Goal: Task Accomplishment & Management: Use online tool/utility

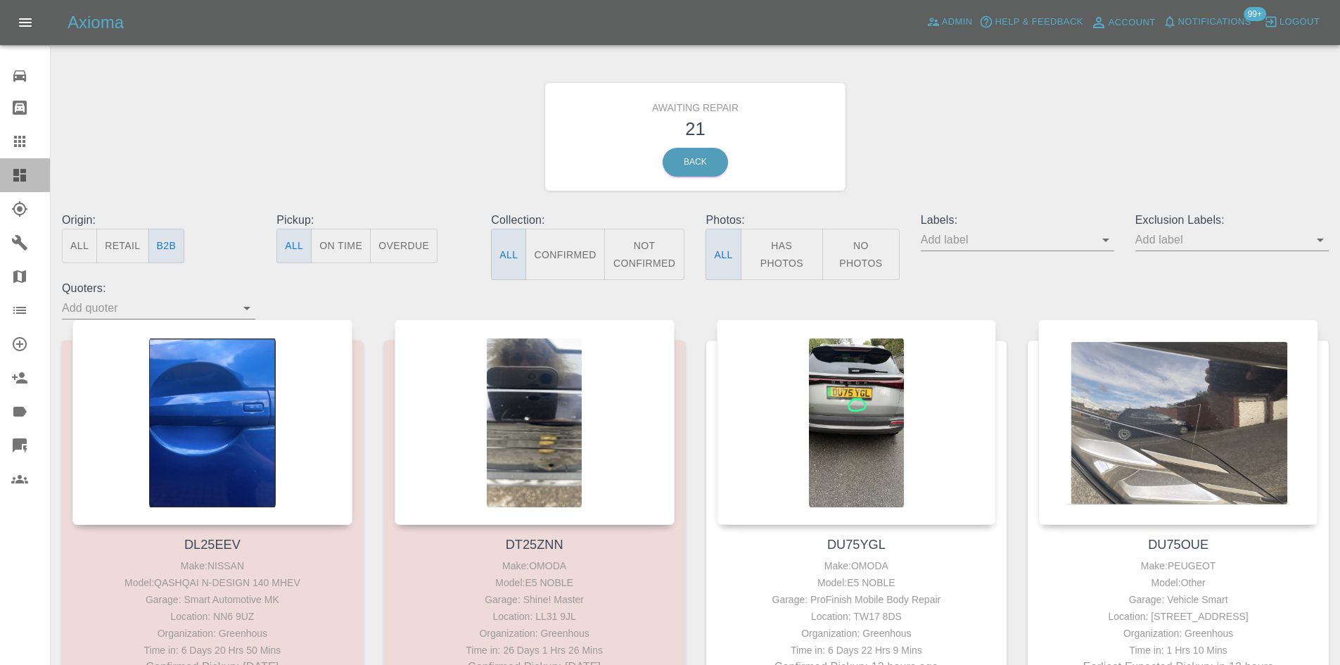
click at [12, 191] on link "Dashboard" at bounding box center [25, 175] width 50 height 34
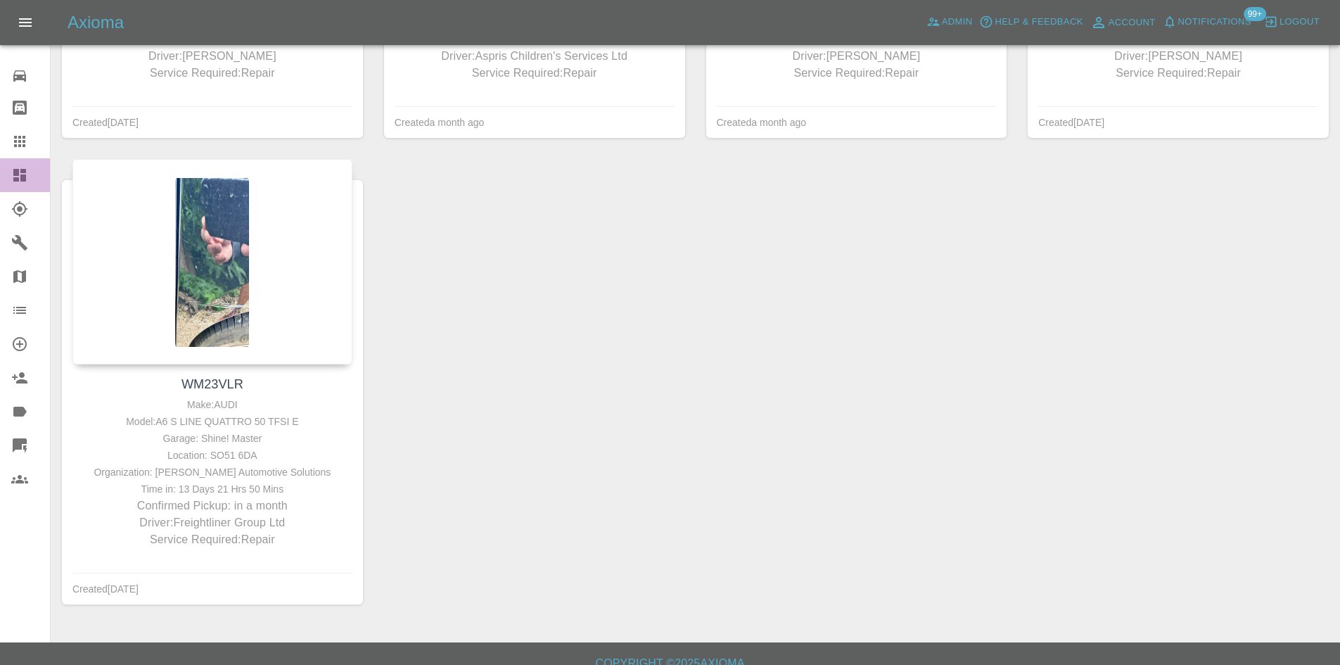
click at [11, 182] on link "Dashboard" at bounding box center [25, 175] width 50 height 34
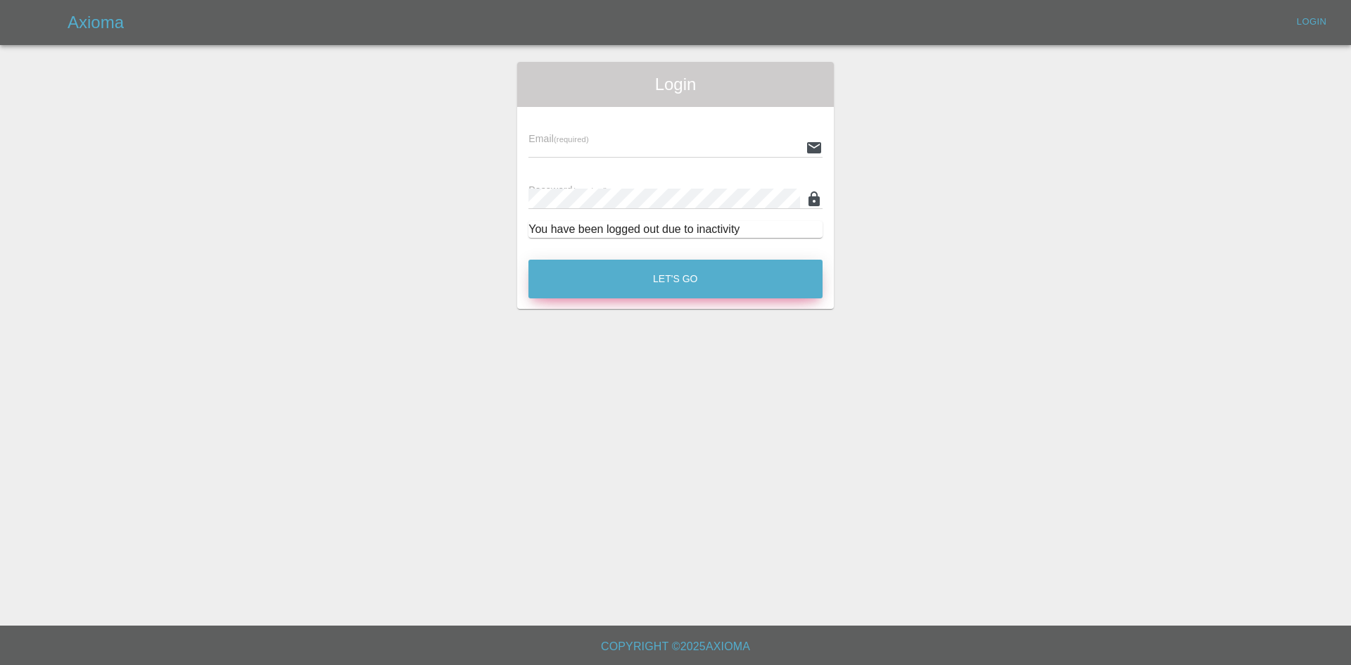
type input "[PERSON_NAME][EMAIL_ADDRESS][PERSON_NAME][DOMAIN_NAME]"
click at [683, 271] on button "Let's Go" at bounding box center [675, 279] width 294 height 39
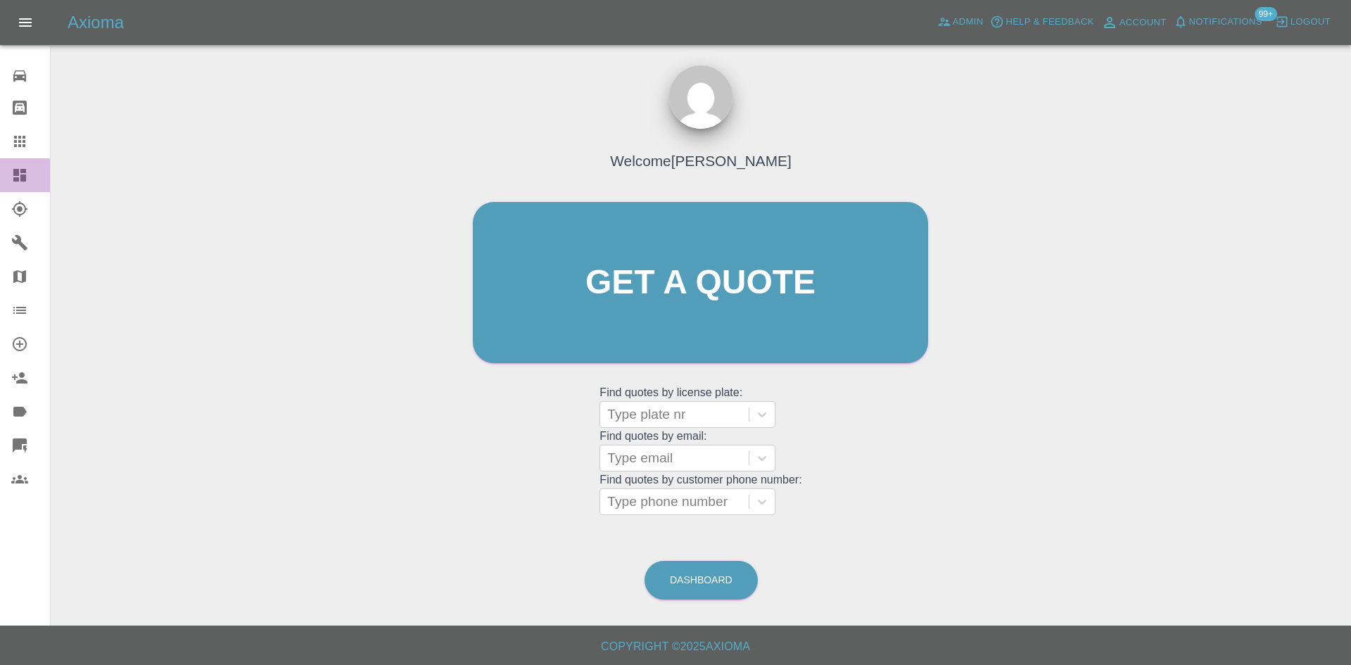
click at [21, 162] on link "Dashboard" at bounding box center [25, 175] width 50 height 34
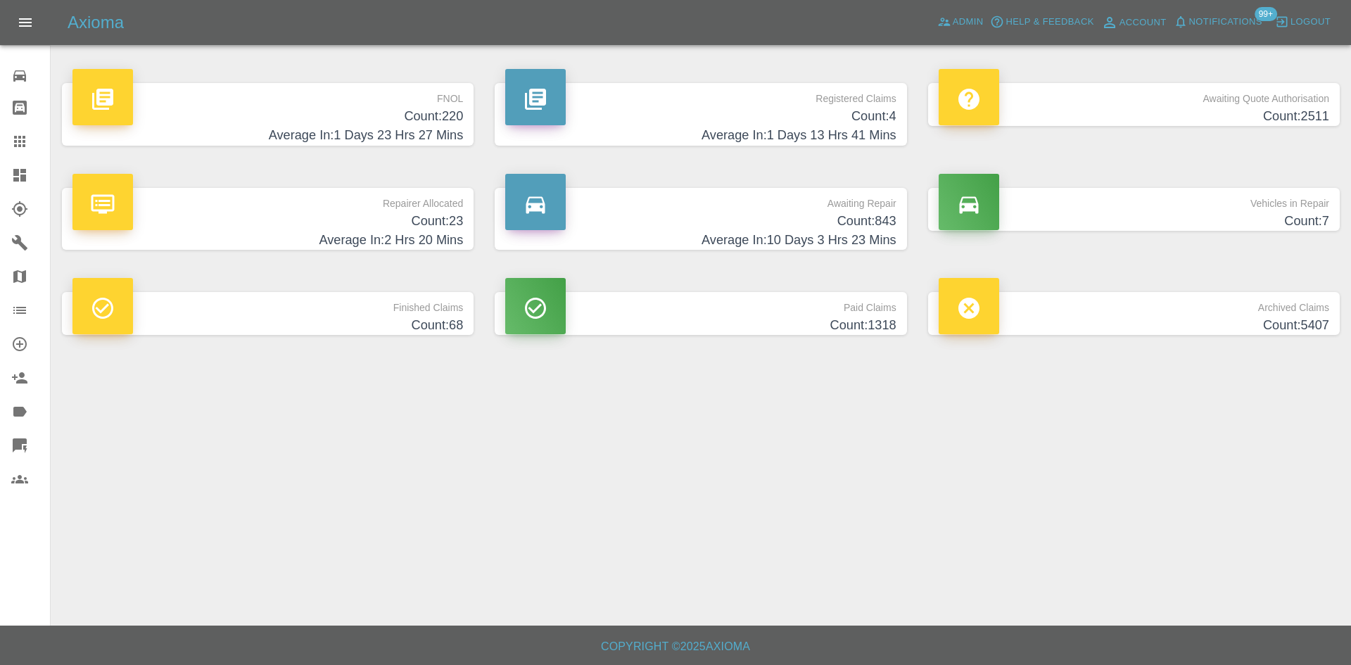
click at [260, 150] on div "FNOL Count: 220 Average In: 1 Days 23 Hrs 27 Mins" at bounding box center [267, 114] width 433 height 105
click at [282, 117] on h4 "Count: 220" at bounding box center [267, 116] width 390 height 19
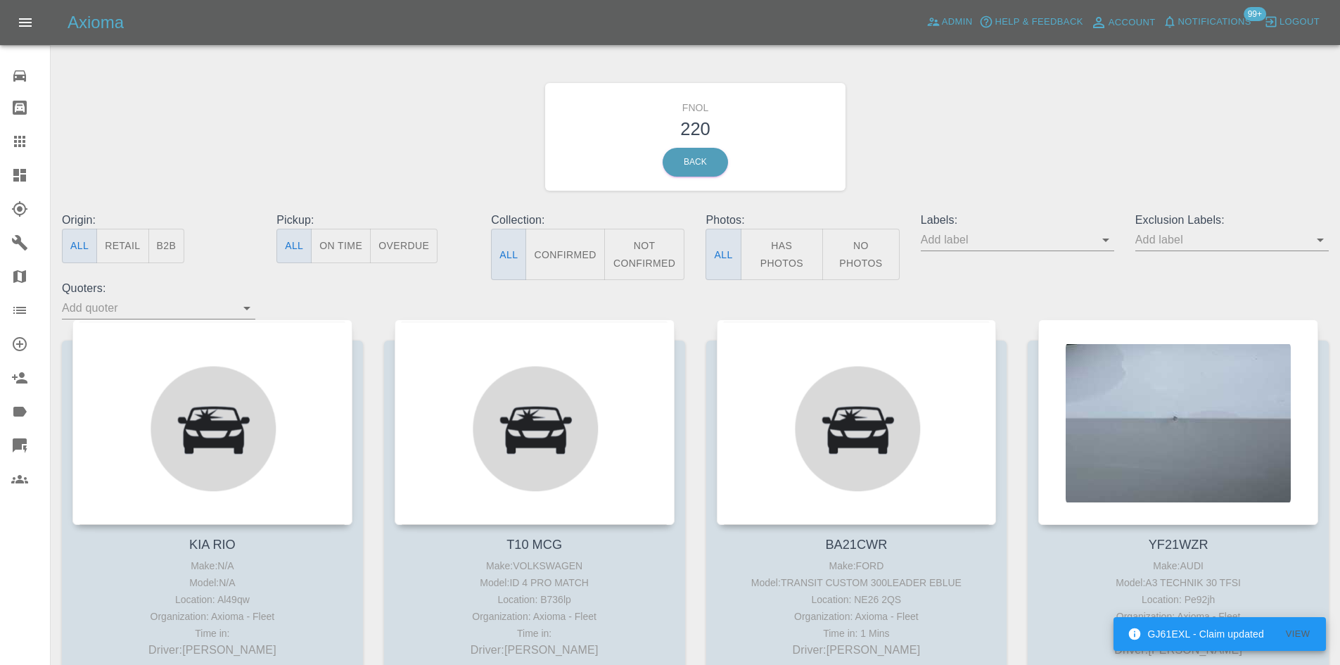
click at [12, 180] on icon at bounding box center [19, 175] width 17 height 17
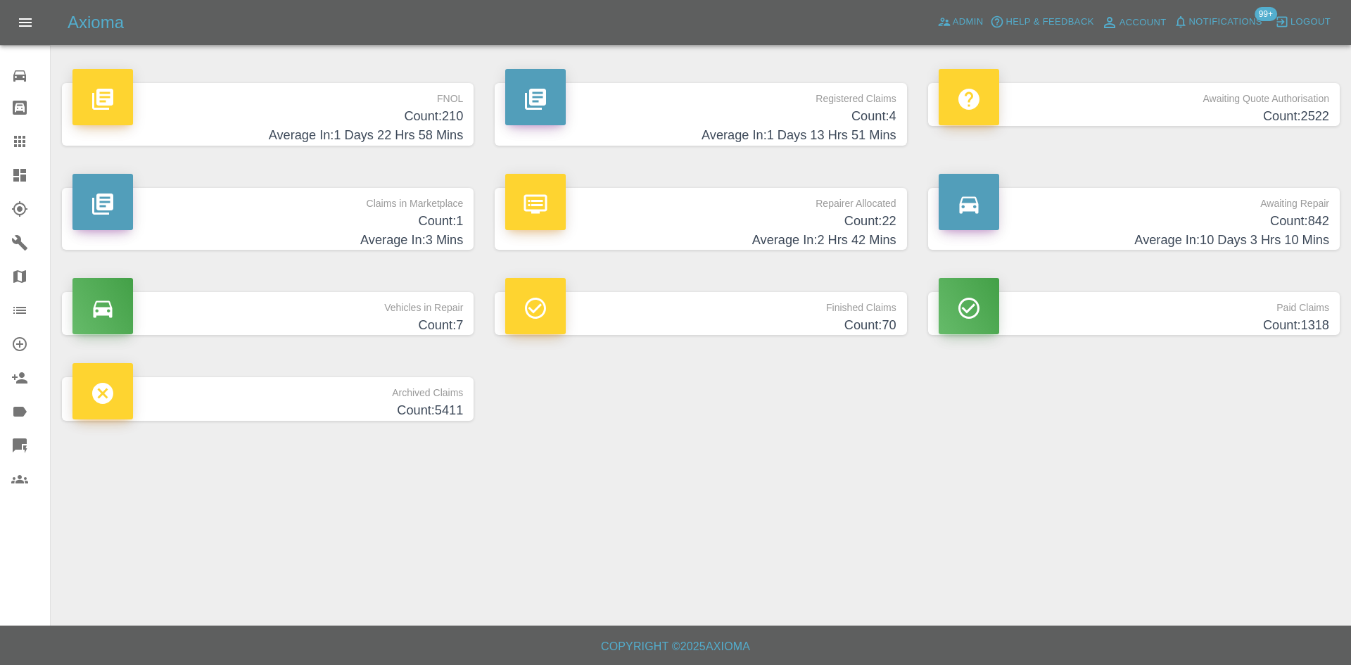
click at [340, 118] on h4 "Count: 210" at bounding box center [267, 116] width 390 height 19
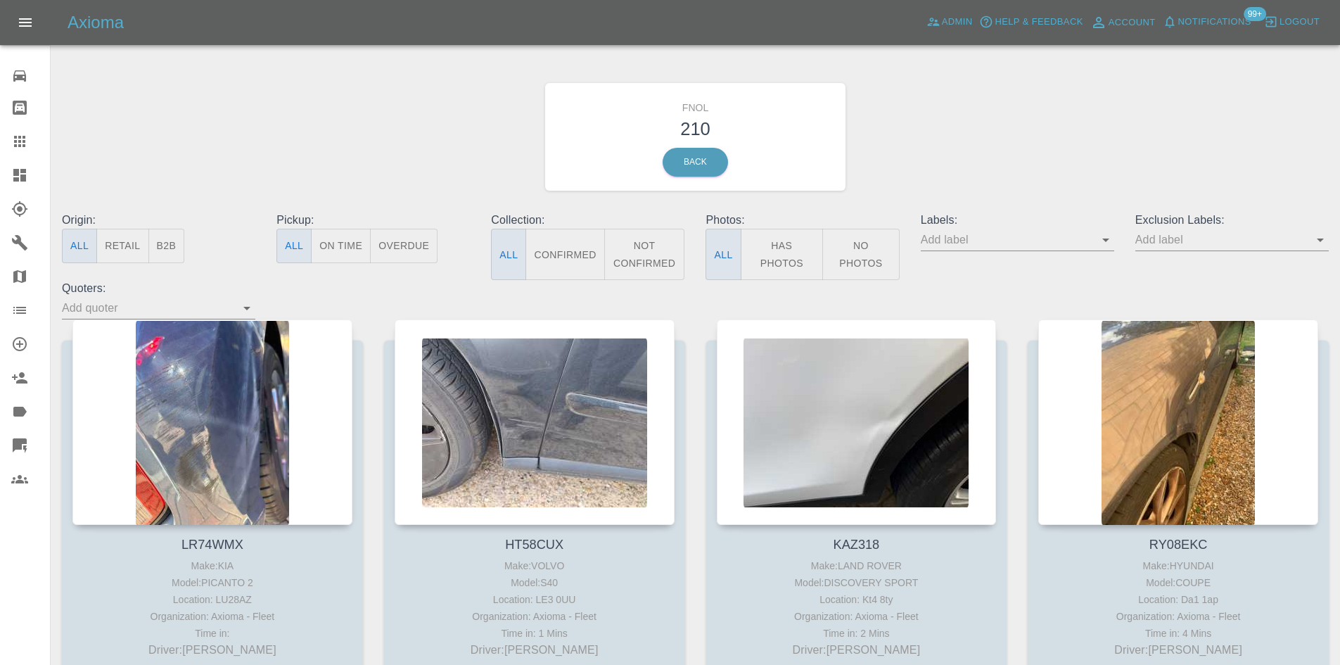
click at [17, 442] on icon at bounding box center [20, 445] width 14 height 14
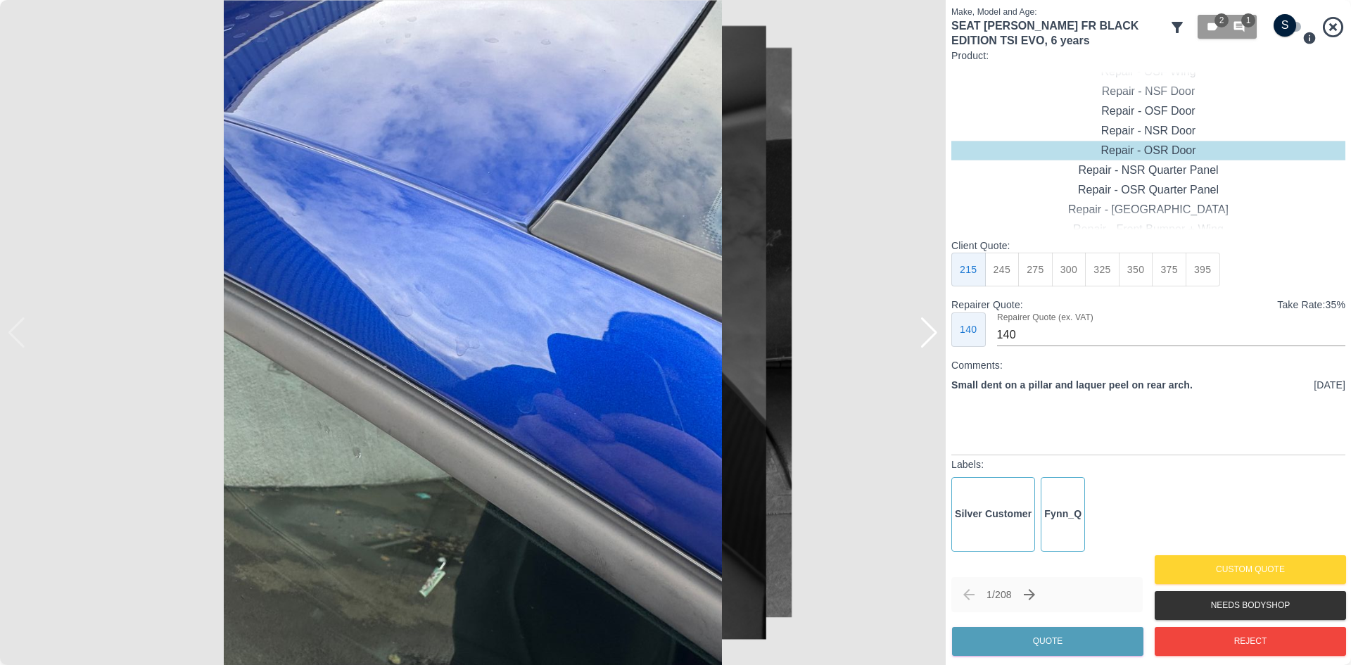
click at [933, 345] on div at bounding box center [928, 332] width 19 height 31
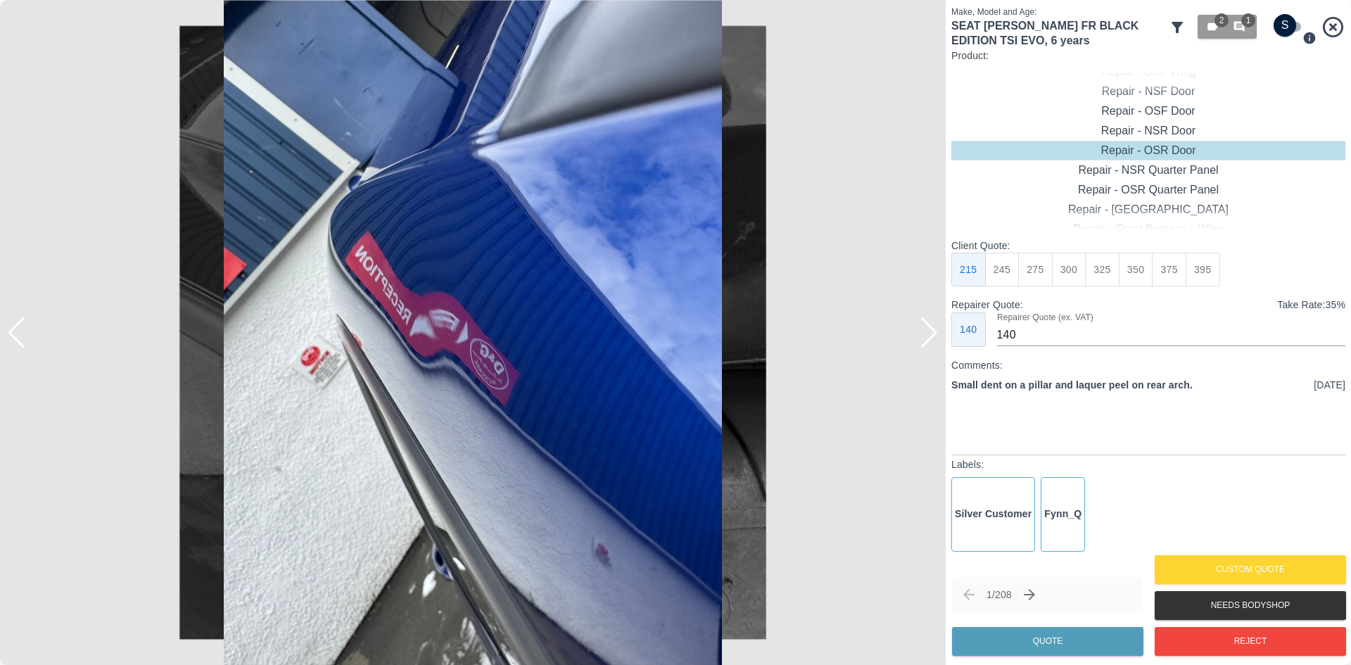
click at [930, 339] on div at bounding box center [928, 332] width 19 height 31
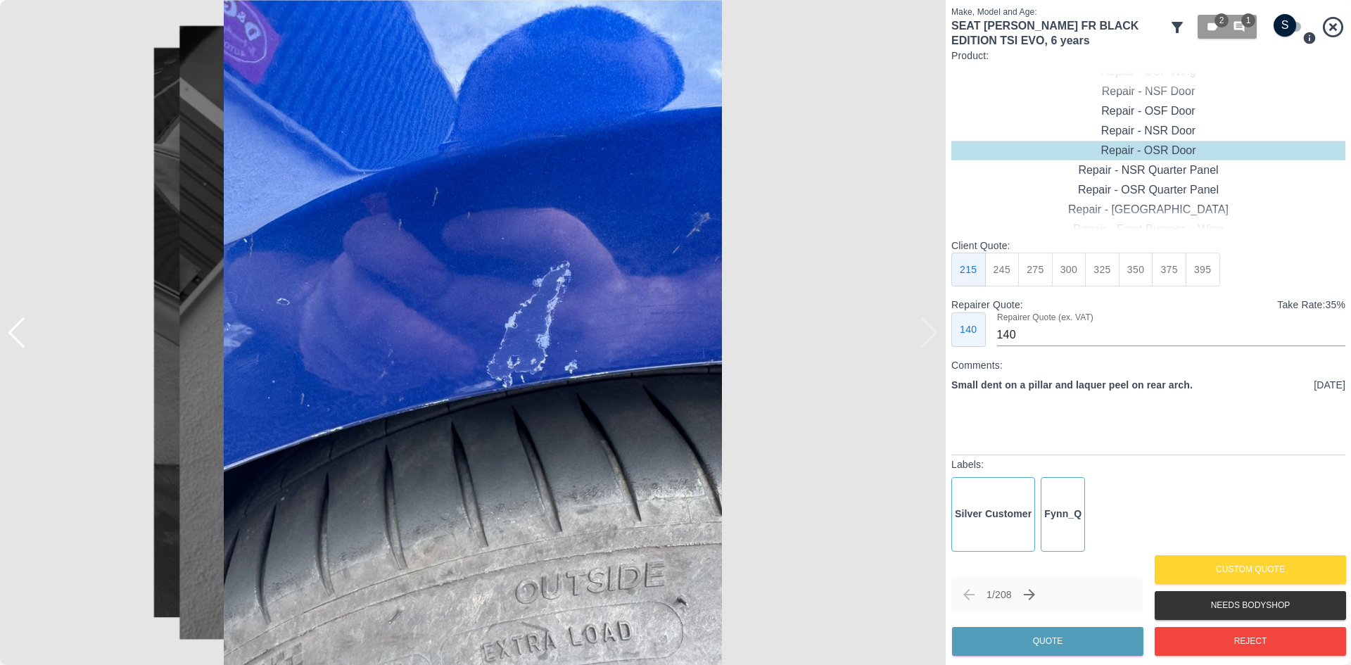
click at [1170, 25] on icon at bounding box center [1176, 27] width 17 height 17
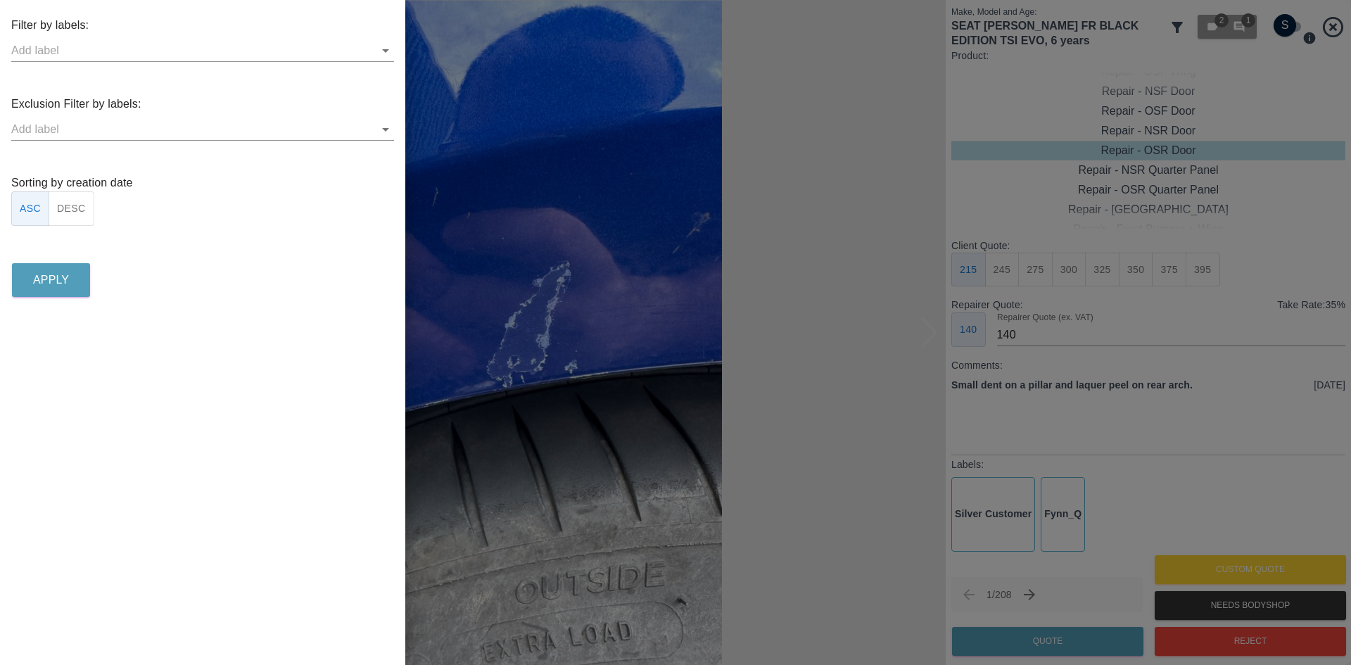
click at [62, 203] on button "DESC" at bounding box center [72, 208] width 46 height 34
click at [71, 277] on button "Apply" at bounding box center [51, 280] width 78 height 34
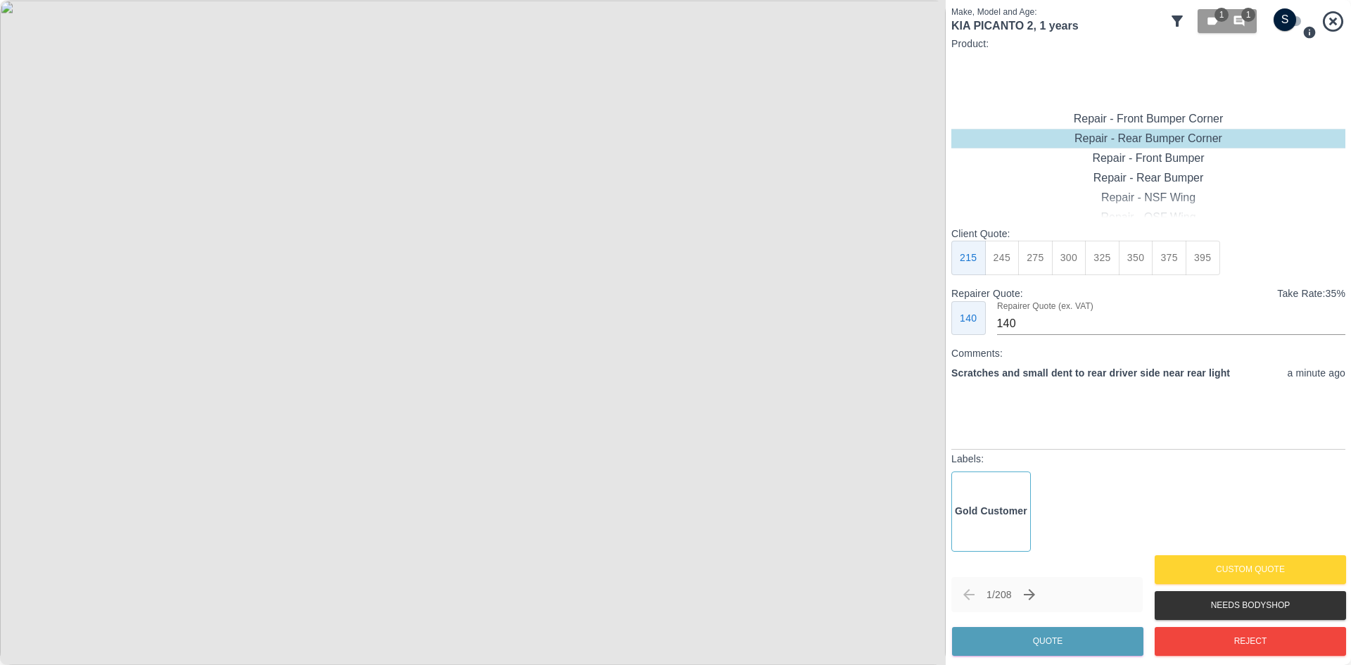
type input "120"
click at [1144, 159] on div "Repair - Rear Bumper Corner" at bounding box center [1148, 158] width 394 height 20
click at [1004, 259] on button "199" at bounding box center [1002, 258] width 34 height 34
drag, startPoint x: 1040, startPoint y: 650, endPoint x: 1033, endPoint y: 651, distance: 7.2
click at [1039, 651] on button "Quote" at bounding box center [1047, 641] width 191 height 29
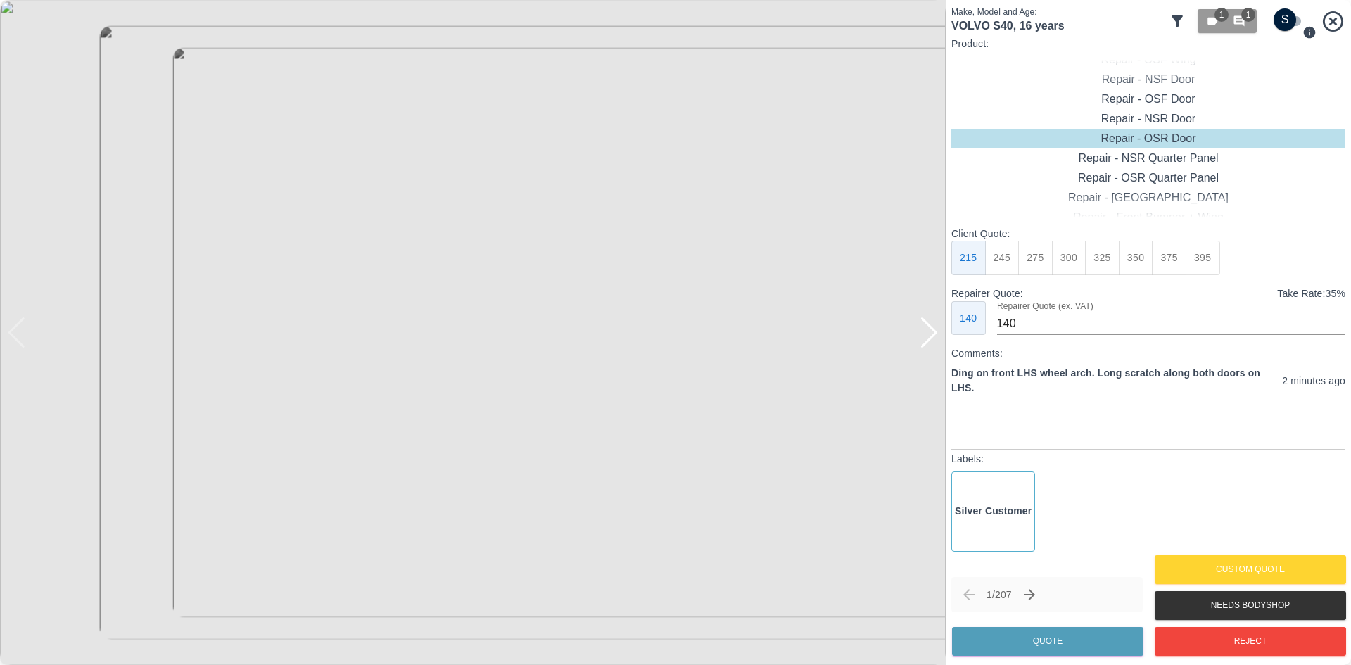
click at [926, 336] on div at bounding box center [928, 332] width 19 height 31
click at [926, 336] on img at bounding box center [472, 332] width 945 height 665
click at [27, 324] on img at bounding box center [472, 332] width 945 height 665
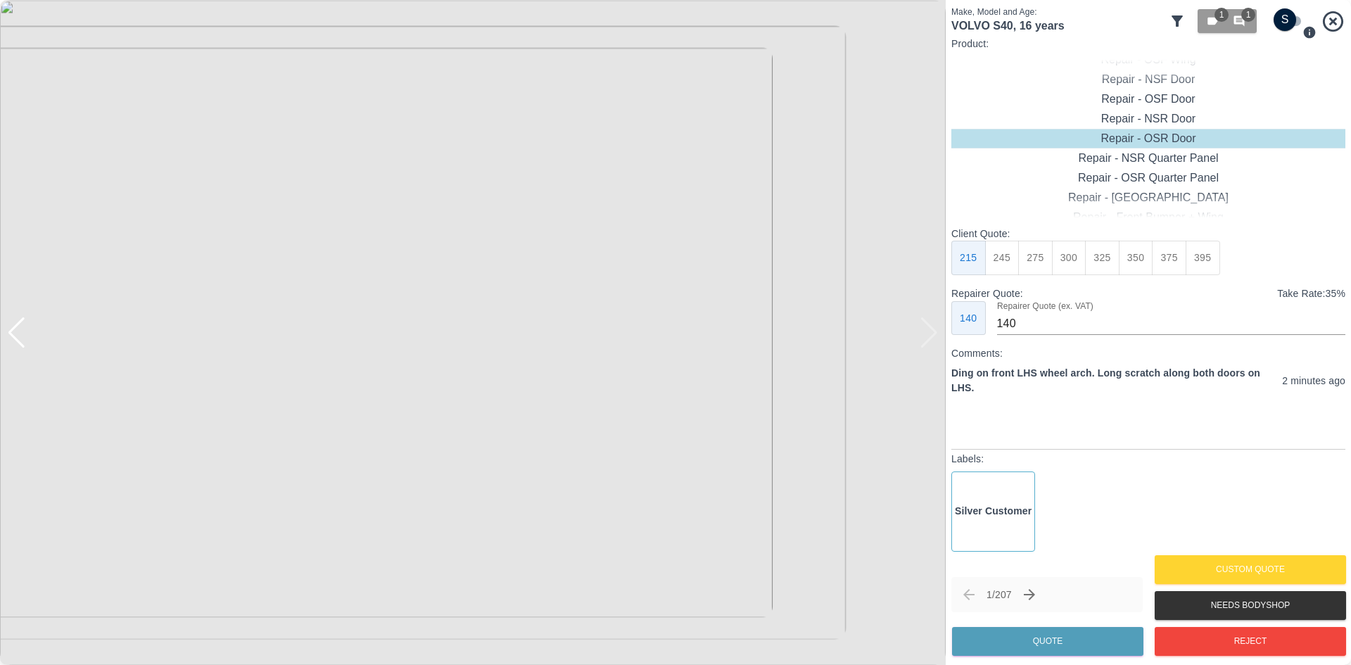
click at [18, 326] on div at bounding box center [16, 332] width 19 height 31
click at [18, 326] on img at bounding box center [472, 332] width 945 height 665
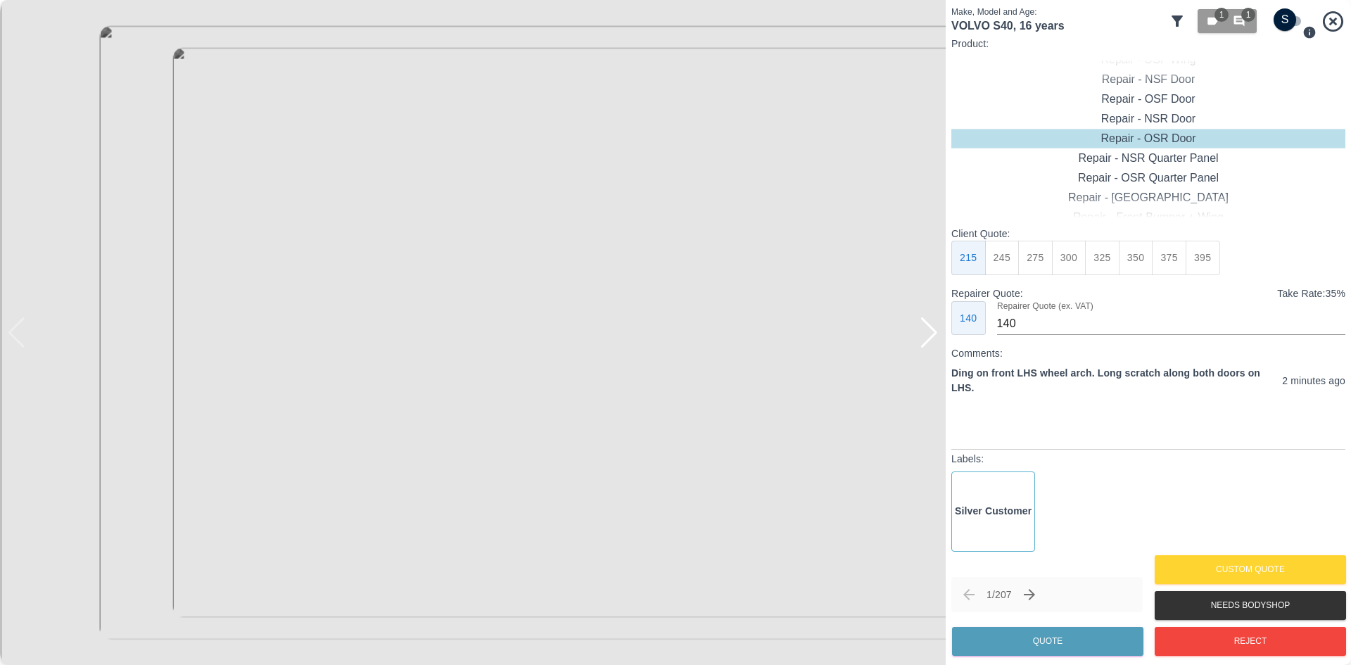
click at [1030, 595] on icon "Next claim" at bounding box center [1029, 594] width 17 height 17
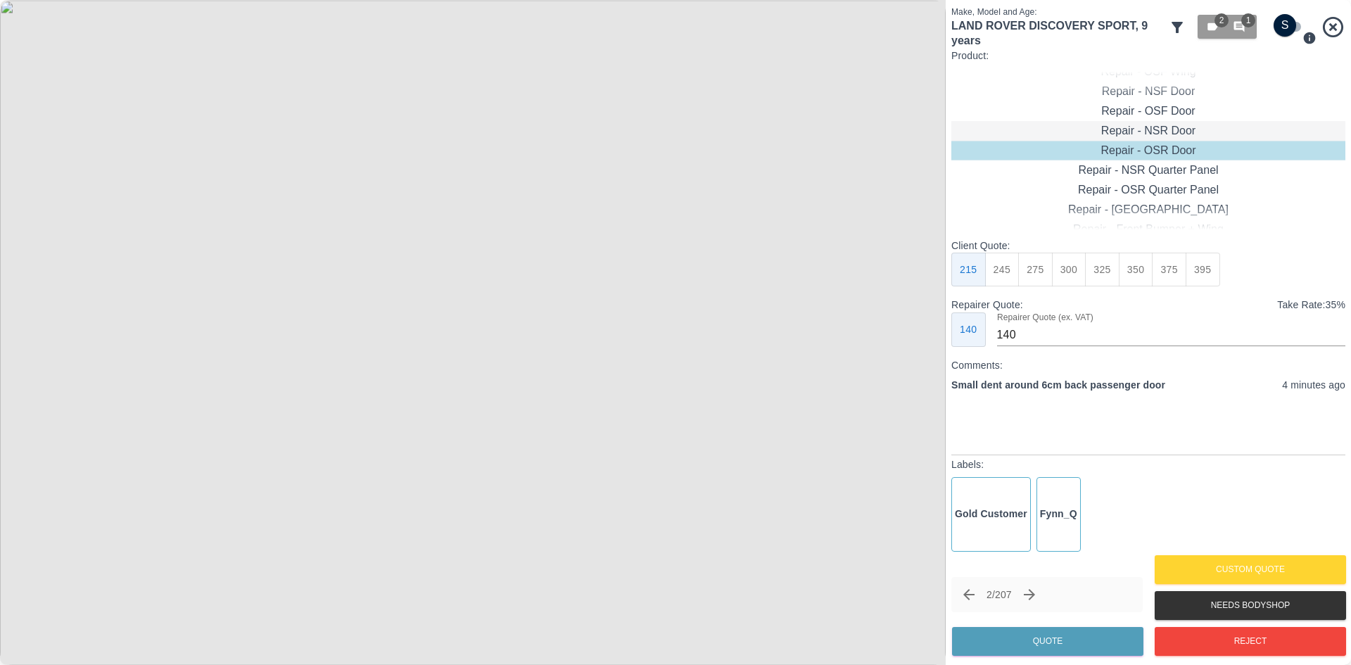
click at [1149, 122] on div "Repair - NSR Door" at bounding box center [1148, 131] width 394 height 20
click at [1043, 270] on button "270" at bounding box center [1035, 270] width 34 height 34
click at [1066, 269] on button "300" at bounding box center [1069, 270] width 34 height 34
click at [1023, 269] on button "270" at bounding box center [1035, 270] width 34 height 34
type input "180"
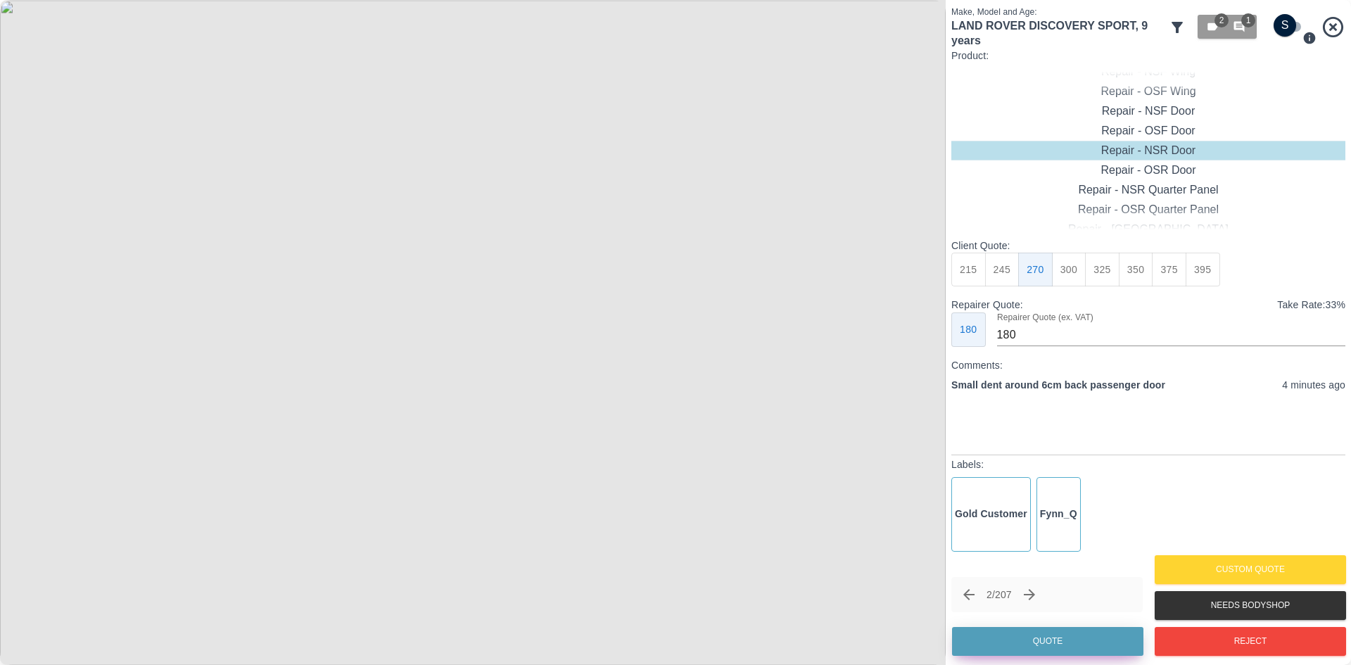
click at [1044, 644] on button "Quote" at bounding box center [1047, 641] width 191 height 29
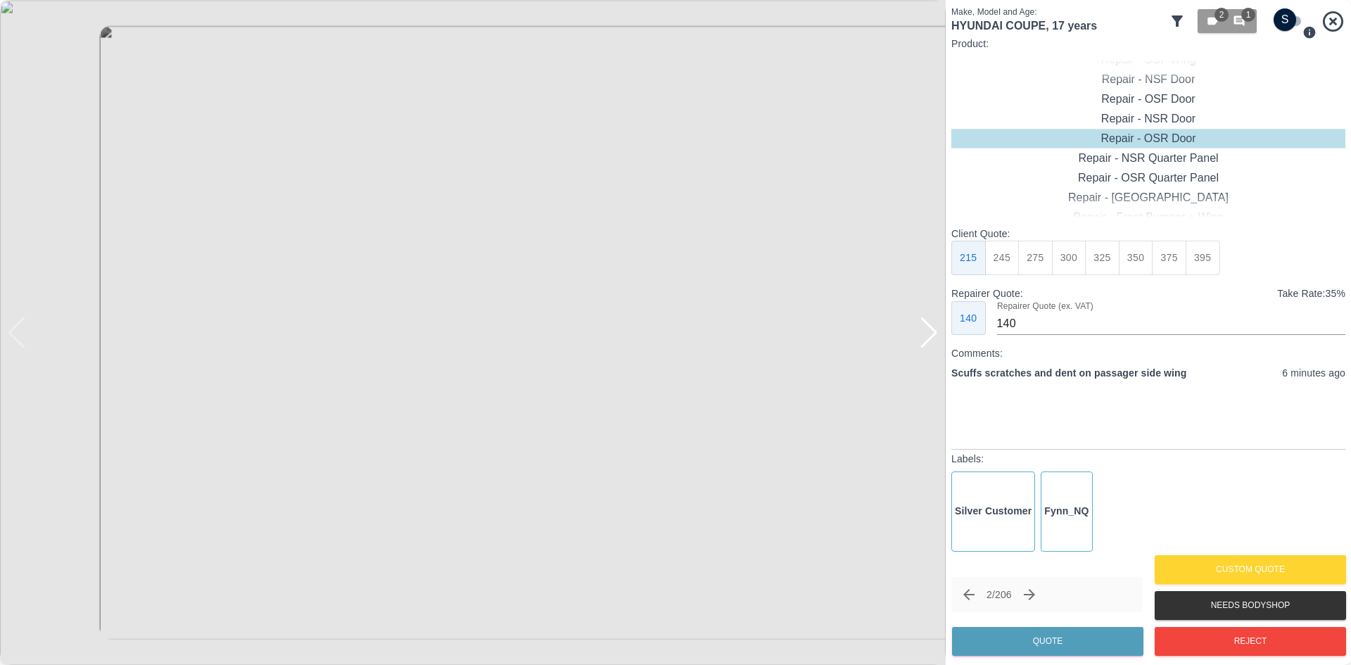
click at [936, 341] on div at bounding box center [928, 332] width 19 height 31
click at [936, 341] on img at bounding box center [472, 332] width 945 height 665
click at [1139, 199] on div "Repair - Wing + Door" at bounding box center [1148, 198] width 394 height 20
click at [1168, 264] on button "475" at bounding box center [1168, 258] width 34 height 34
type input "335"
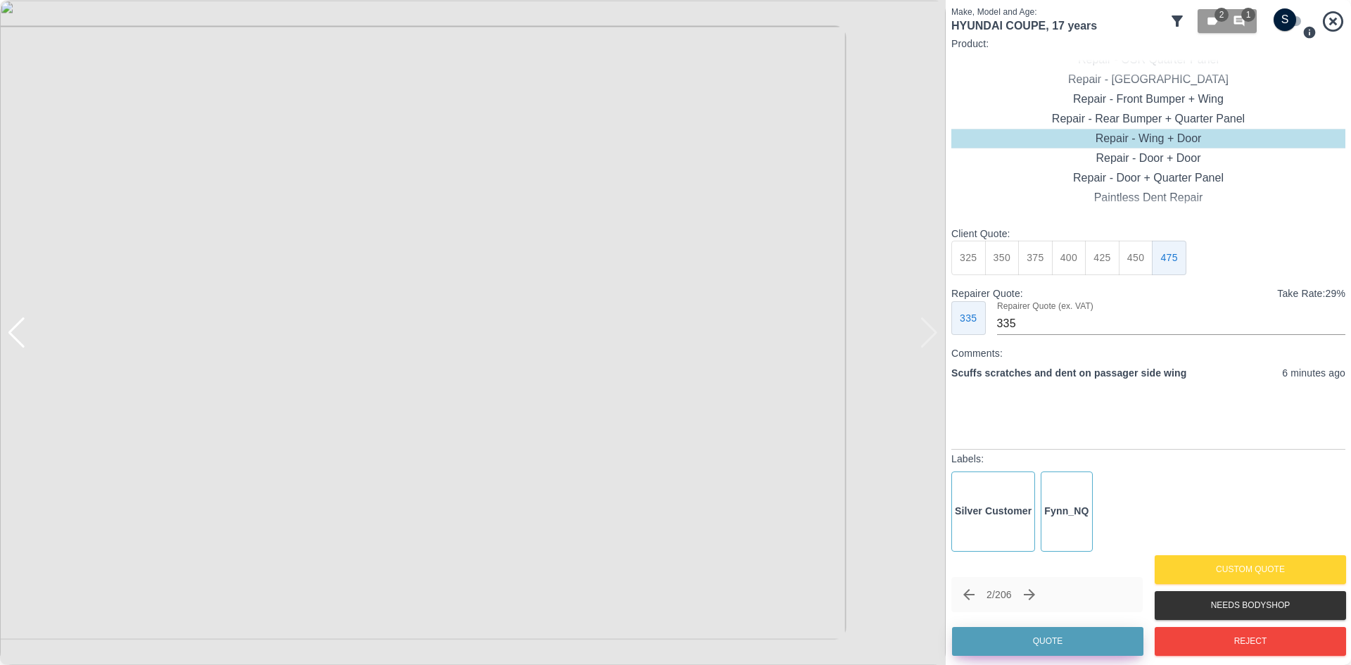
click at [1057, 644] on button "Quote" at bounding box center [1047, 641] width 191 height 29
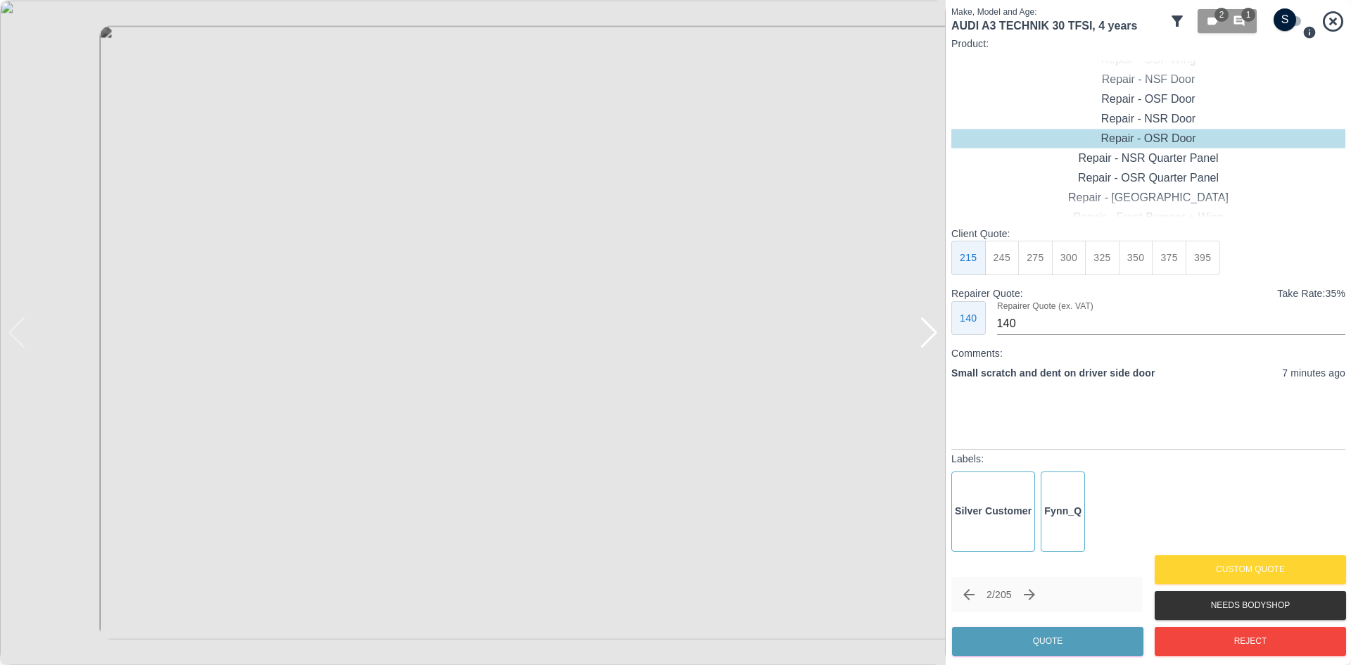
click at [928, 338] on div at bounding box center [928, 332] width 19 height 31
click at [928, 338] on img at bounding box center [472, 332] width 945 height 665
click at [1162, 105] on div "Repair - OSF Door" at bounding box center [1148, 99] width 394 height 20
drag, startPoint x: 1056, startPoint y: 258, endPoint x: 1046, endPoint y: 258, distance: 9.8
click at [1049, 258] on div "215 245 275 300 325 350 375 395" at bounding box center [1085, 258] width 269 height 34
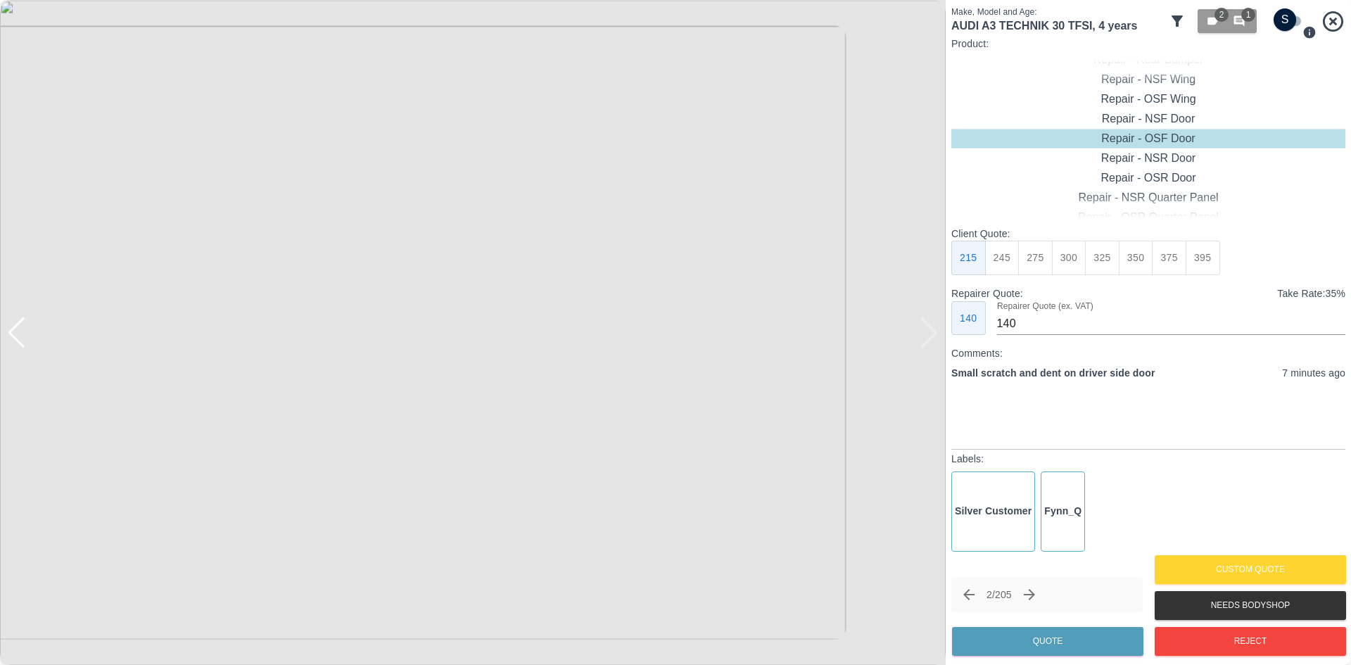
click at [1046, 258] on button "275" at bounding box center [1035, 258] width 34 height 34
type input "185"
click at [1047, 628] on button "Quote" at bounding box center [1047, 641] width 191 height 29
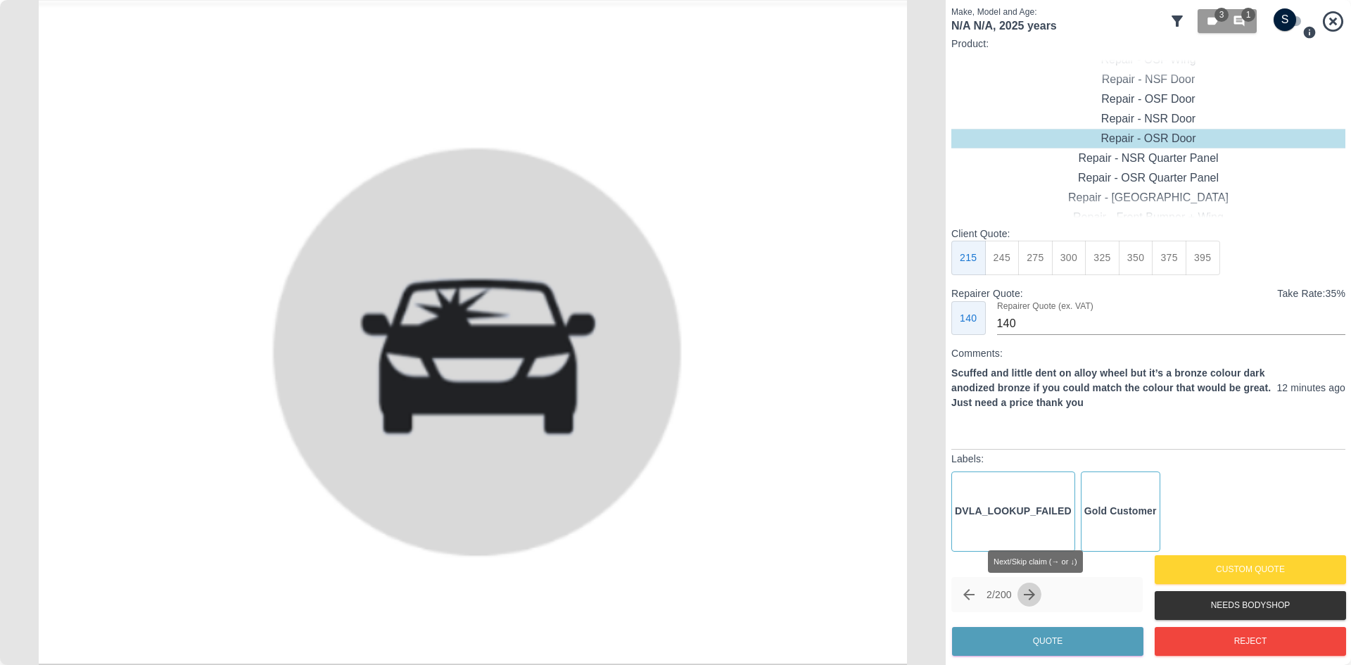
click at [1033, 596] on icon "Next claim" at bounding box center [1029, 594] width 17 height 17
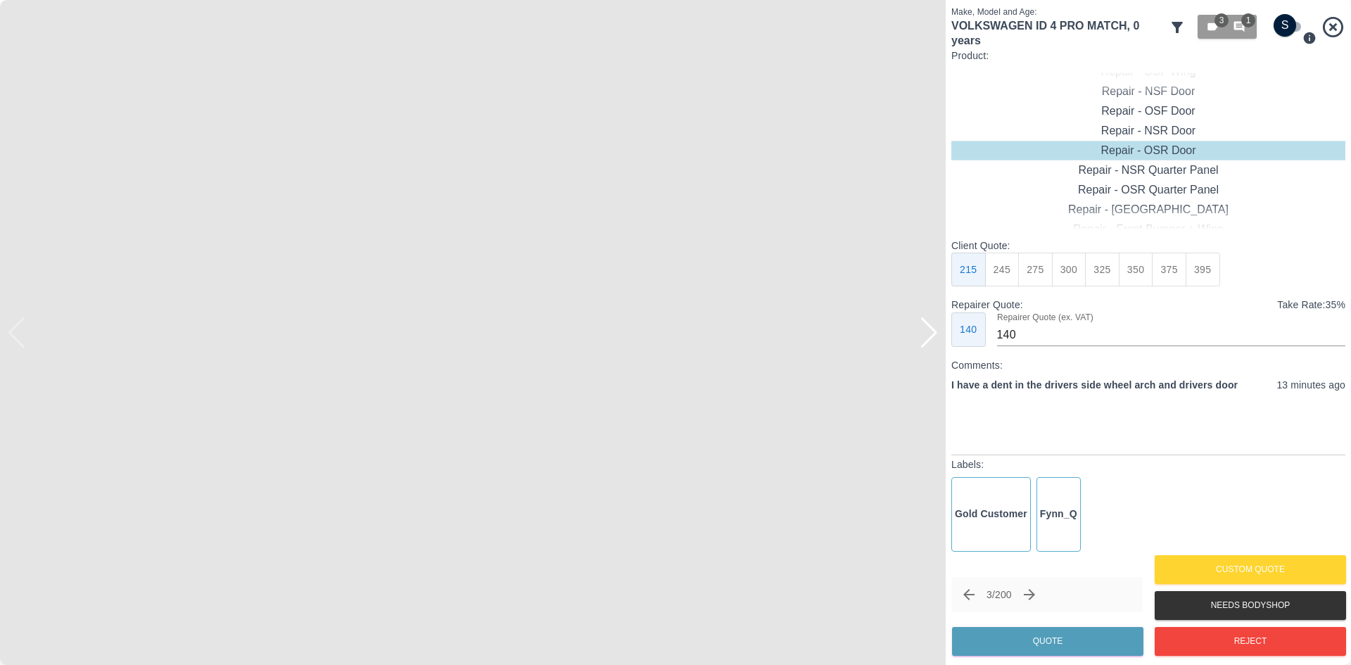
click at [935, 350] on img at bounding box center [472, 332] width 945 height 665
click at [931, 343] on div at bounding box center [928, 332] width 19 height 31
click at [931, 343] on img at bounding box center [472, 332] width 945 height 665
click at [1169, 265] on button "475" at bounding box center [1168, 270] width 34 height 34
type input "335"
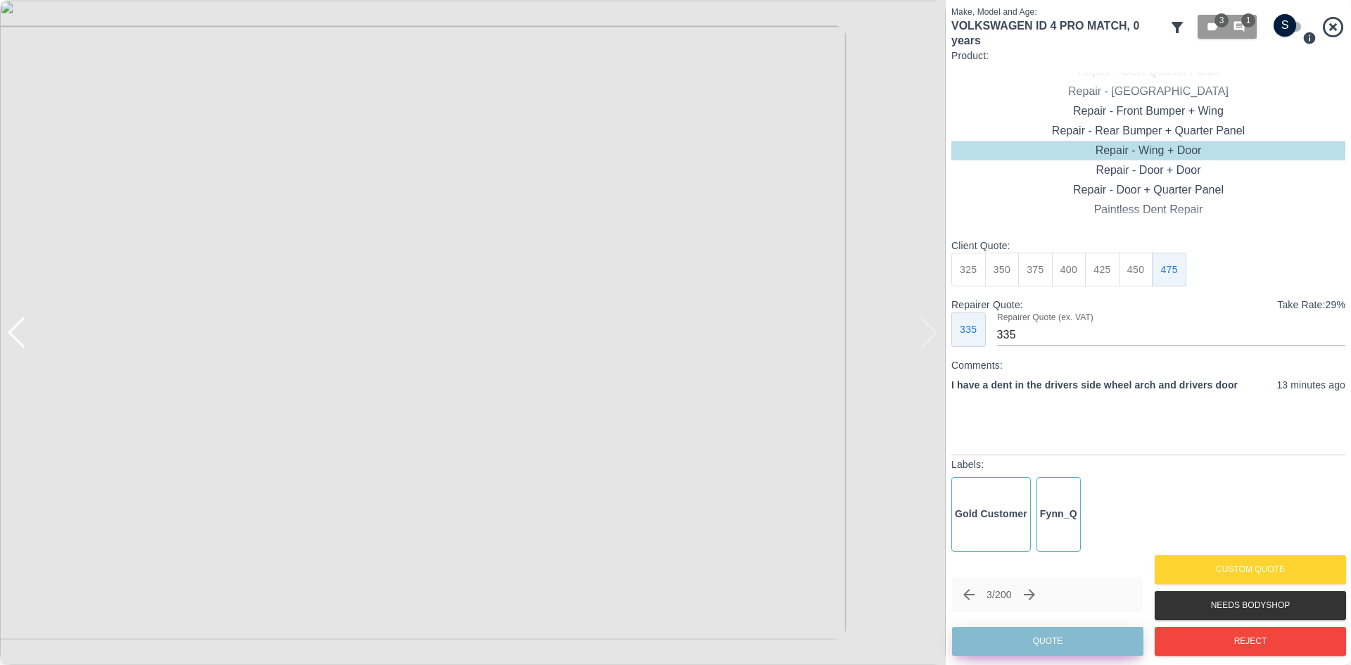
click at [1061, 635] on button "Quote" at bounding box center [1047, 641] width 191 height 29
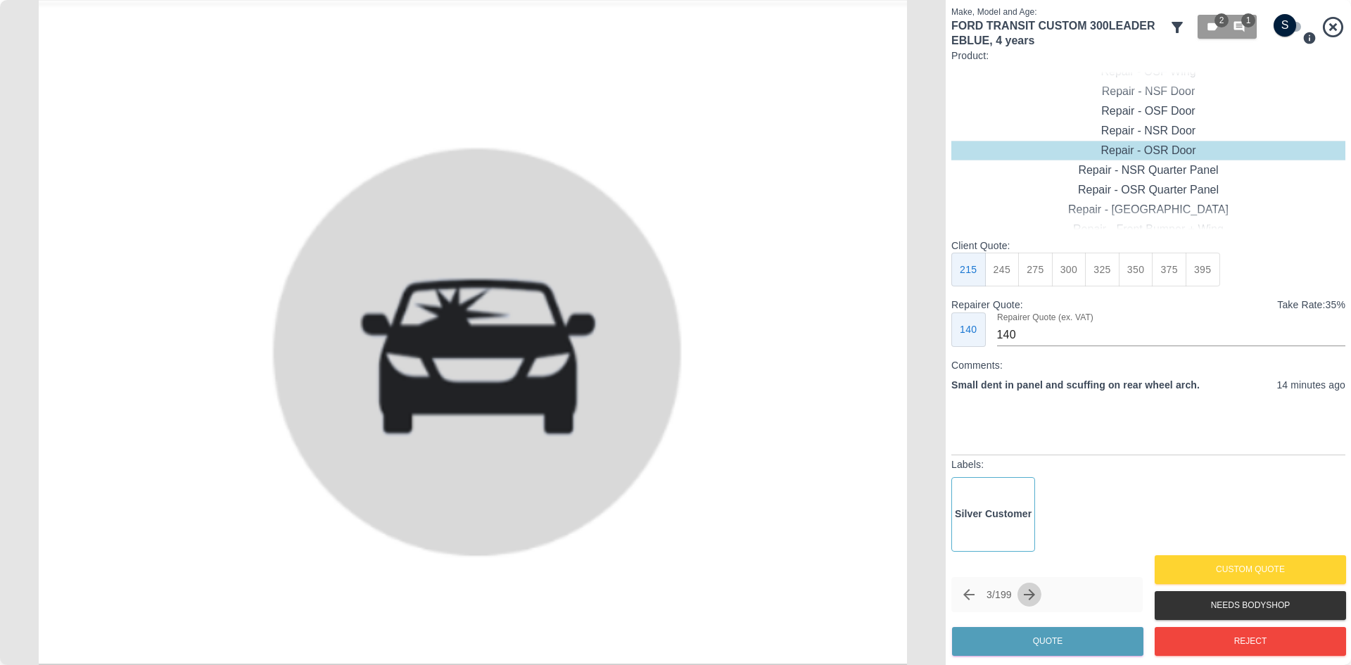
click at [1035, 595] on icon "Next claim" at bounding box center [1028, 594] width 11 height 11
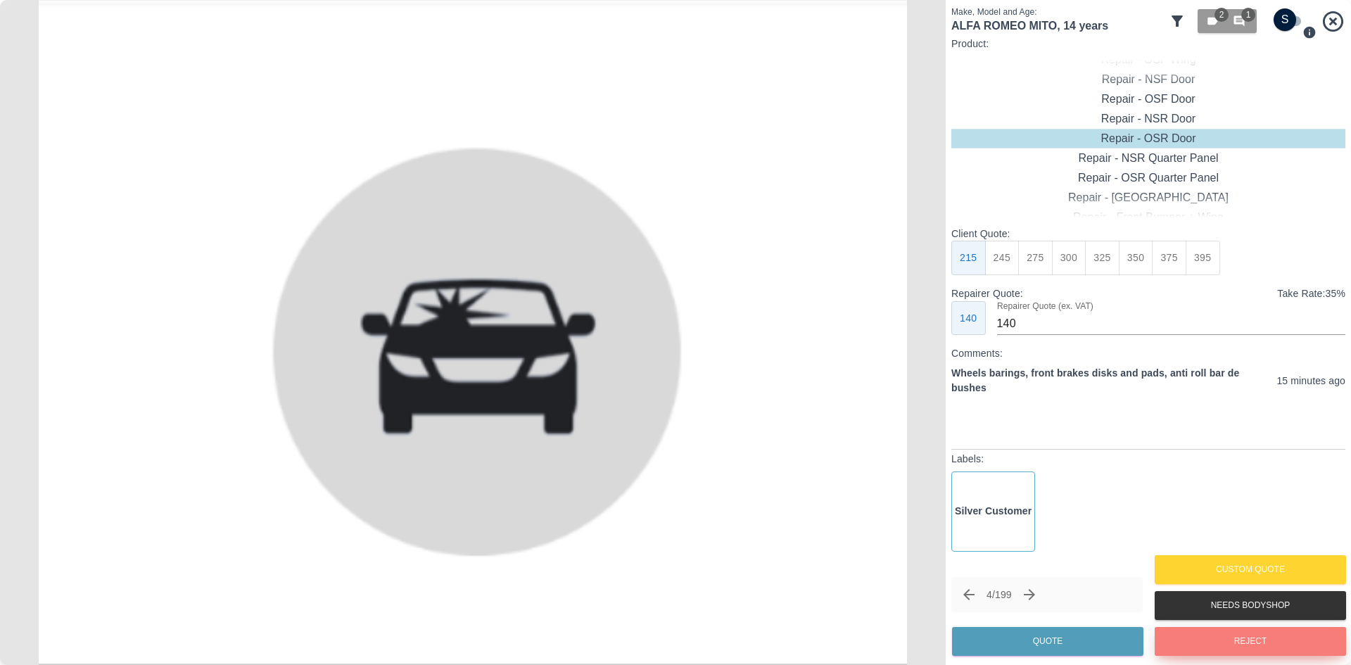
click at [1211, 636] on button "Reject" at bounding box center [1249, 641] width 191 height 29
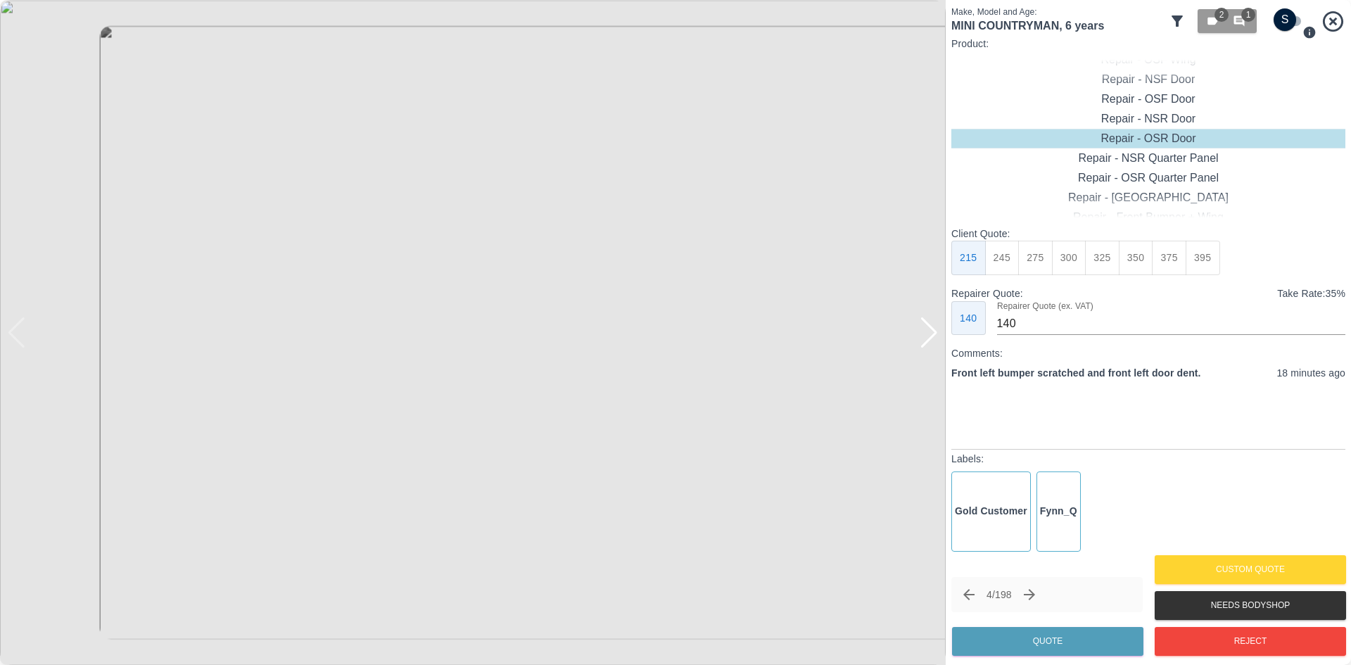
click at [930, 338] on div at bounding box center [928, 332] width 19 height 31
click at [930, 338] on img at bounding box center [472, 332] width 945 height 665
click at [15, 341] on div at bounding box center [16, 332] width 19 height 31
click at [1276, 23] on input "checkbox" at bounding box center [1285, 19] width 68 height 23
checkbox input "true"
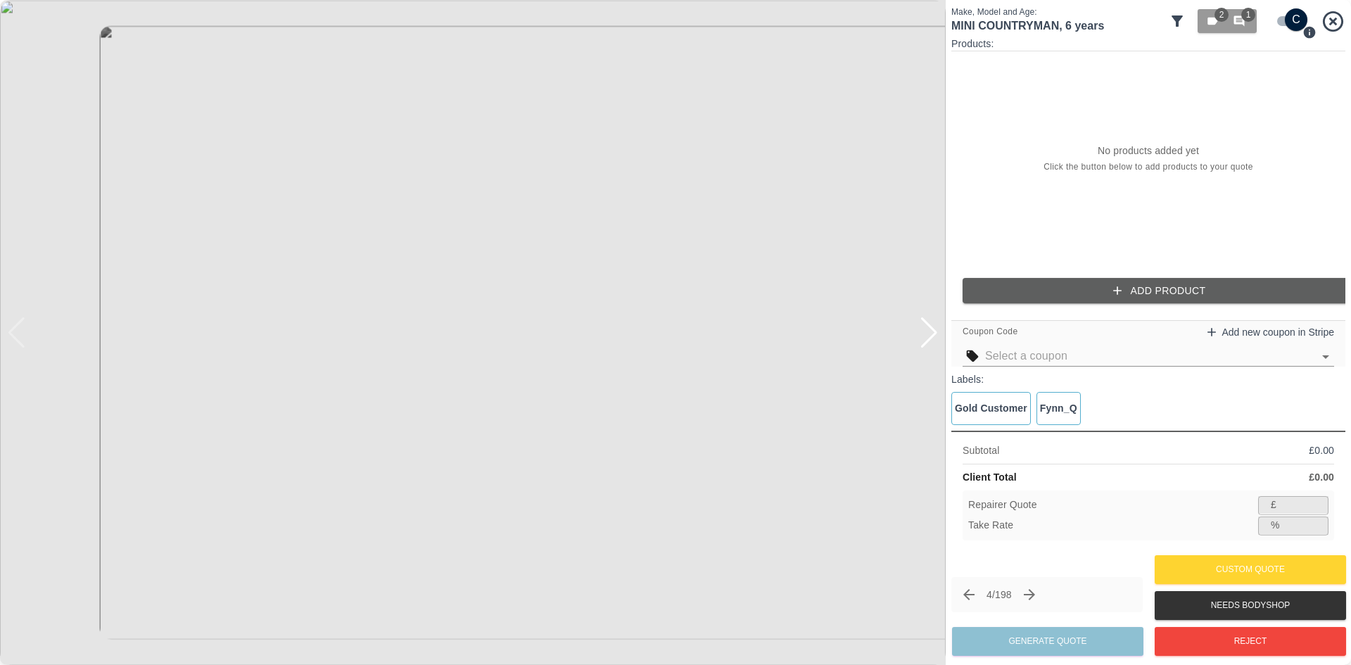
click at [1121, 286] on icon "button" at bounding box center [1117, 290] width 14 height 14
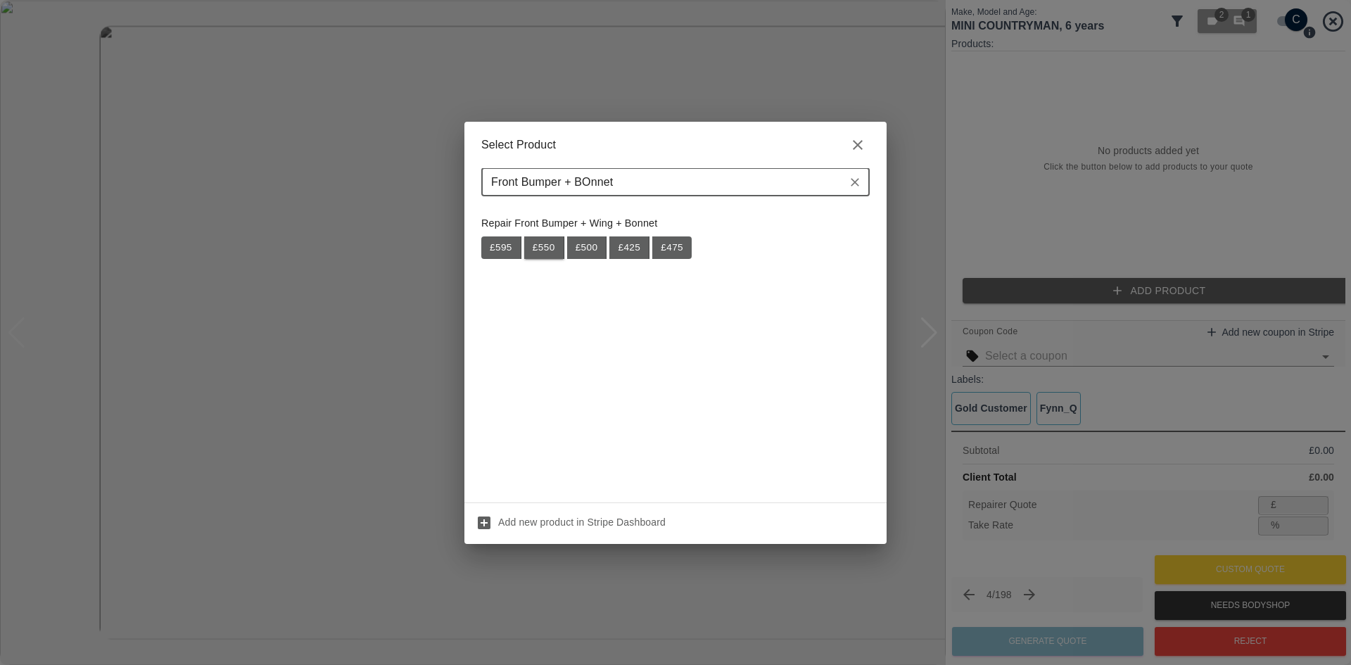
type input "Front Bumper + BOnnet"
click at [541, 249] on button "£ 550" at bounding box center [544, 247] width 40 height 23
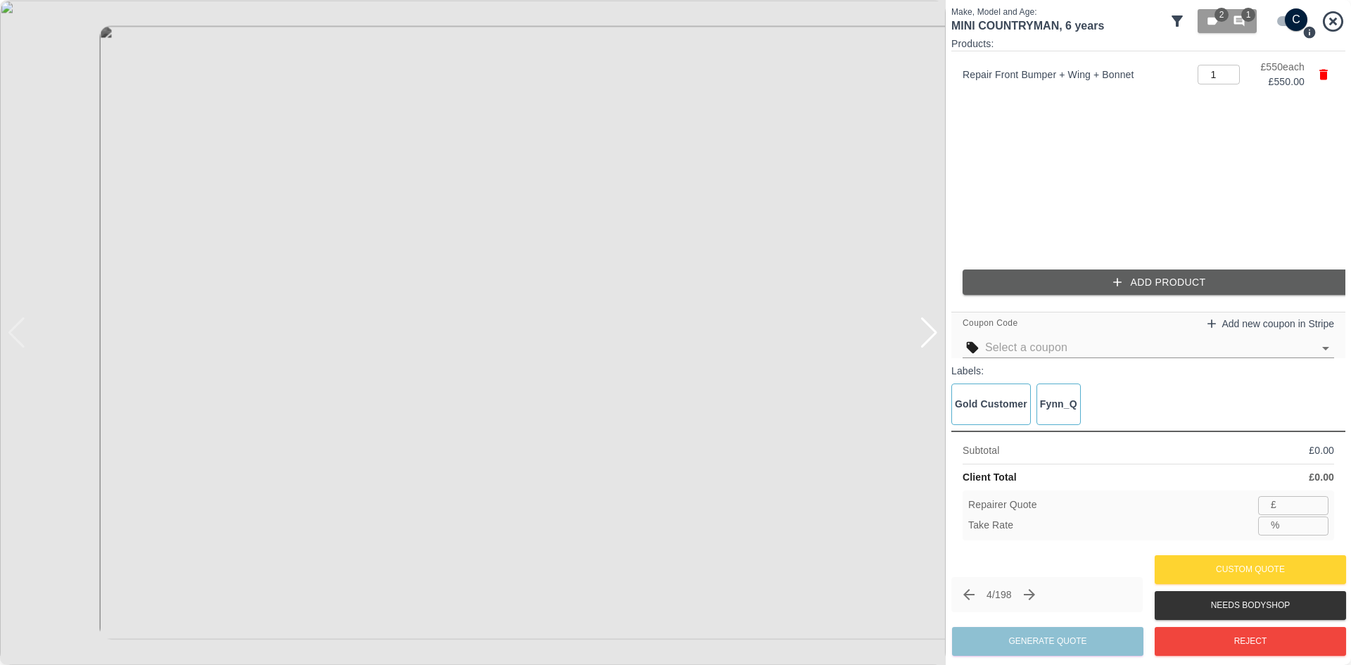
type input "357"
type input "35.1"
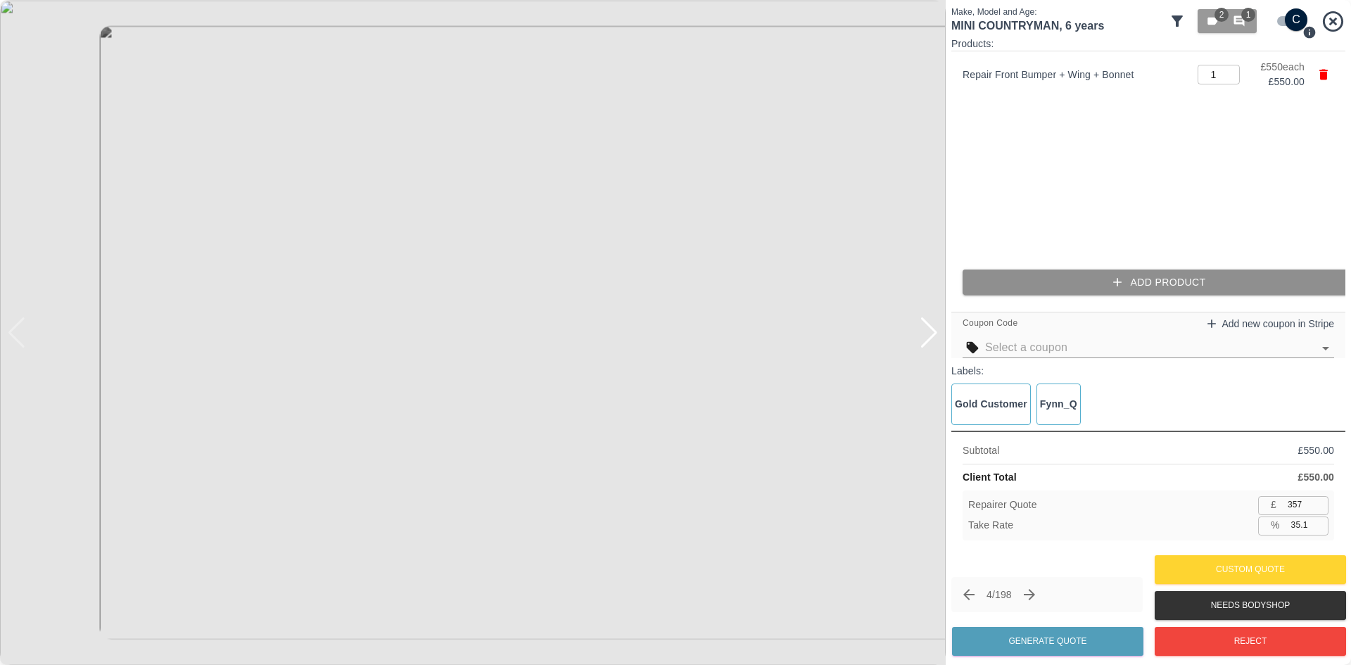
click at [1026, 288] on button "Add Product" at bounding box center [1159, 282] width 394 height 26
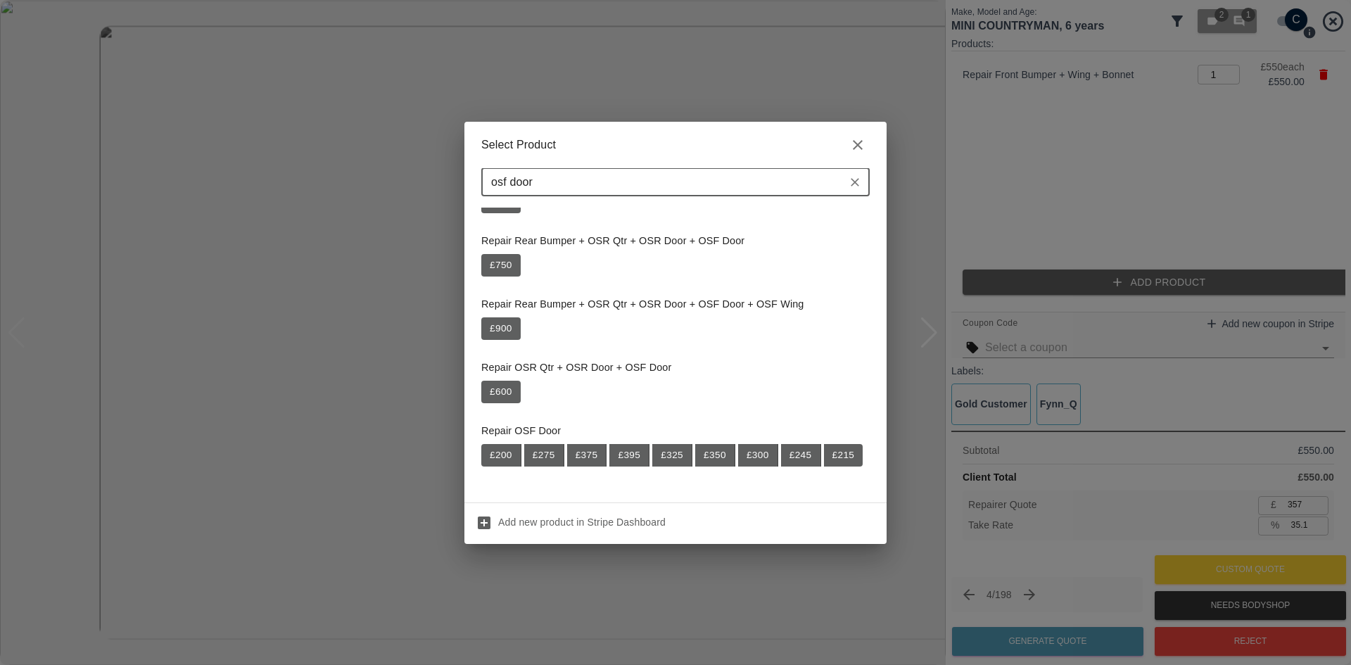
scroll to position [70, 0]
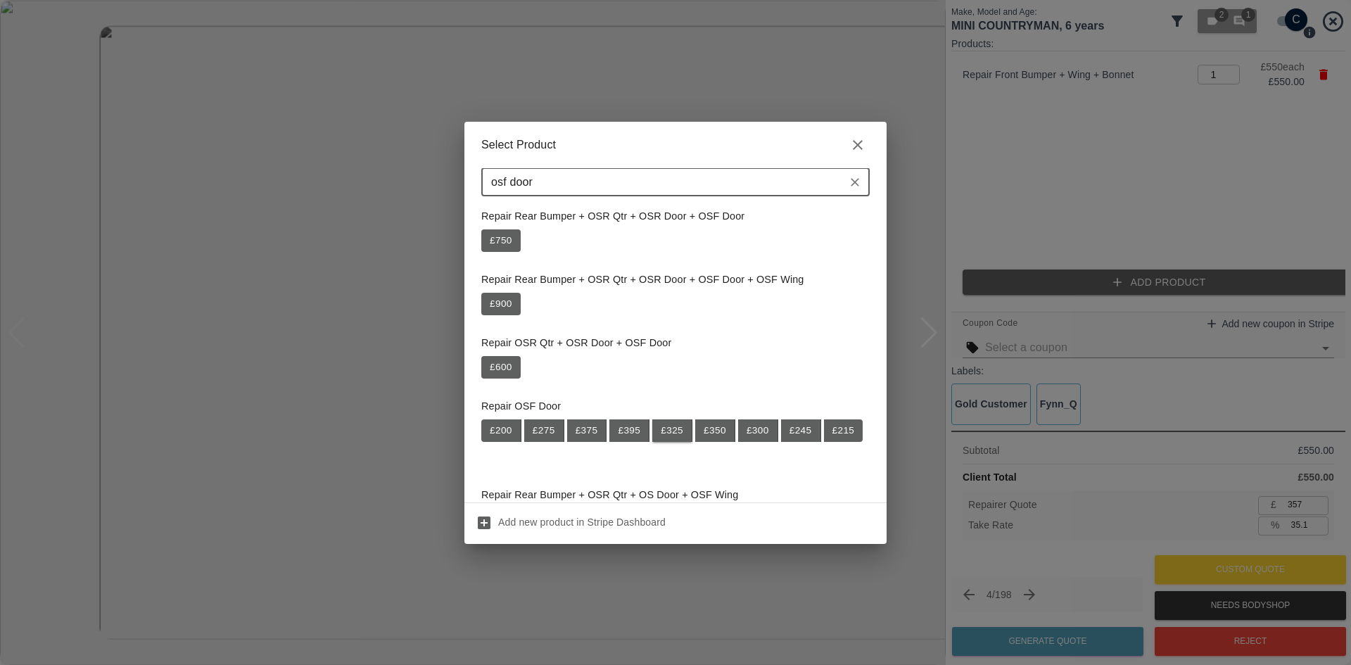
type input "osf door"
click at [668, 432] on button "£ 325" at bounding box center [672, 430] width 40 height 23
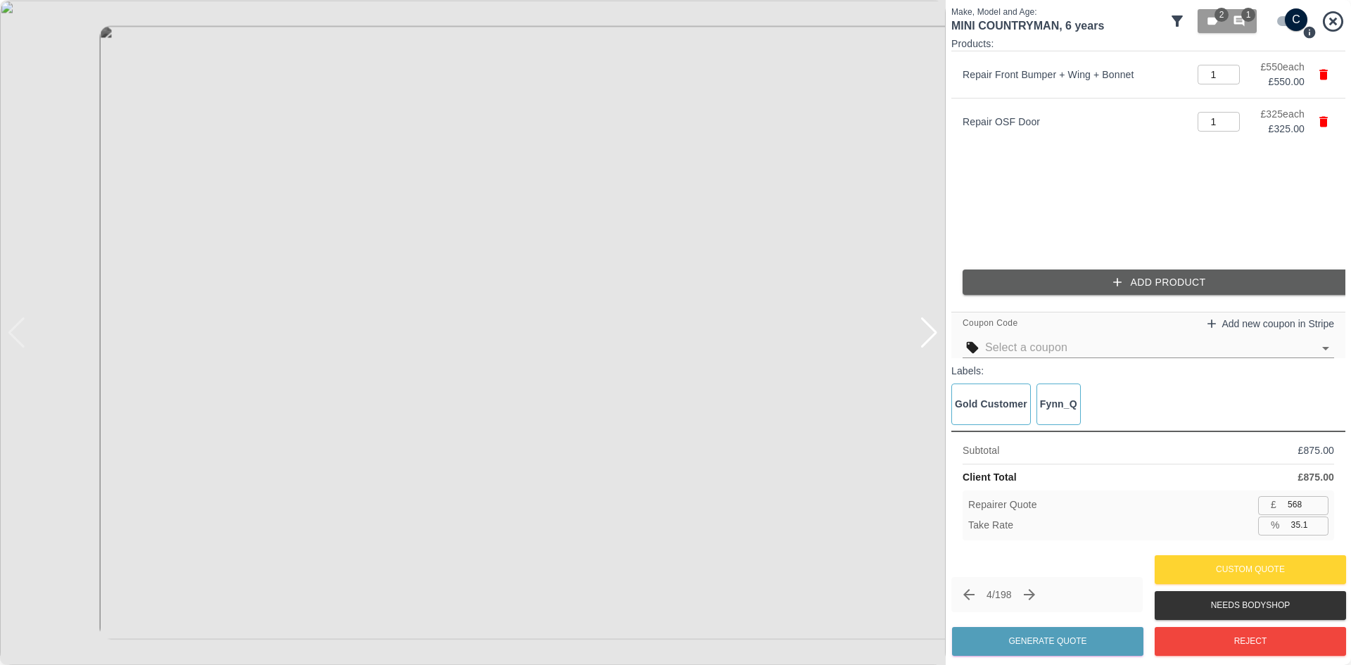
click at [1302, 504] on input "568" at bounding box center [1305, 505] width 46 height 18
type input "5"
type input "99.4"
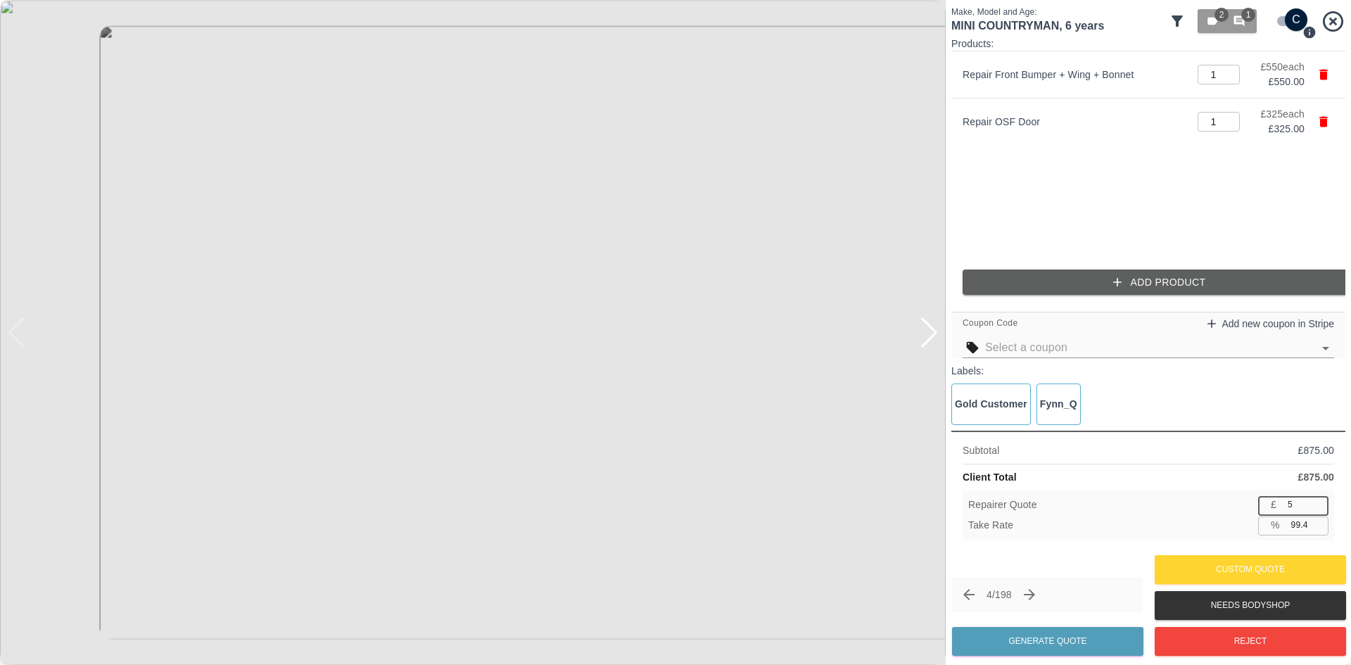
type input "50"
type input "94.3"
type input "500"
type input "42.9"
type input "500"
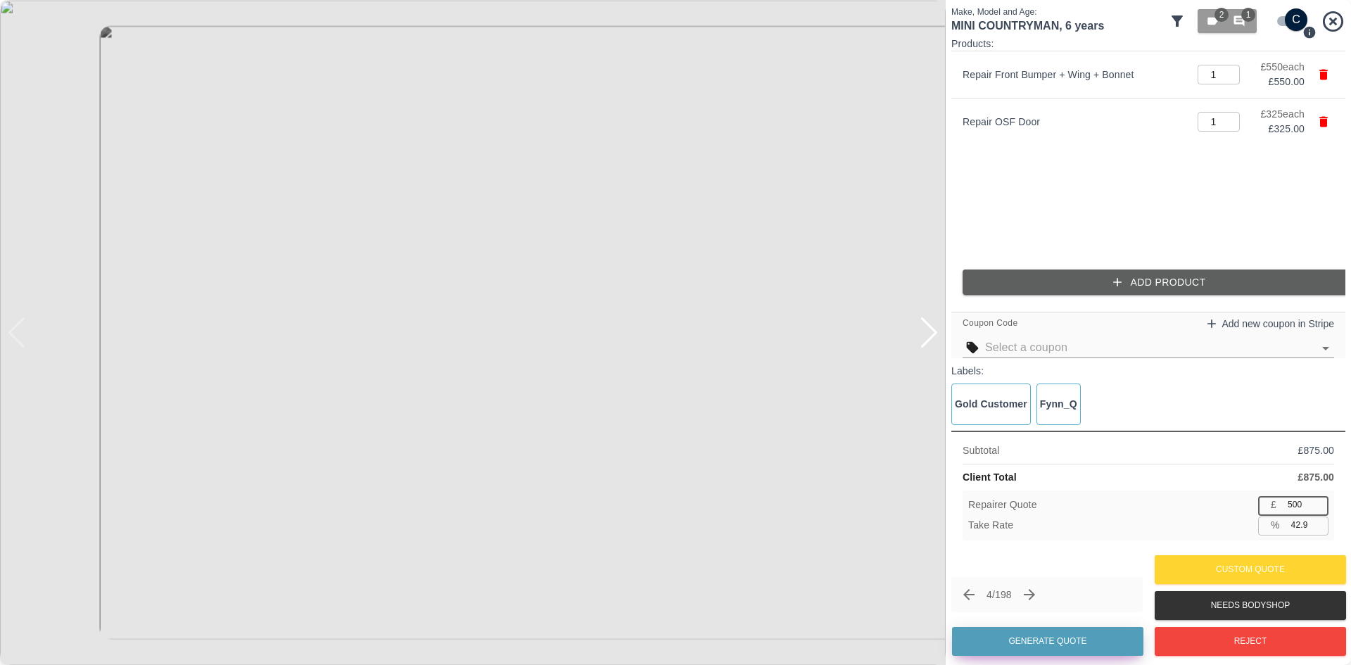
click at [1019, 646] on button "Generate Quote" at bounding box center [1047, 641] width 191 height 29
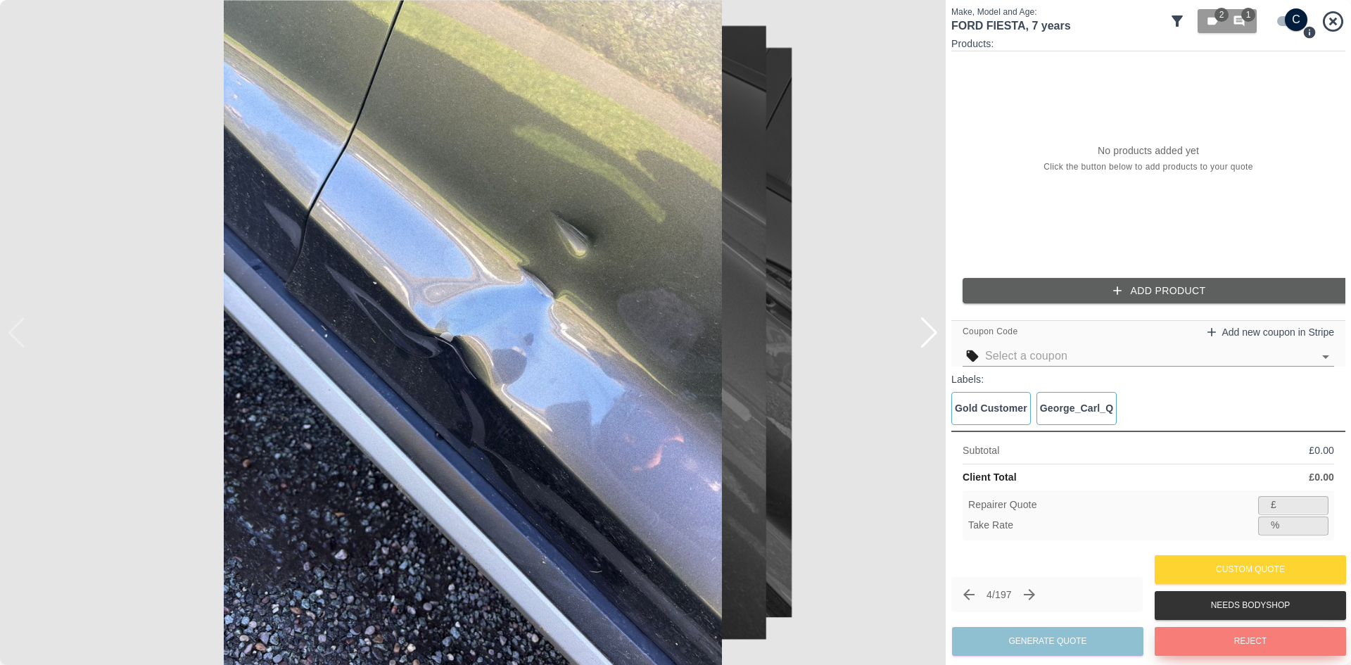
click at [1258, 656] on button "Reject" at bounding box center [1249, 641] width 191 height 29
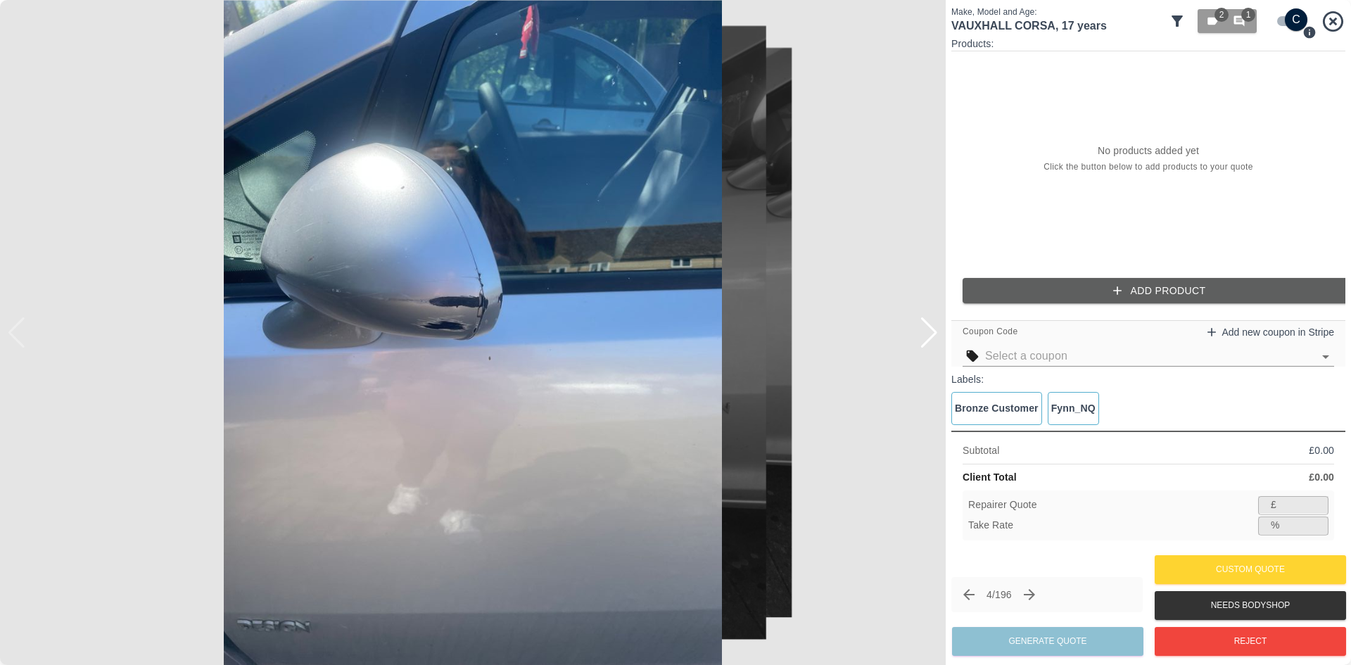
click at [928, 338] on div at bounding box center [928, 332] width 19 height 31
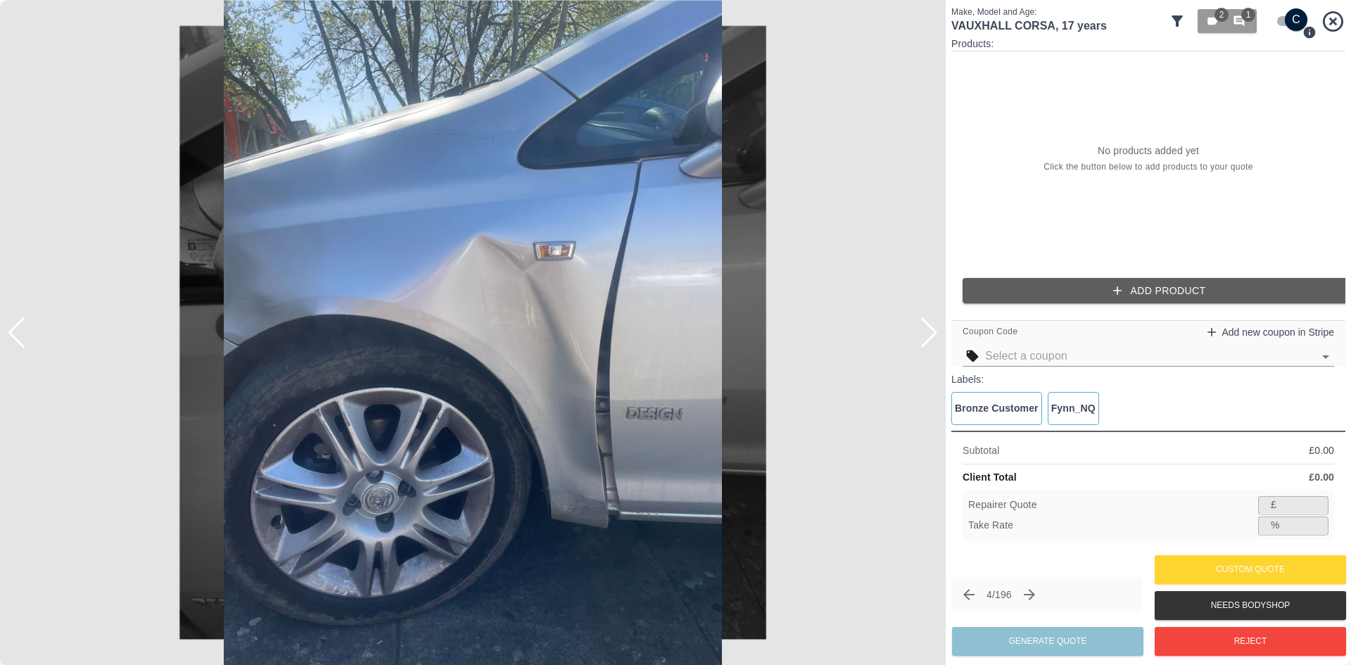
click at [928, 338] on div at bounding box center [928, 332] width 19 height 31
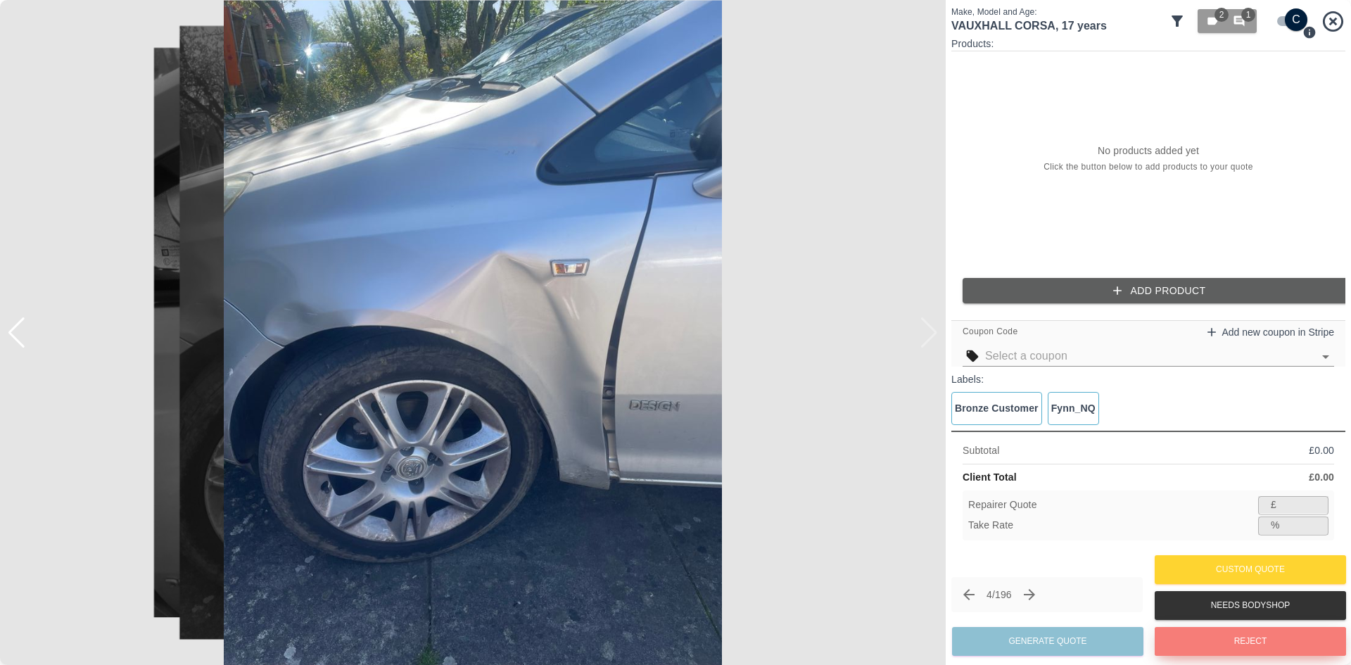
click at [1206, 642] on button "Reject" at bounding box center [1249, 641] width 191 height 29
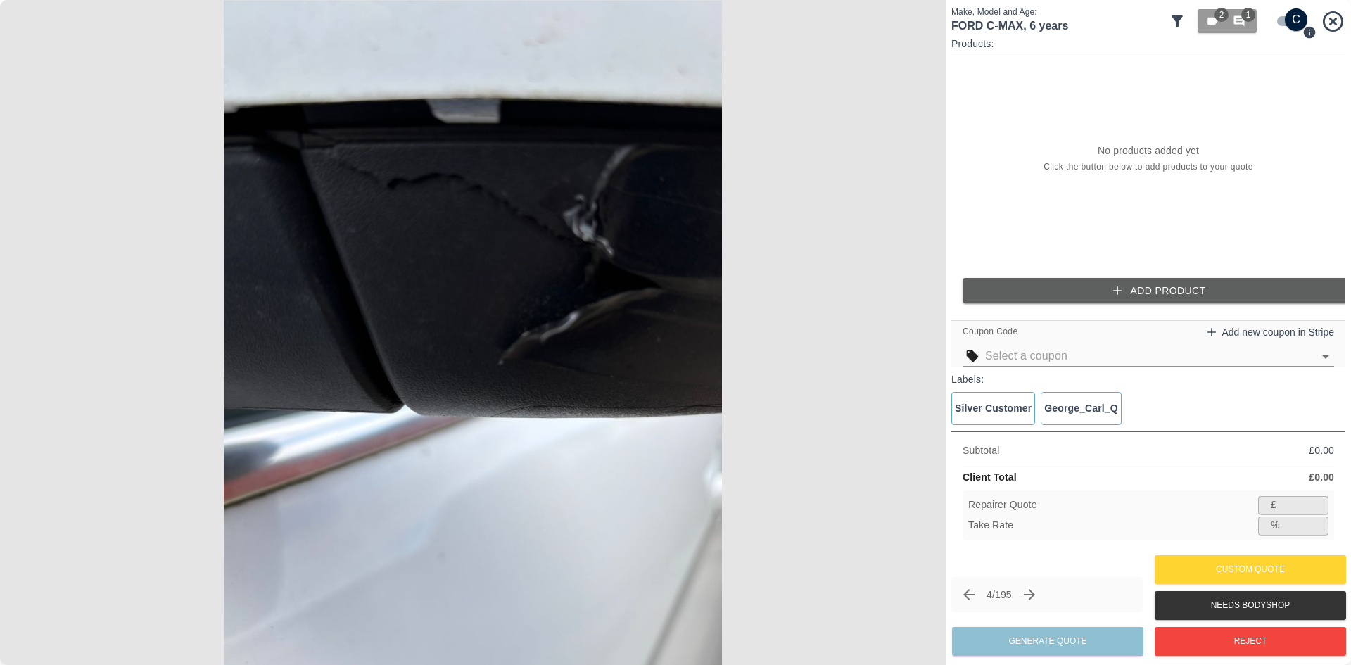
click at [1292, 18] on input "checkbox" at bounding box center [1296, 19] width 68 height 23
checkbox input "false"
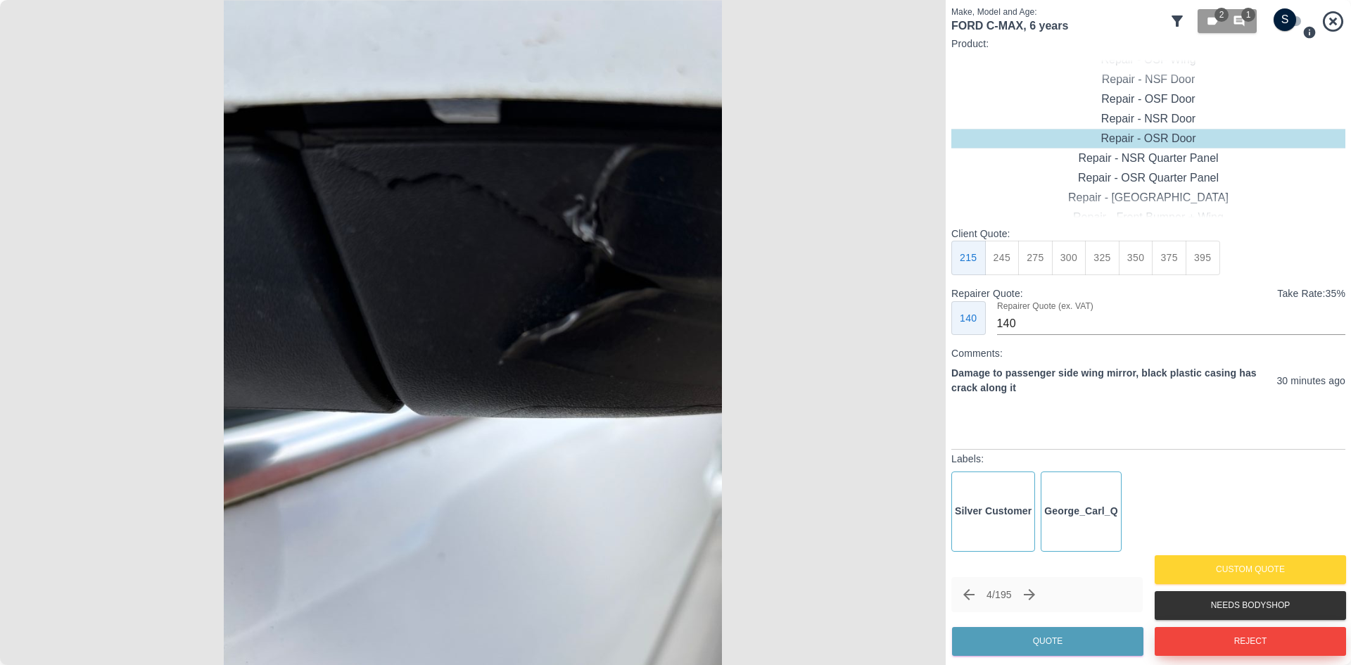
click at [1266, 651] on button "Reject" at bounding box center [1249, 641] width 191 height 29
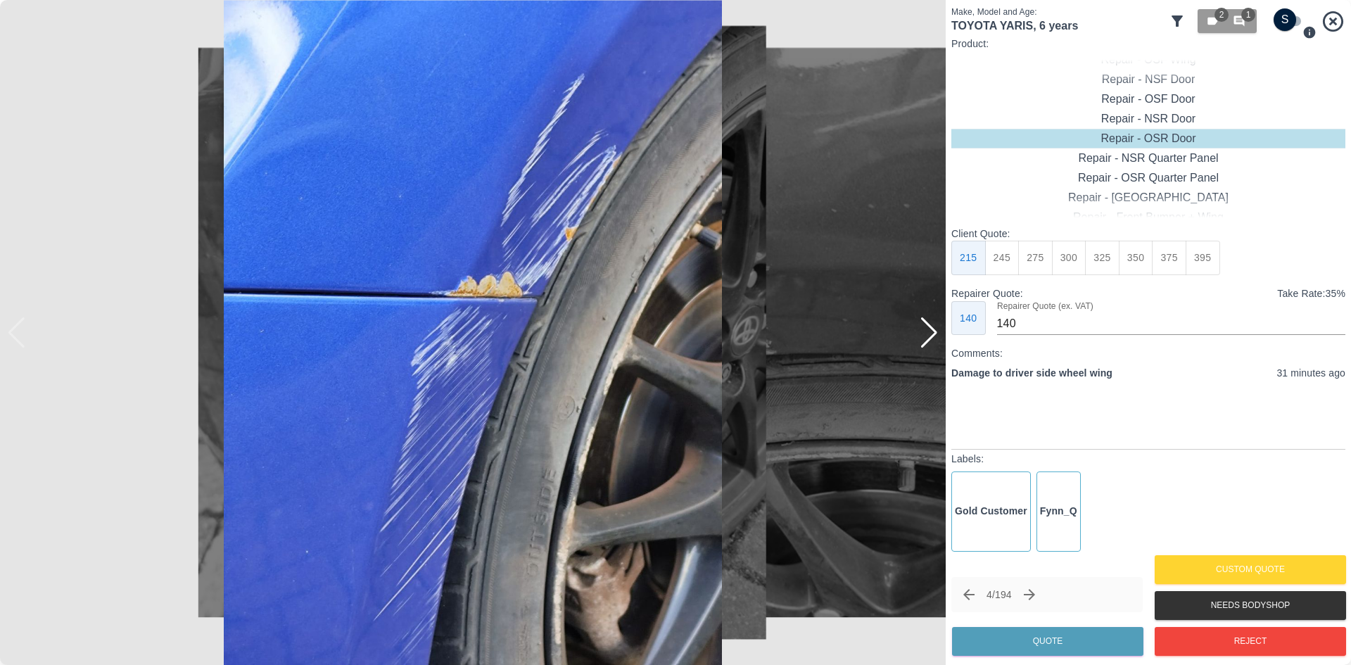
click at [926, 342] on div at bounding box center [928, 332] width 19 height 31
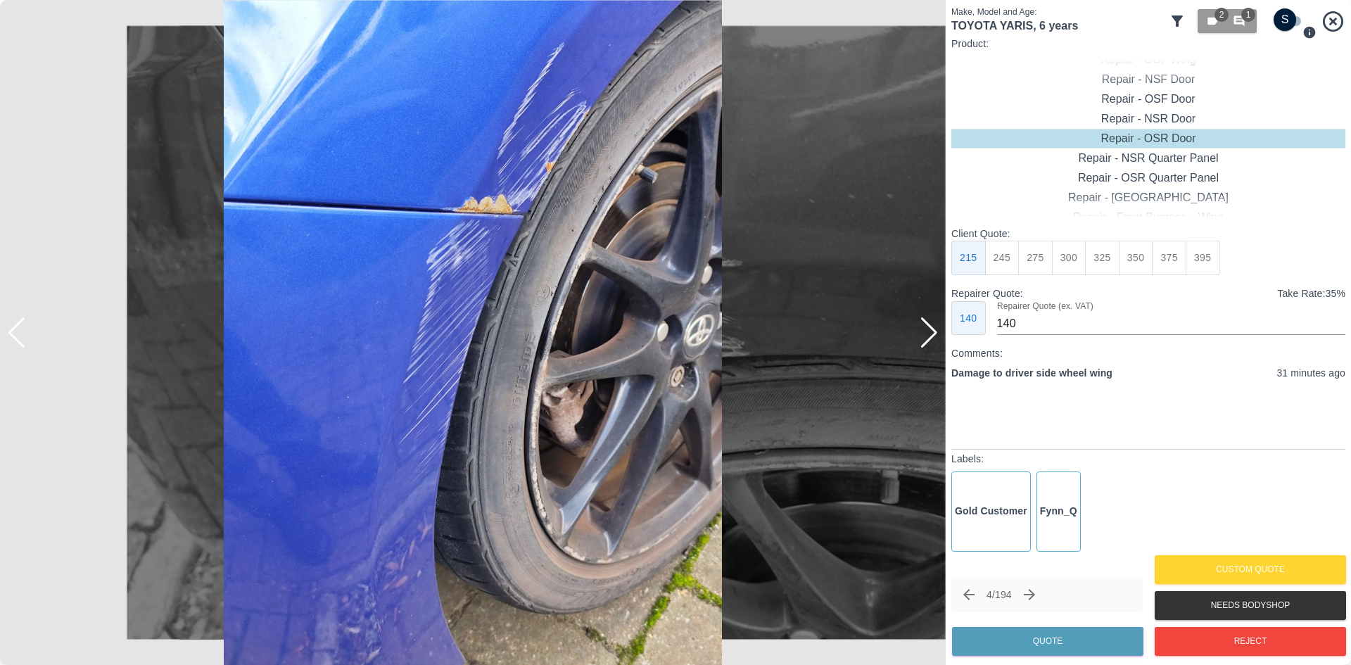
click at [924, 342] on div at bounding box center [928, 332] width 19 height 31
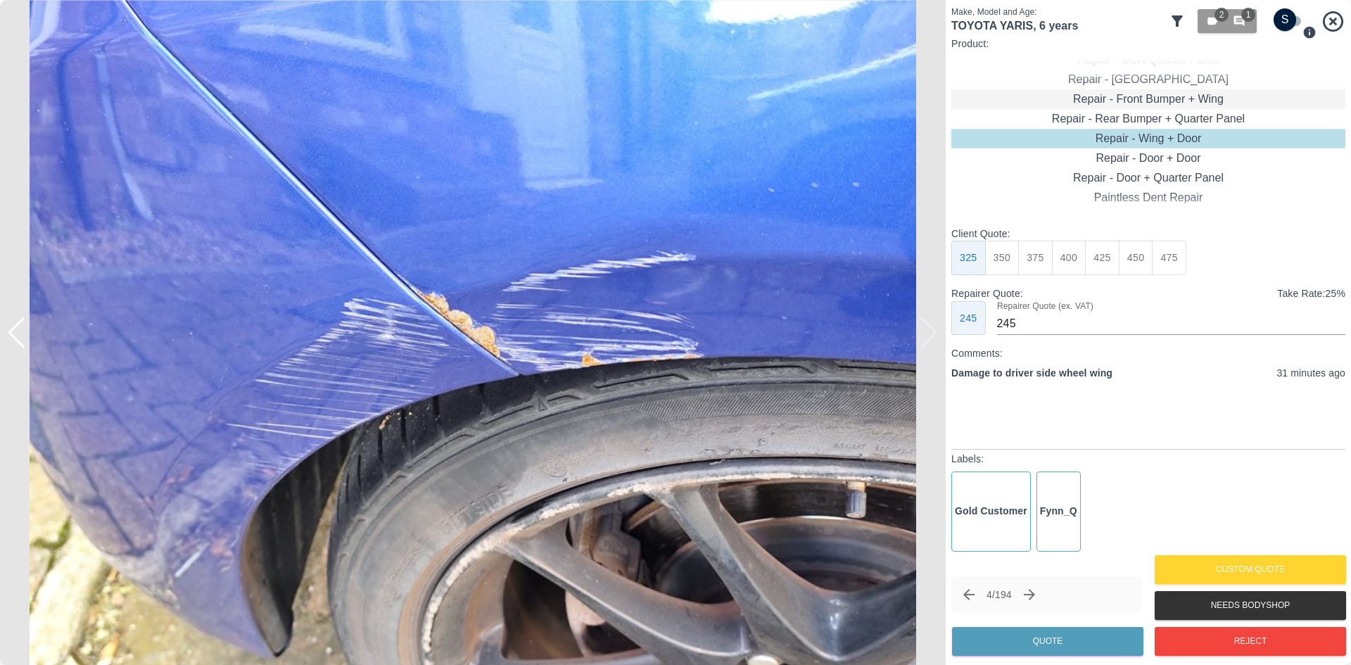
click at [1149, 97] on div "Repair - Front Bumper + Wing" at bounding box center [1148, 99] width 394 height 20
click at [1026, 255] on button "350" at bounding box center [1035, 258] width 34 height 34
type input "210"
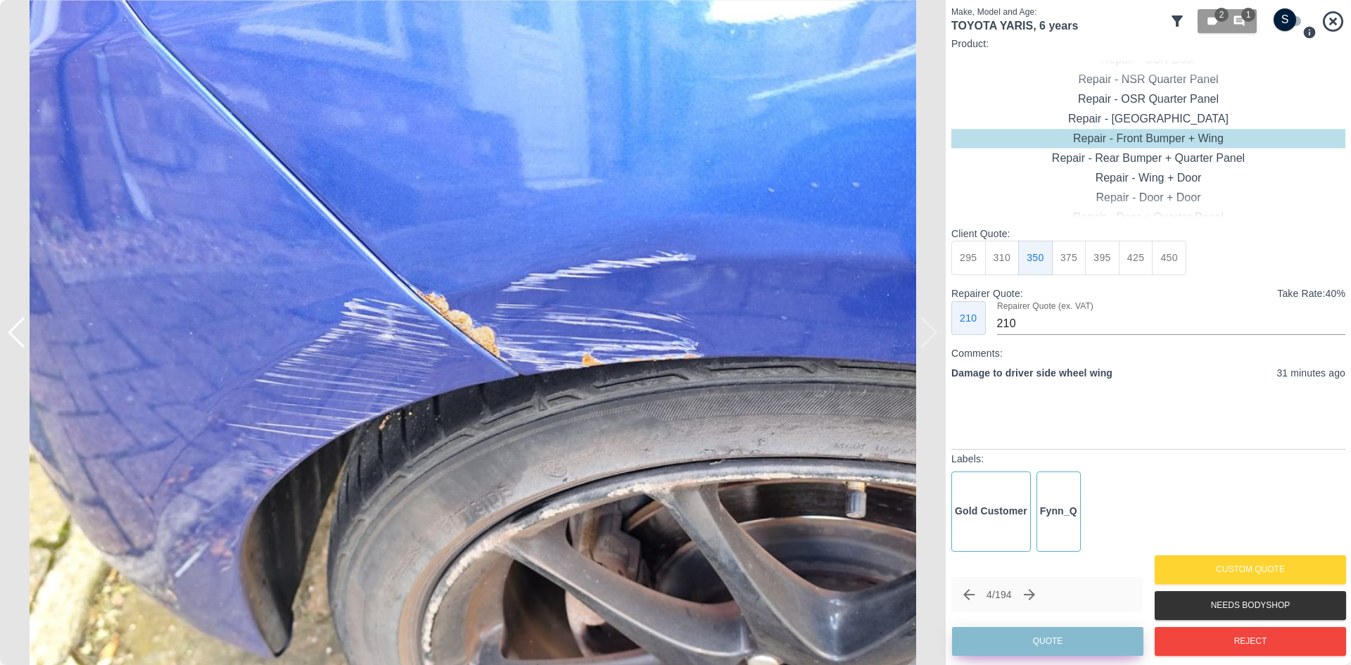
click at [1038, 651] on button "Quote" at bounding box center [1047, 641] width 191 height 29
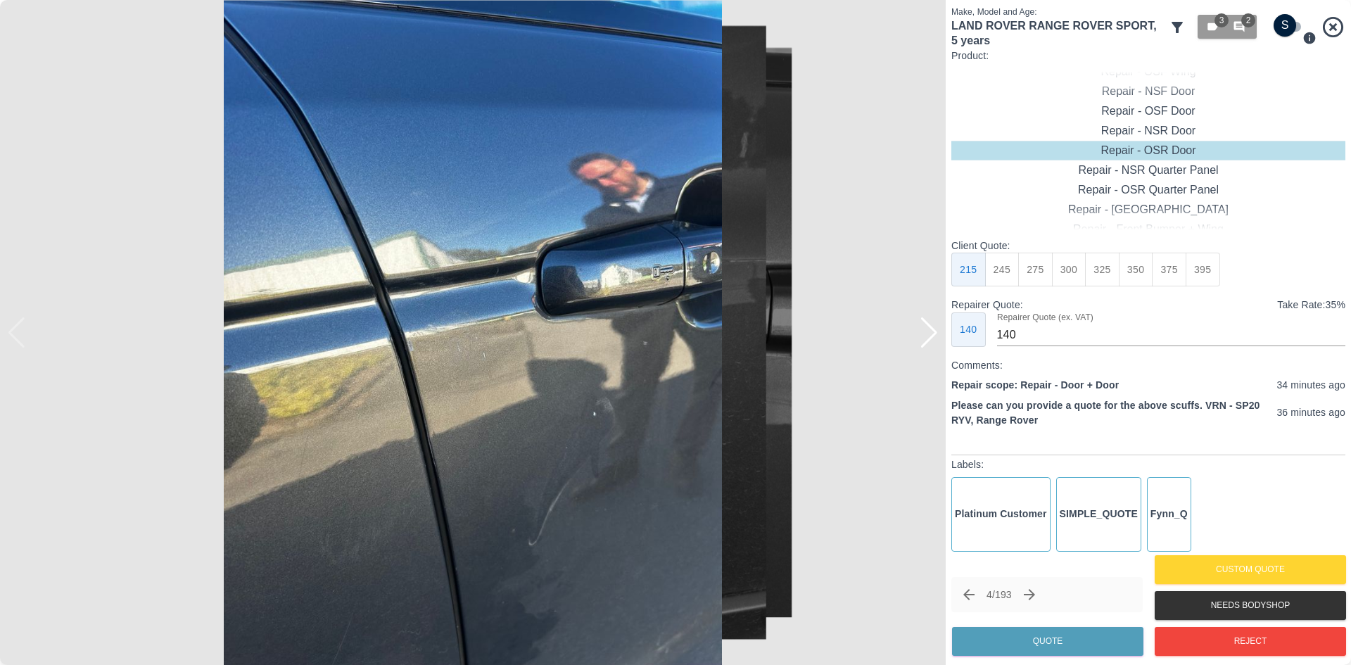
click at [934, 345] on div at bounding box center [928, 332] width 19 height 31
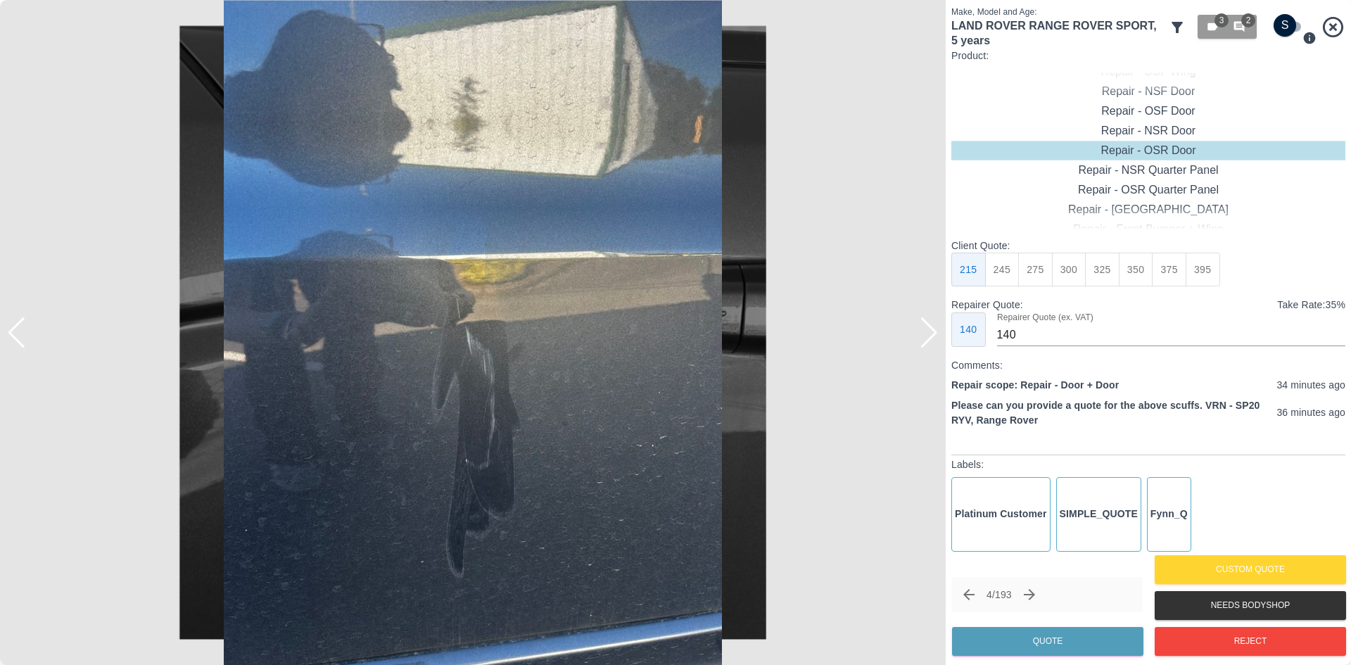
click at [934, 345] on div at bounding box center [928, 332] width 19 height 31
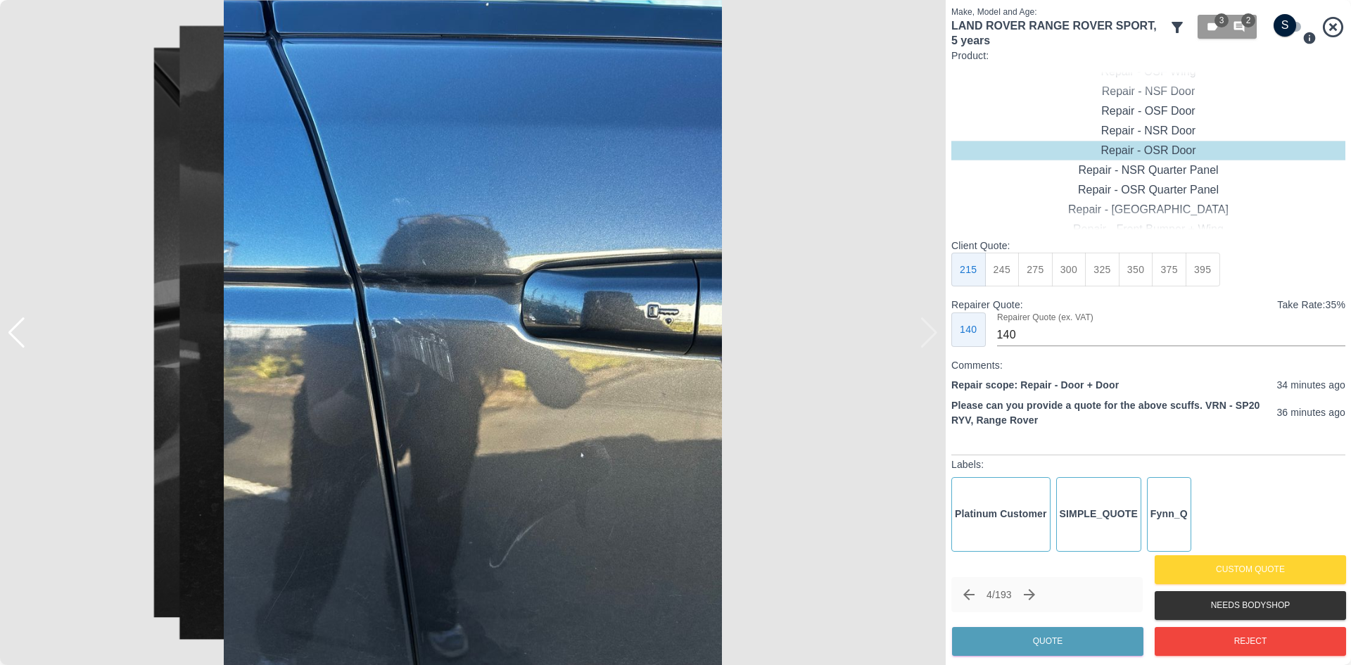
click at [934, 345] on img at bounding box center [472, 332] width 945 height 665
click at [1036, 596] on icon "Next claim" at bounding box center [1029, 594] width 17 height 17
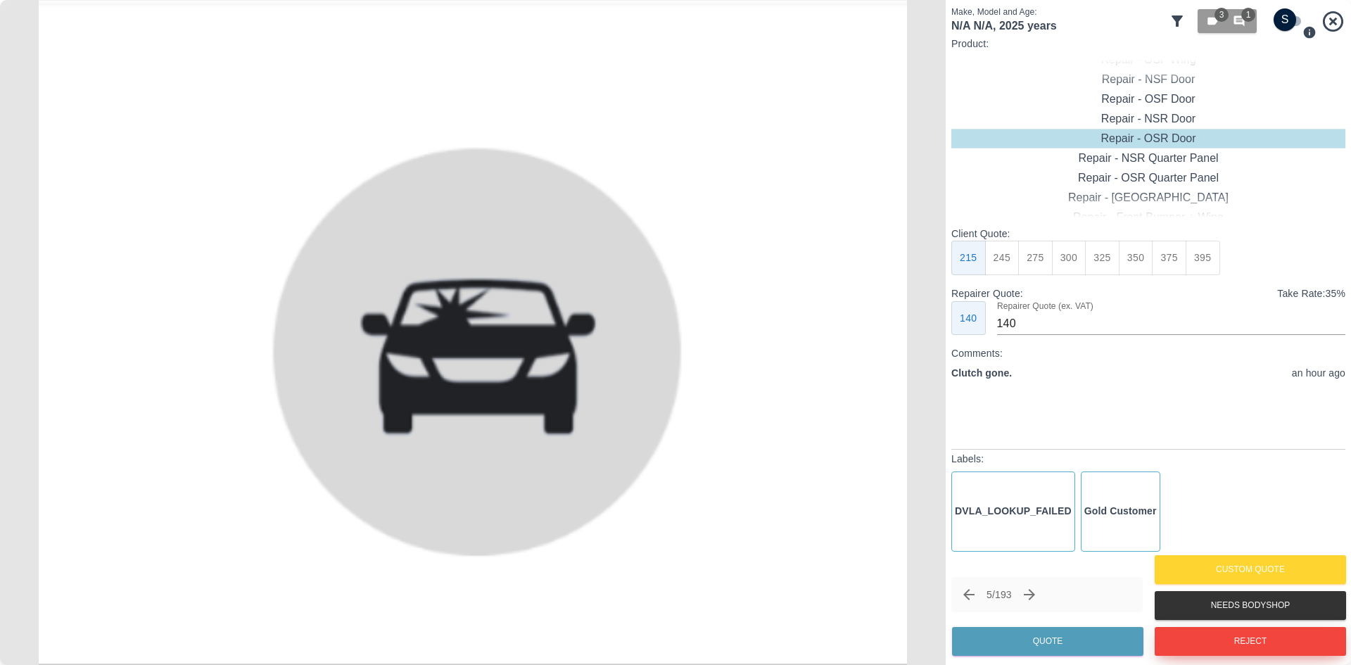
click at [1192, 636] on button "Reject" at bounding box center [1249, 641] width 191 height 29
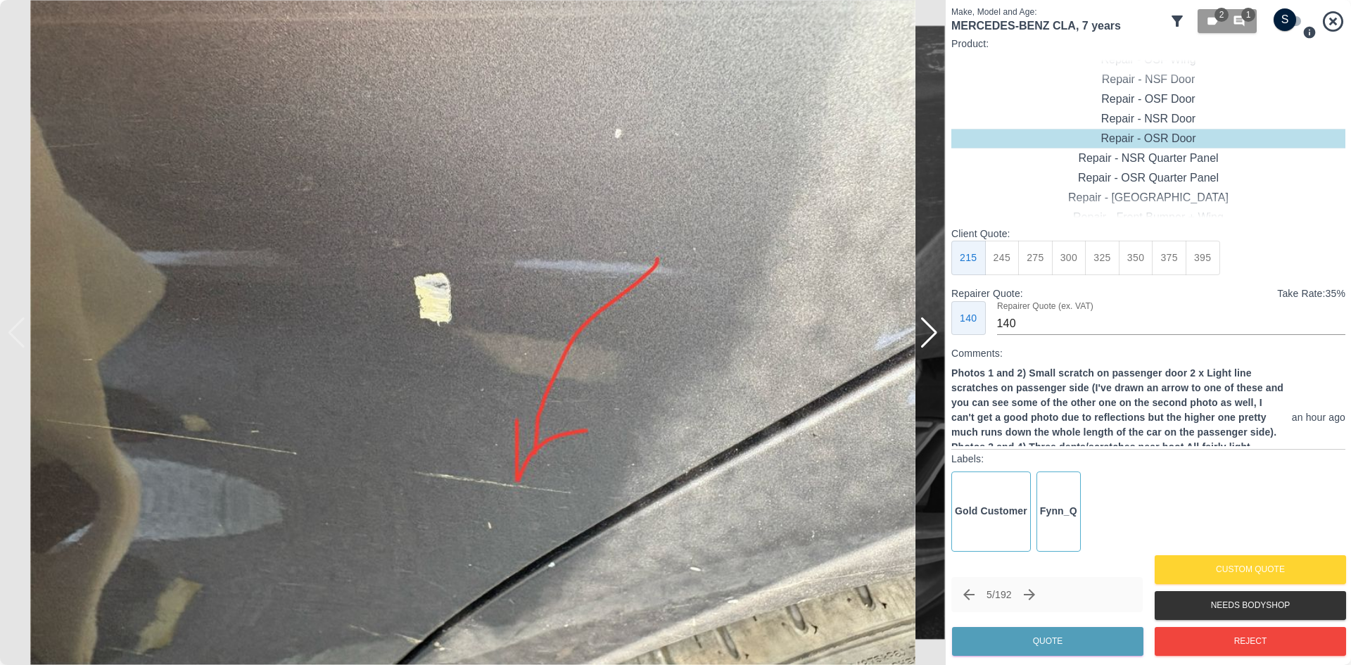
click at [920, 343] on div at bounding box center [928, 332] width 19 height 31
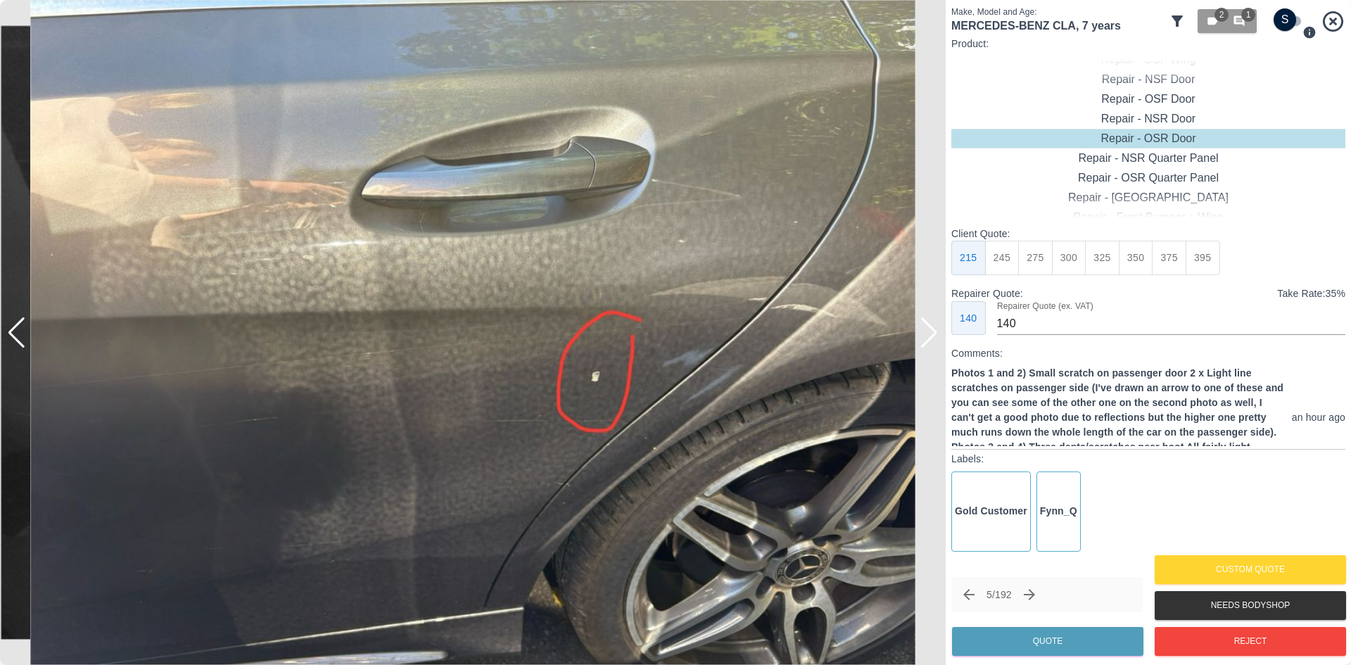
click at [920, 343] on div at bounding box center [928, 332] width 19 height 31
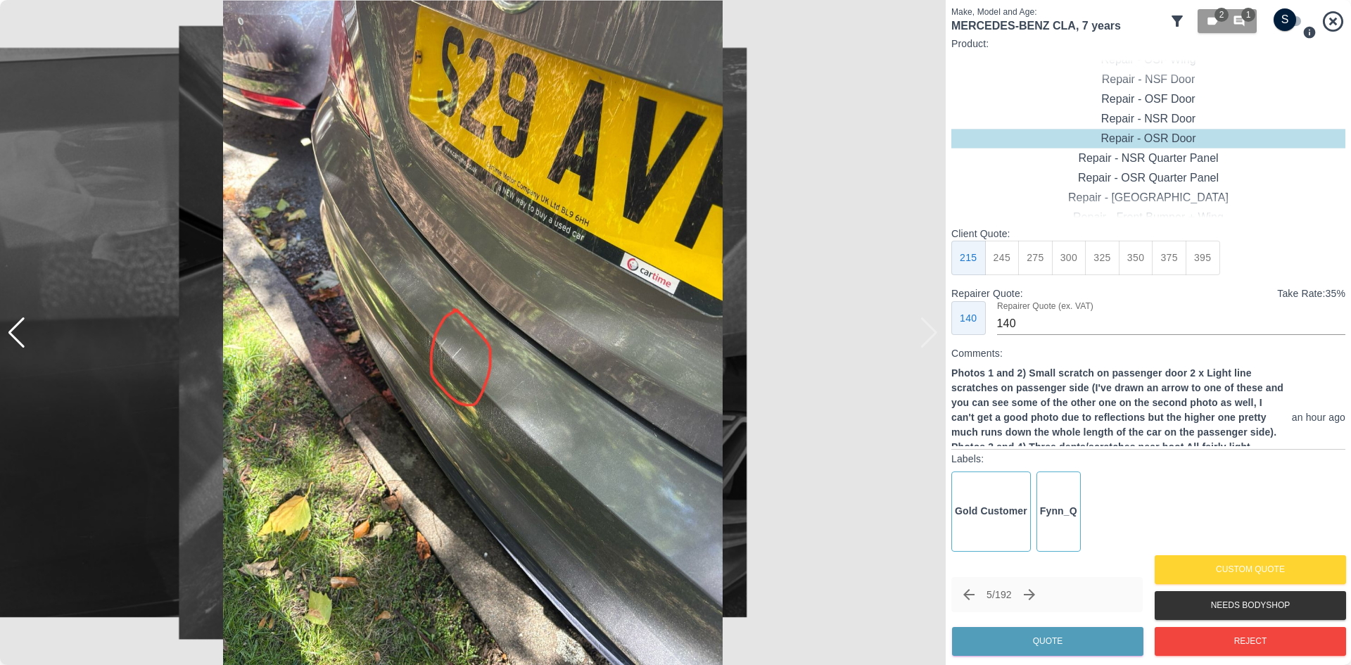
click at [920, 343] on div at bounding box center [472, 332] width 945 height 665
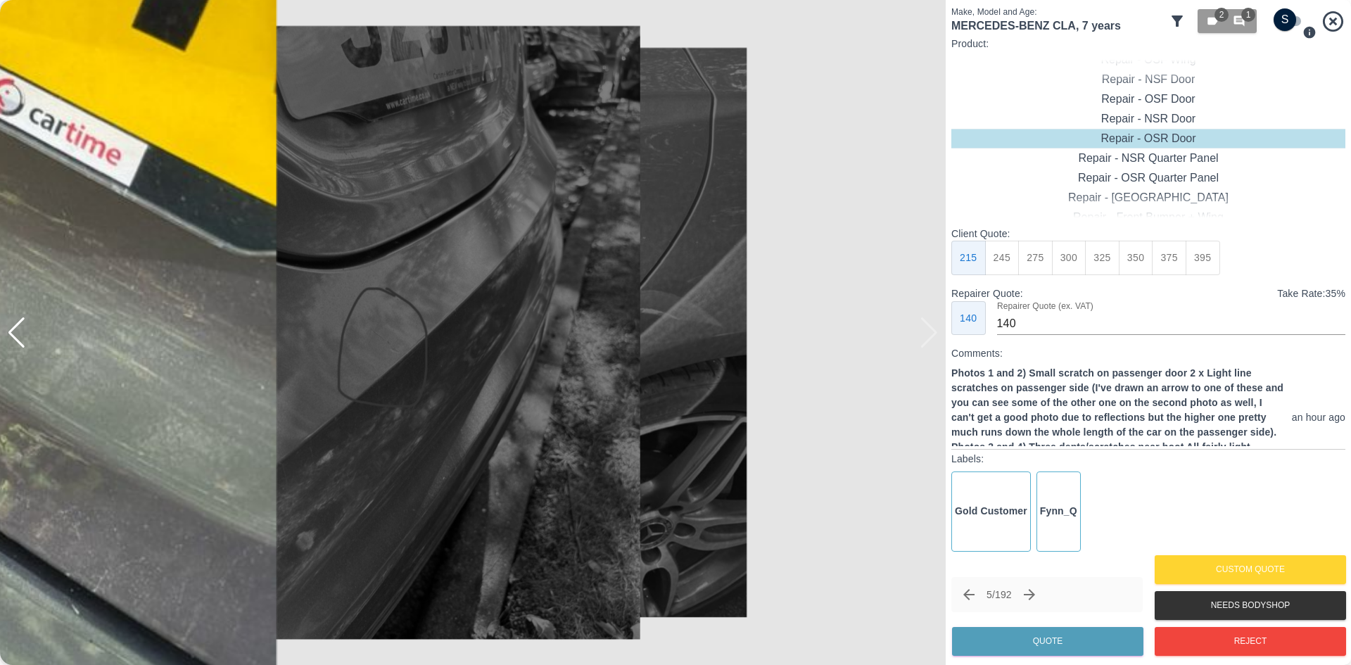
click at [1062, 594] on div "5 / 192" at bounding box center [1046, 594] width 191 height 35
click at [1038, 596] on icon "Next claim" at bounding box center [1029, 594] width 17 height 17
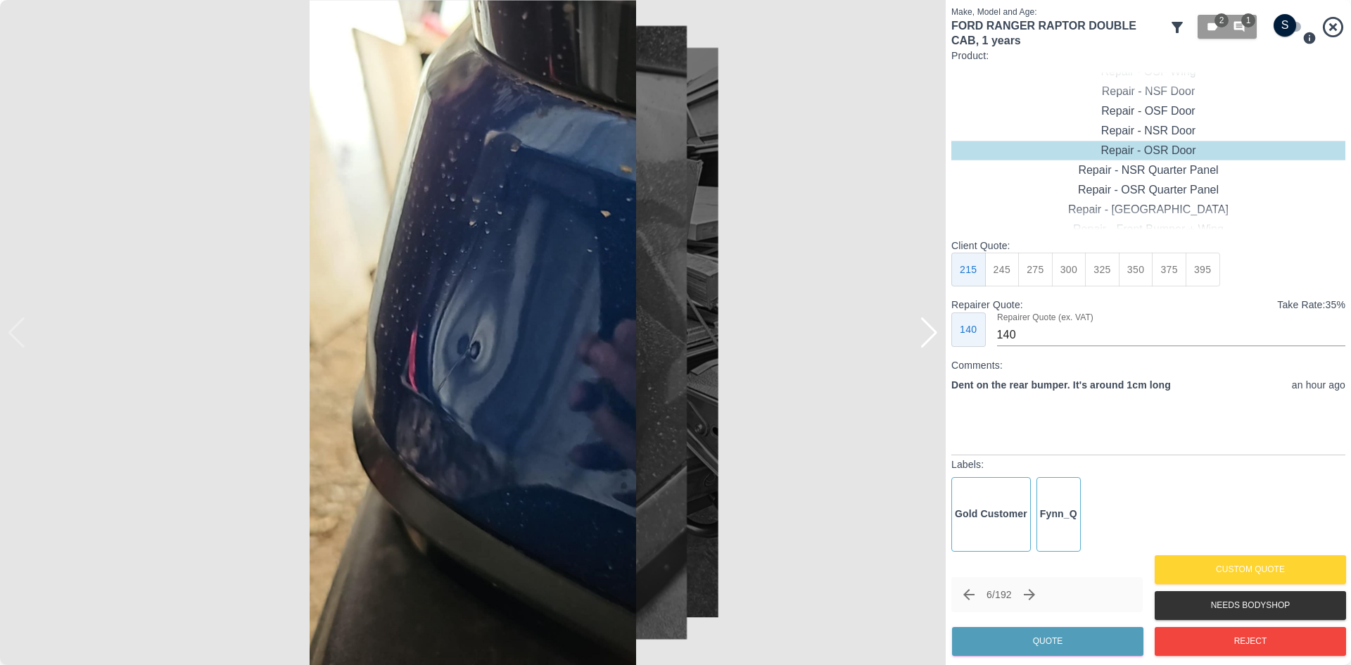
click at [936, 338] on div at bounding box center [928, 332] width 19 height 31
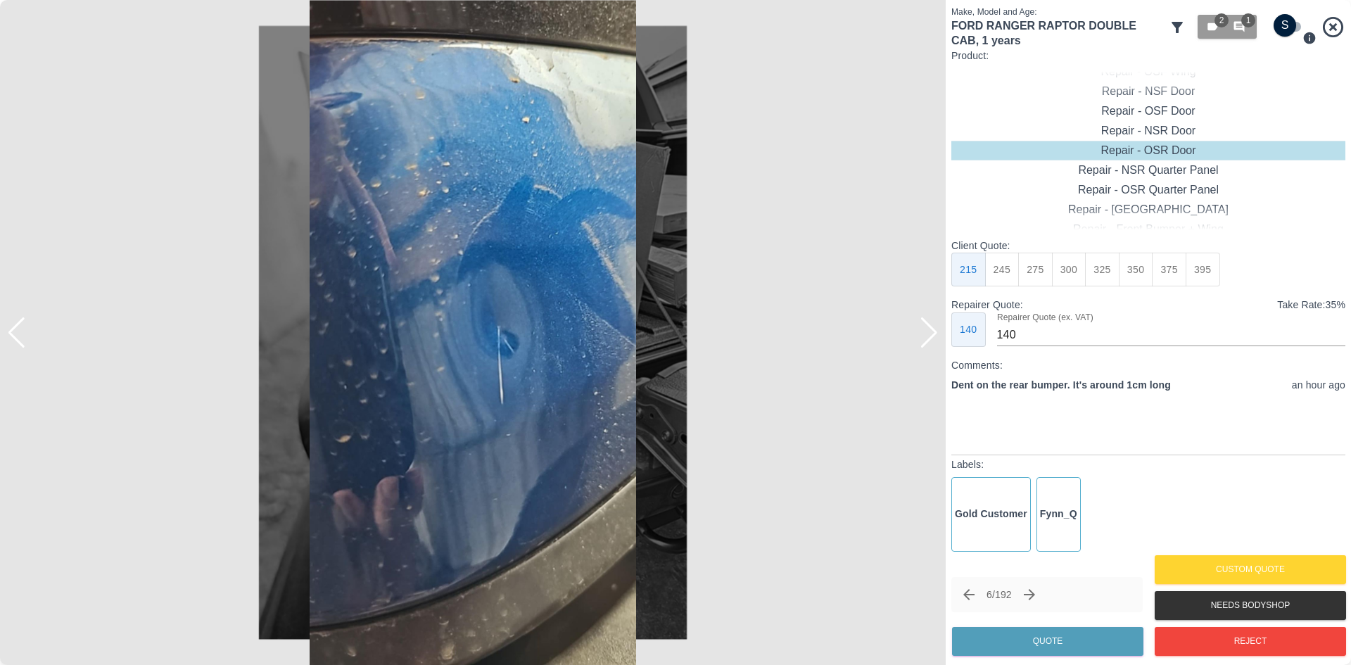
click at [936, 338] on div at bounding box center [928, 332] width 19 height 31
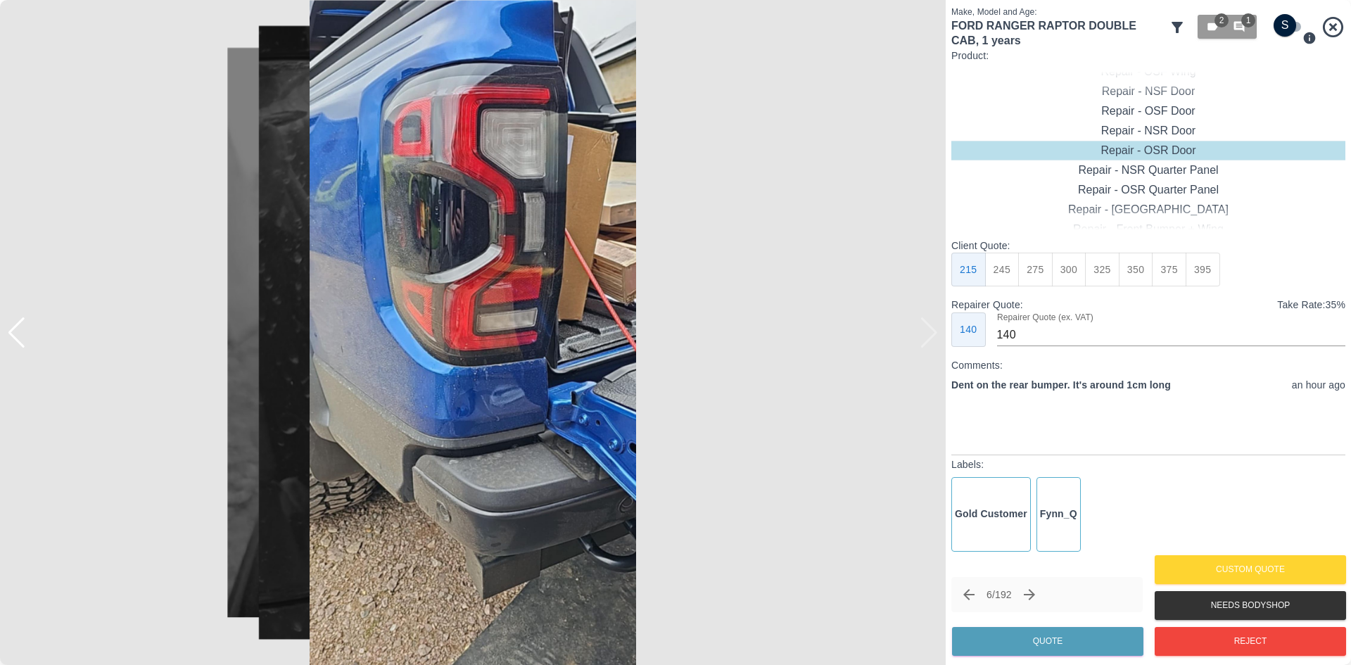
click at [936, 338] on img at bounding box center [472, 332] width 945 height 665
click at [22, 334] on div at bounding box center [16, 332] width 19 height 31
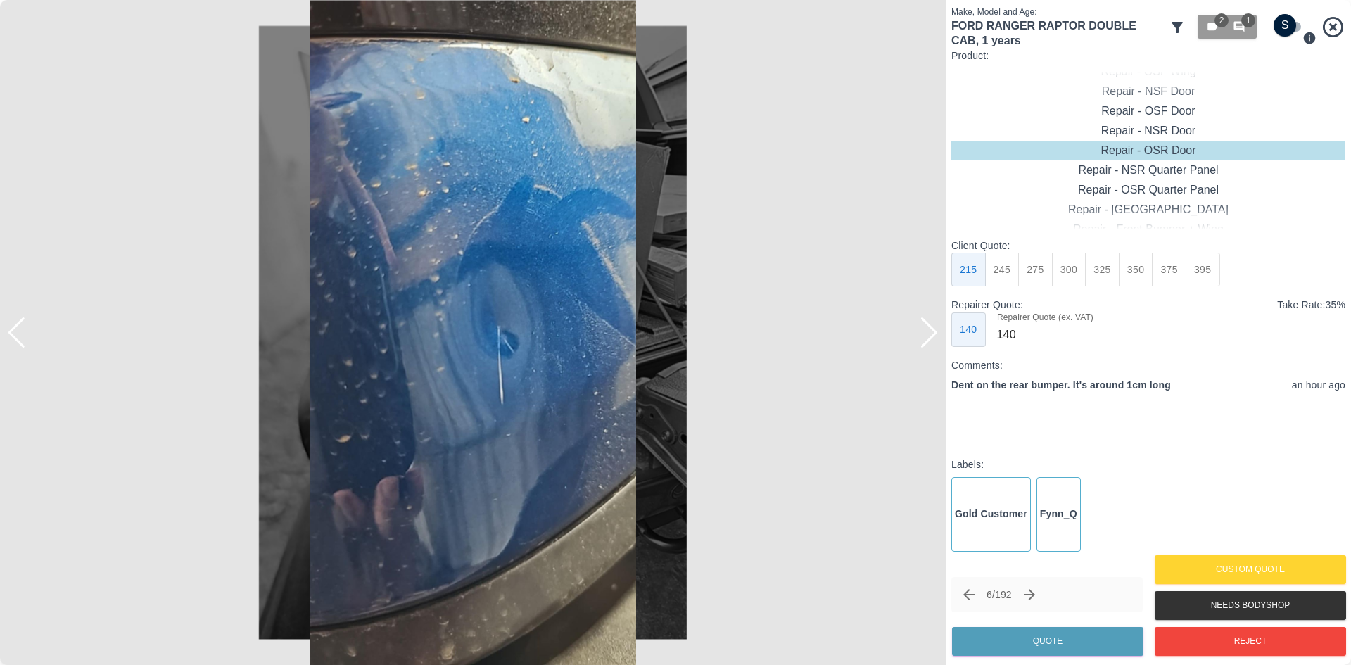
click at [22, 334] on div at bounding box center [16, 332] width 19 height 31
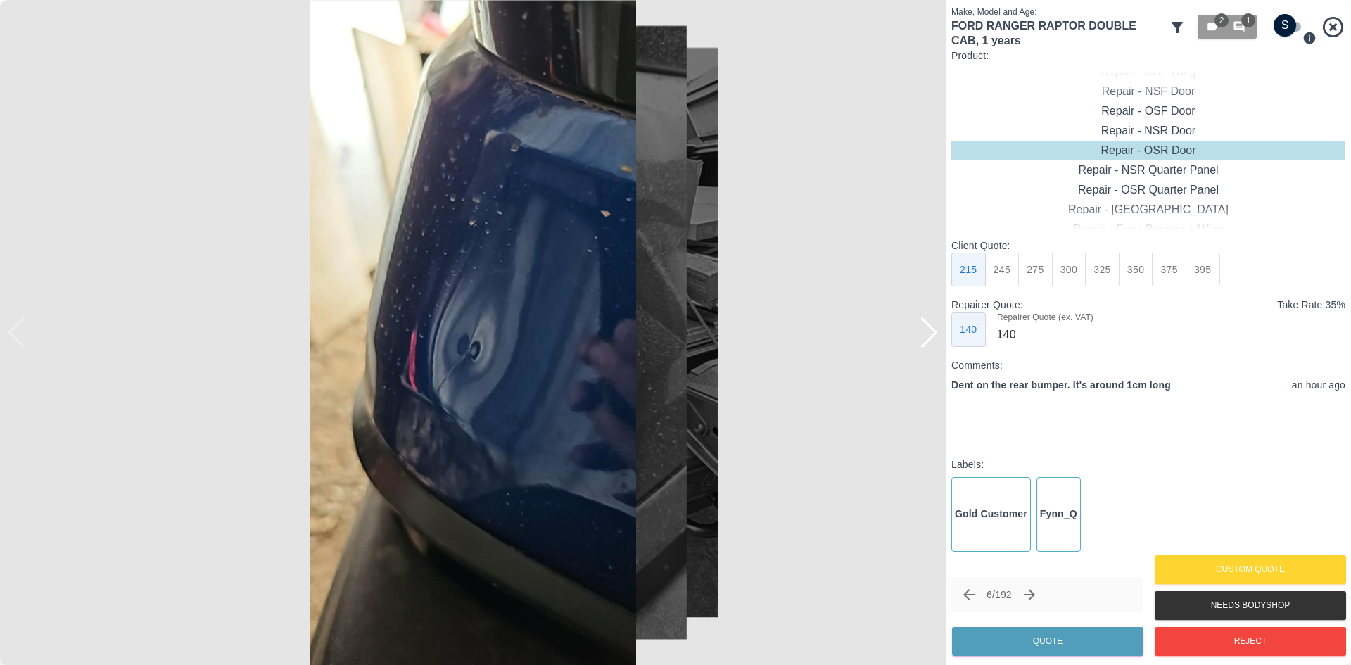
click at [22, 334] on img at bounding box center [472, 332] width 945 height 665
click at [931, 341] on div at bounding box center [928, 332] width 19 height 31
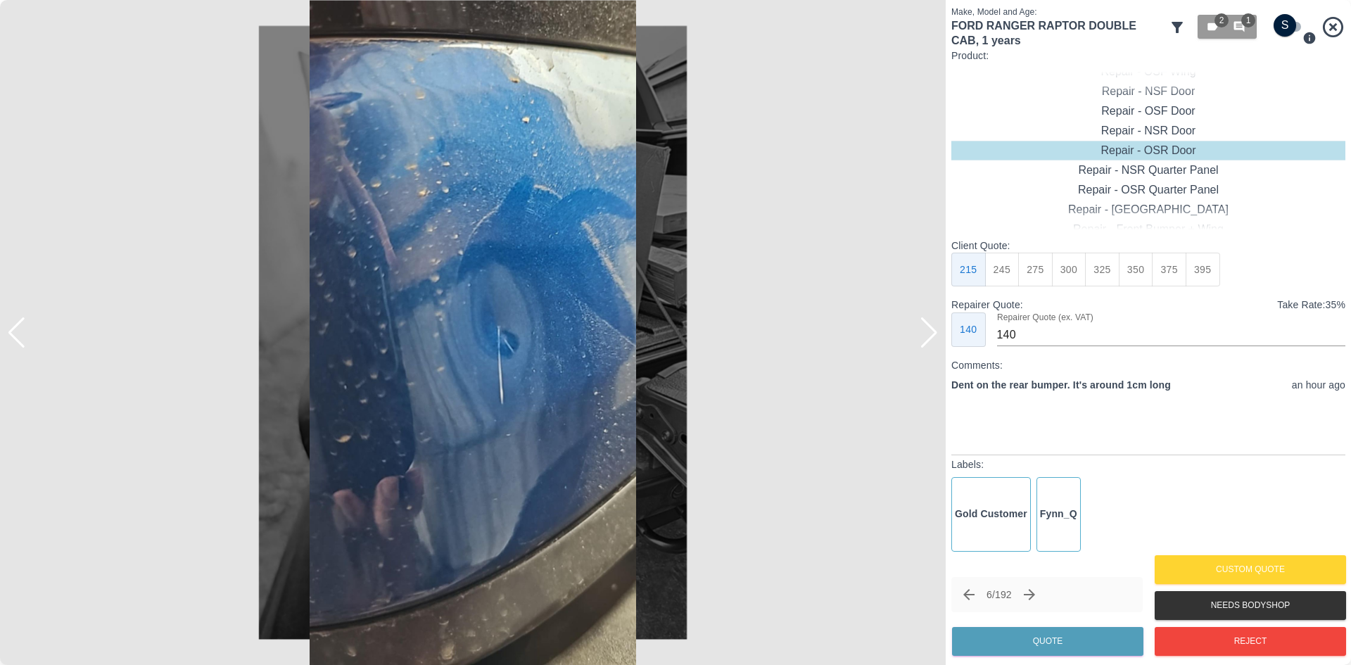
click at [931, 341] on div at bounding box center [928, 332] width 19 height 31
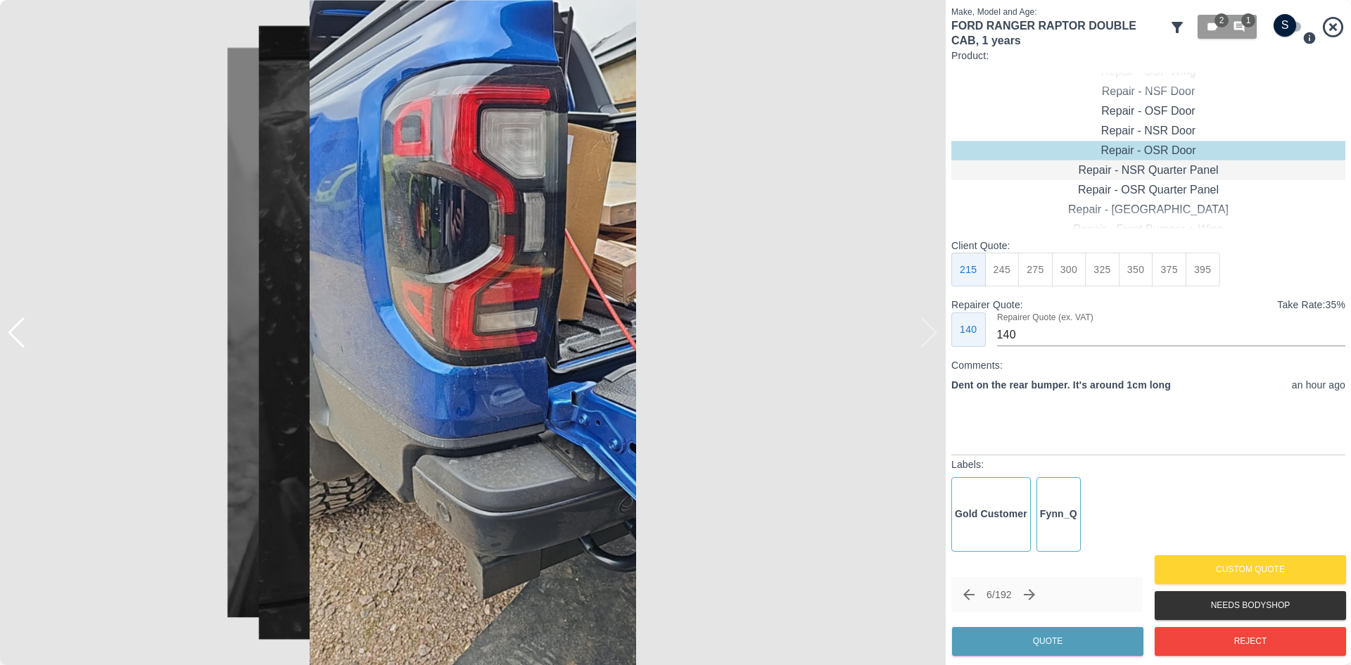
click at [1148, 175] on div "Repair - NSR Quarter Panel" at bounding box center [1148, 170] width 394 height 20
click at [1157, 269] on button "375" at bounding box center [1168, 270] width 34 height 34
click at [1147, 269] on button "350" at bounding box center [1135, 270] width 34 height 34
type input "230"
click at [1023, 643] on button "Quote" at bounding box center [1047, 641] width 191 height 29
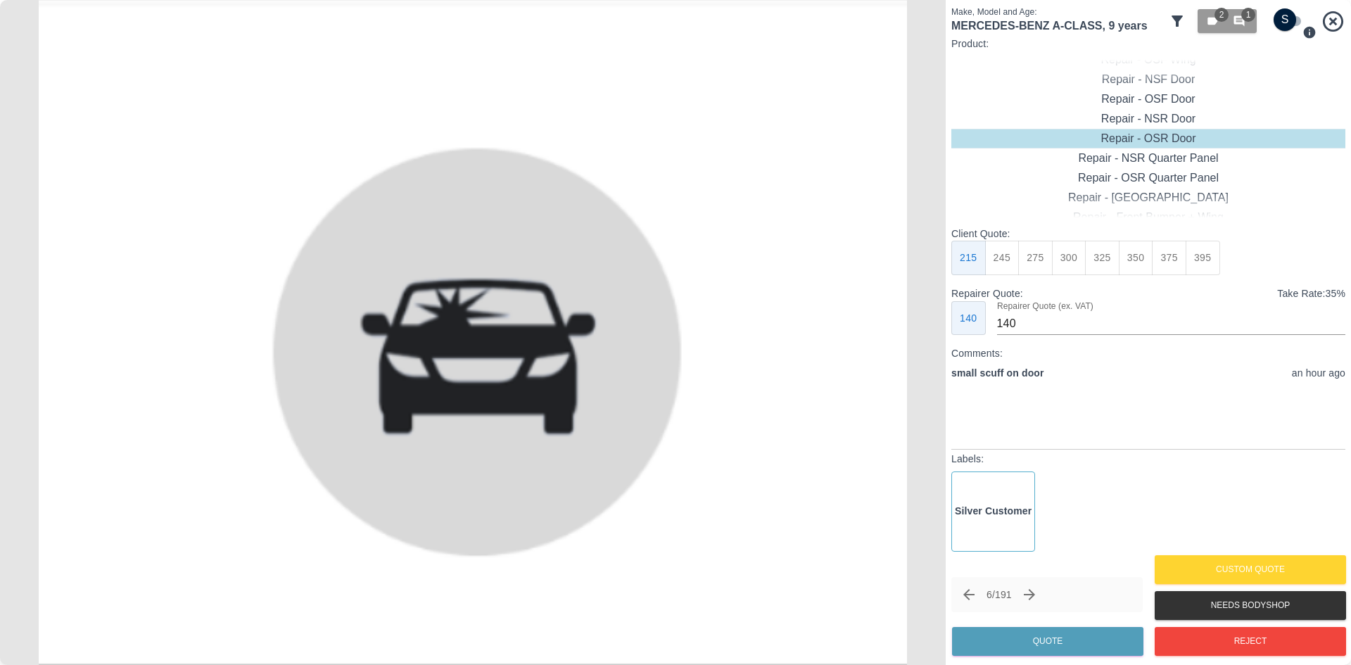
drag, startPoint x: 1050, startPoint y: 596, endPoint x: 1039, endPoint y: 596, distance: 11.3
click at [1049, 596] on div "6 / 191" at bounding box center [1046, 594] width 191 height 35
click at [1038, 596] on icon "Next claim" at bounding box center [1029, 594] width 17 height 17
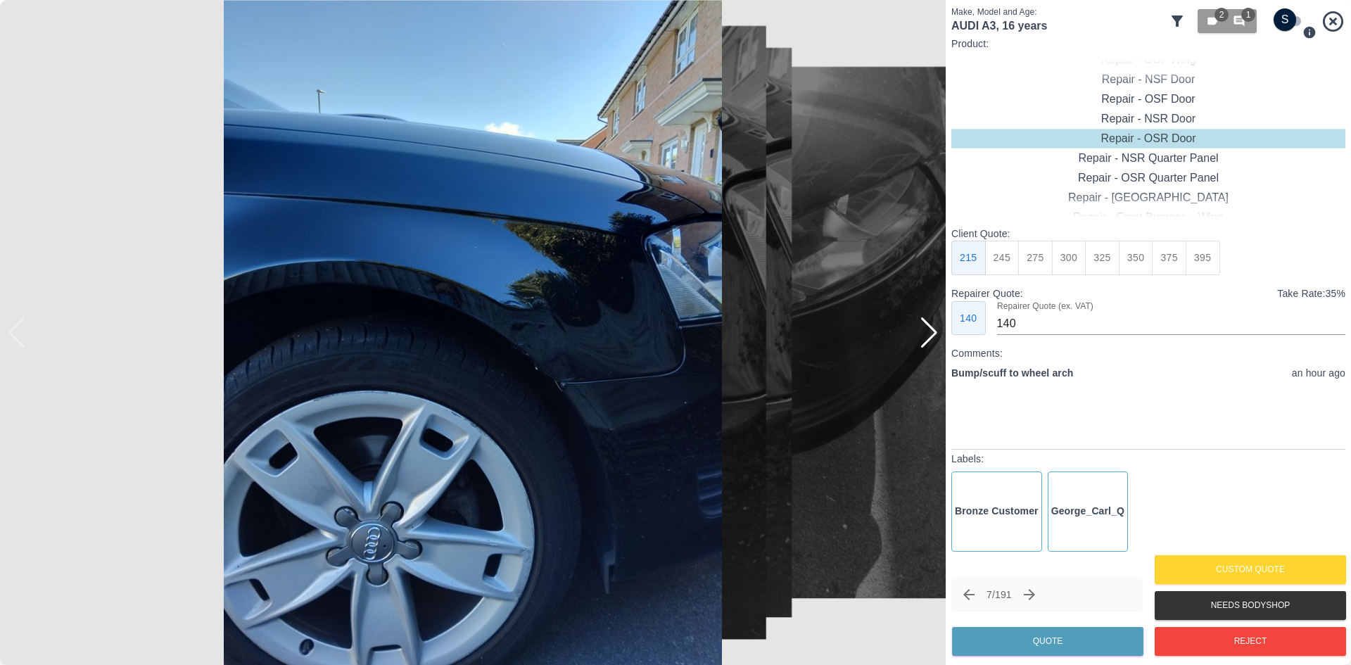
click at [928, 340] on div at bounding box center [928, 332] width 19 height 31
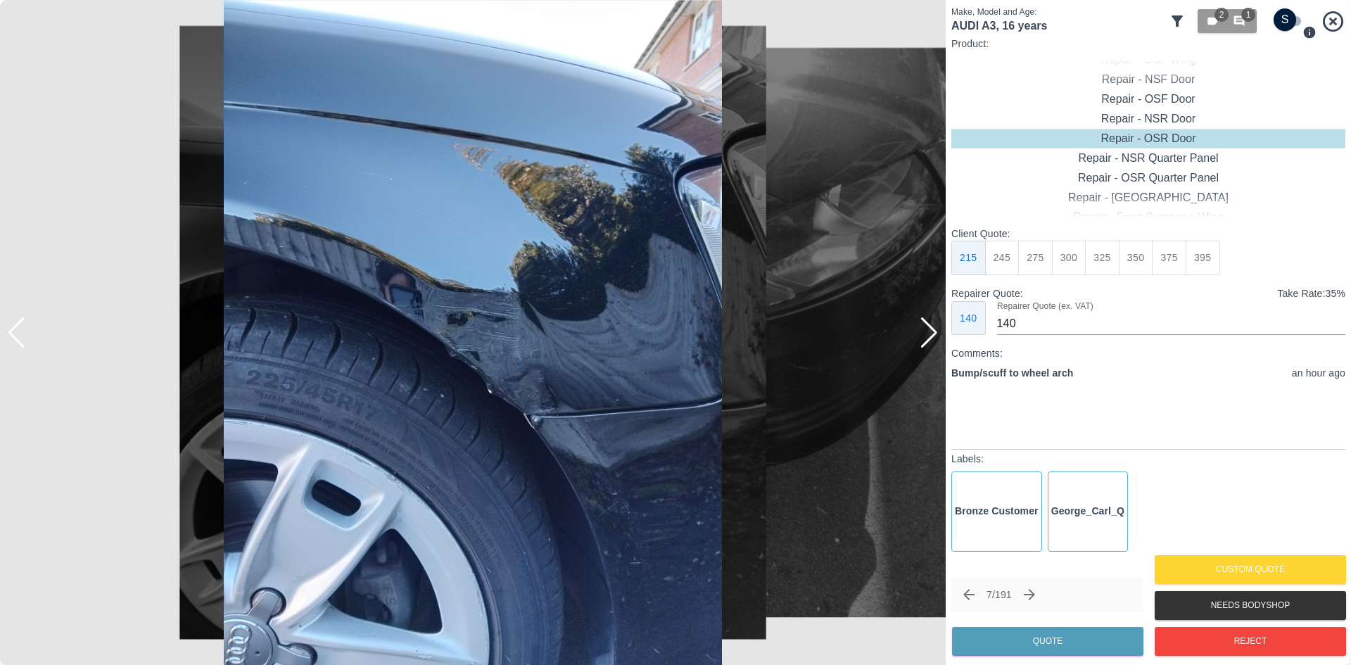
click at [928, 340] on div at bounding box center [928, 332] width 19 height 31
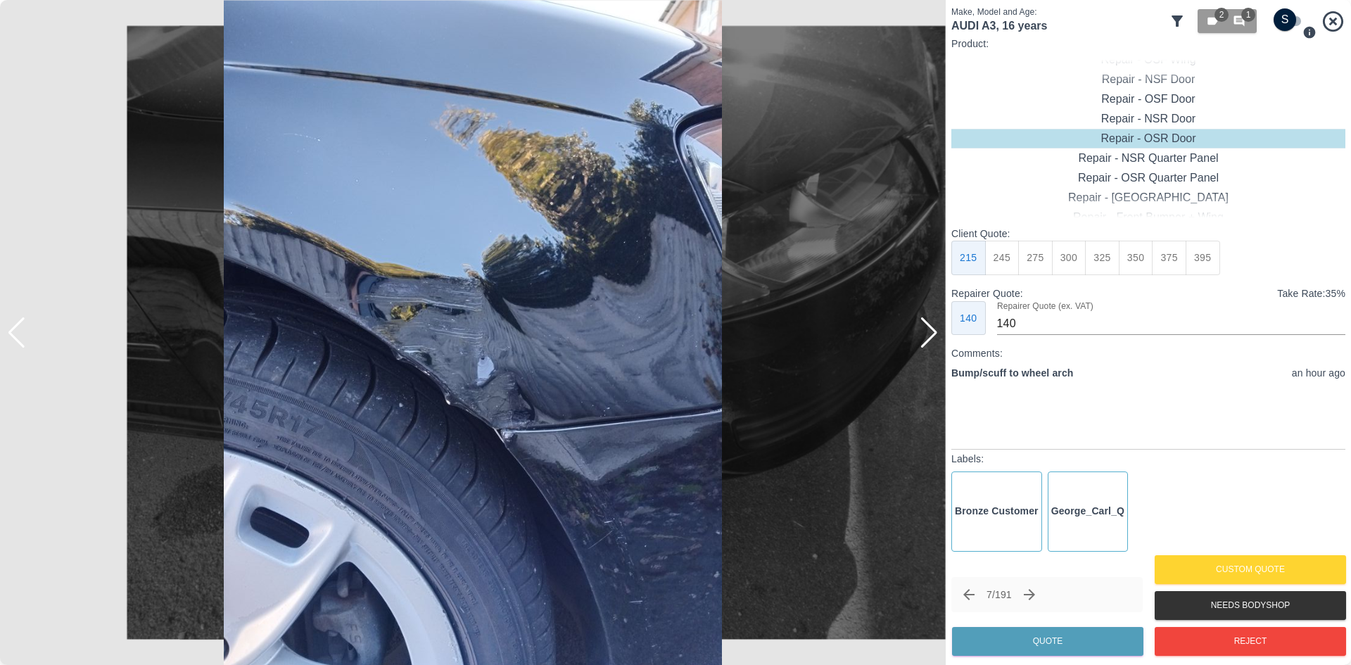
click at [928, 340] on div at bounding box center [928, 332] width 19 height 31
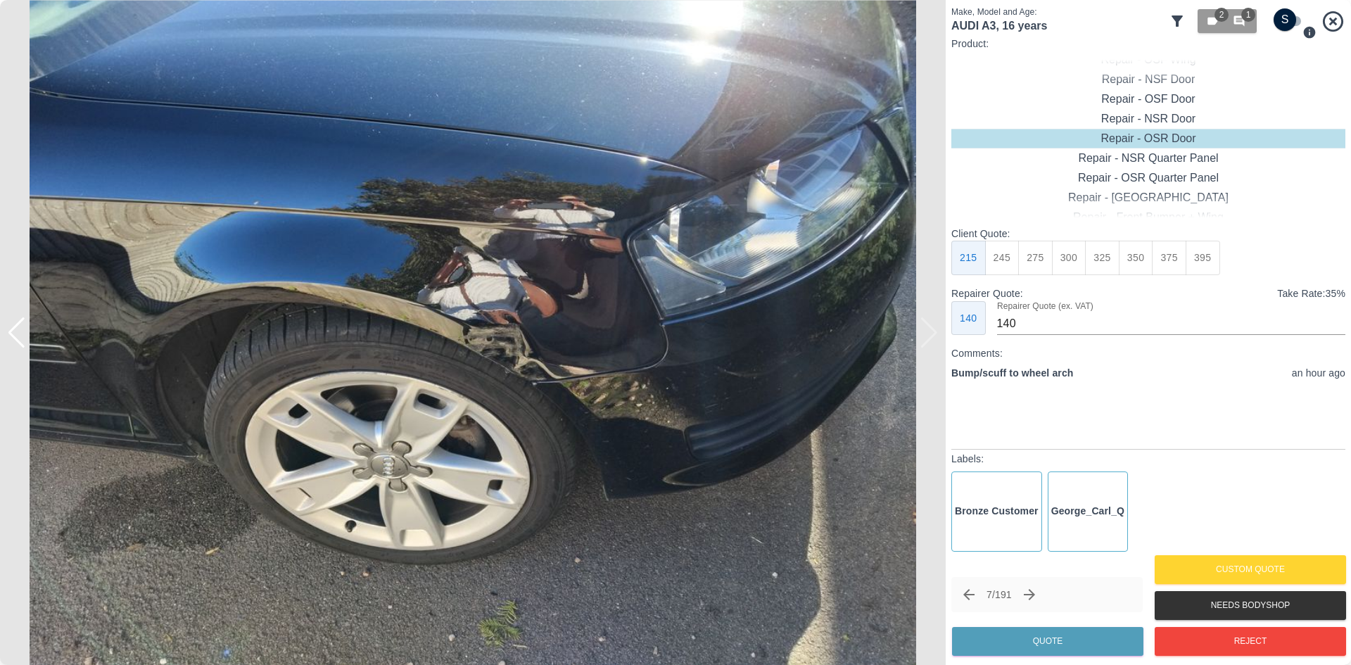
click at [928, 340] on img at bounding box center [472, 332] width 945 height 665
click at [1170, 97] on div "Repair - Front Bumper + Wing" at bounding box center [1148, 99] width 394 height 20
click at [1118, 259] on button "425" at bounding box center [1135, 258] width 34 height 34
click at [1106, 259] on button "395" at bounding box center [1102, 258] width 34 height 34
type input "250"
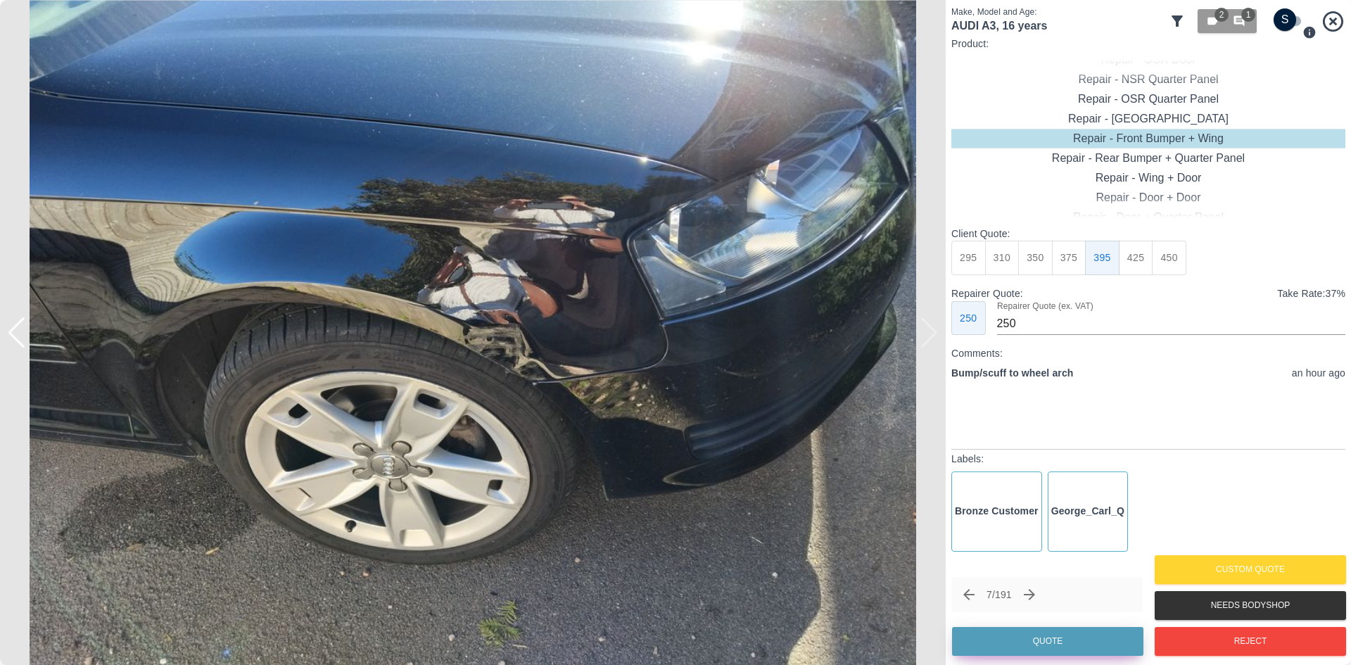
click at [1033, 637] on button "Quote" at bounding box center [1047, 641] width 191 height 29
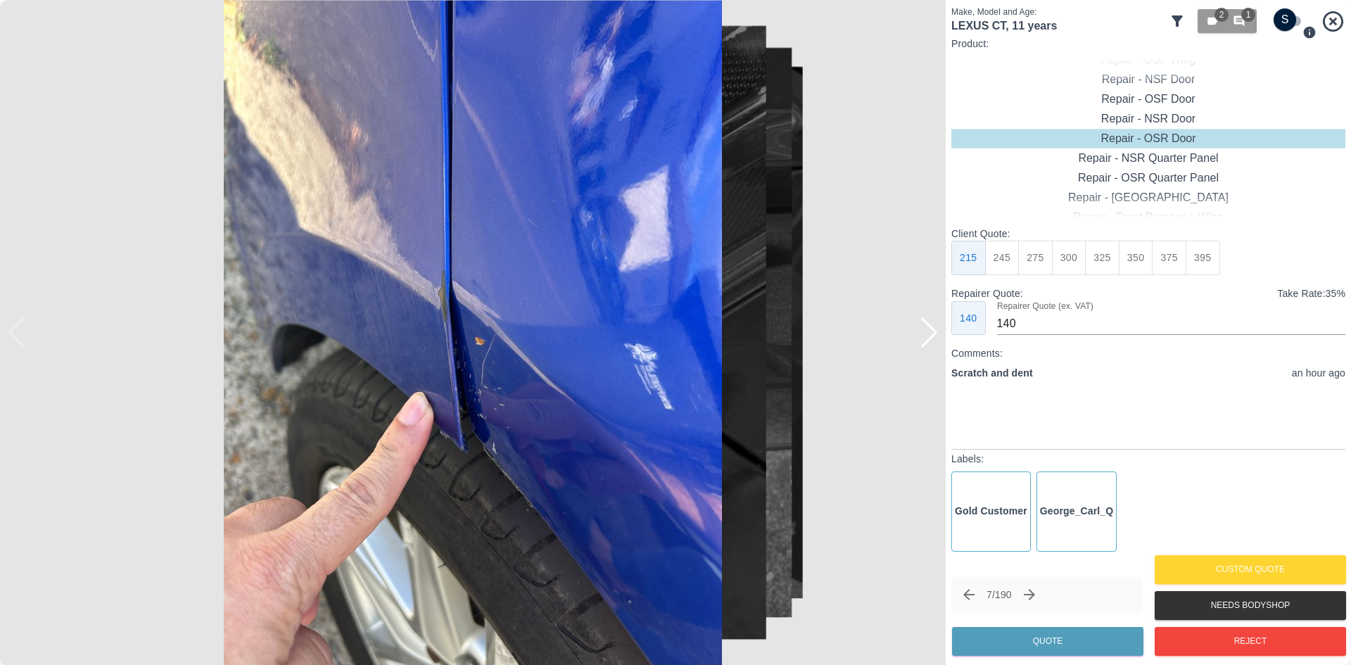
click at [935, 338] on div at bounding box center [928, 332] width 19 height 31
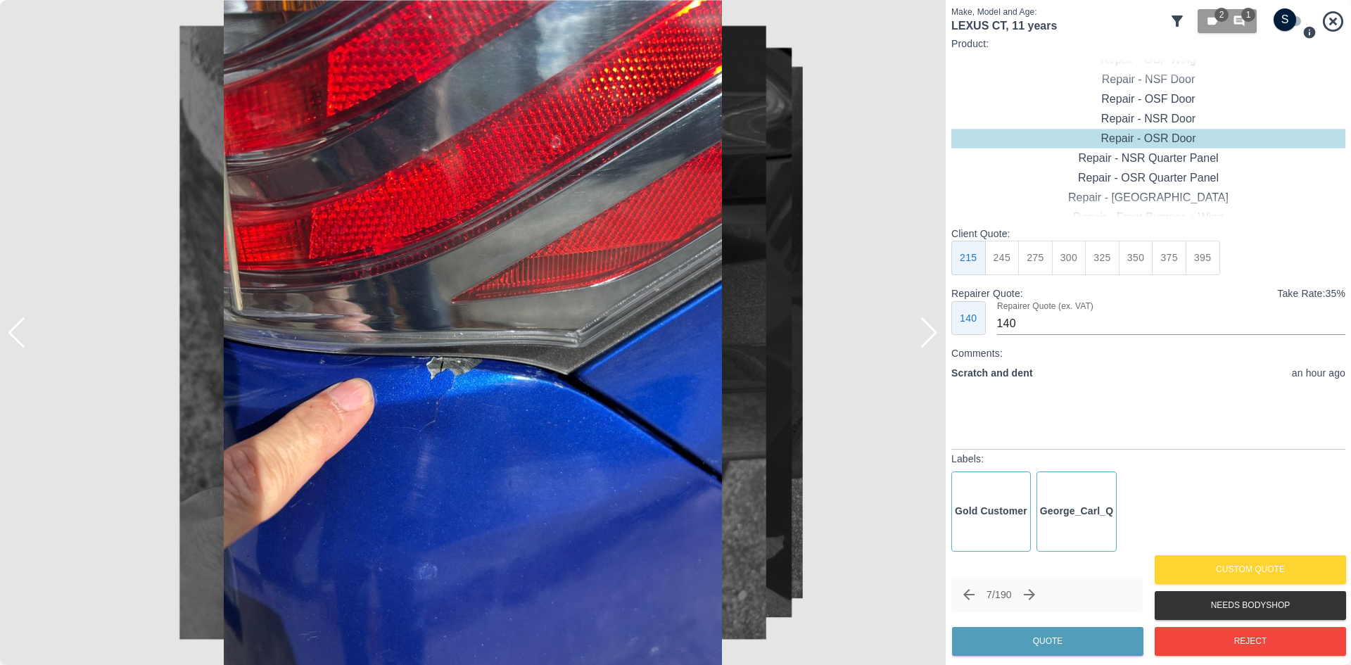
click at [933, 338] on div at bounding box center [928, 332] width 19 height 31
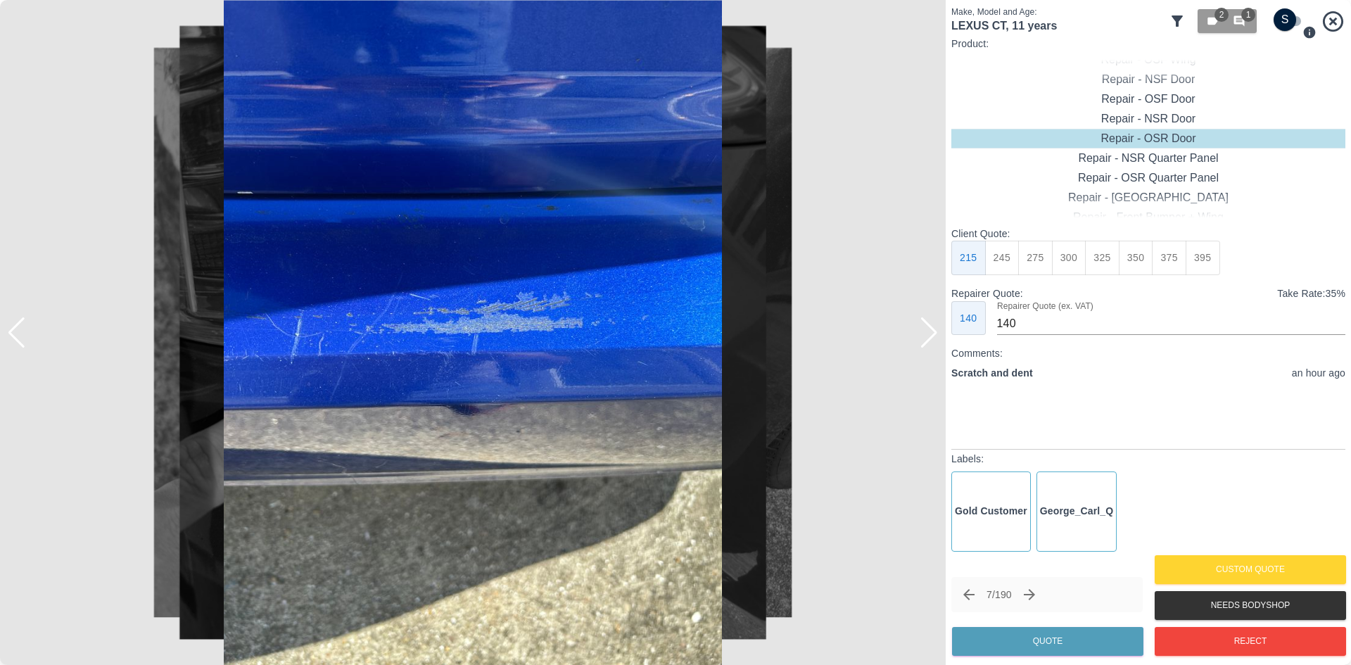
click at [933, 338] on div at bounding box center [928, 332] width 19 height 31
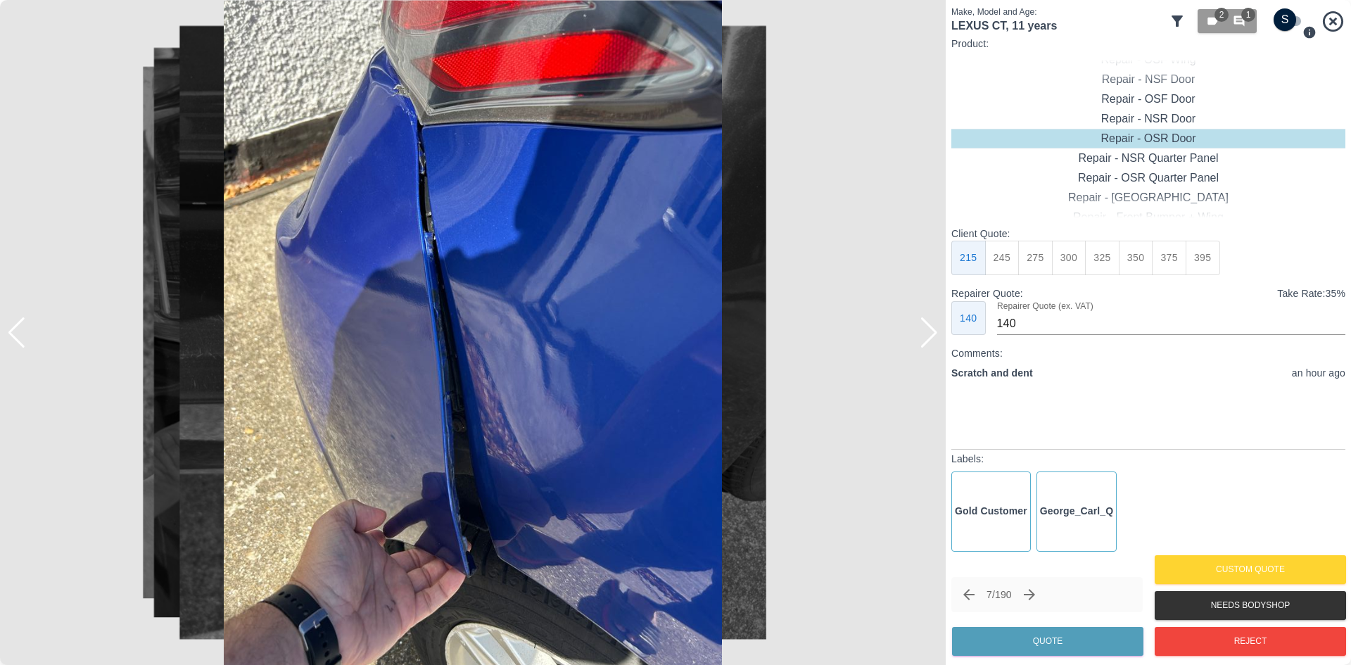
click at [933, 338] on div at bounding box center [928, 332] width 19 height 31
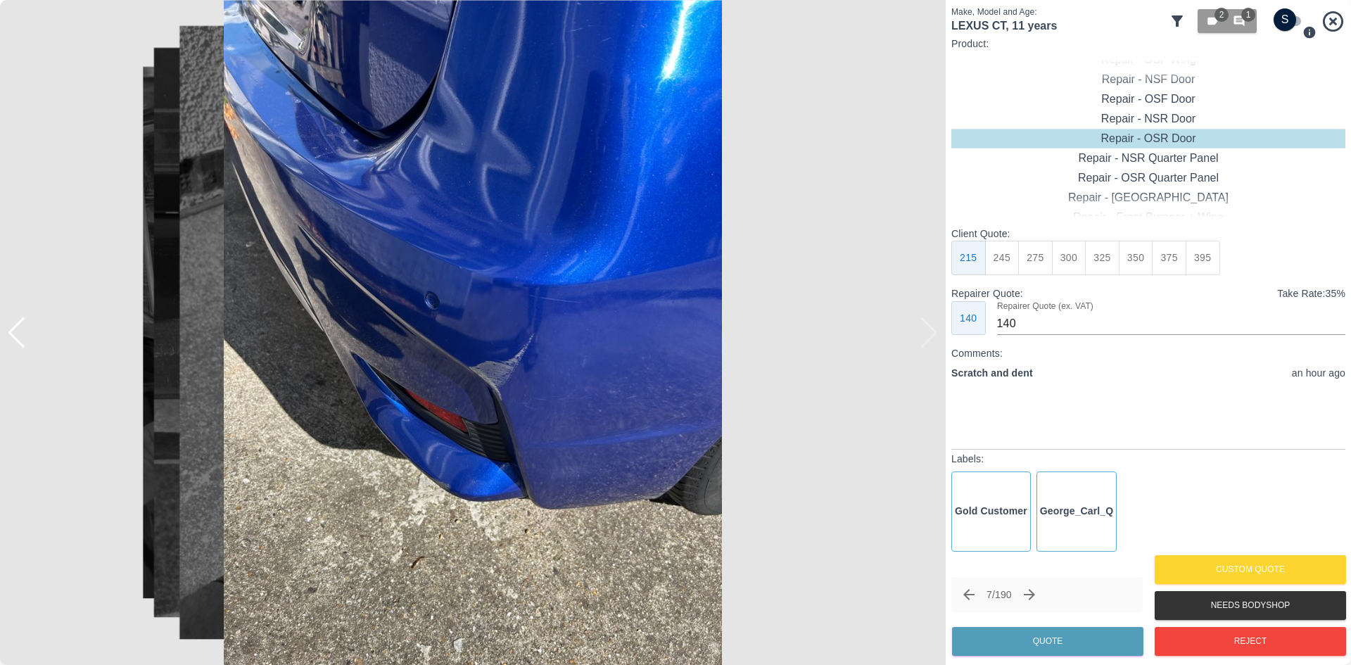
click at [933, 338] on div at bounding box center [472, 332] width 945 height 665
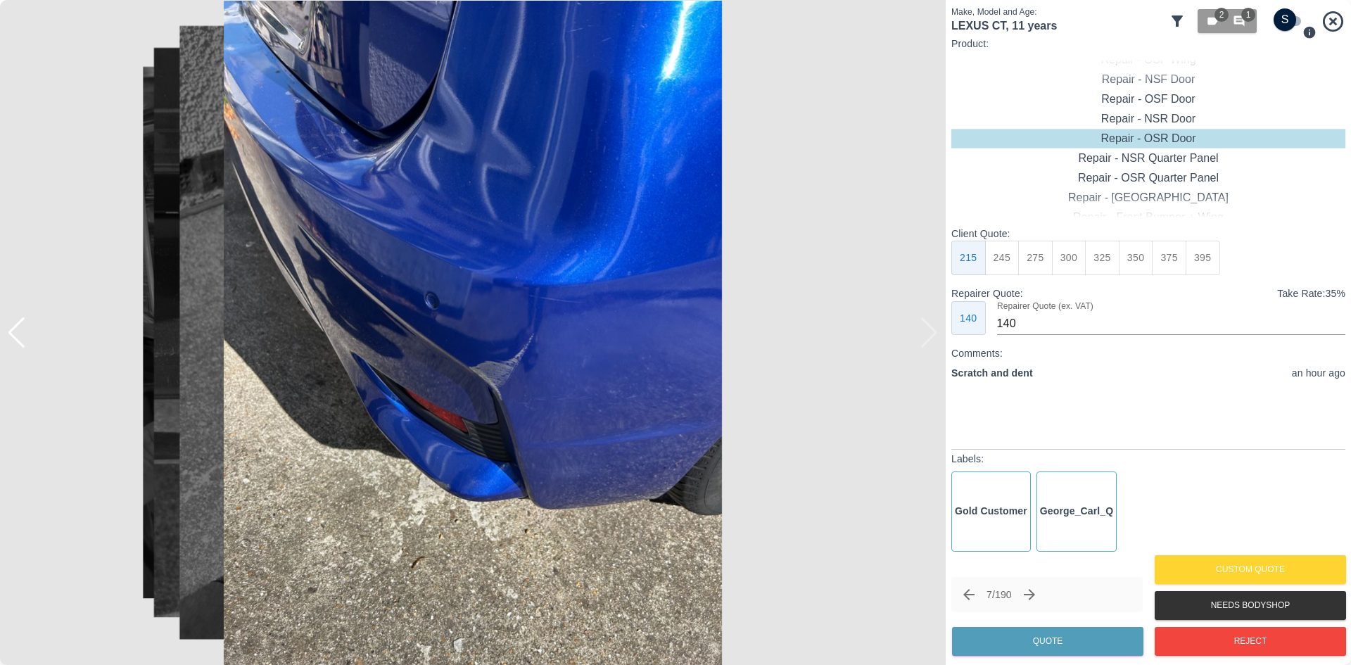
click at [933, 338] on img at bounding box center [472, 332] width 945 height 665
click at [1038, 599] on icon "Next claim" at bounding box center [1029, 594] width 17 height 17
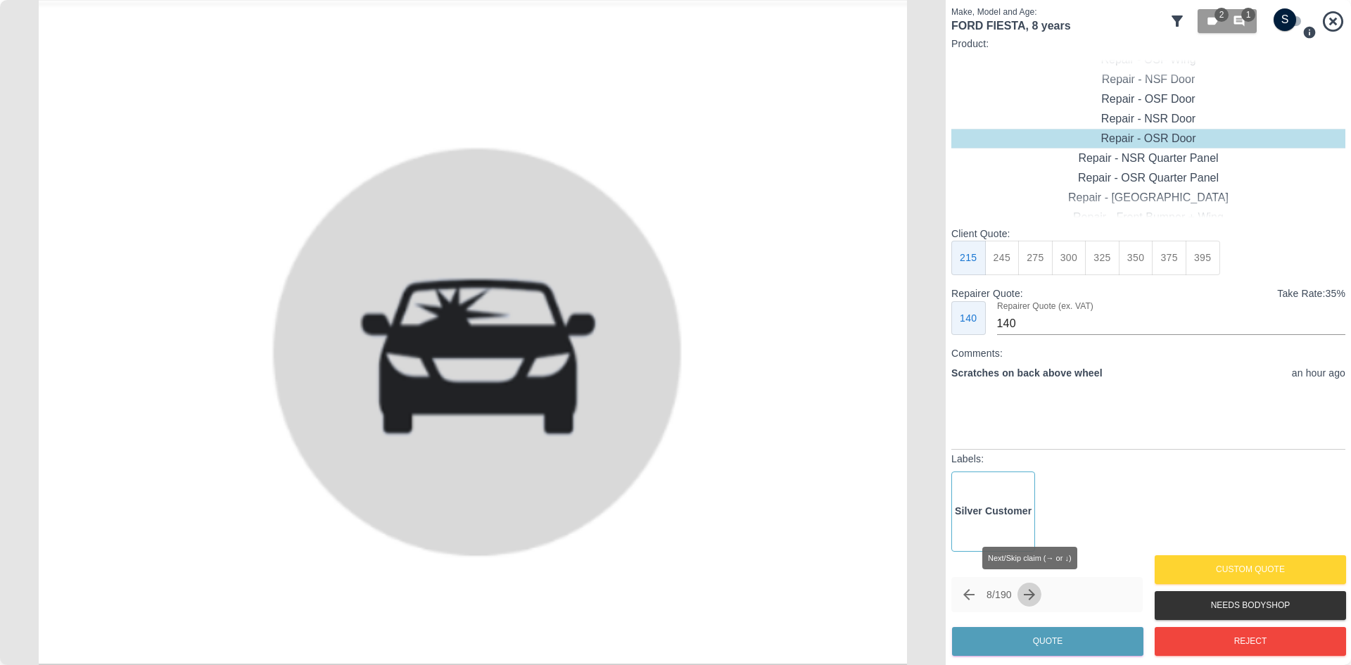
click at [1038, 599] on icon "Next claim" at bounding box center [1029, 594] width 17 height 17
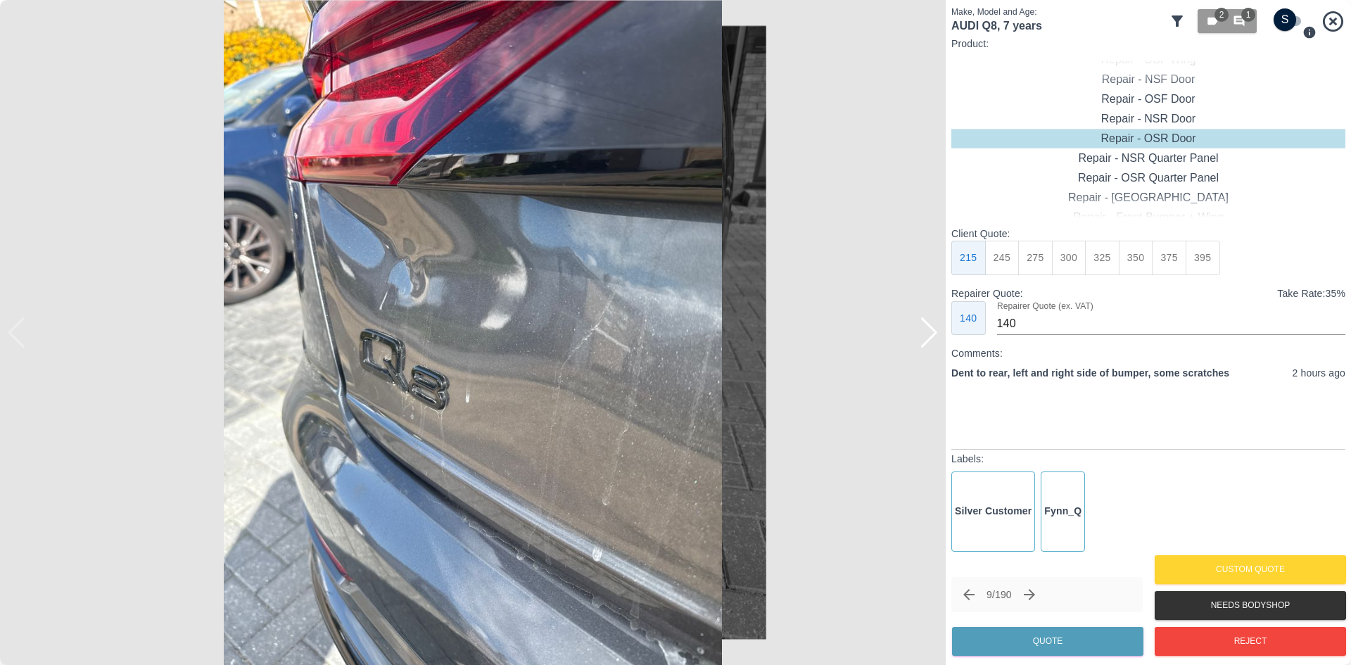
click at [928, 336] on div at bounding box center [928, 332] width 19 height 31
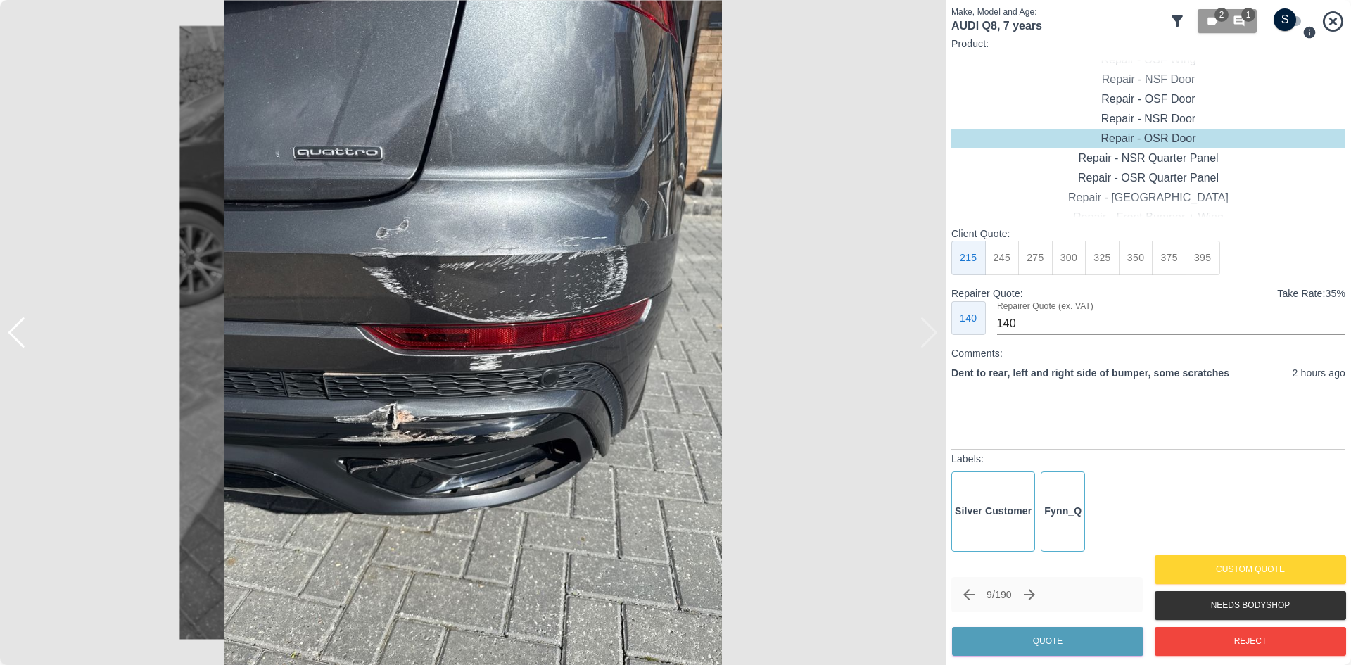
click at [928, 336] on img at bounding box center [472, 332] width 945 height 665
click at [1035, 597] on icon "Next claim" at bounding box center [1028, 594] width 11 height 11
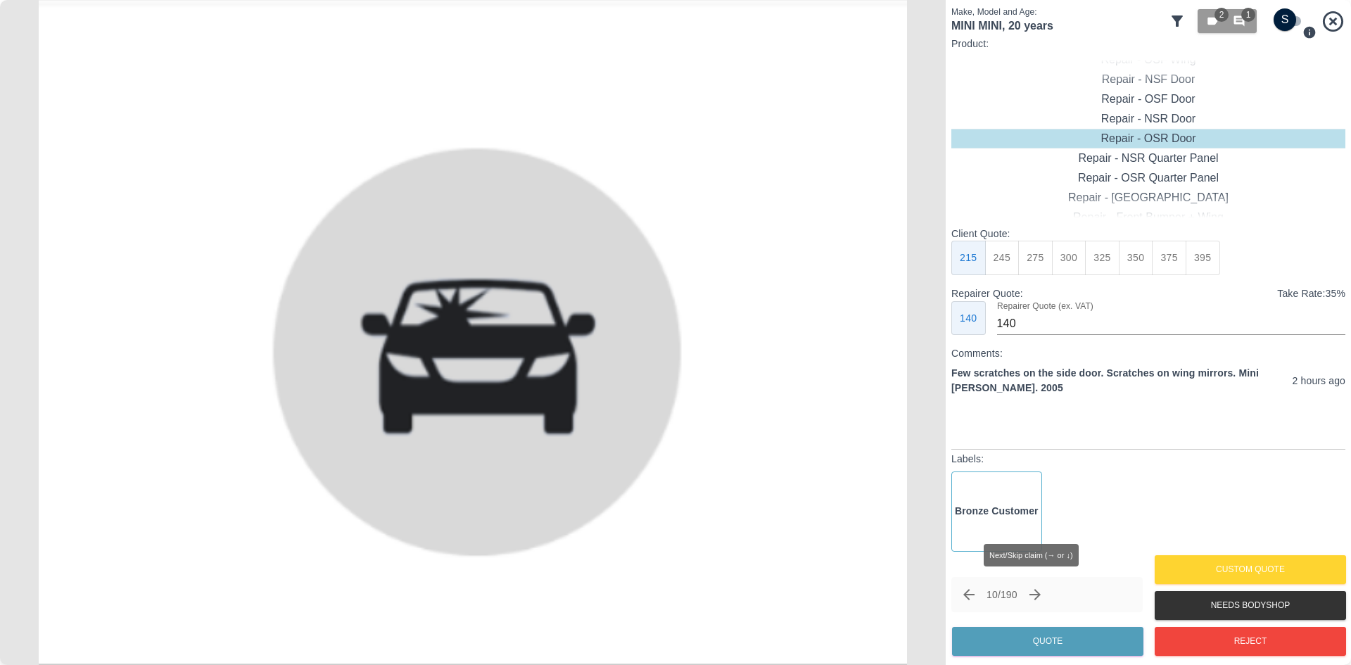
click at [1037, 597] on icon "Next claim" at bounding box center [1034, 594] width 17 height 17
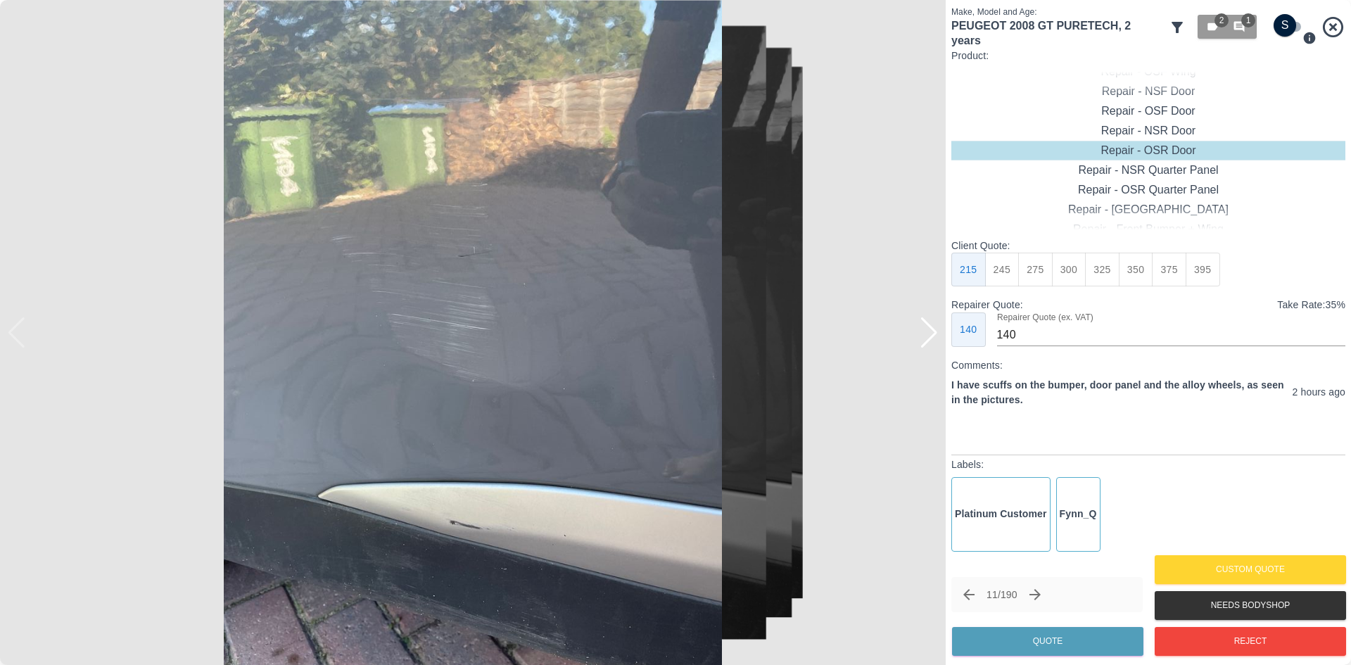
click at [921, 336] on div at bounding box center [928, 332] width 19 height 31
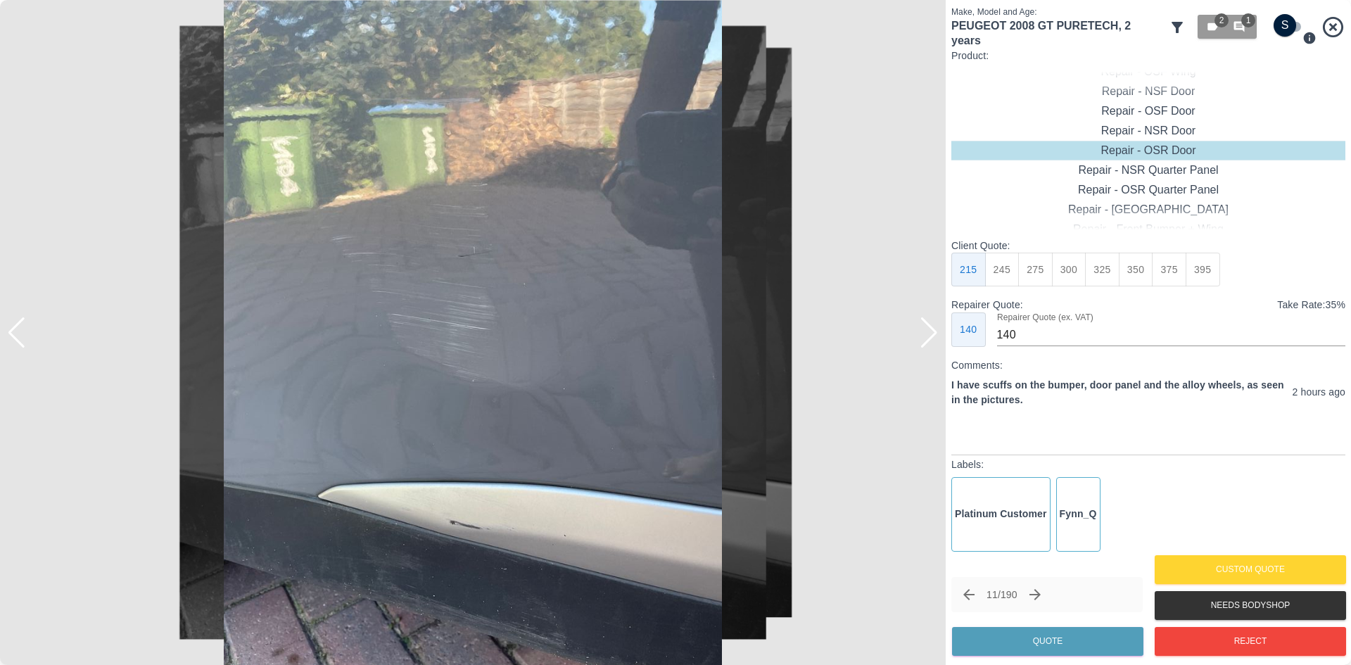
click at [921, 336] on div at bounding box center [928, 332] width 19 height 31
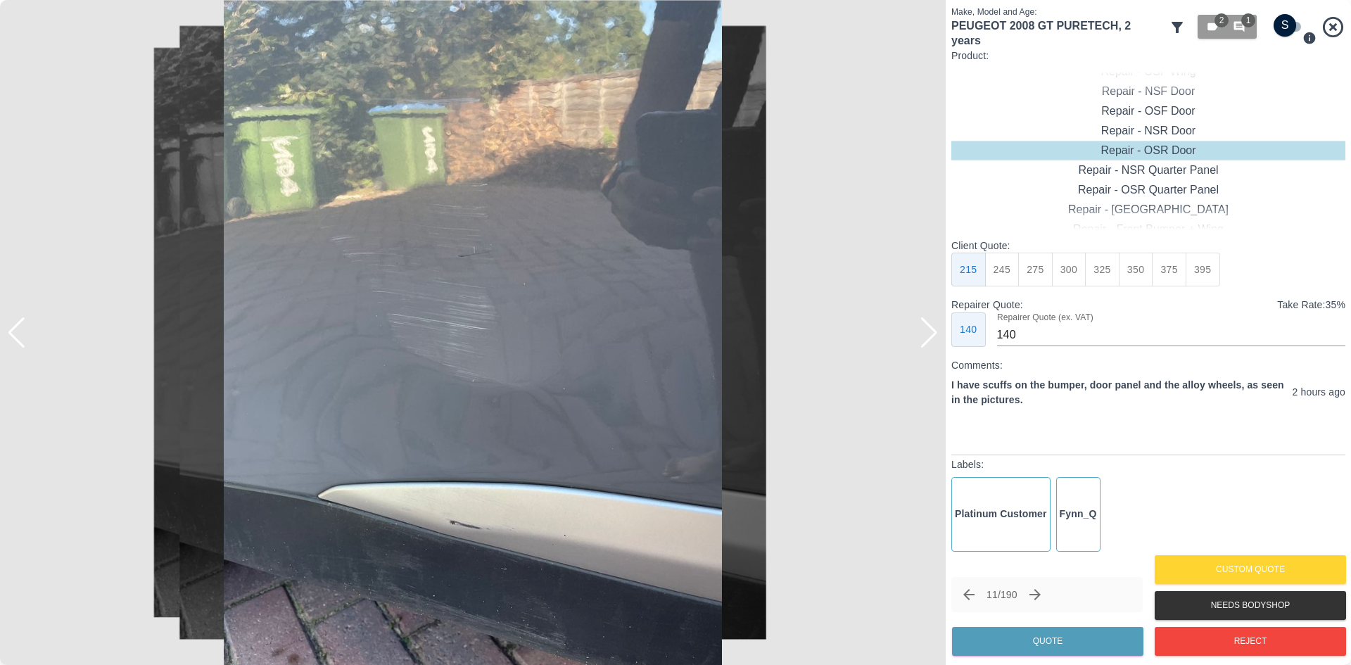
click at [921, 336] on div at bounding box center [928, 332] width 19 height 31
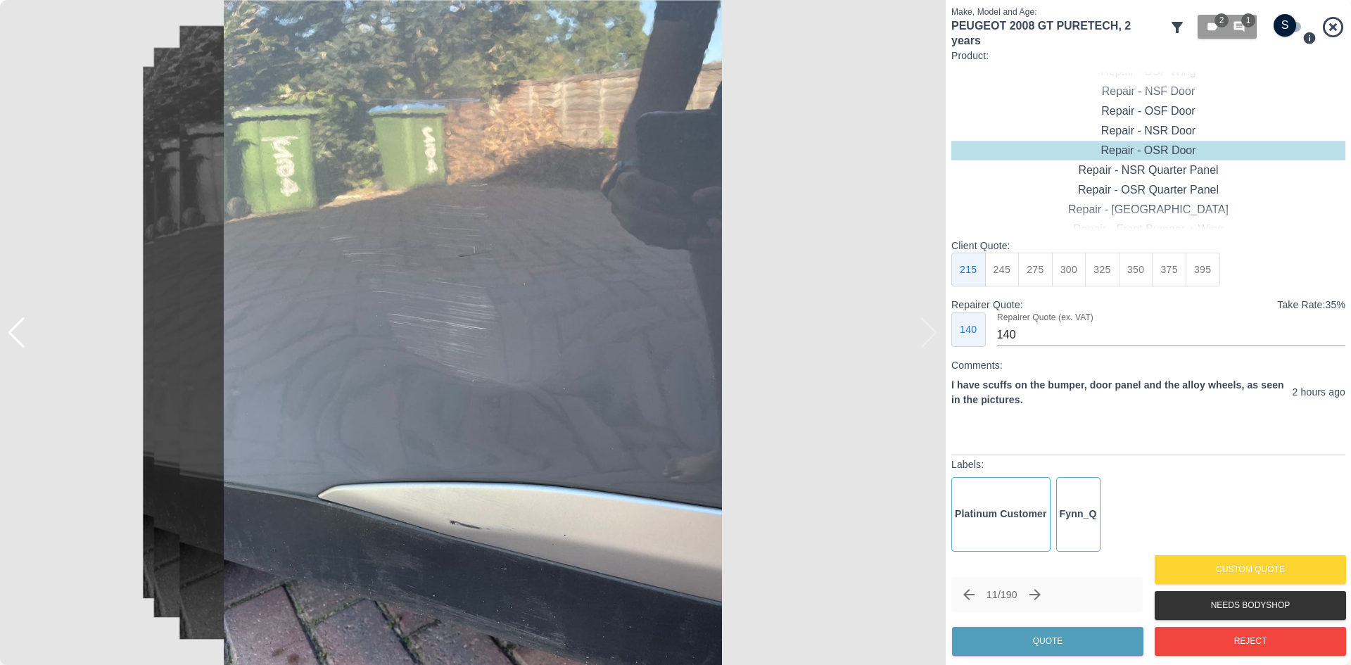
click at [921, 336] on img at bounding box center [472, 332] width 945 height 665
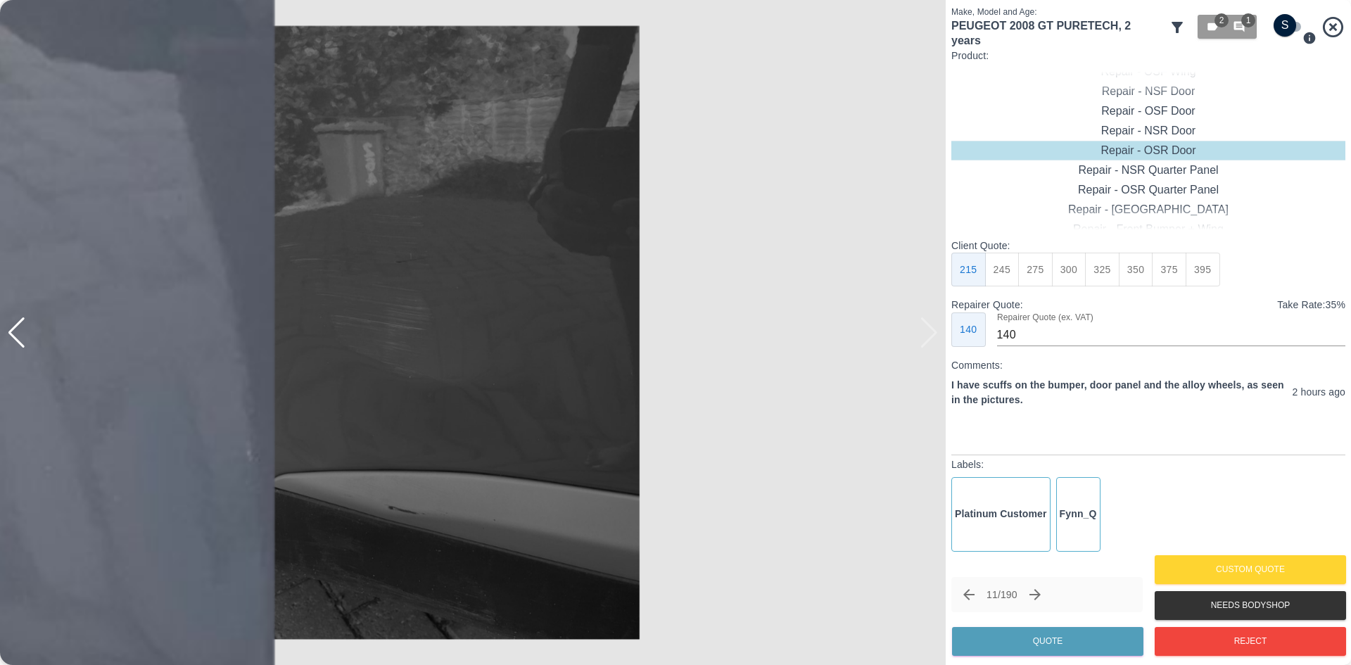
click at [1040, 592] on icon "Next claim" at bounding box center [1034, 594] width 11 height 11
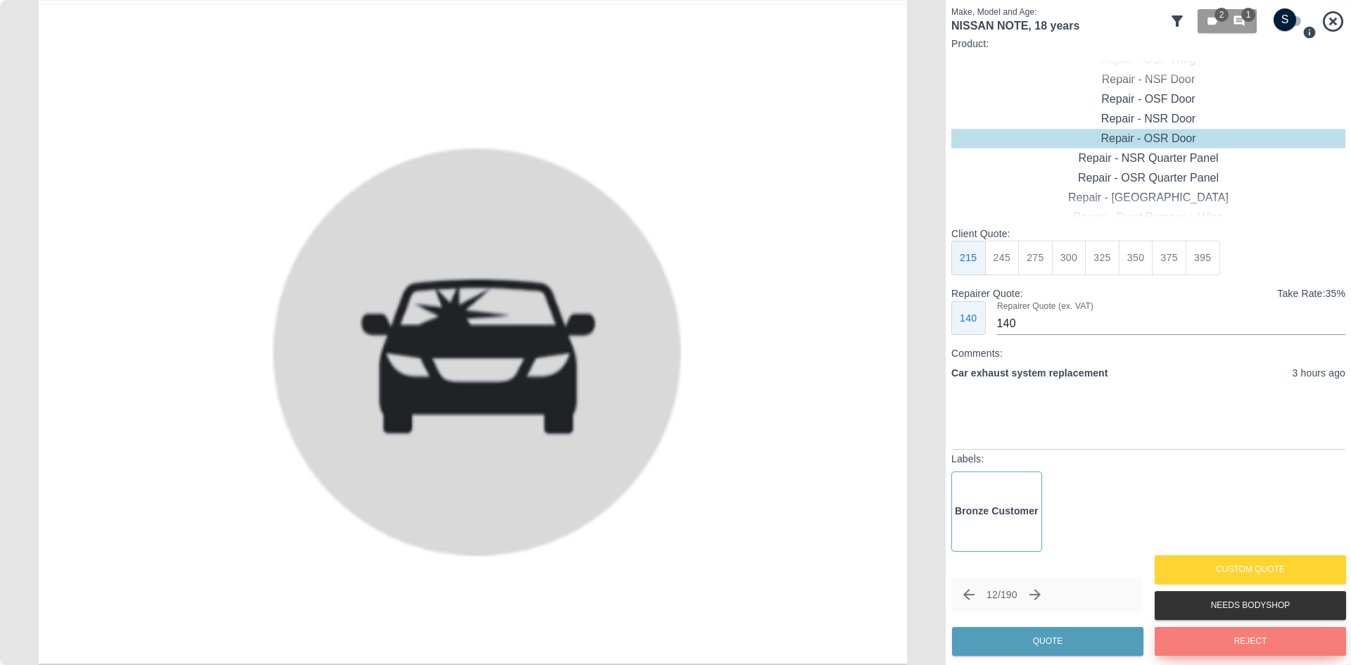
click at [1219, 640] on button "Reject" at bounding box center [1249, 641] width 191 height 29
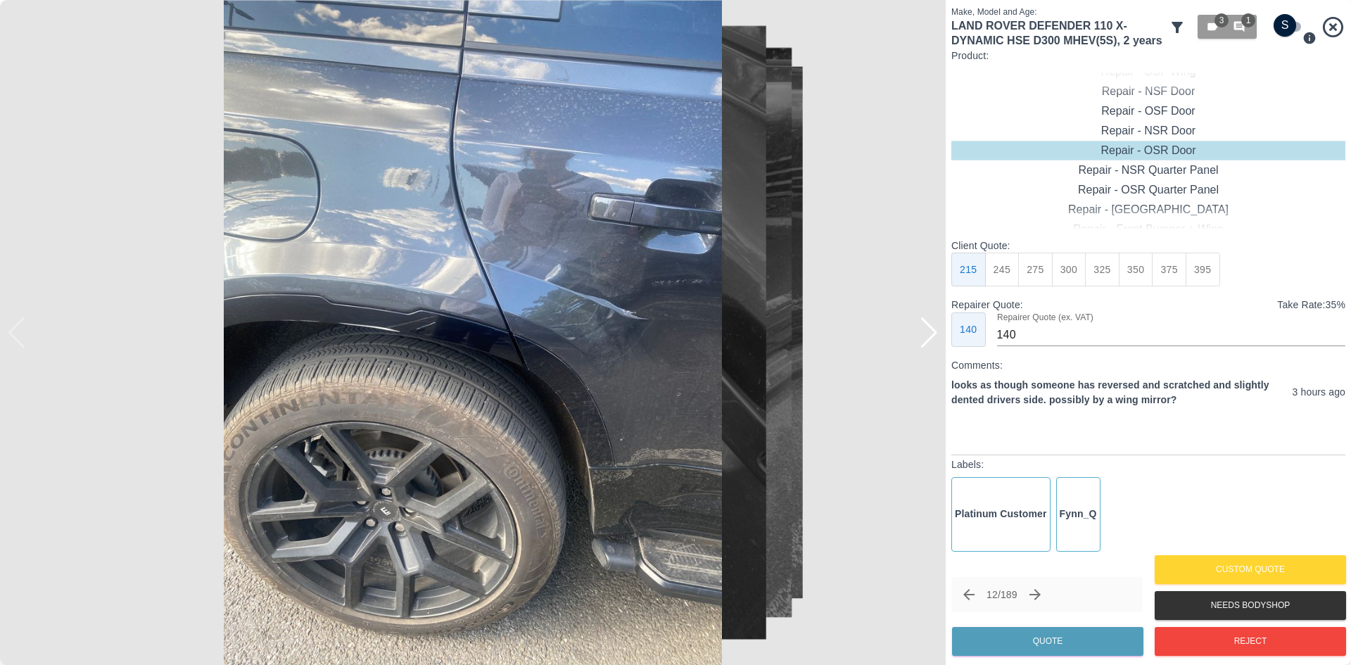
click at [931, 336] on div at bounding box center [928, 332] width 19 height 31
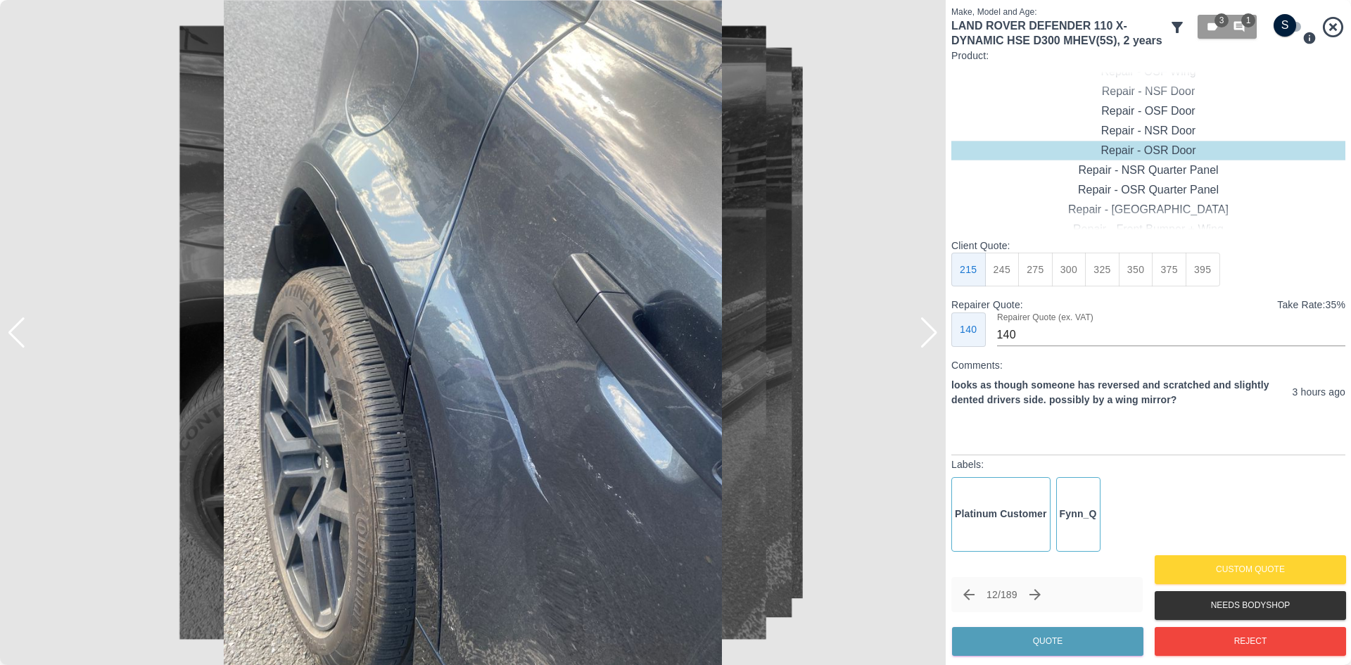
click at [931, 336] on div at bounding box center [928, 332] width 19 height 31
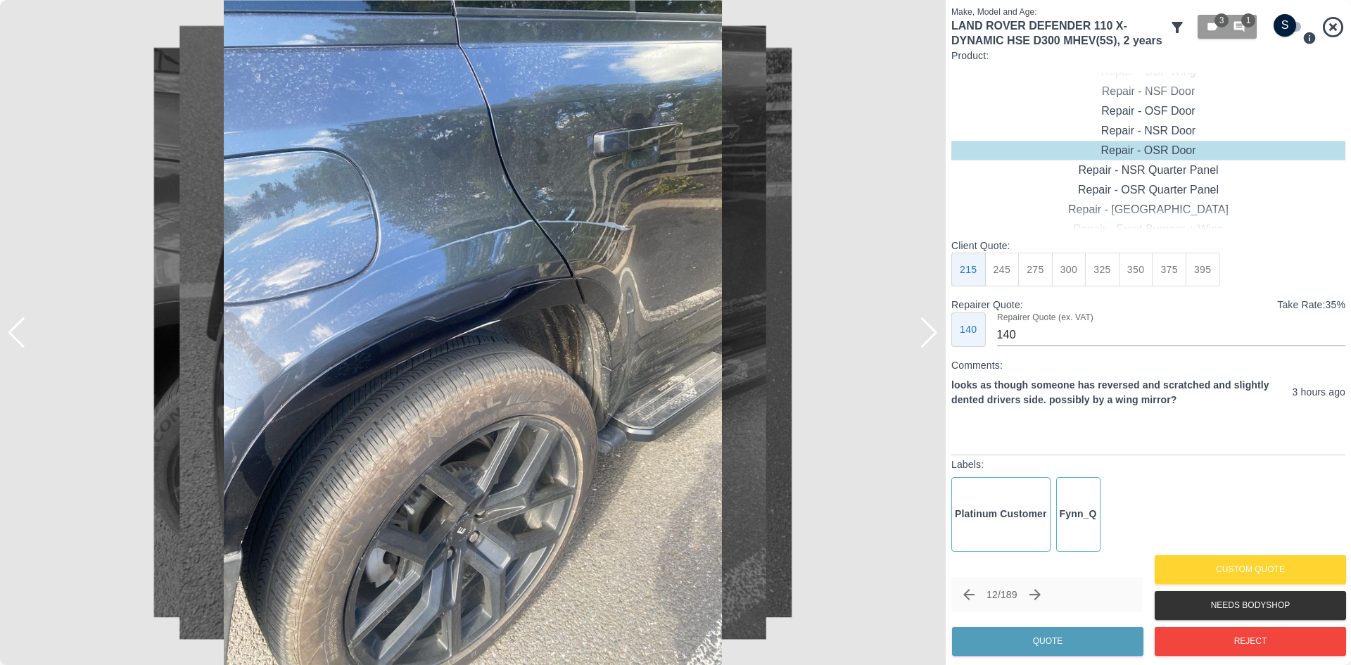
click at [931, 336] on div at bounding box center [928, 332] width 19 height 31
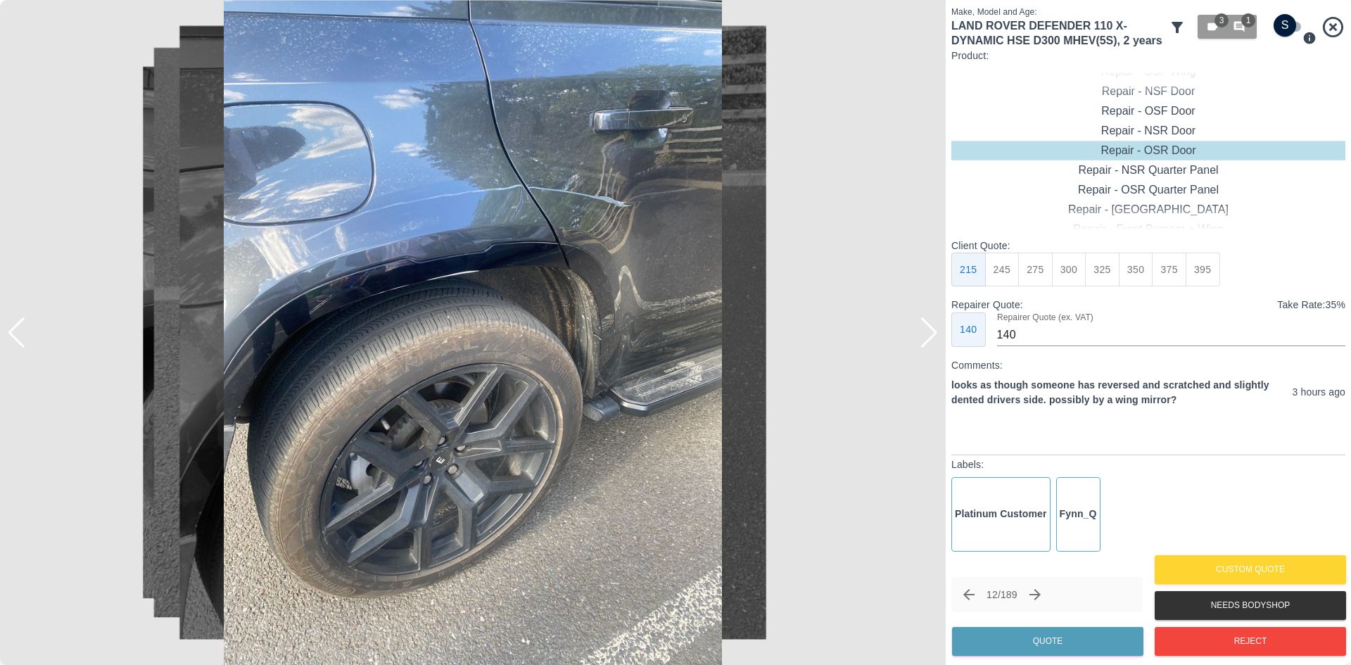
click at [931, 336] on div at bounding box center [928, 332] width 19 height 31
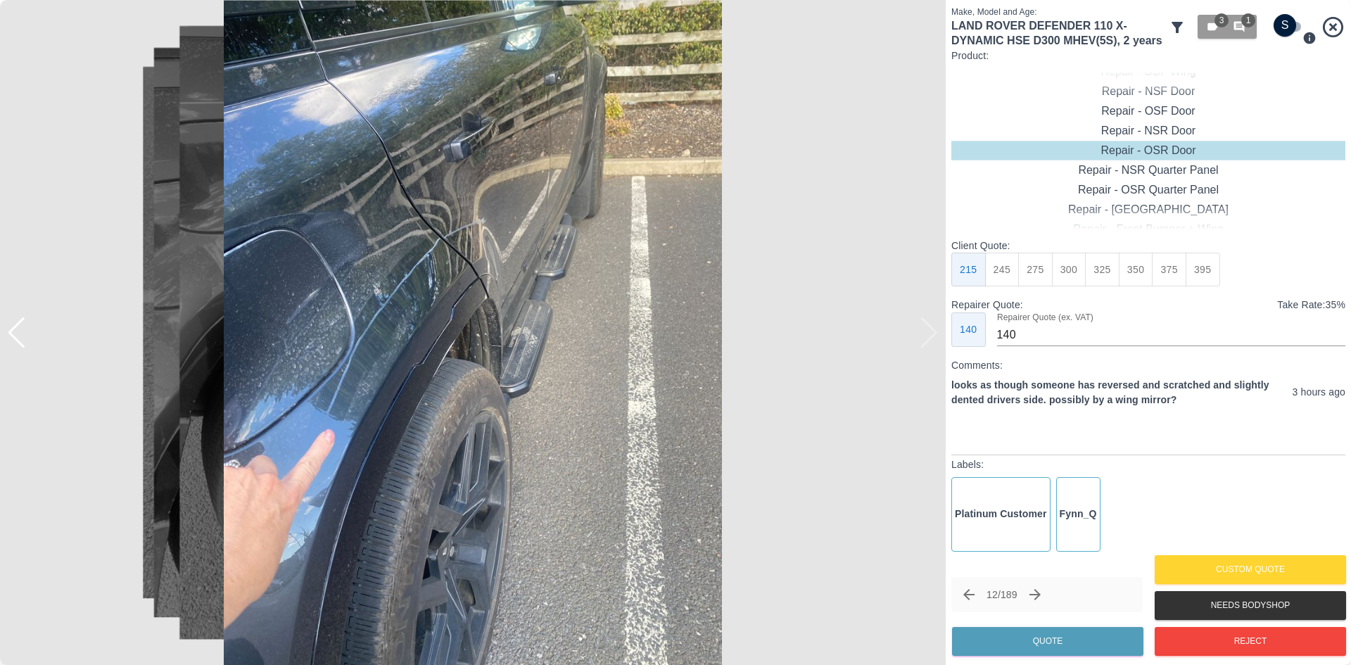
click at [931, 336] on img at bounding box center [472, 332] width 945 height 665
click at [19, 331] on div at bounding box center [16, 332] width 19 height 31
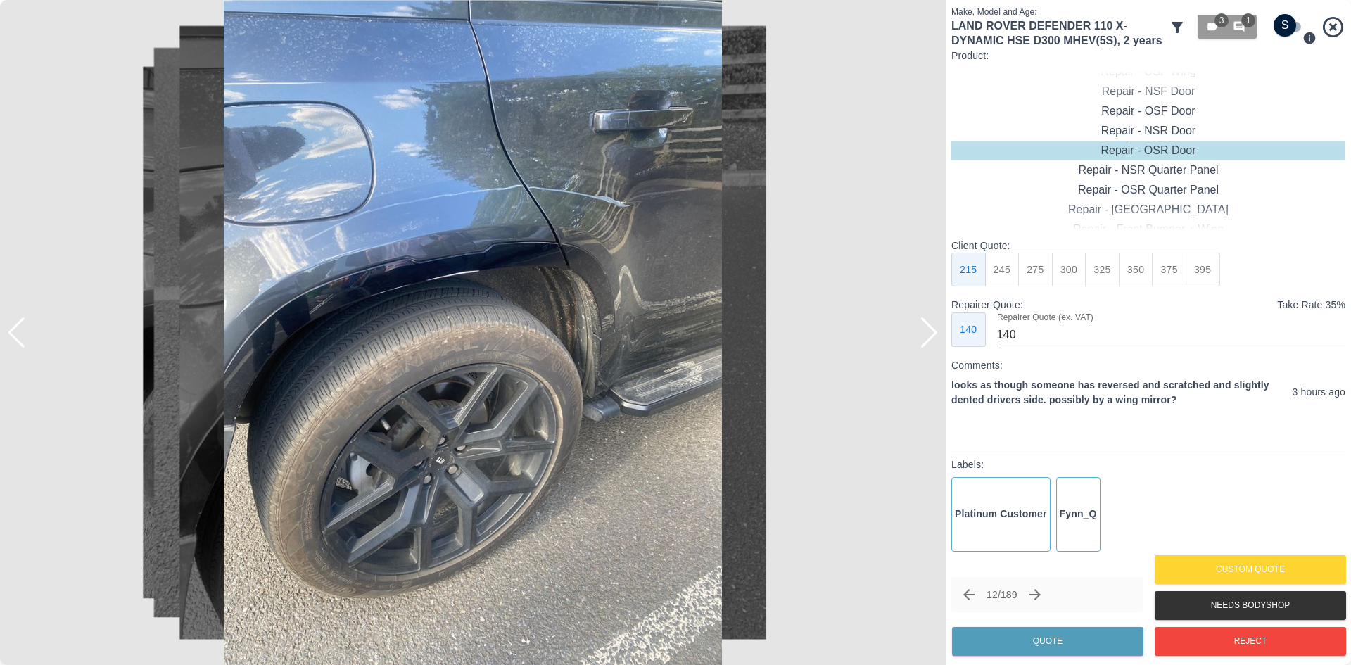
click at [421, 197] on img at bounding box center [472, 332] width 945 height 665
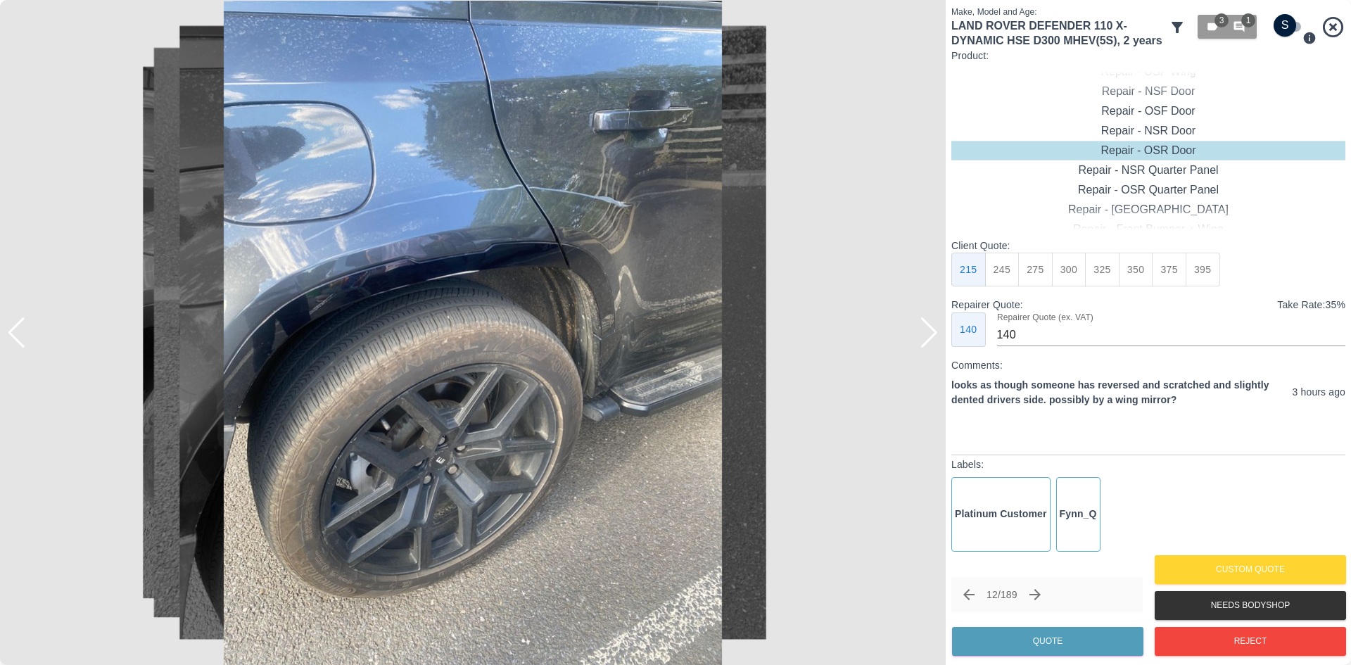
click at [14, 324] on div at bounding box center [16, 332] width 19 height 31
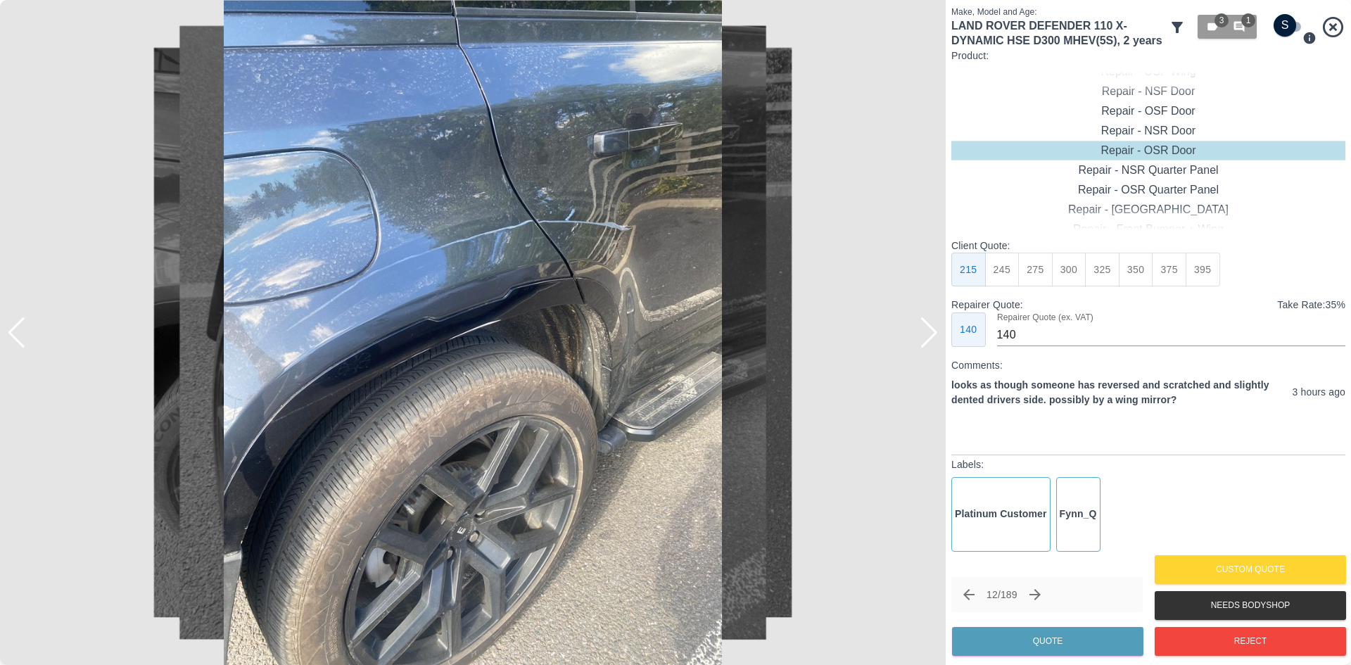
click at [14, 324] on div at bounding box center [16, 332] width 19 height 31
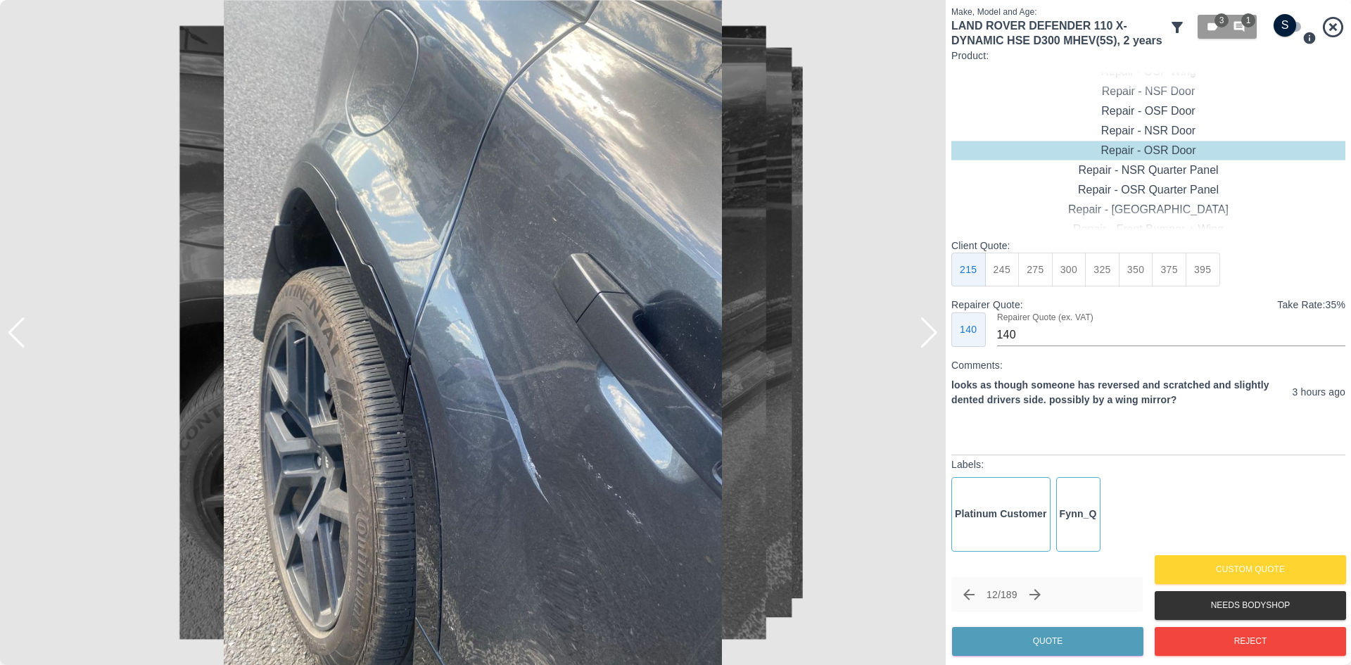
click at [14, 324] on div at bounding box center [16, 332] width 19 height 31
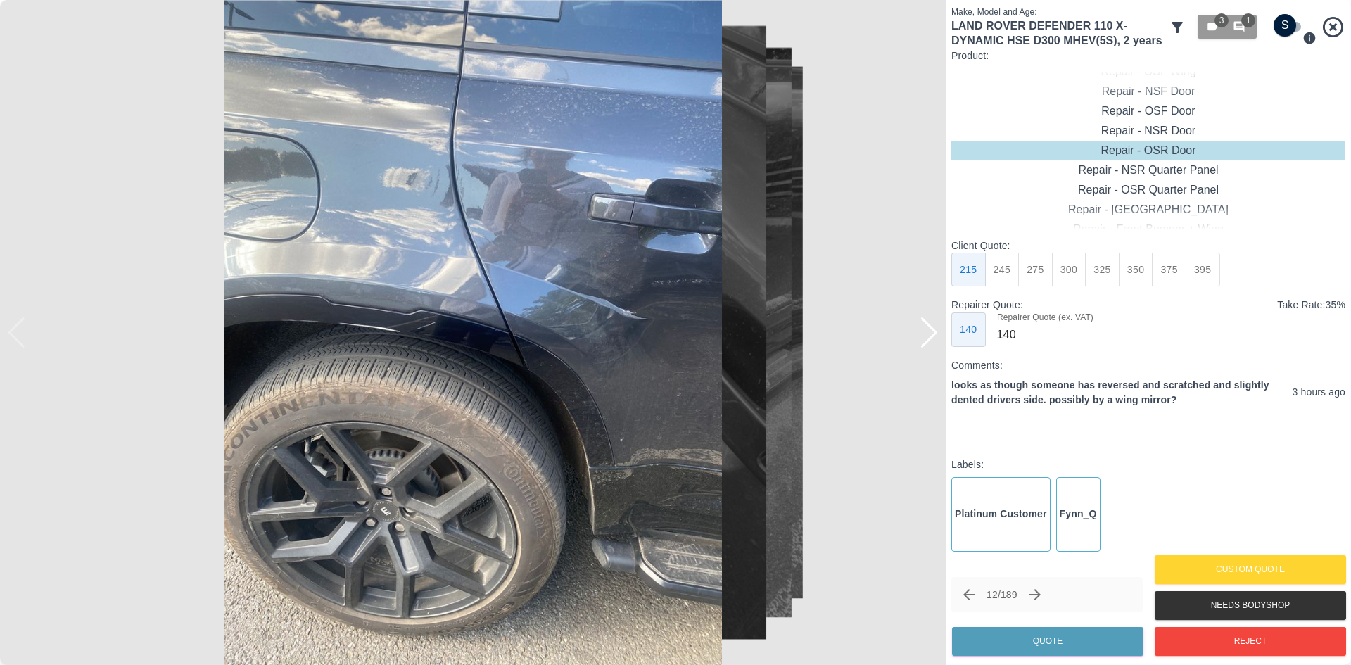
click at [318, 302] on img at bounding box center [472, 332] width 945 height 665
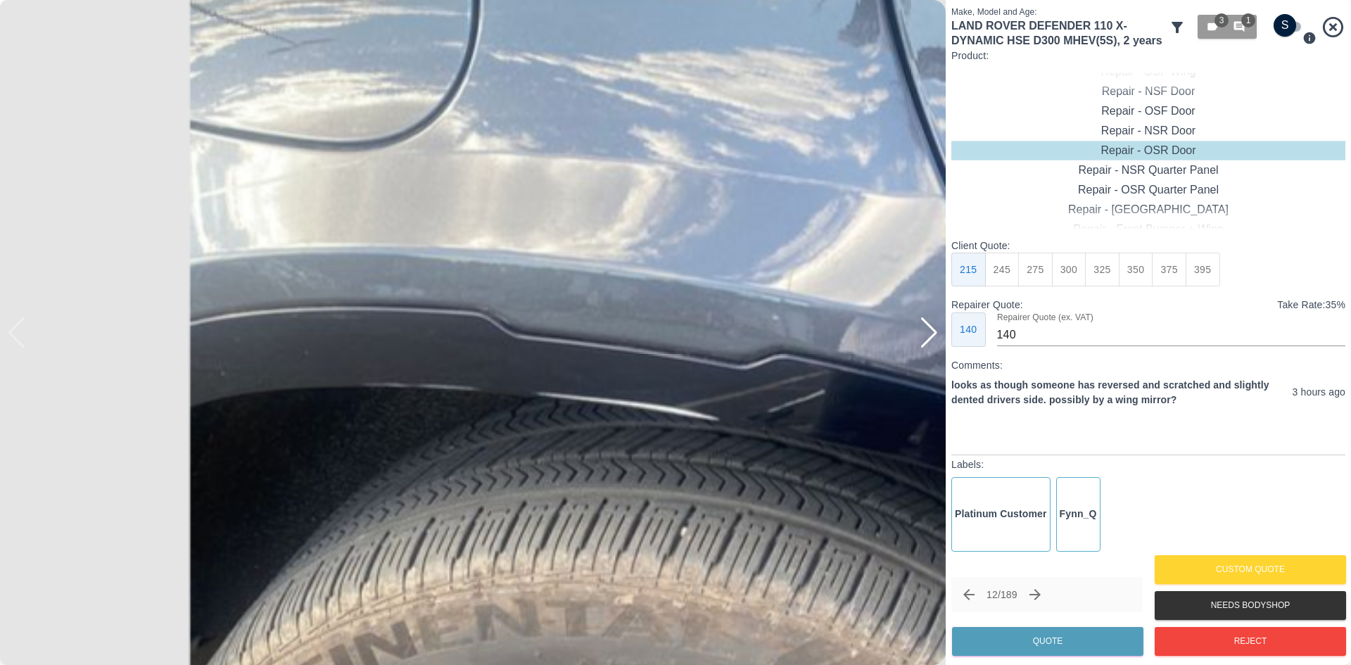
click at [318, 302] on img at bounding box center [937, 422] width 2836 height 1994
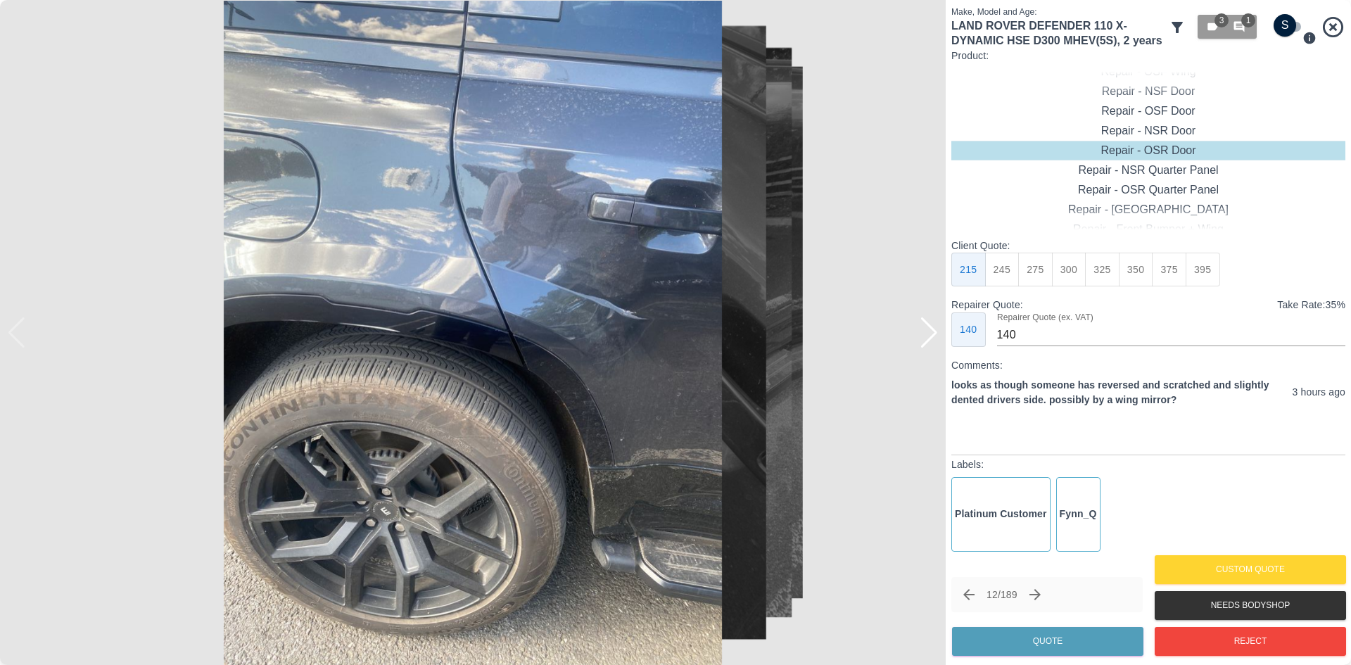
click at [1282, 23] on input "checkbox" at bounding box center [1285, 25] width 68 height 23
checkbox input "true"
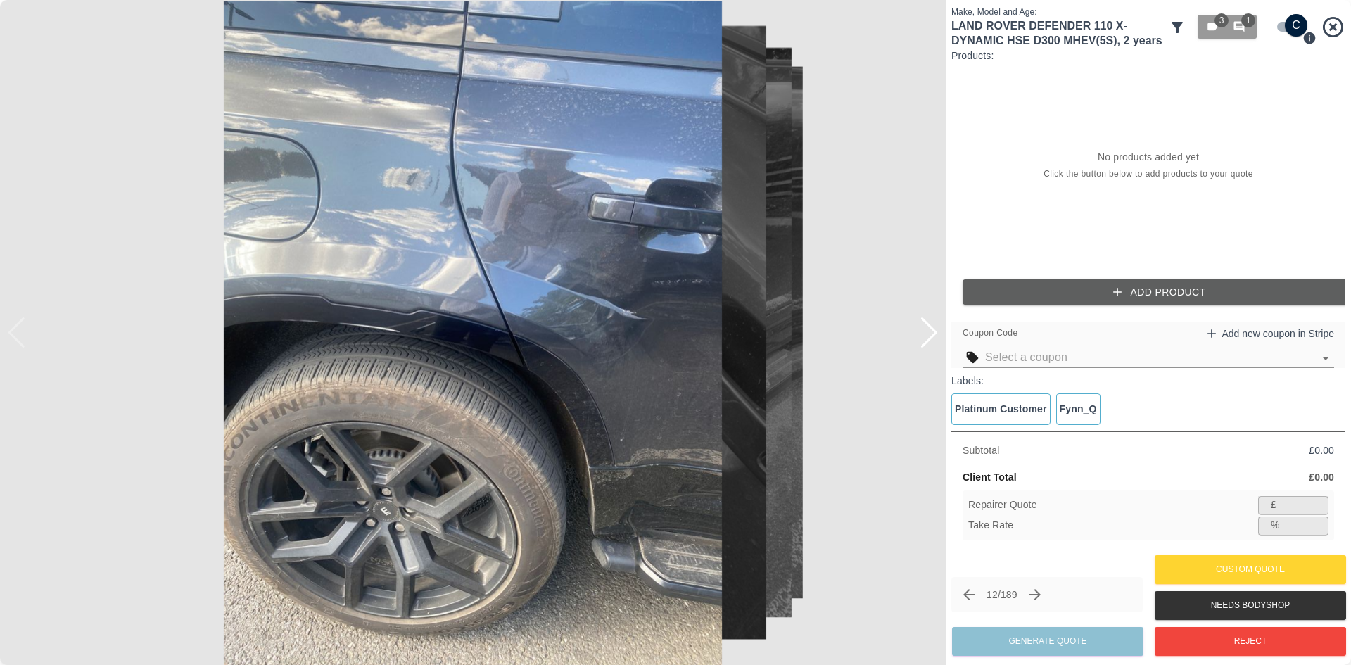
click at [1102, 294] on button "Add Product" at bounding box center [1159, 292] width 394 height 26
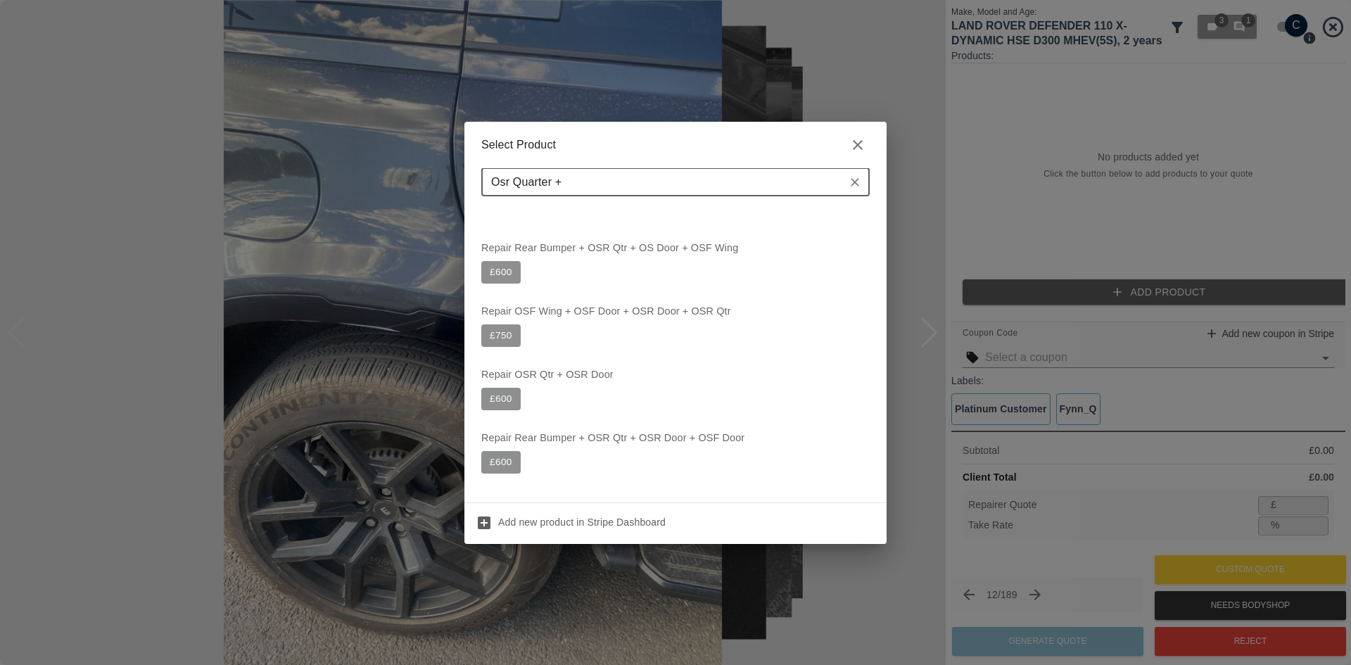
scroll to position [0, 0]
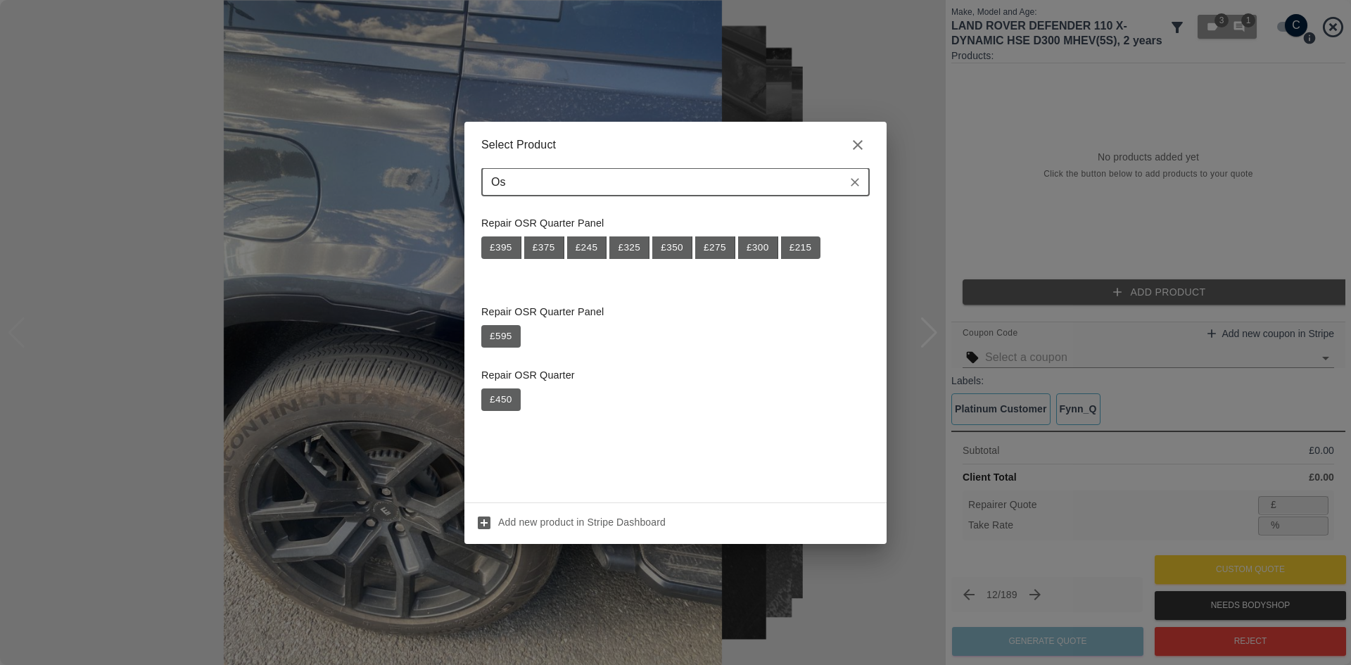
type input "O"
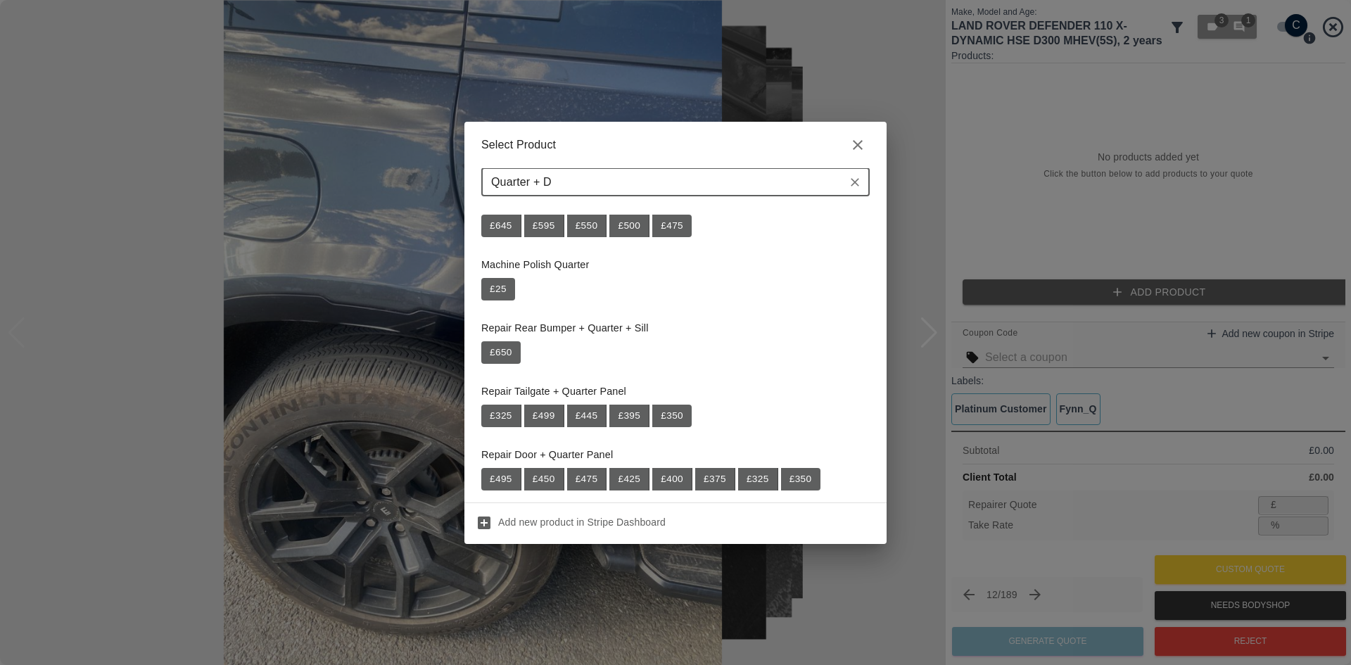
scroll to position [141, 0]
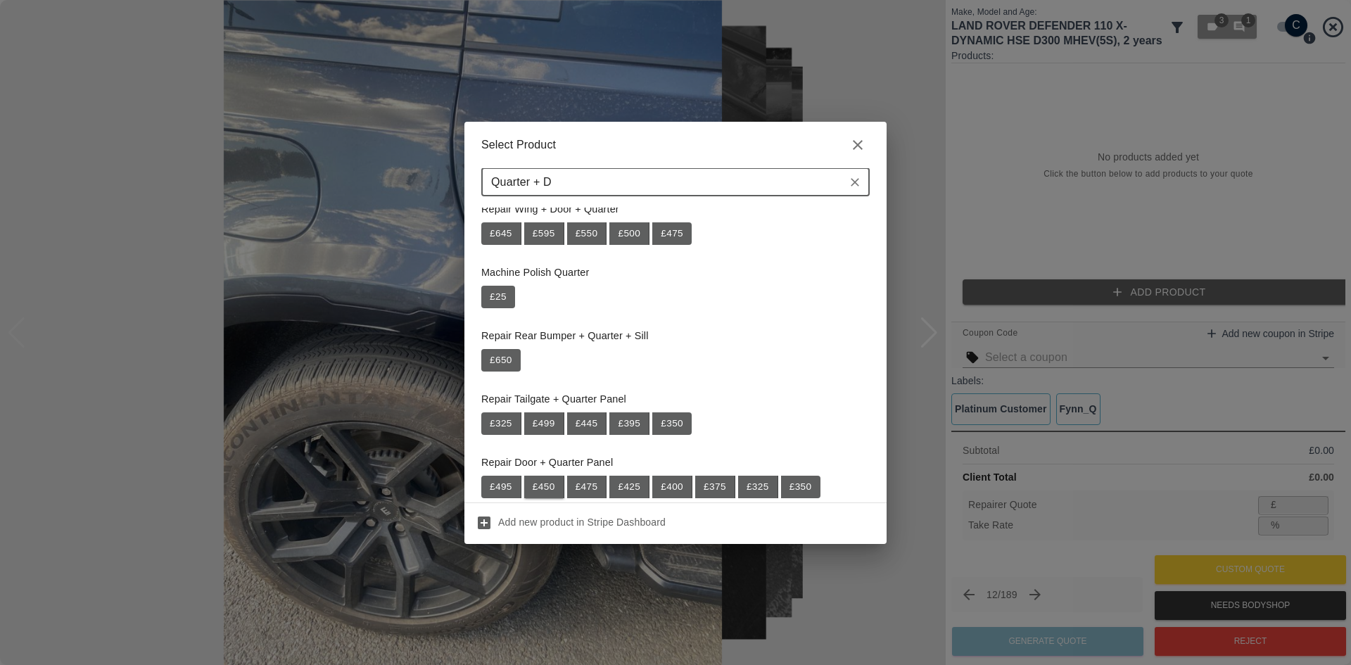
type input "Quarter + D"
click at [554, 488] on button "£ 450" at bounding box center [544, 487] width 40 height 23
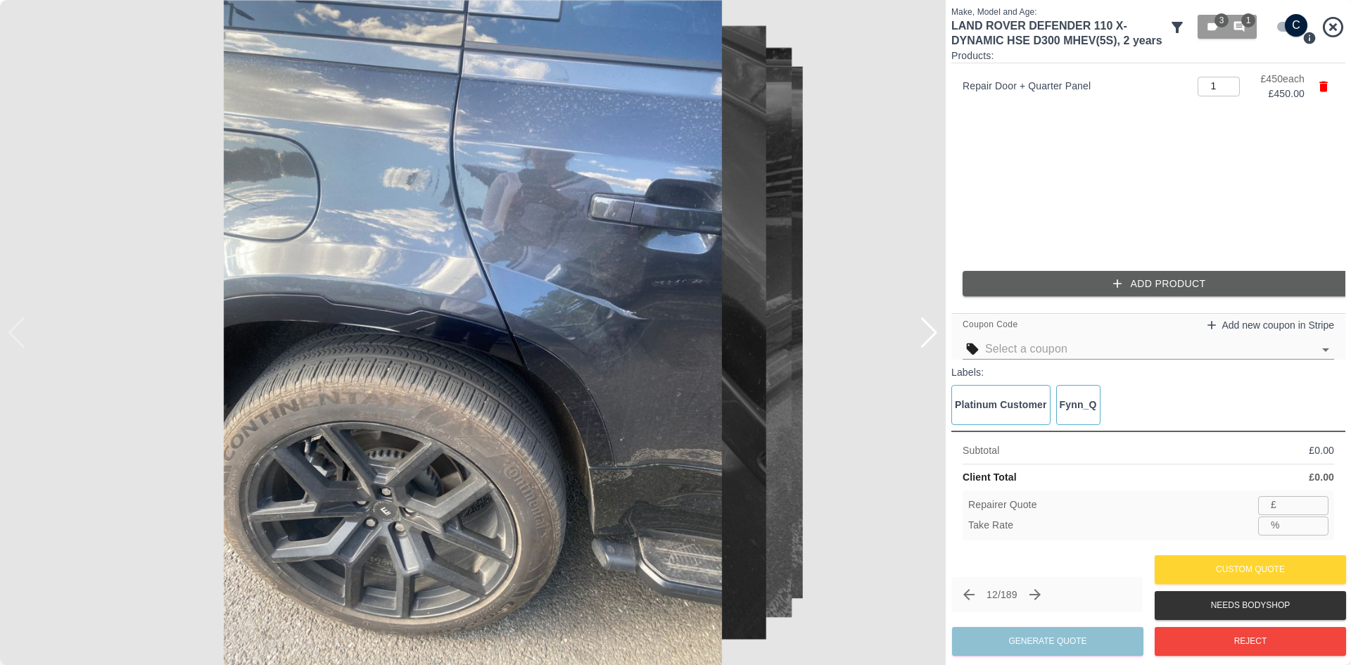
type input "292"
type input "35.1"
click at [1182, 272] on button "Add Product" at bounding box center [1159, 284] width 394 height 26
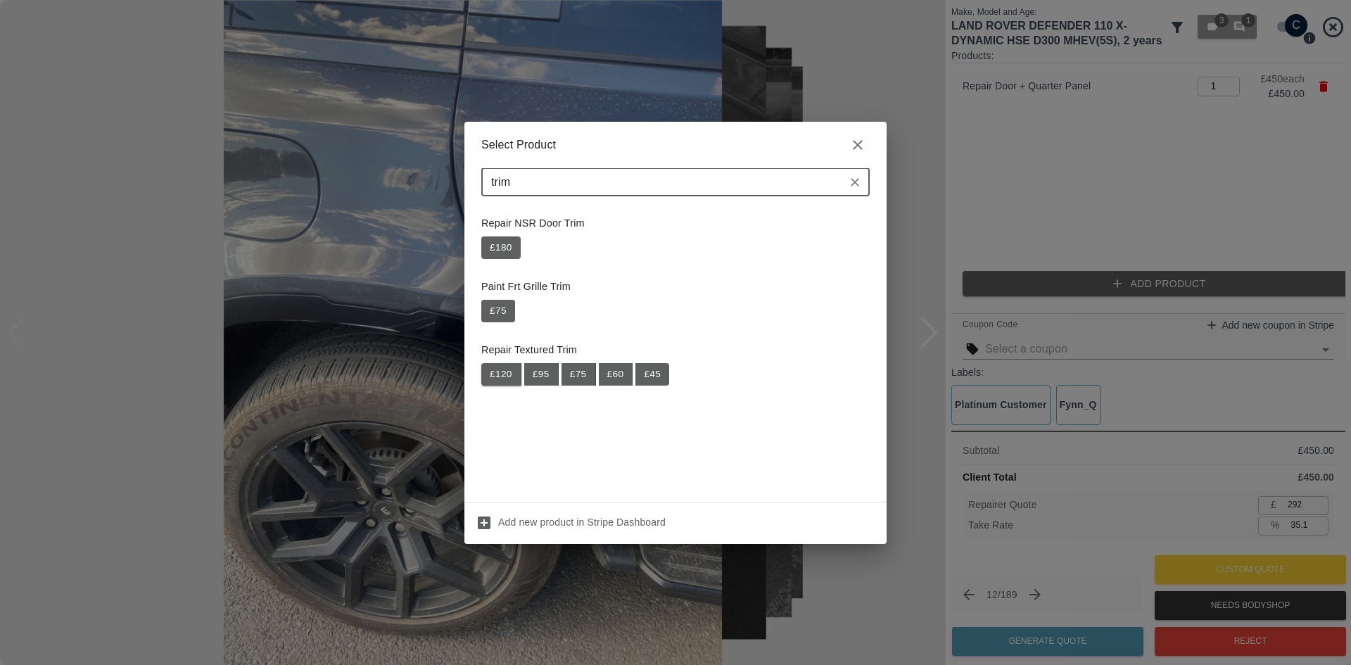
type input "trim"
click at [510, 378] on button "£ 120" at bounding box center [501, 374] width 40 height 23
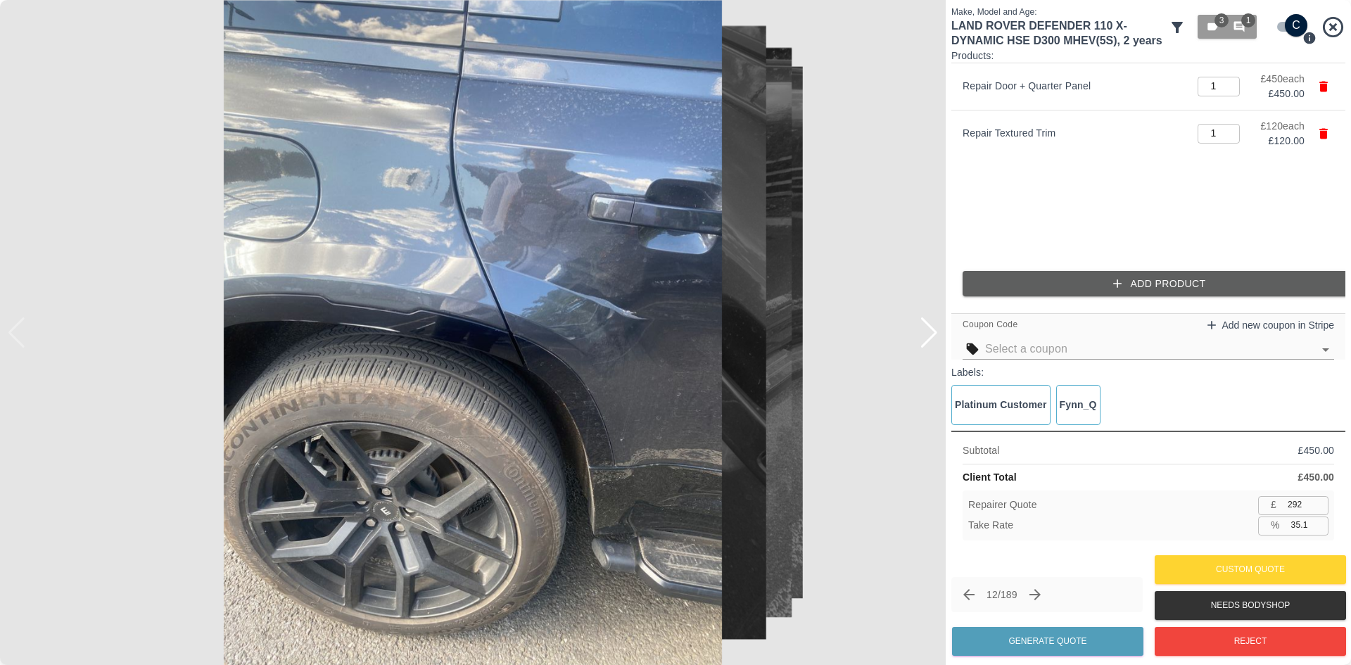
type input "370"
click at [1027, 633] on button "Generate Quote" at bounding box center [1047, 641] width 191 height 29
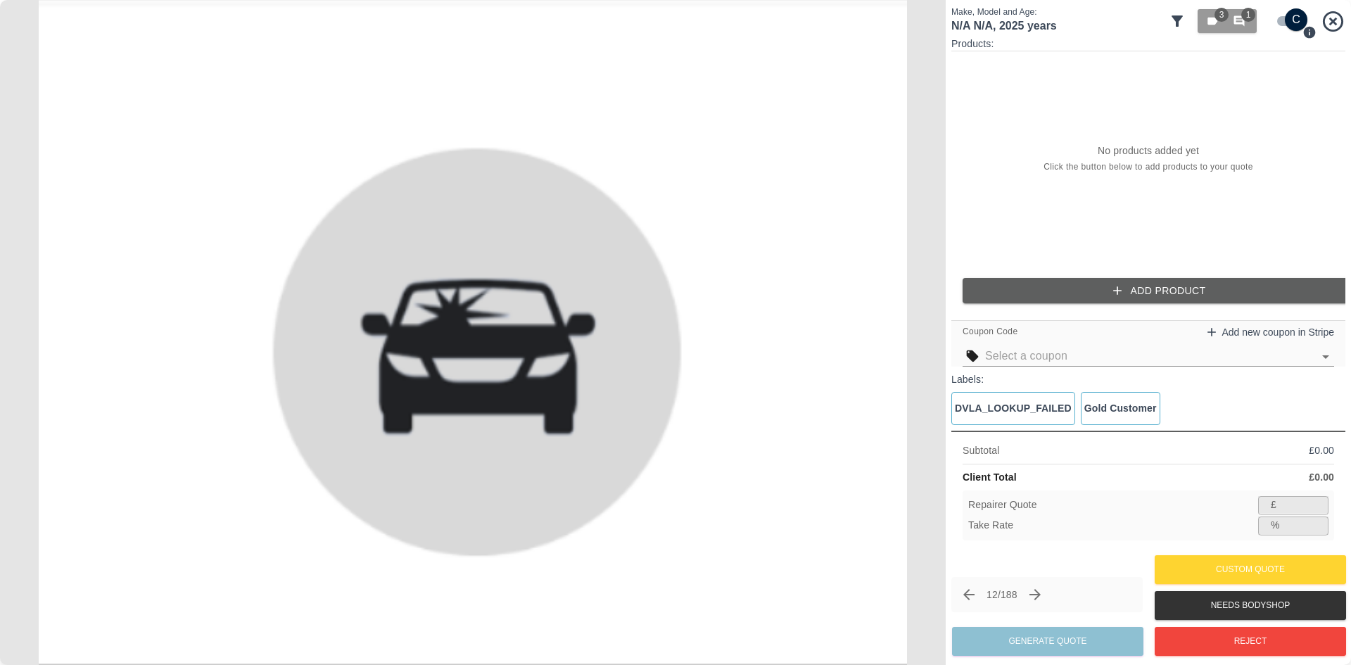
click at [1282, 19] on input "checkbox" at bounding box center [1296, 19] width 68 height 23
checkbox input "false"
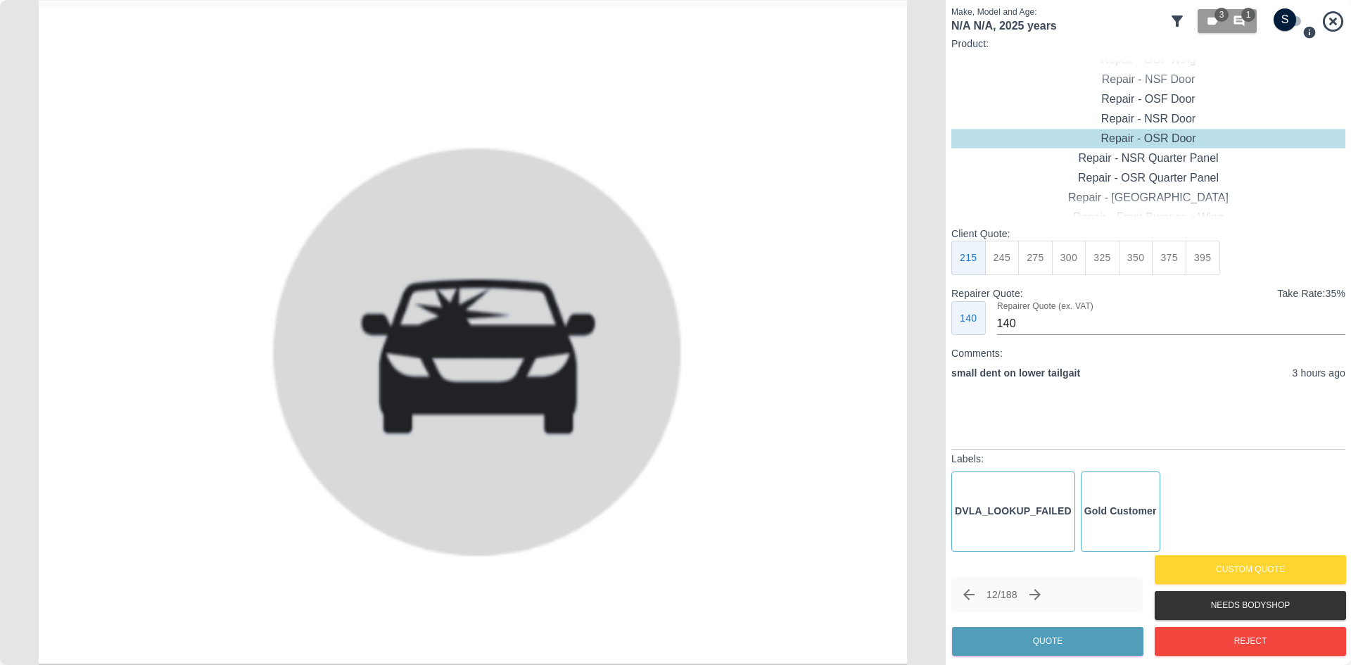
click at [1040, 599] on icon "Next claim" at bounding box center [1034, 594] width 11 height 11
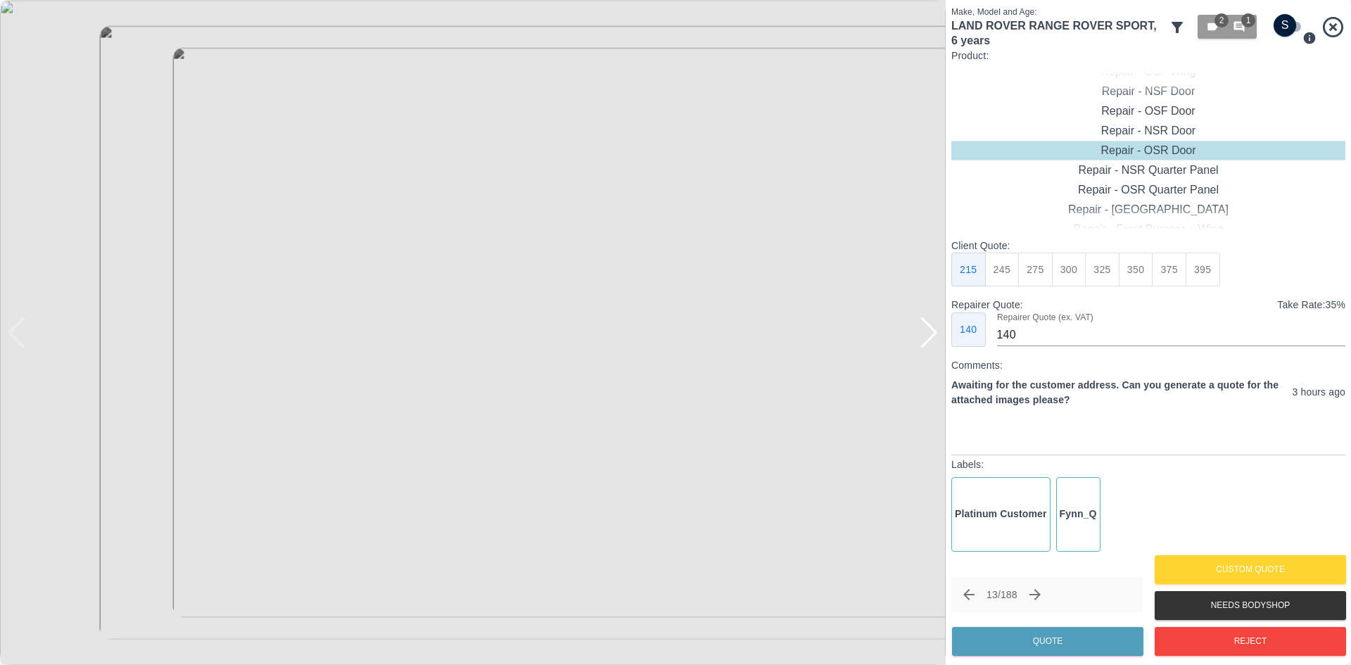
click at [931, 333] on div at bounding box center [928, 332] width 19 height 31
click at [931, 333] on img at bounding box center [472, 332] width 945 height 665
click at [20, 346] on div at bounding box center [16, 332] width 19 height 31
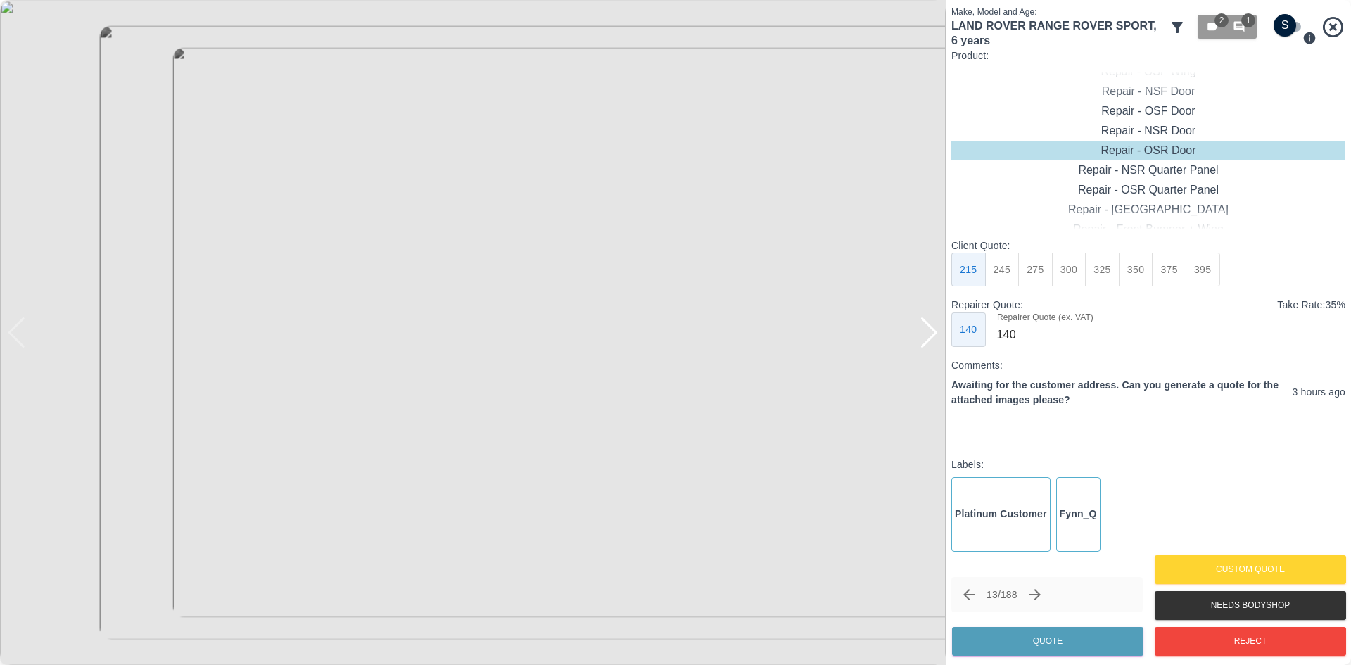
click at [20, 346] on img at bounding box center [472, 332] width 945 height 665
click at [1283, 25] on input "checkbox" at bounding box center [1285, 25] width 68 height 23
checkbox input "true"
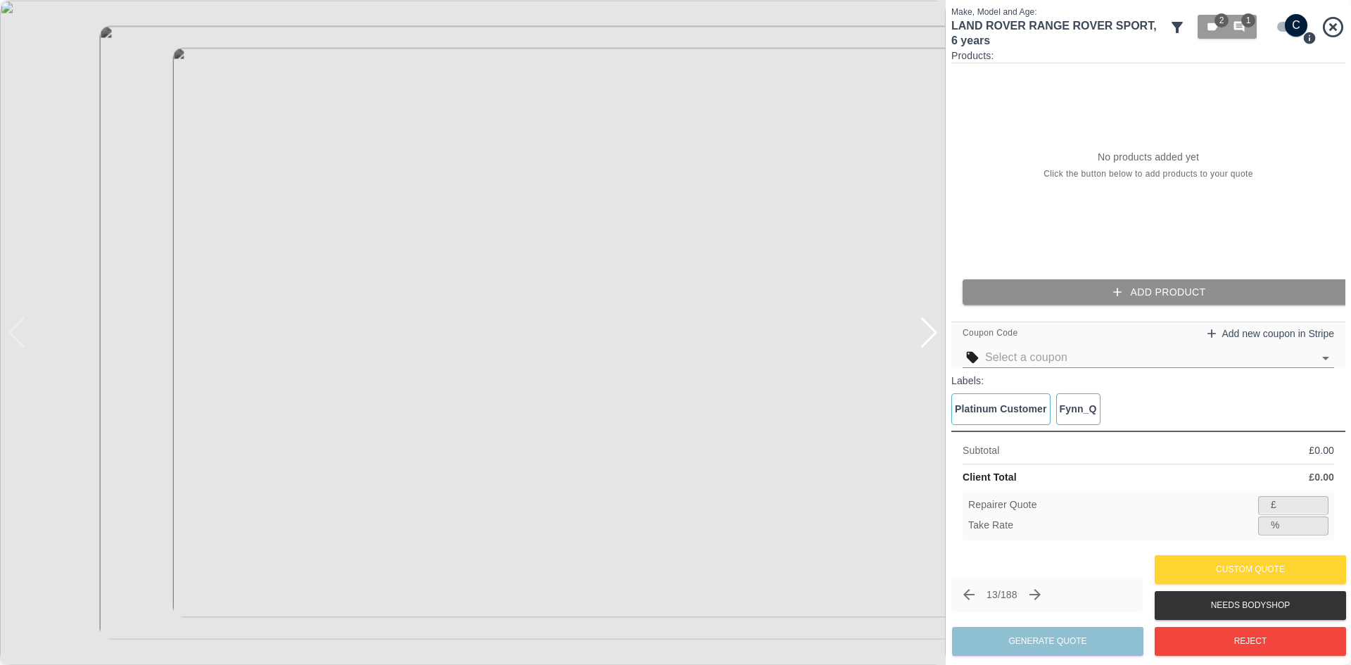
click at [1086, 285] on button "Add Product" at bounding box center [1159, 292] width 394 height 26
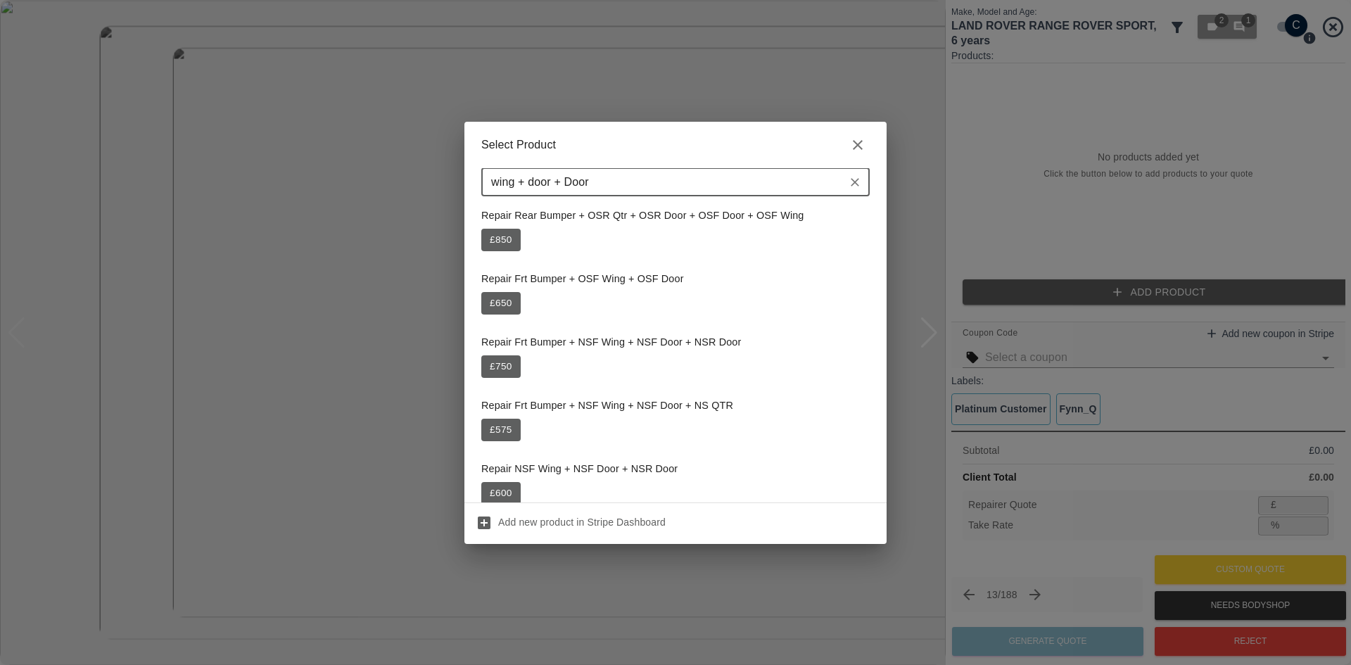
scroll to position [1355, 0]
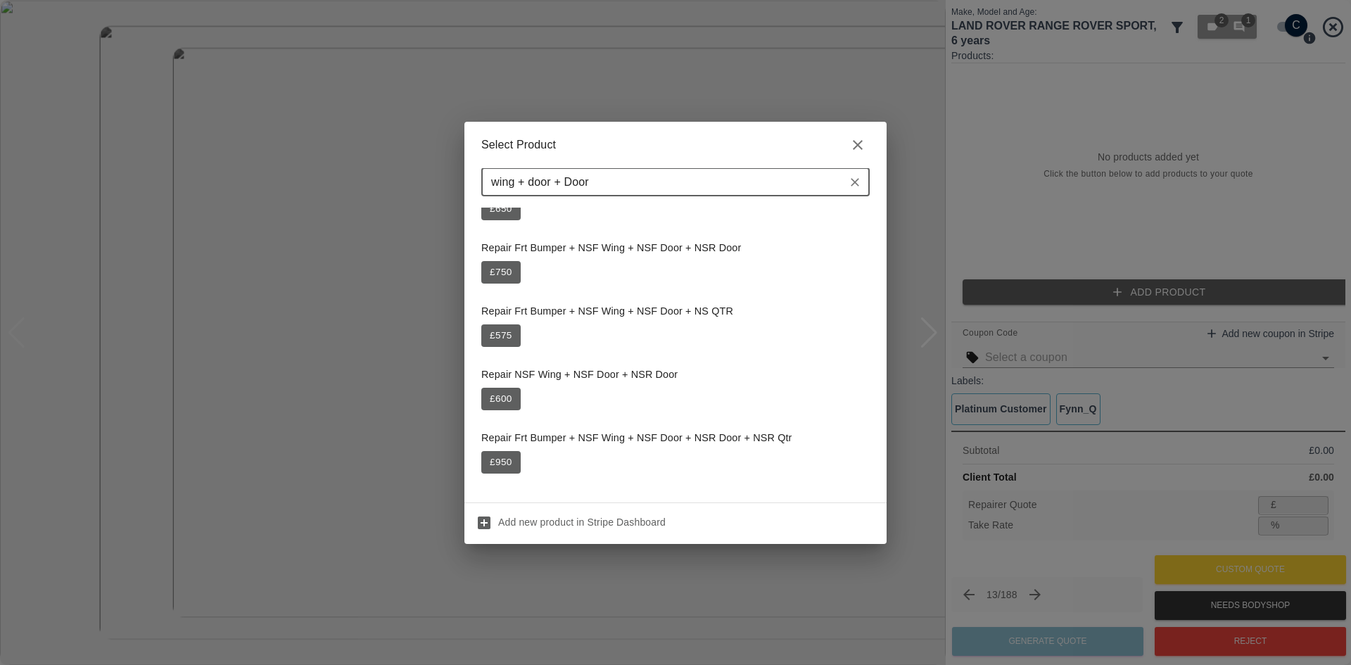
type input "wing + door + Door"
click at [852, 142] on icon "button" at bounding box center [857, 144] width 17 height 17
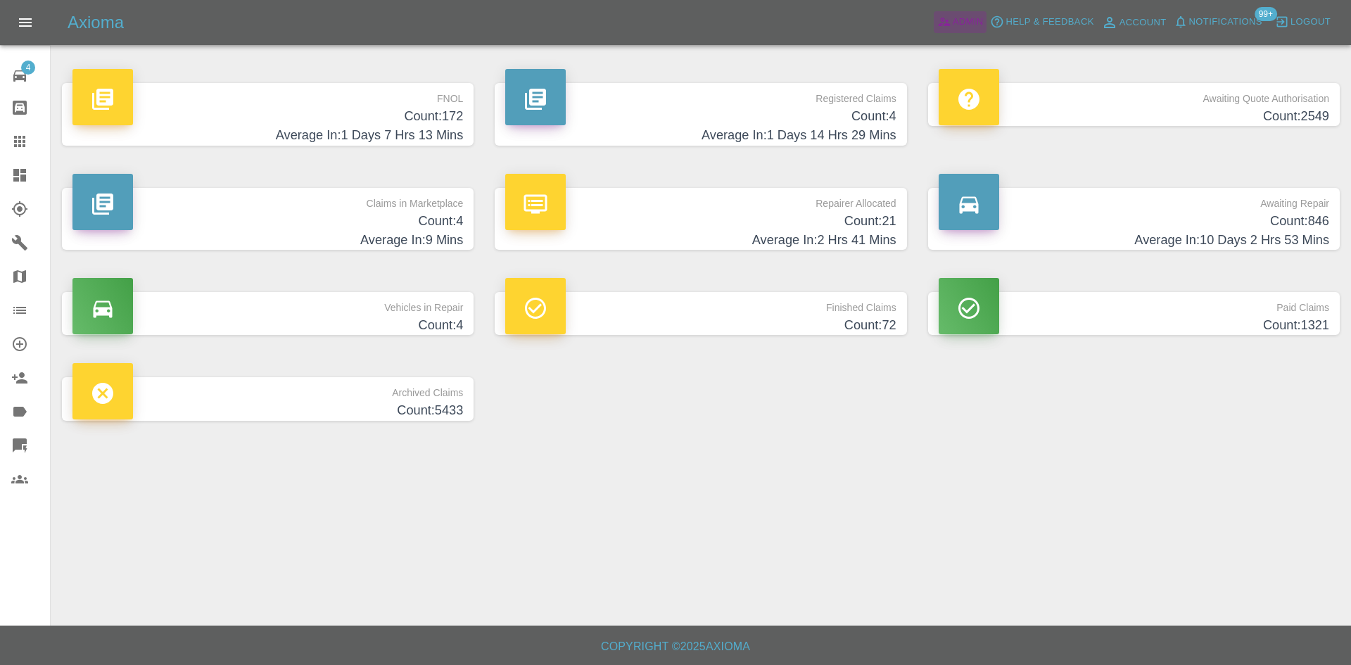
click at [961, 19] on span "Admin" at bounding box center [967, 22] width 31 height 16
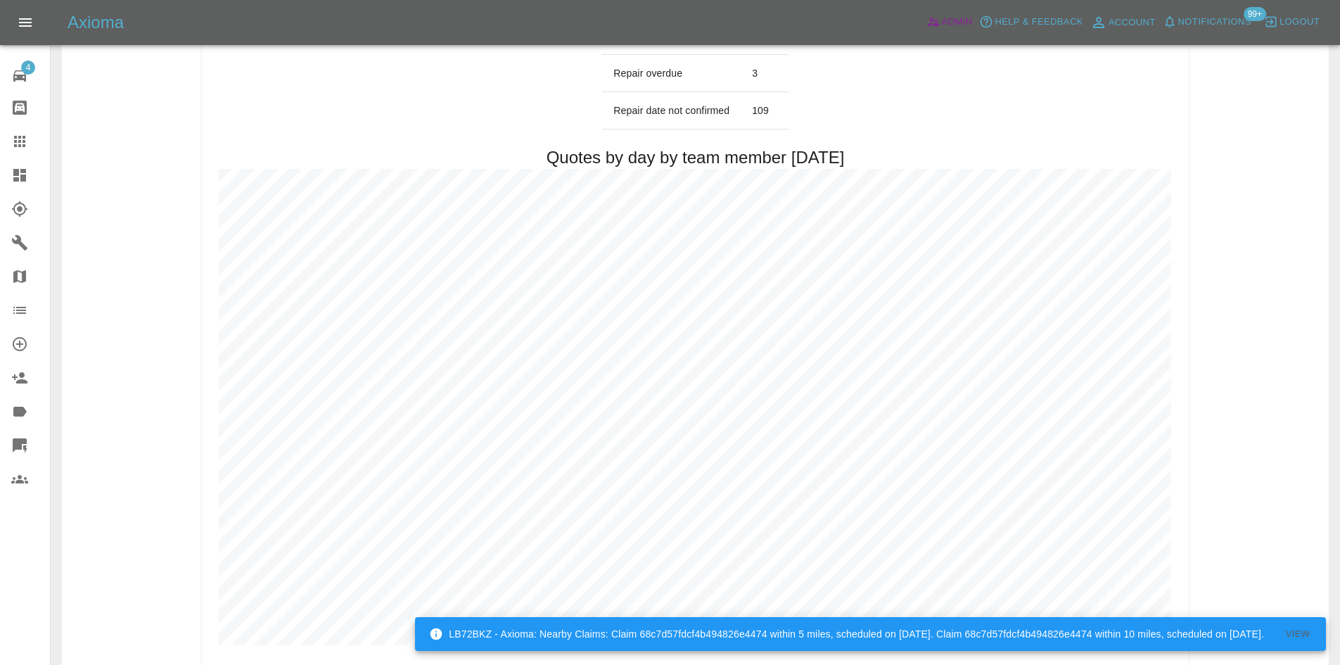
scroll to position [703, 0]
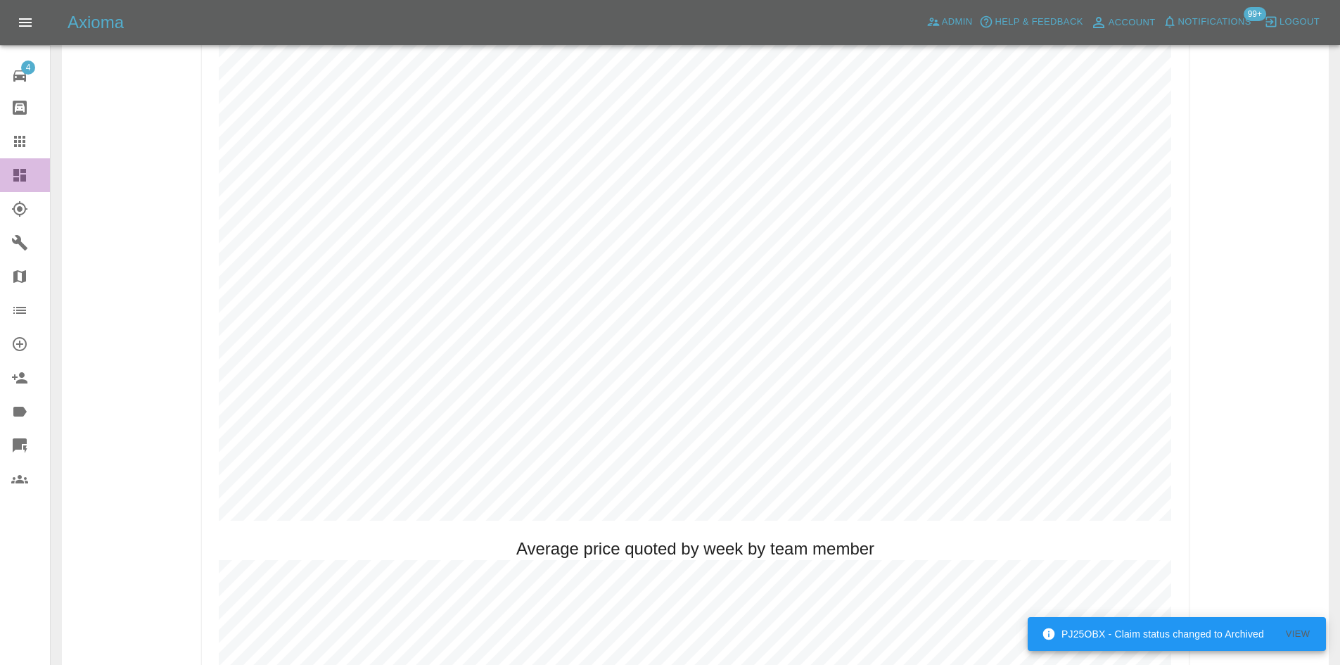
click at [8, 177] on link "Dashboard" at bounding box center [25, 175] width 50 height 34
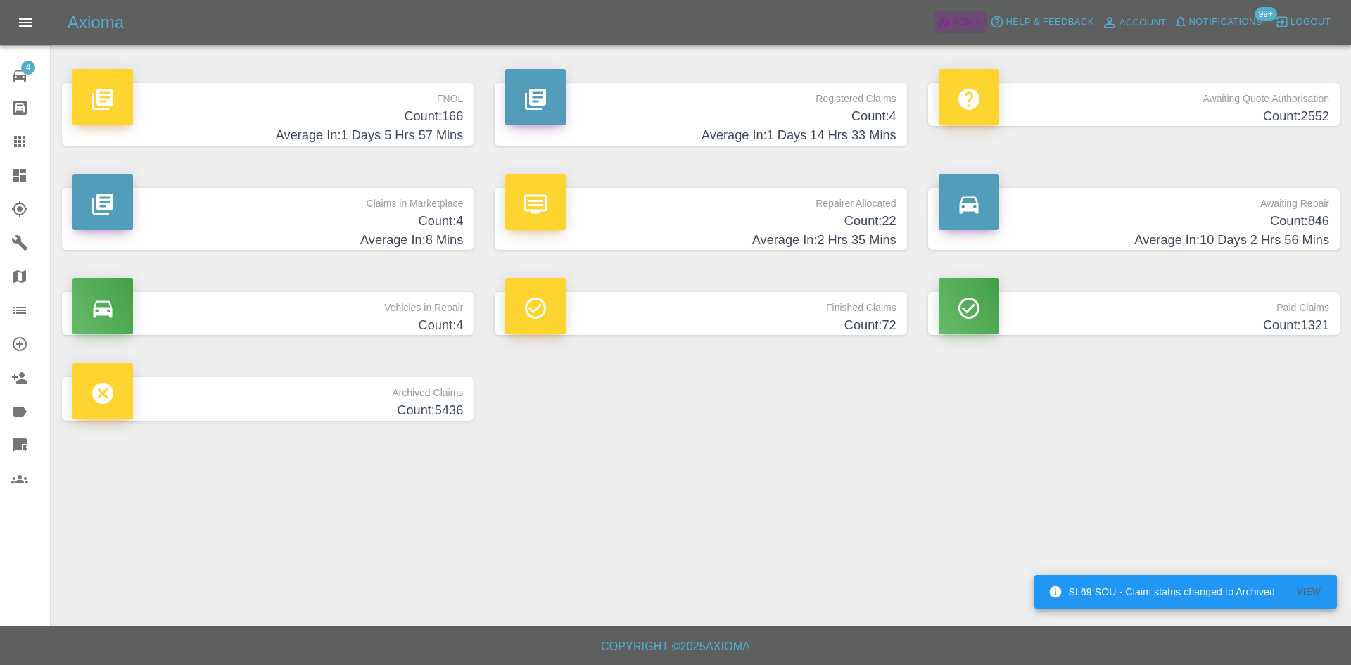
click at [954, 23] on span "Admin" at bounding box center [967, 22] width 31 height 16
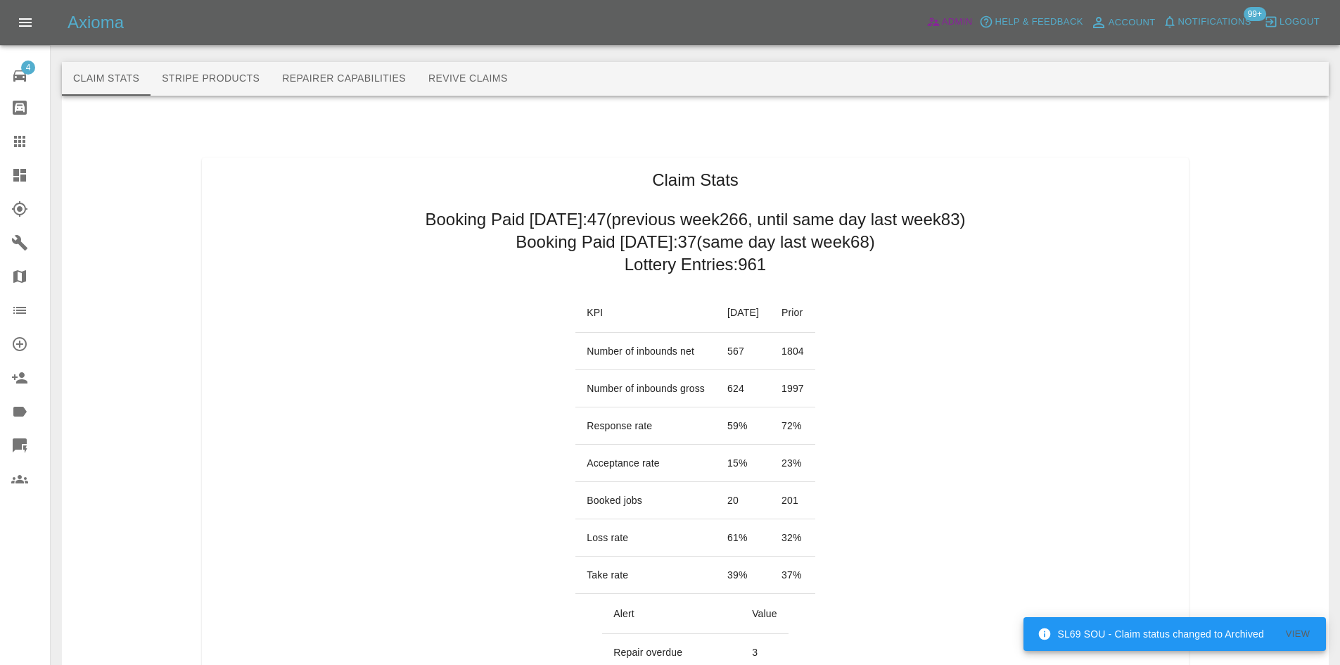
scroll to position [141, 0]
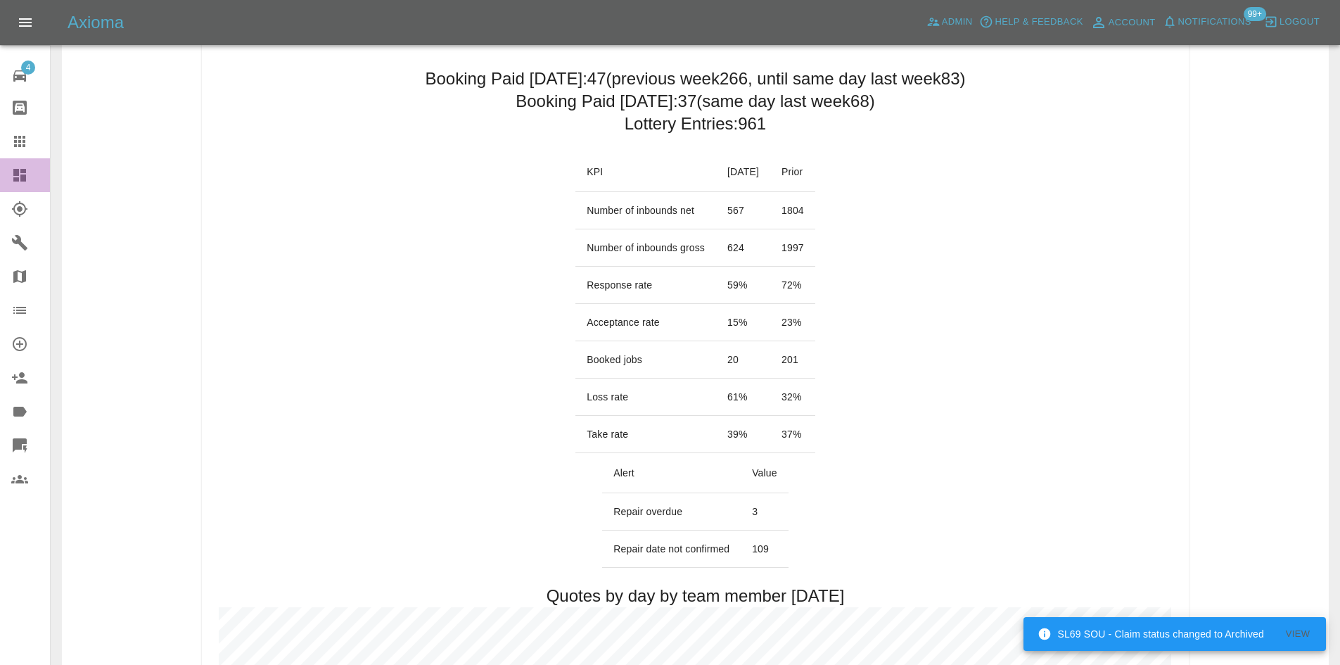
click at [12, 174] on icon at bounding box center [19, 175] width 17 height 17
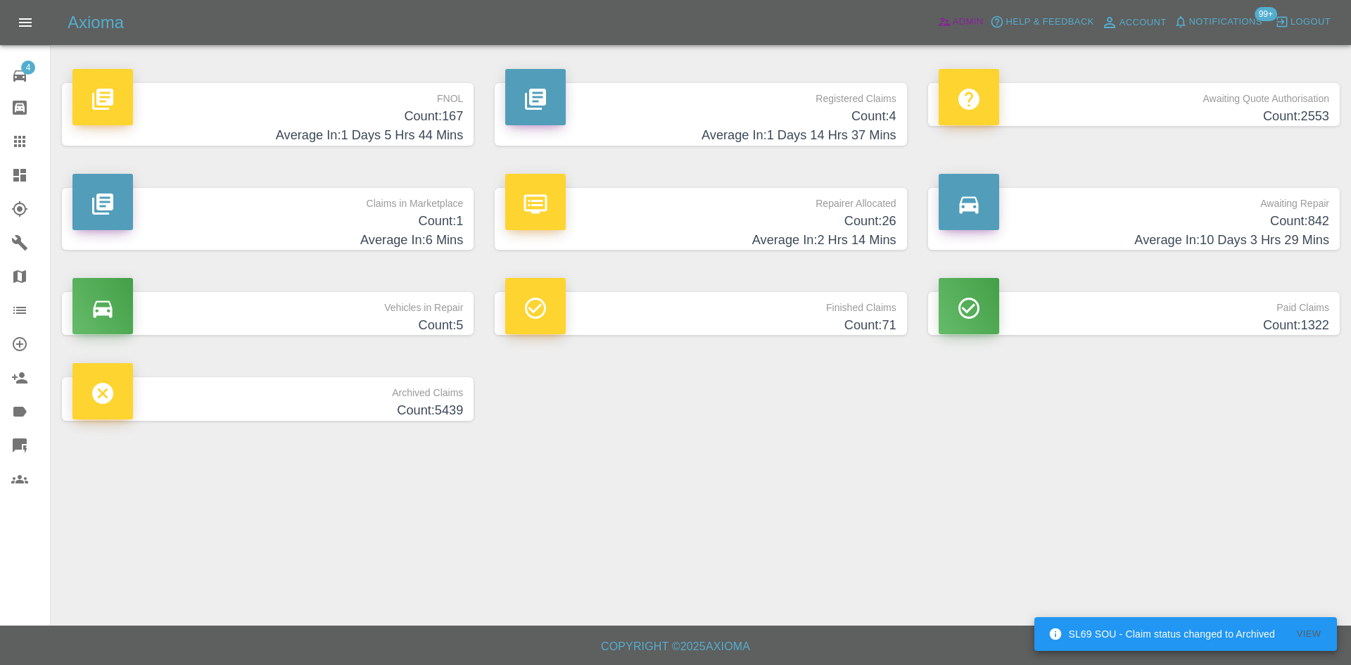
click at [940, 27] on icon at bounding box center [944, 22] width 14 height 14
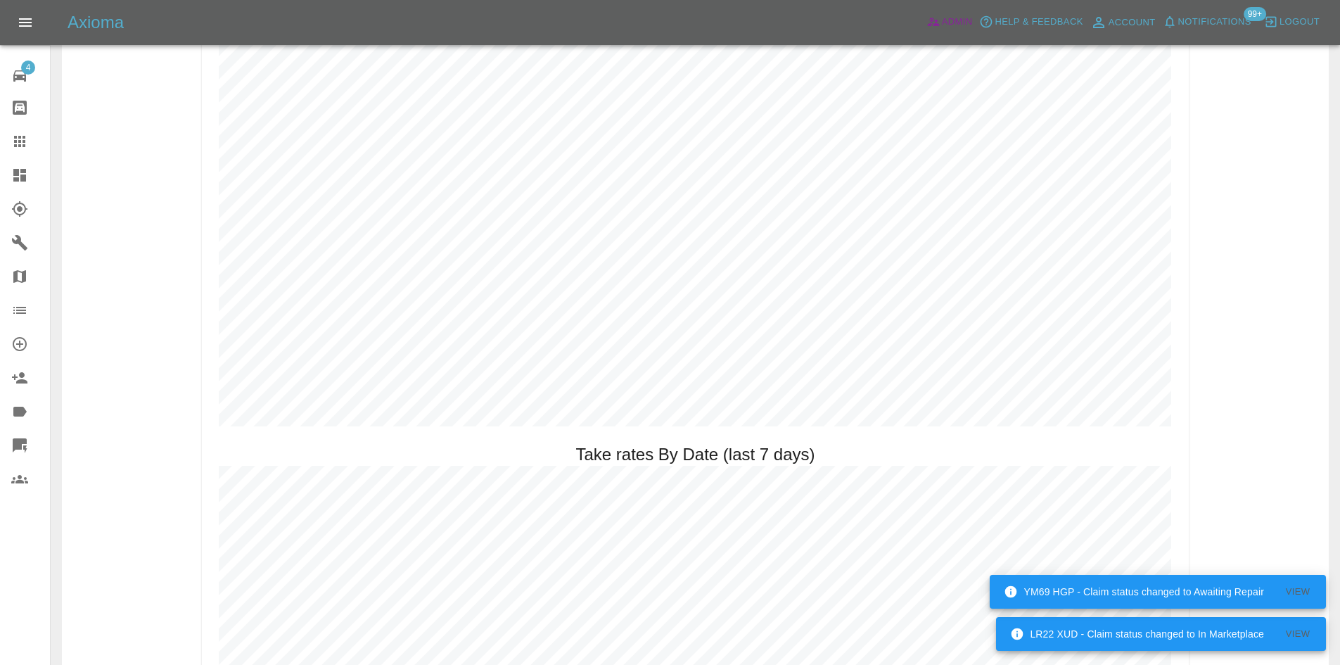
scroll to position [2040, 0]
click at [10, 182] on link "Dashboard" at bounding box center [25, 175] width 50 height 34
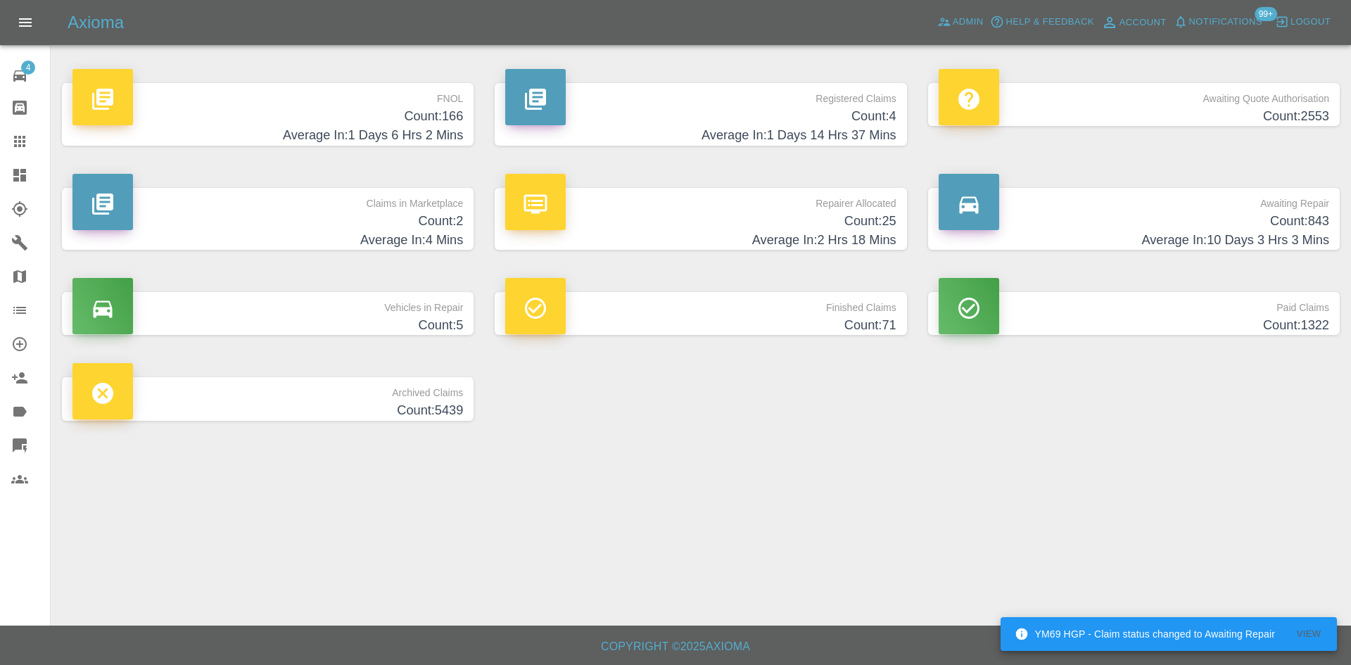
click at [322, 183] on div "Claims in Marketplace Count: 2 Average In: 4 Mins" at bounding box center [267, 219] width 433 height 105
click at [331, 213] on h4 "Count: 2" at bounding box center [267, 221] width 390 height 19
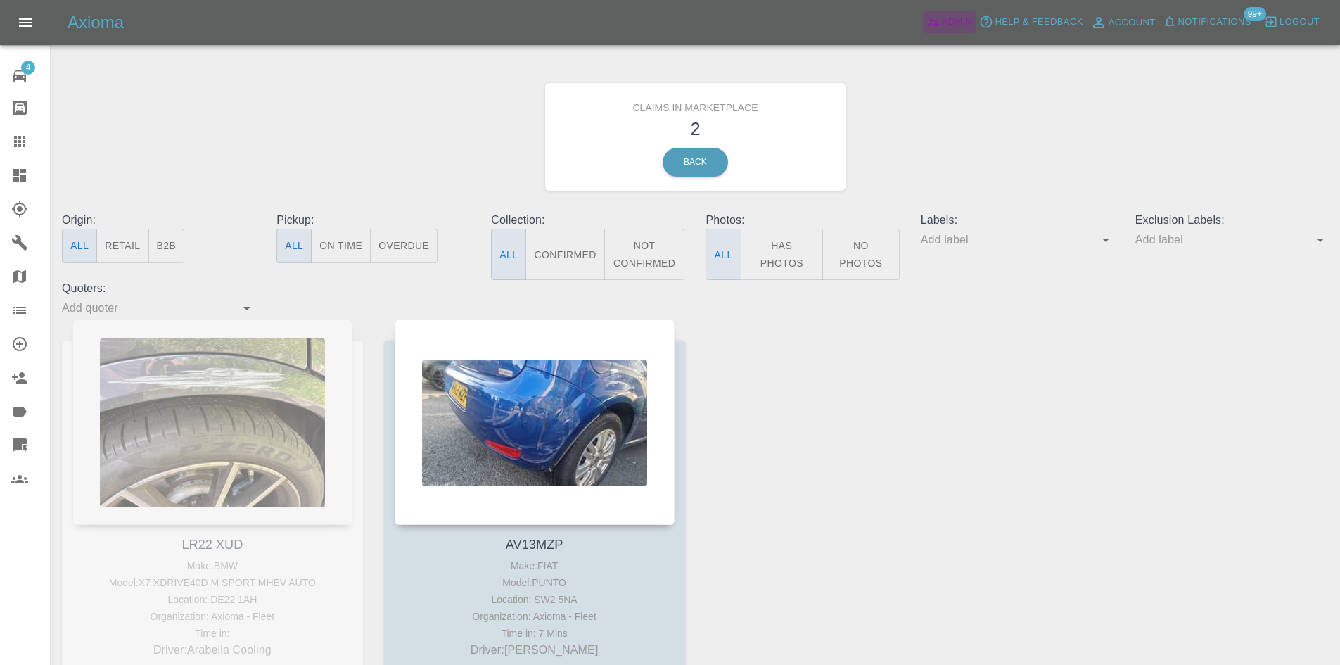
click at [945, 22] on span "Admin" at bounding box center [957, 22] width 31 height 16
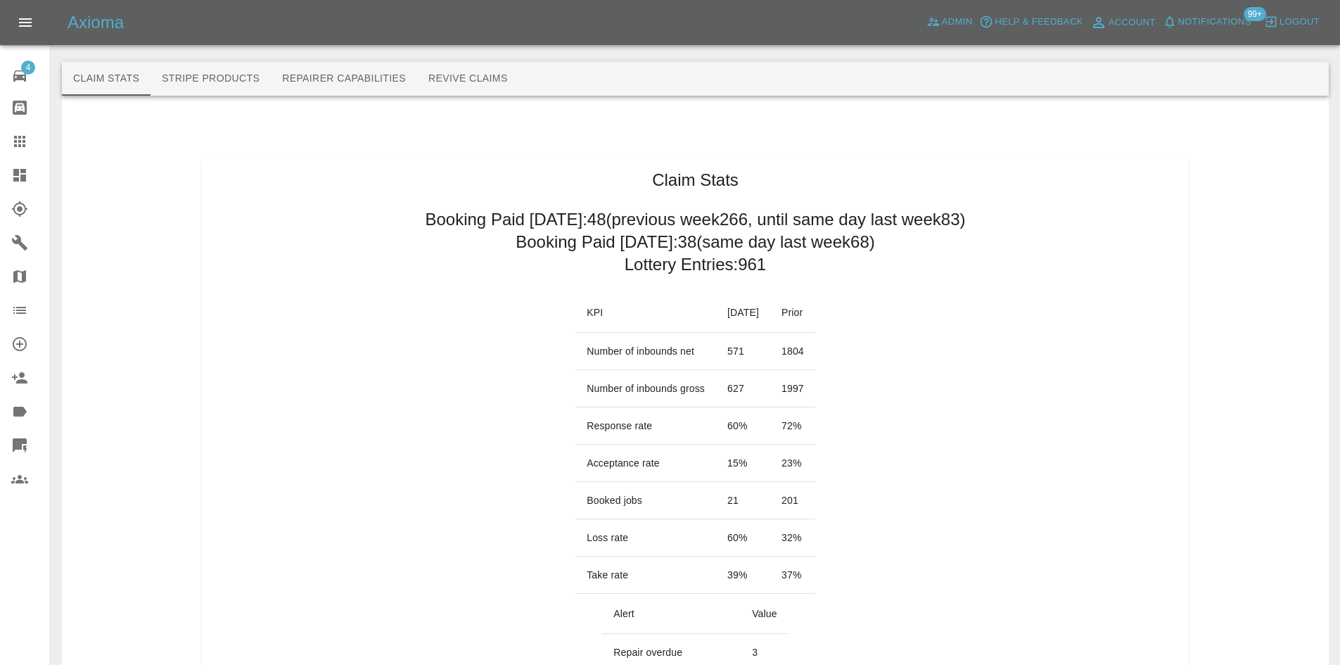
click at [32, 177] on div at bounding box center [30, 175] width 39 height 17
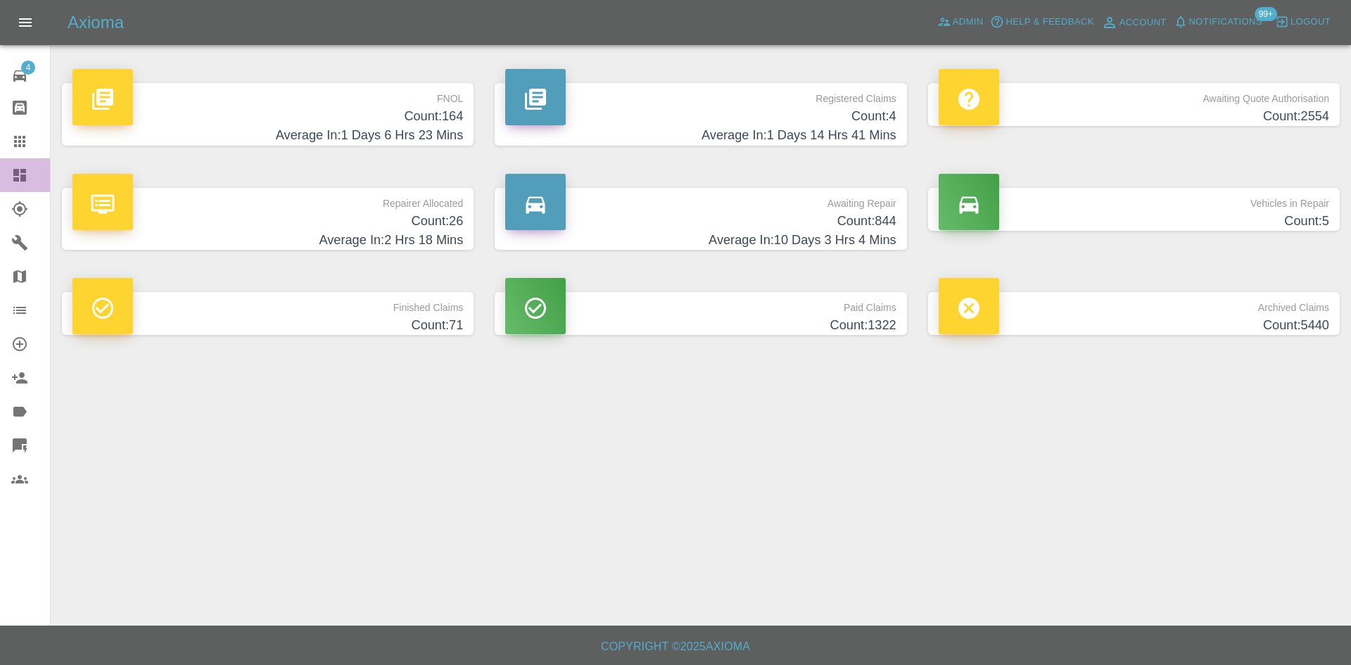
click at [15, 167] on icon at bounding box center [19, 175] width 17 height 17
drag, startPoint x: 928, startPoint y: 23, endPoint x: 950, endPoint y: 23, distance: 21.8
click at [950, 23] on div "Axioma Admin Help & Feedback Account Notifications 99+ Logout" at bounding box center [709, 22] width 1283 height 23
click at [950, 23] on icon at bounding box center [944, 22] width 14 height 14
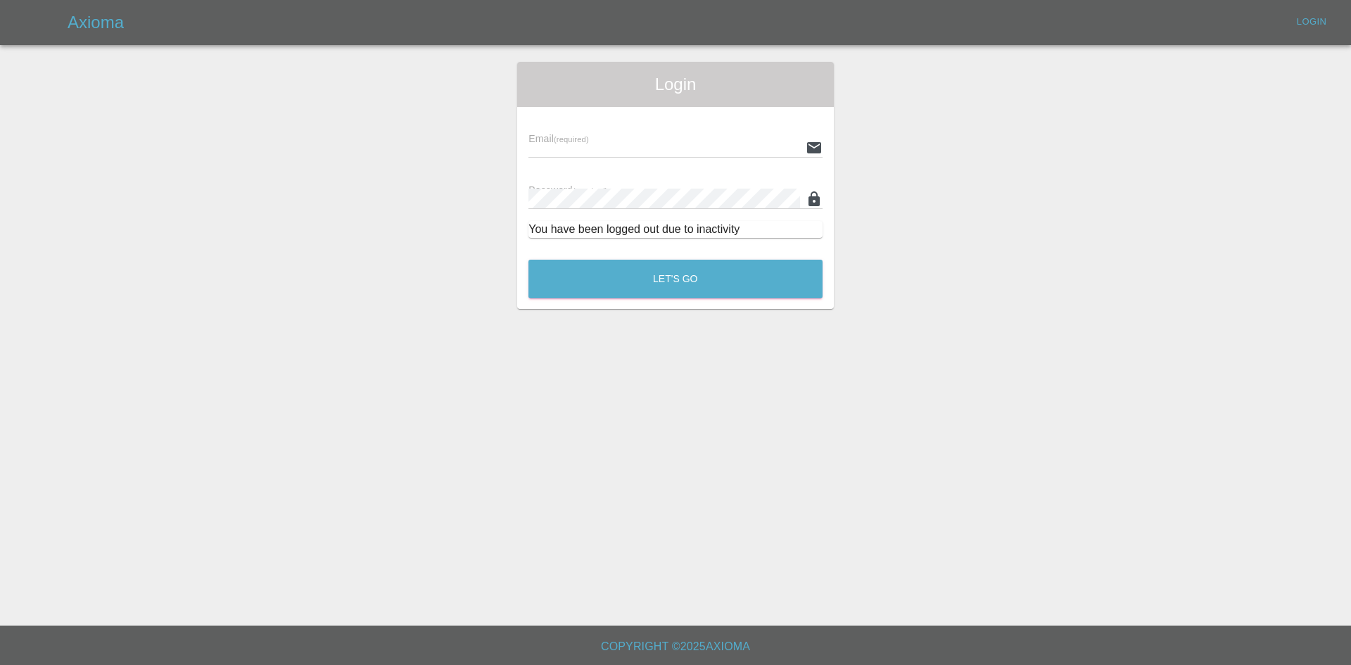
type input "[PERSON_NAME][EMAIL_ADDRESS][PERSON_NAME][DOMAIN_NAME]"
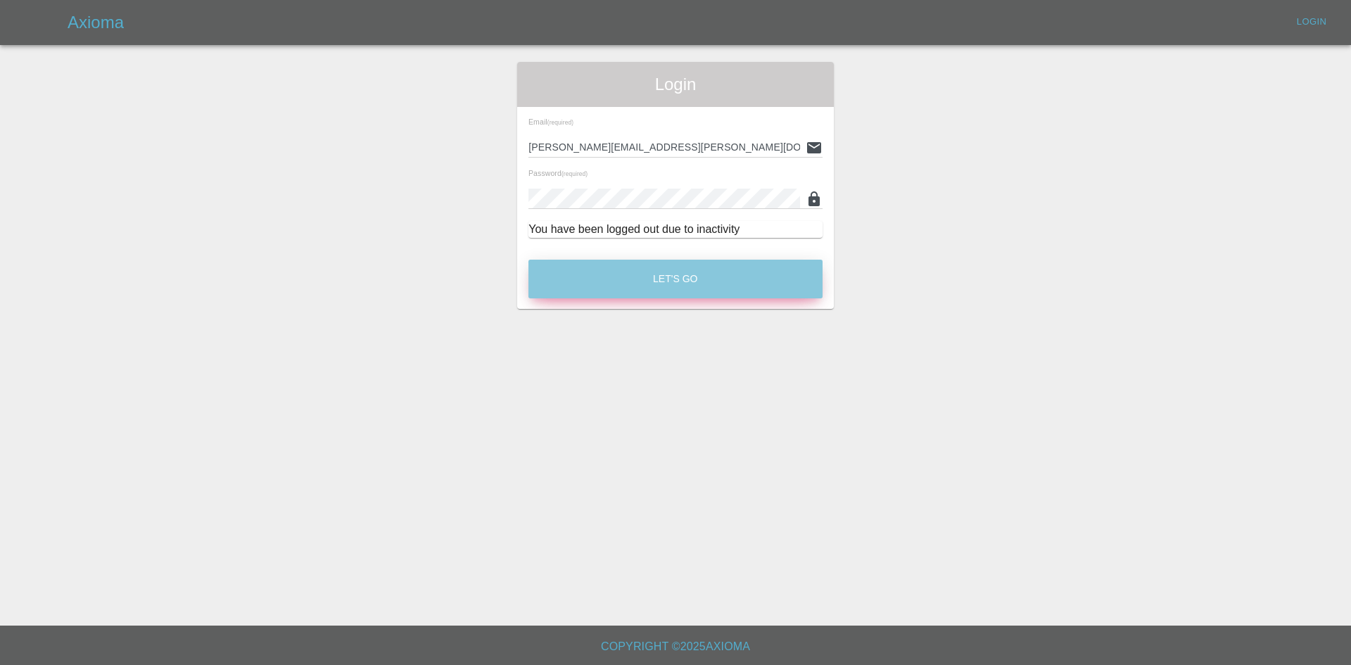
click at [708, 291] on button "Let's Go" at bounding box center [675, 279] width 294 height 39
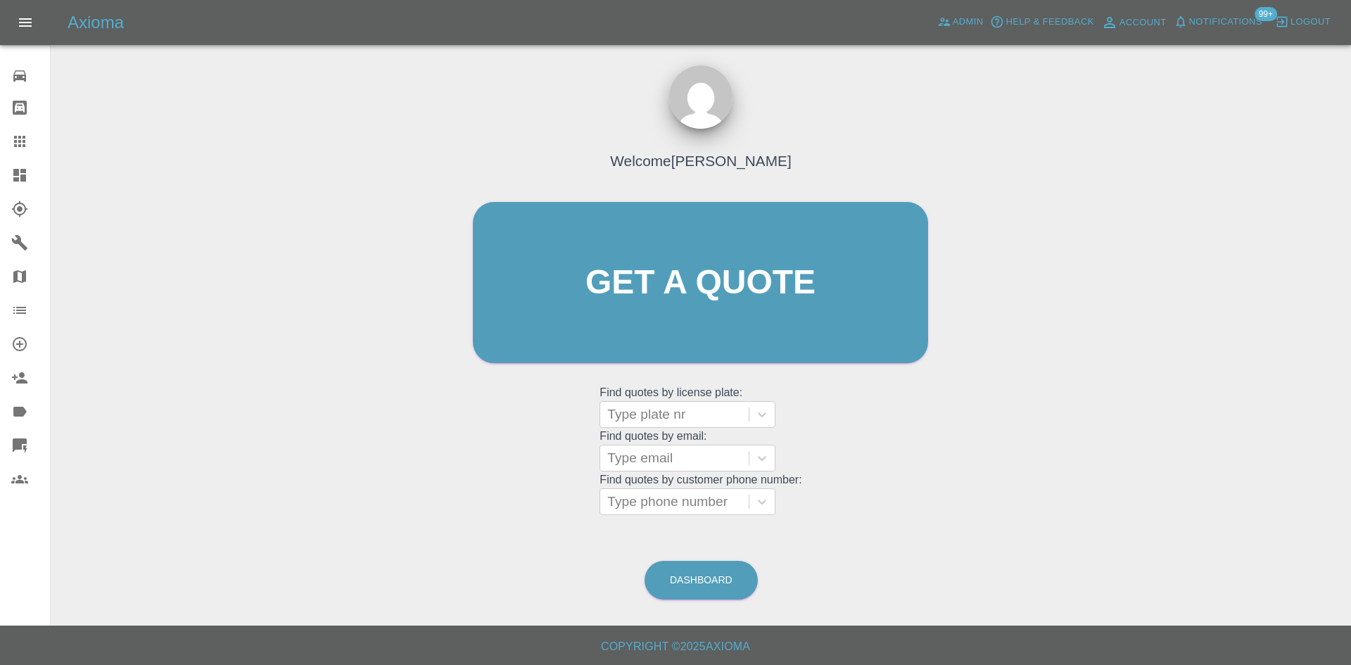
click at [18, 174] on icon at bounding box center [19, 175] width 13 height 13
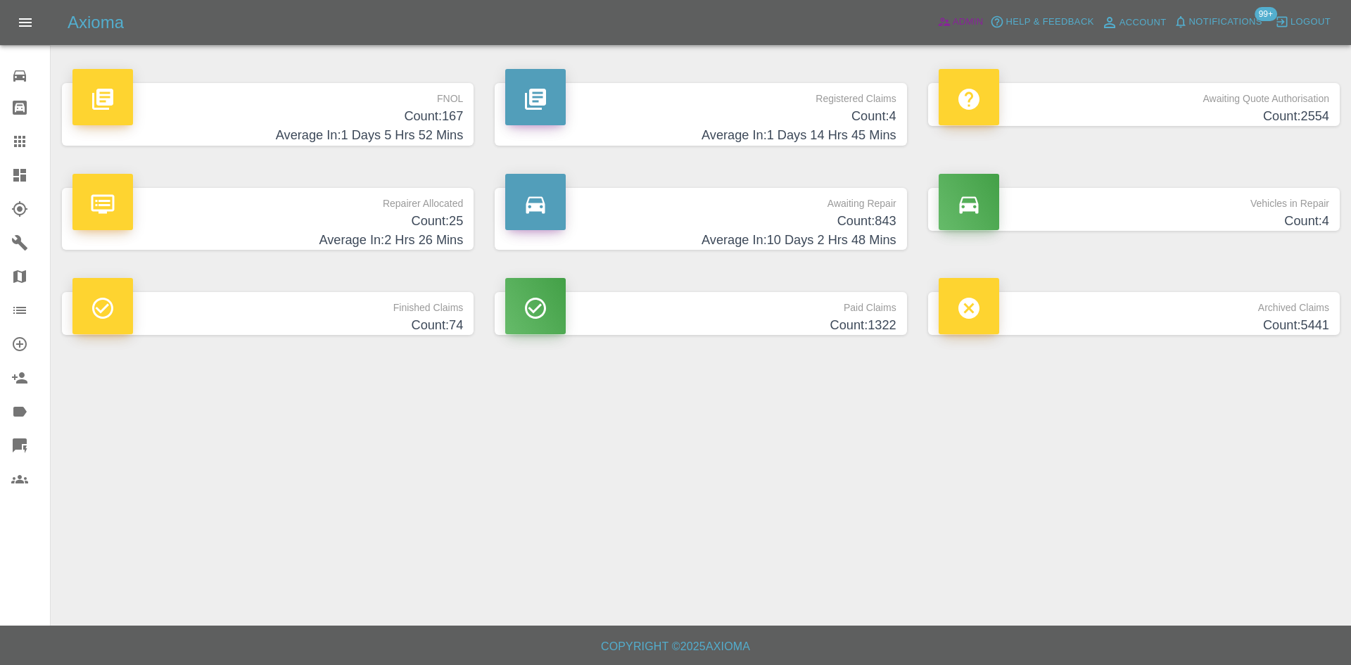
click at [948, 11] on link "Admin" at bounding box center [959, 22] width 53 height 22
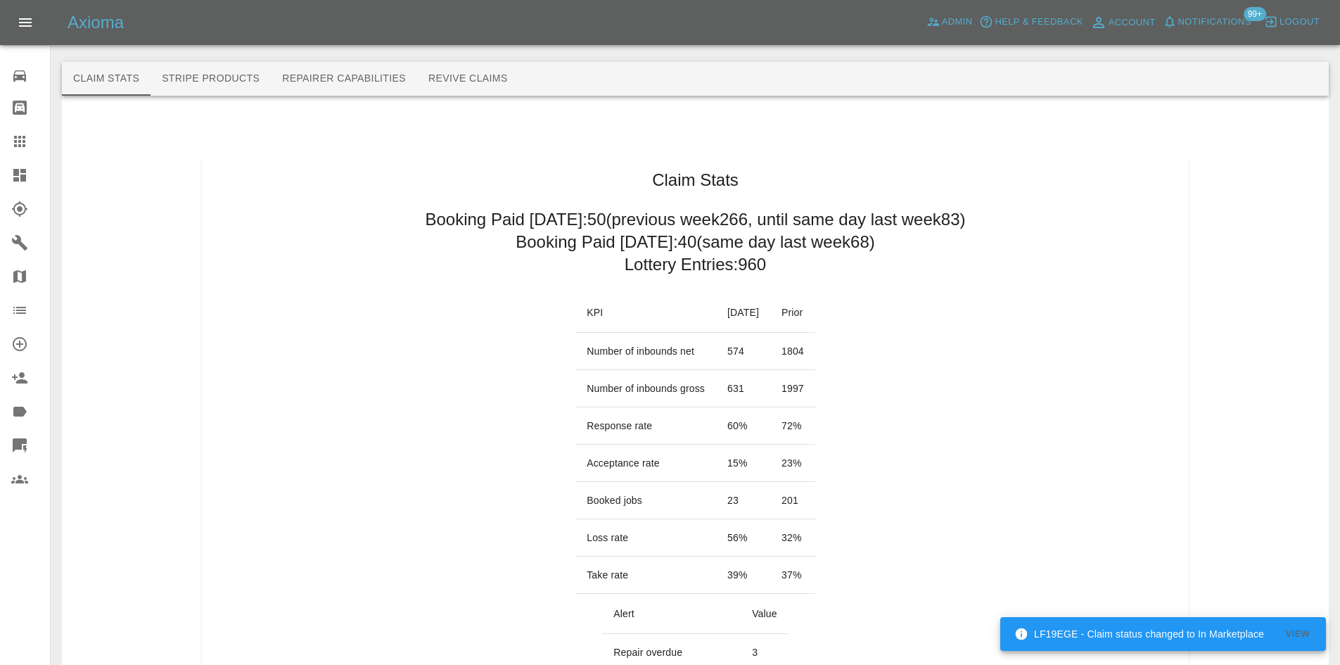
click at [12, 180] on icon at bounding box center [19, 175] width 17 height 17
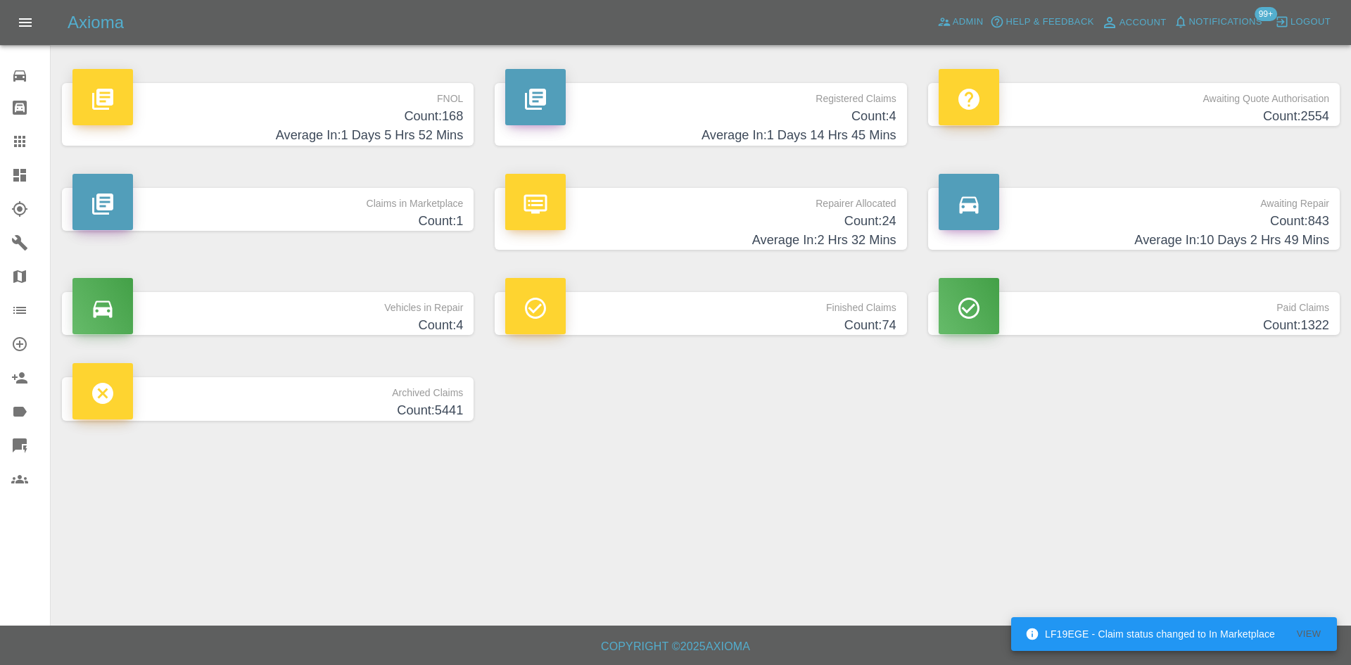
click at [1247, 9] on div "Axioma Admin Help & Feedback Account Notifications 99+ Logout" at bounding box center [675, 22] width 1351 height 45
click at [1238, 17] on span "Notifications" at bounding box center [1225, 22] width 73 height 16
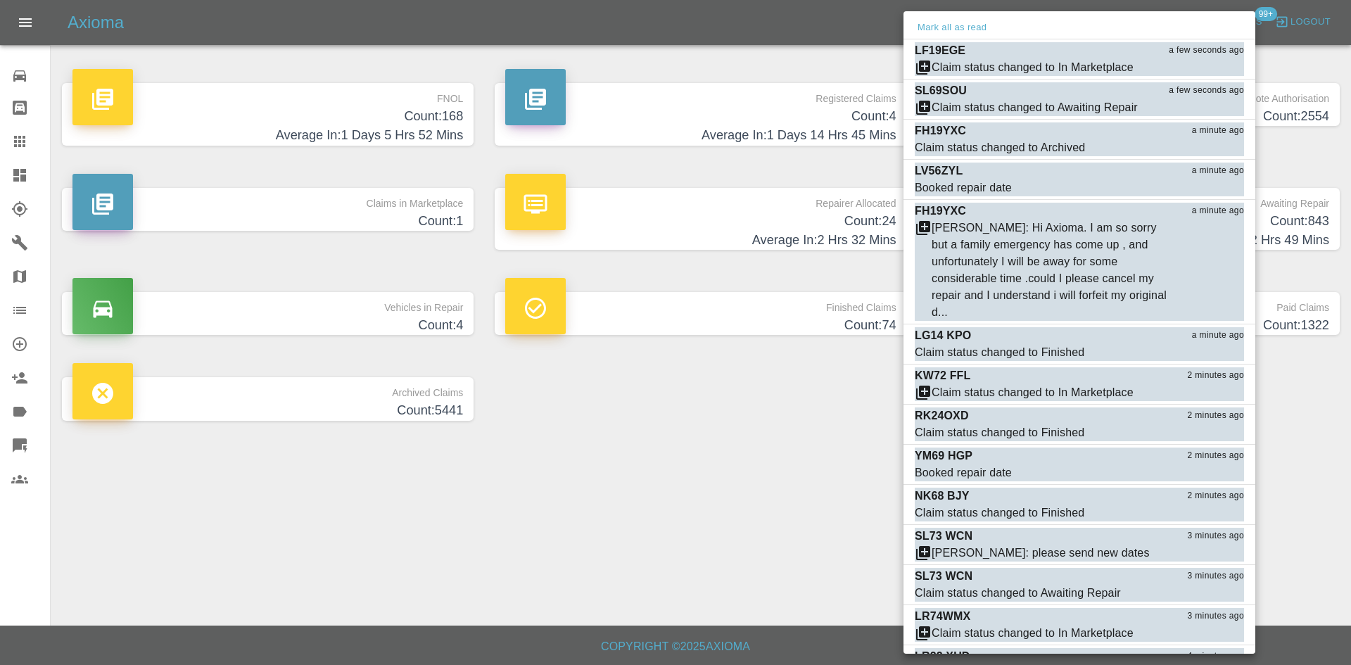
click at [748, 466] on div at bounding box center [675, 332] width 1351 height 665
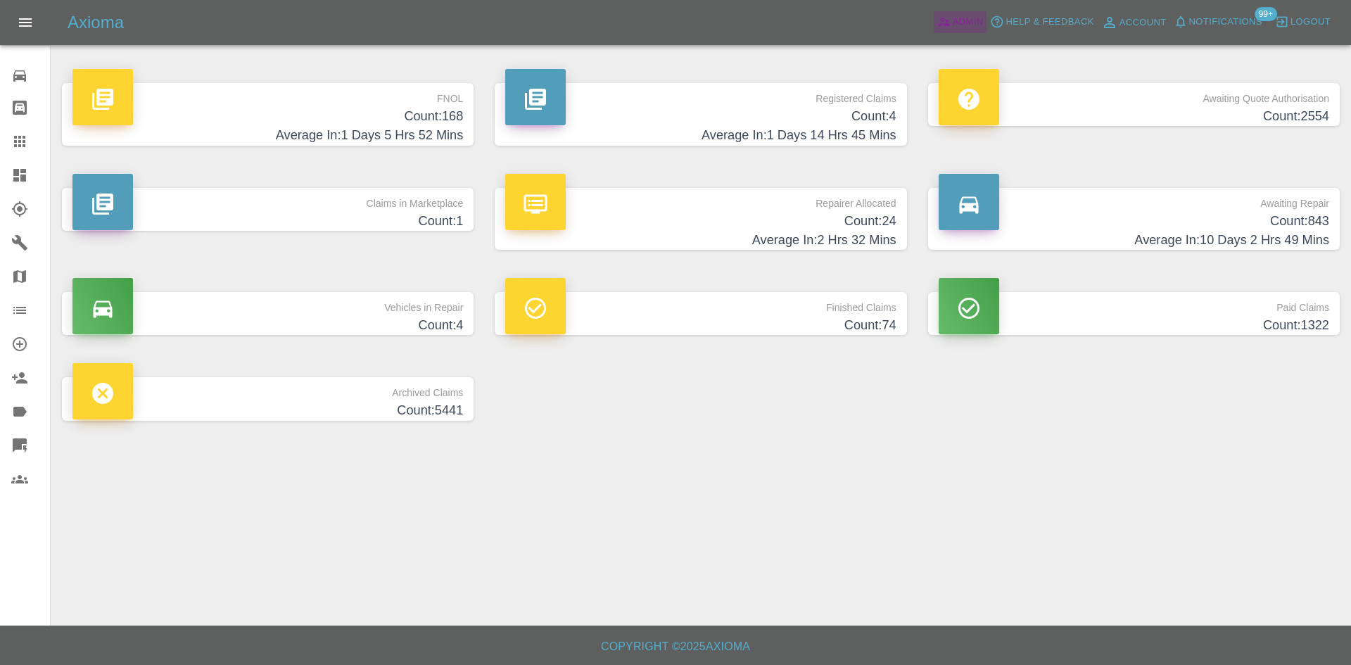
click at [983, 21] on link "Admin" at bounding box center [959, 22] width 53 height 22
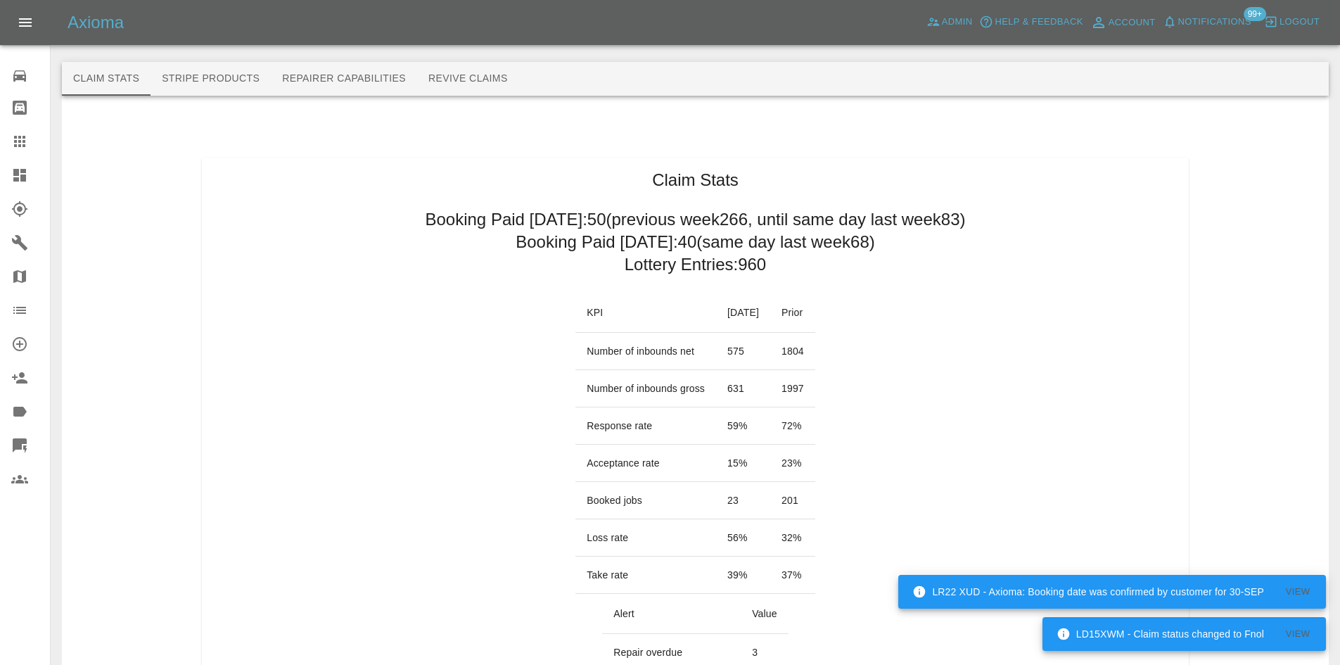
click at [19, 193] on link "Explorer" at bounding box center [25, 209] width 50 height 34
click at [23, 178] on icon at bounding box center [19, 175] width 13 height 13
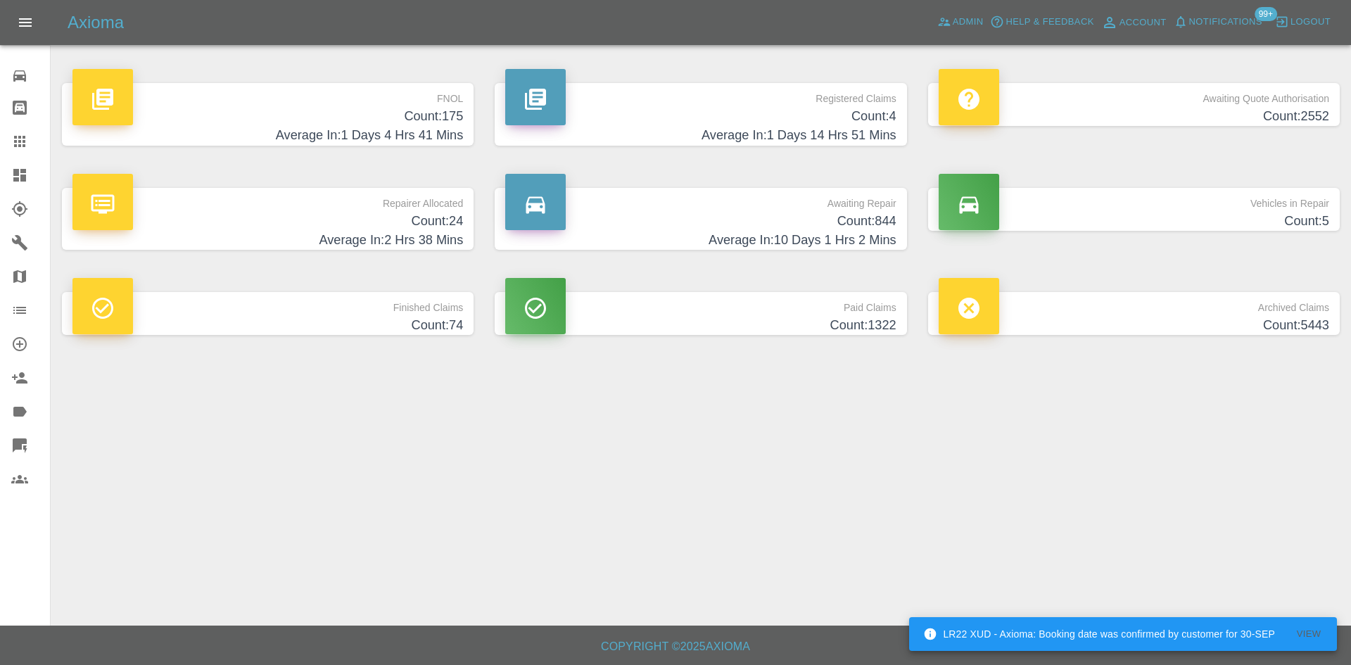
click at [895, 87] on p "Registered Claims" at bounding box center [700, 95] width 390 height 24
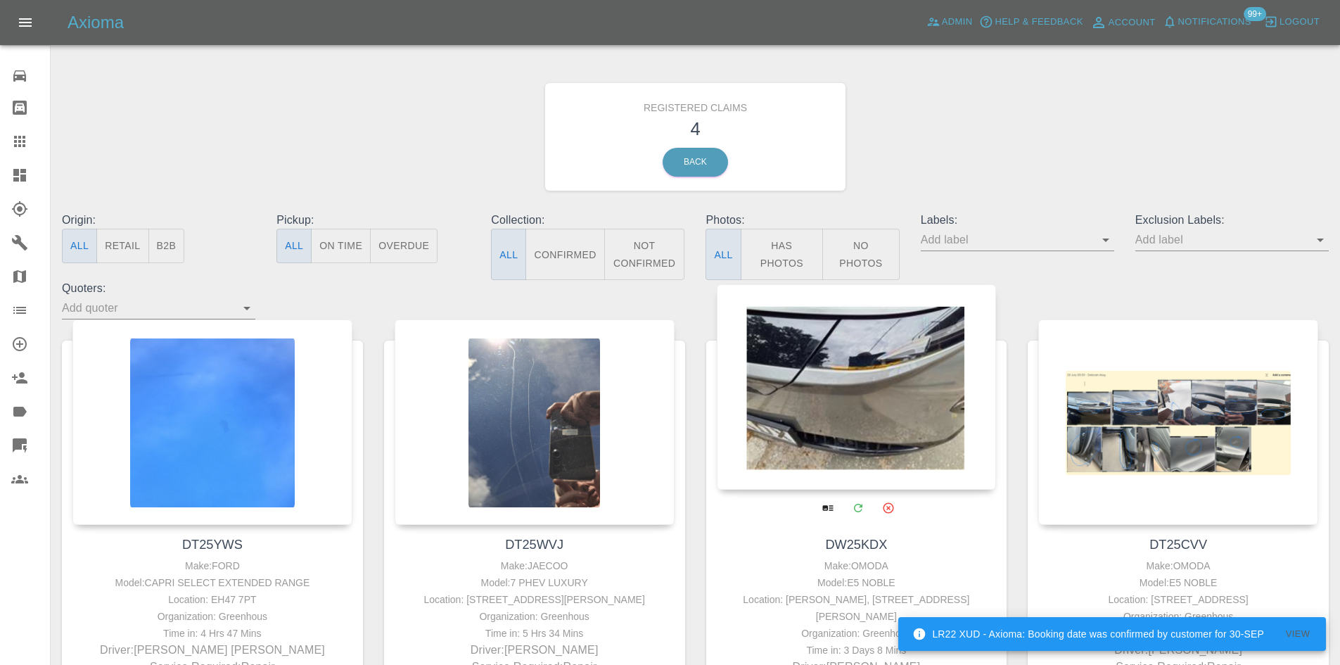
click at [860, 405] on div at bounding box center [857, 386] width 280 height 205
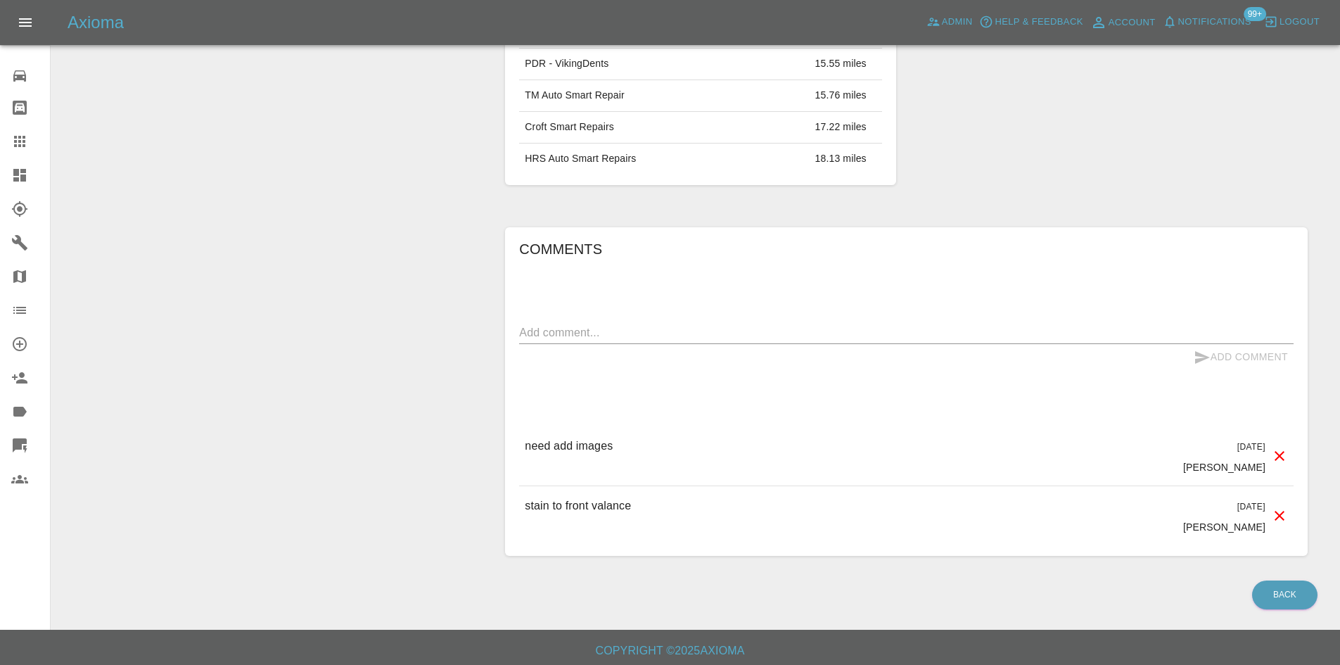
scroll to position [720, 0]
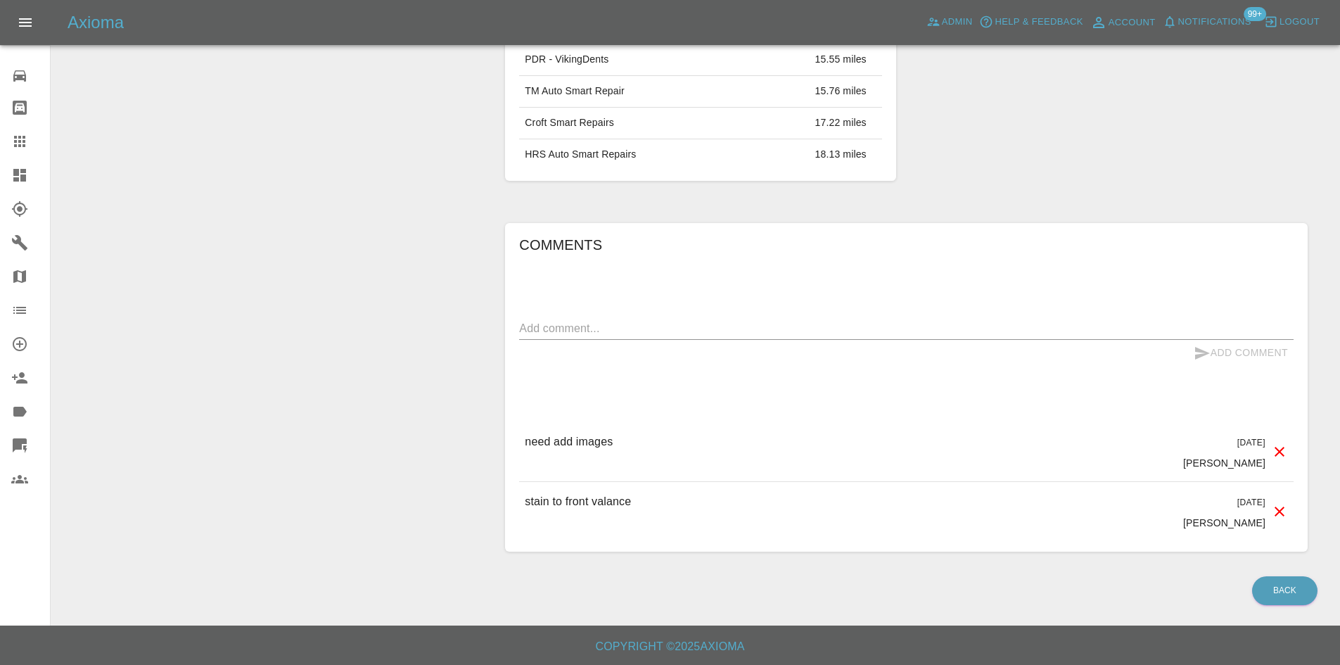
click at [588, 303] on div "Comments x Add Comment need add images 3 days ago Ankur Mehta need add images 3…" at bounding box center [906, 387] width 774 height 307
click at [582, 317] on div "Comments x Add Comment need add images 3 days ago Ankur Mehta need add images 3…" at bounding box center [906, 387] width 774 height 307
click at [576, 322] on textarea at bounding box center [906, 328] width 774 height 16
paste textarea "On this one, I am going to have a bit of a guess that water has got into the li…"
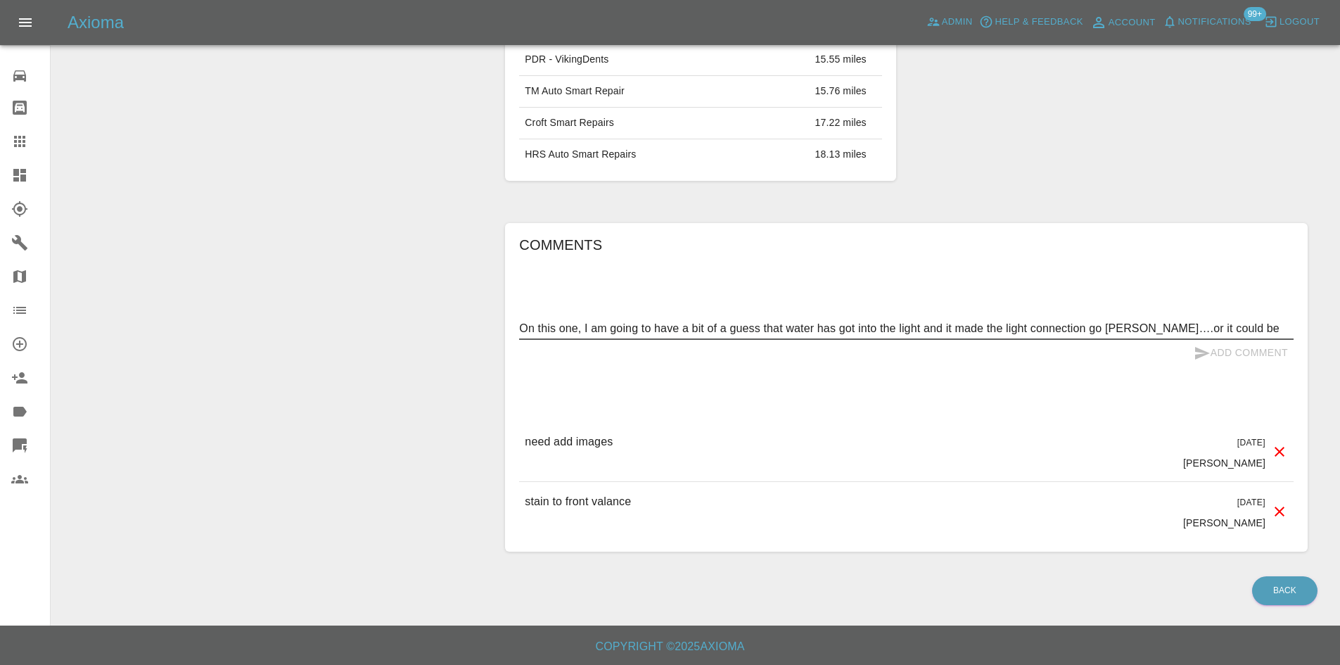
scroll to position [14, 0]
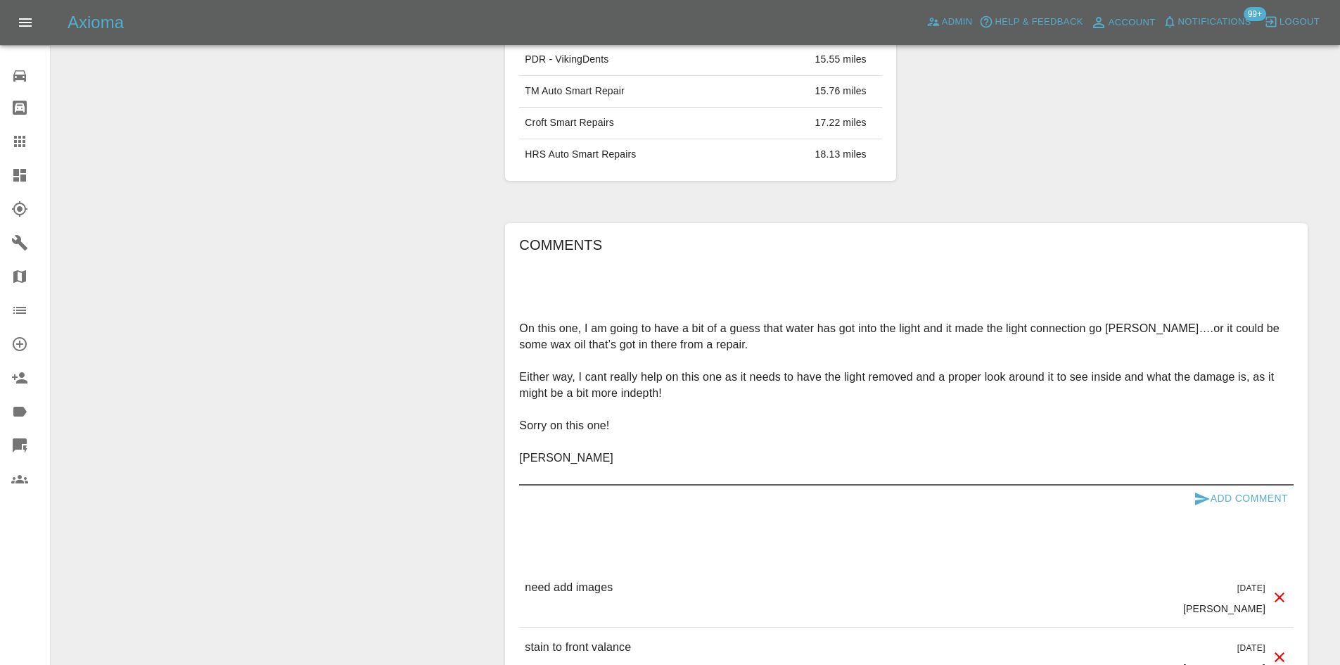
type textarea "On this one, I am going to have a bit of a guess that water has got into the li…"
click at [1225, 490] on button "Add Comment" at bounding box center [1241, 498] width 106 height 26
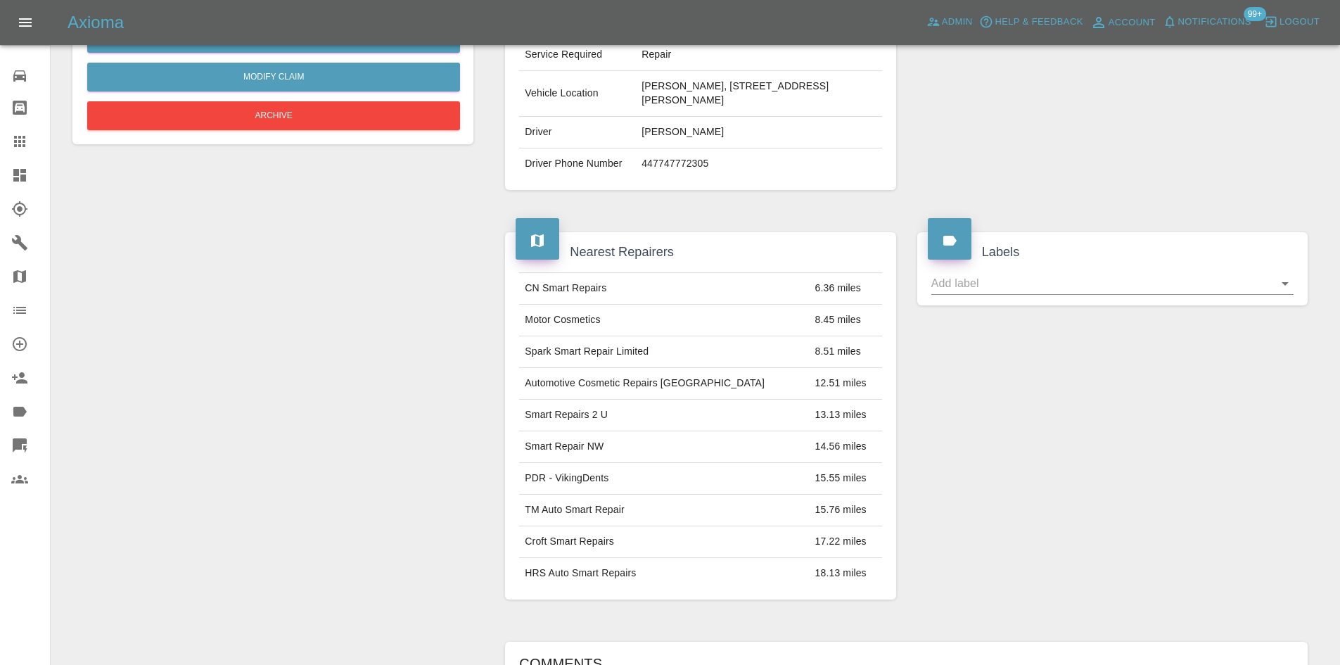
scroll to position [298, 0]
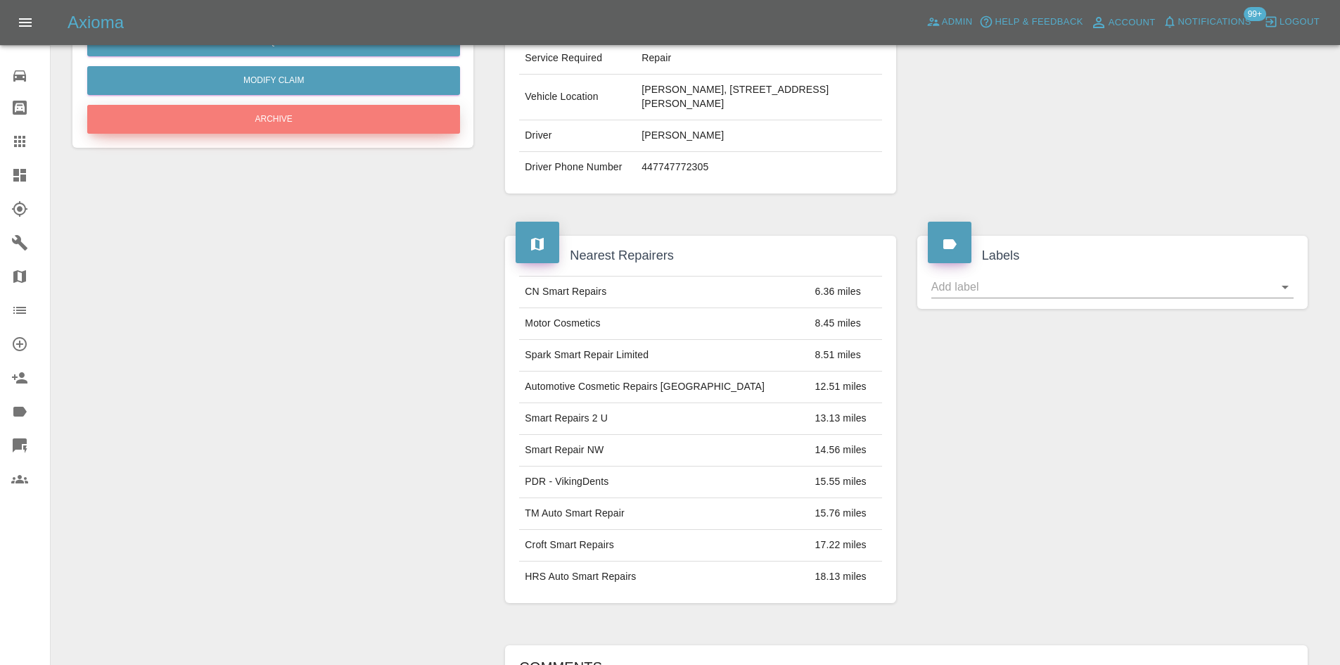
click at [327, 121] on button "Archive" at bounding box center [273, 119] width 373 height 29
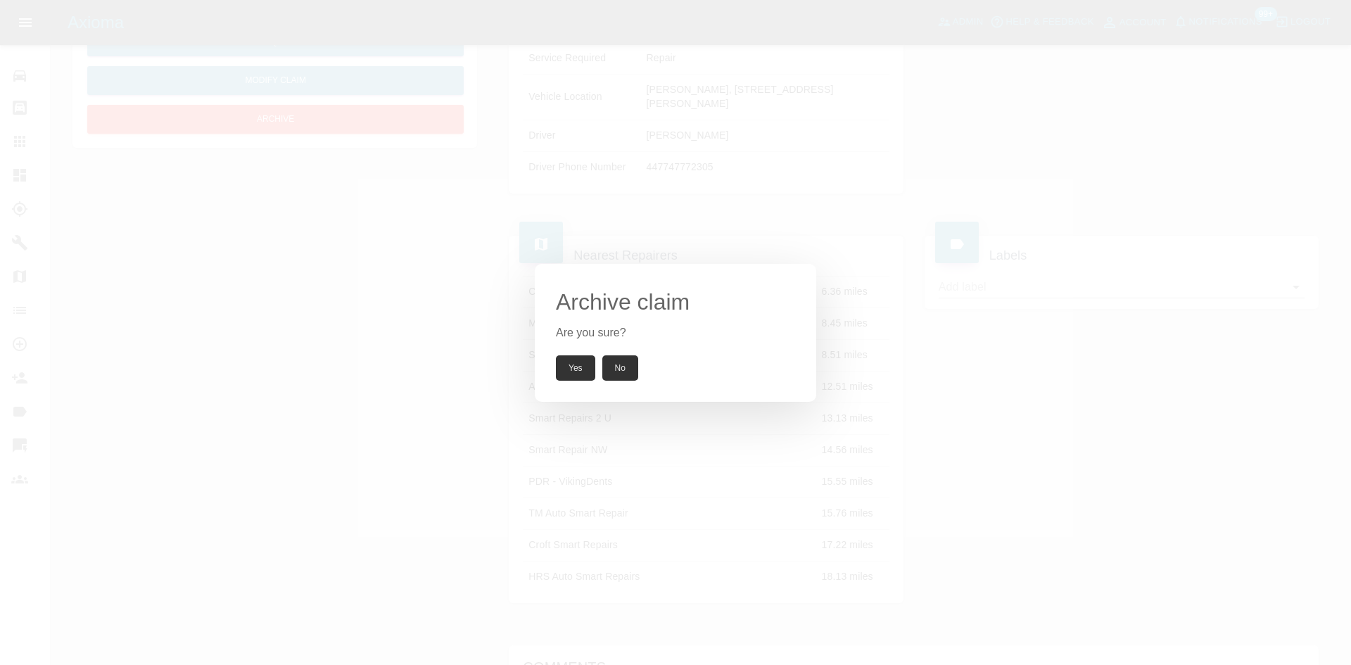
click at [594, 359] on button "Yes" at bounding box center [575, 367] width 39 height 25
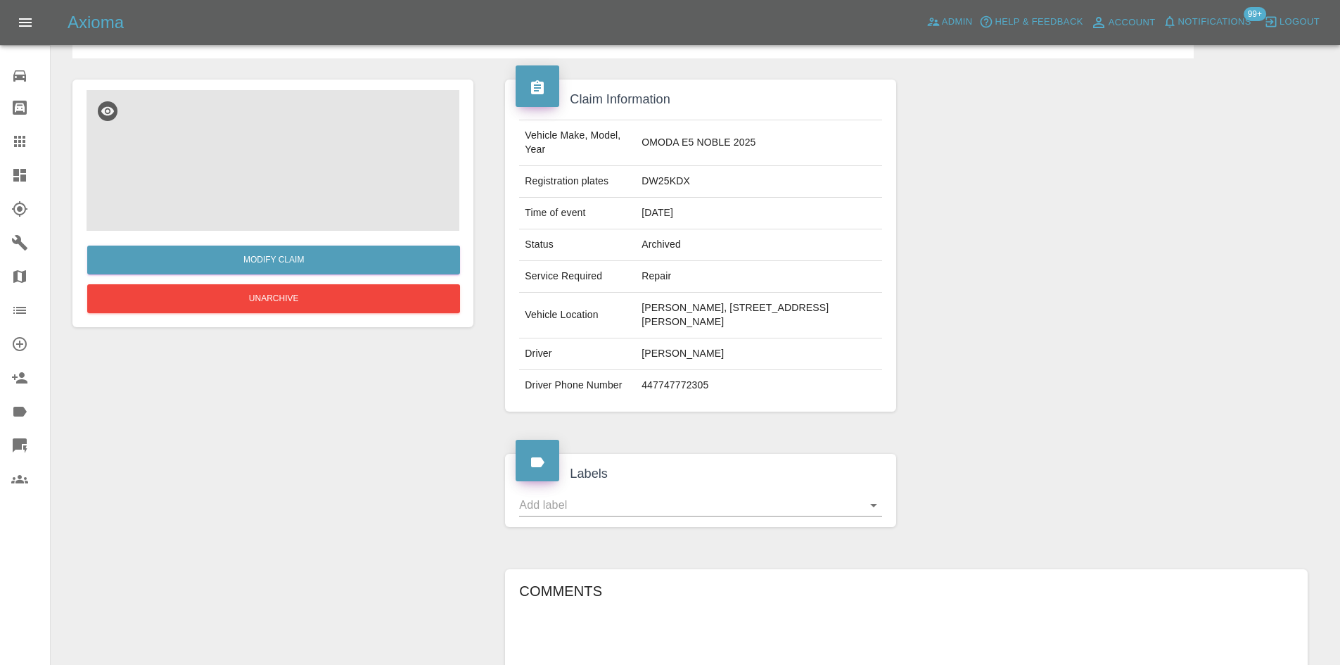
scroll to position [0, 0]
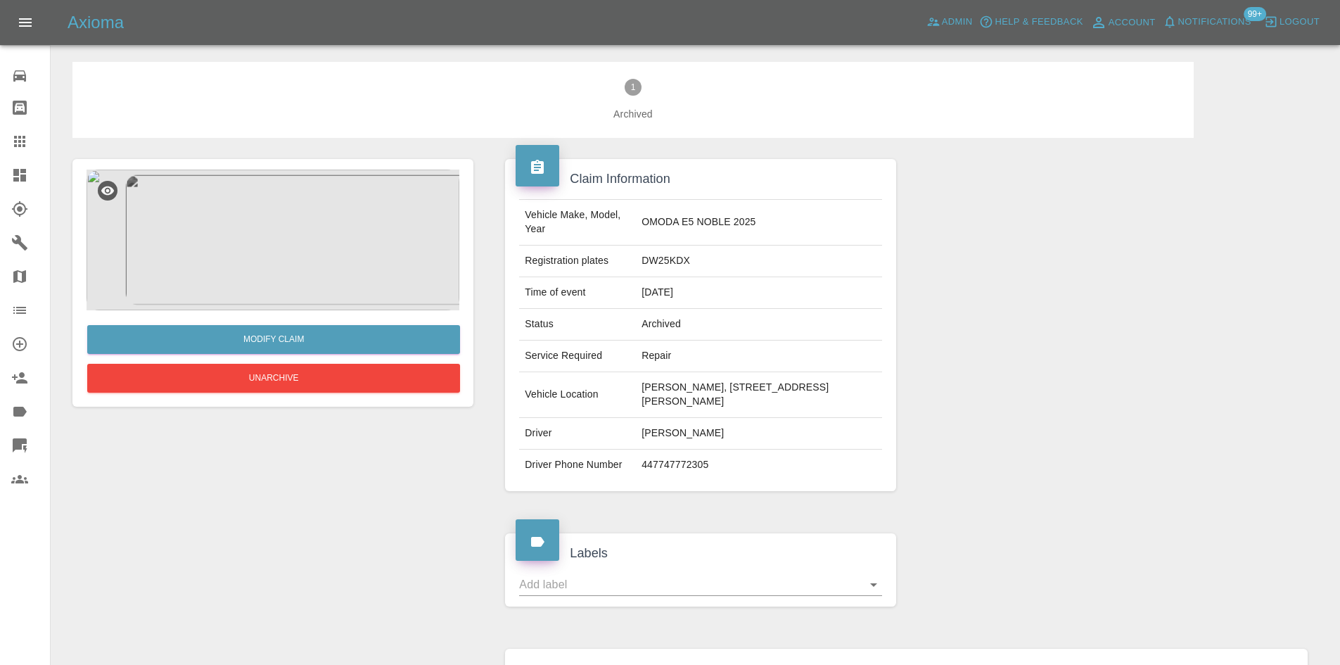
click at [1, 183] on link "Dashboard" at bounding box center [25, 175] width 50 height 34
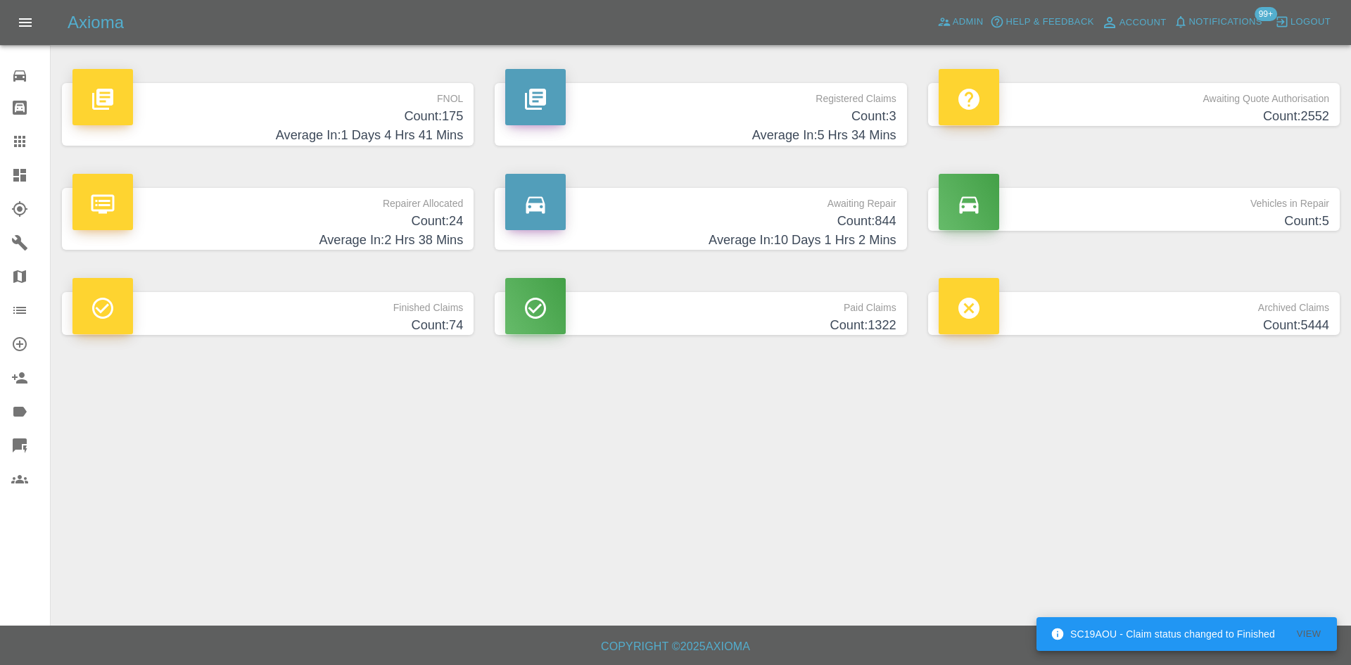
click at [350, 222] on h4 "Count: 24" at bounding box center [267, 221] width 390 height 19
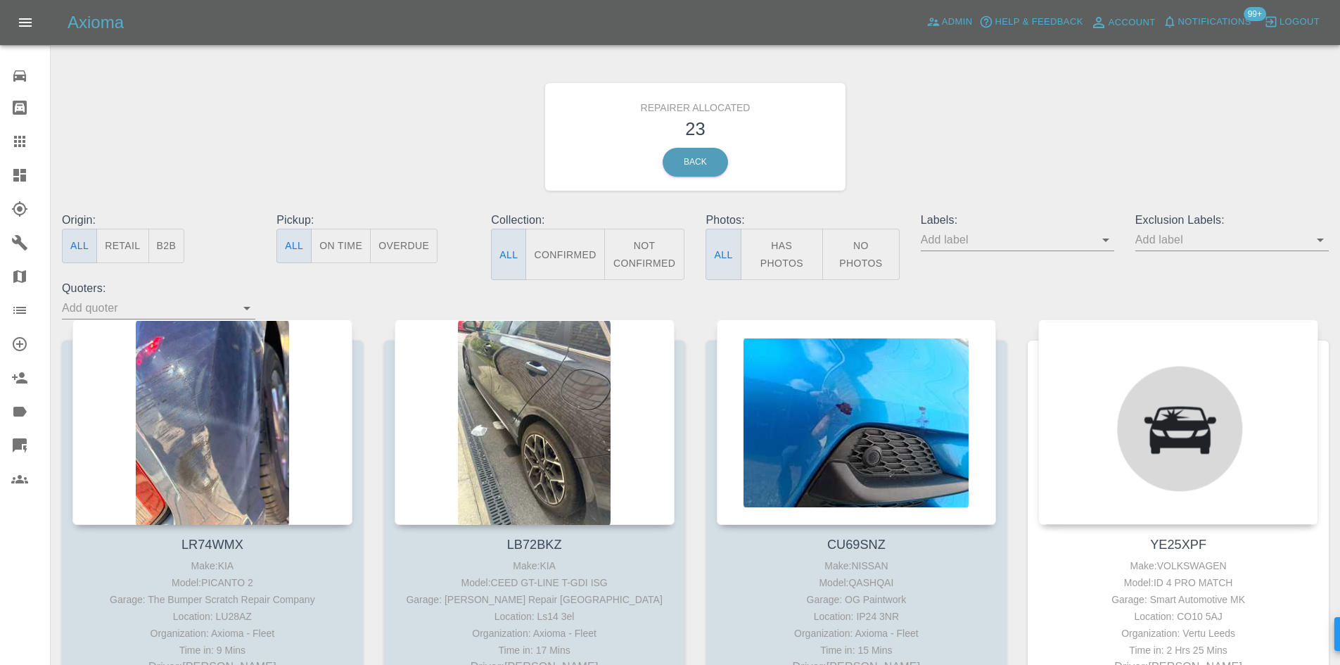
click at [173, 245] on button "B2B" at bounding box center [166, 246] width 37 height 34
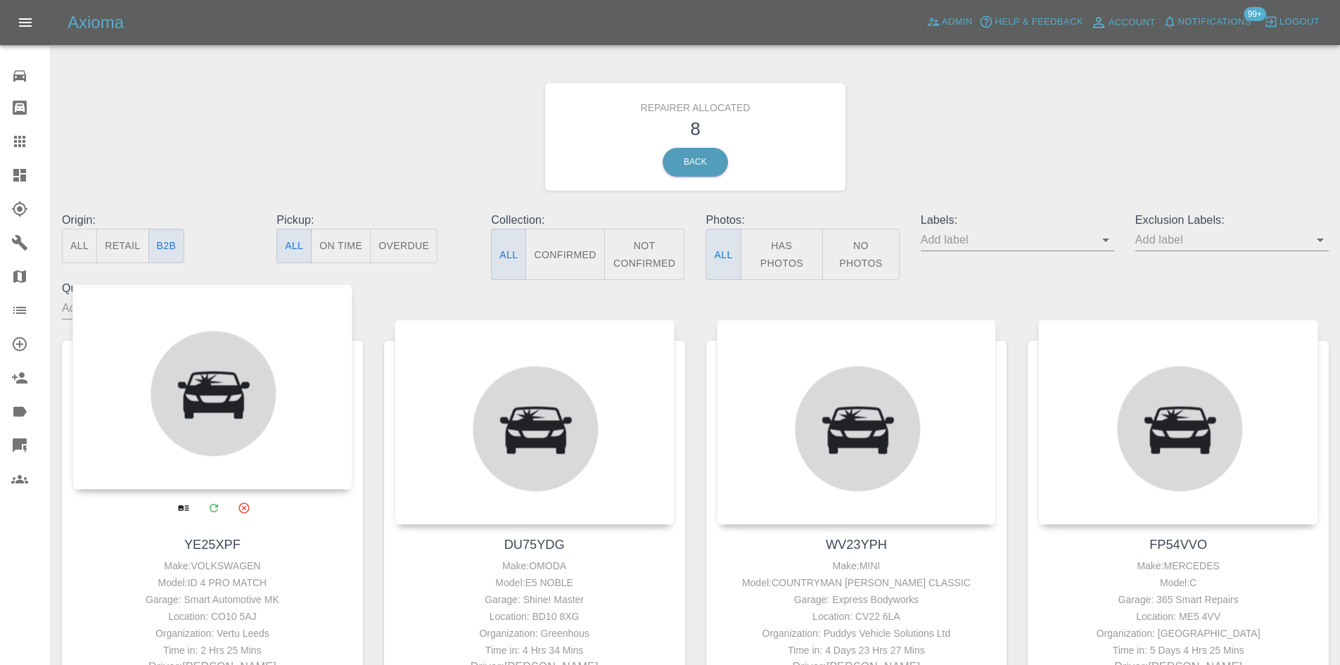
click at [251, 371] on div at bounding box center [212, 386] width 280 height 205
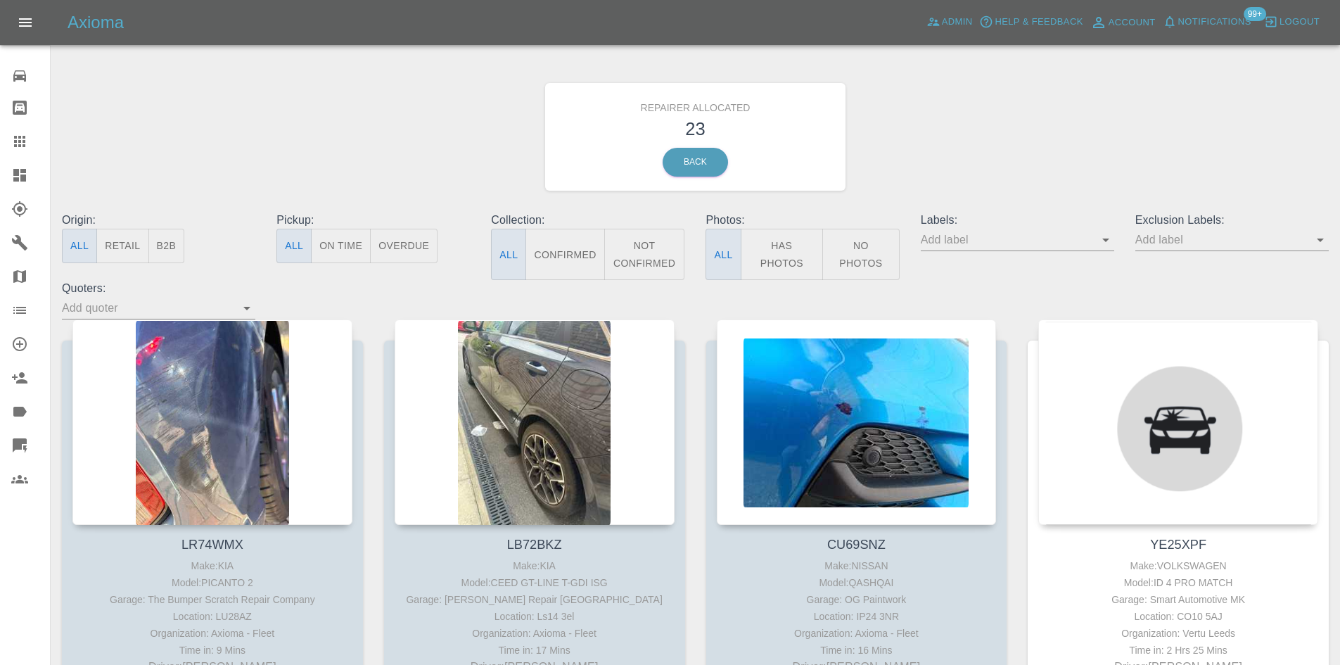
click at [173, 248] on button "B2B" at bounding box center [166, 246] width 37 height 34
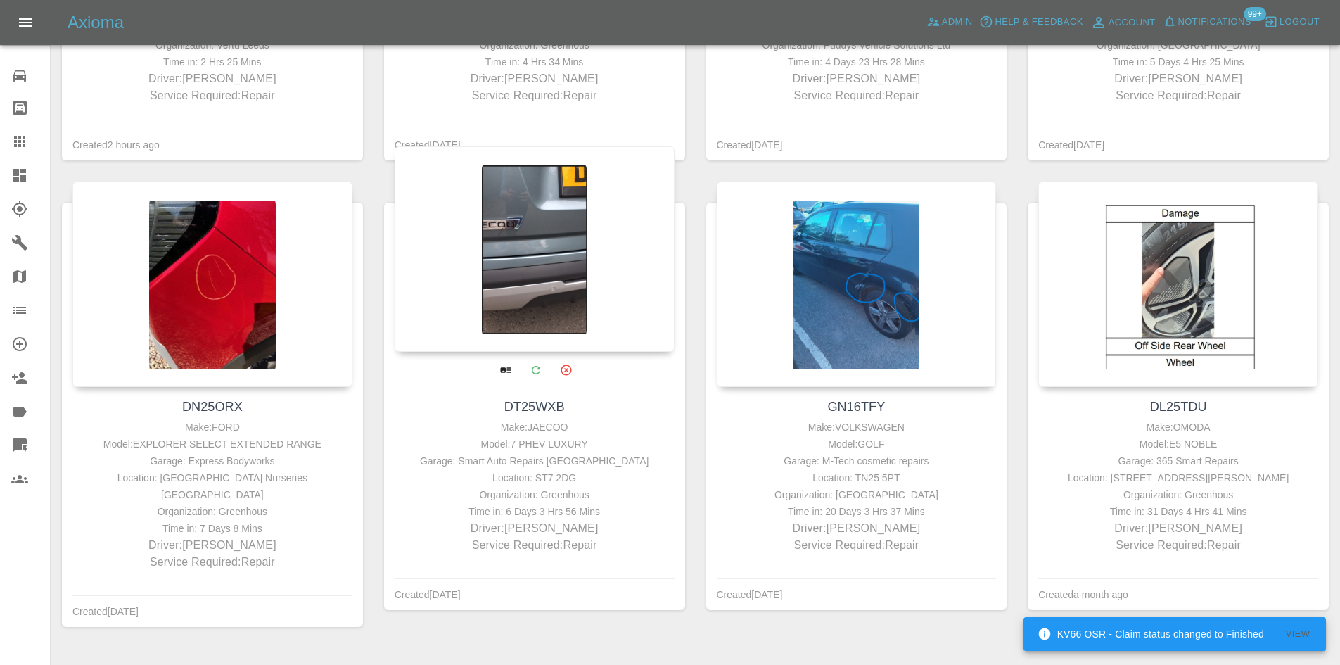
scroll to position [611, 0]
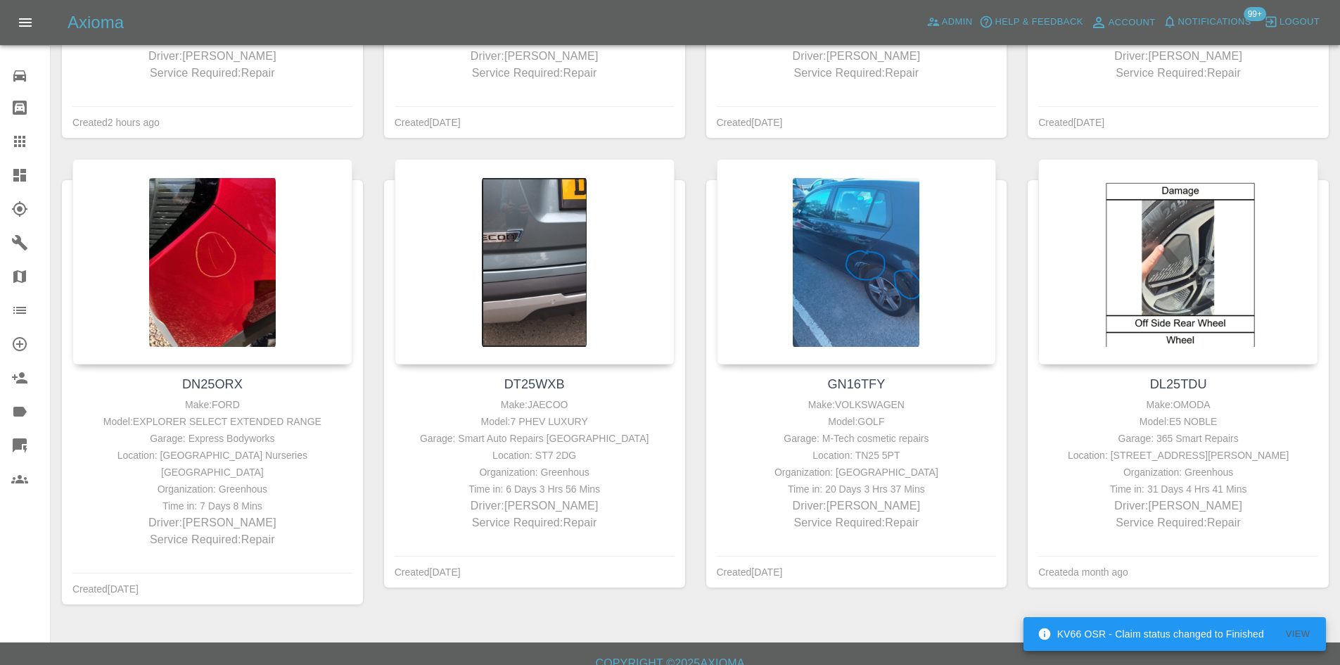
click at [8, 174] on link "Dashboard" at bounding box center [25, 175] width 50 height 34
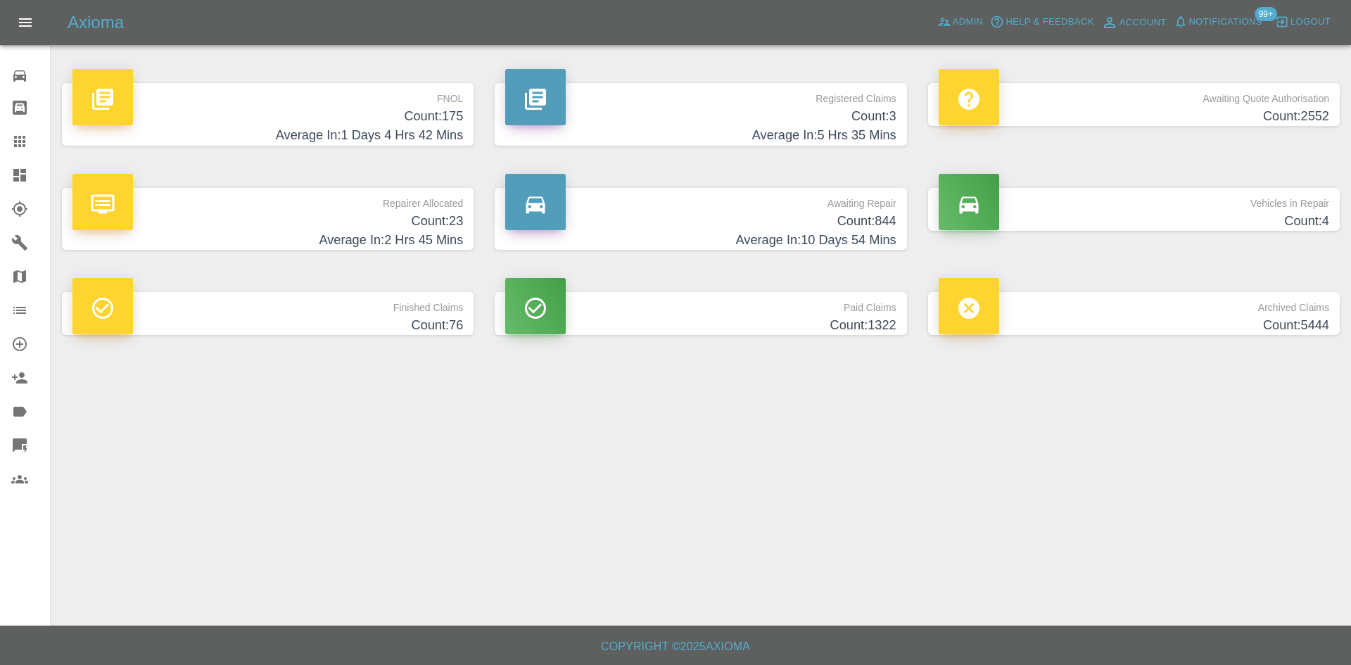
click at [693, 132] on h4 "Average In: 5 Hrs 35 Mins" at bounding box center [700, 135] width 390 height 19
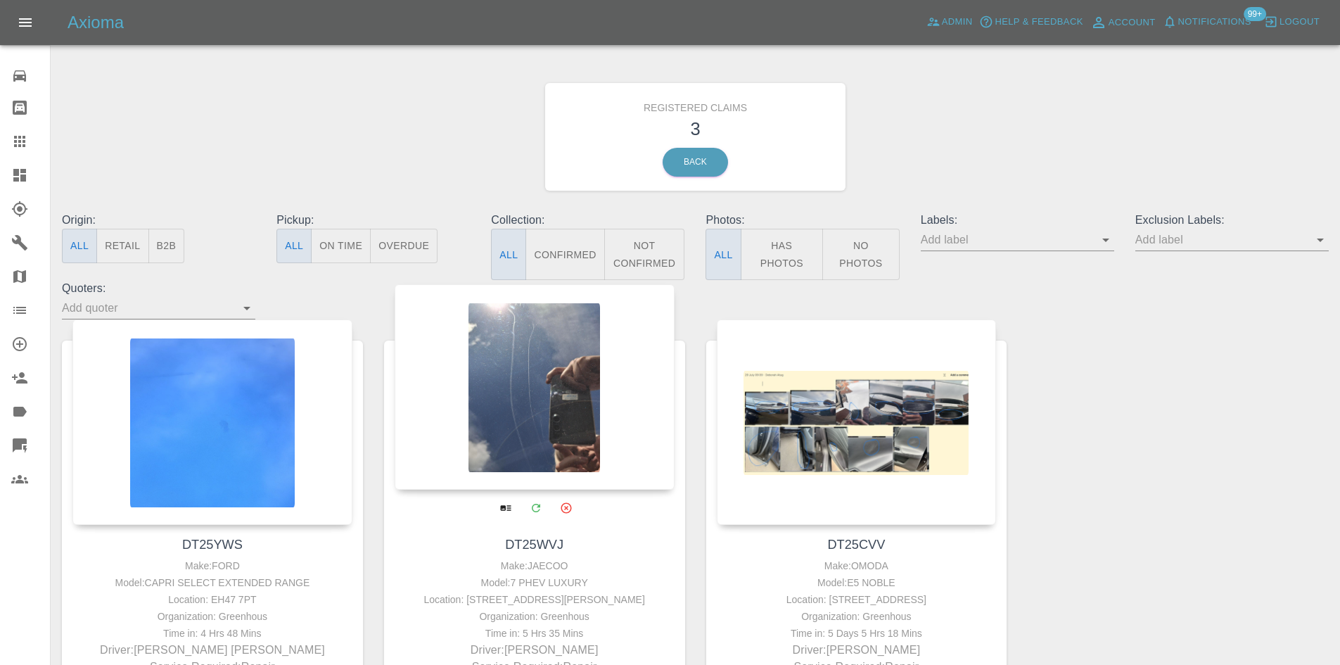
click at [490, 393] on div at bounding box center [535, 386] width 280 height 205
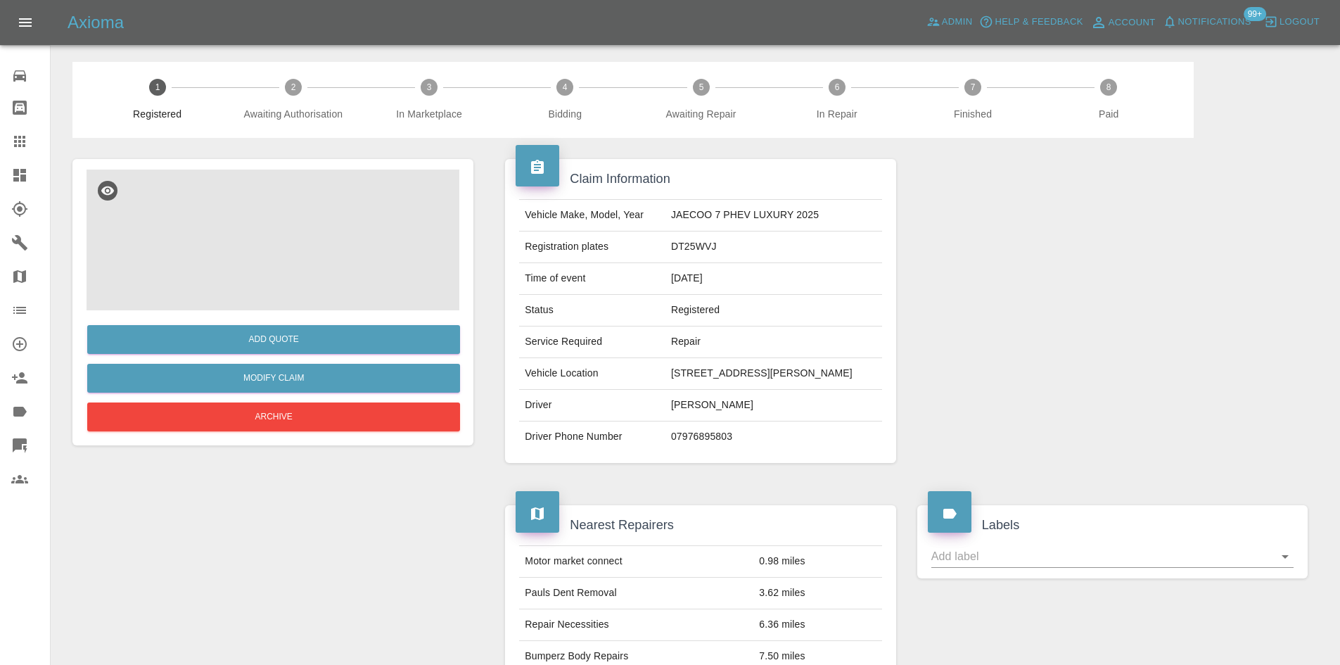
click at [294, 299] on img at bounding box center [273, 240] width 373 height 141
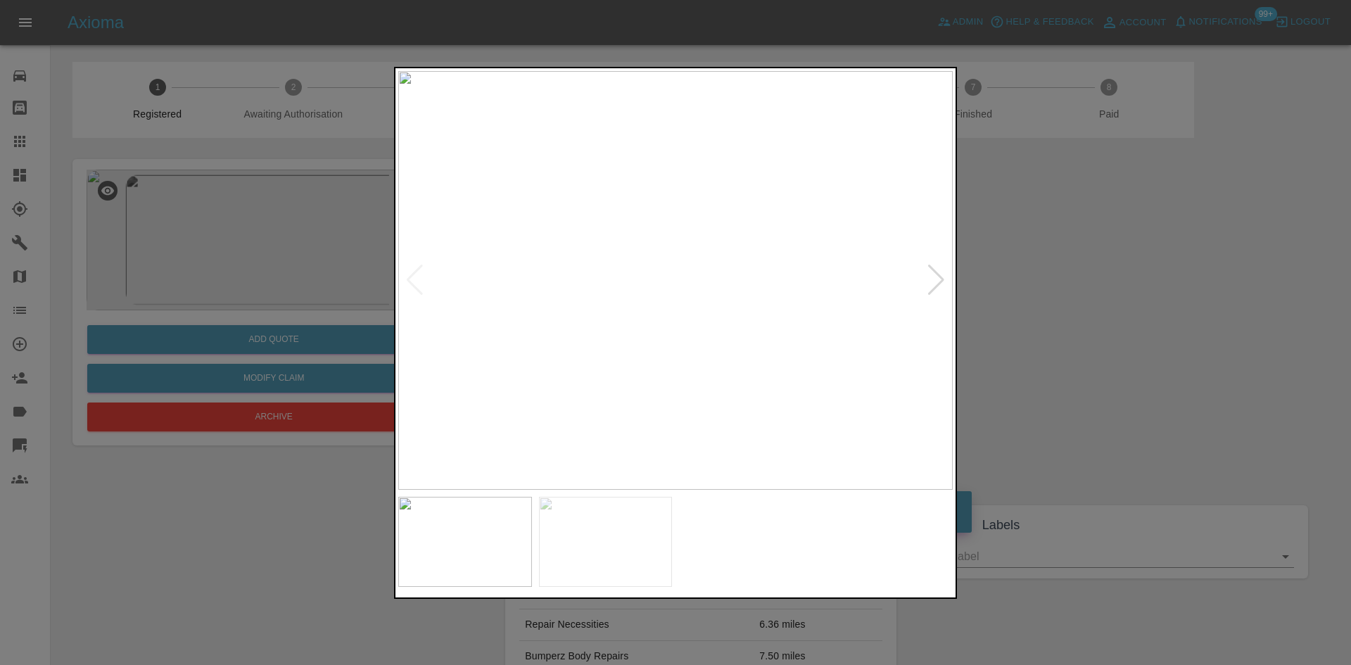
click at [926, 276] on img at bounding box center [675, 280] width 554 height 419
click at [931, 273] on div at bounding box center [935, 279] width 19 height 31
click at [1024, 281] on div at bounding box center [675, 332] width 1351 height 665
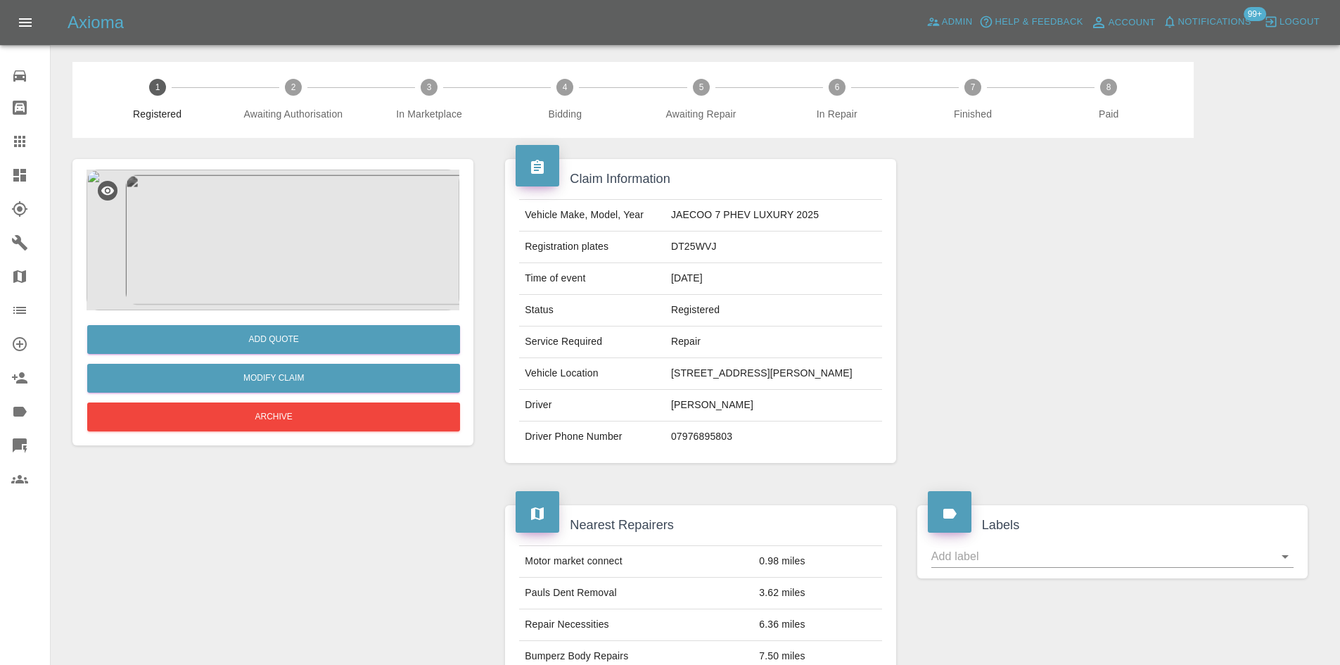
click at [706, 260] on td "DT25WVJ" at bounding box center [773, 247] width 217 height 32
copy td "DT25WVJ"
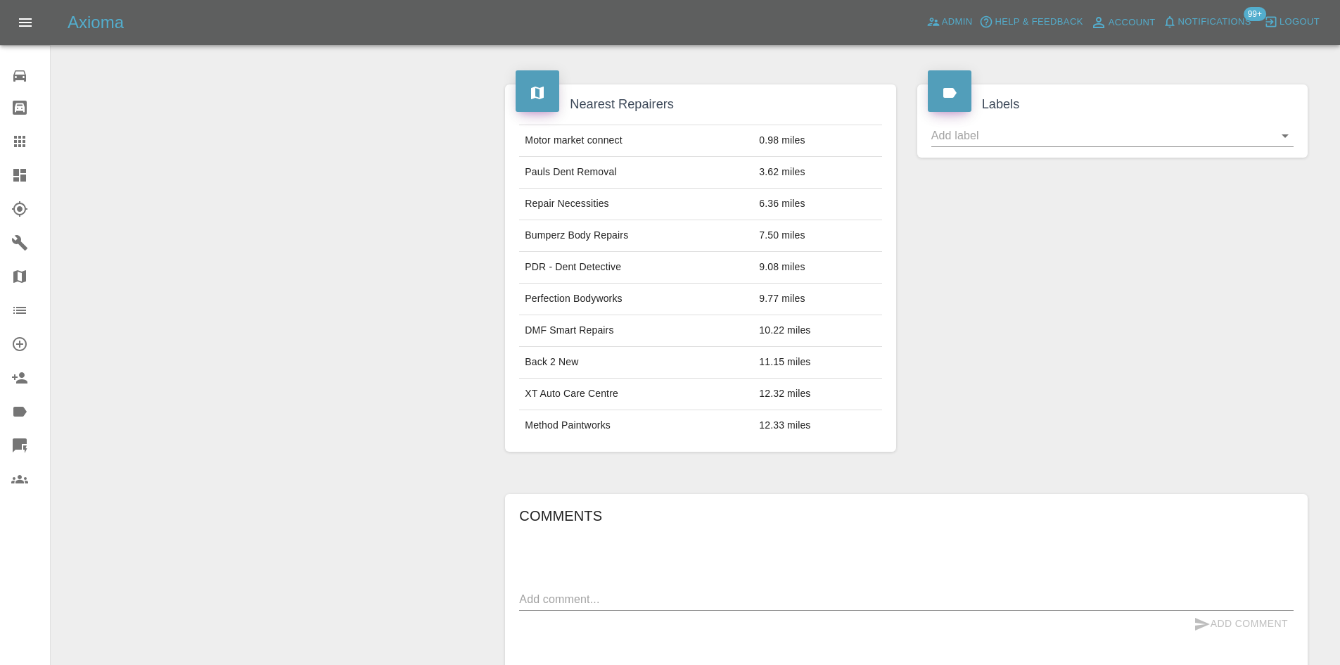
click at [591, 421] on td "Method Paintworks" at bounding box center [636, 425] width 234 height 31
drag, startPoint x: 591, startPoint y: 445, endPoint x: 580, endPoint y: 487, distance: 43.0
click at [589, 453] on div "Nearest Repairers Motor market connect 0.98 miles Pauls Dent Removal 3.62 miles…" at bounding box center [699, 267] width 411 height 409
drag, startPoint x: 579, startPoint y: 487, endPoint x: 579, endPoint y: 498, distance: 10.6
click at [578, 492] on div "Comments x Add Comment 4 scratches on bonnet 6 hours ago Aimee 4 scratches on b…" at bounding box center [906, 628] width 824 height 311
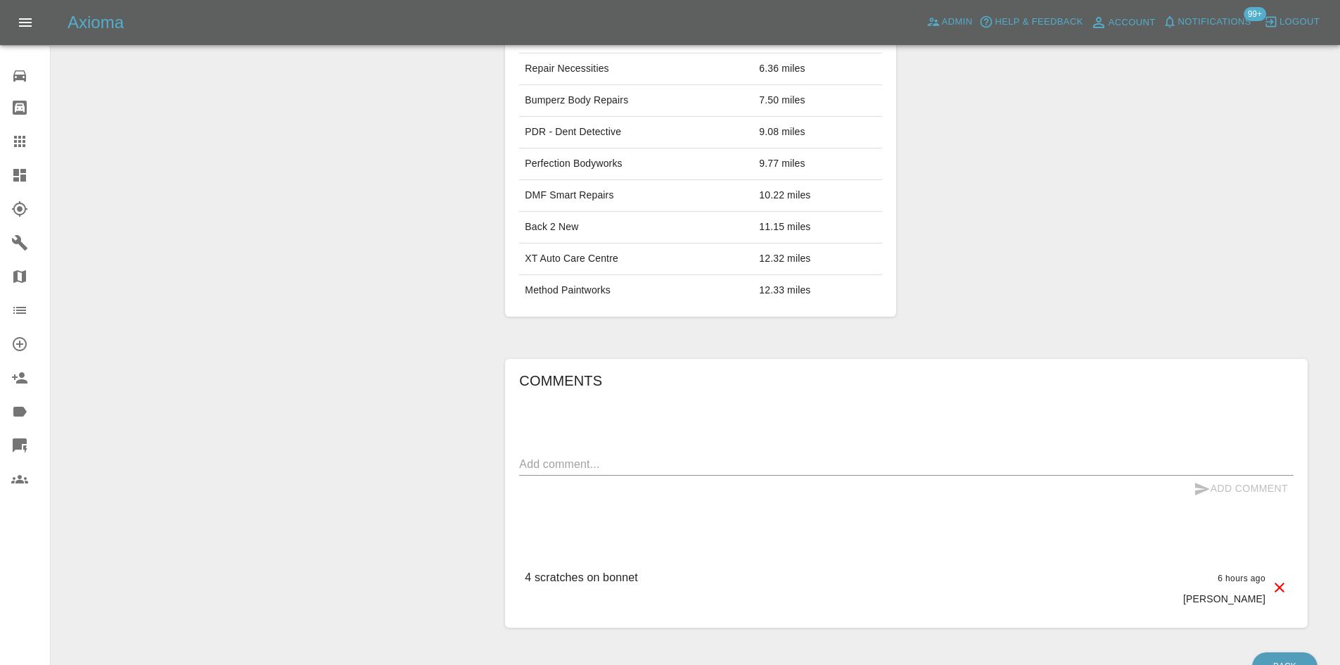
scroll to position [632, 0]
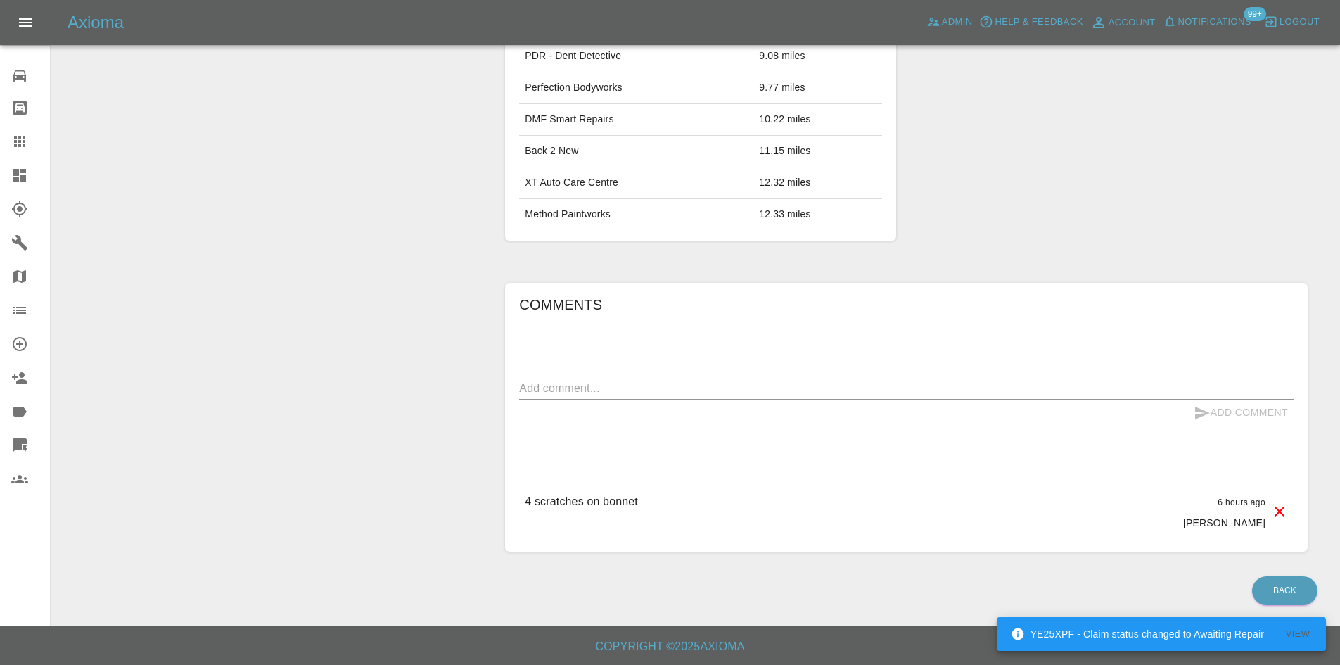
click at [642, 403] on div "Add Comment" at bounding box center [906, 413] width 774 height 26
click at [624, 395] on div "x" at bounding box center [906, 388] width 774 height 23
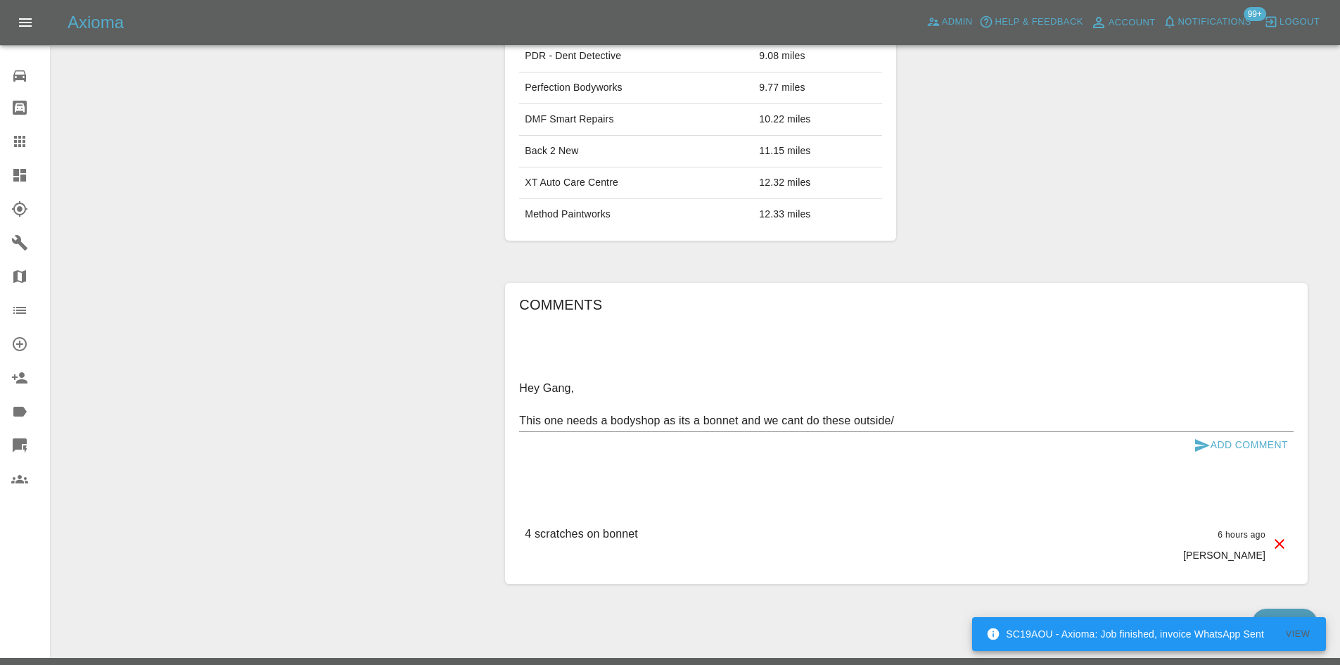
drag, startPoint x: 931, startPoint y: 430, endPoint x: 919, endPoint y: 428, distance: 12.1
click at [919, 428] on div "Hey Gang, This one needs a bodyshop as its a bonnet and we cant do these outsid…" at bounding box center [906, 404] width 774 height 55
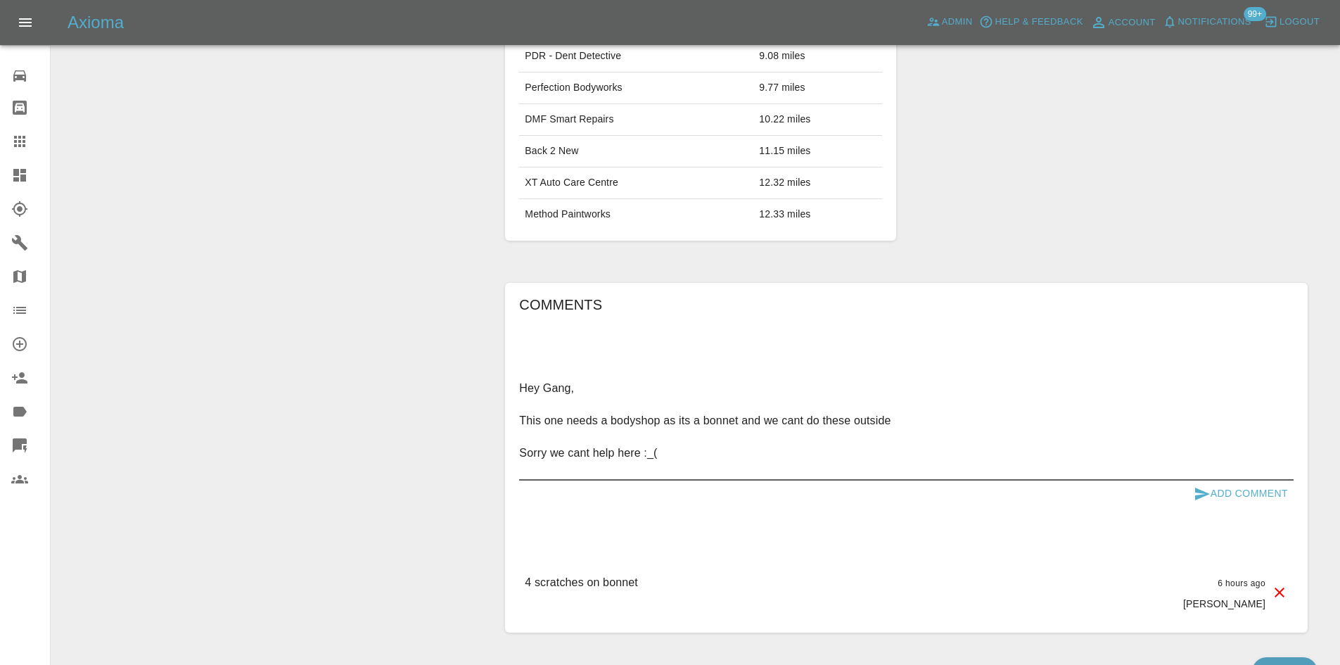
click at [654, 454] on textarea "Hey Gang, This one needs a bodyshop as its a bonnet and we cant do these outsid…" at bounding box center [906, 428] width 774 height 97
type textarea "Hey Gang, This one needs a bodyshop as its a bonnet and we cant do these outsid…"
click at [1185, 493] on div "Add Comment" at bounding box center [906, 493] width 774 height 26
click at [1230, 492] on button "Add Comment" at bounding box center [1241, 493] width 106 height 26
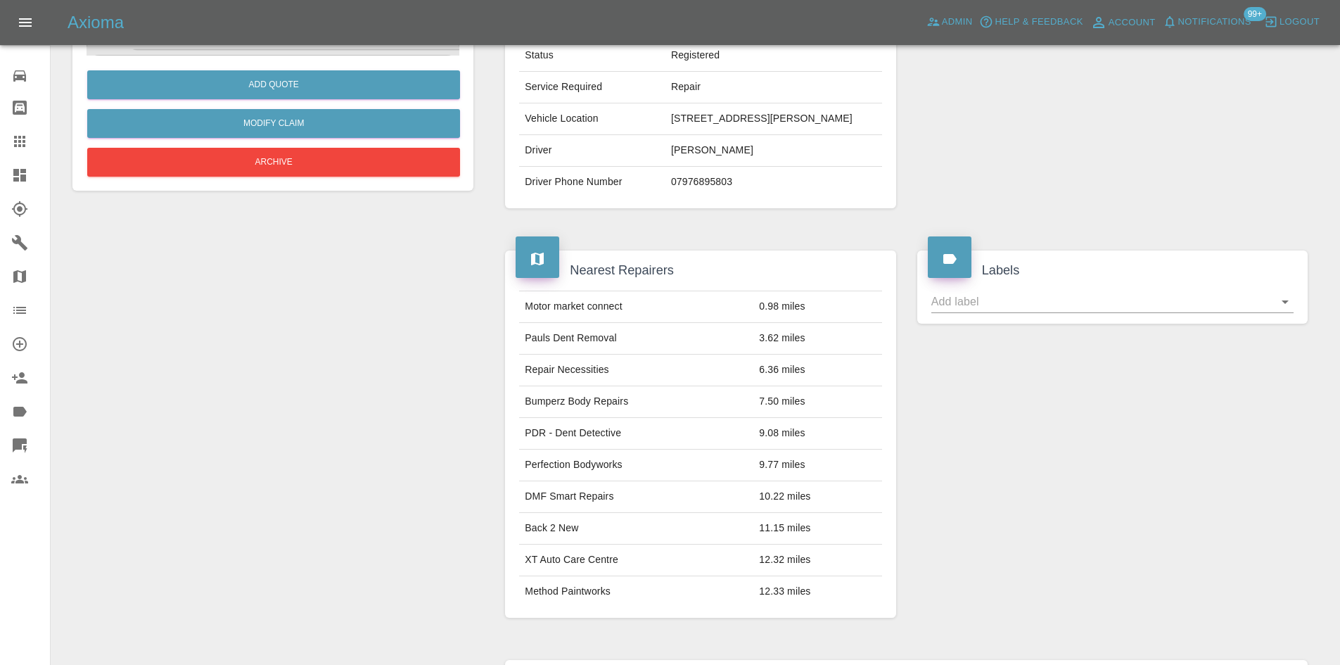
scroll to position [69, 0]
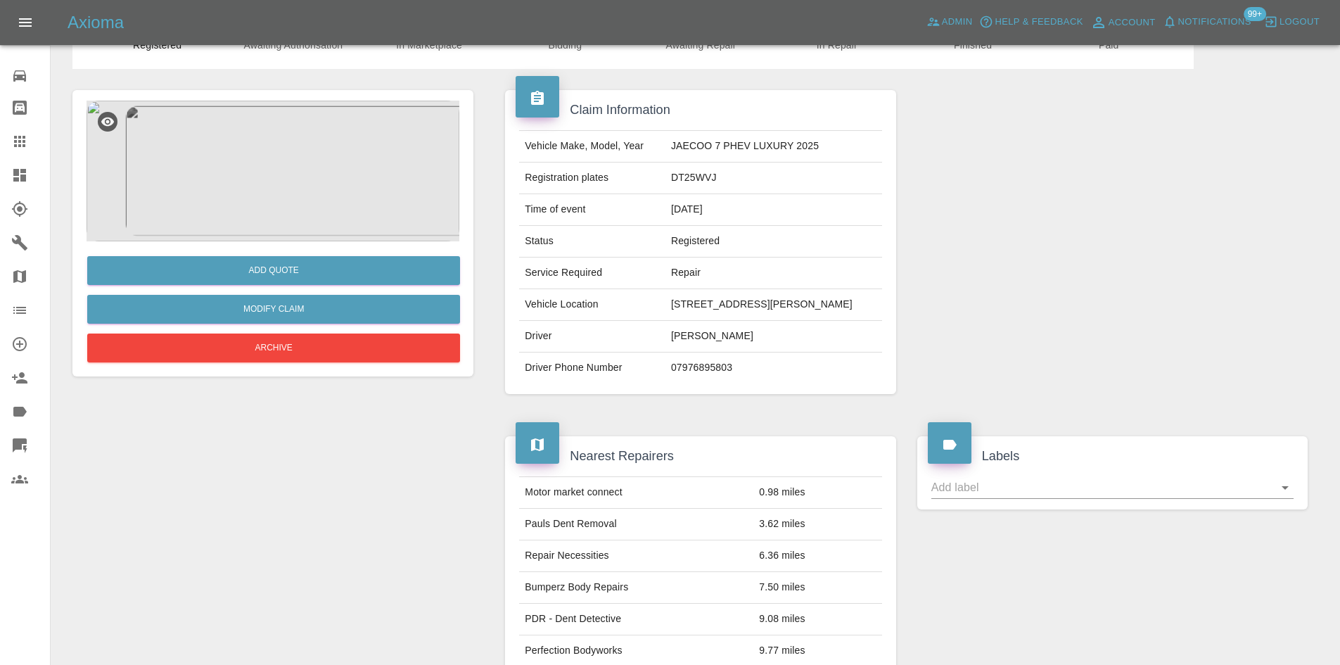
click at [727, 186] on td "DT25WVJ" at bounding box center [773, 178] width 217 height 32
click at [726, 186] on td "DT25WVJ" at bounding box center [773, 178] width 217 height 32
copy td "DT25WVJ"
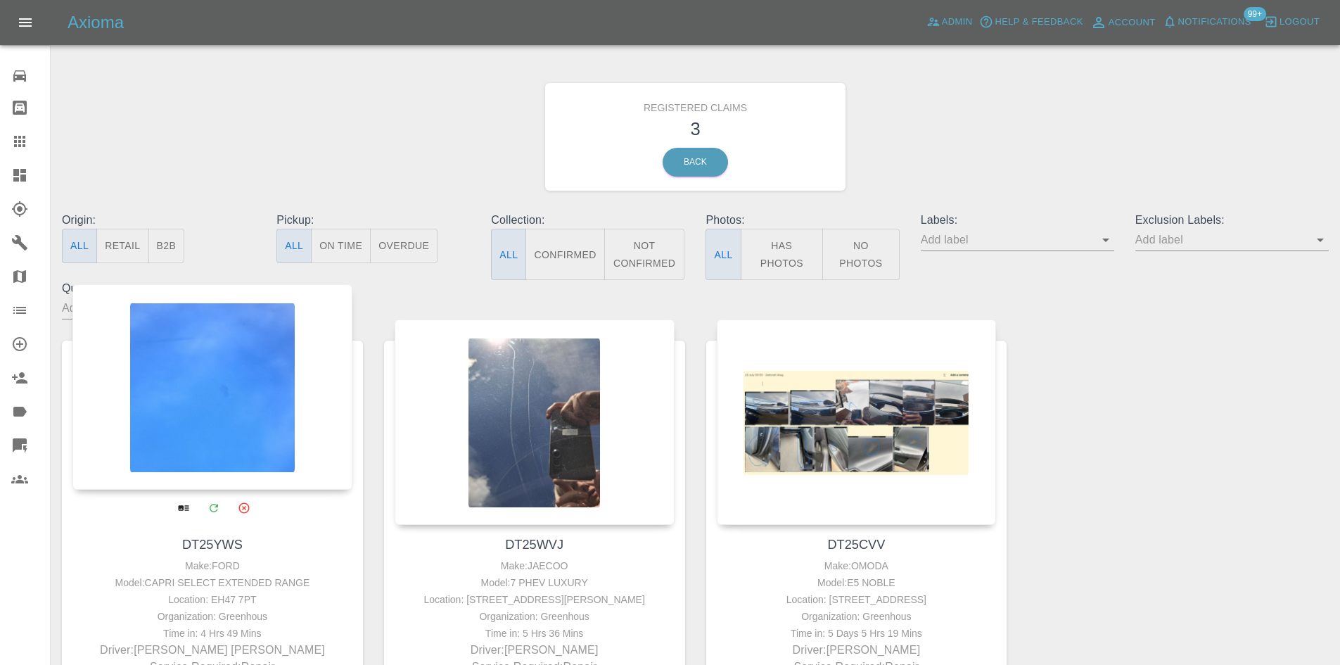
click at [275, 393] on div at bounding box center [212, 386] width 280 height 205
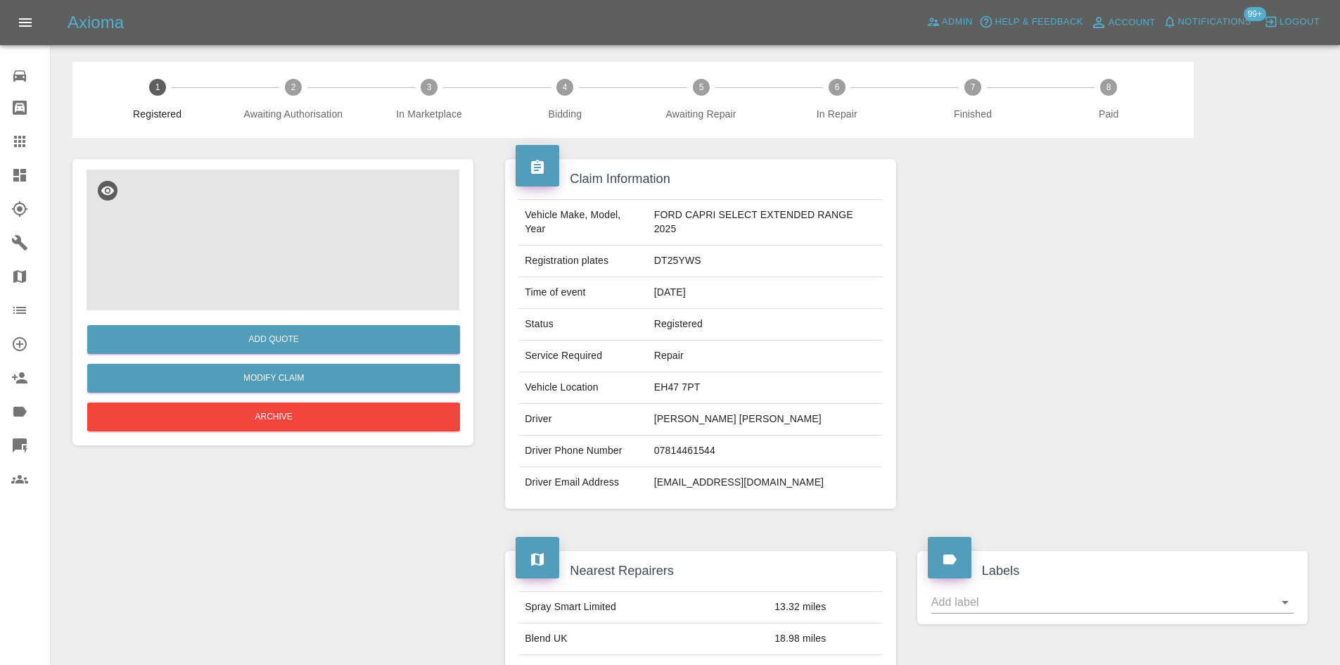
click at [682, 254] on td "DT25YWS" at bounding box center [766, 261] width 234 height 32
copy td "DT25YWS"
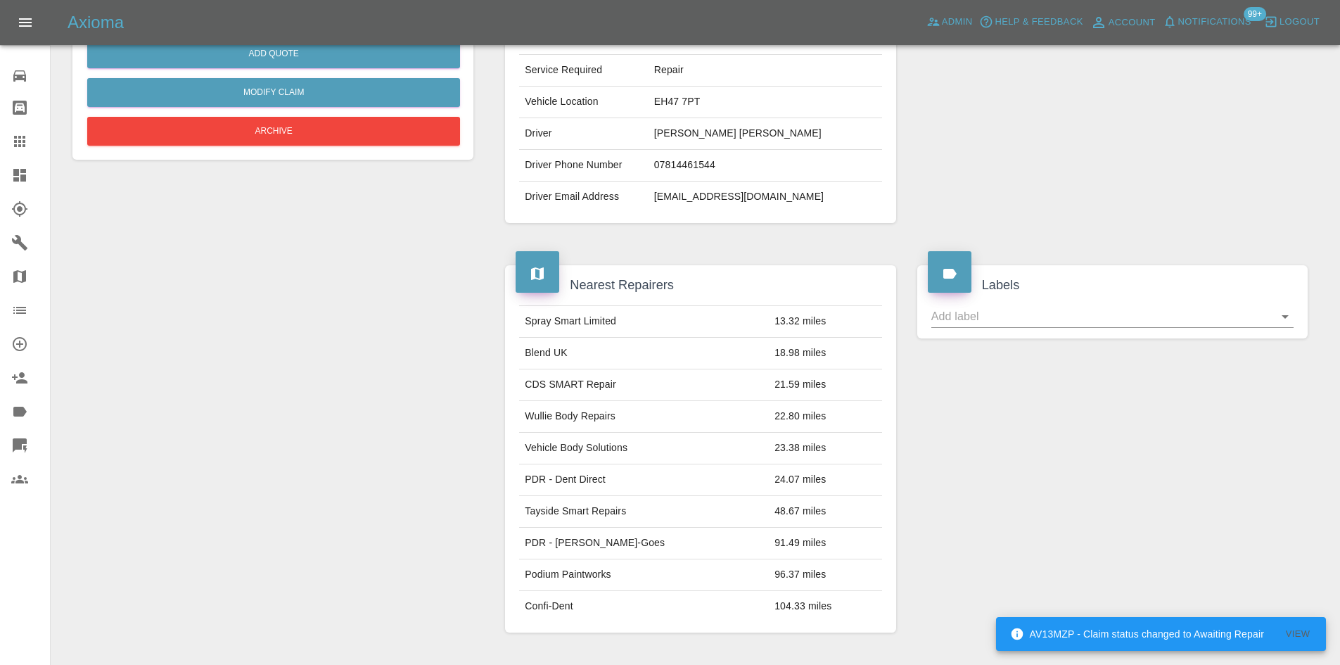
scroll to position [563, 0]
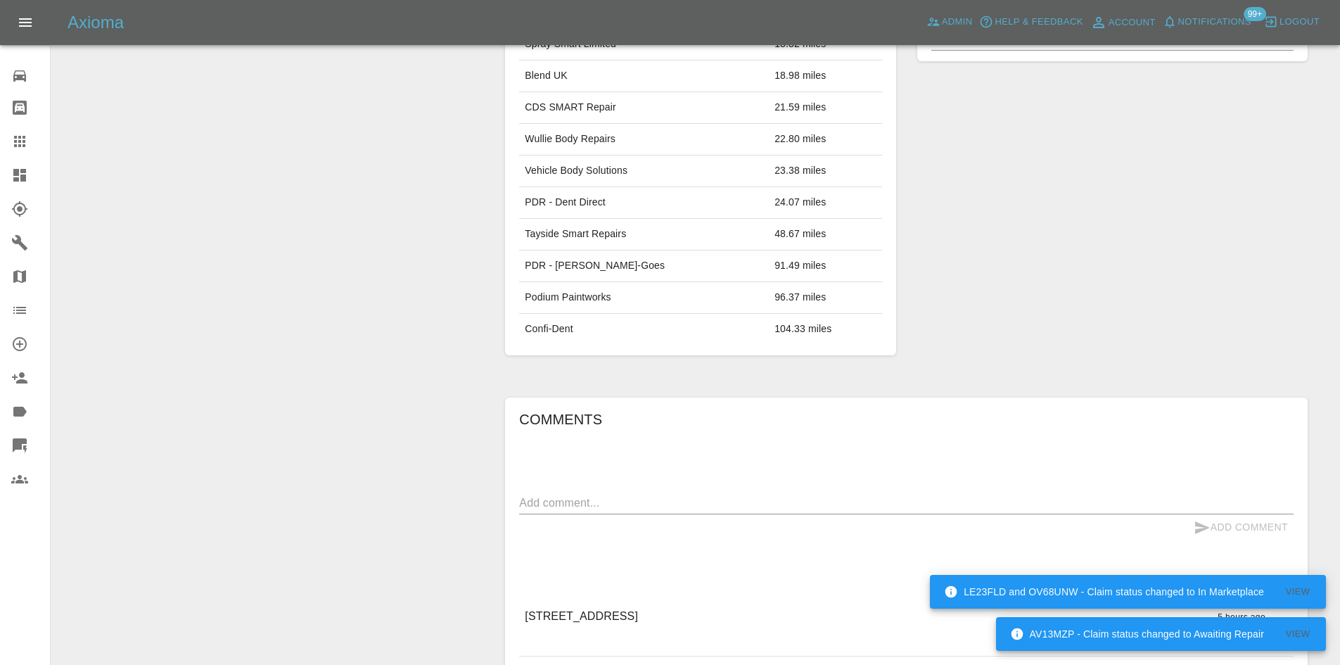
click at [656, 499] on textarea at bounding box center [906, 502] width 774 height 16
paste textarea "On these both the bonnets are damaged, and annoyingly need painting, if we coul…"
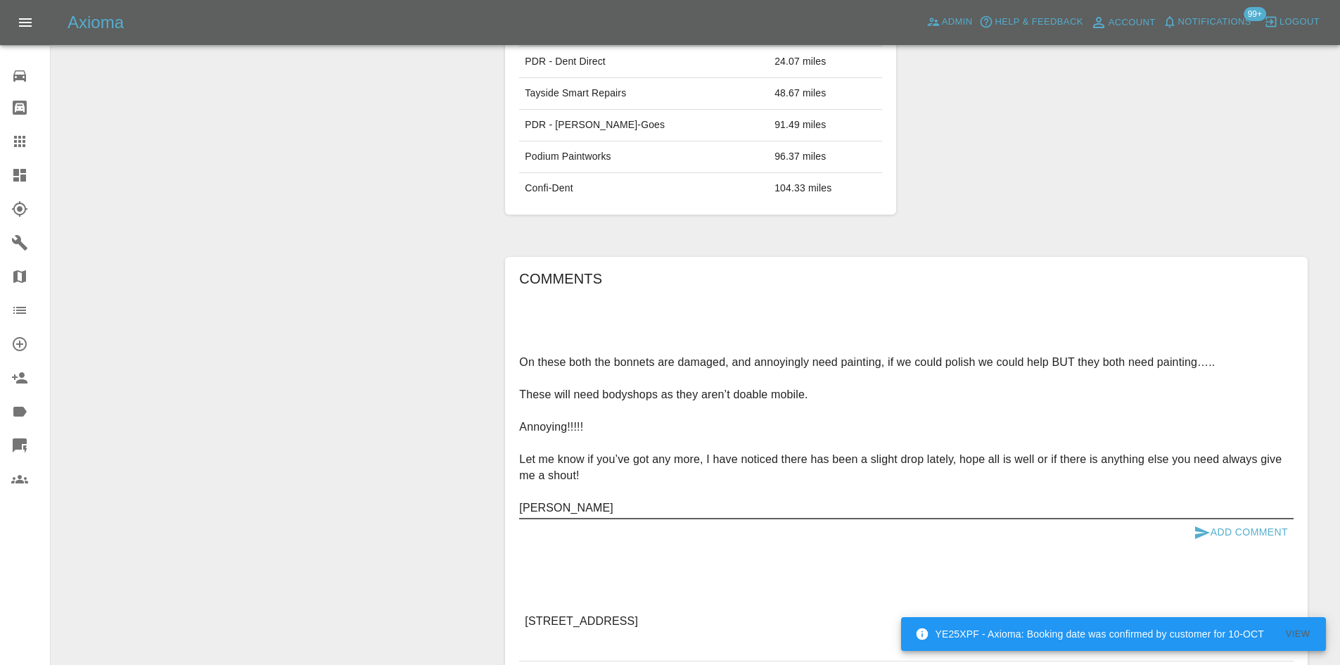
scroll to position [0, 0]
drag, startPoint x: 570, startPoint y: 480, endPoint x: 461, endPoint y: 329, distance: 186.8
click at [461, 330] on div "Add Quote Modify Claim Archive Claim Information Vehicle Make, Model, Year FORD…" at bounding box center [695, 92] width 1267 height 1317
paste textarea
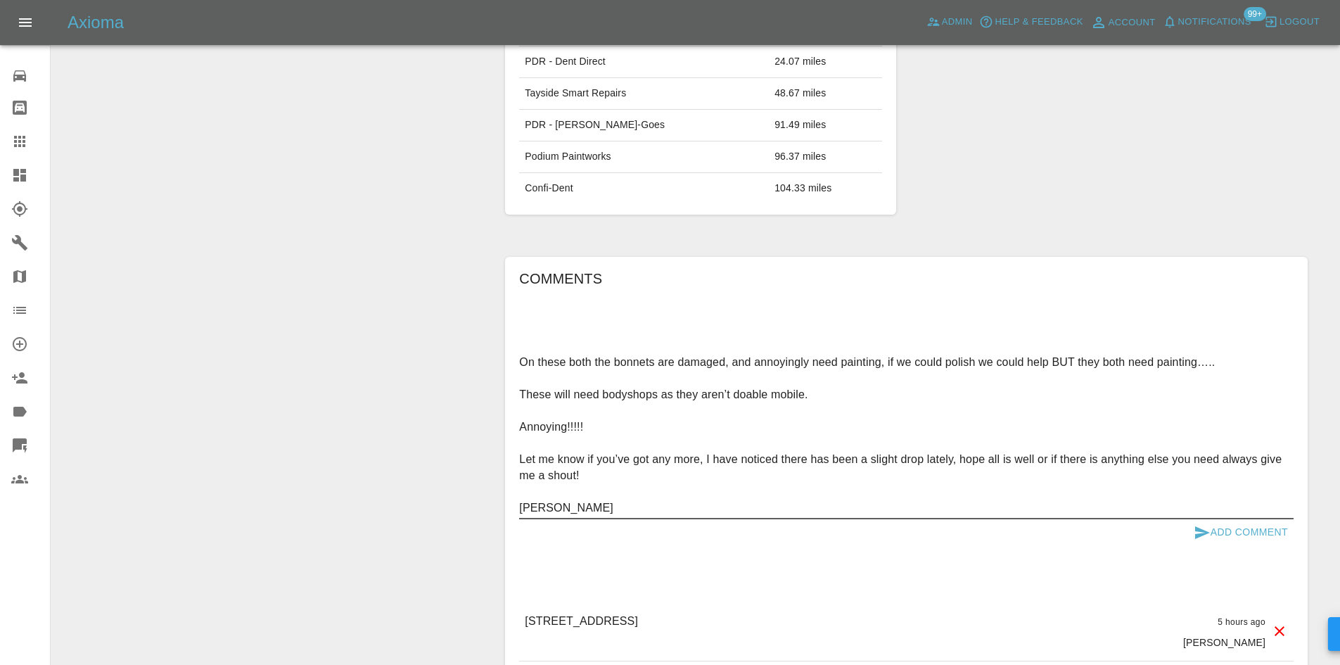
scroll to position [32, 0]
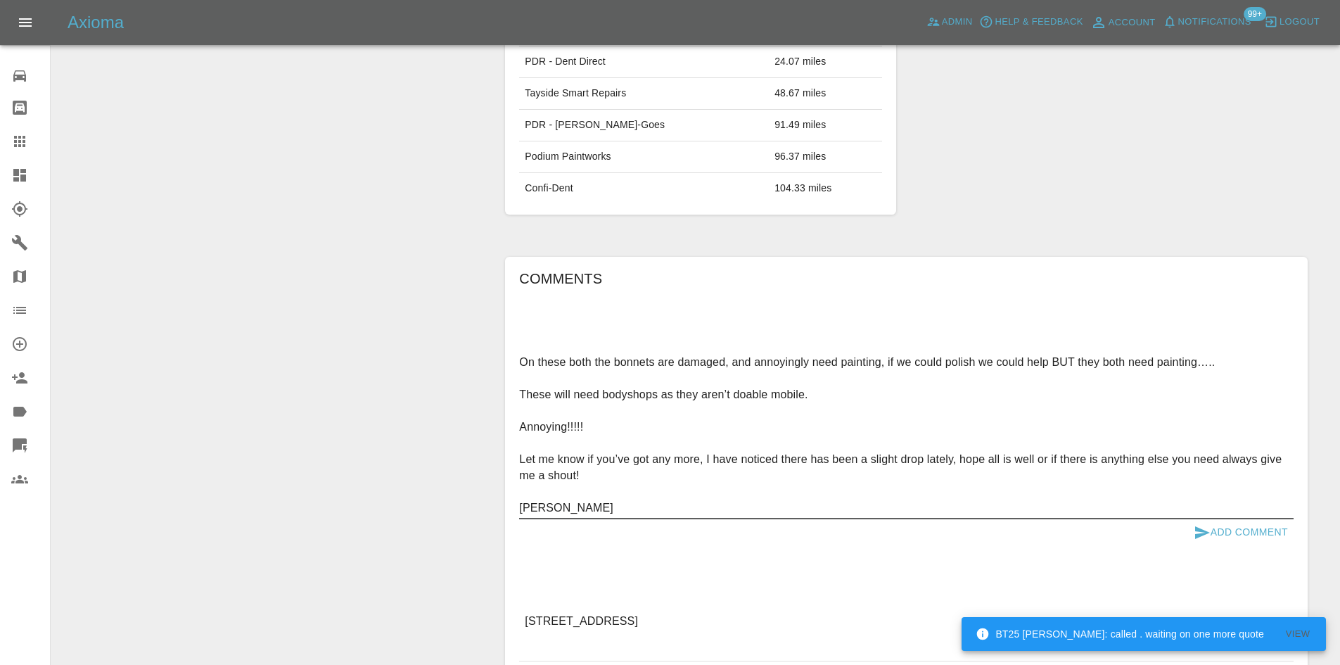
drag, startPoint x: 627, startPoint y: 490, endPoint x: 494, endPoint y: 421, distance: 150.1
click at [494, 421] on div "Claim Information Vehicle Make, Model, Year FORD CAPRI SELECT EXTENDED RANGE 20…" at bounding box center [906, 92] width 845 height 1317
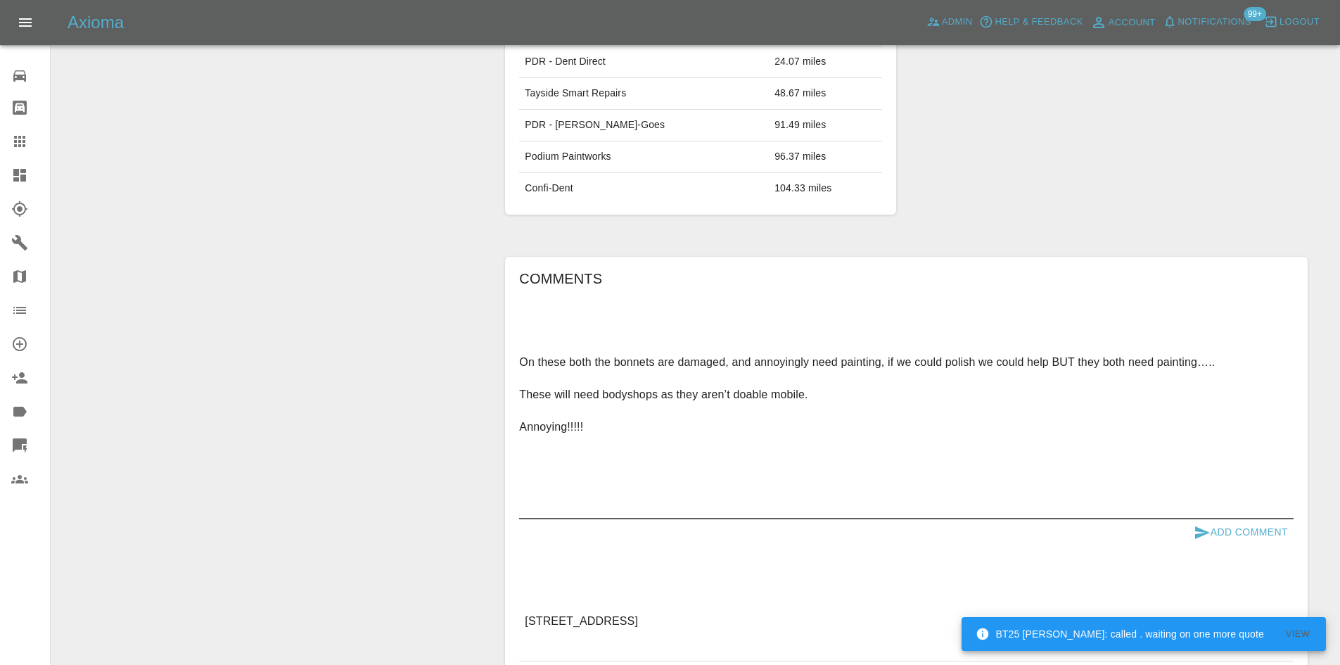
scroll to position [0, 0]
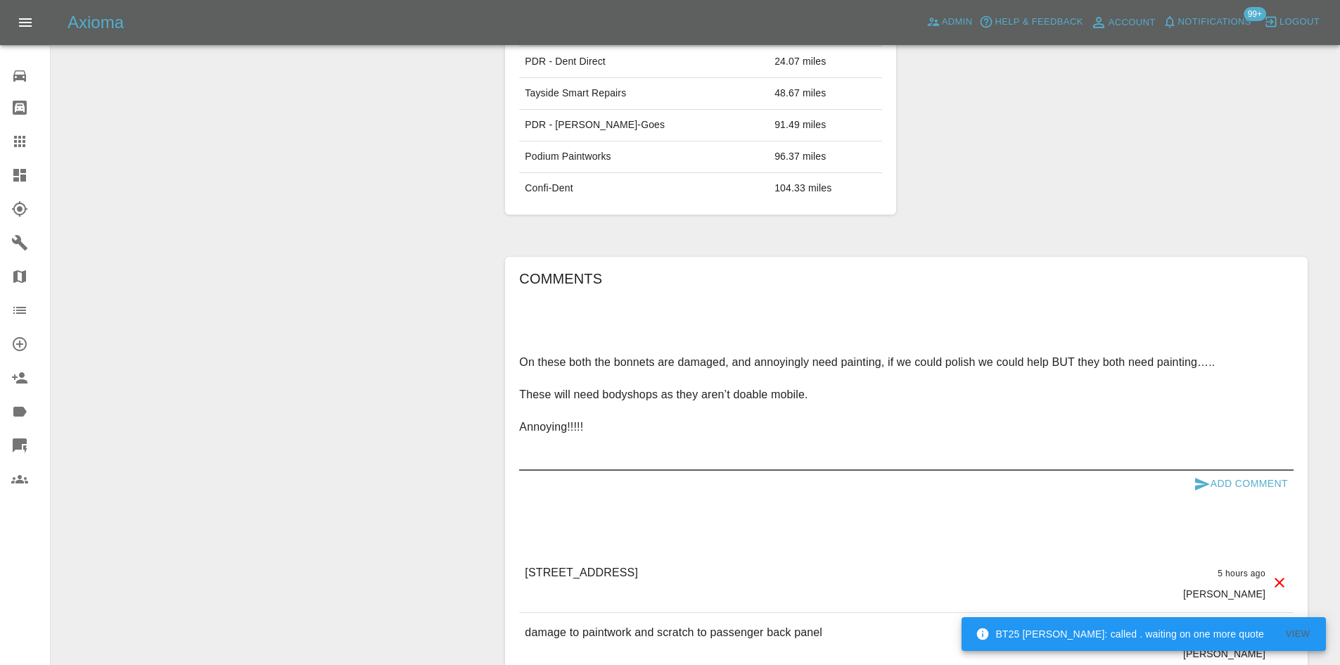
drag, startPoint x: 590, startPoint y: 427, endPoint x: 458, endPoint y: 297, distance: 185.5
click at [458, 297] on div "Add Quote Modify Claim Archive Claim Information Vehicle Make, Model, Year FORD…" at bounding box center [695, 68] width 1267 height 1269
type textarea "On these both the bonnets are damaged, and annoyingly need painting, if we coul…"
click at [1246, 502] on div "Comments On these both the bonnets are damaged, and annoyingly need painting, i…" at bounding box center [906, 469] width 774 height 404
click at [1243, 489] on button "Add Comment" at bounding box center [1241, 484] width 106 height 26
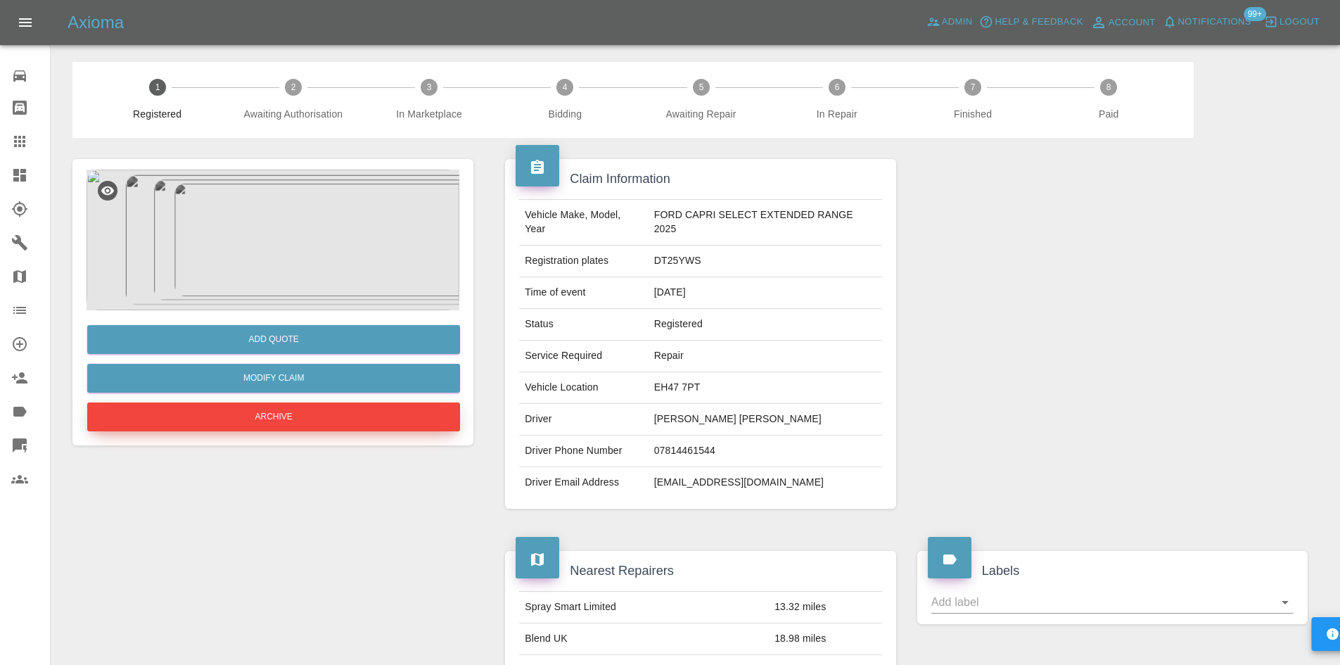
click at [317, 410] on button "Archive" at bounding box center [273, 416] width 373 height 29
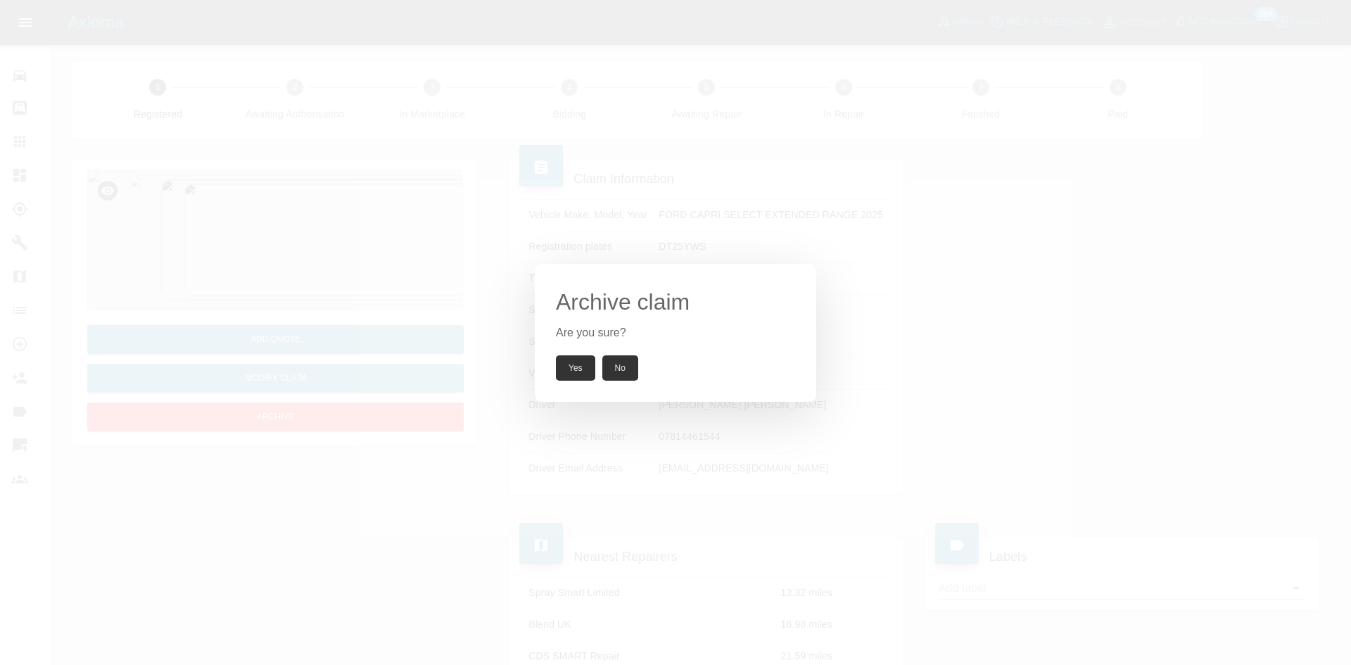
click at [590, 365] on button "Yes" at bounding box center [575, 367] width 39 height 25
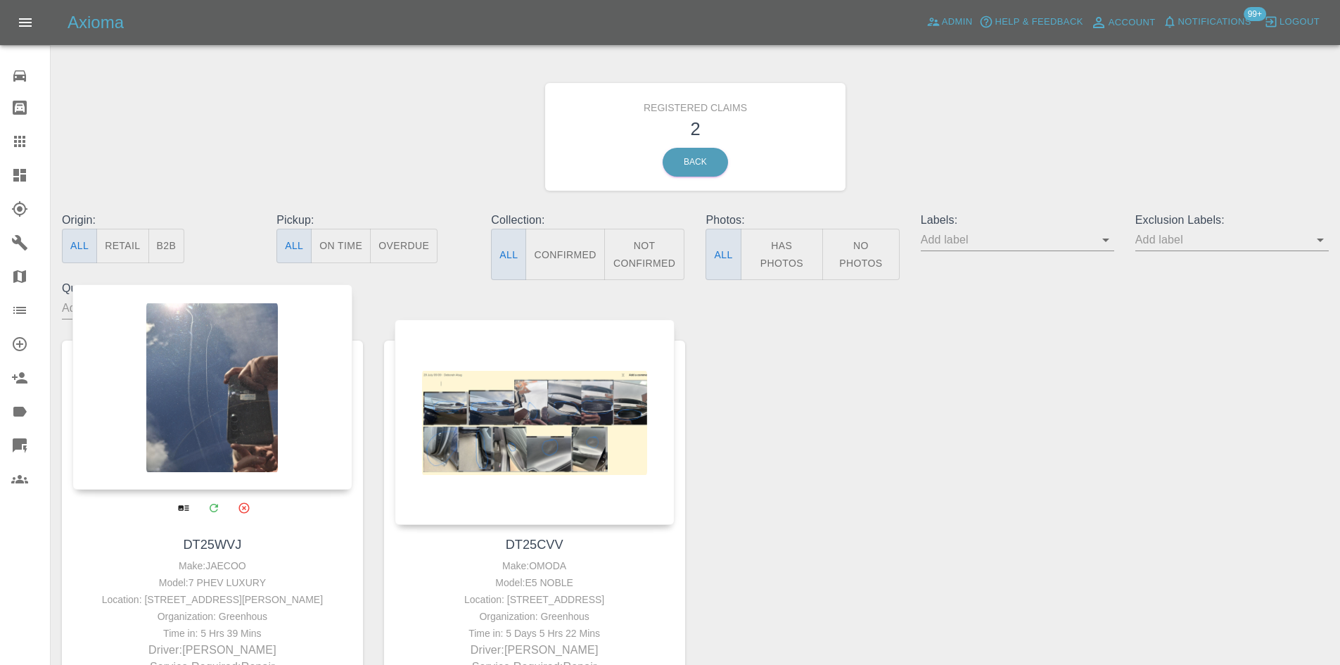
click at [75, 424] on div at bounding box center [212, 386] width 280 height 205
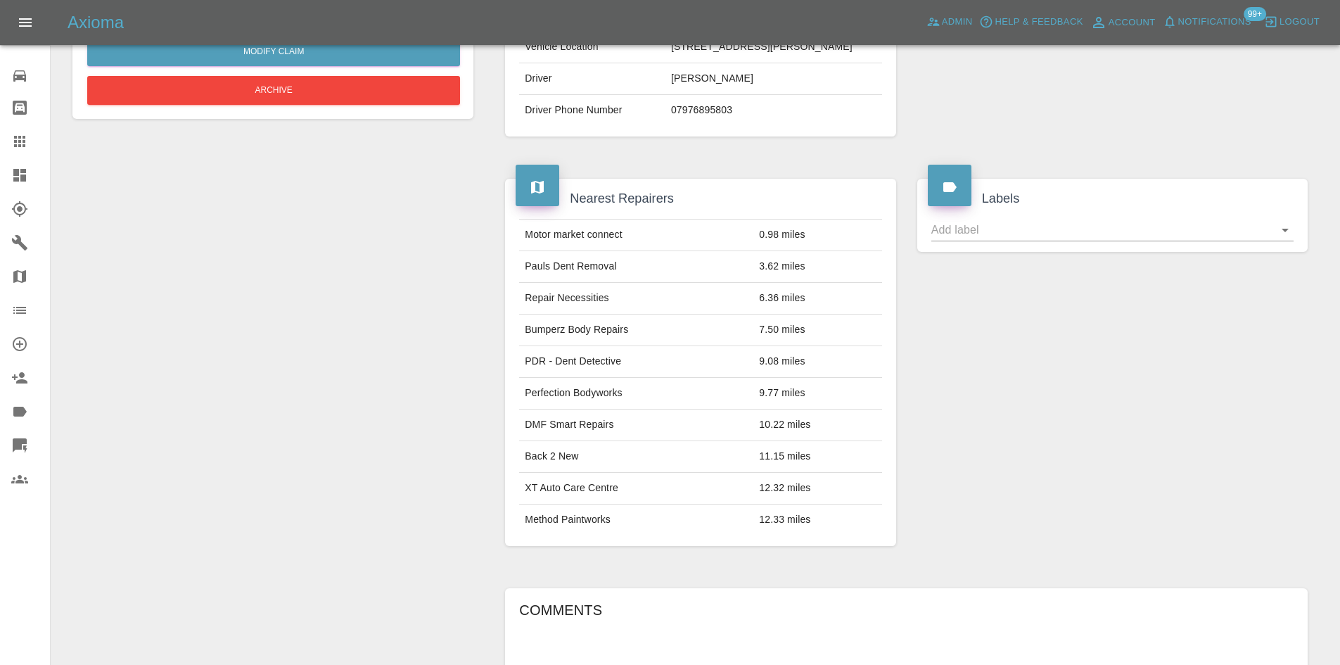
scroll to position [563, 0]
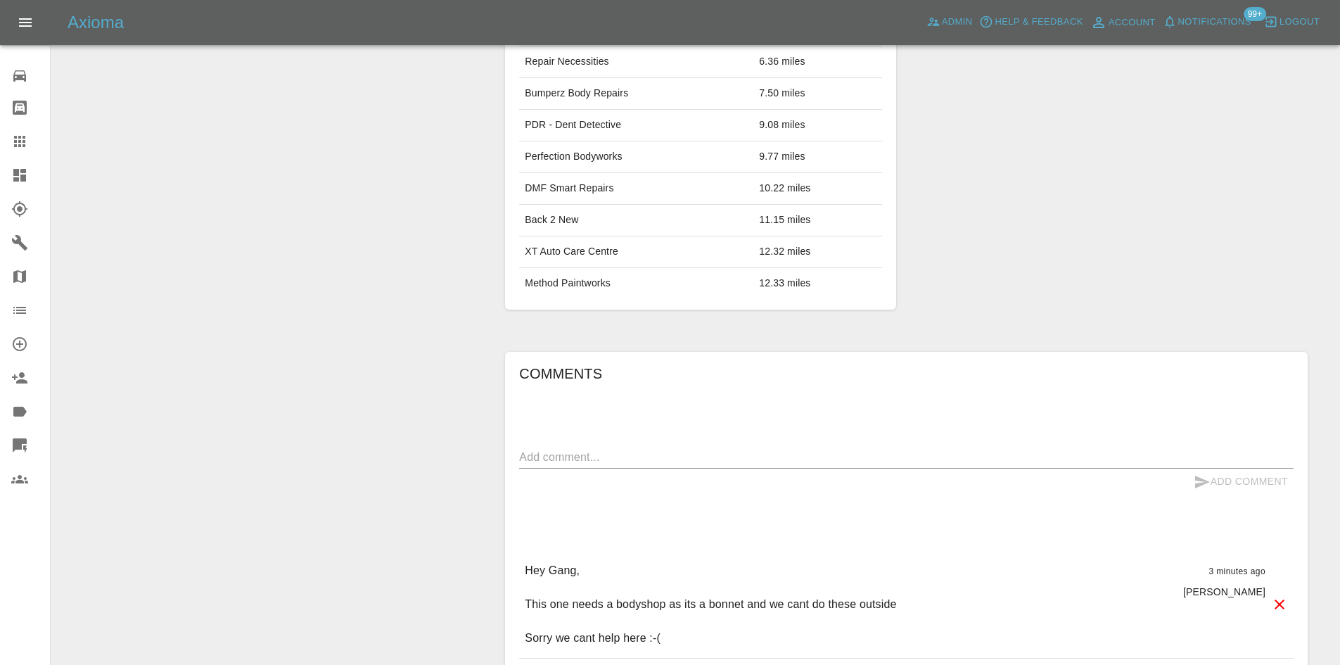
click at [620, 479] on div "Add Comment" at bounding box center [906, 481] width 774 height 26
click at [613, 452] on textarea at bounding box center [906, 457] width 774 height 16
paste textarea "On these both the bonnets are damaged, and annoyingly need painting, if we coul…"
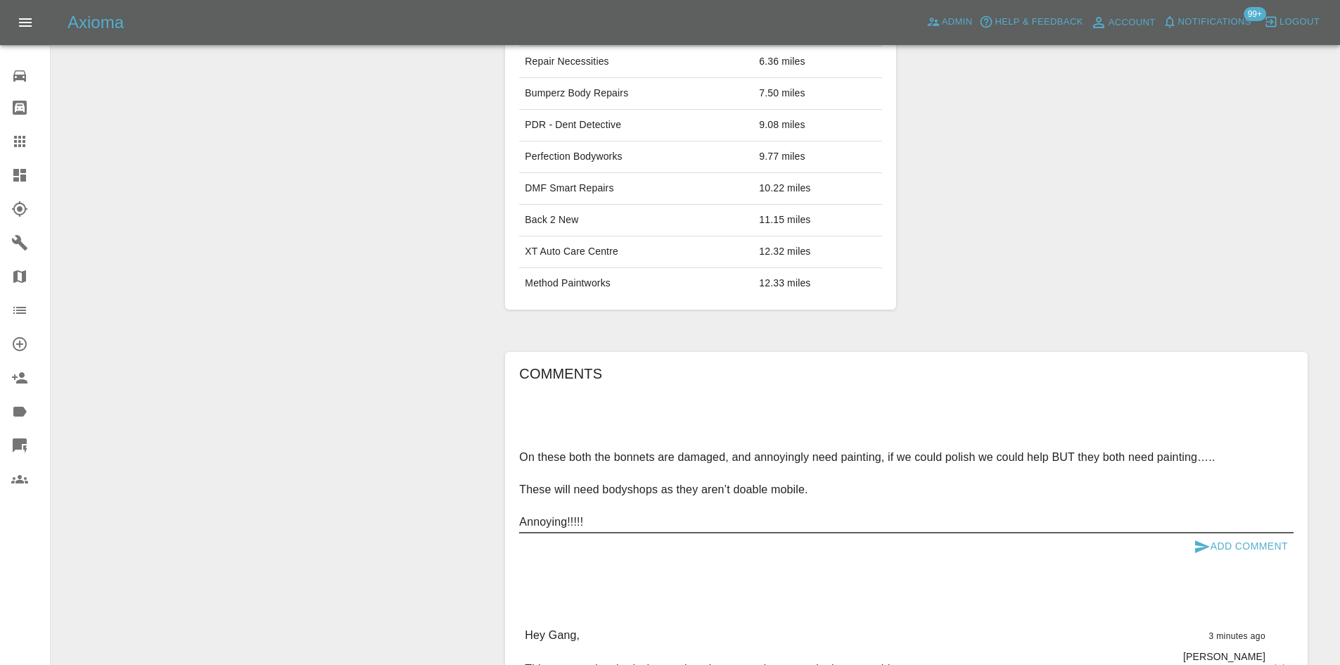
type textarea "On these both the bonnets are damaged, and annoyingly need painting, if we coul…"
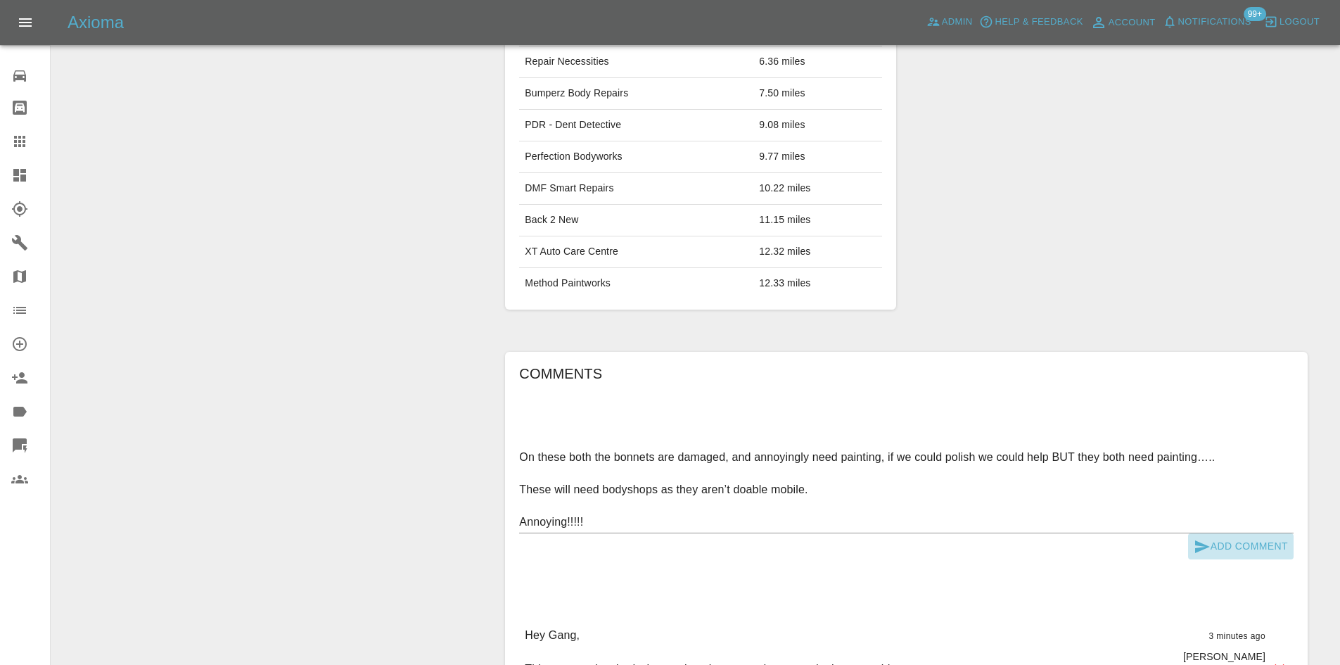
click at [1225, 540] on button "Add Comment" at bounding box center [1241, 546] width 106 height 26
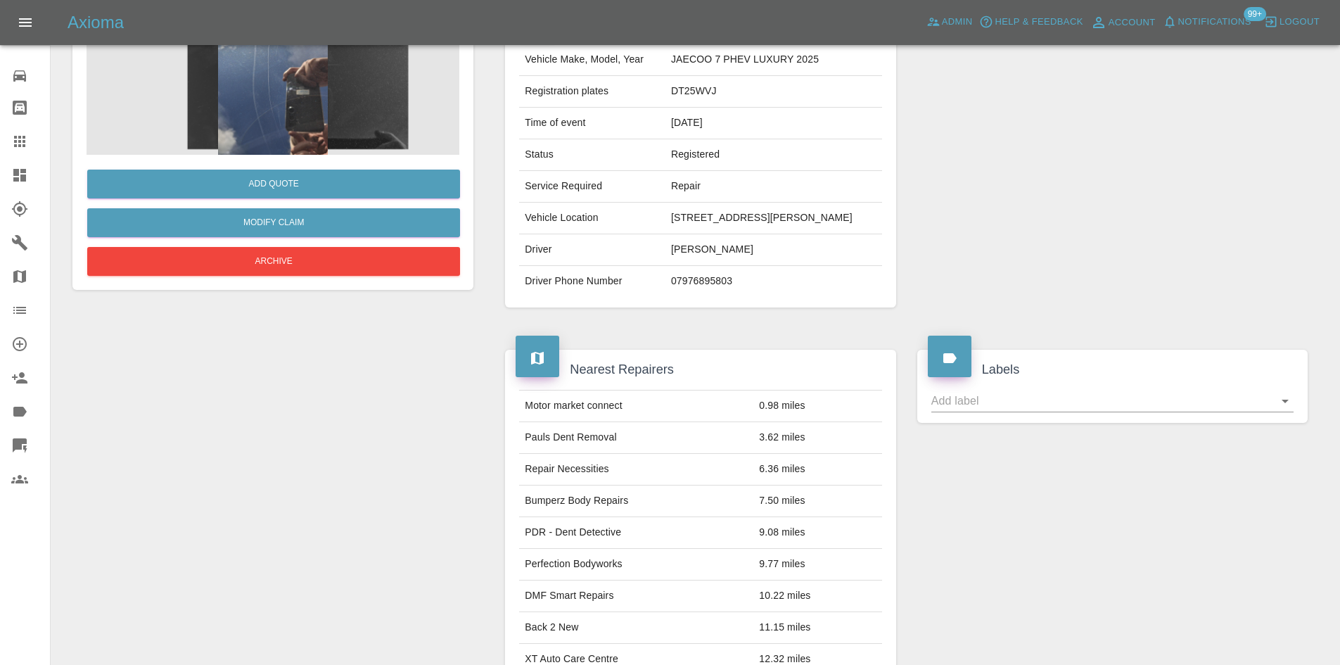
scroll to position [0, 0]
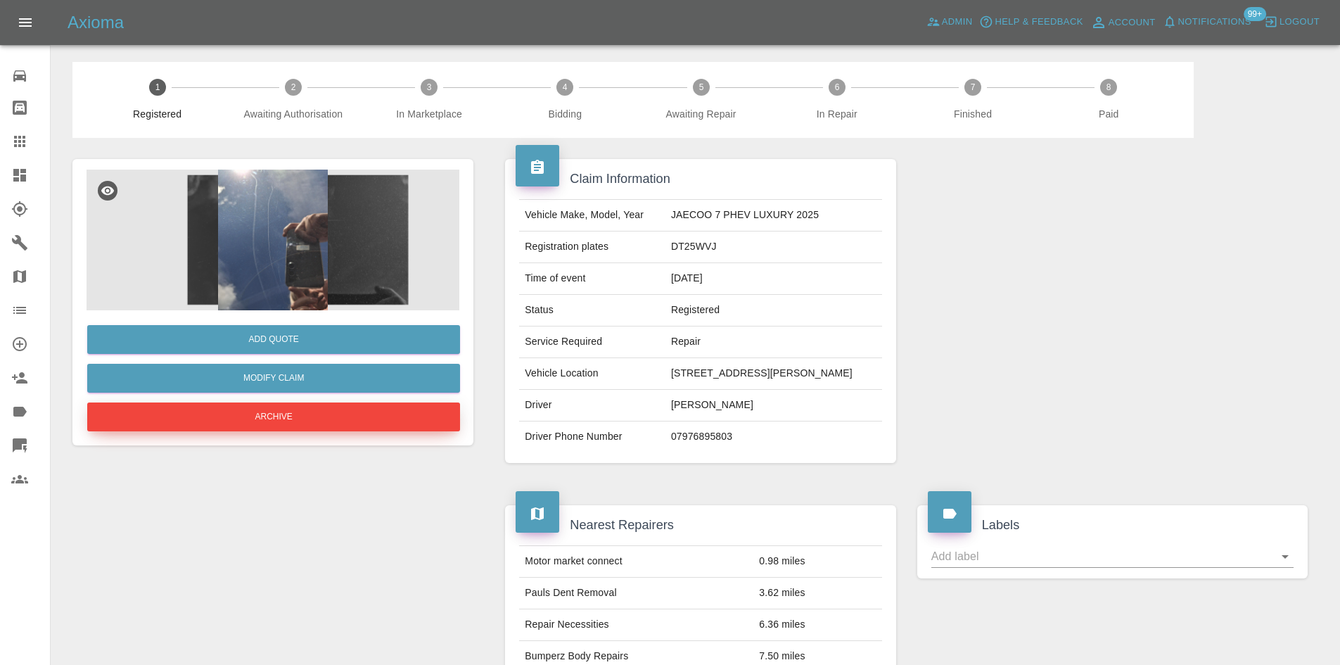
click at [318, 421] on button "Archive" at bounding box center [273, 416] width 373 height 29
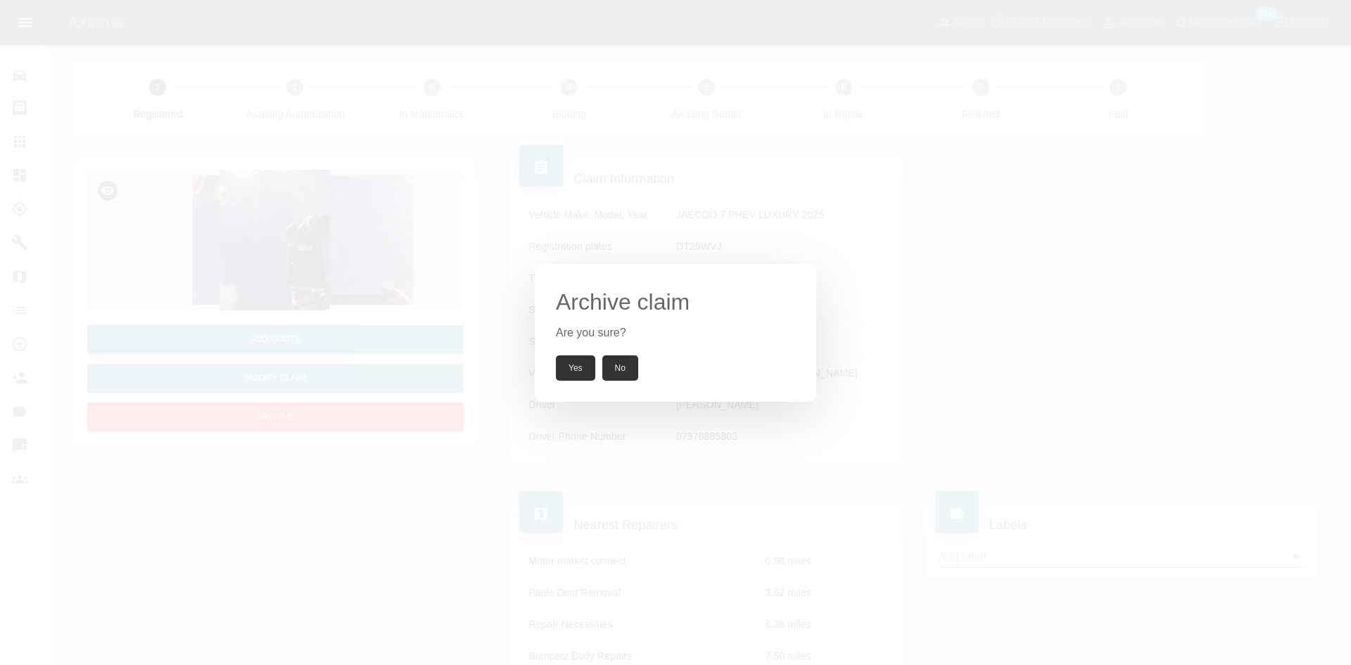
drag, startPoint x: 587, startPoint y: 373, endPoint x: 566, endPoint y: 358, distance: 26.3
click at [587, 373] on button "Yes" at bounding box center [575, 367] width 39 height 25
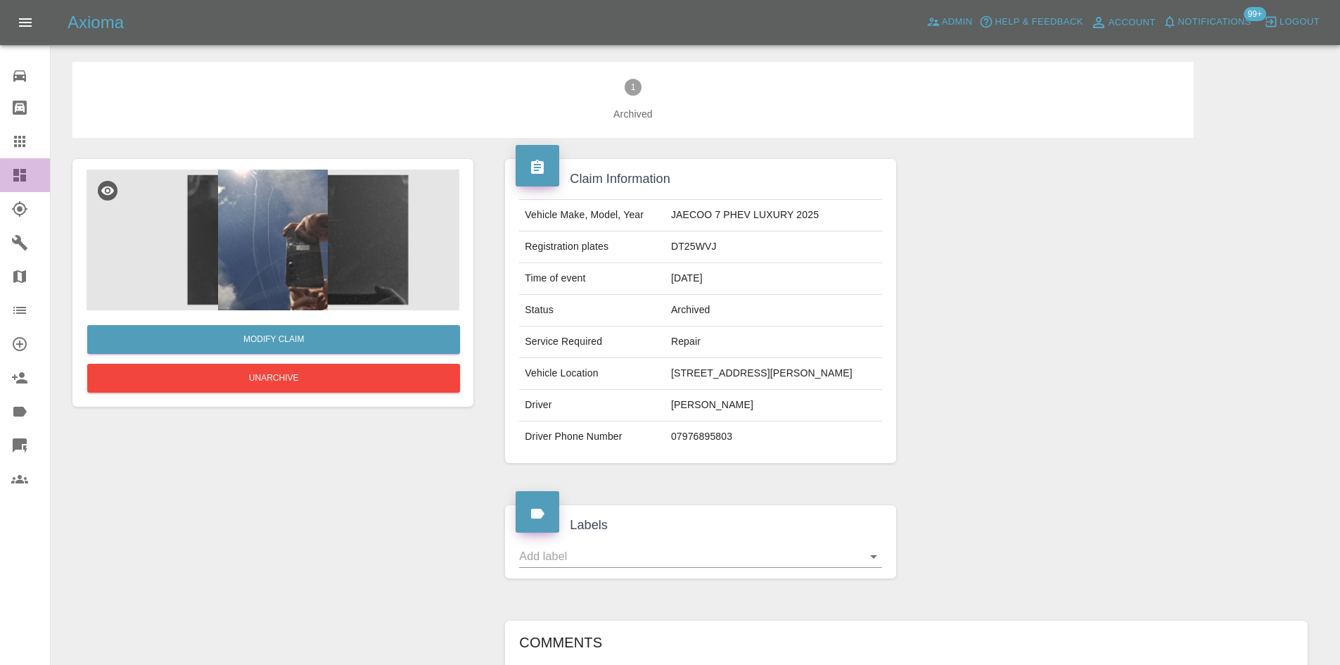
click at [30, 177] on div at bounding box center [30, 175] width 39 height 17
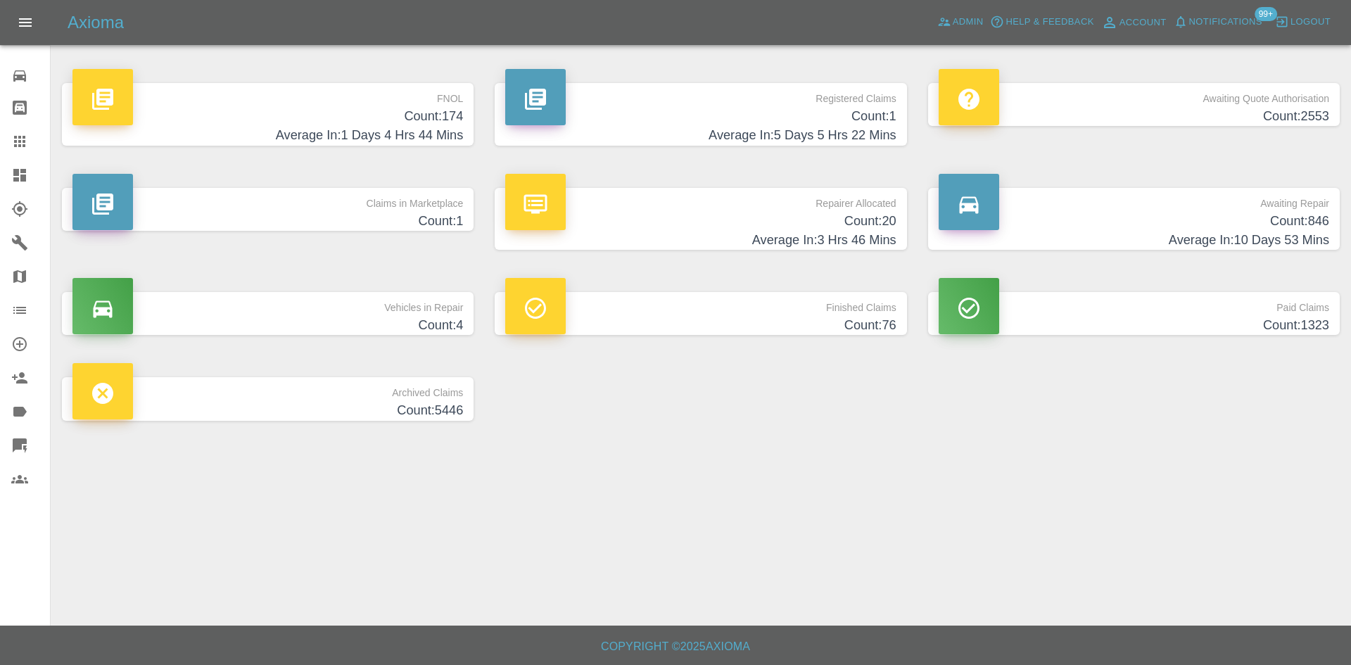
click at [739, 118] on h4 "Count: 1" at bounding box center [700, 116] width 390 height 19
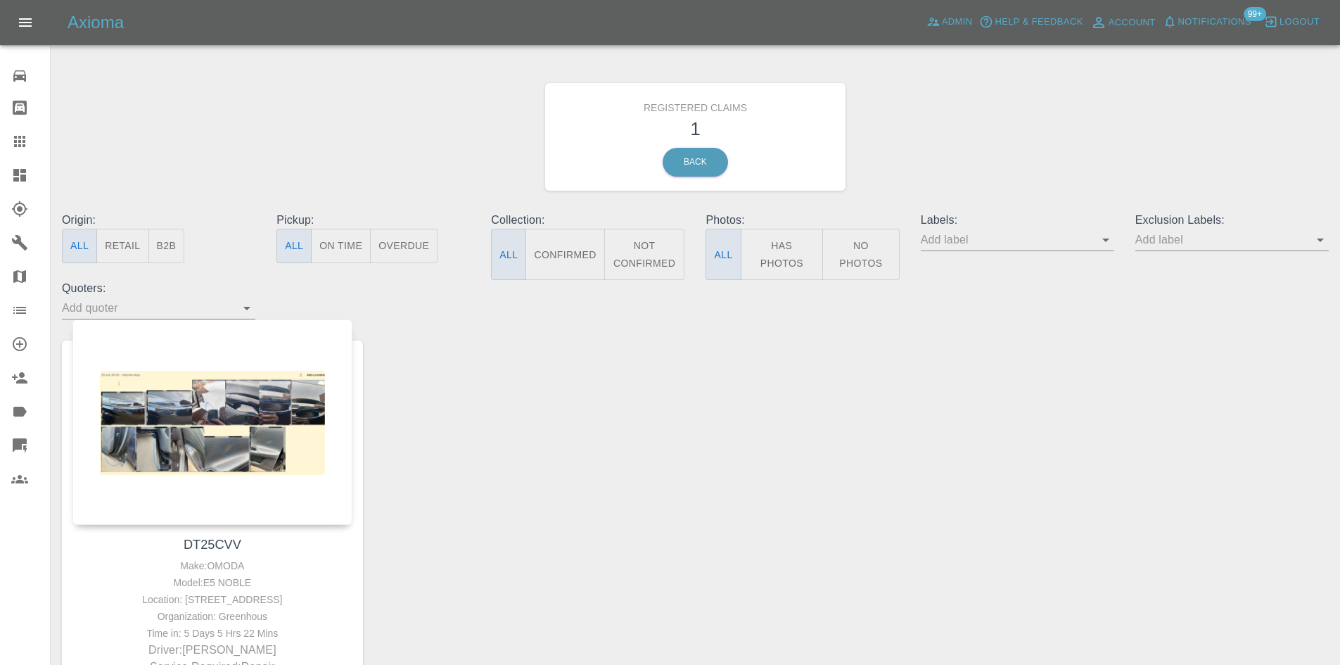
click at [254, 272] on div "Origin: All Retail B2B" at bounding box center [158, 246] width 215 height 68
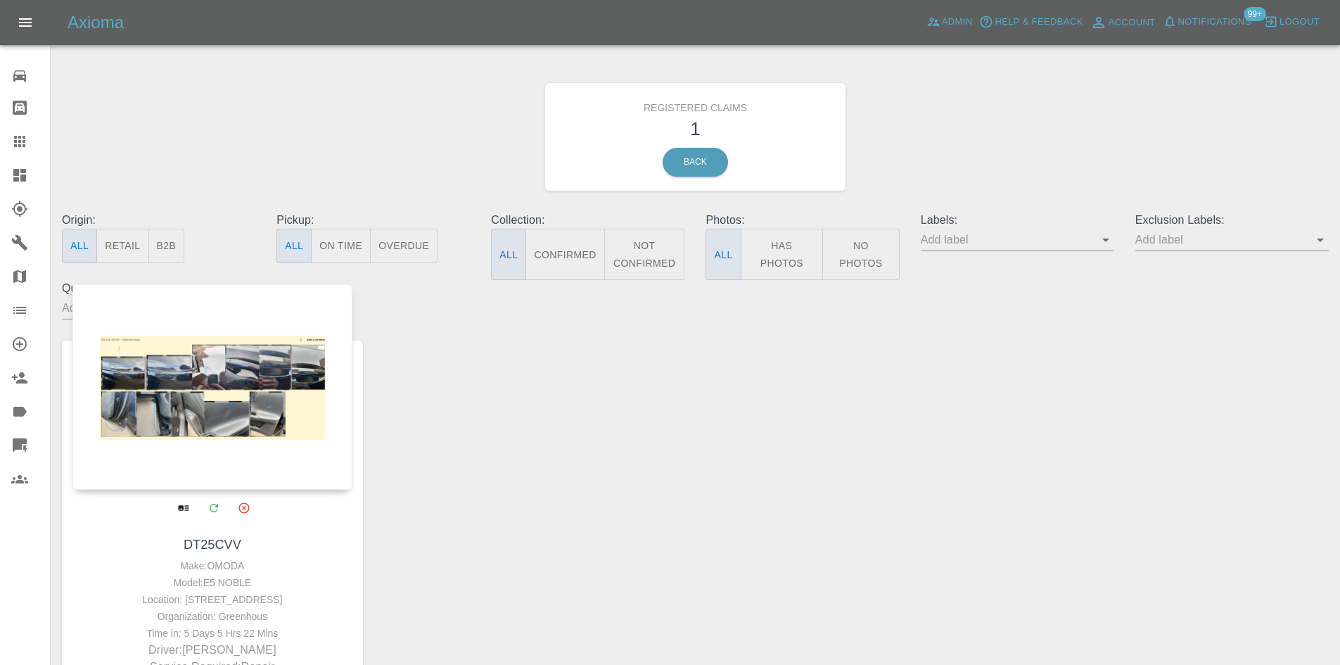
click at [209, 352] on div at bounding box center [212, 386] width 280 height 205
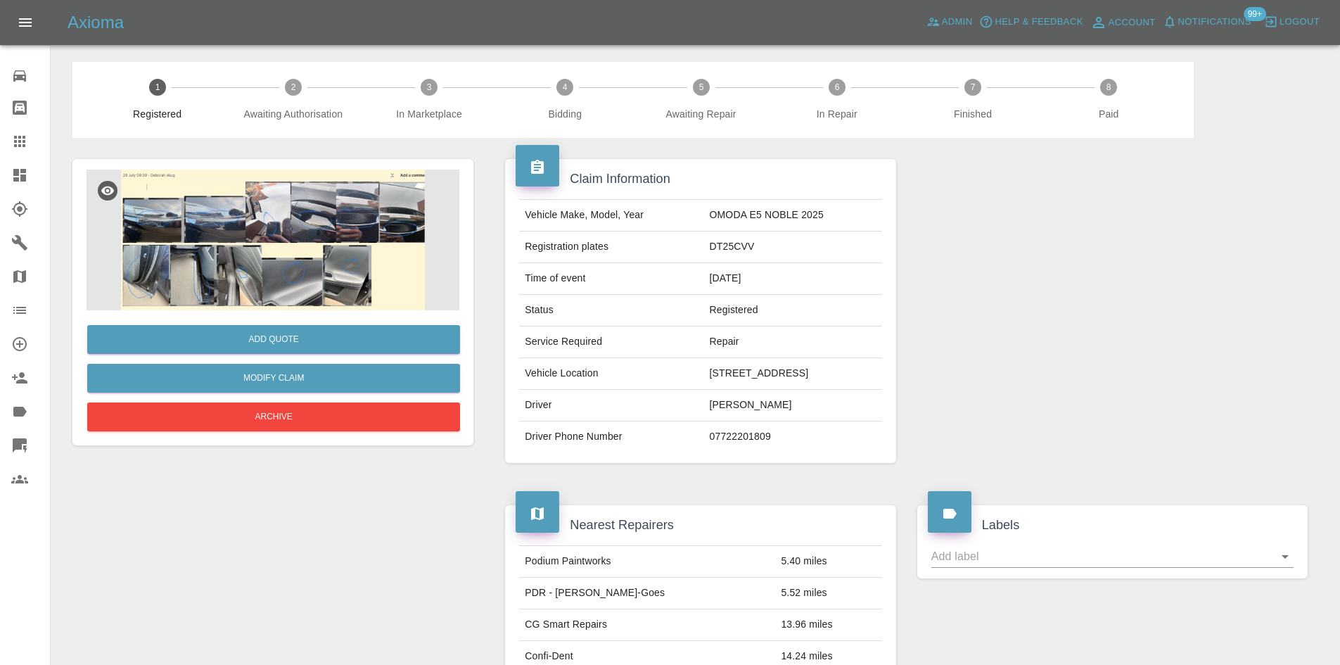
click at [289, 283] on img at bounding box center [273, 240] width 373 height 141
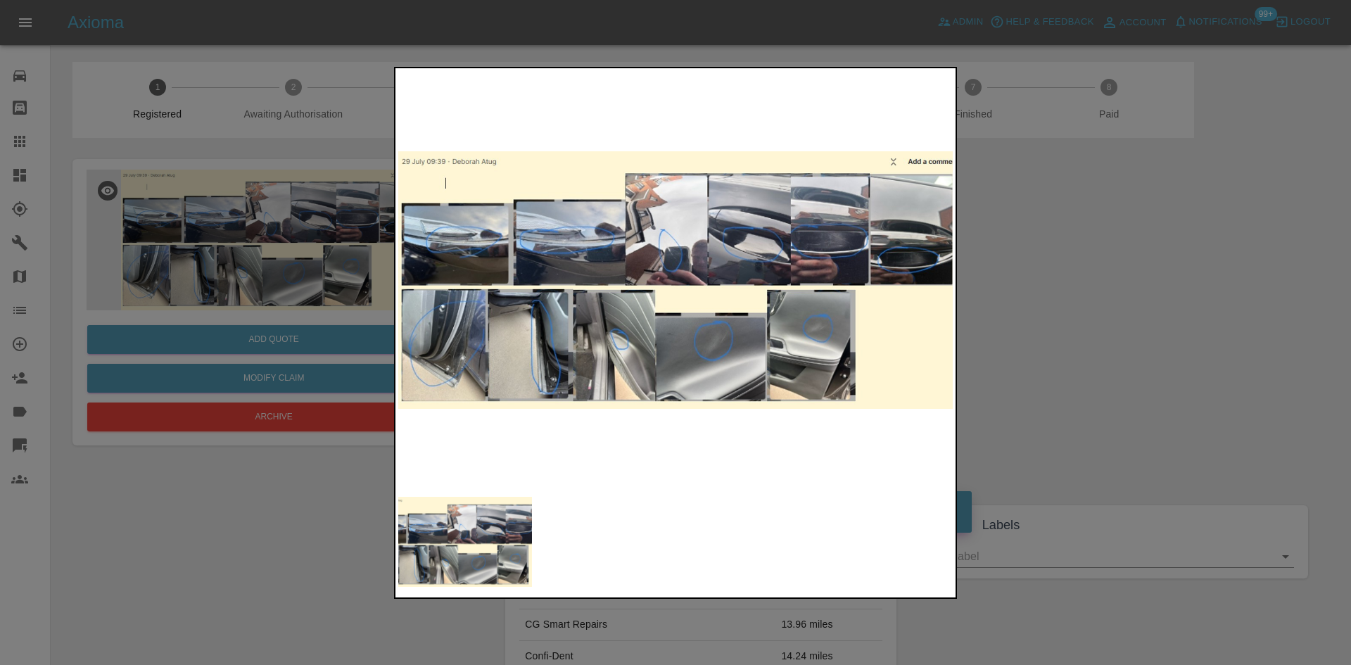
click at [850, 302] on img at bounding box center [675, 280] width 554 height 419
drag, startPoint x: 1150, startPoint y: 303, endPoint x: 985, endPoint y: 287, distance: 166.1
click at [1149, 303] on div at bounding box center [675, 332] width 1351 height 665
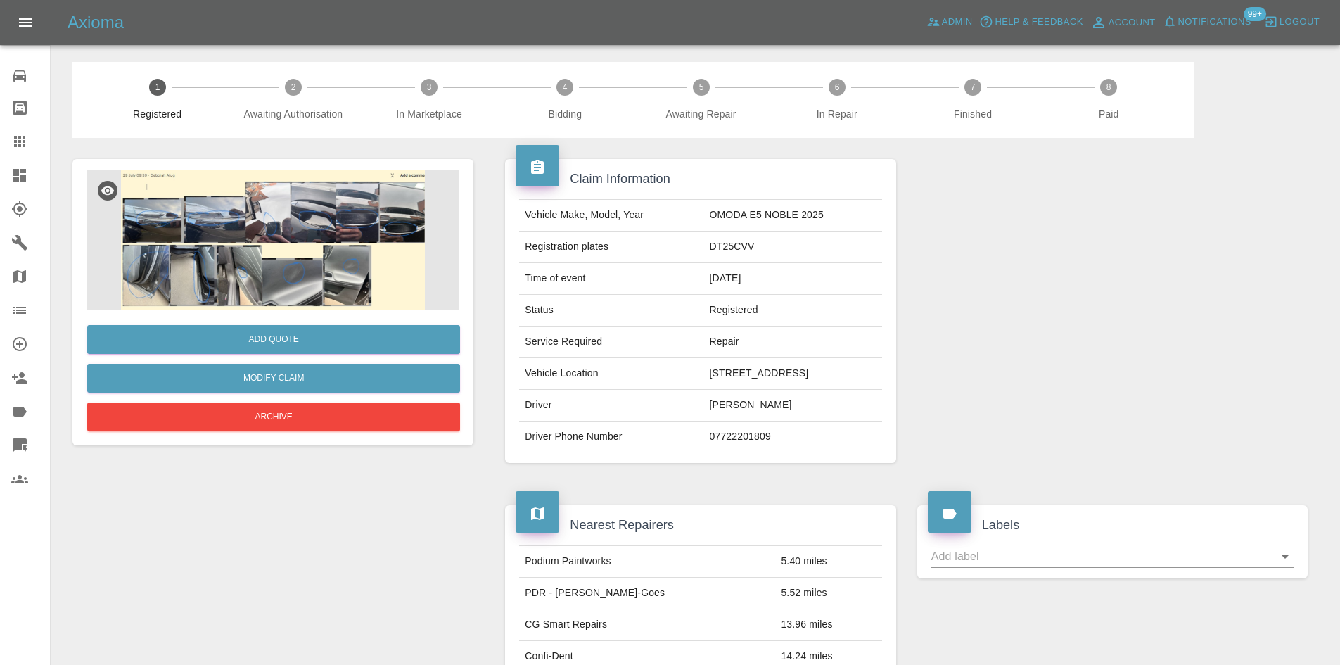
click at [0, 185] on link "Dashboard" at bounding box center [25, 175] width 50 height 34
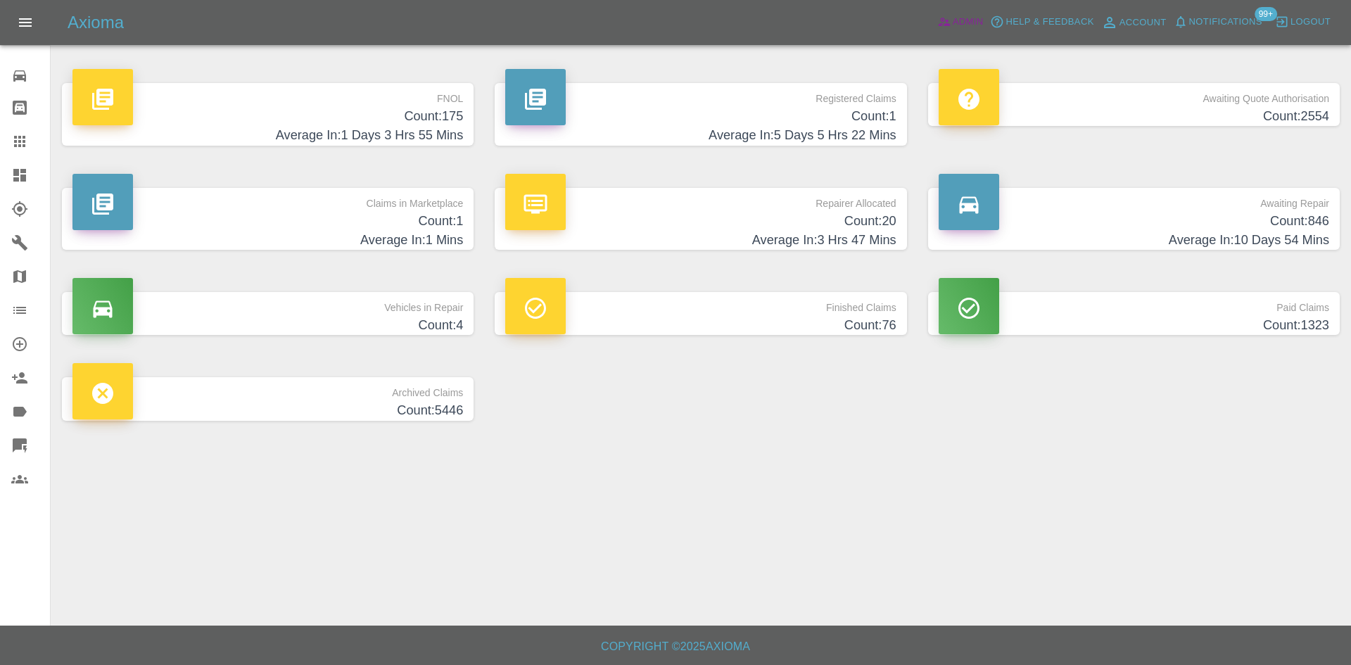
click at [983, 32] on link "Admin" at bounding box center [959, 22] width 53 height 22
click at [977, 27] on span "Admin" at bounding box center [967, 22] width 31 height 16
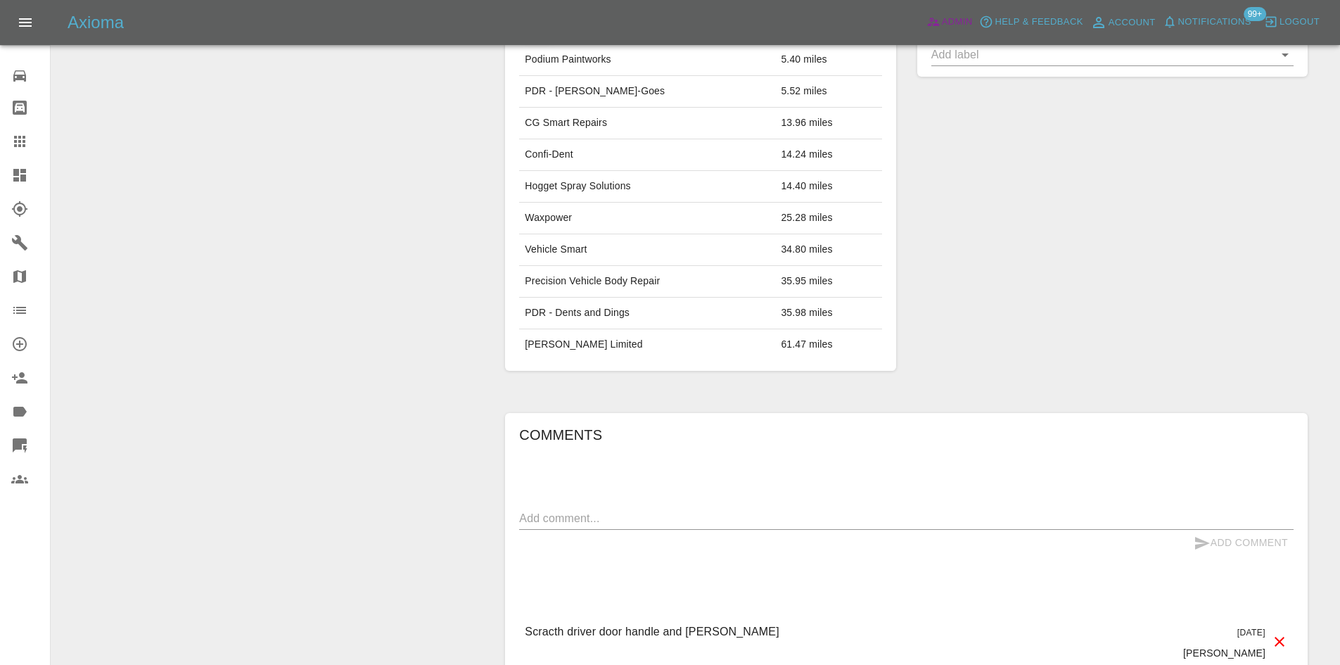
scroll to position [660, 0]
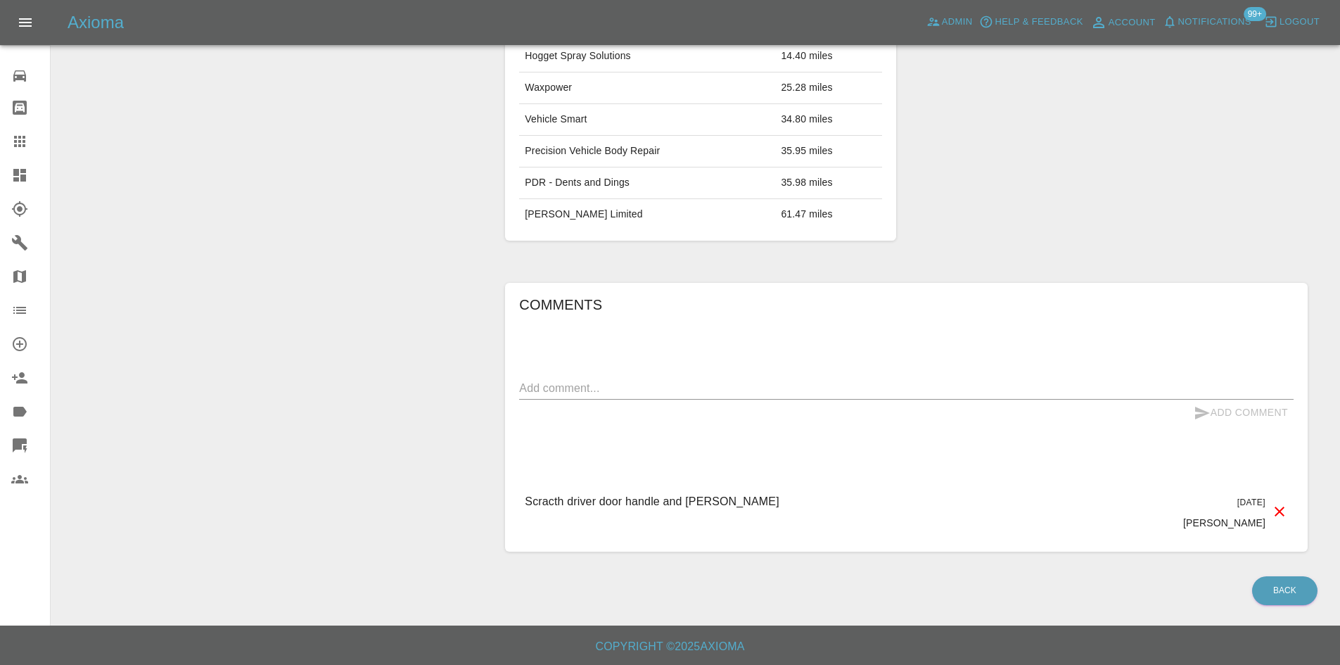
click at [598, 407] on div "Add Comment" at bounding box center [906, 413] width 774 height 26
click at [599, 402] on div "Add Comment" at bounding box center [906, 413] width 774 height 26
click at [587, 389] on textarea at bounding box center [906, 388] width 774 height 16
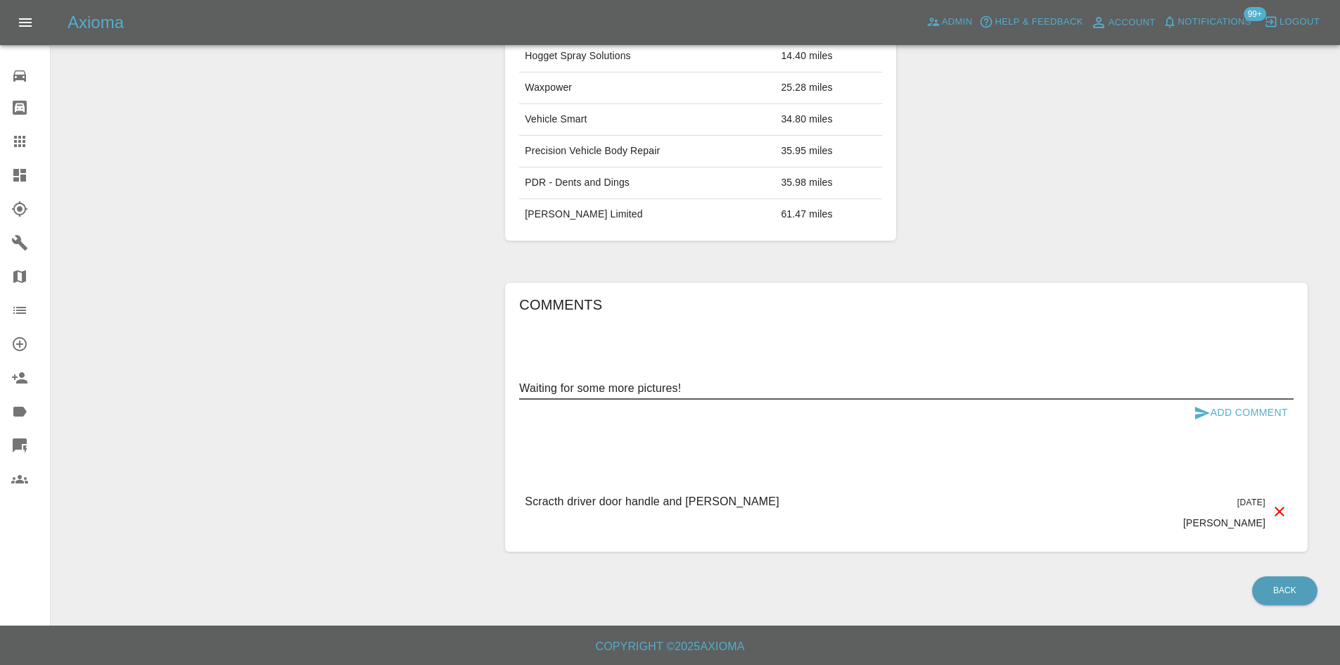
type textarea "Waiting for some more pictures!"
click at [1230, 420] on button "Add Comment" at bounding box center [1241, 413] width 106 height 26
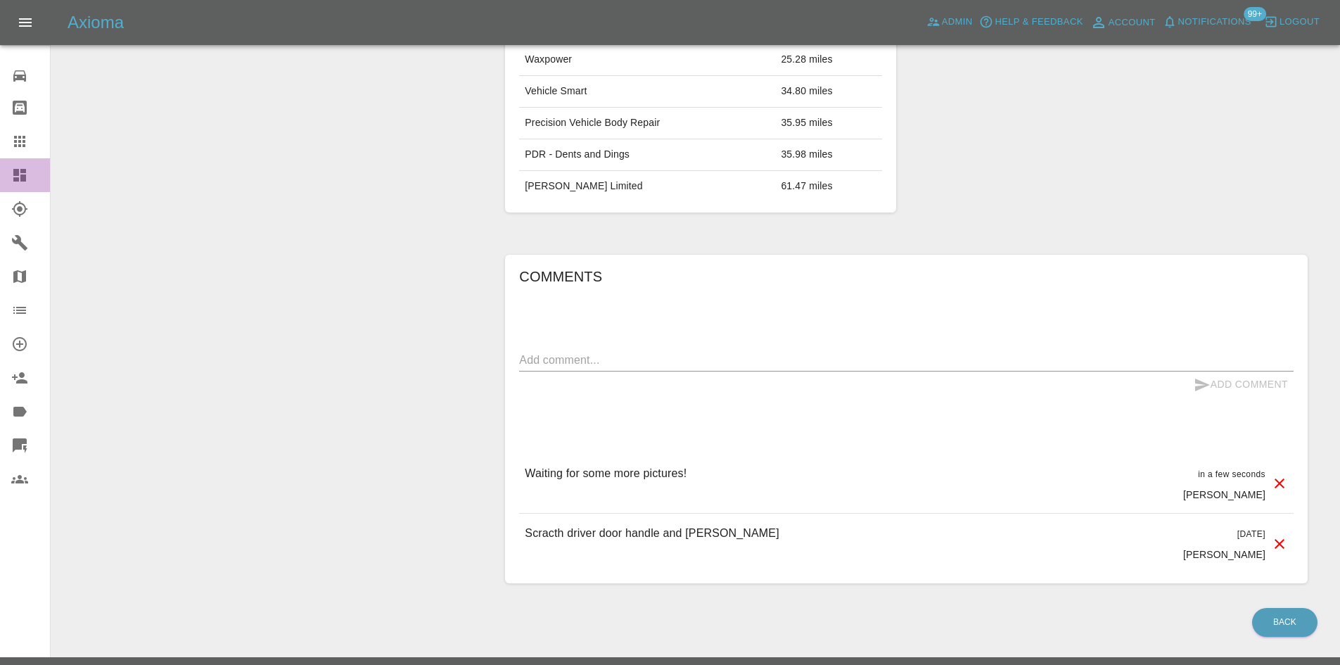
click at [8, 172] on link "Dashboard" at bounding box center [25, 175] width 50 height 34
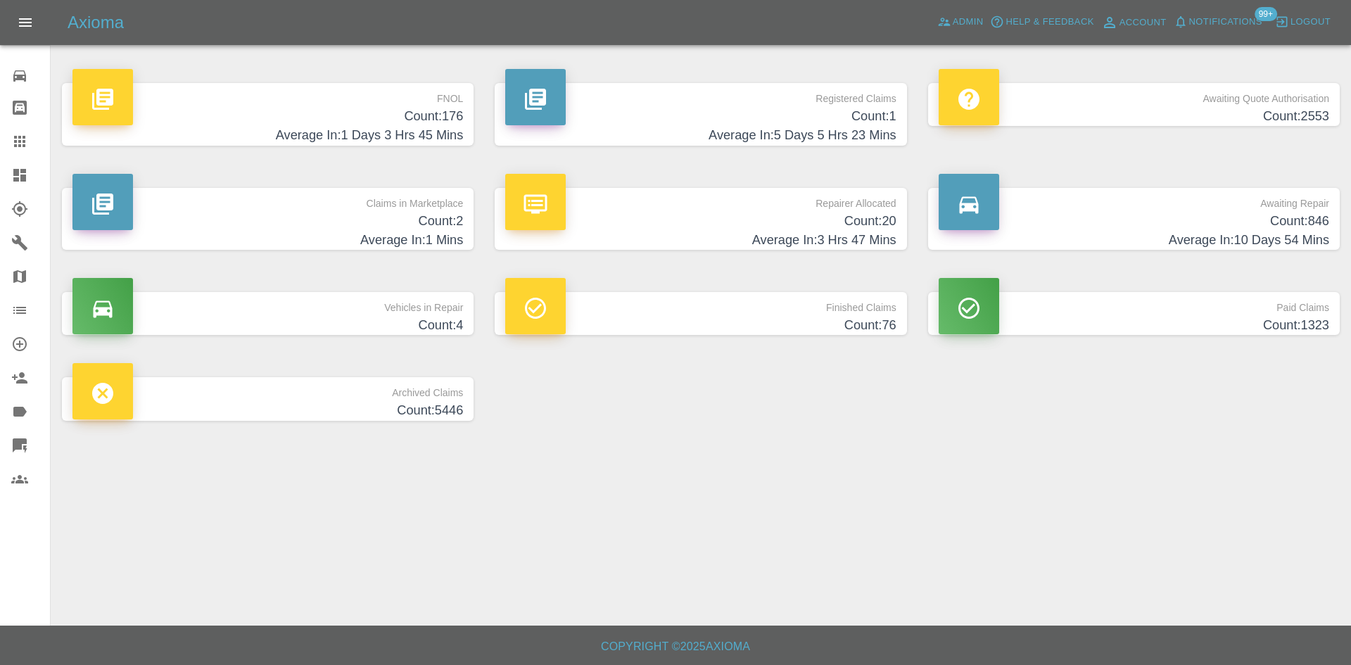
click at [1209, 15] on span "Notifications" at bounding box center [1225, 22] width 73 height 16
click at [4, 177] on link "Dashboard" at bounding box center [25, 175] width 50 height 34
click at [301, 87] on p "FNOL" at bounding box center [267, 95] width 390 height 24
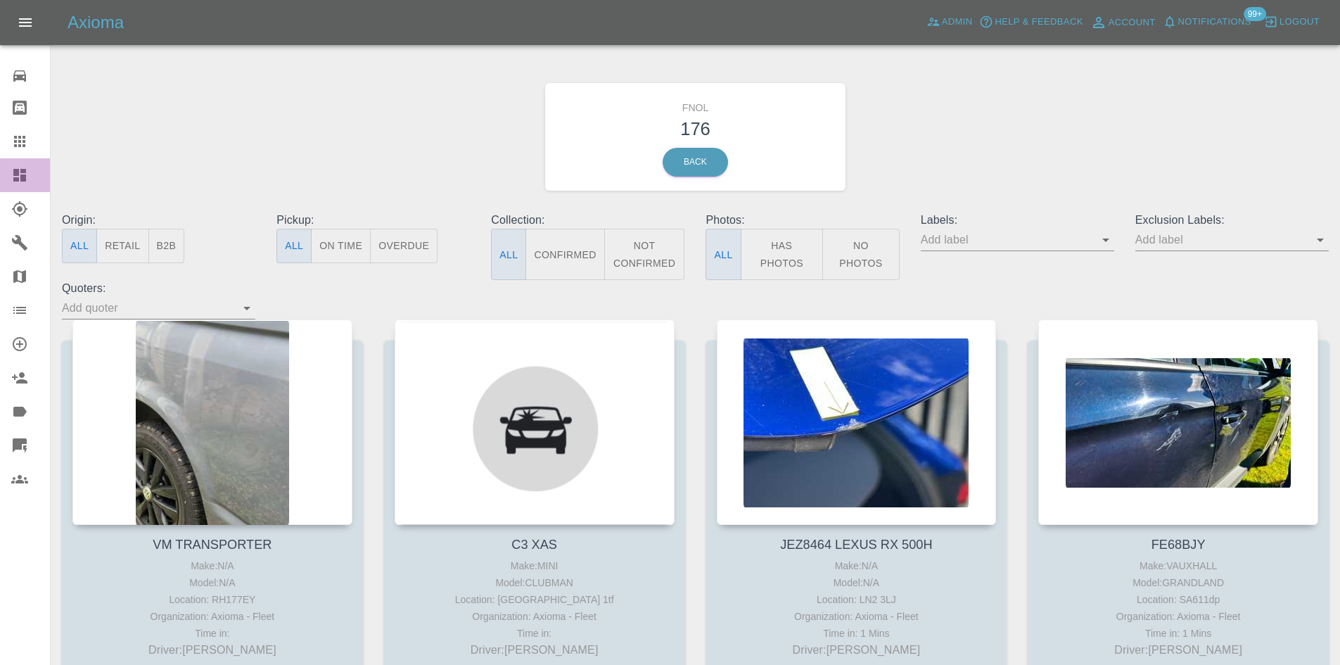
click at [6, 171] on link "Dashboard" at bounding box center [25, 175] width 50 height 34
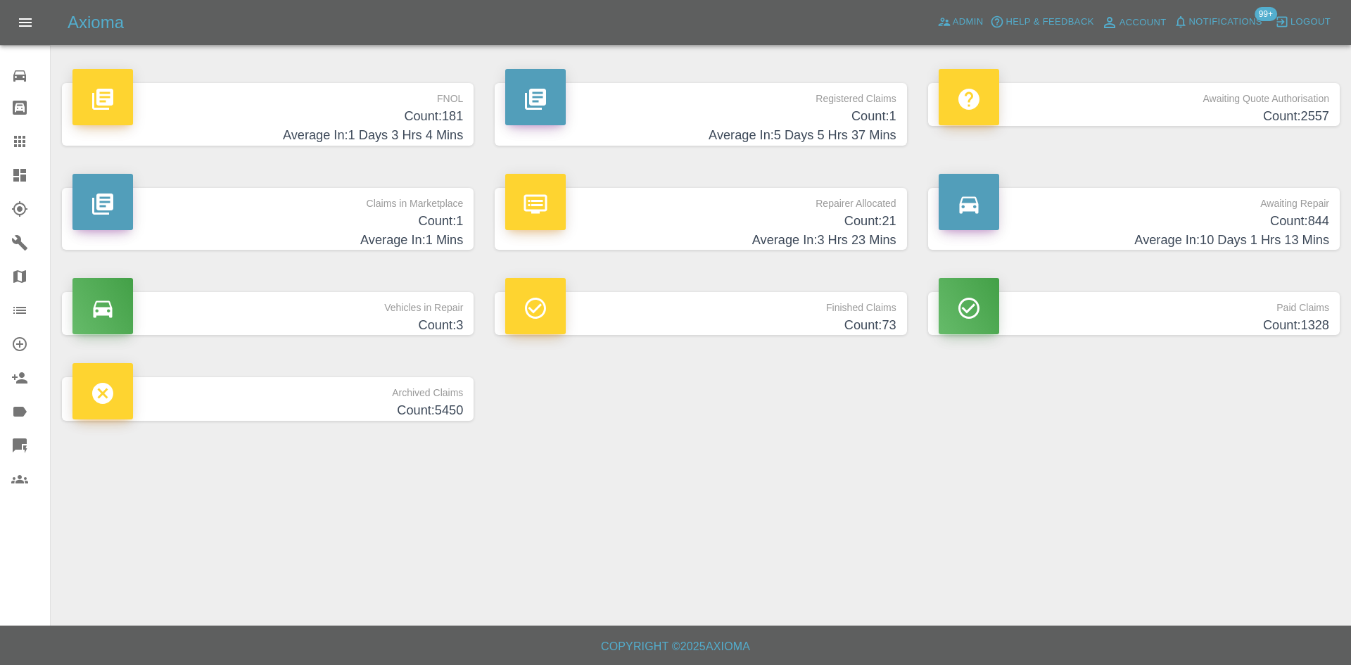
click at [1, 169] on link "Dashboard" at bounding box center [25, 175] width 50 height 34
click at [1, 181] on link "Dashboard" at bounding box center [25, 175] width 50 height 34
click at [940, 25] on icon at bounding box center [944, 22] width 12 height 8
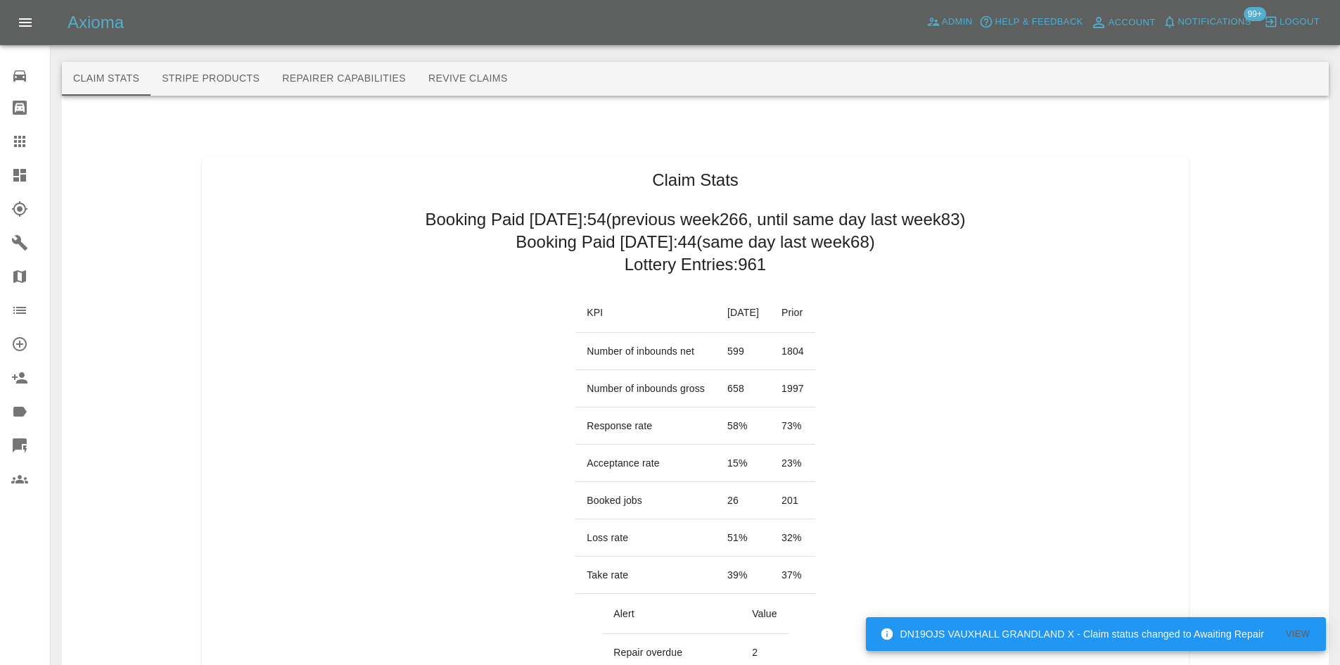
click at [6, 186] on link "Dashboard" at bounding box center [25, 175] width 50 height 34
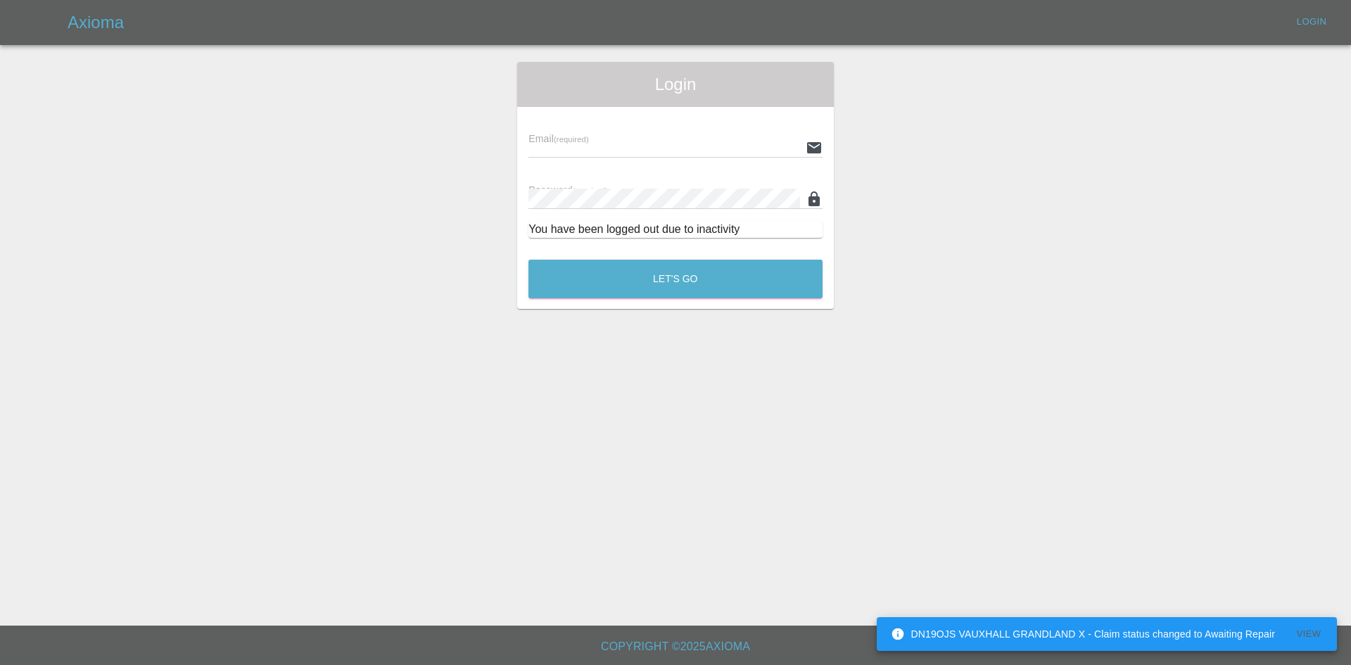
type input "[PERSON_NAME][EMAIL_ADDRESS][PERSON_NAME][DOMAIN_NAME]"
click at [622, 270] on button "Let's Go" at bounding box center [675, 279] width 294 height 39
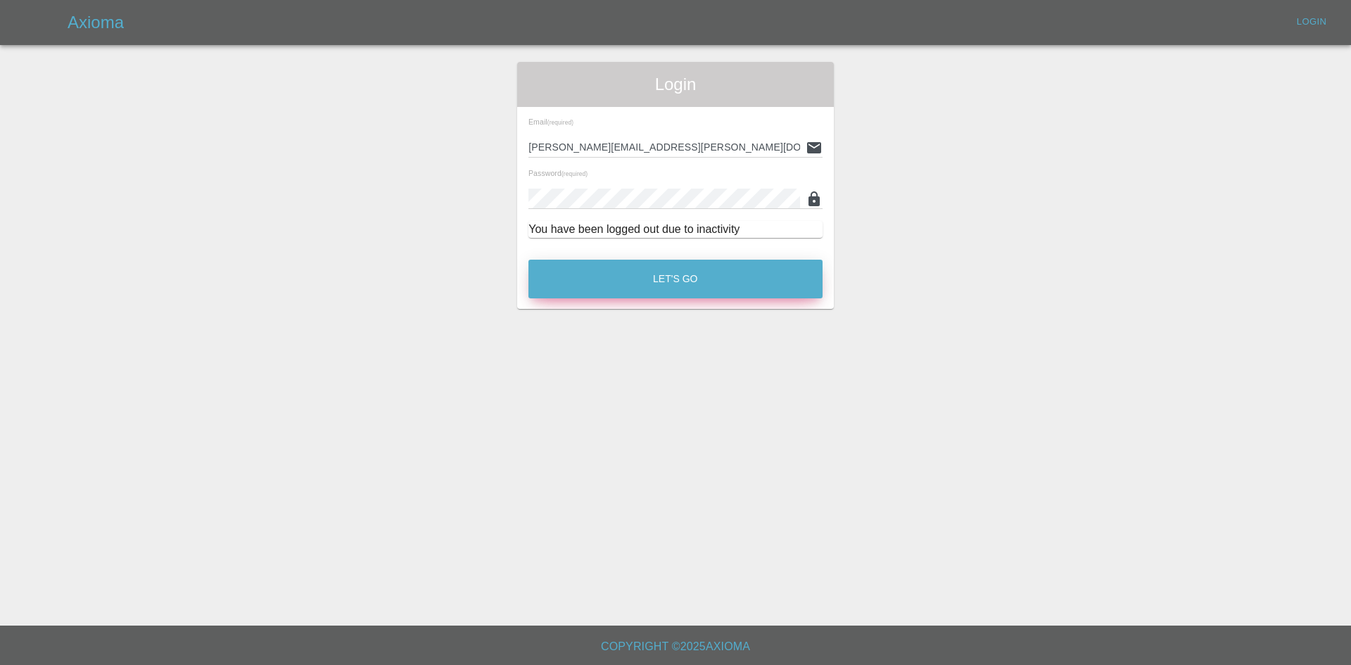
click at [585, 293] on button "Let's Go" at bounding box center [675, 279] width 294 height 39
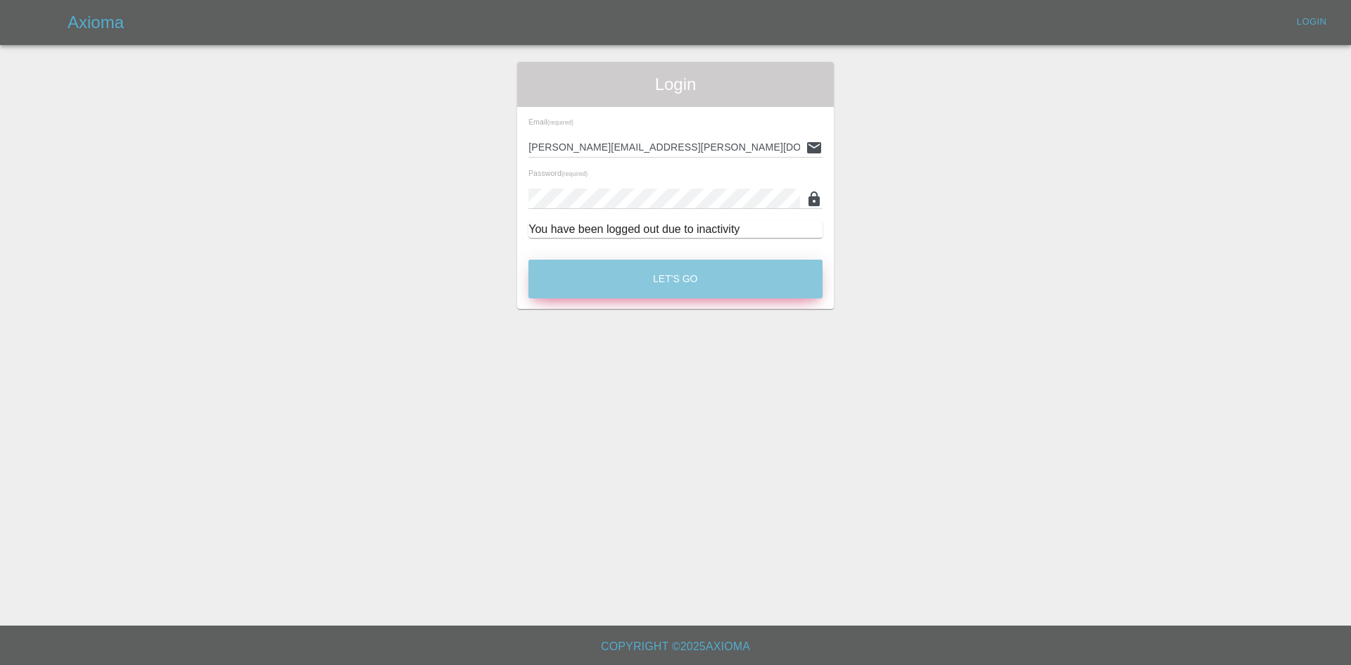
click at [674, 284] on button "Let's Go" at bounding box center [675, 279] width 294 height 39
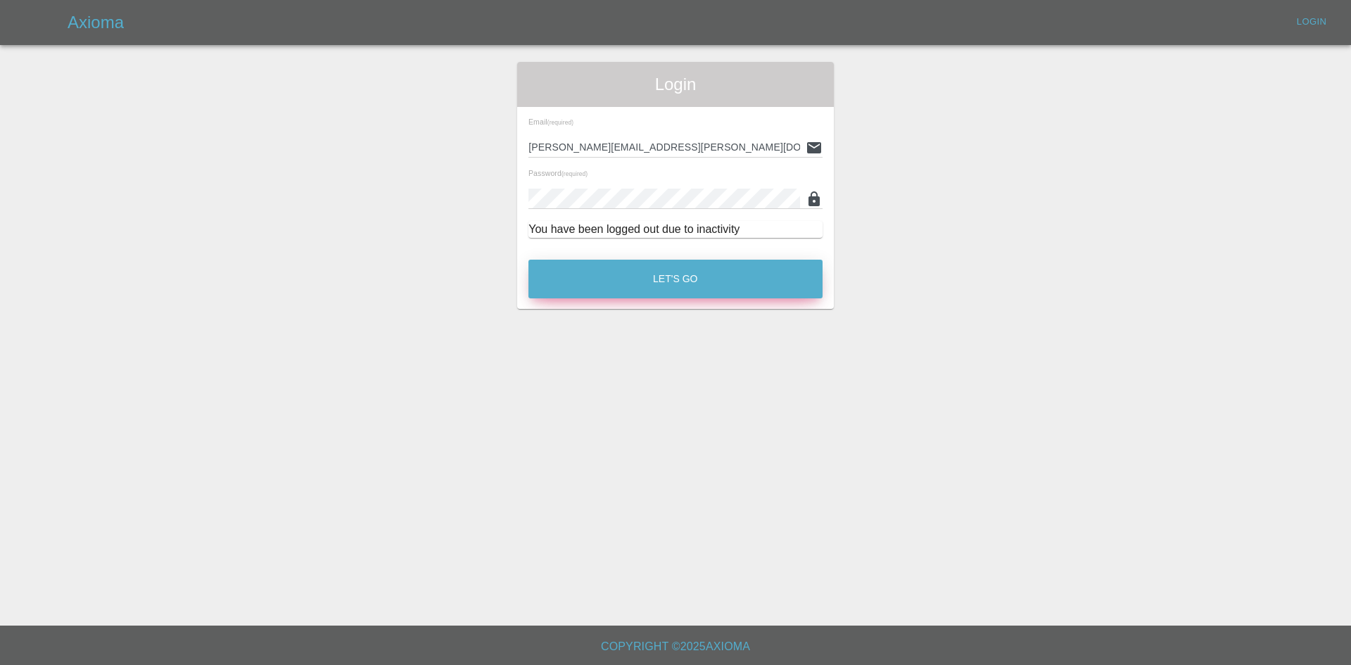
click at [613, 273] on button "Let's Go" at bounding box center [675, 279] width 294 height 39
click at [700, 276] on button "Let's Go" at bounding box center [675, 279] width 294 height 39
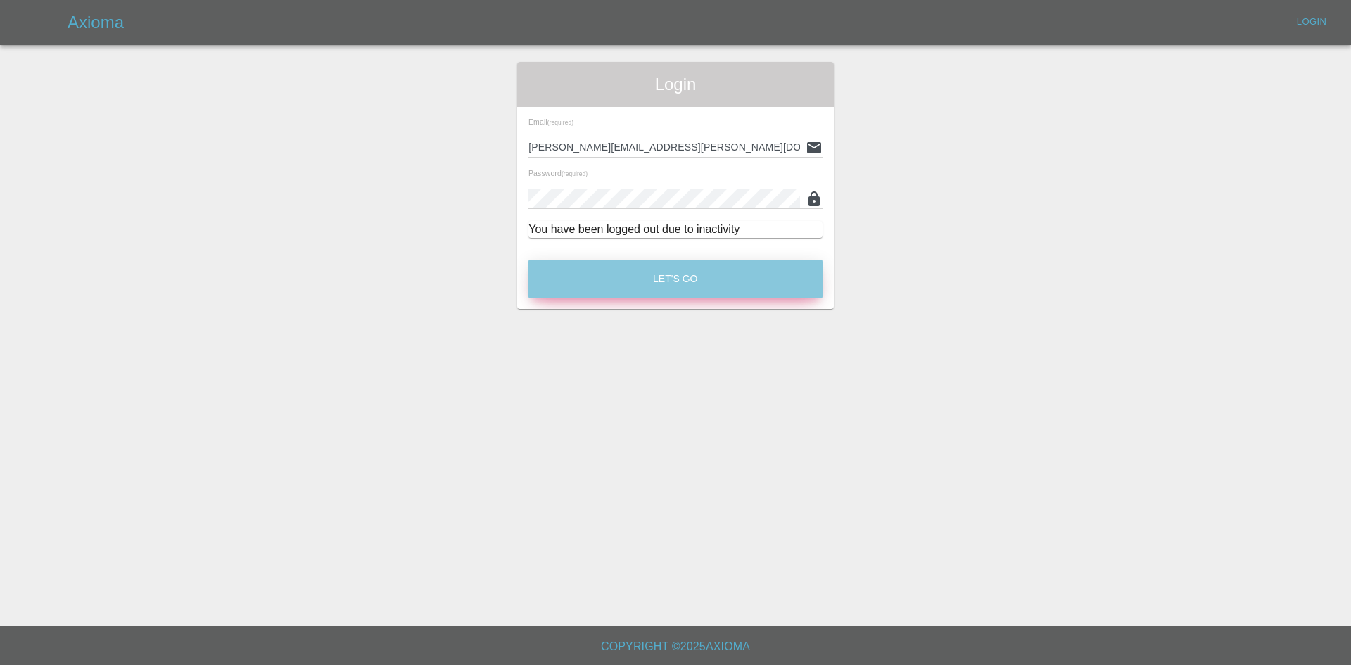
click at [656, 298] on button "Let's Go" at bounding box center [675, 279] width 294 height 39
click at [659, 281] on button "Let's Go" at bounding box center [675, 279] width 294 height 39
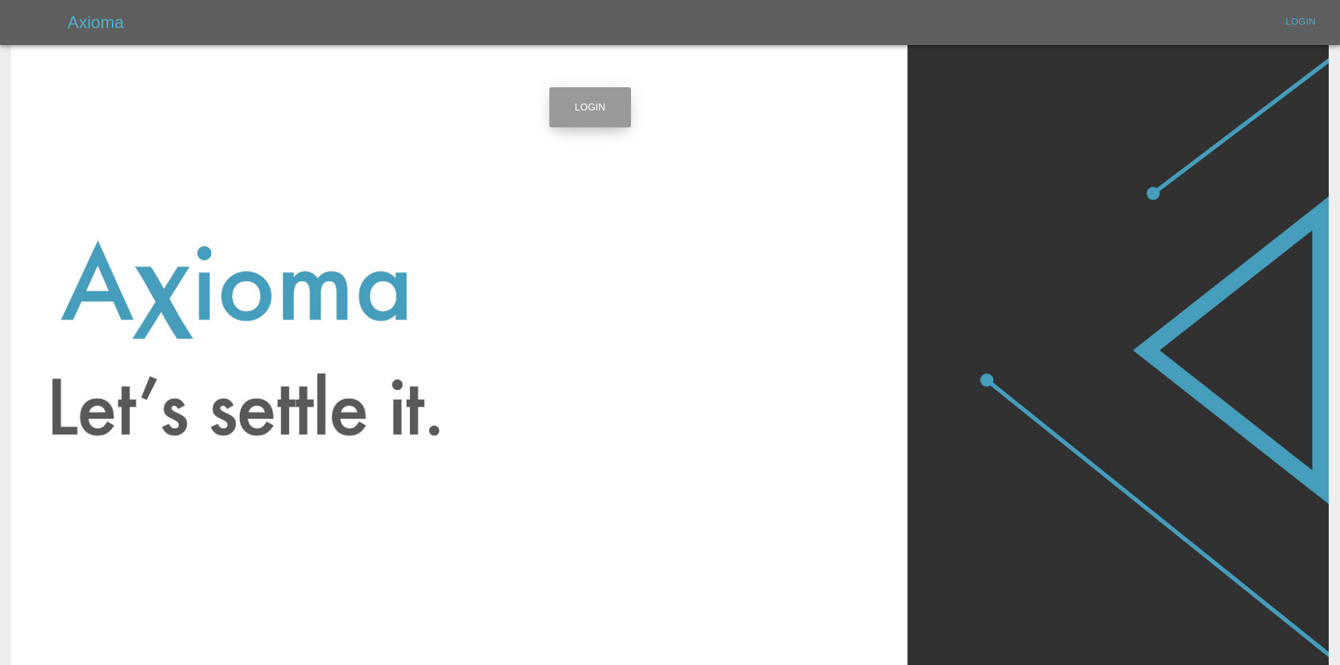
click at [554, 113] on link "Login" at bounding box center [590, 107] width 82 height 40
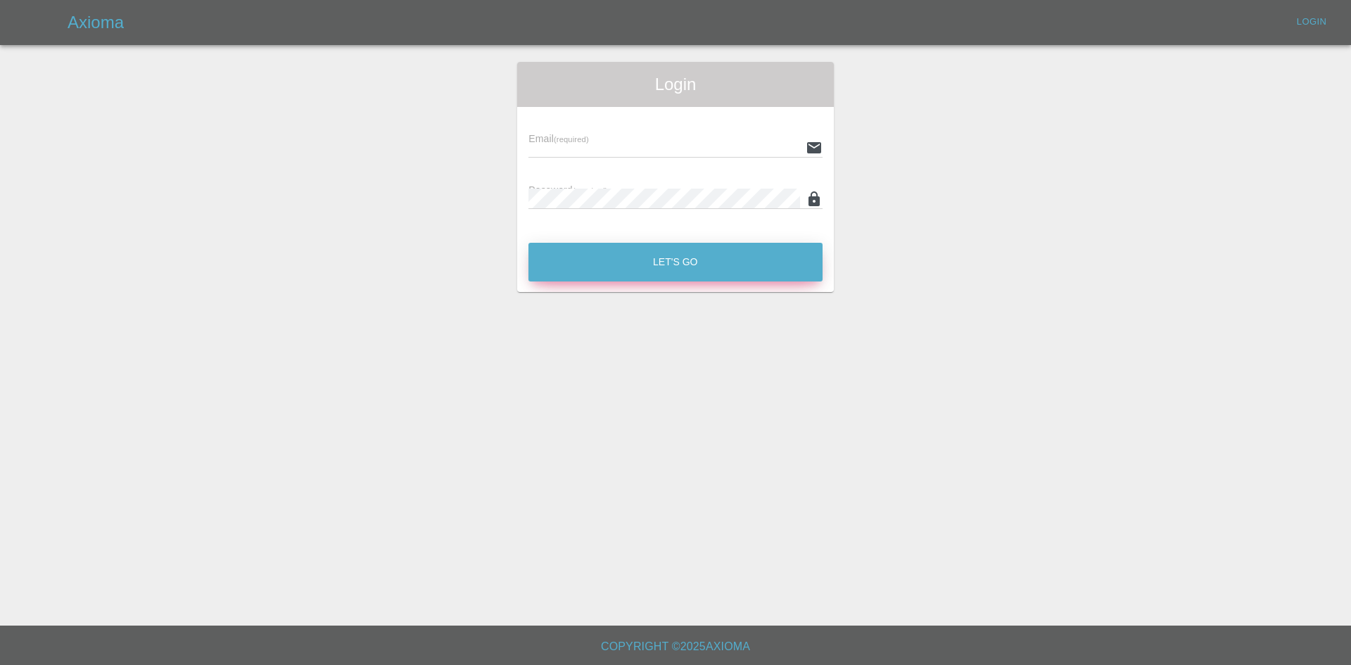
type input "[PERSON_NAME][EMAIL_ADDRESS][PERSON_NAME][DOMAIN_NAME]"
click at [607, 243] on button "Let's Go" at bounding box center [675, 262] width 294 height 39
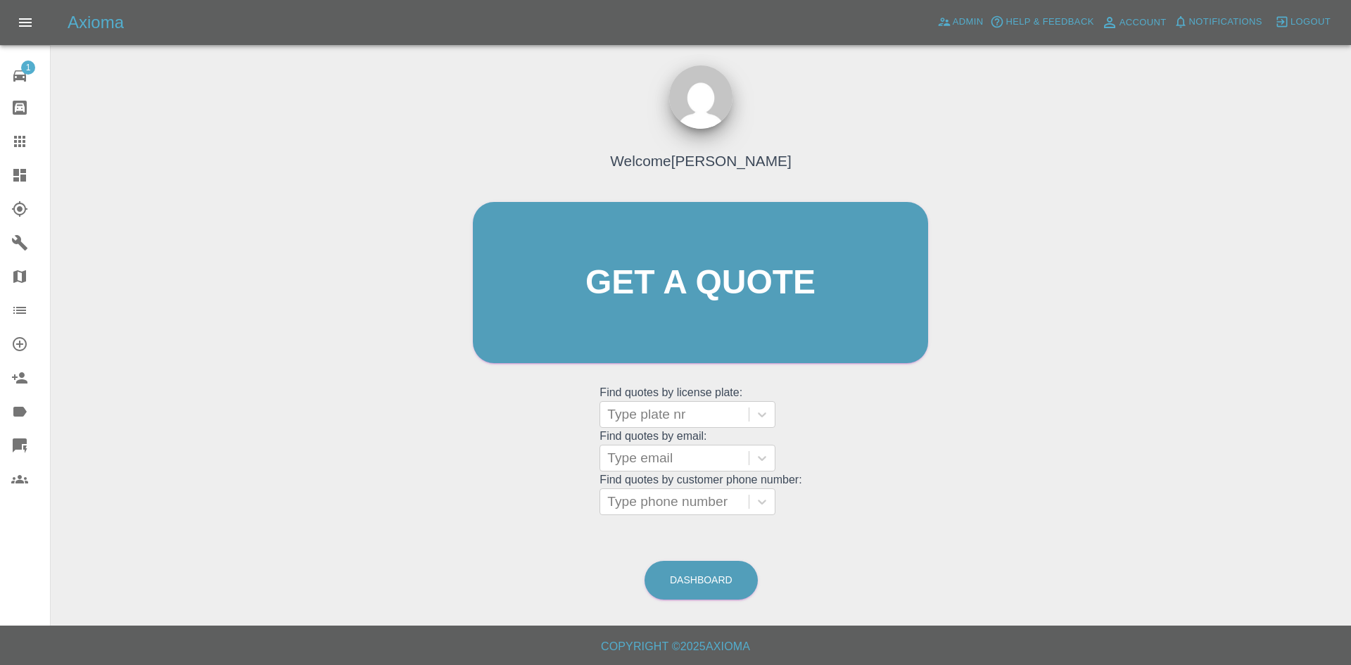
click at [0, 182] on link "Dashboard" at bounding box center [25, 175] width 50 height 34
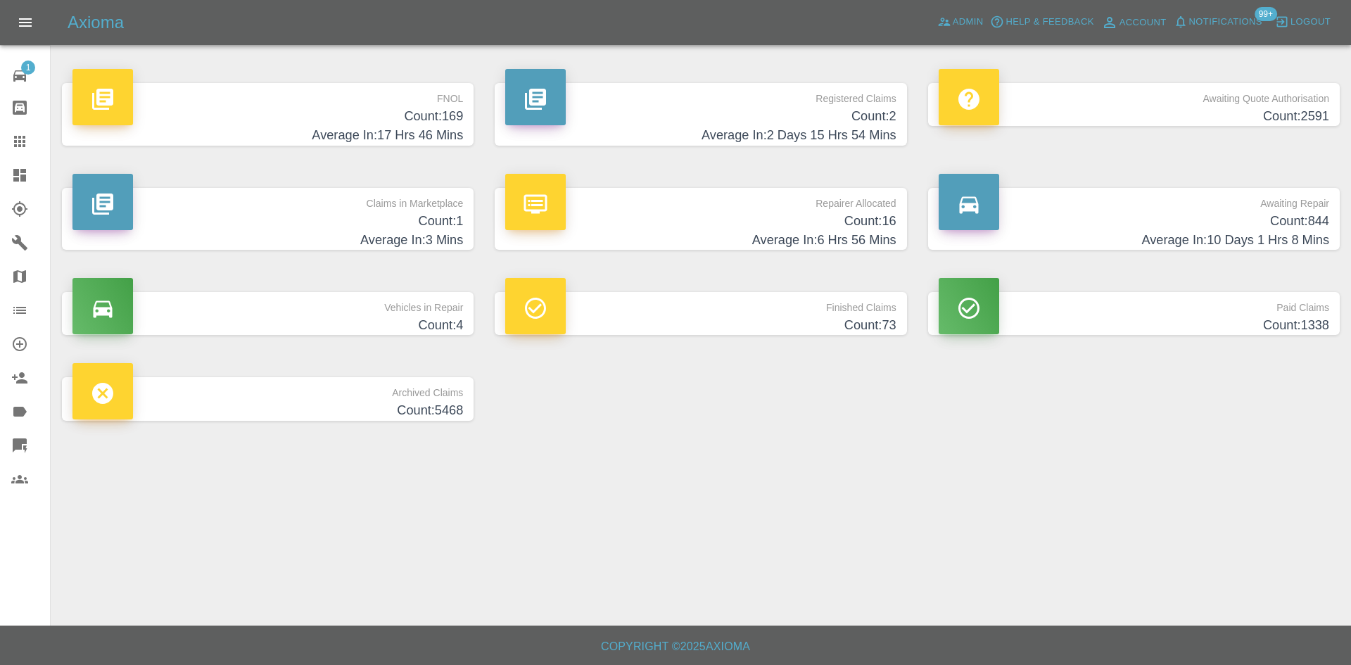
drag, startPoint x: 258, startPoint y: 295, endPoint x: 790, endPoint y: 247, distance: 534.0
click at [260, 296] on p "Vehicles in Repair" at bounding box center [267, 304] width 390 height 24
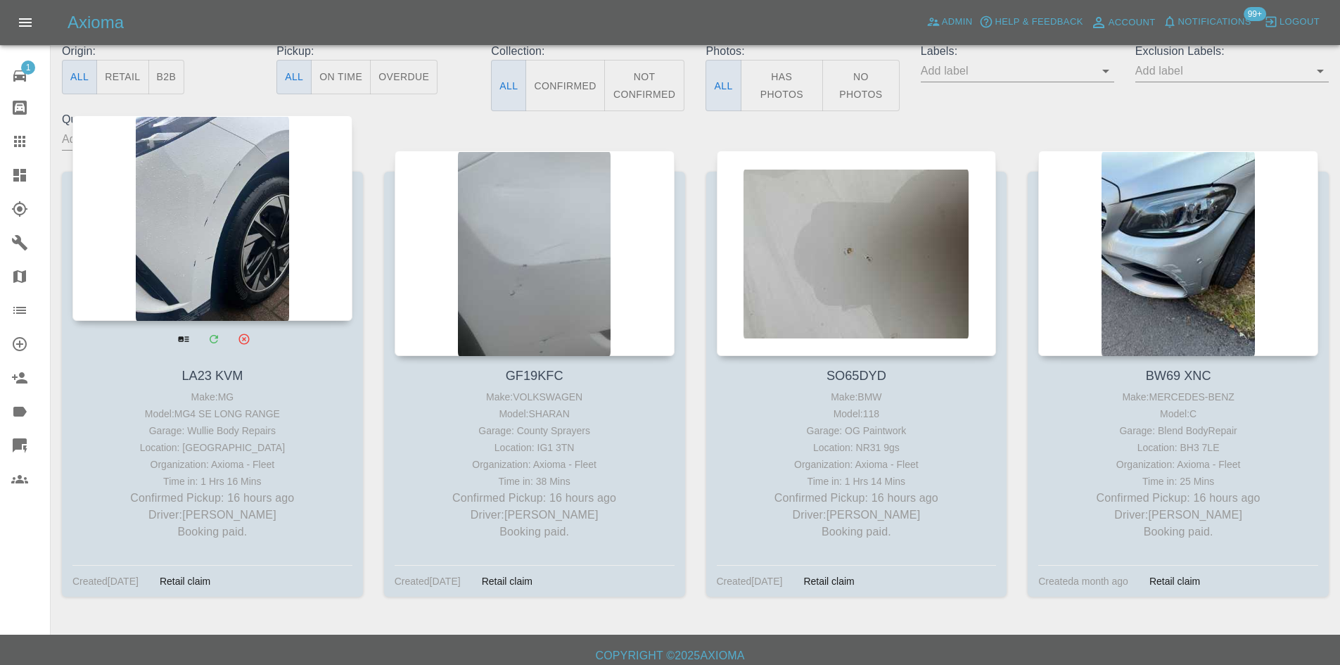
scroll to position [178, 0]
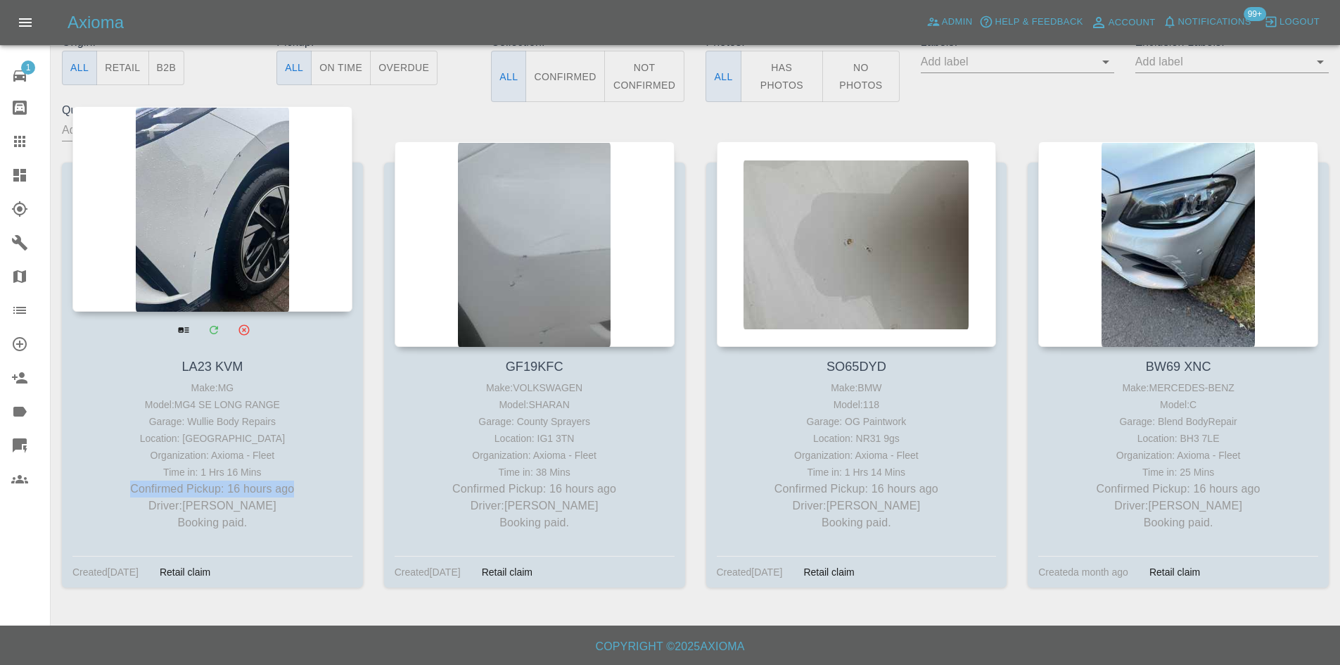
drag, startPoint x: 302, startPoint y: 485, endPoint x: 85, endPoint y: 493, distance: 217.5
click at [85, 493] on p "Confirmed Pickup: 16 hours ago" at bounding box center [212, 488] width 273 height 17
copy p "Confirmed Pickup: 16 hours ago"
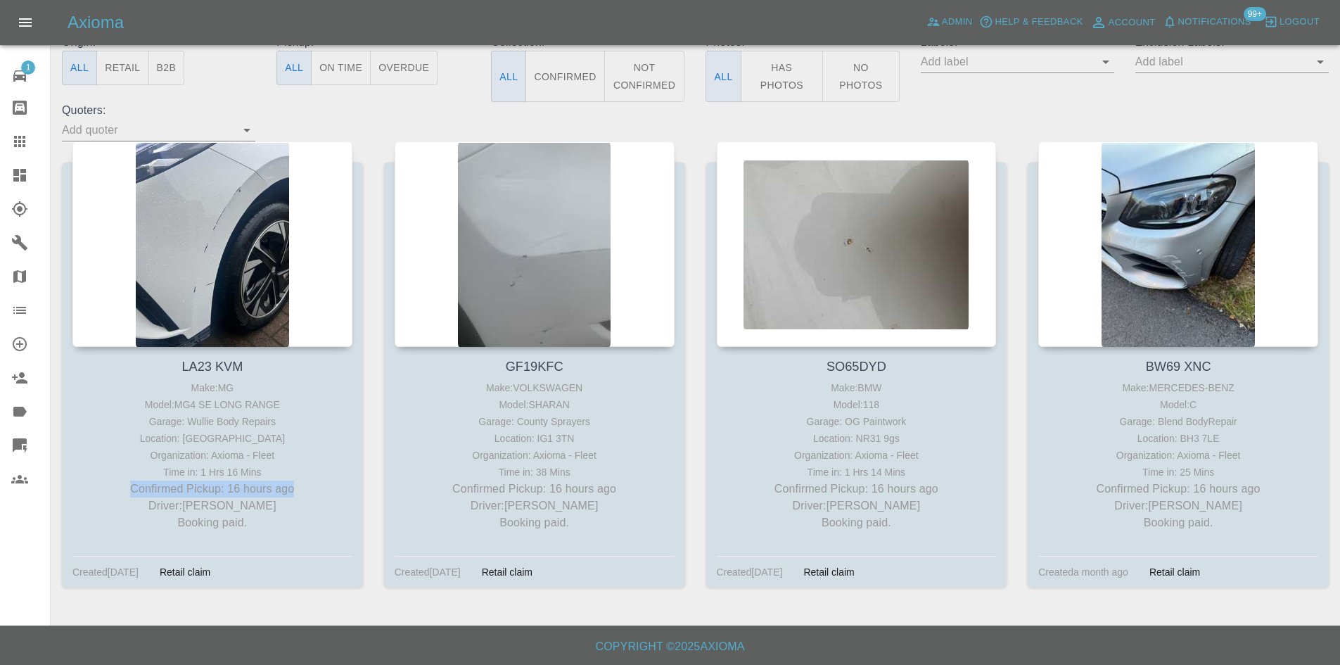
click at [23, 177] on icon at bounding box center [19, 175] width 13 height 13
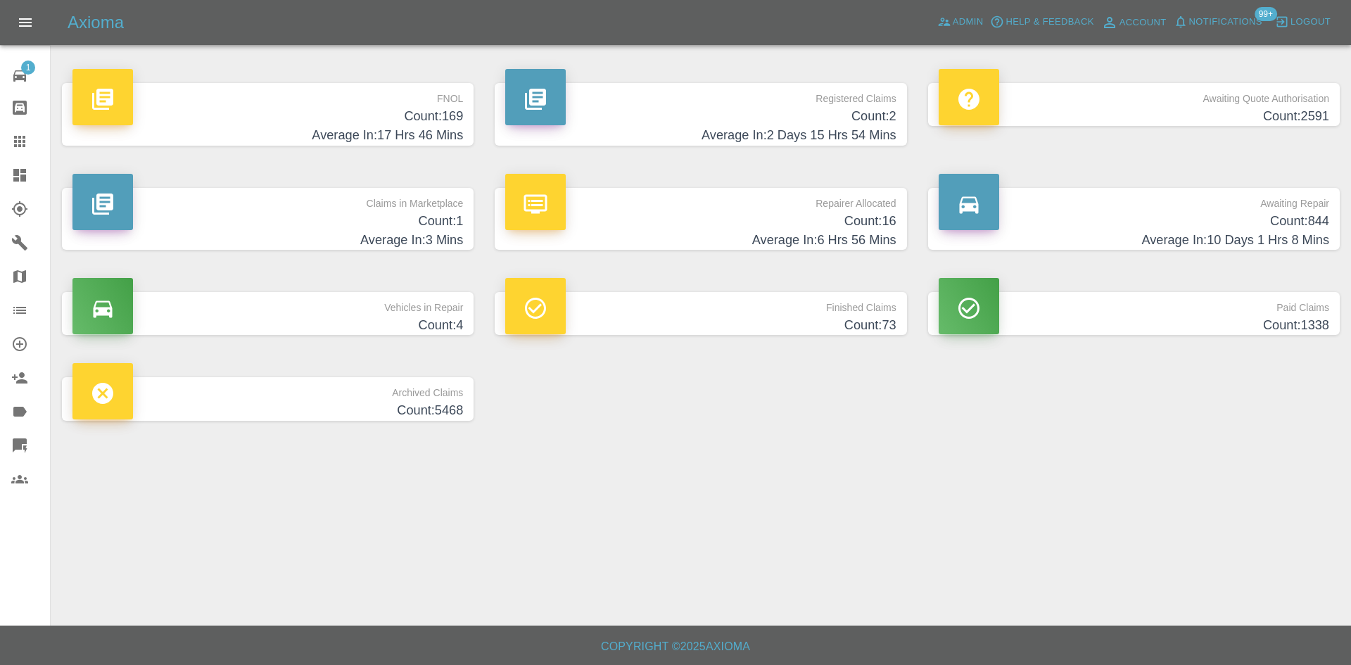
click at [1138, 213] on h4 "Count: 844" at bounding box center [1133, 221] width 390 height 19
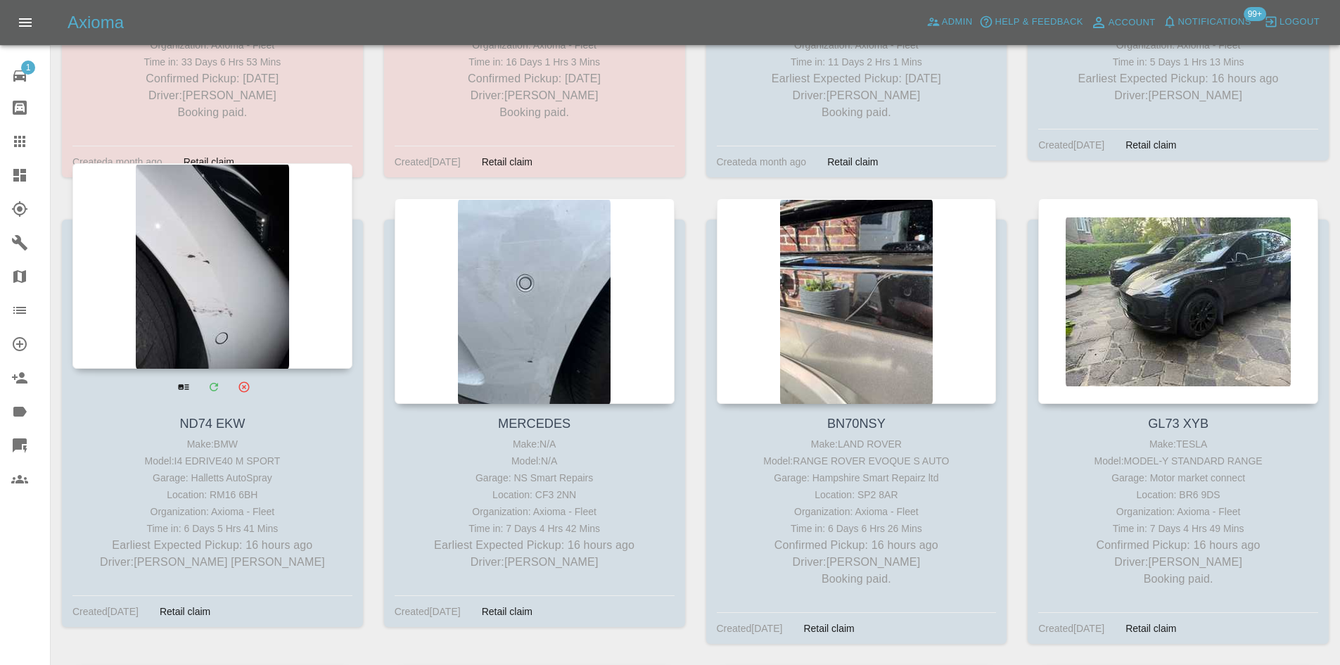
scroll to position [379, 0]
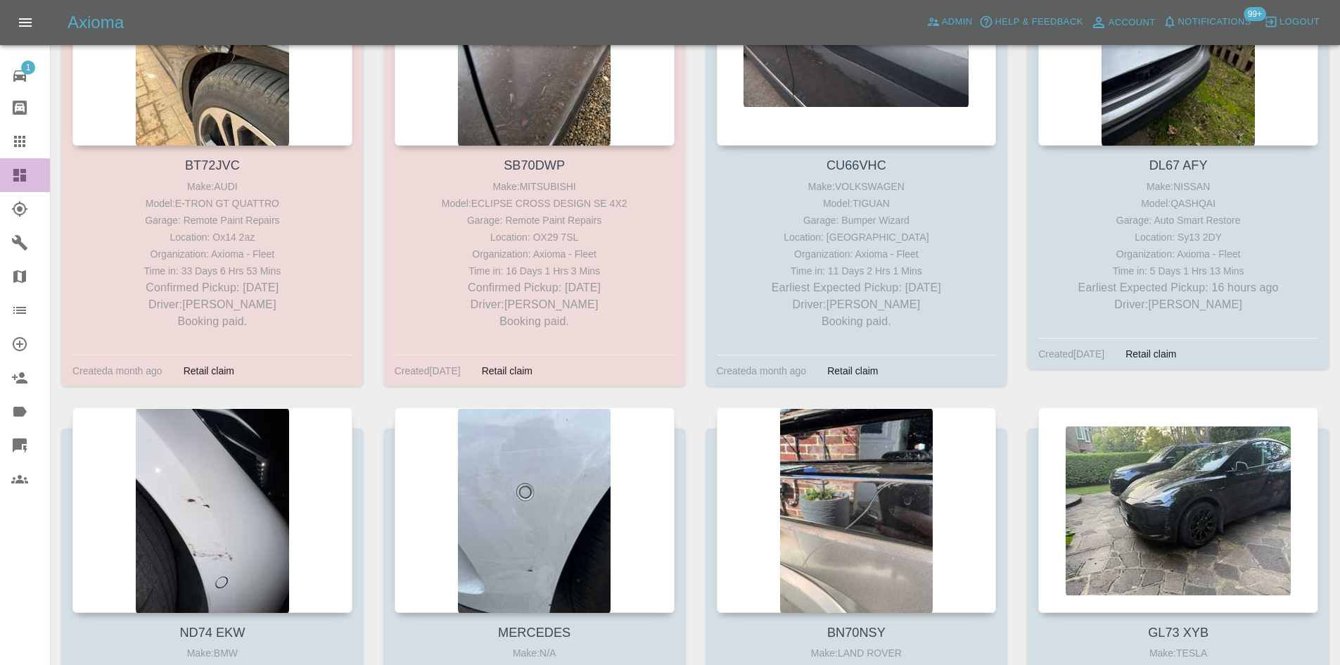
click at [7, 177] on link "Dashboard" at bounding box center [25, 175] width 50 height 34
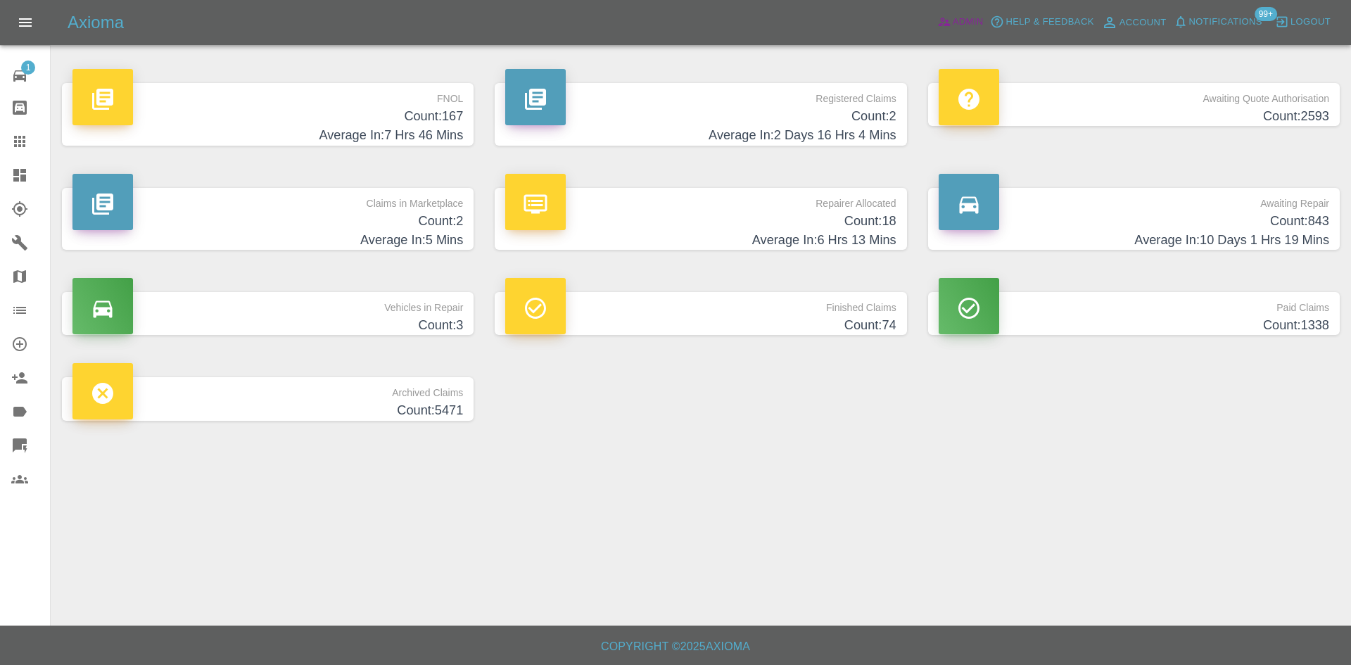
click at [968, 23] on span "Admin" at bounding box center [967, 22] width 31 height 16
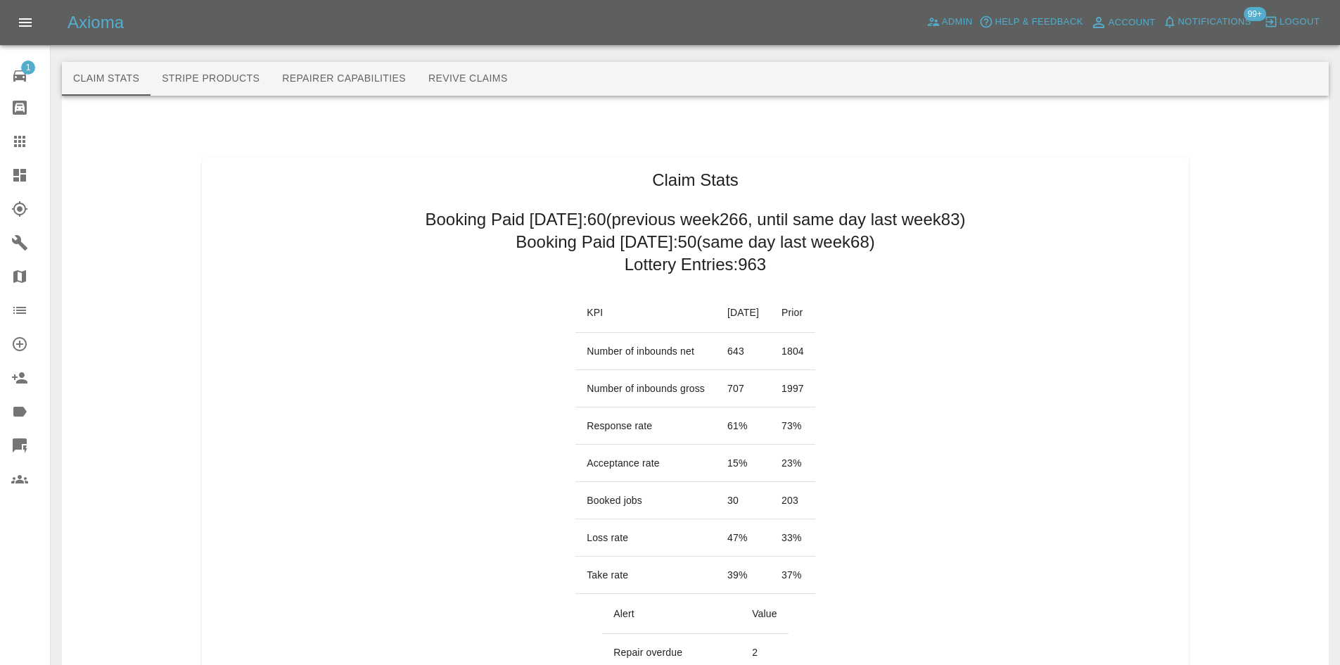
click at [0, 177] on link "Dashboard" at bounding box center [25, 175] width 50 height 34
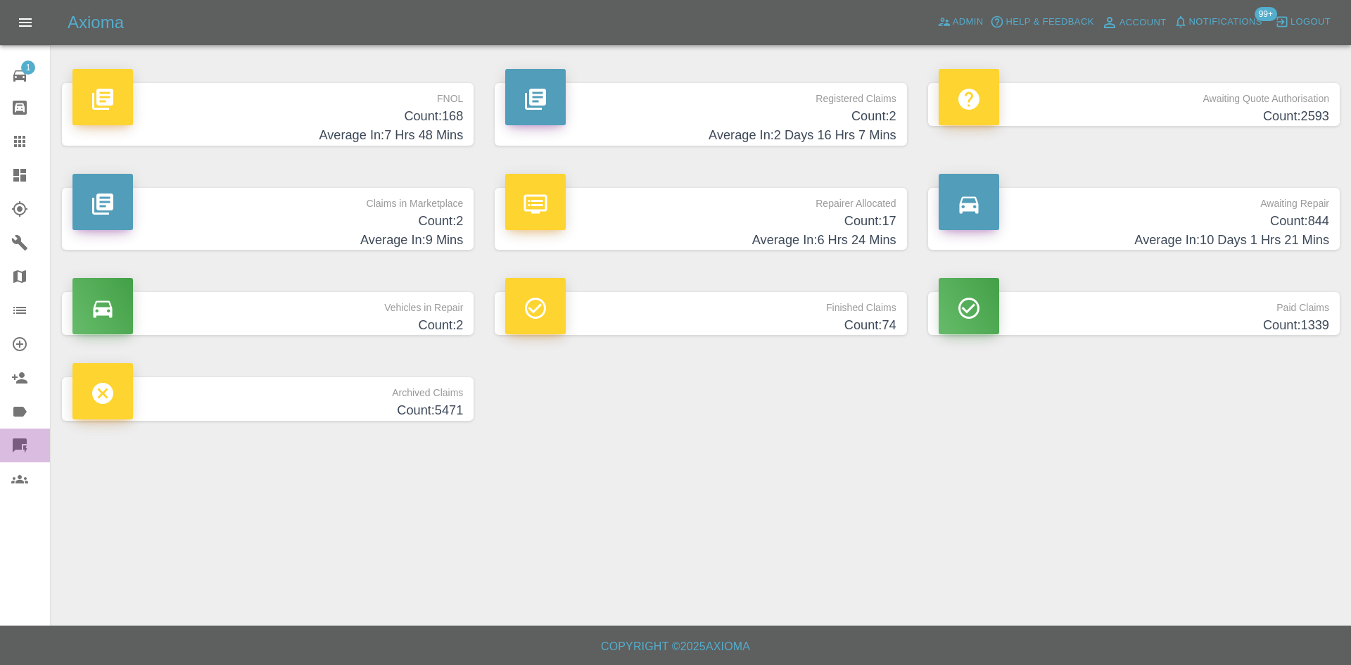
click at [20, 438] on icon at bounding box center [20, 445] width 14 height 14
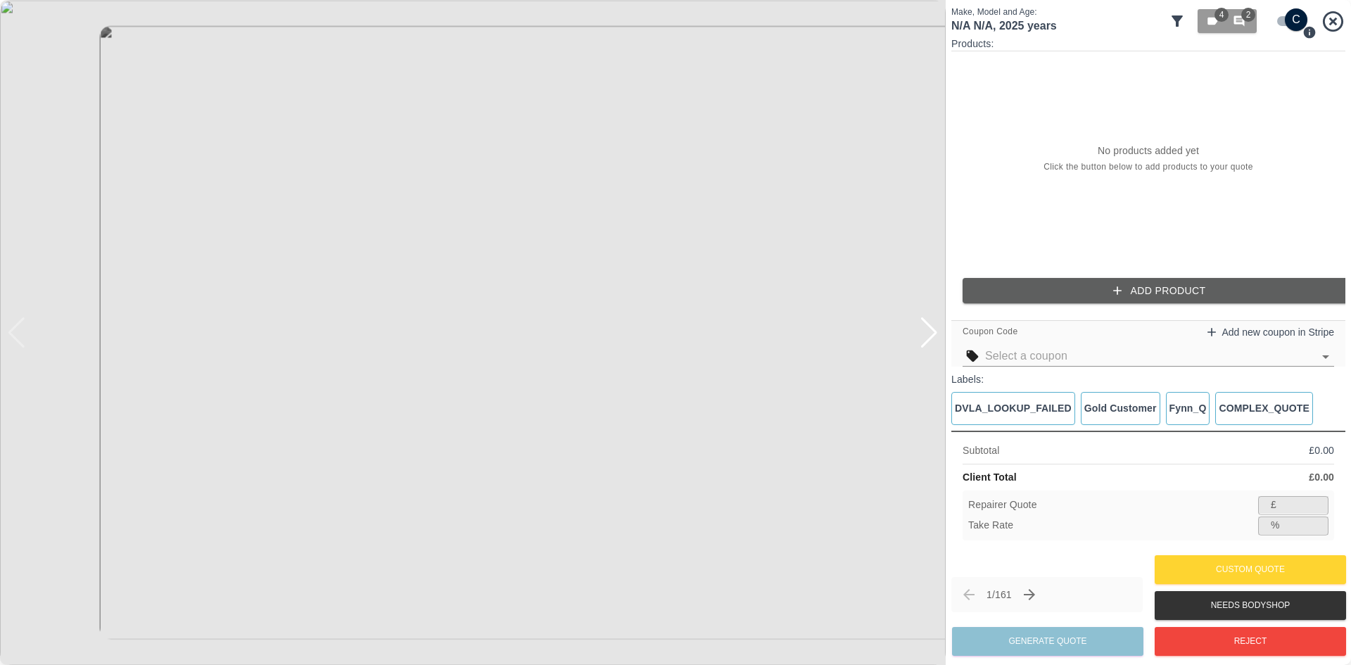
click at [1282, 12] on input "checkbox" at bounding box center [1296, 19] width 68 height 23
checkbox input "false"
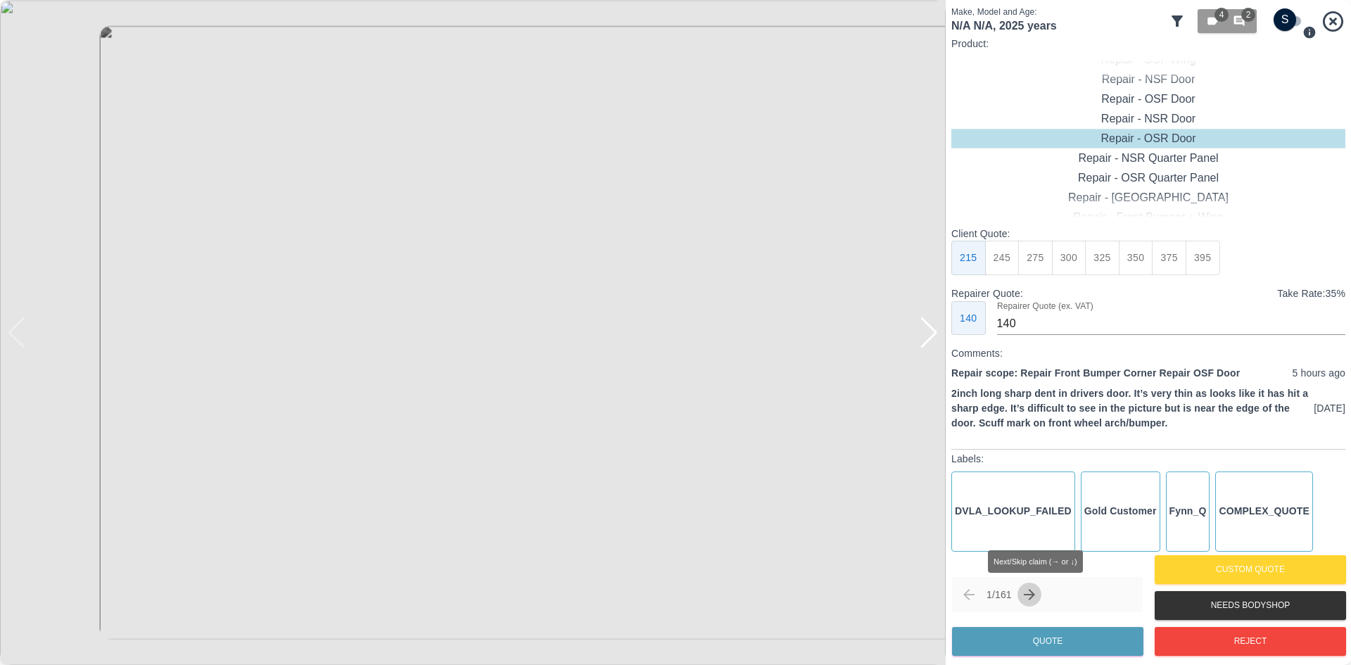
click at [1038, 592] on icon "Next claim" at bounding box center [1029, 594] width 17 height 17
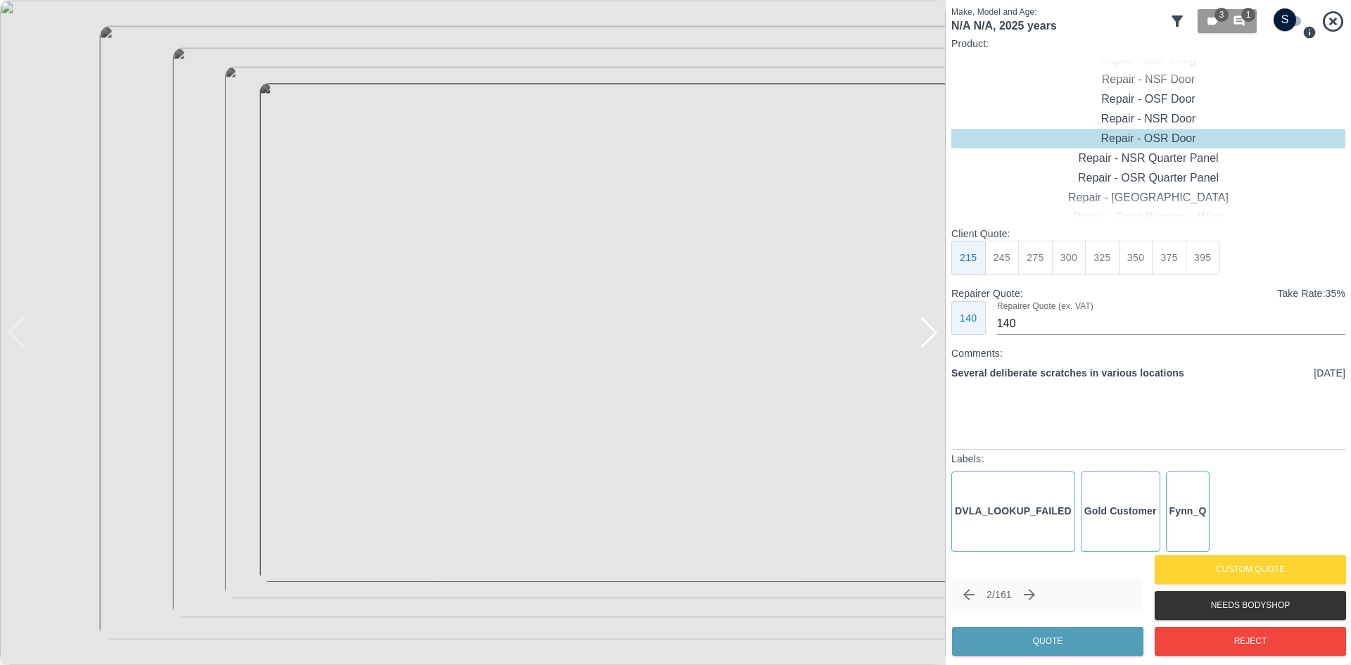
click at [931, 346] on div at bounding box center [928, 332] width 19 height 31
click at [931, 345] on div at bounding box center [928, 332] width 19 height 31
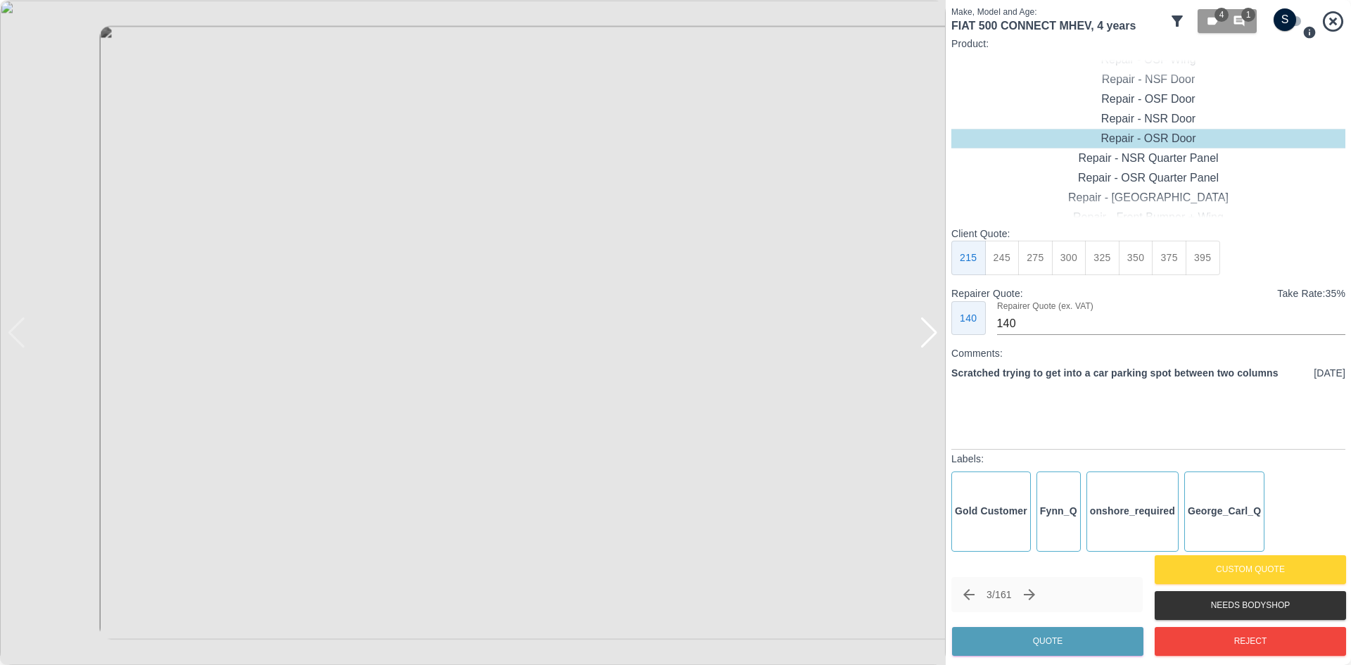
click at [934, 333] on div at bounding box center [928, 332] width 19 height 31
click at [934, 333] on img at bounding box center [472, 332] width 945 height 665
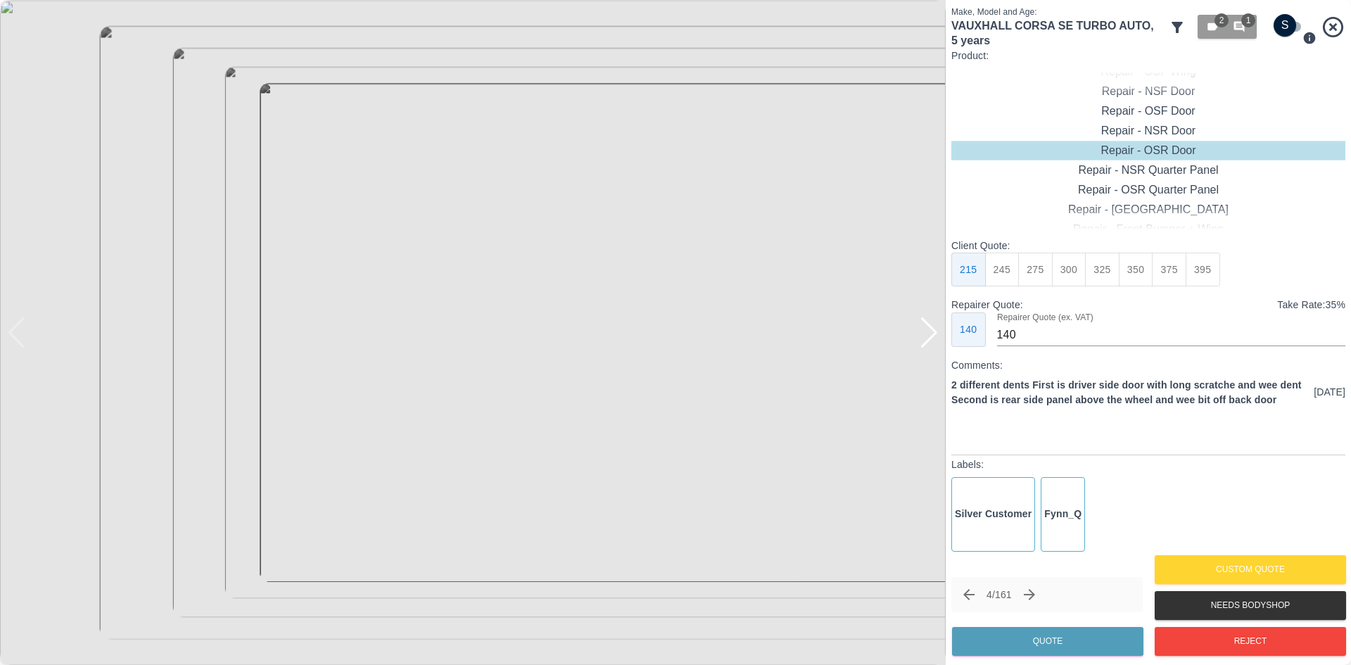
click at [934, 335] on div at bounding box center [928, 332] width 19 height 31
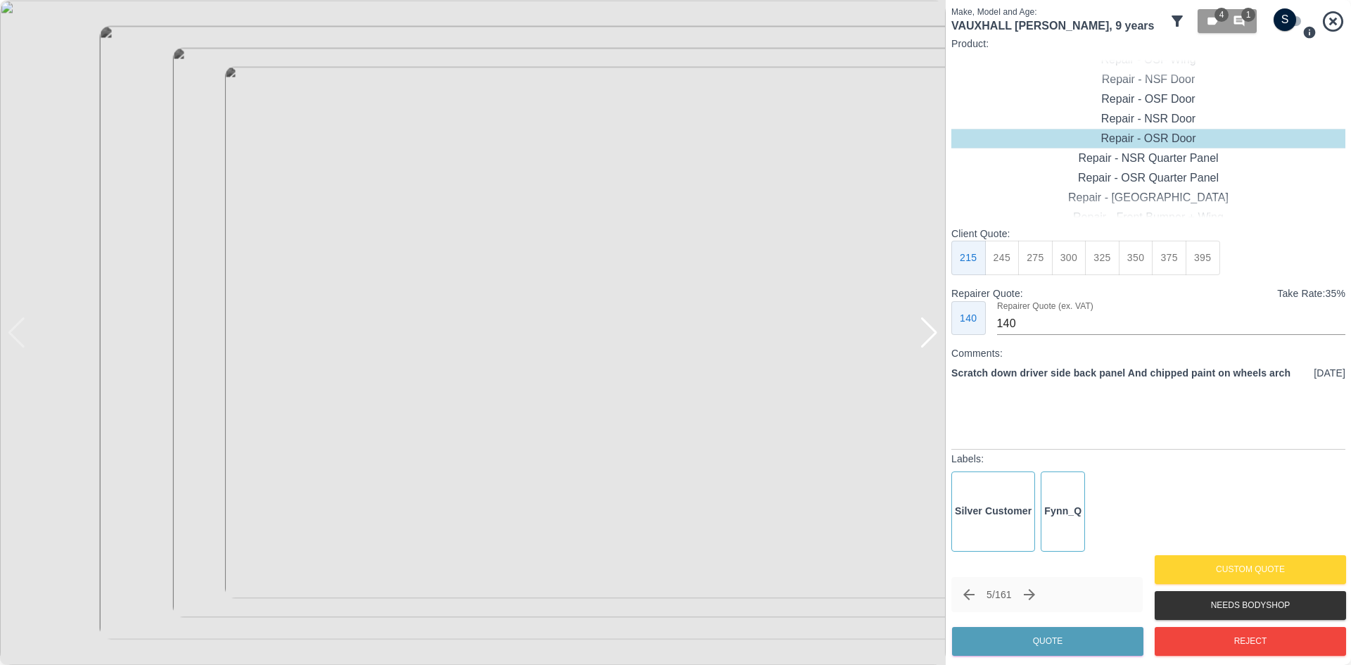
click at [934, 335] on div at bounding box center [928, 332] width 19 height 31
click at [929, 338] on div at bounding box center [928, 332] width 19 height 31
click at [935, 339] on div at bounding box center [928, 332] width 19 height 31
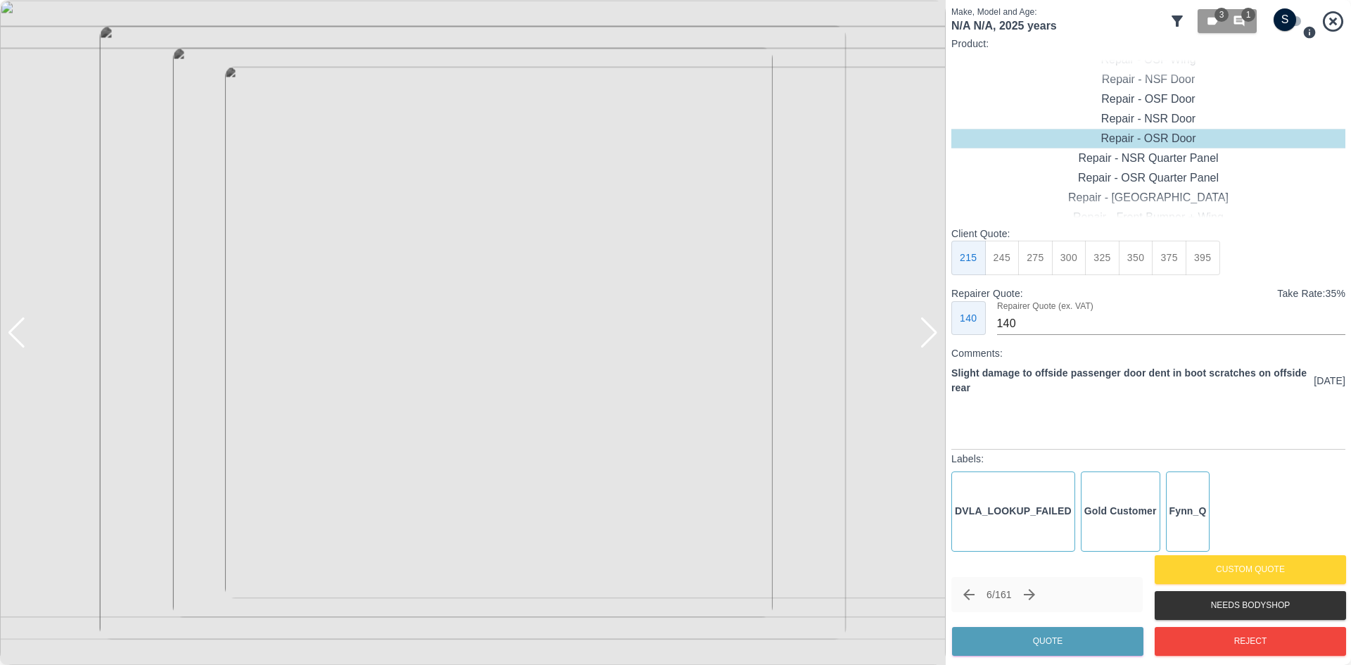
click at [935, 339] on div at bounding box center [928, 332] width 19 height 31
click at [931, 339] on img at bounding box center [472, 332] width 945 height 665
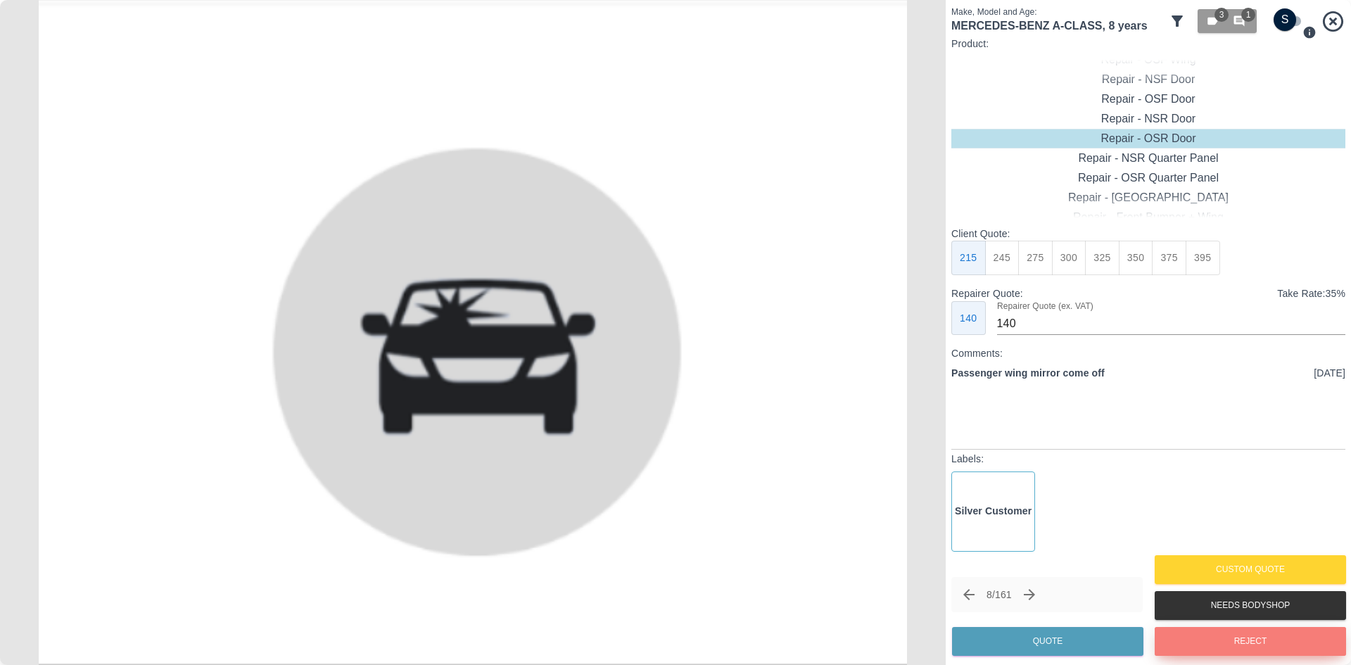
click at [1223, 640] on button "Reject" at bounding box center [1249, 641] width 191 height 29
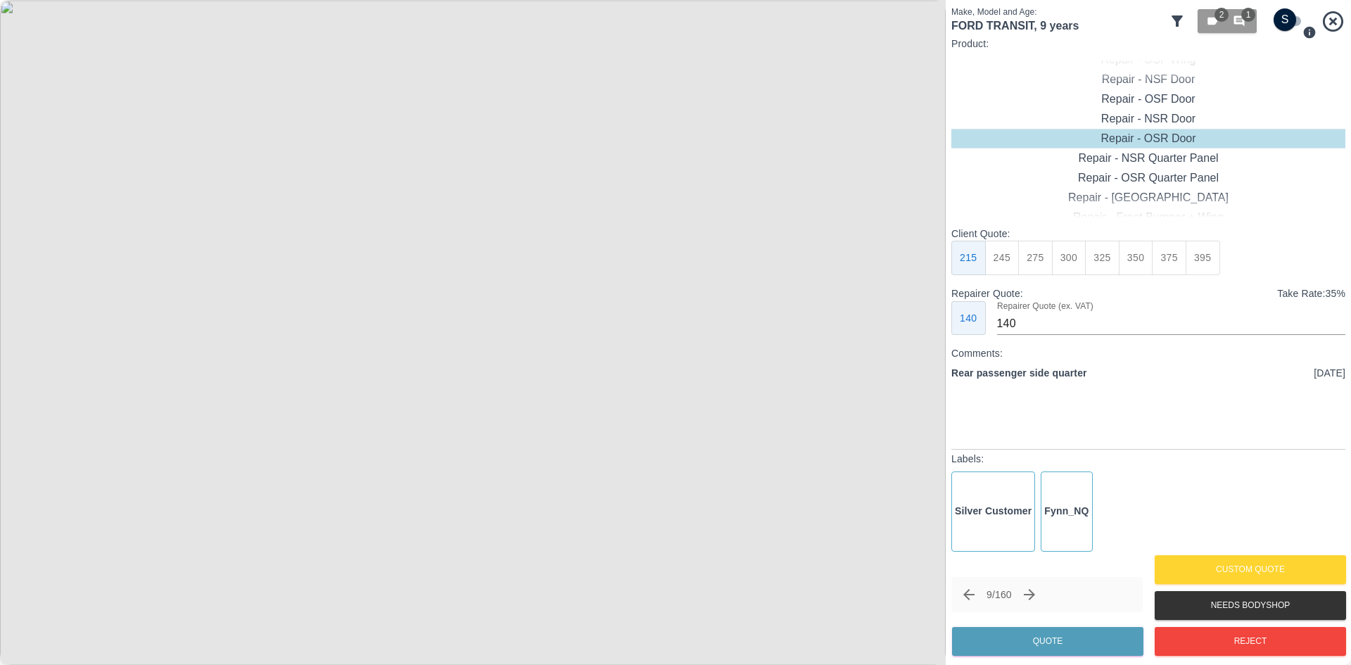
click at [1177, 20] on icon at bounding box center [1176, 20] width 11 height 11
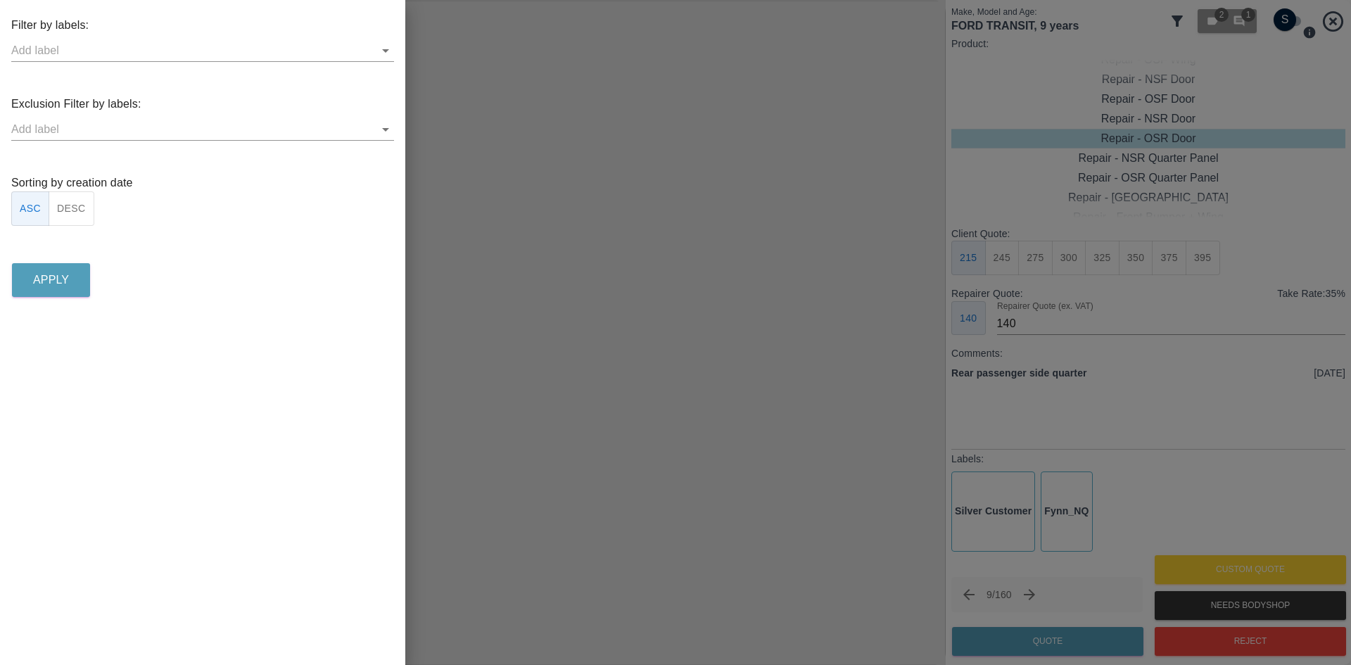
click at [49, 217] on div "ASC DESC" at bounding box center [52, 208] width 83 height 34
click at [63, 286] on p "Apply" at bounding box center [51, 280] width 36 height 17
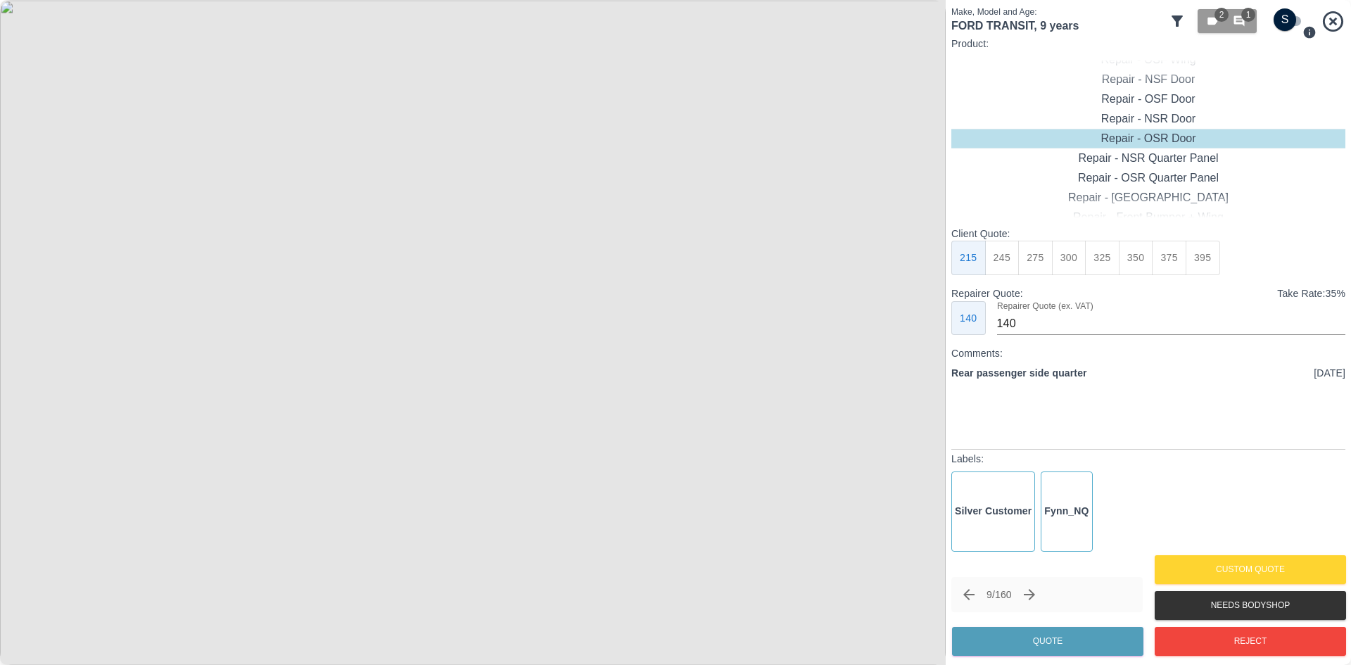
click at [1178, 18] on icon at bounding box center [1176, 20] width 11 height 11
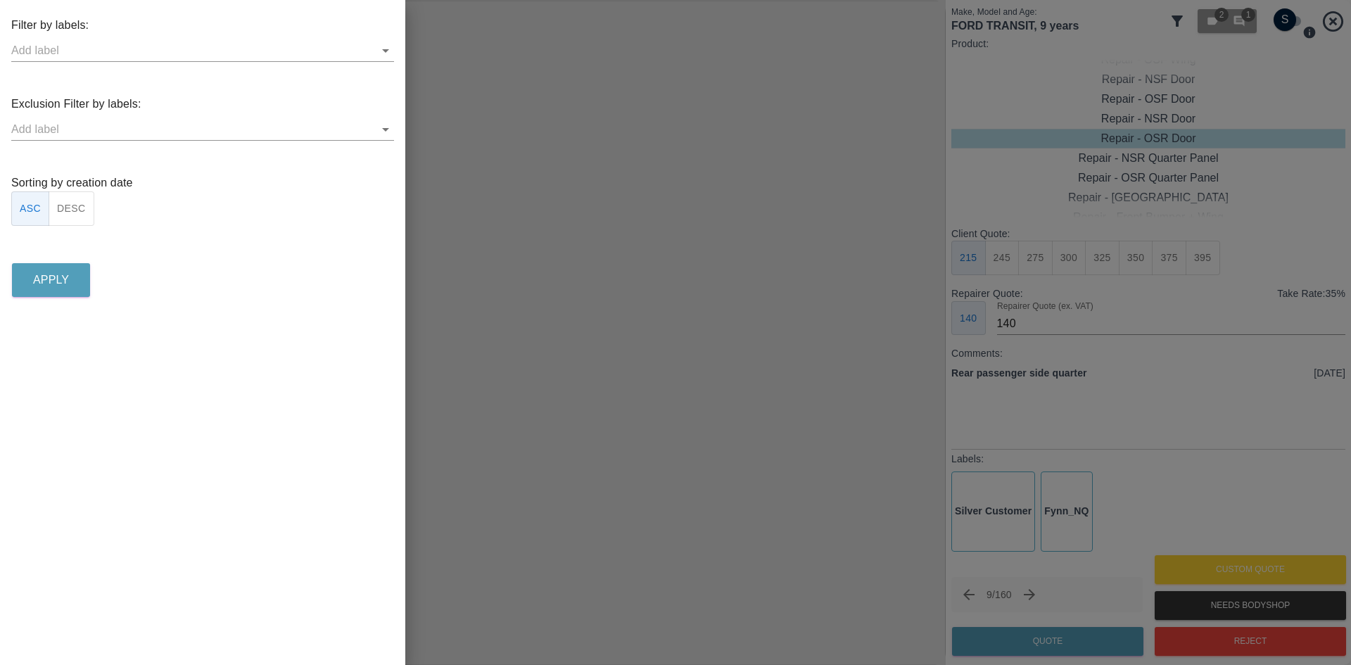
click at [72, 206] on button "DESC" at bounding box center [72, 208] width 46 height 34
click at [54, 276] on p "Apply" at bounding box center [51, 280] width 36 height 17
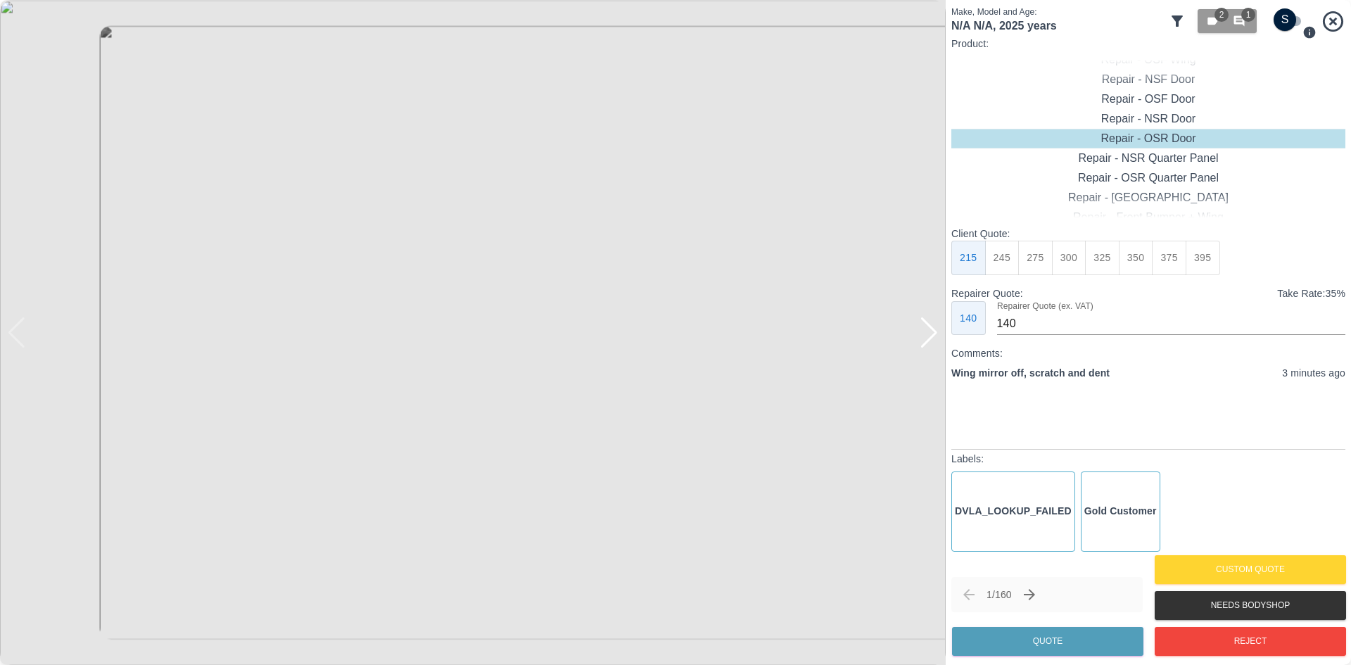
click at [932, 330] on div at bounding box center [928, 332] width 19 height 31
click at [932, 330] on img at bounding box center [472, 332] width 945 height 665
click at [1208, 639] on button "Reject" at bounding box center [1249, 641] width 191 height 29
click at [924, 336] on div at bounding box center [928, 332] width 19 height 31
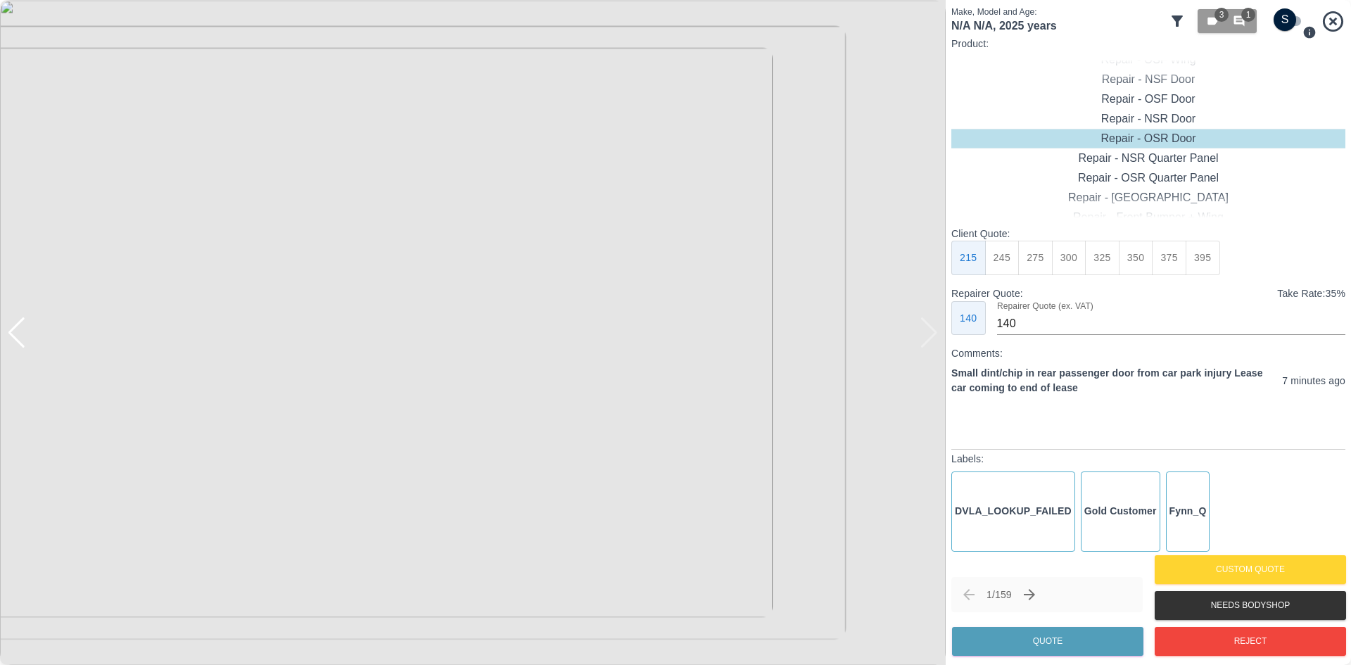
click at [924, 336] on img at bounding box center [472, 332] width 945 height 665
click at [1016, 267] on button "245" at bounding box center [1002, 258] width 34 height 34
click at [1030, 262] on button "275" at bounding box center [1035, 258] width 34 height 34
type input "185"
click at [1042, 623] on div "1 / 159 Quote" at bounding box center [1046, 618] width 191 height 82
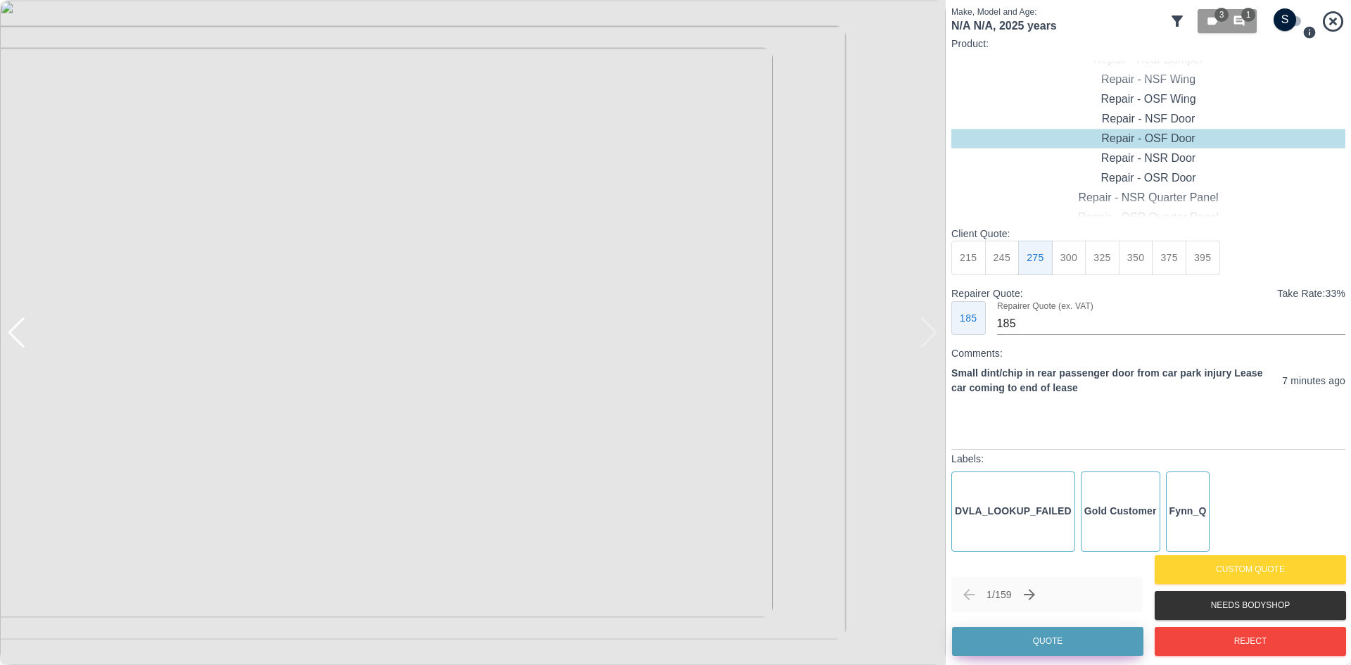
click at [1035, 633] on button "Quote" at bounding box center [1047, 641] width 191 height 29
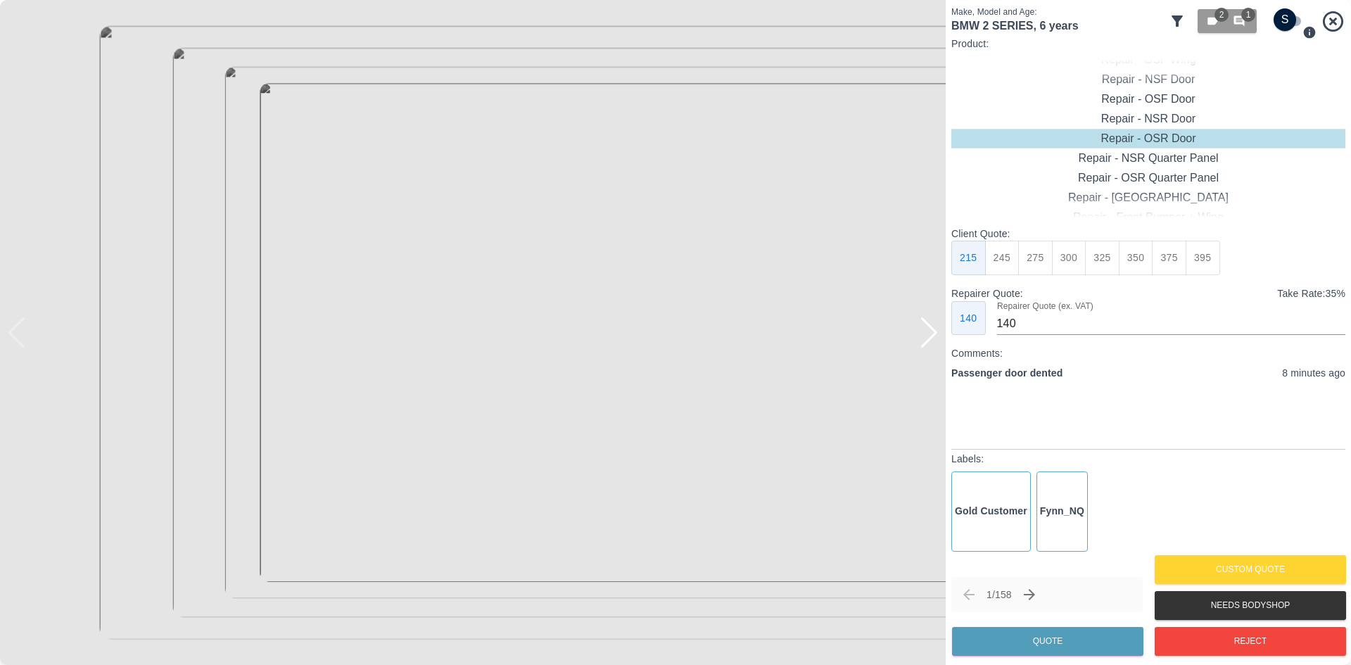
click at [919, 338] on div at bounding box center [928, 332] width 19 height 31
click at [1218, 627] on button "Reject" at bounding box center [1249, 641] width 191 height 29
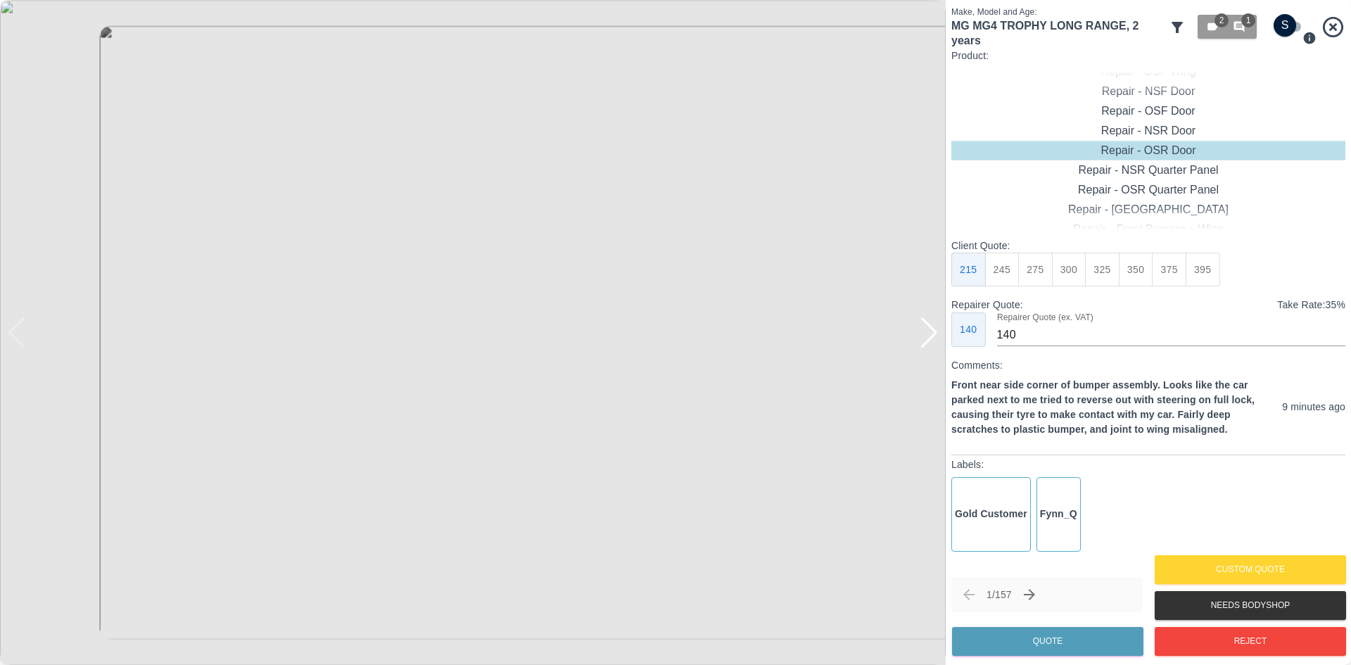
click at [939, 342] on img at bounding box center [472, 332] width 945 height 665
click at [933, 342] on div at bounding box center [928, 332] width 19 height 31
click at [933, 342] on div at bounding box center [472, 332] width 945 height 665
click at [933, 342] on img at bounding box center [472, 332] width 945 height 665
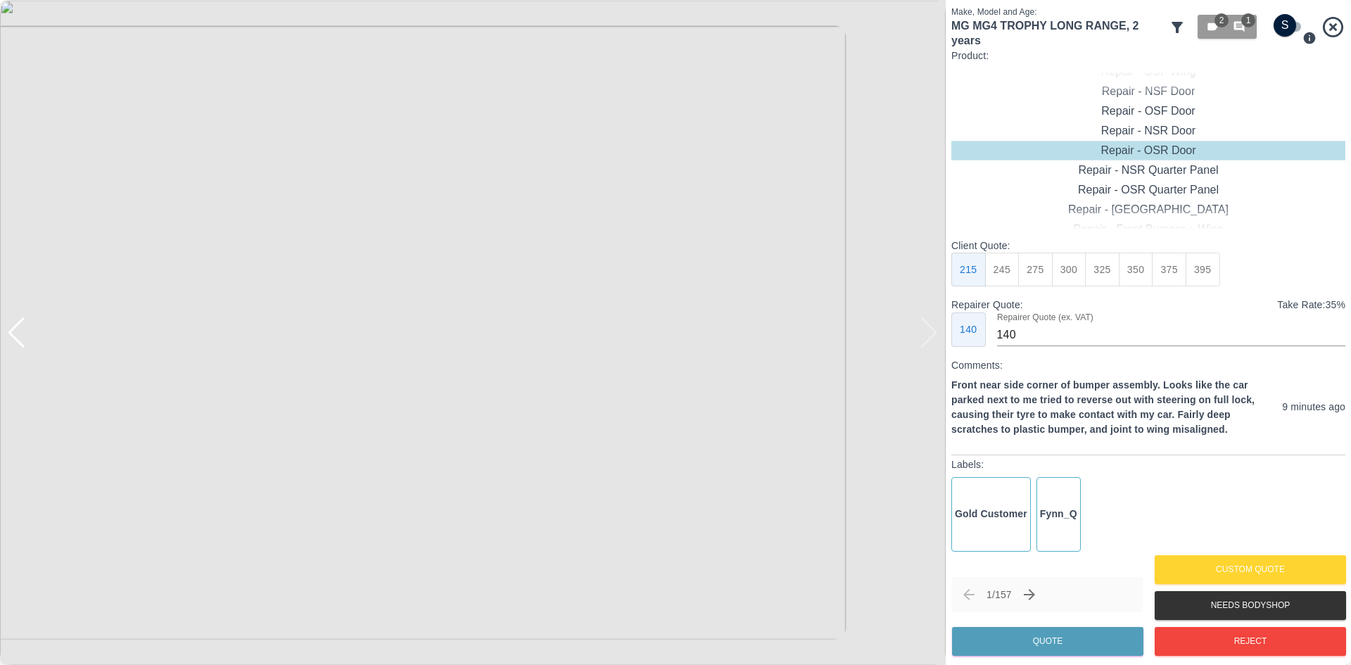
click at [933, 342] on img at bounding box center [472, 332] width 945 height 665
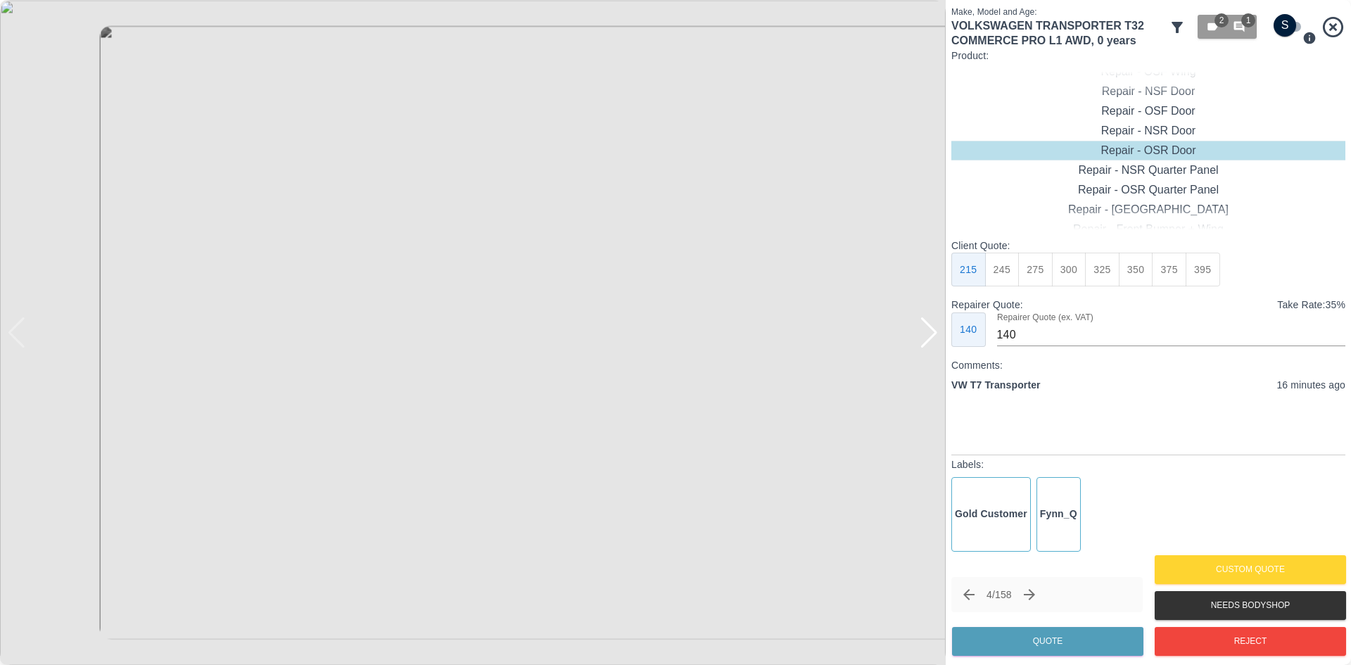
click at [926, 338] on div at bounding box center [928, 332] width 19 height 31
click at [926, 338] on img at bounding box center [472, 332] width 945 height 665
click at [21, 343] on div at bounding box center [16, 332] width 19 height 31
click at [21, 342] on div at bounding box center [16, 332] width 19 height 31
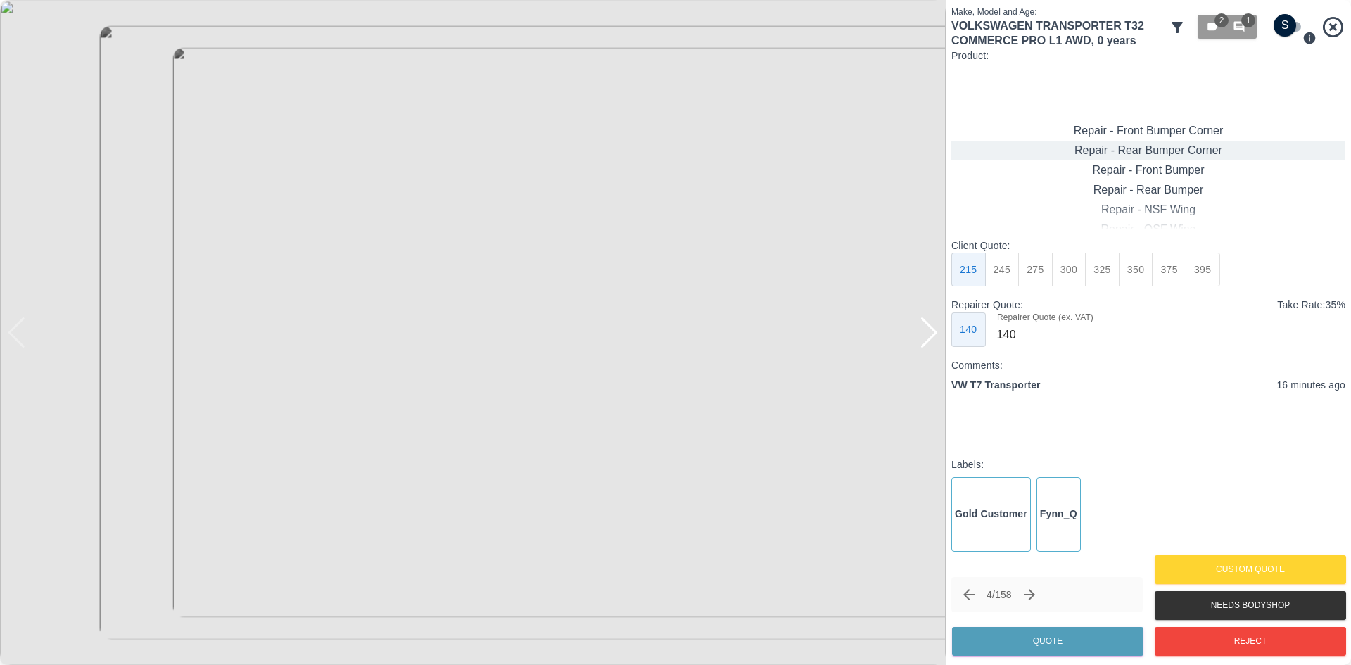
type input "120"
click at [1009, 272] on button "199" at bounding box center [1002, 270] width 34 height 34
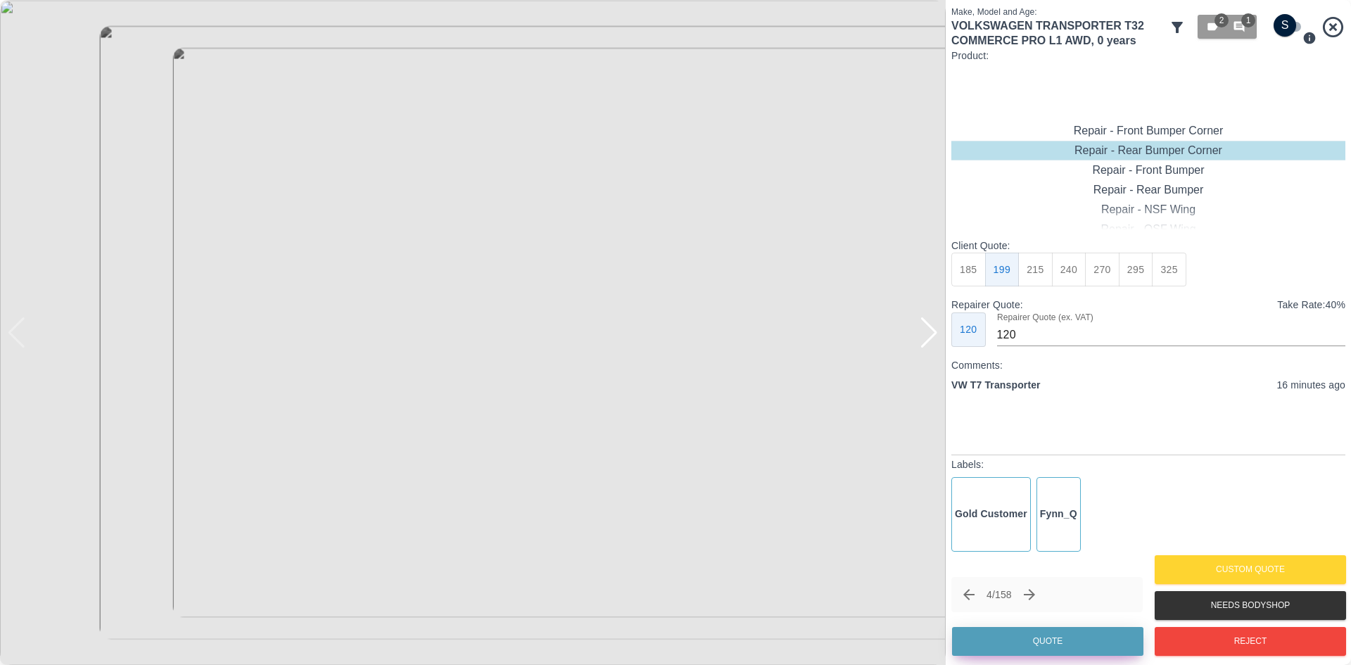
click at [1028, 637] on button "Quote" at bounding box center [1047, 641] width 191 height 29
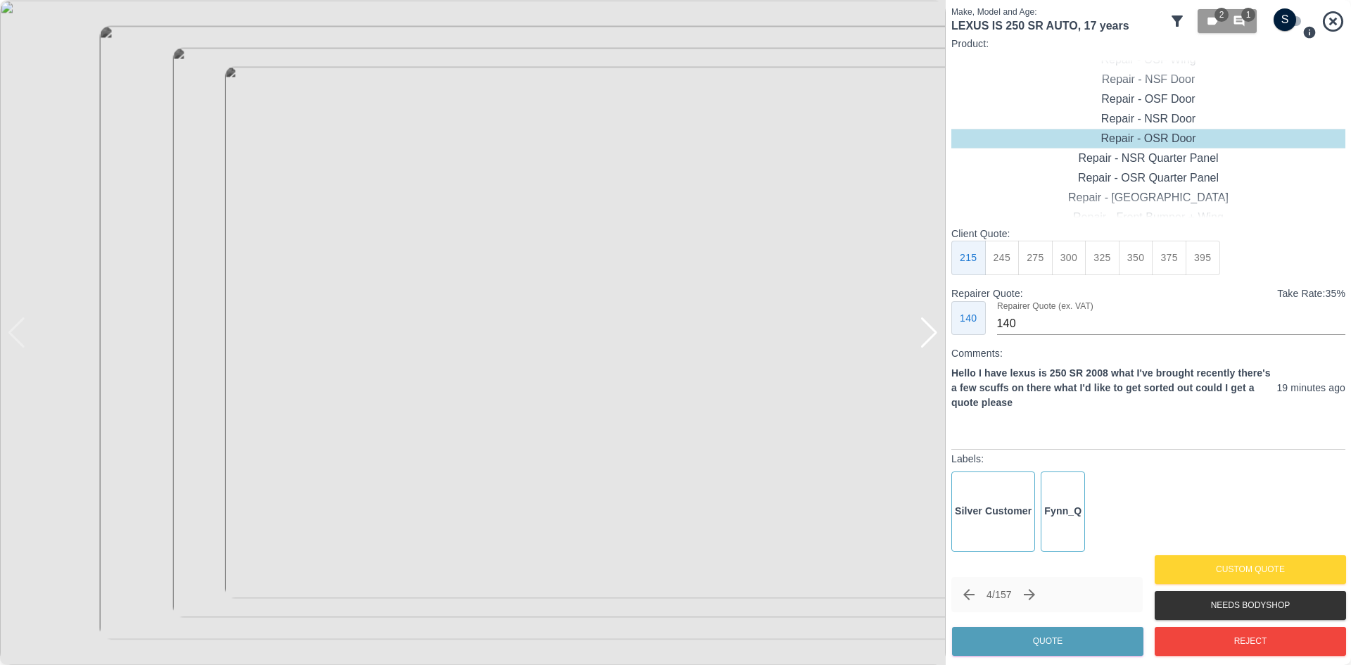
click at [927, 334] on div at bounding box center [928, 332] width 19 height 31
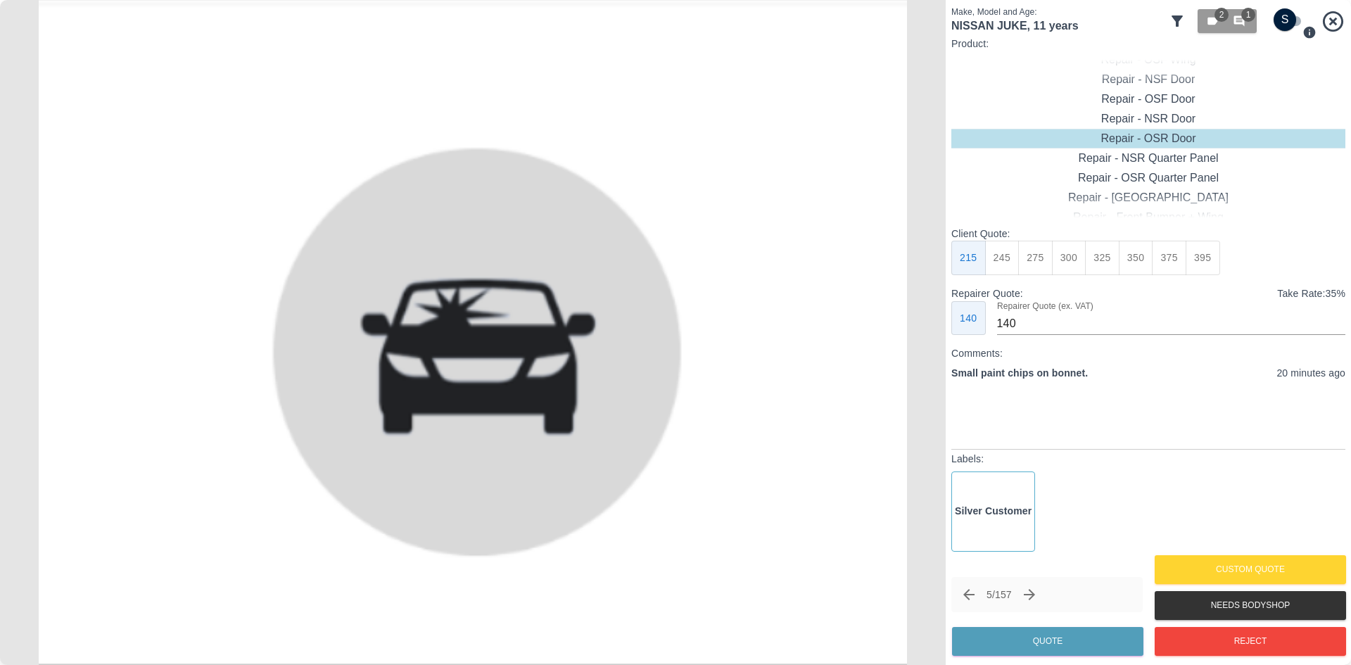
click at [927, 334] on img at bounding box center [472, 332] width 945 height 665
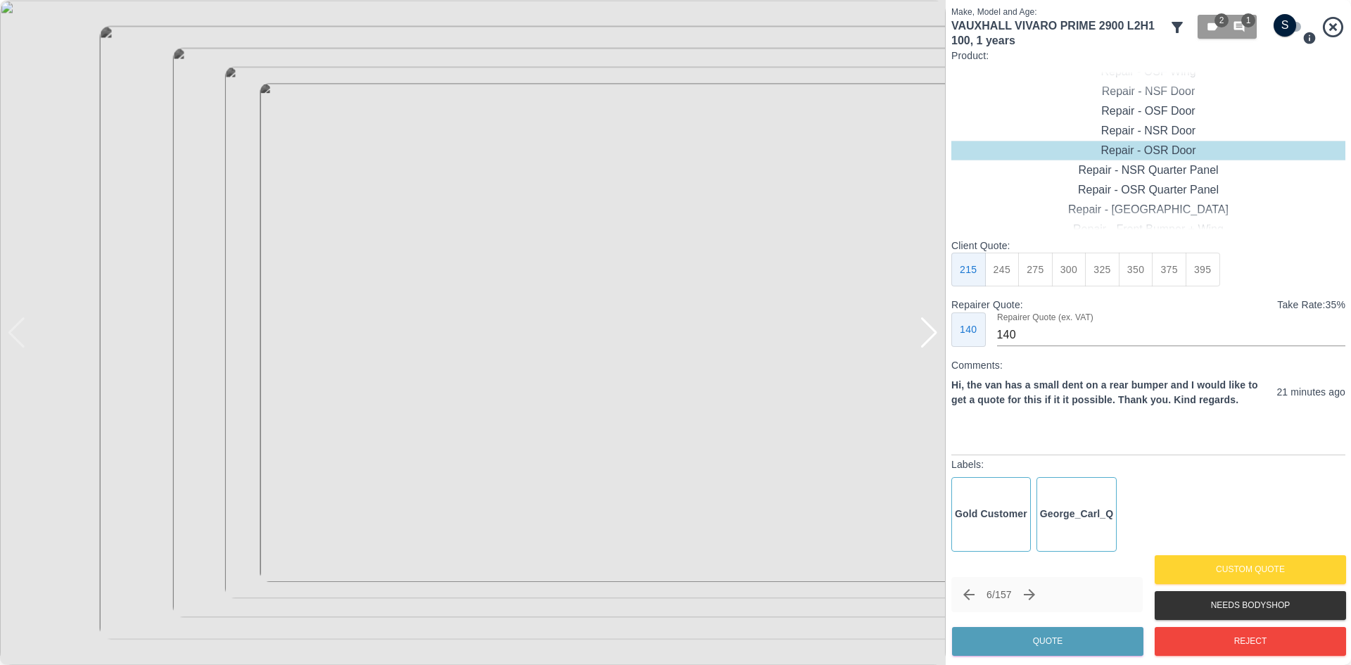
click at [927, 334] on div at bounding box center [928, 332] width 19 height 31
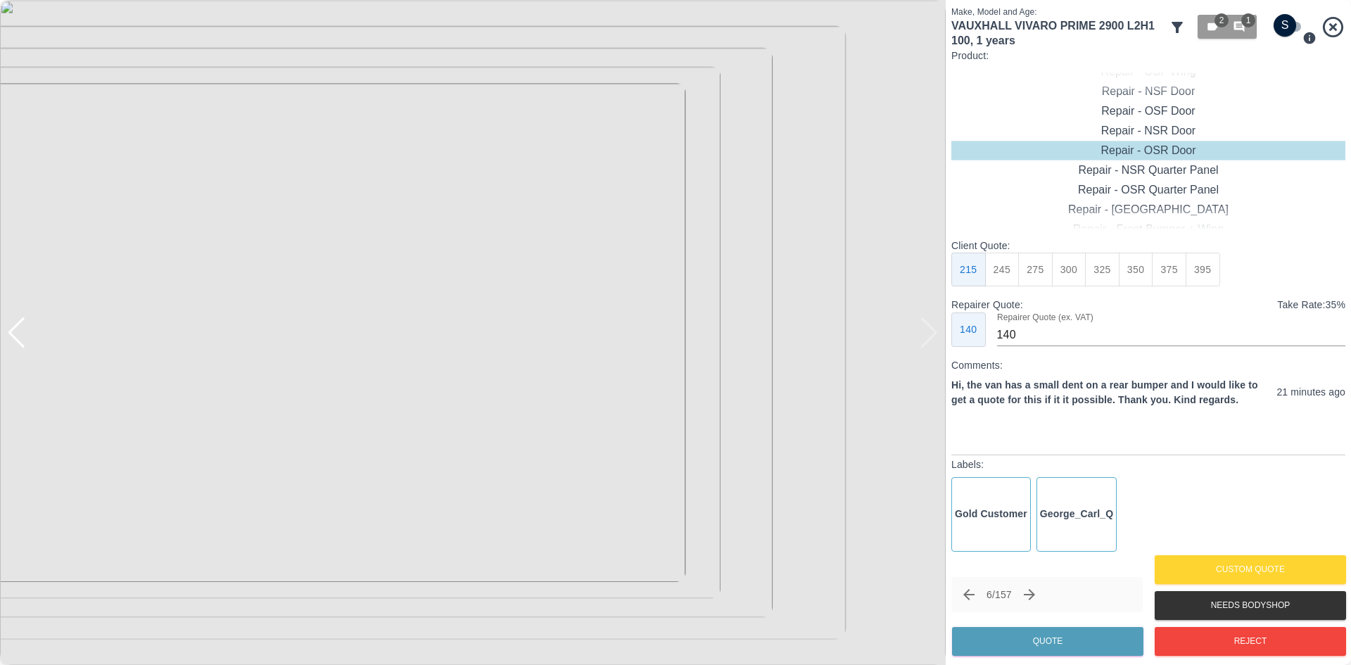
click at [927, 334] on img at bounding box center [472, 332] width 945 height 665
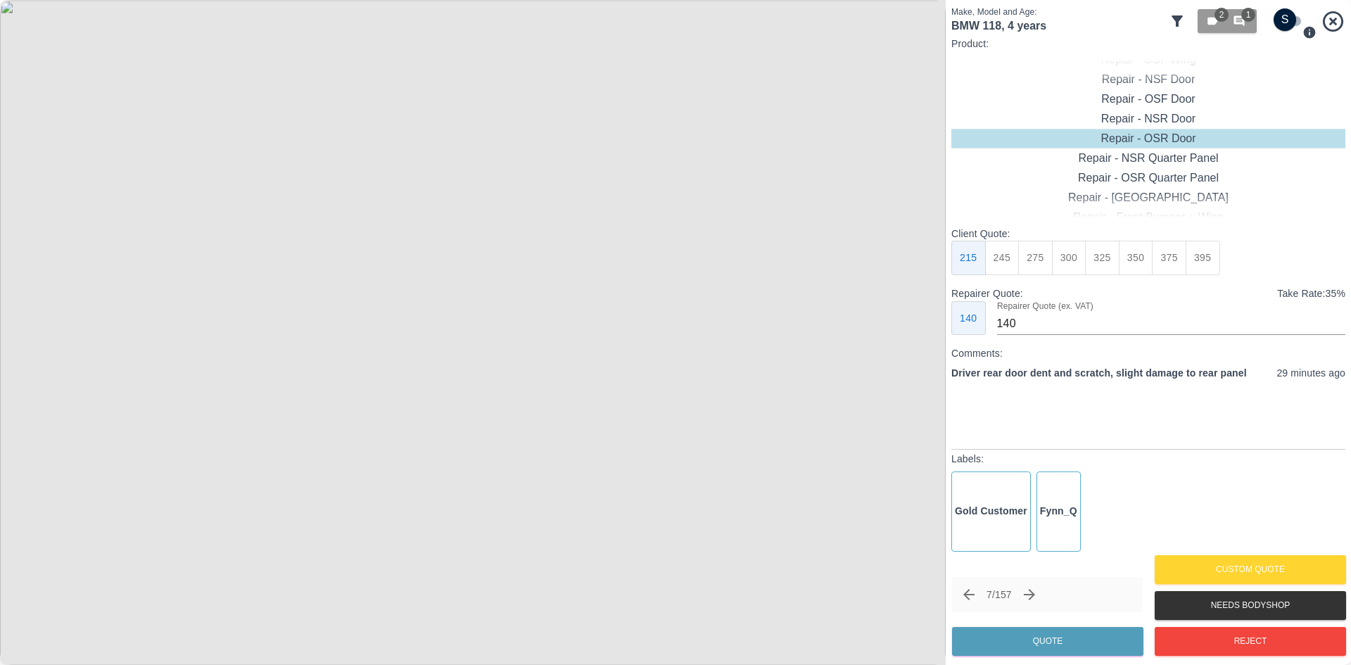
click at [927, 334] on img at bounding box center [472, 332] width 945 height 665
click at [927, 334] on div at bounding box center [928, 332] width 19 height 31
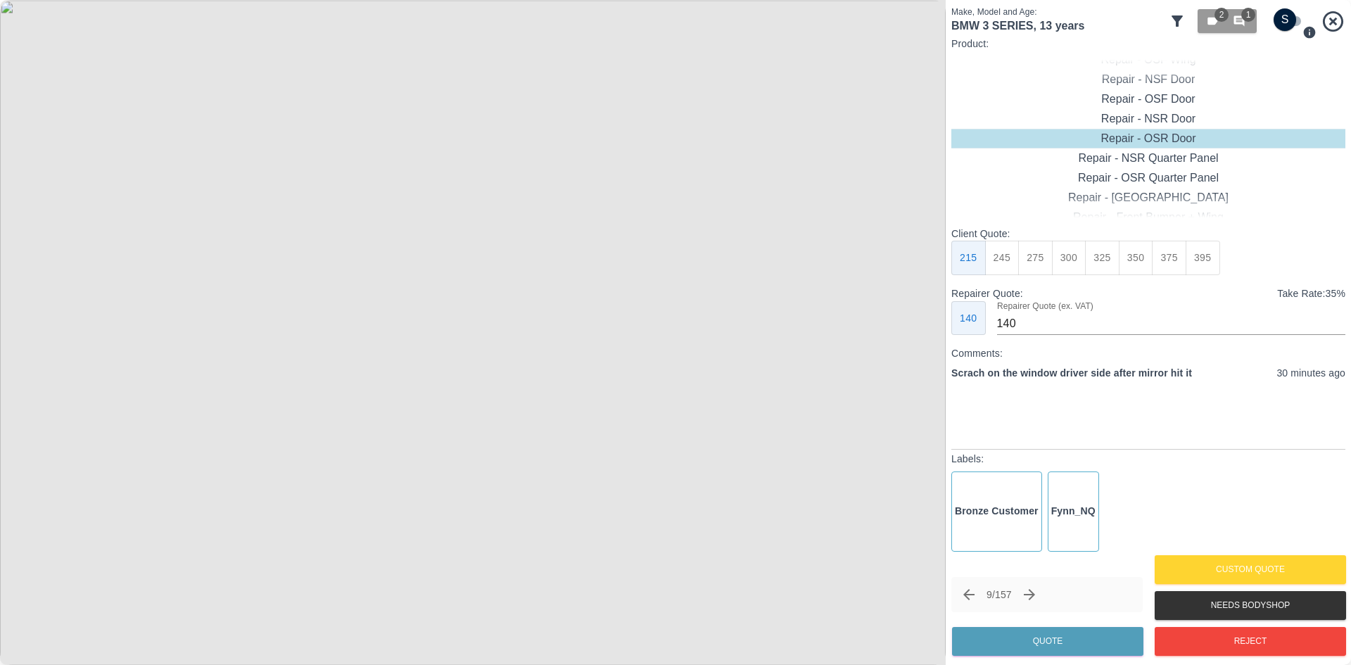
click at [927, 334] on img at bounding box center [472, 332] width 945 height 665
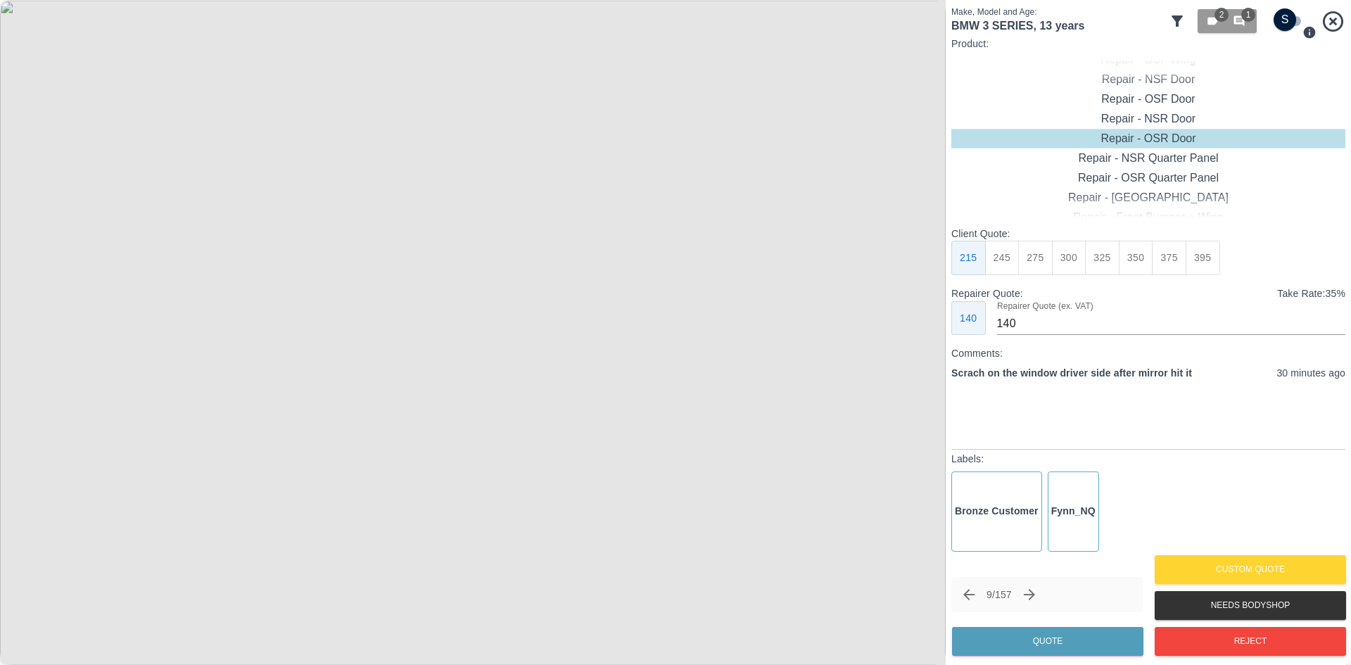
click at [927, 334] on img at bounding box center [472, 332] width 945 height 665
click at [1201, 641] on button "Reject" at bounding box center [1249, 641] width 191 height 29
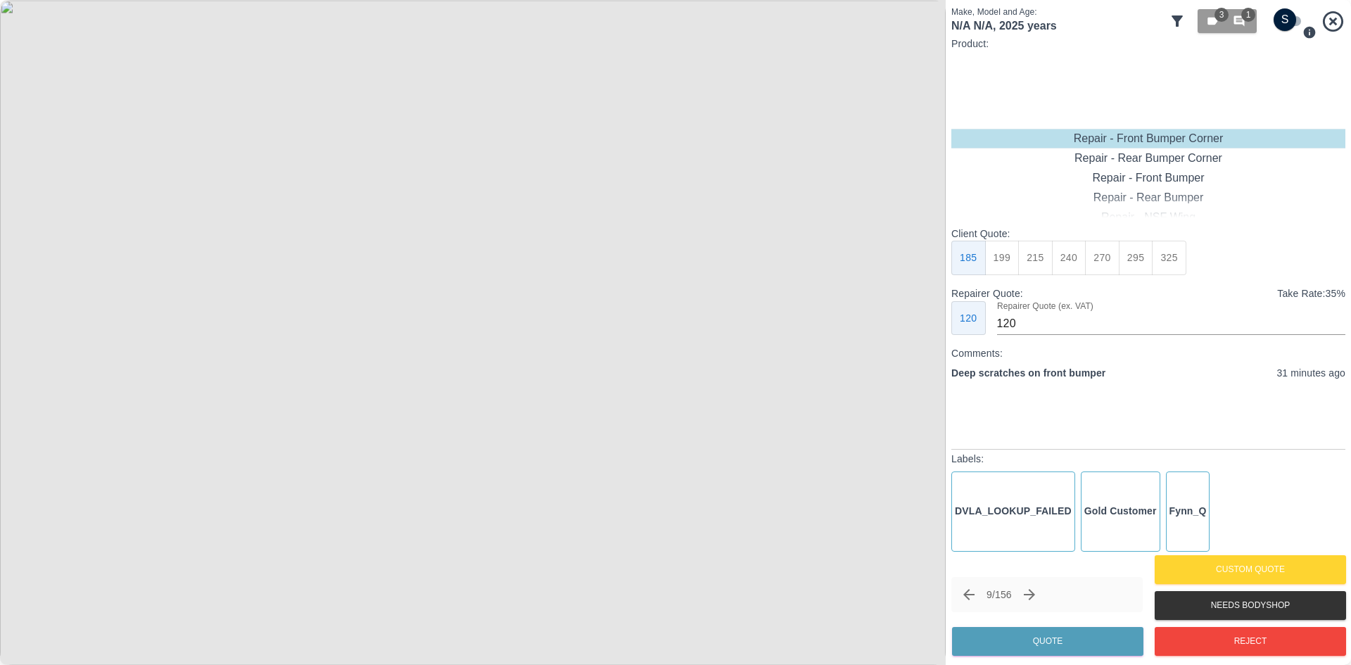
click at [1070, 262] on button "240" at bounding box center [1069, 258] width 34 height 34
click at [1041, 262] on button "215" at bounding box center [1035, 258] width 34 height 34
type input "135"
click at [1038, 630] on button "Quote" at bounding box center [1047, 641] width 191 height 29
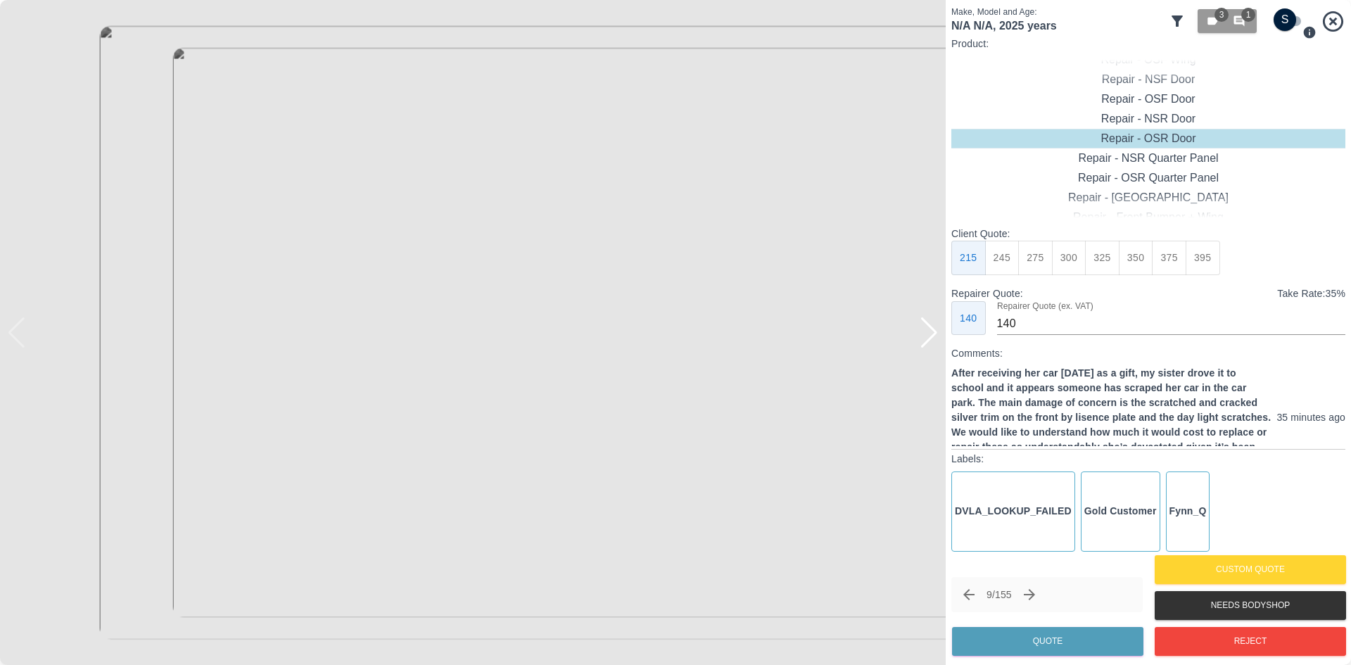
click at [931, 327] on div at bounding box center [928, 332] width 19 height 31
click at [931, 327] on img at bounding box center [472, 332] width 945 height 665
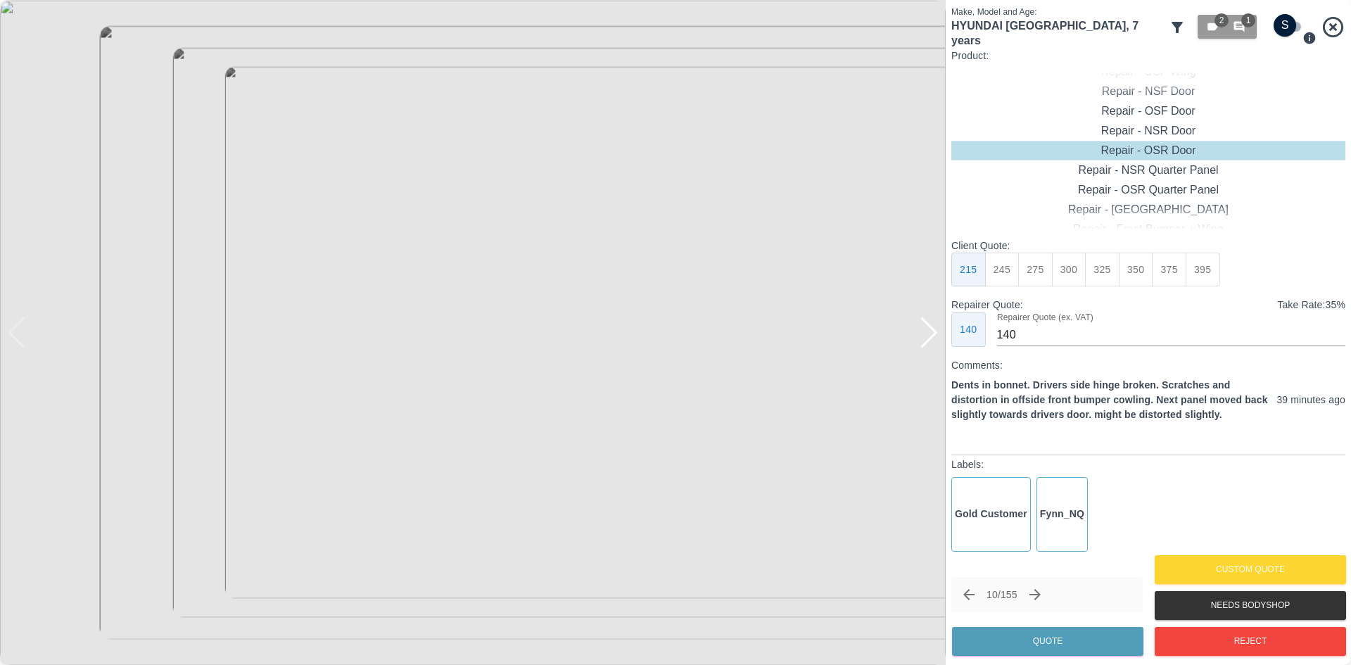
click at [931, 327] on div at bounding box center [928, 332] width 19 height 31
click at [1230, 648] on button "Reject" at bounding box center [1249, 641] width 191 height 29
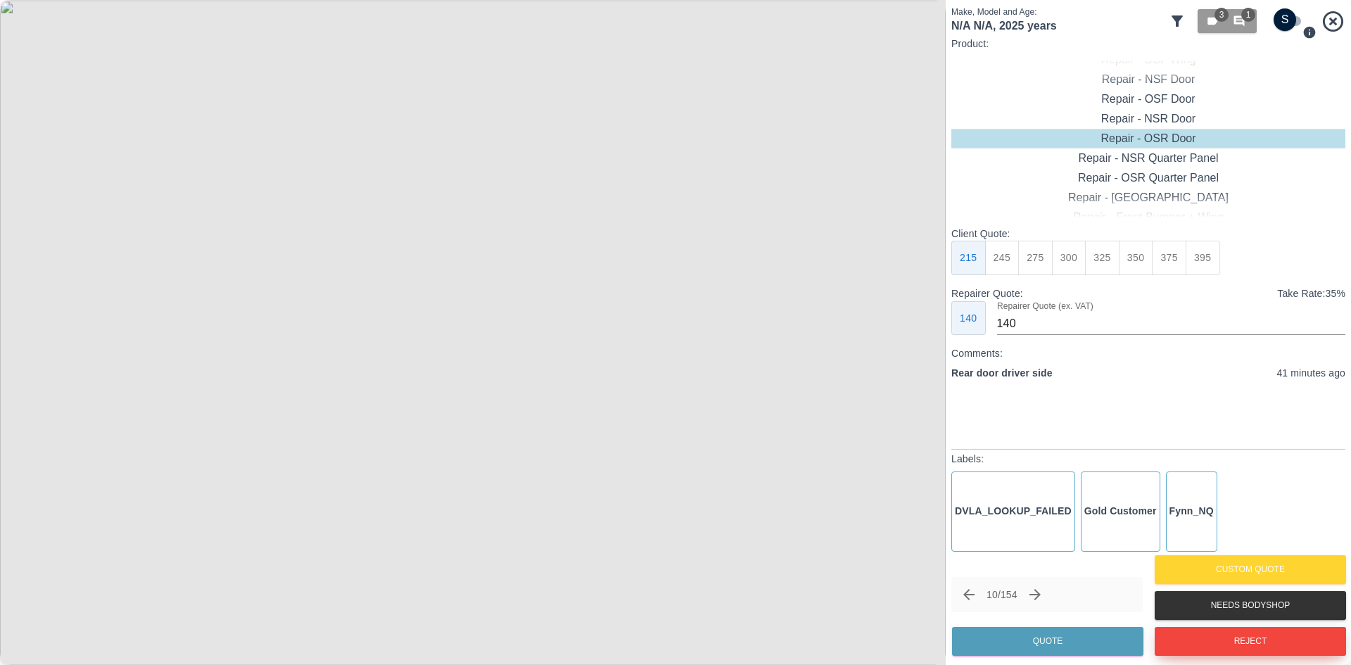
click at [1204, 636] on button "Reject" at bounding box center [1249, 641] width 191 height 29
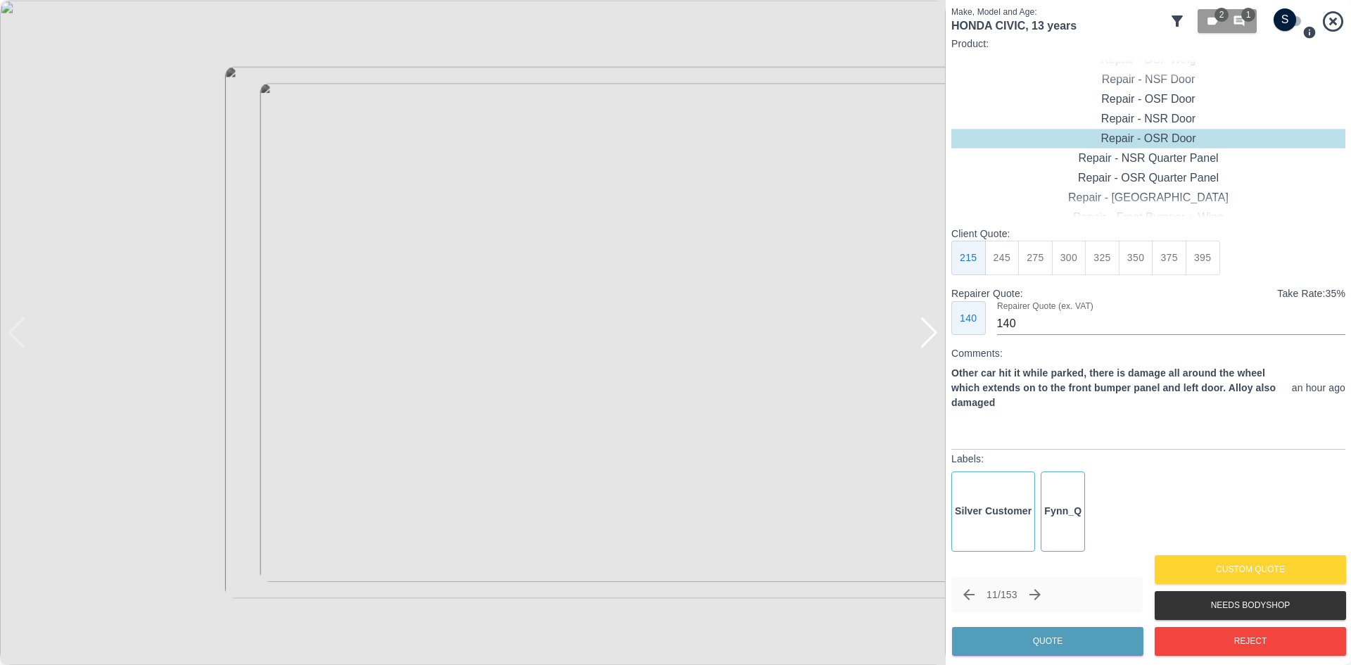
click at [928, 343] on div at bounding box center [928, 332] width 19 height 31
click at [928, 343] on img at bounding box center [472, 332] width 945 height 665
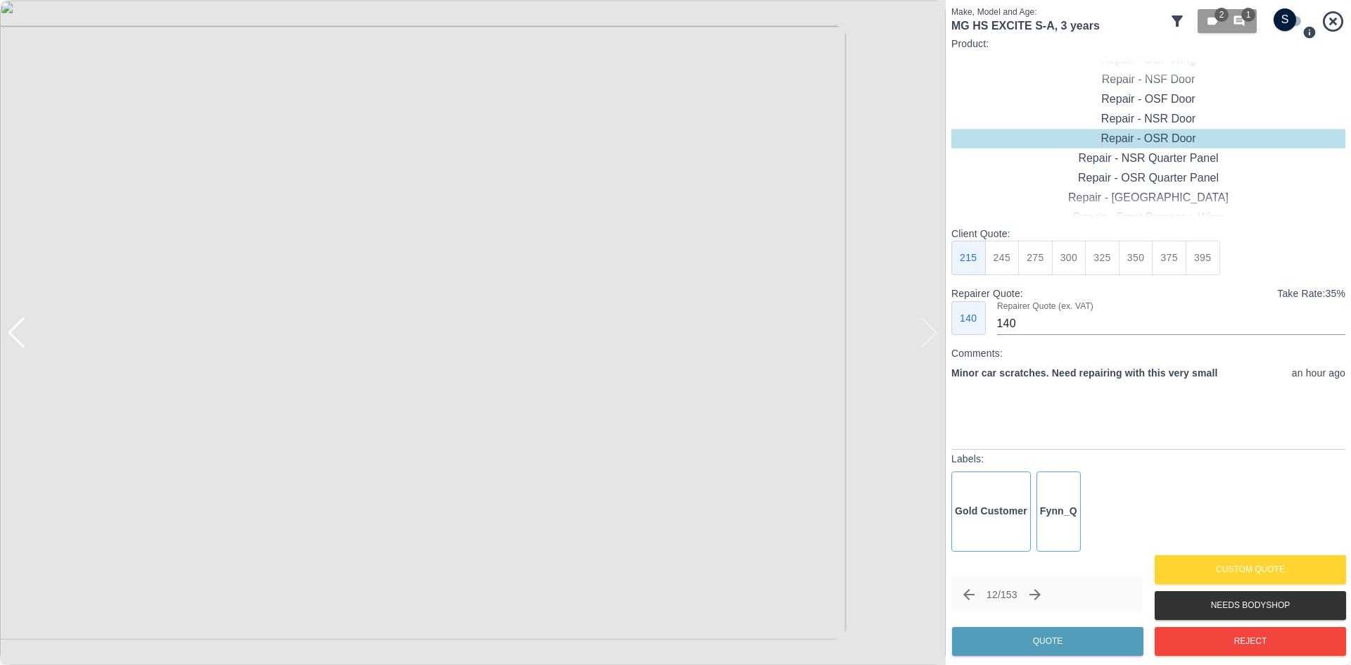
click at [928, 343] on img at bounding box center [472, 332] width 945 height 665
click at [13, 342] on div at bounding box center [7, 332] width 14 height 665
click at [15, 340] on div at bounding box center [16, 332] width 19 height 31
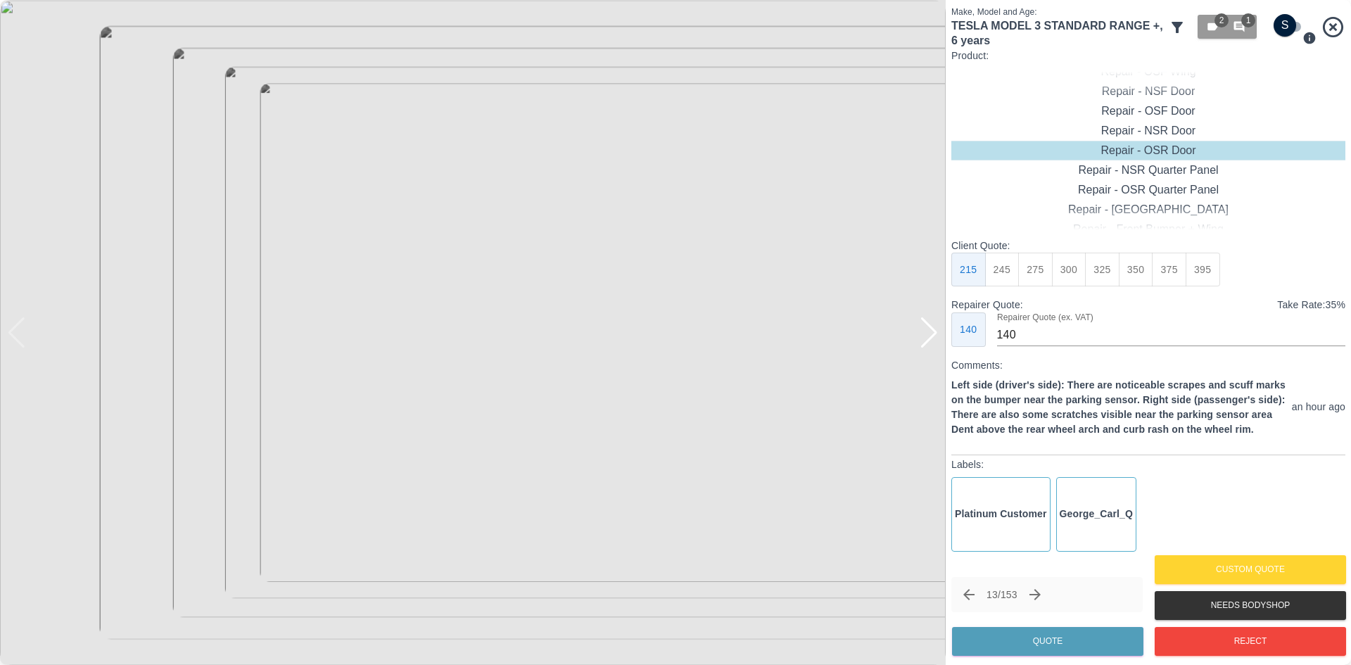
click at [936, 333] on div at bounding box center [928, 332] width 19 height 31
click at [935, 333] on div at bounding box center [928, 332] width 19 height 31
click at [935, 333] on img at bounding box center [472, 332] width 945 height 665
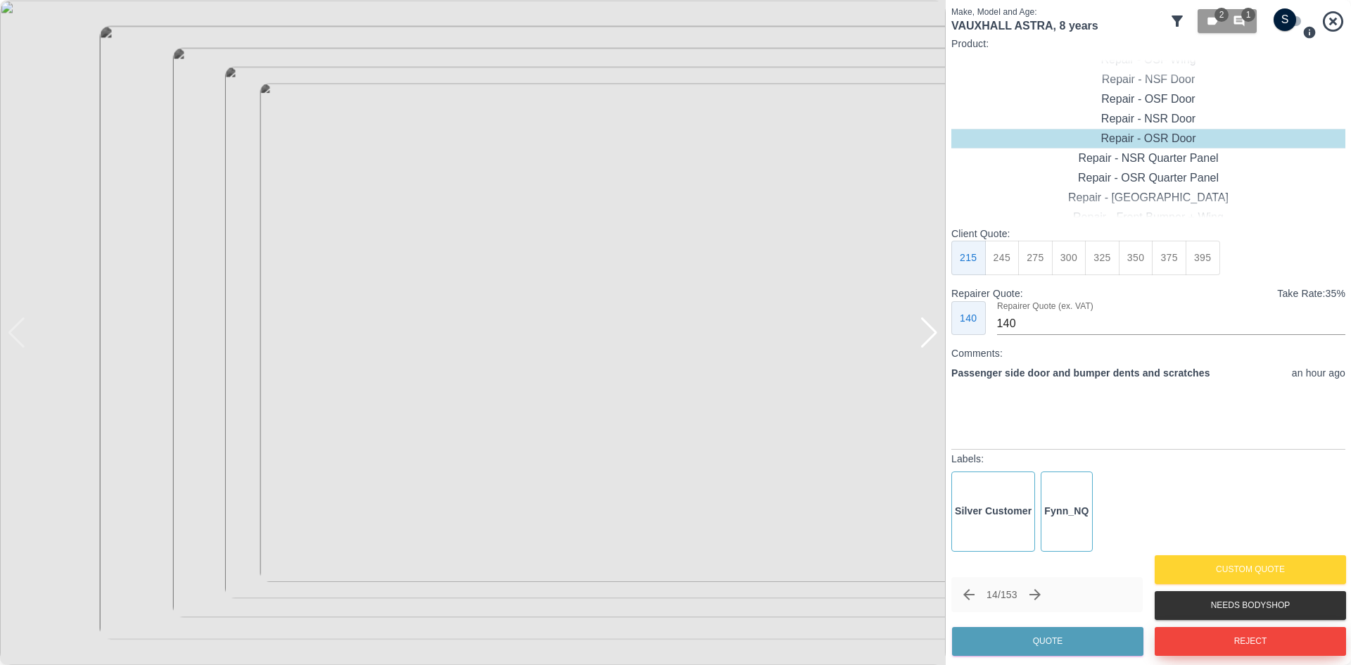
click at [1204, 642] on button "Reject" at bounding box center [1249, 641] width 191 height 29
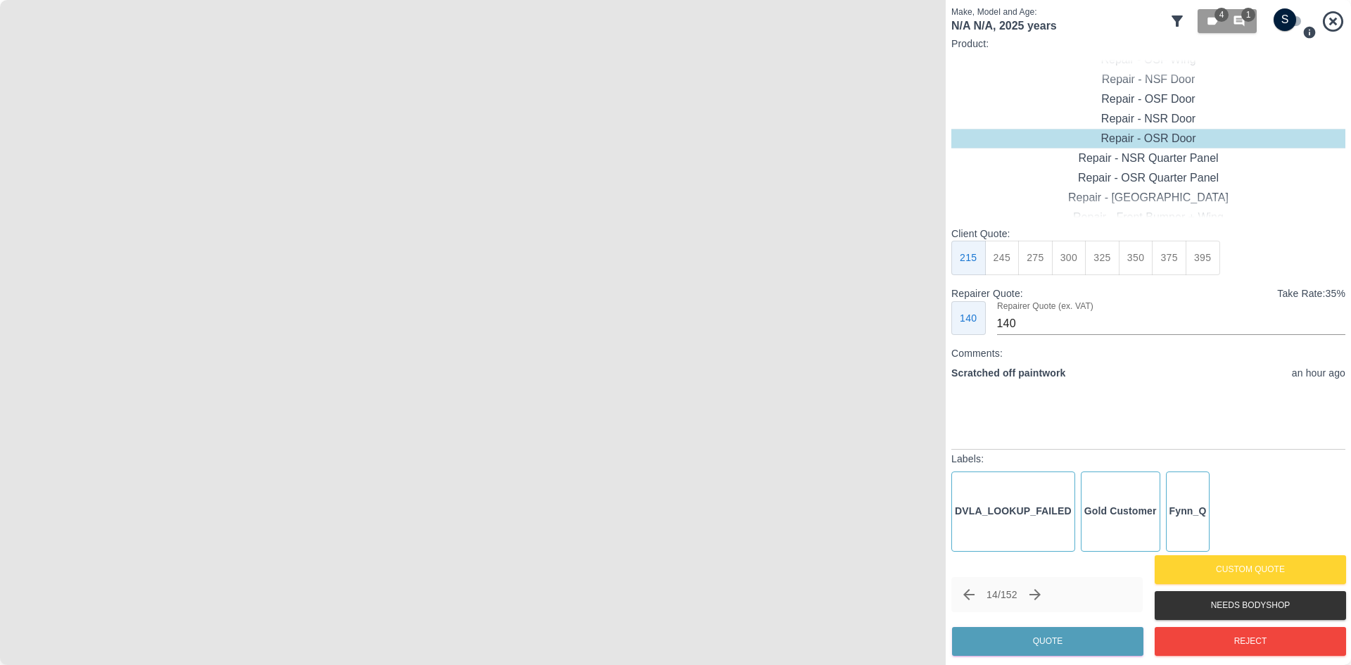
click at [928, 330] on img at bounding box center [472, 332] width 945 height 665
click at [1133, 177] on div "Repair - OSR Quarter Panel" at bounding box center [1148, 178] width 394 height 20
click at [1037, 264] on button "275" at bounding box center [1035, 258] width 34 height 34
type input "180"
click at [1051, 644] on button "Quote" at bounding box center [1047, 641] width 191 height 29
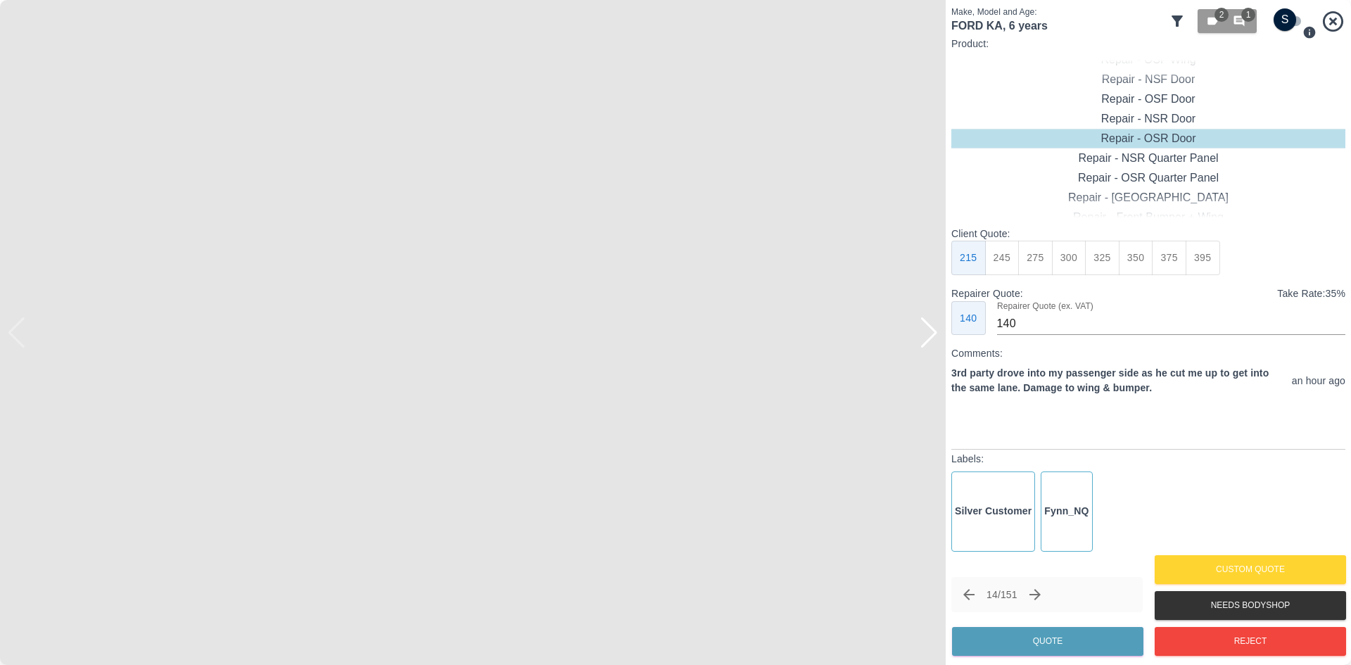
click at [928, 323] on div at bounding box center [928, 332] width 19 height 31
click at [928, 326] on div at bounding box center [928, 332] width 19 height 31
click at [928, 326] on img at bounding box center [472, 332] width 945 height 665
click at [15, 340] on div at bounding box center [16, 332] width 19 height 31
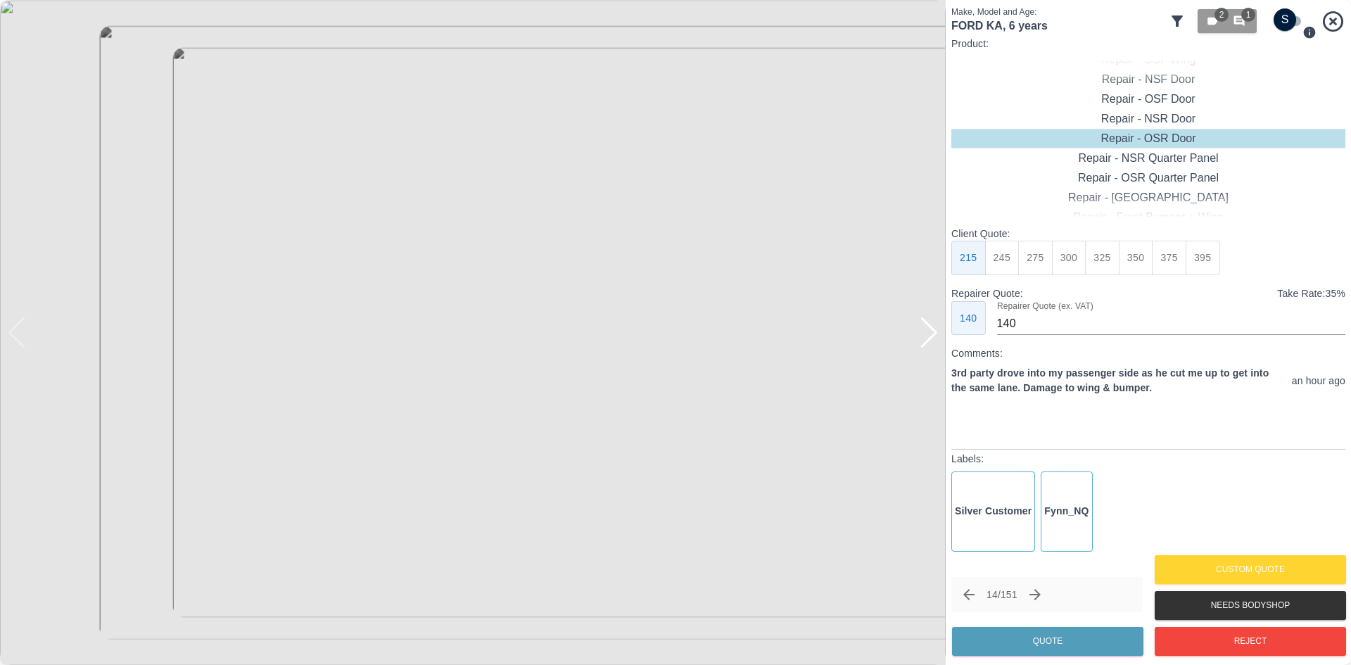
click at [15, 340] on img at bounding box center [472, 332] width 945 height 665
click at [936, 343] on div at bounding box center [928, 332] width 19 height 31
click at [1154, 163] on div "Repair - Front Bumper + Wing" at bounding box center [1148, 158] width 394 height 20
click at [1170, 259] on button "450" at bounding box center [1168, 258] width 34 height 34
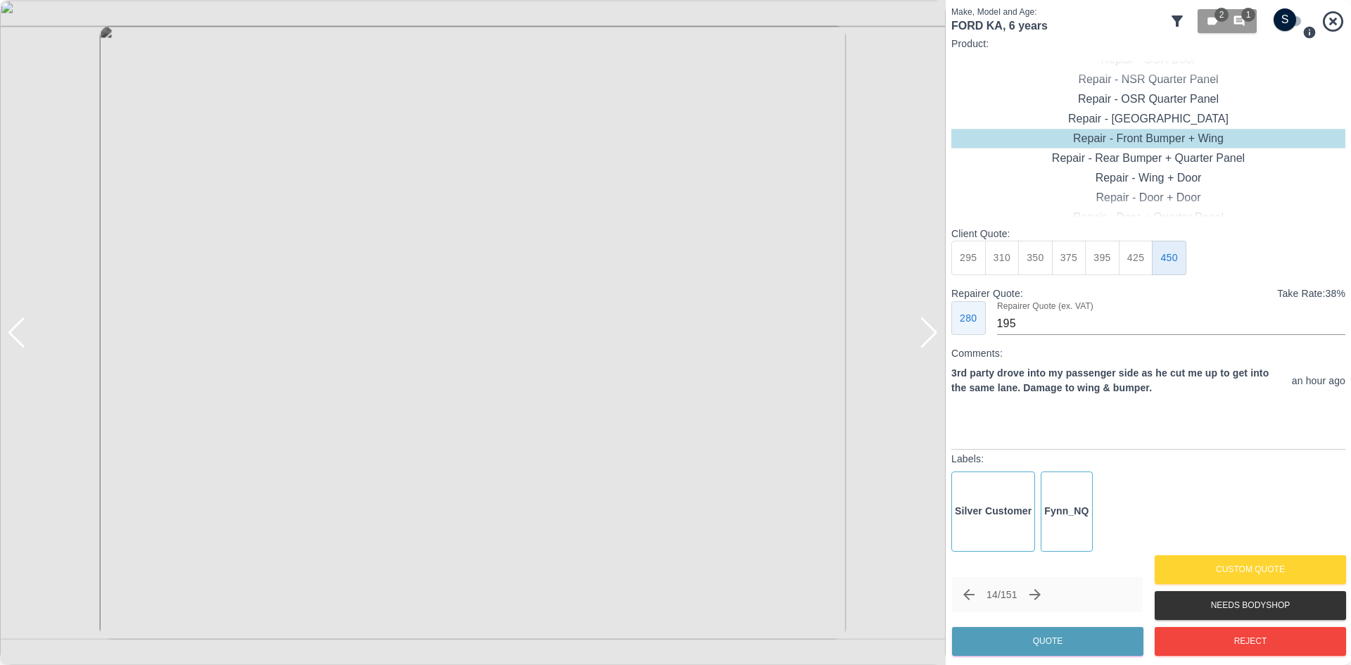
type input "280"
click at [1028, 639] on button "Quote" at bounding box center [1047, 641] width 191 height 29
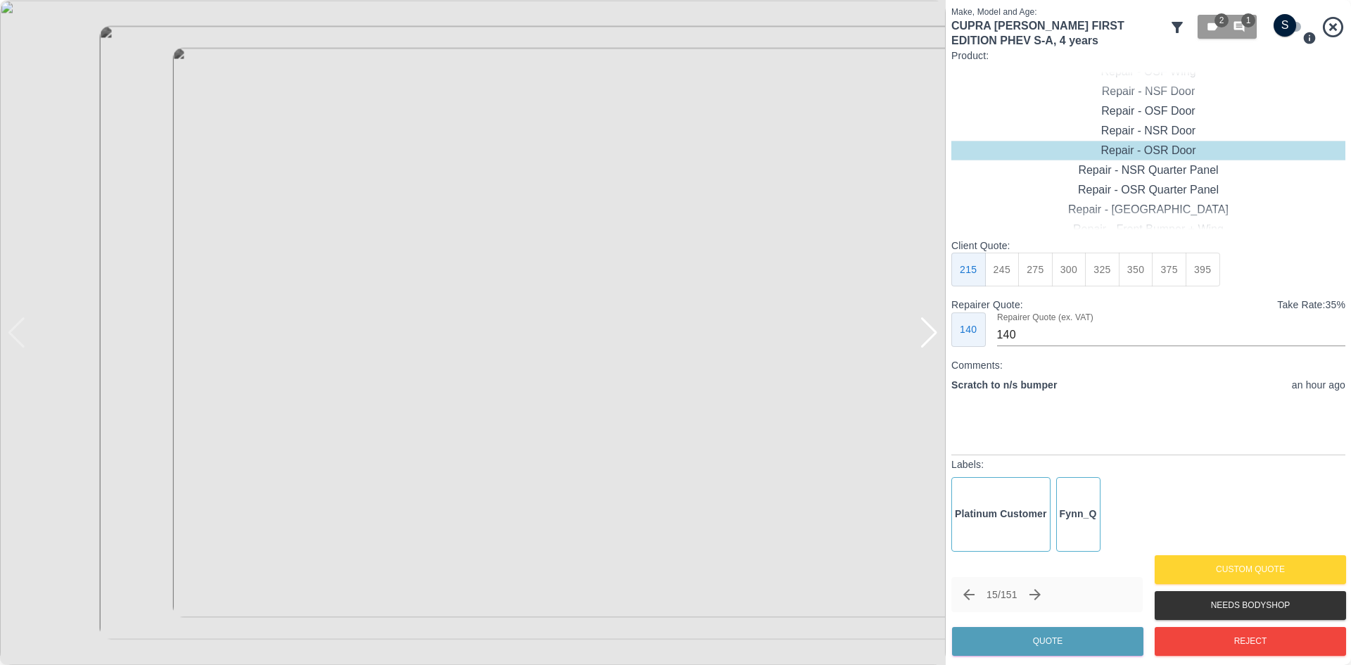
click at [928, 340] on div at bounding box center [928, 332] width 19 height 31
drag, startPoint x: 1144, startPoint y: 107, endPoint x: 1092, endPoint y: 157, distance: 71.6
click at [1144, 108] on div "Repair - Front Bumper Corner" at bounding box center [1148, 111] width 394 height 20
click at [1113, 113] on div "Repair - Front Bumper Corner" at bounding box center [1148, 111] width 394 height 20
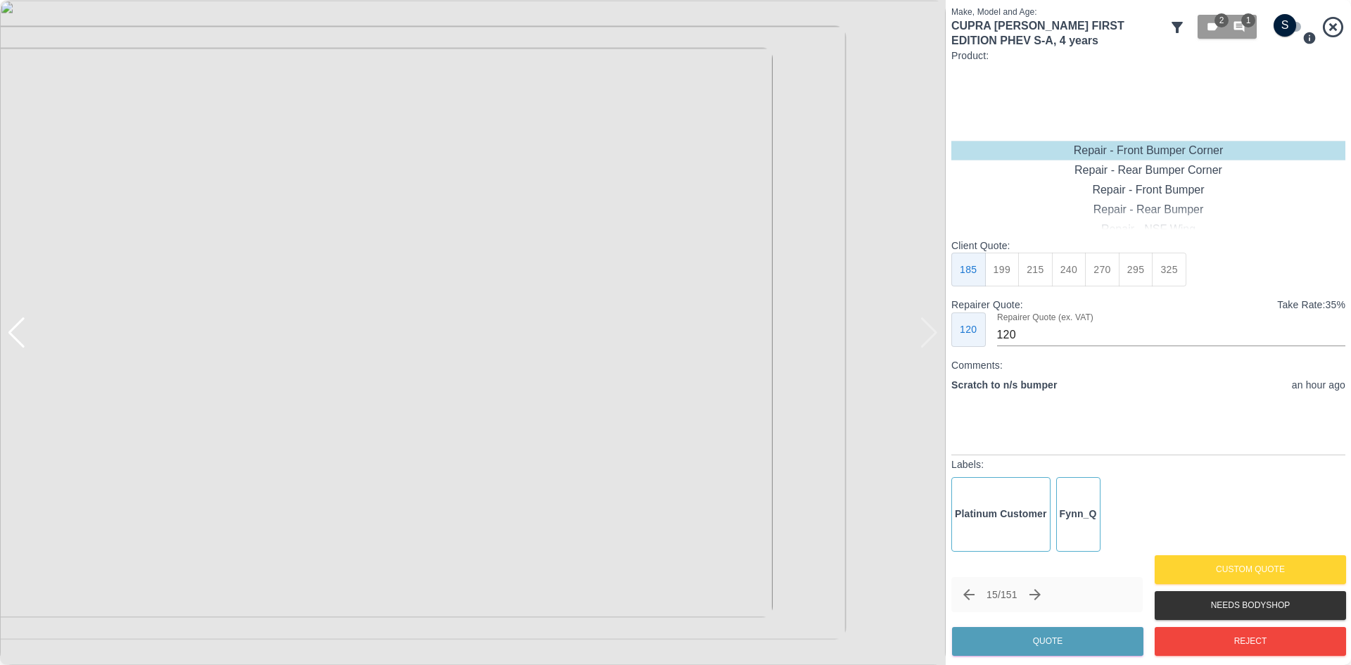
click at [1041, 270] on button "215" at bounding box center [1035, 270] width 34 height 34
type input "135"
click at [1038, 642] on button "Quote" at bounding box center [1047, 641] width 191 height 29
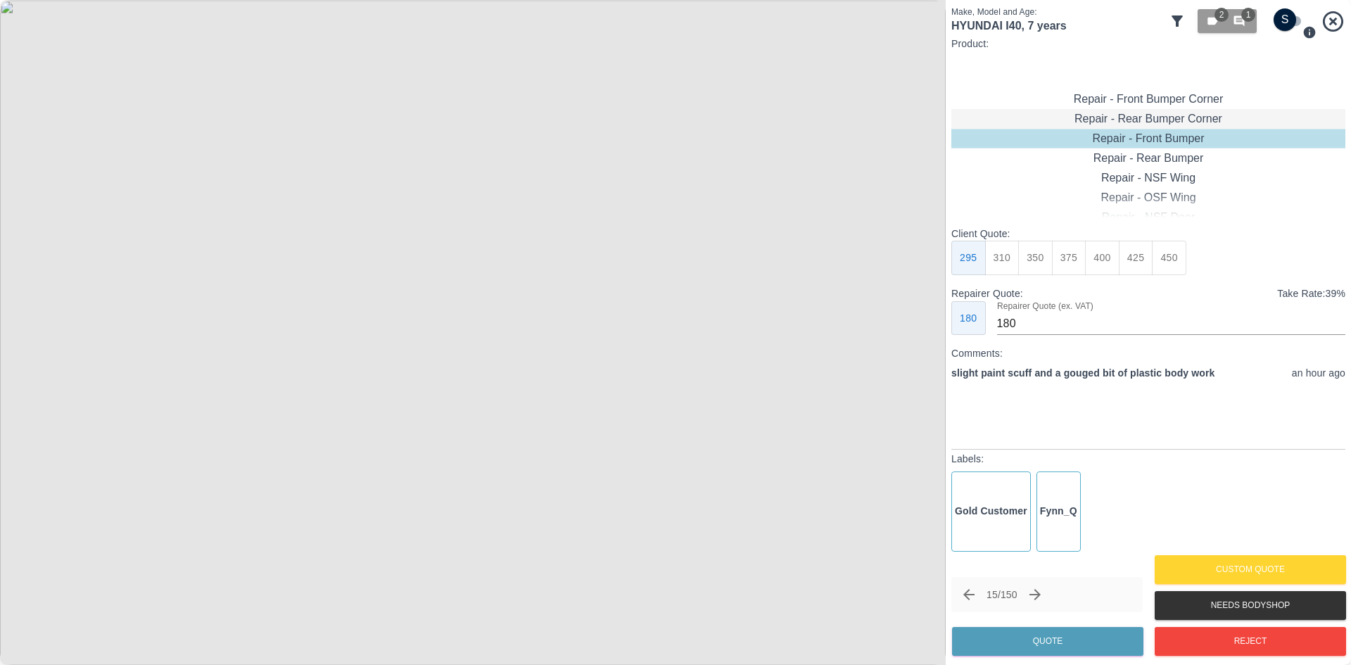
click at [1151, 120] on div "Repair - Rear Bumper Corner" at bounding box center [1148, 119] width 394 height 20
click at [1177, 262] on button "325" at bounding box center [1168, 258] width 34 height 34
click at [1145, 264] on button "295" at bounding box center [1135, 258] width 34 height 34
type input "180"
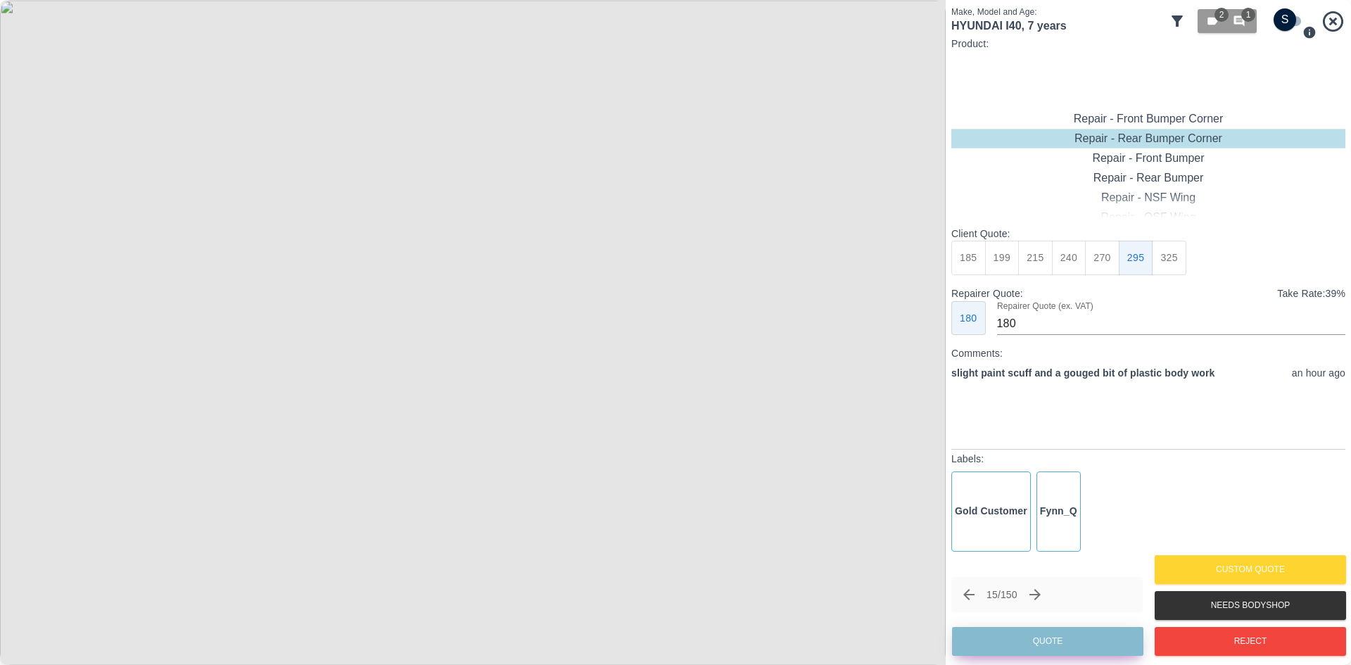
click at [1021, 646] on button "Quote" at bounding box center [1047, 641] width 191 height 29
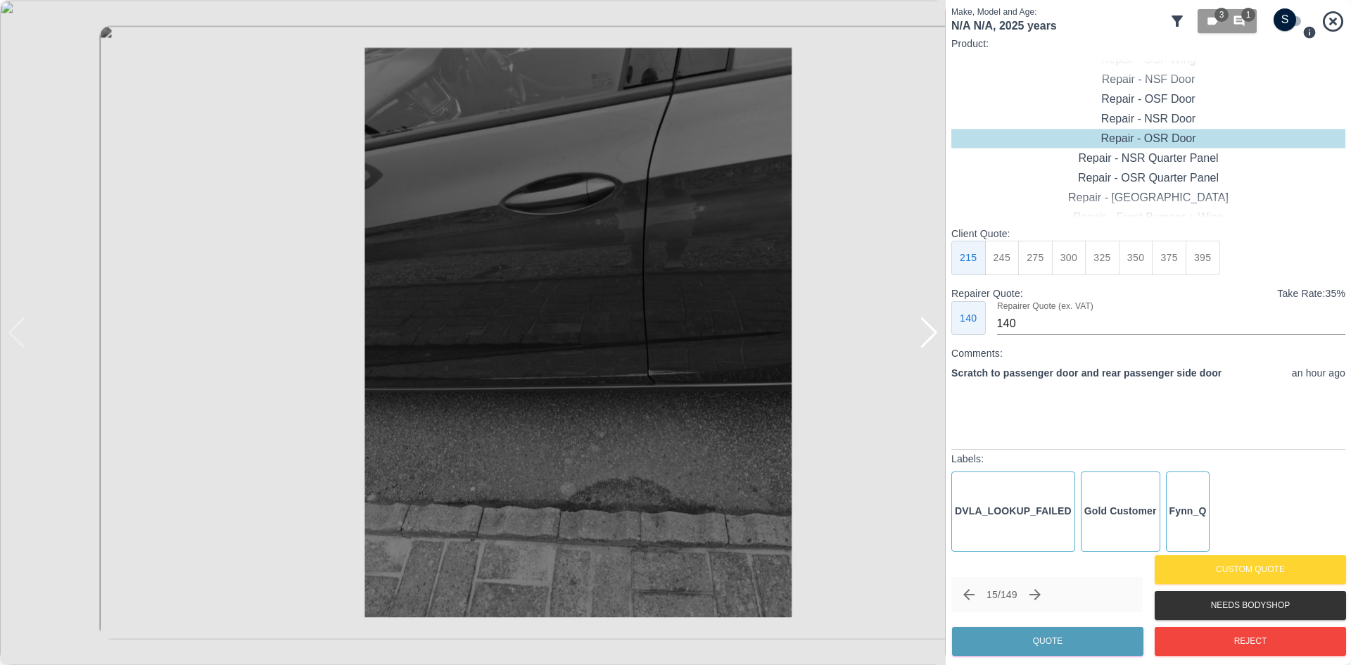
click at [916, 345] on img at bounding box center [472, 332] width 945 height 665
click at [924, 345] on div at bounding box center [928, 332] width 19 height 31
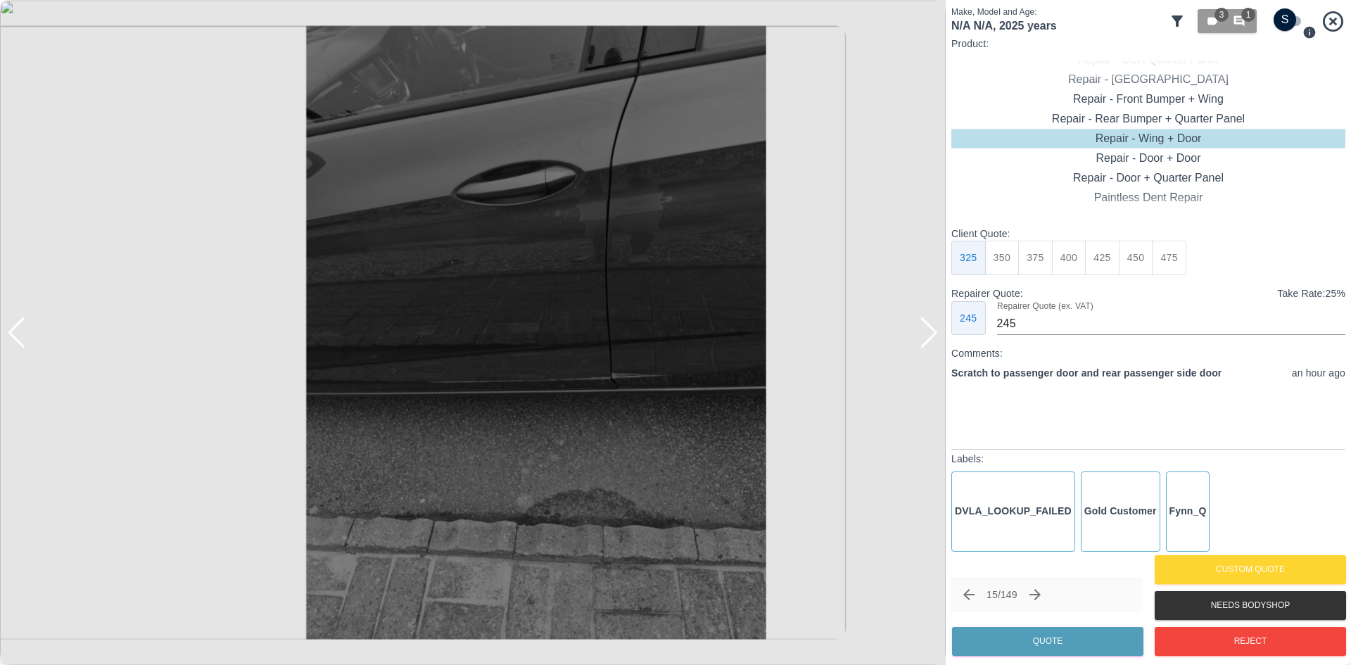
click at [1142, 155] on div "Repair - Door + Door" at bounding box center [1148, 158] width 394 height 20
click at [1117, 261] on button "425" at bounding box center [1102, 258] width 34 height 34
type input "285"
click at [1042, 626] on div "15 / 149 Quote" at bounding box center [1046, 618] width 191 height 82
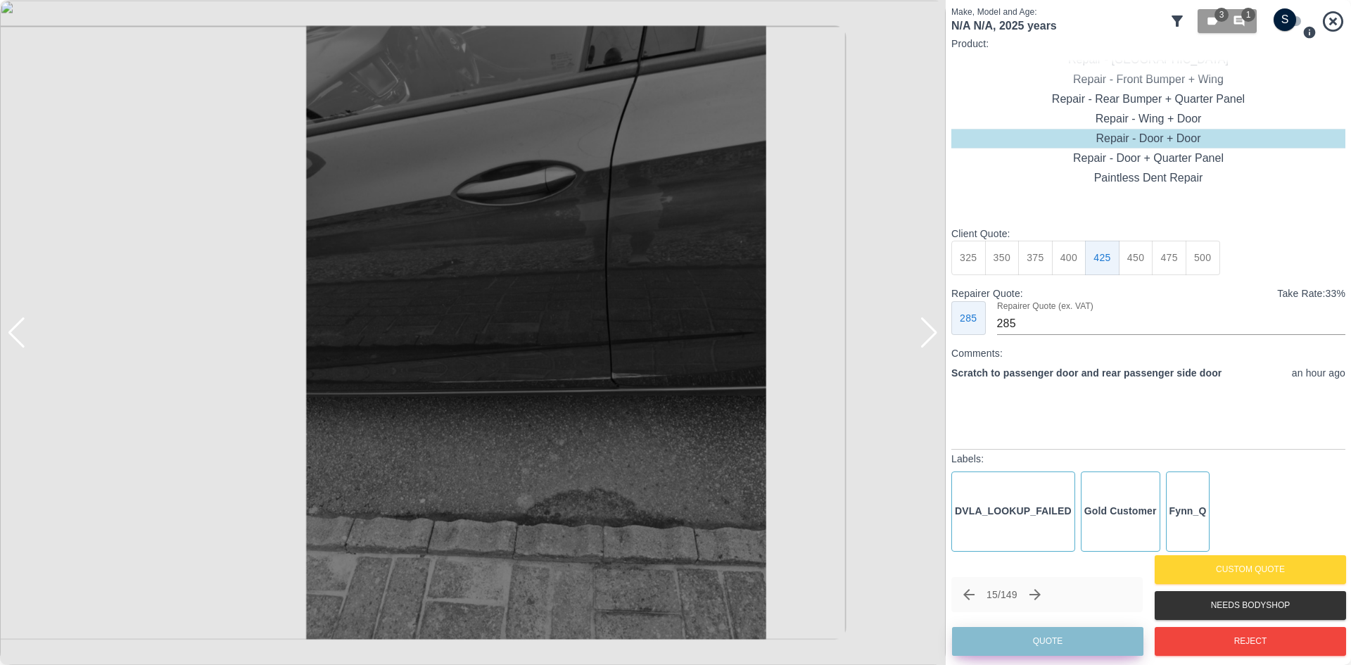
click at [1038, 632] on button "Quote" at bounding box center [1047, 641] width 191 height 29
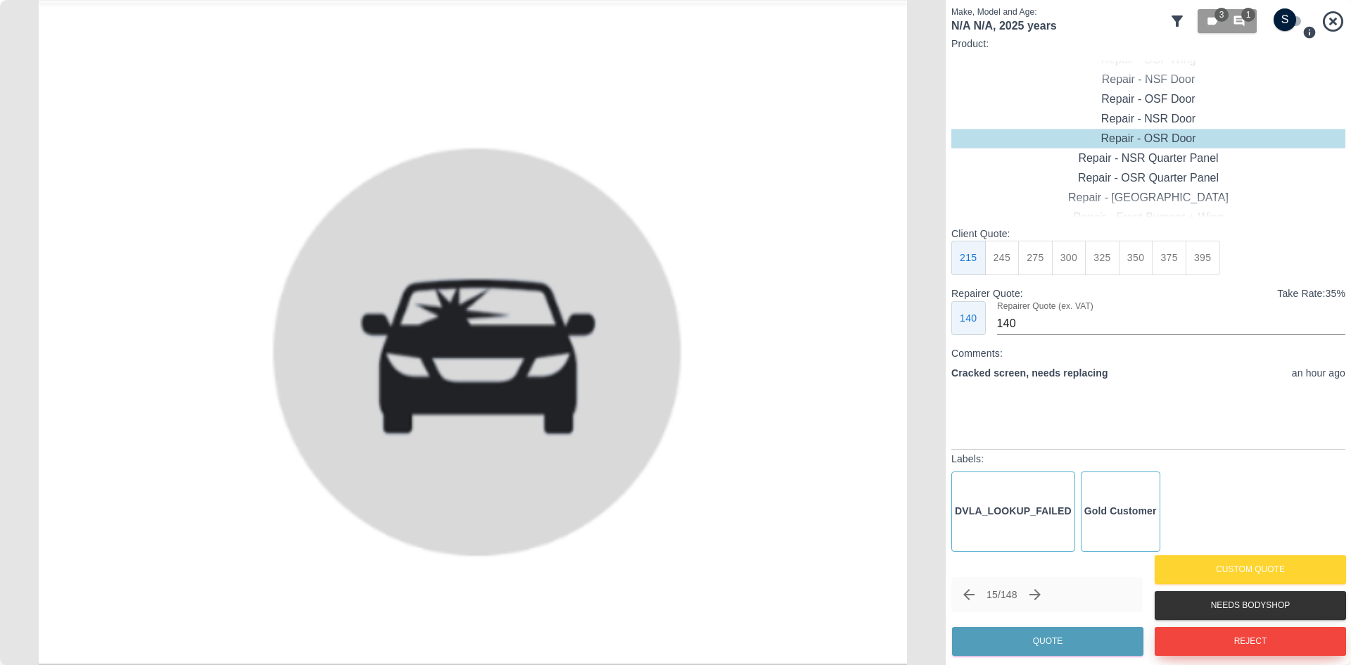
click at [1230, 641] on button "Reject" at bounding box center [1249, 641] width 191 height 29
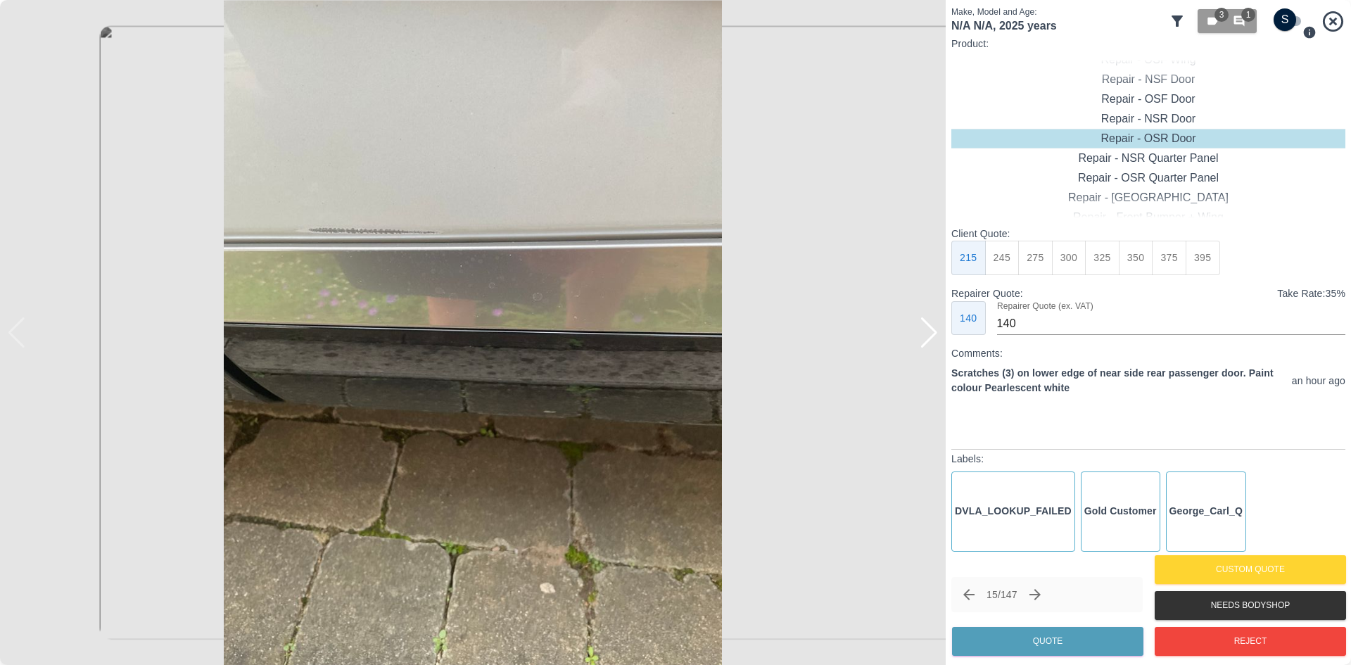
click at [926, 340] on div at bounding box center [928, 332] width 19 height 31
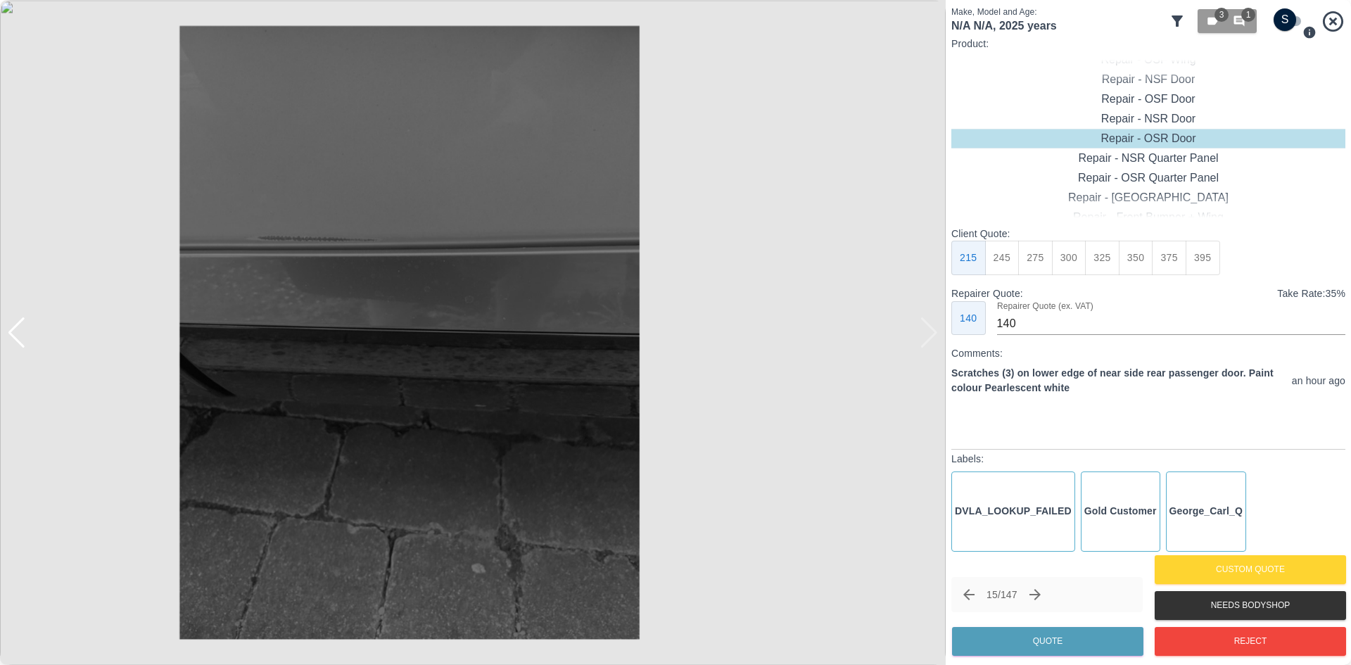
click at [926, 340] on img at bounding box center [472, 332] width 945 height 665
click at [15, 338] on div at bounding box center [16, 332] width 19 height 31
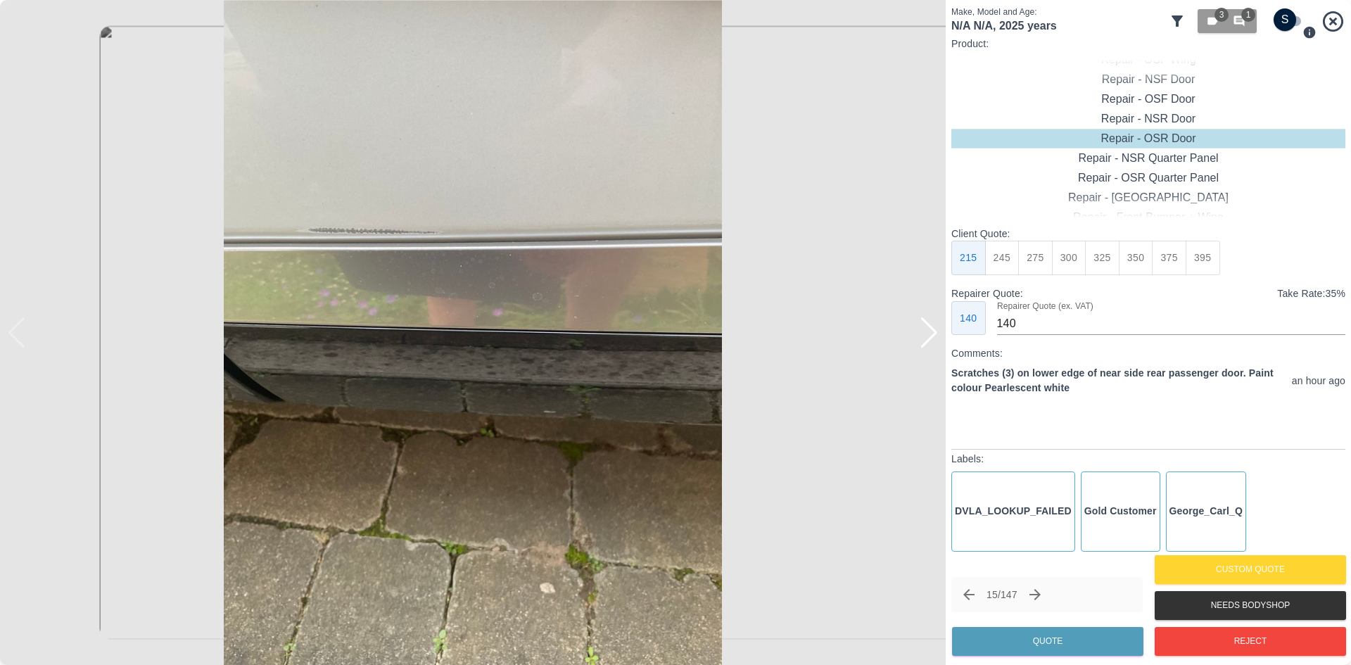
click at [15, 338] on img at bounding box center [472, 332] width 945 height 665
click at [1165, 123] on div "Repair - NSR Door" at bounding box center [1148, 119] width 394 height 20
click at [1166, 264] on button "375" at bounding box center [1168, 258] width 34 height 34
type input "250"
click at [1033, 650] on button "Quote" at bounding box center [1047, 641] width 191 height 29
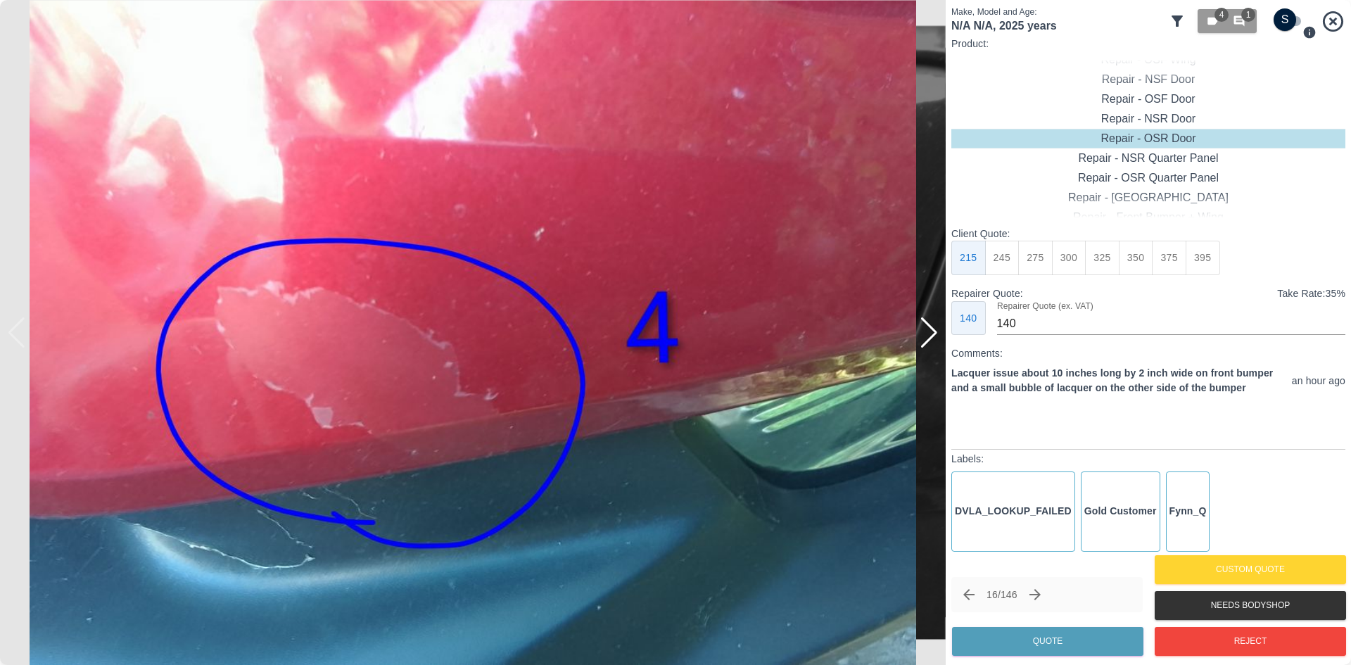
click at [927, 339] on div at bounding box center [928, 332] width 19 height 31
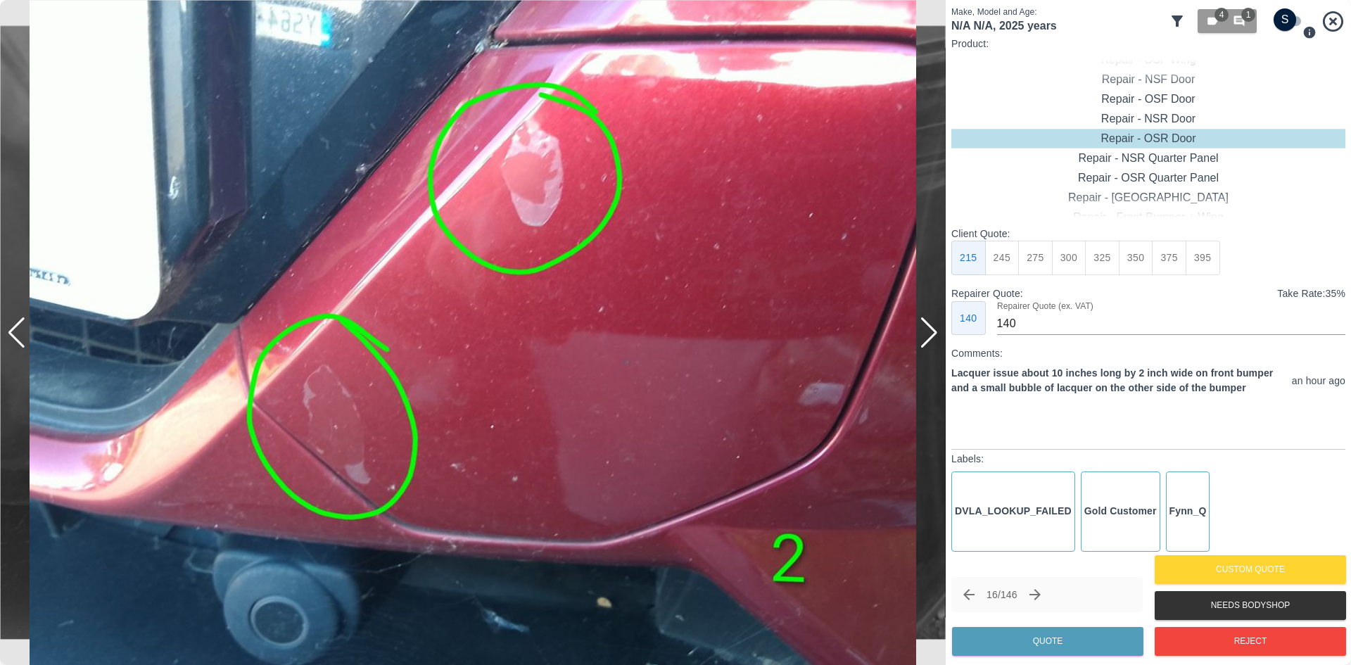
click at [927, 339] on div at bounding box center [928, 332] width 19 height 31
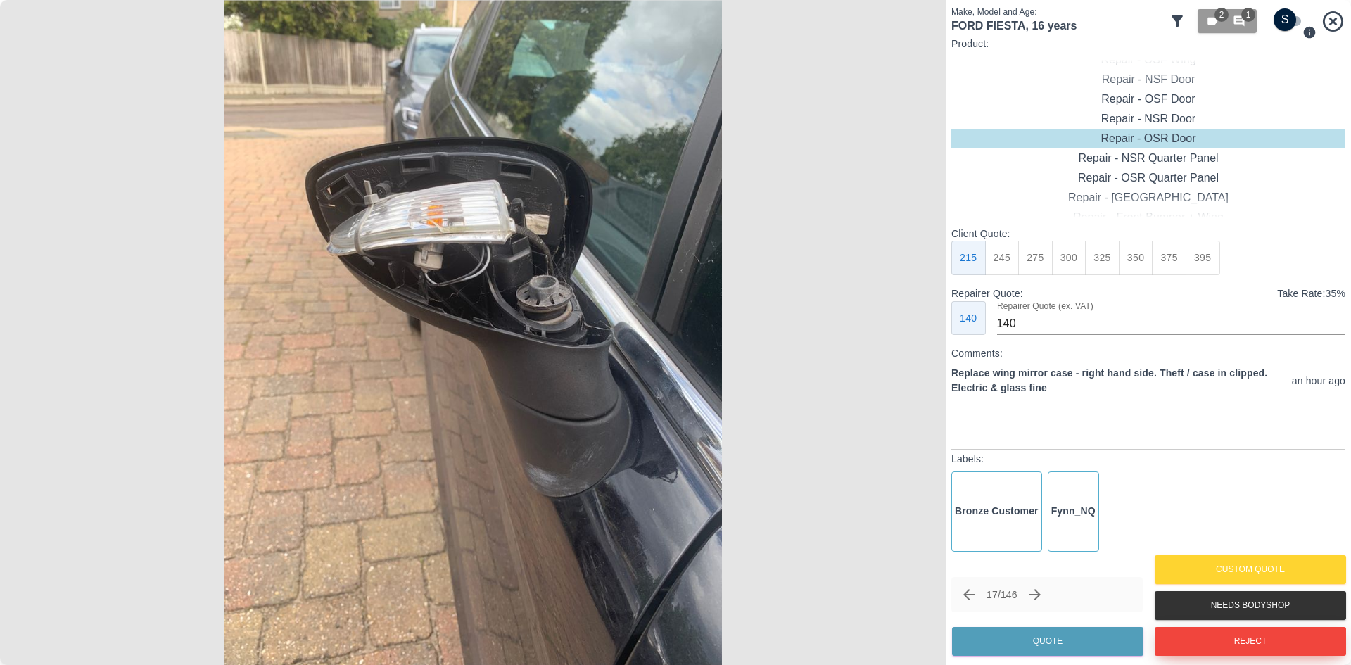
click at [1237, 649] on button "Reject" at bounding box center [1249, 641] width 191 height 29
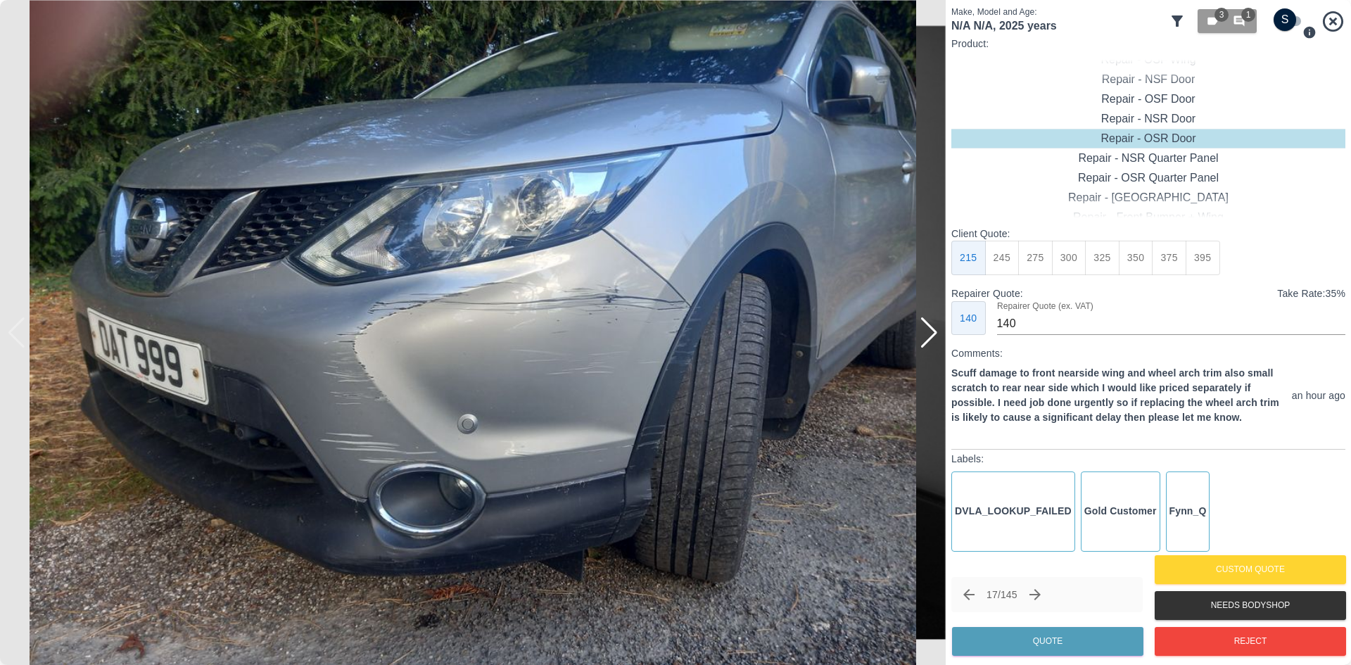
click at [926, 337] on div at bounding box center [928, 332] width 19 height 31
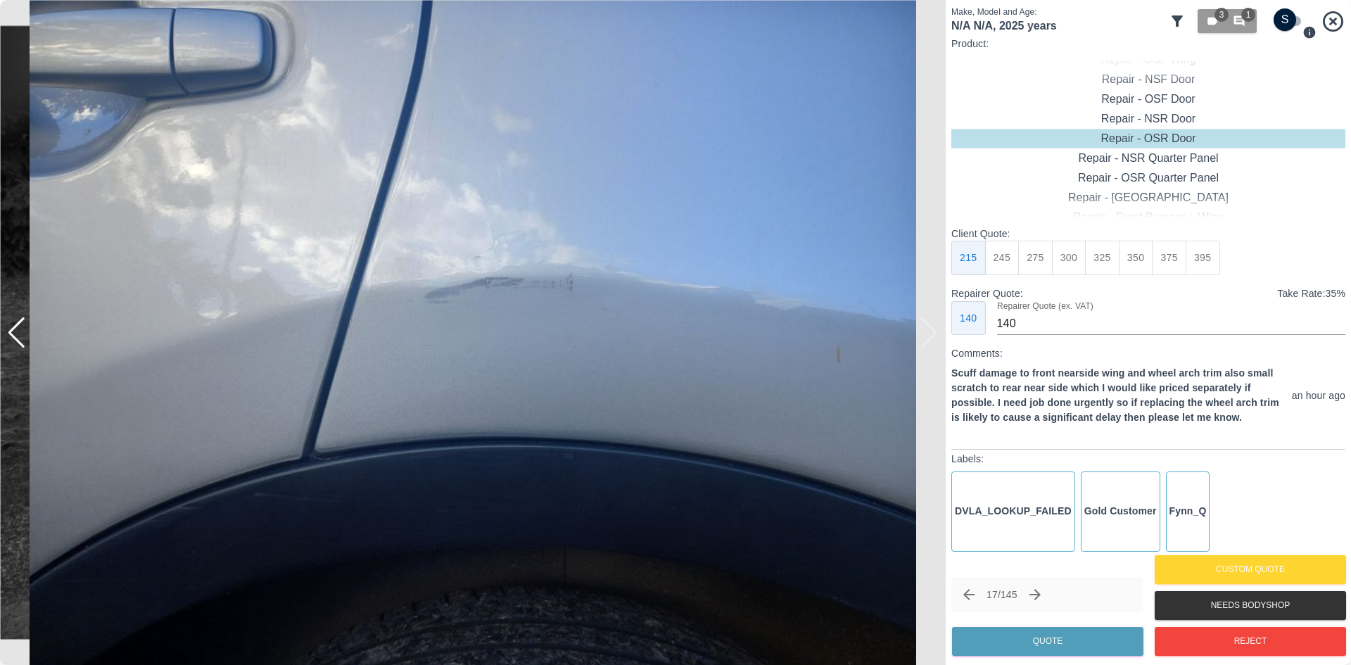
click at [926, 337] on img at bounding box center [472, 332] width 945 height 665
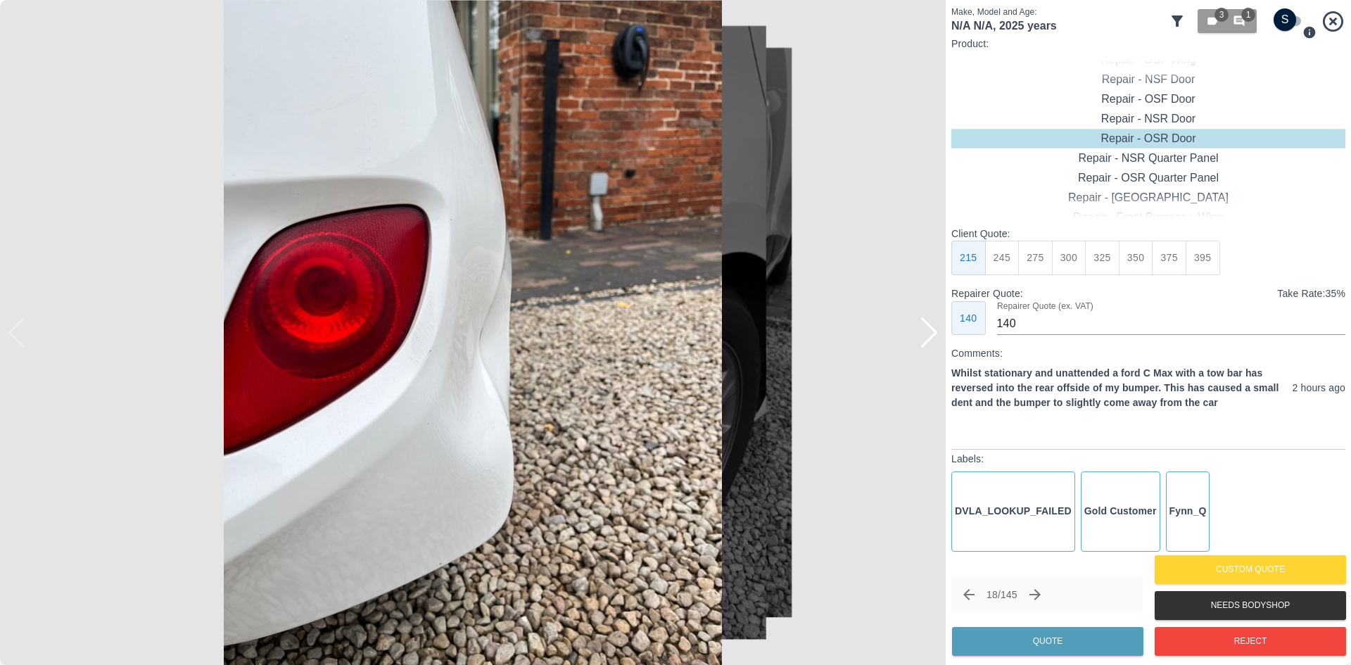
click at [926, 337] on div at bounding box center [928, 332] width 19 height 31
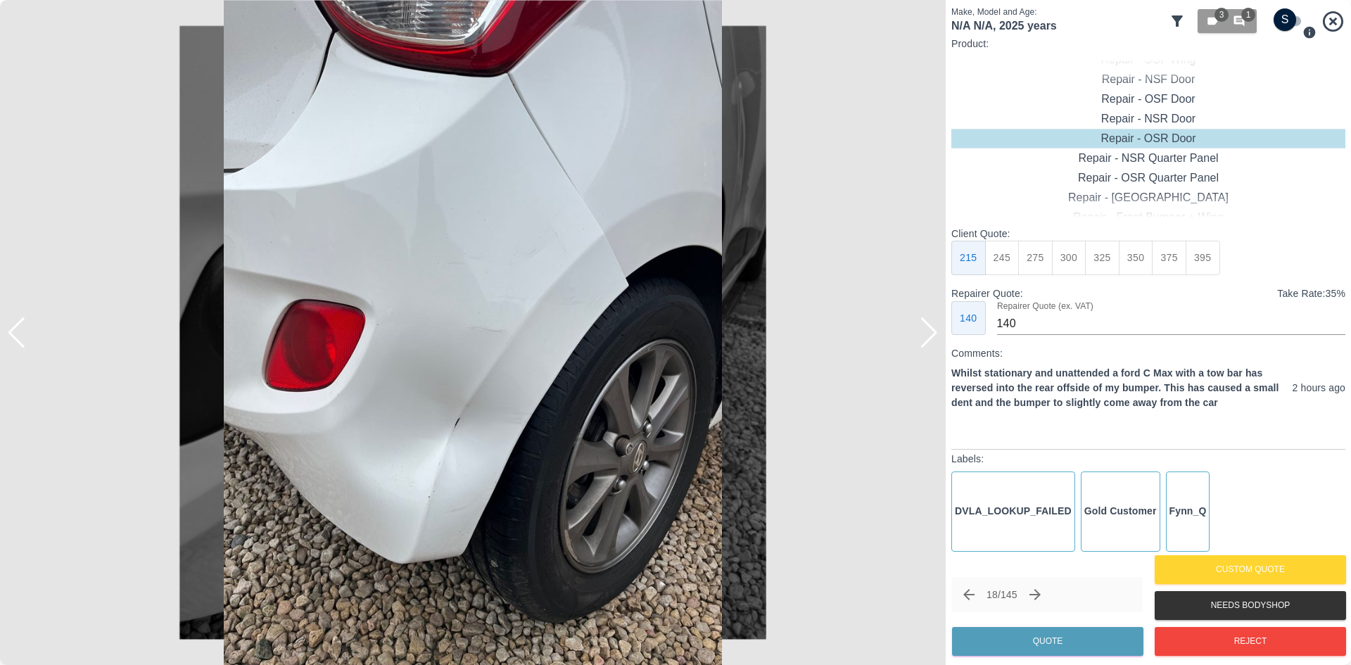
click at [926, 337] on div at bounding box center [928, 332] width 19 height 31
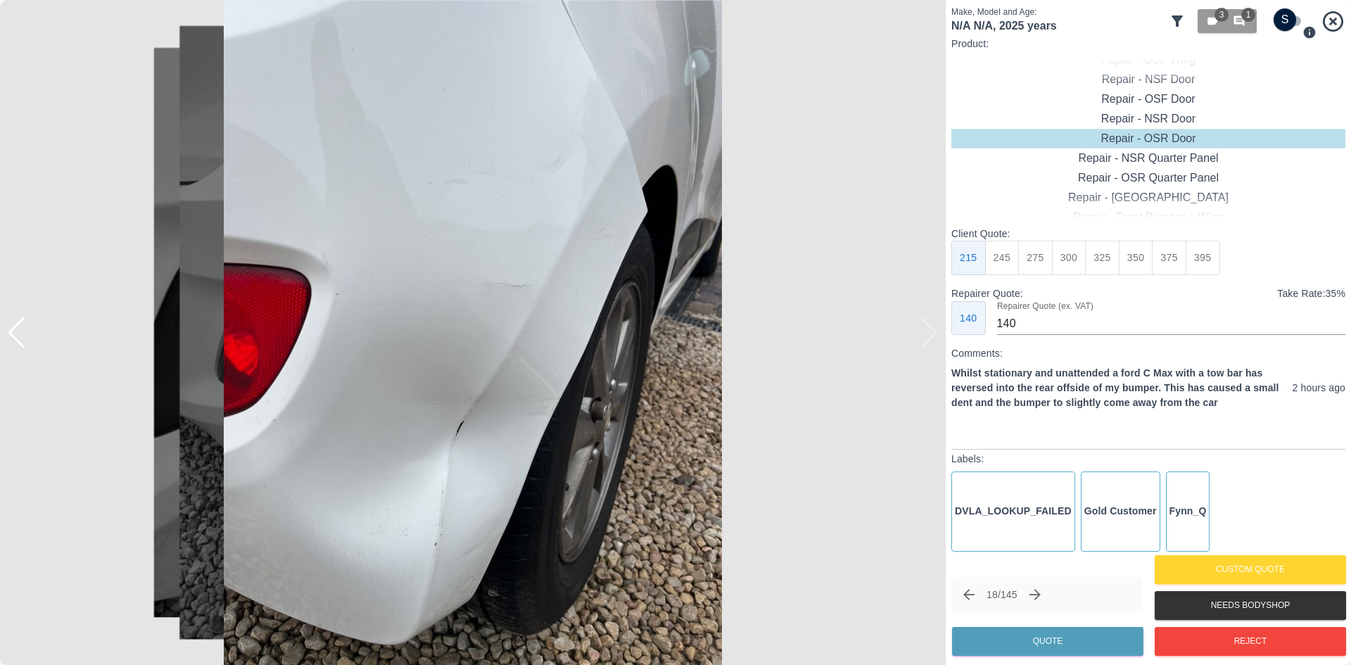
click at [926, 337] on img at bounding box center [472, 332] width 945 height 665
click at [32, 350] on img at bounding box center [472, 332] width 945 height 665
click at [25, 345] on div at bounding box center [16, 332] width 19 height 31
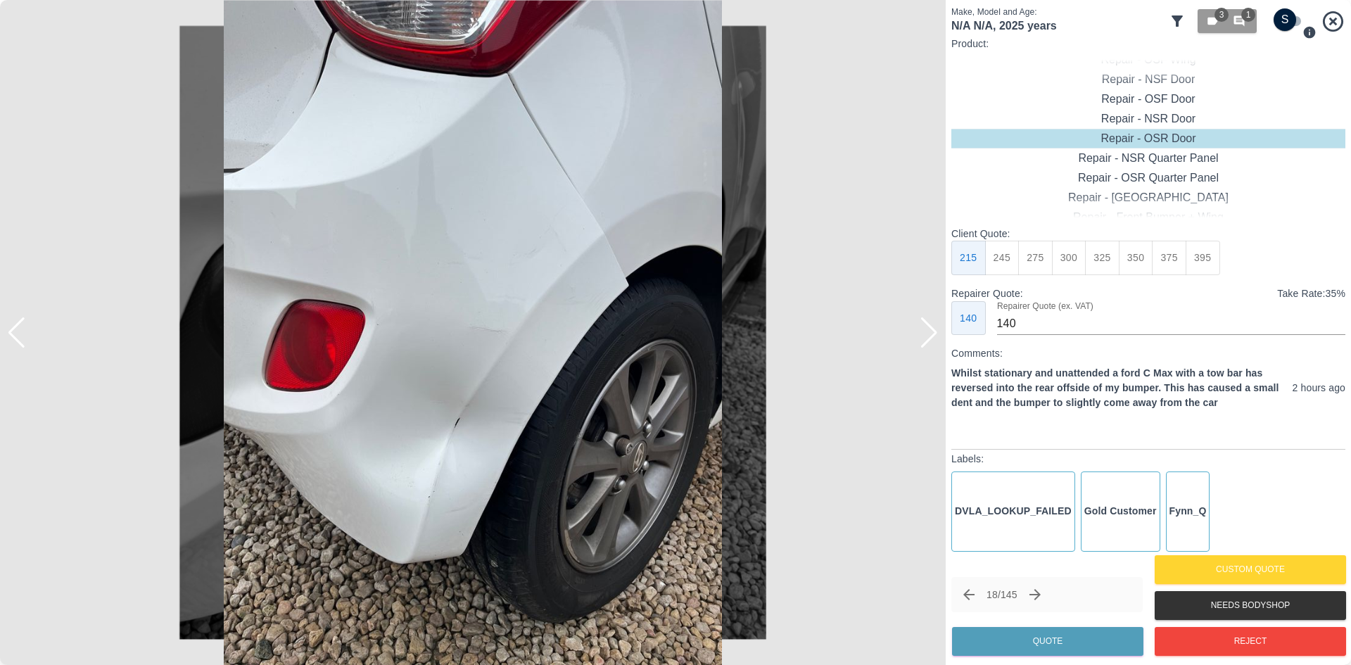
click at [25, 345] on div at bounding box center [16, 332] width 19 height 31
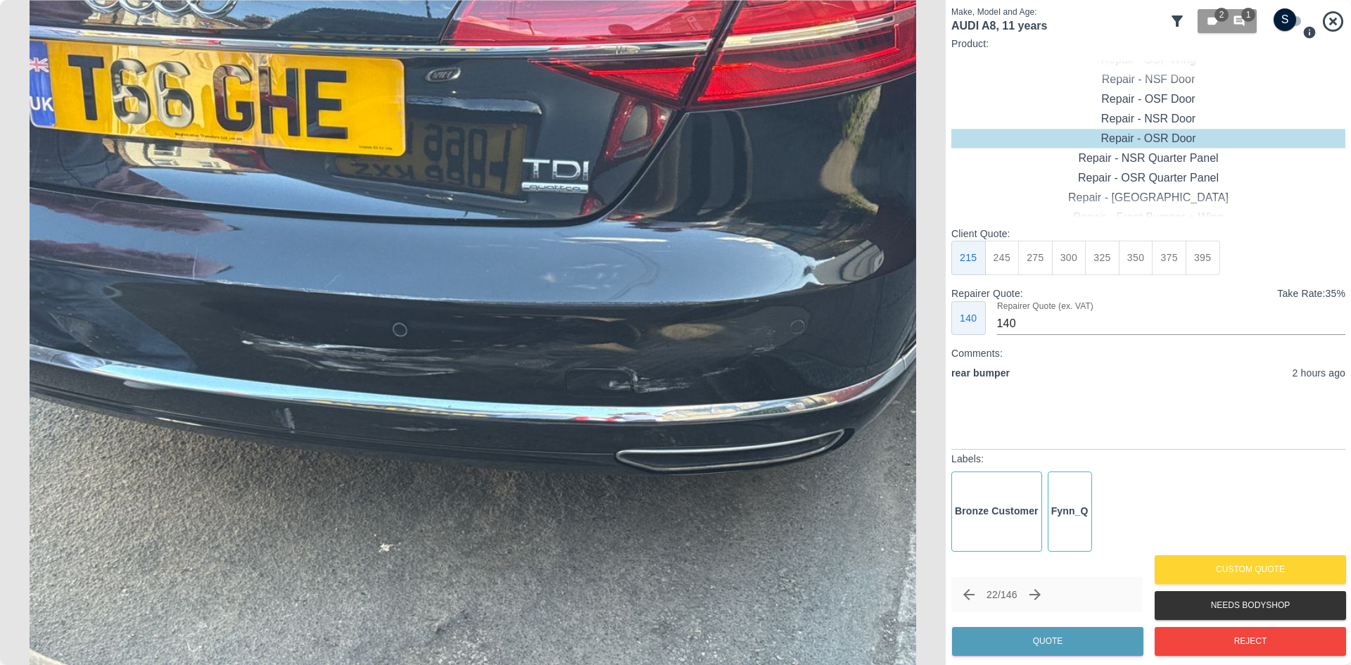
click at [924, 343] on img at bounding box center [472, 332] width 945 height 665
click at [926, 337] on img at bounding box center [472, 332] width 945 height 665
click at [431, 390] on img at bounding box center [472, 332] width 945 height 665
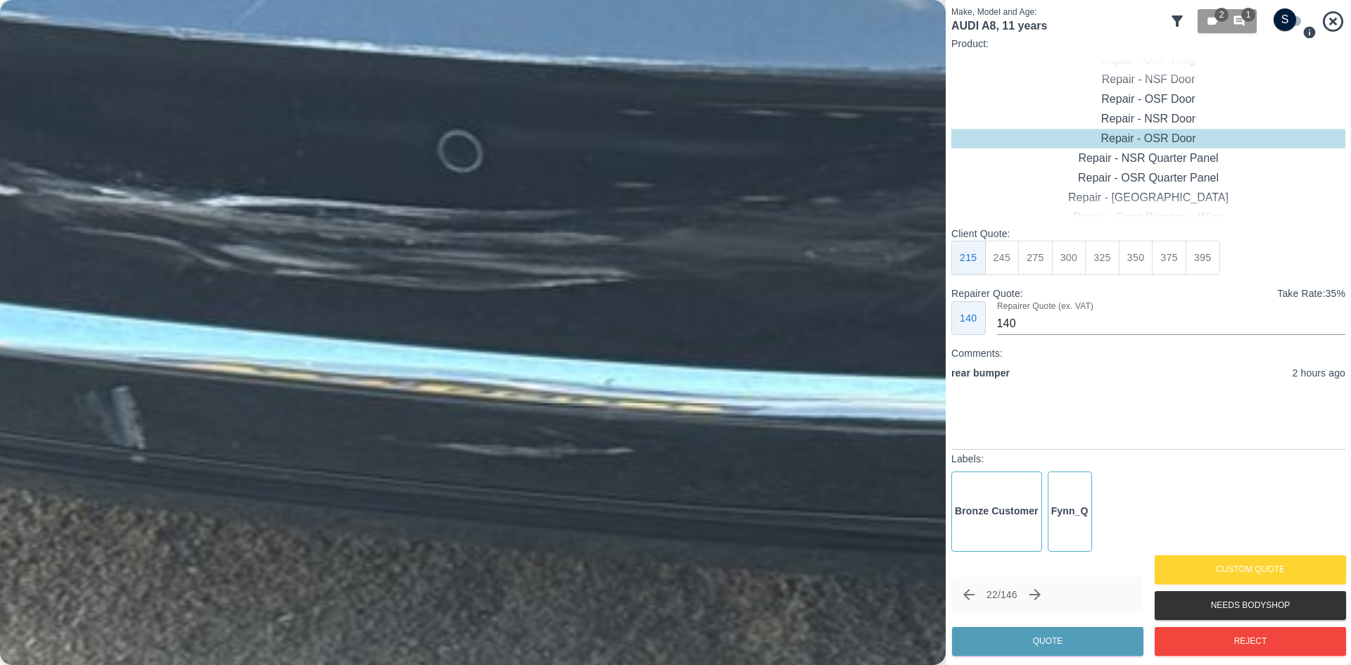
click at [514, 390] on img at bounding box center [679, 161] width 2836 height 1994
click at [514, 390] on img at bounding box center [680, 161] width 2836 height 1994
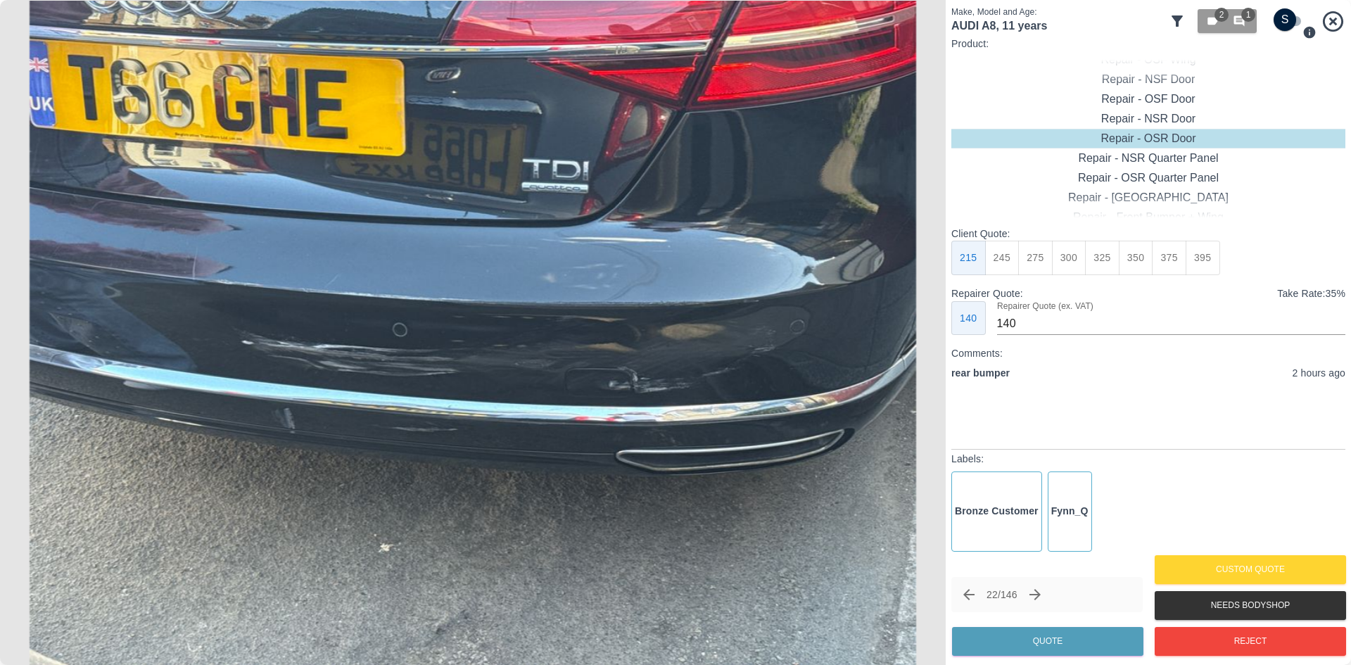
click at [514, 390] on img at bounding box center [472, 332] width 945 height 665
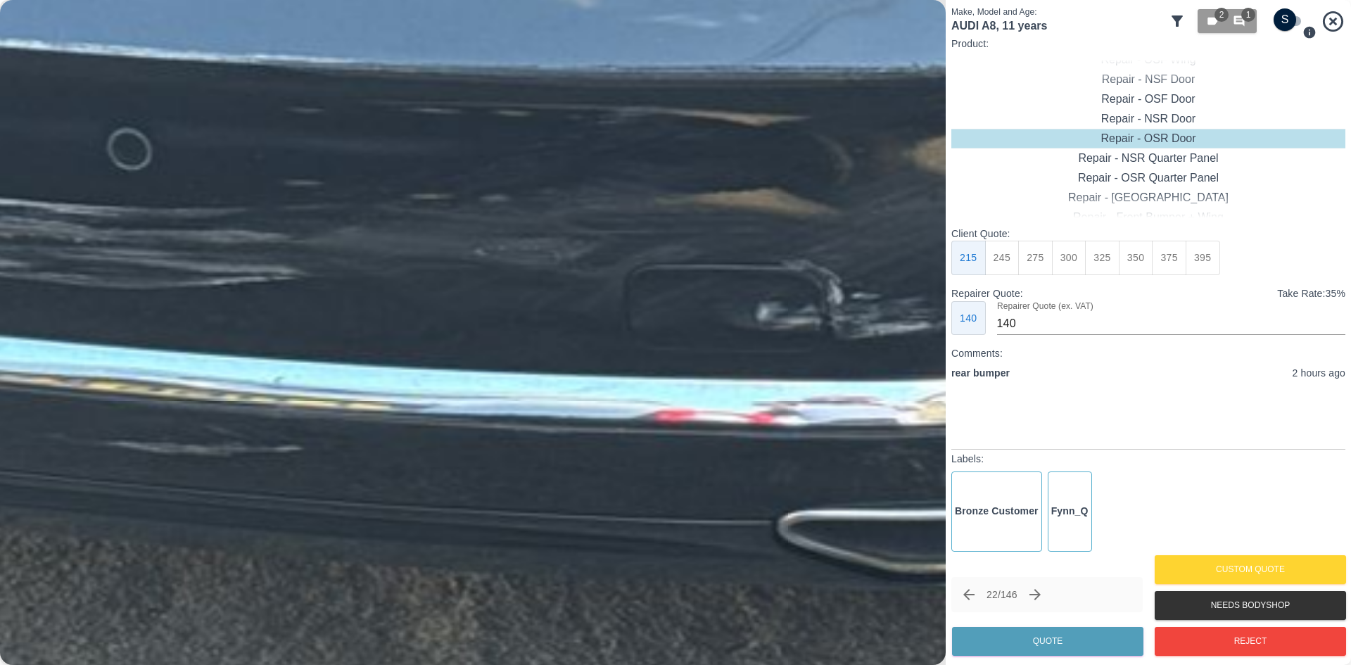
click at [514, 390] on img at bounding box center [348, 159] width 2836 height 1994
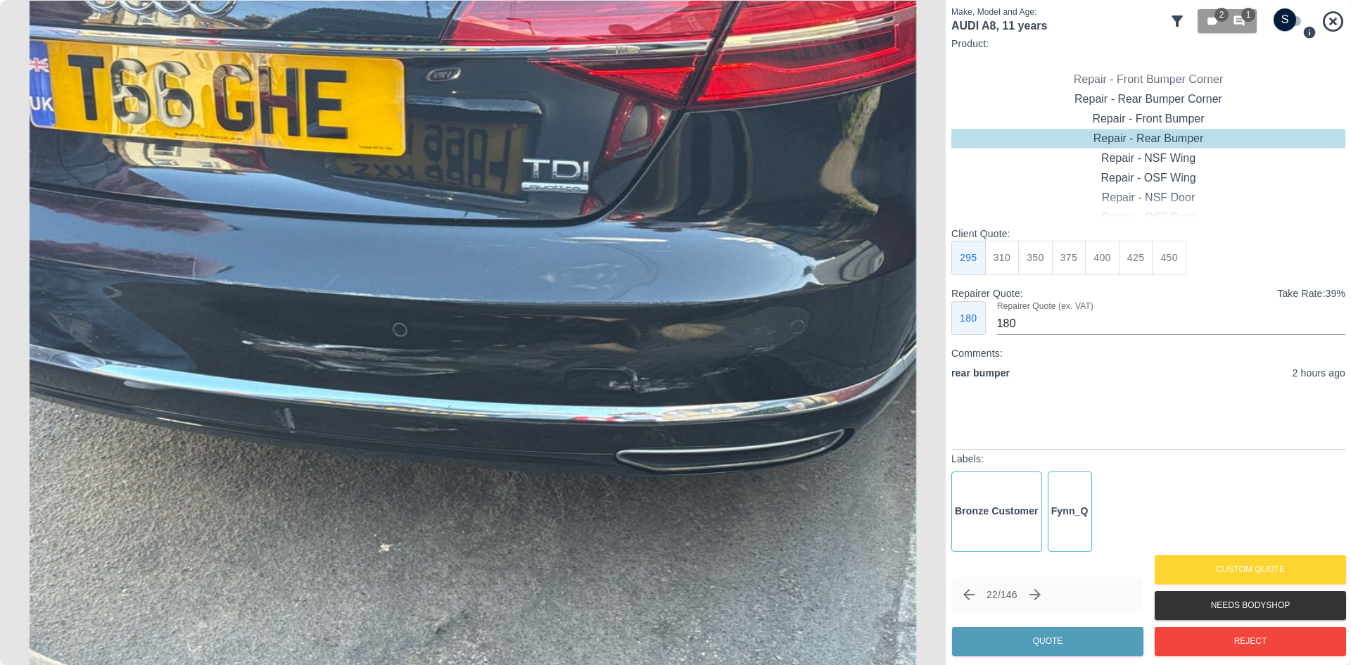
click at [1076, 267] on button "375" at bounding box center [1069, 258] width 34 height 34
type input "220"
drag, startPoint x: 1067, startPoint y: 644, endPoint x: 1060, endPoint y: 639, distance: 8.2
click at [1066, 643] on button "Quote" at bounding box center [1047, 641] width 191 height 29
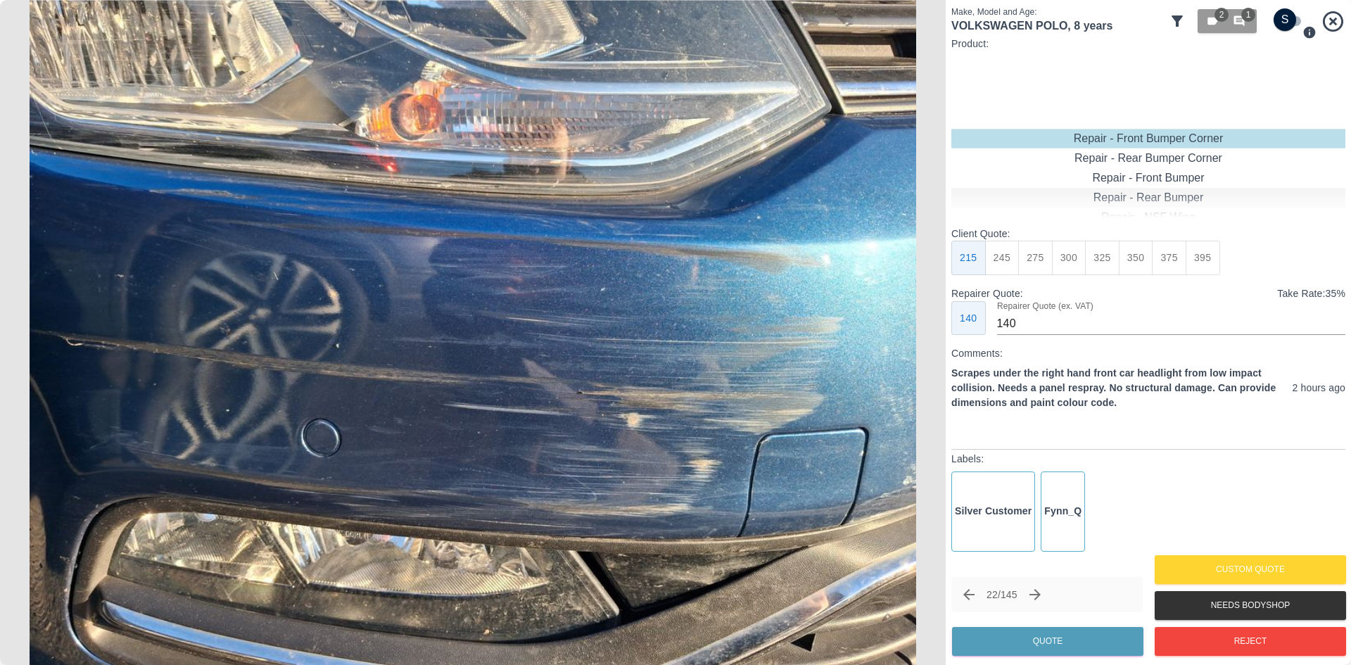
type input "120"
click at [1007, 261] on button "199" at bounding box center [1002, 258] width 34 height 34
click at [1056, 631] on button "Quote" at bounding box center [1047, 641] width 191 height 29
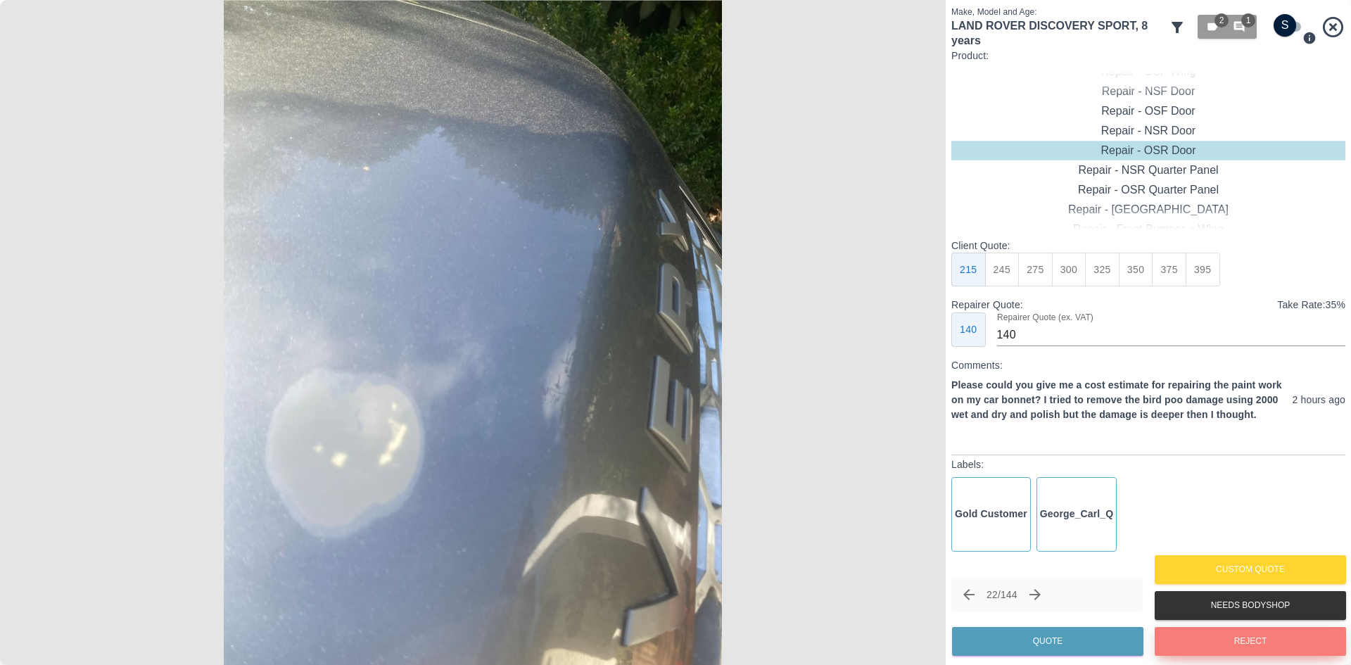
click at [1234, 646] on button "Reject" at bounding box center [1249, 641] width 191 height 29
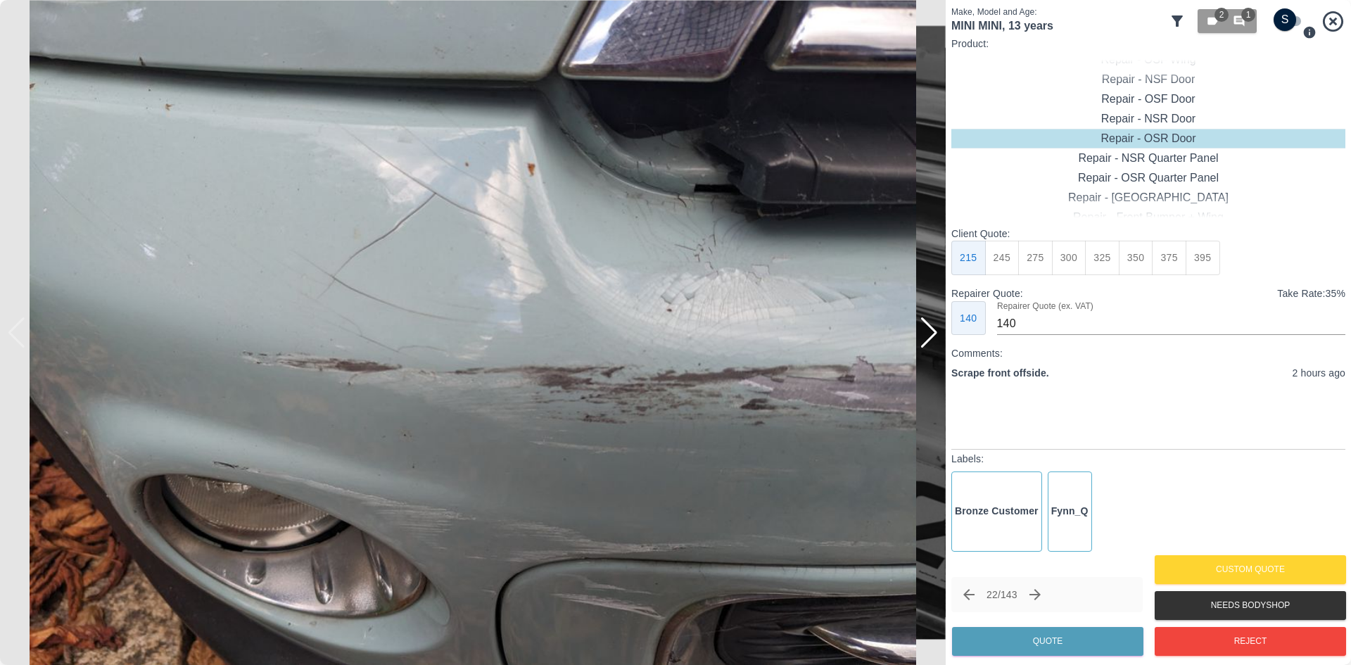
click at [935, 343] on div at bounding box center [928, 332] width 19 height 31
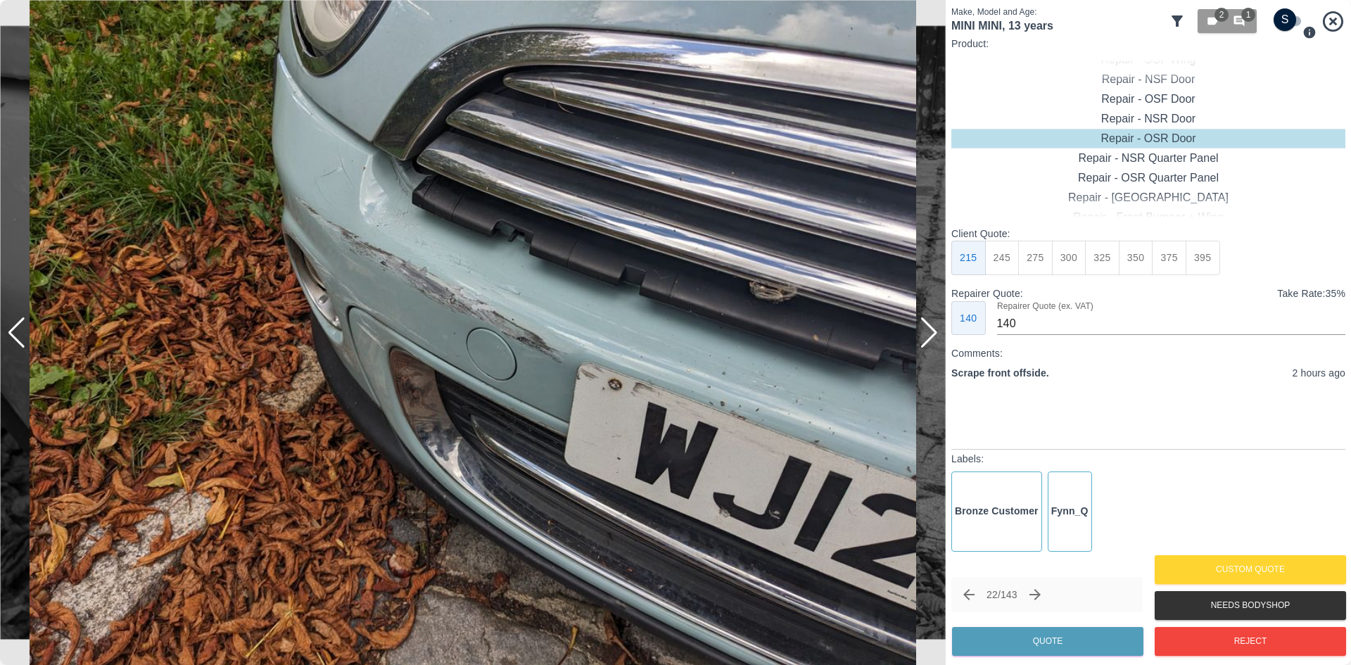
click at [935, 343] on div at bounding box center [928, 332] width 19 height 31
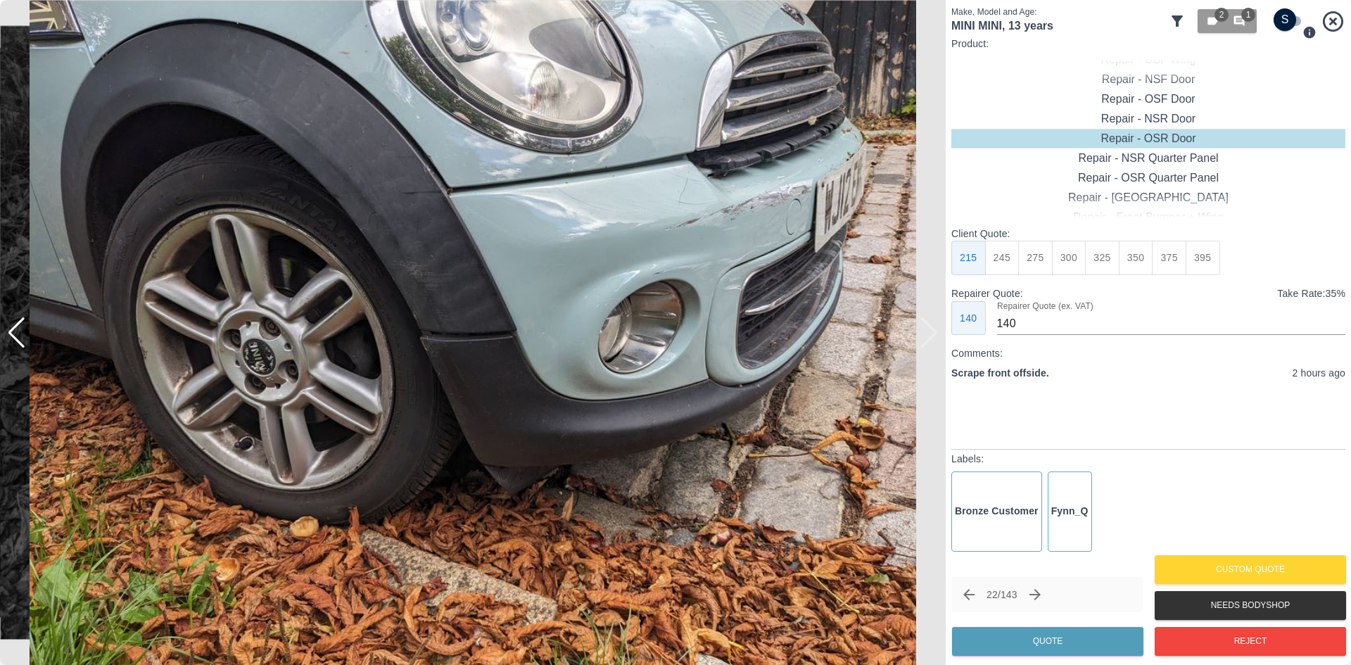
click at [935, 343] on img at bounding box center [472, 332] width 945 height 665
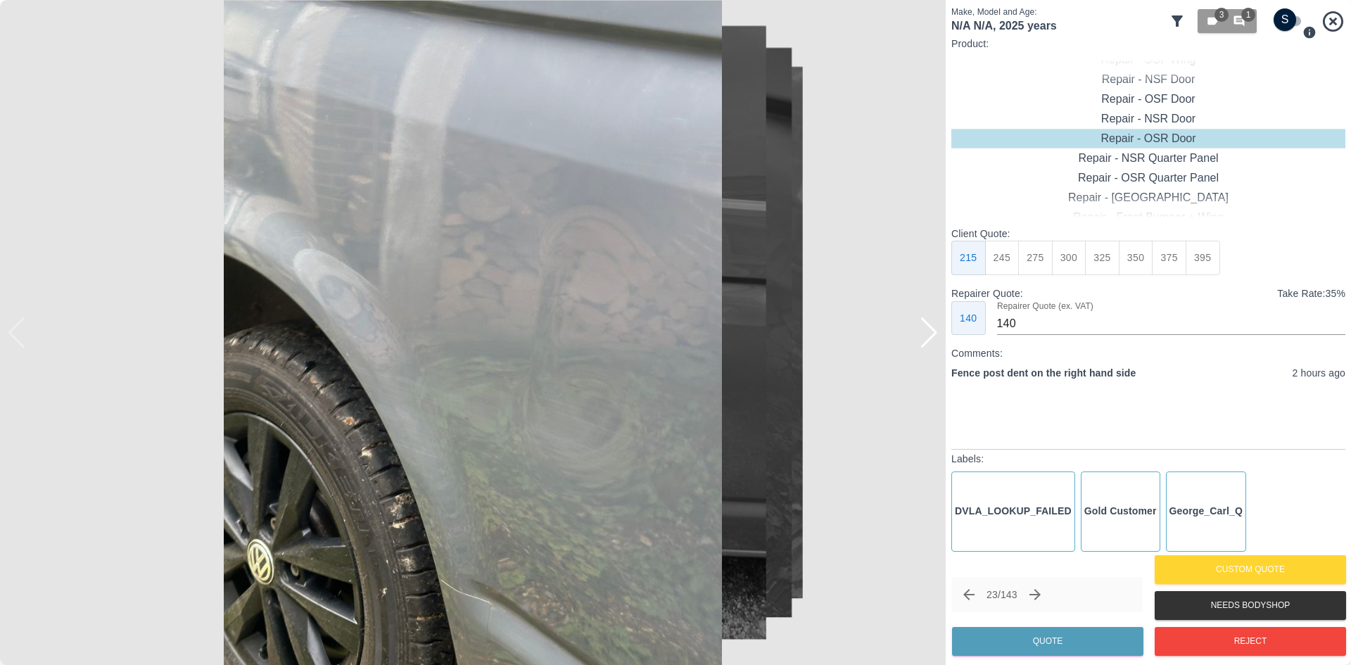
click at [926, 341] on div at bounding box center [928, 332] width 19 height 31
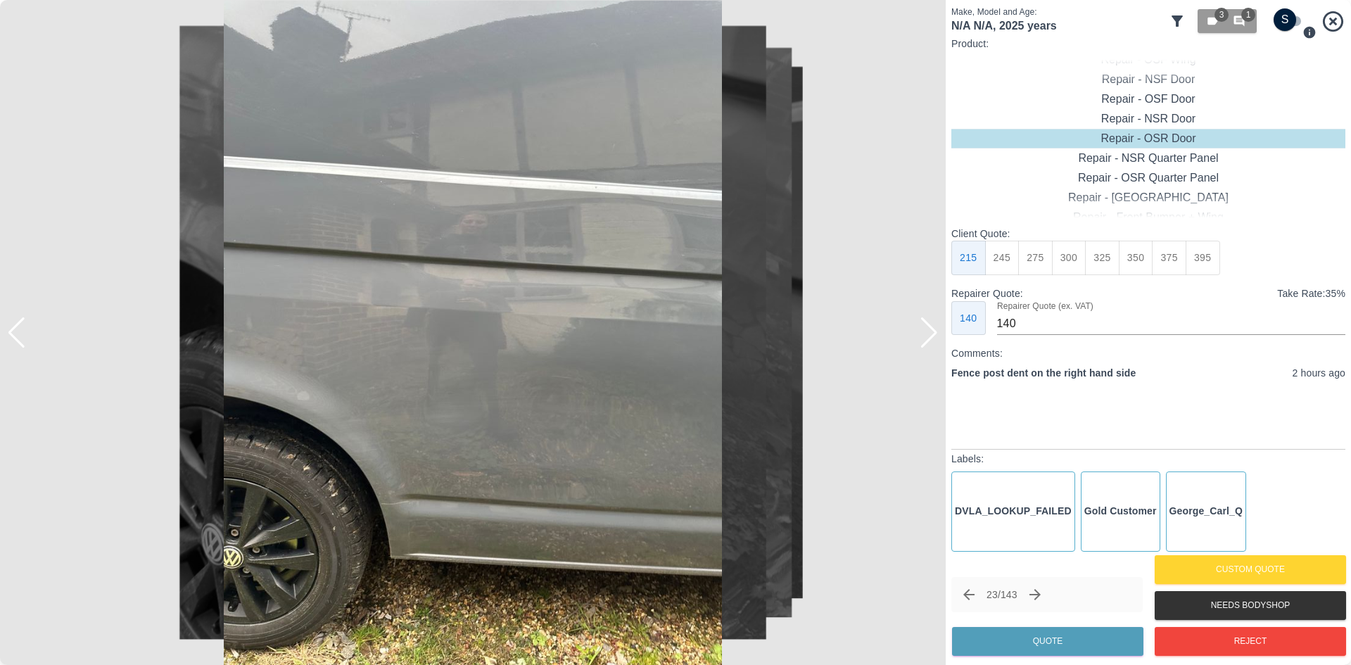
click at [926, 337] on div at bounding box center [928, 332] width 19 height 31
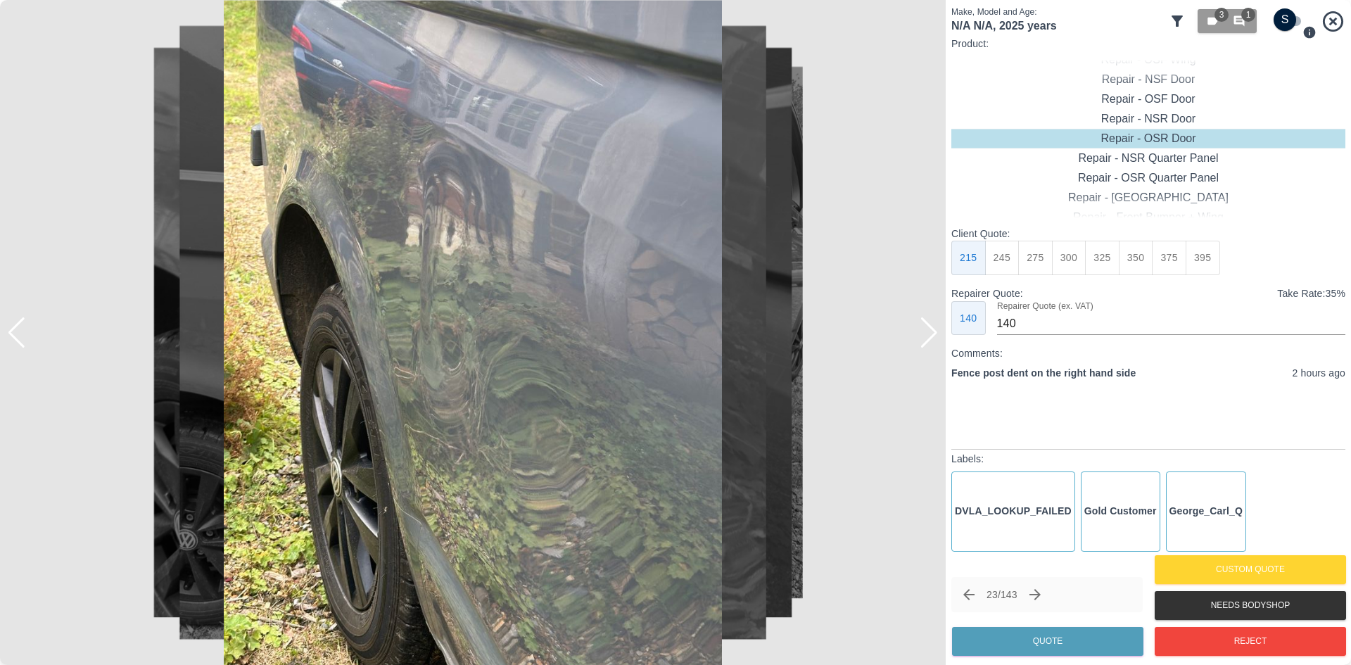
click at [926, 337] on div at bounding box center [928, 332] width 19 height 31
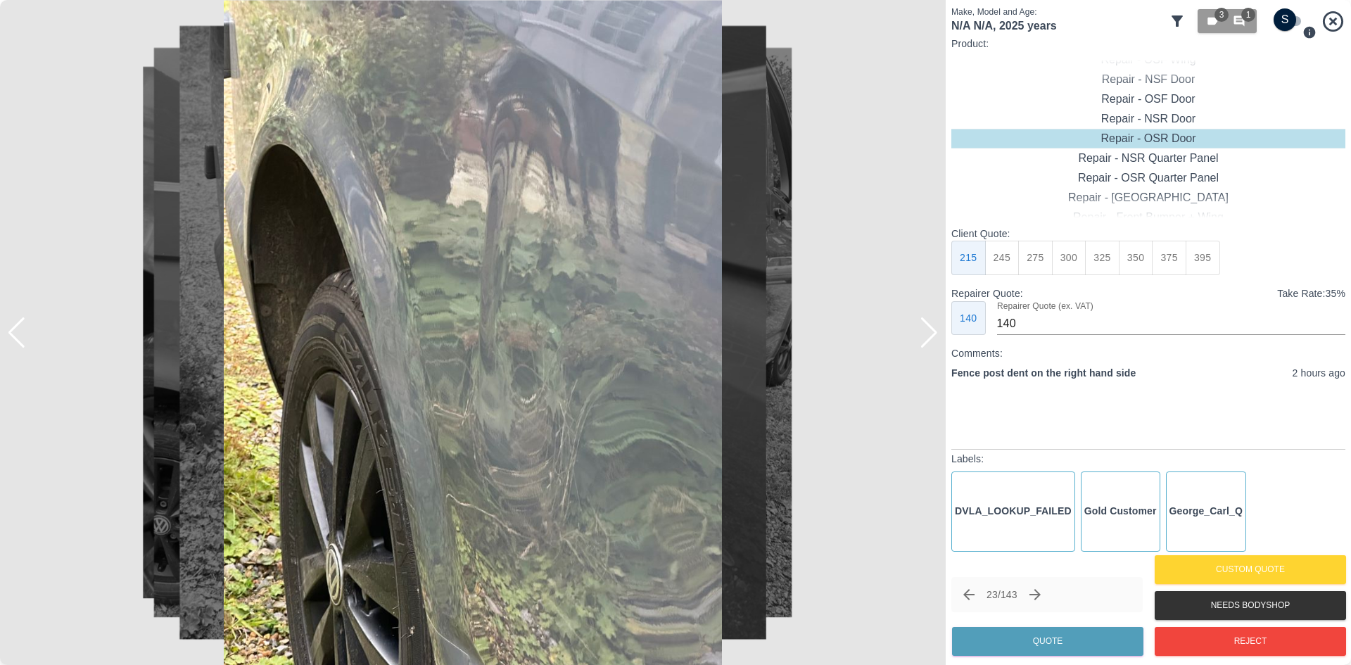
click at [926, 337] on div at bounding box center [928, 332] width 19 height 31
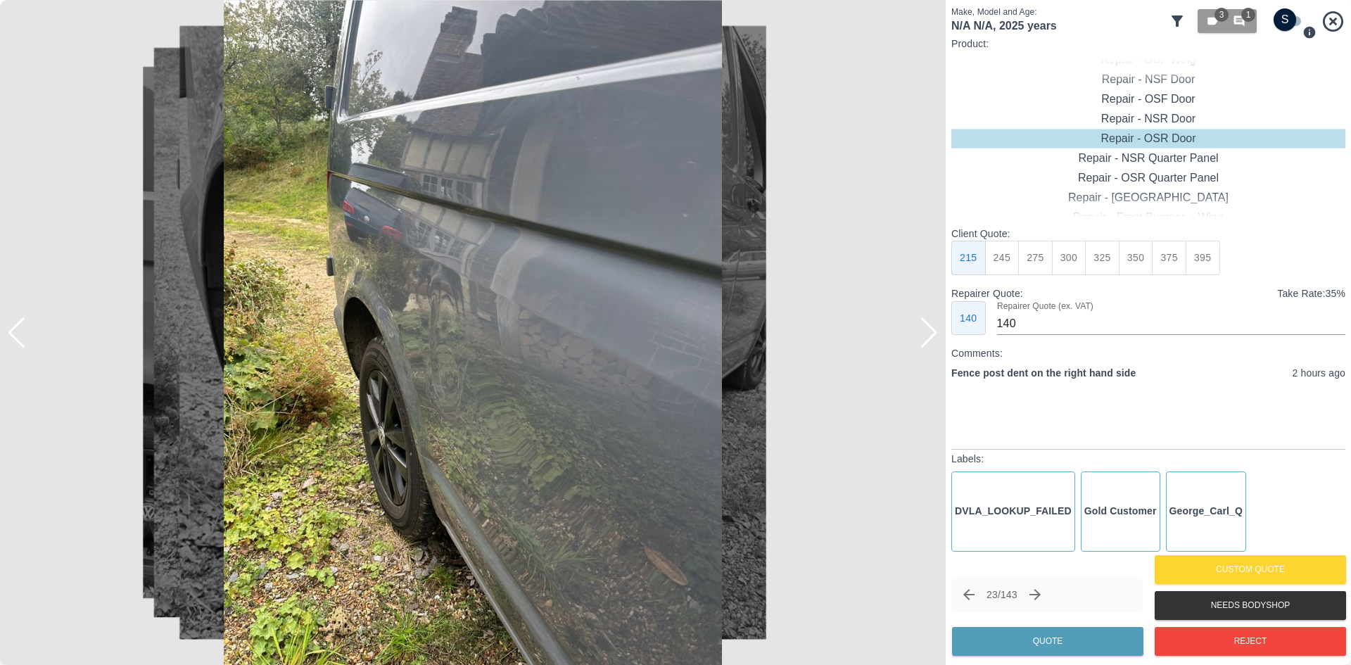
click at [926, 337] on div at bounding box center [928, 332] width 19 height 31
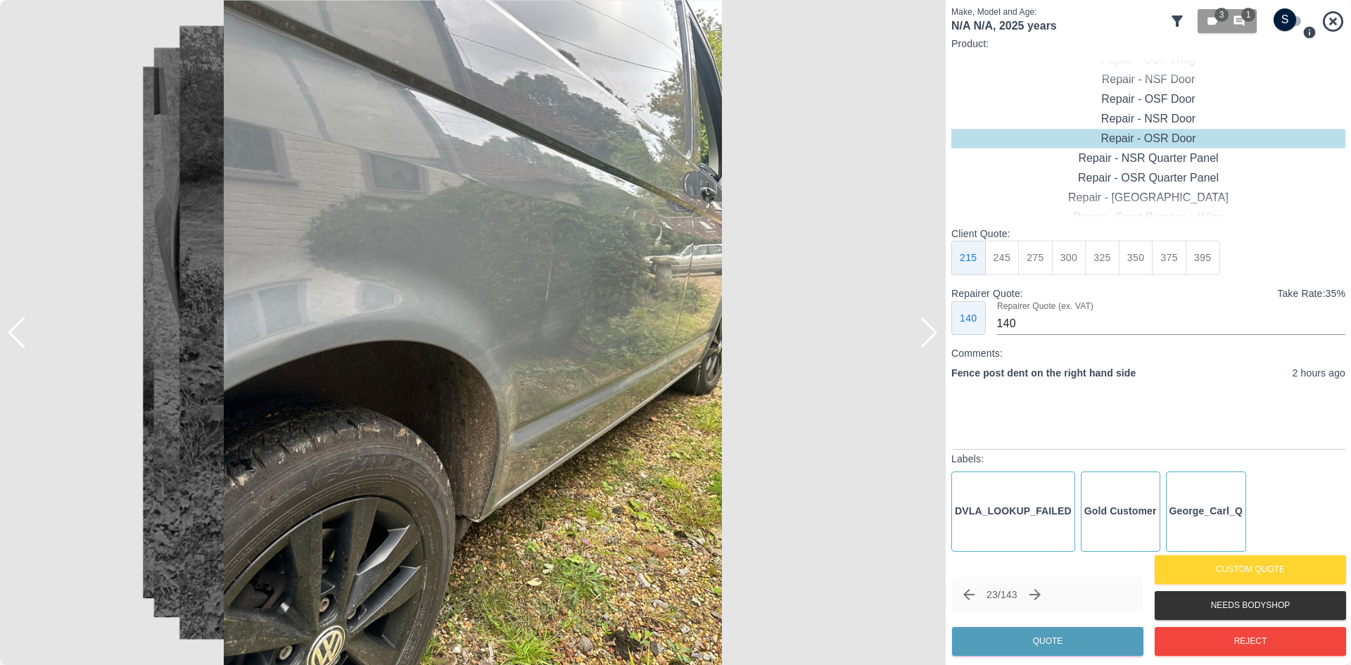
click at [926, 337] on div at bounding box center [928, 332] width 19 height 31
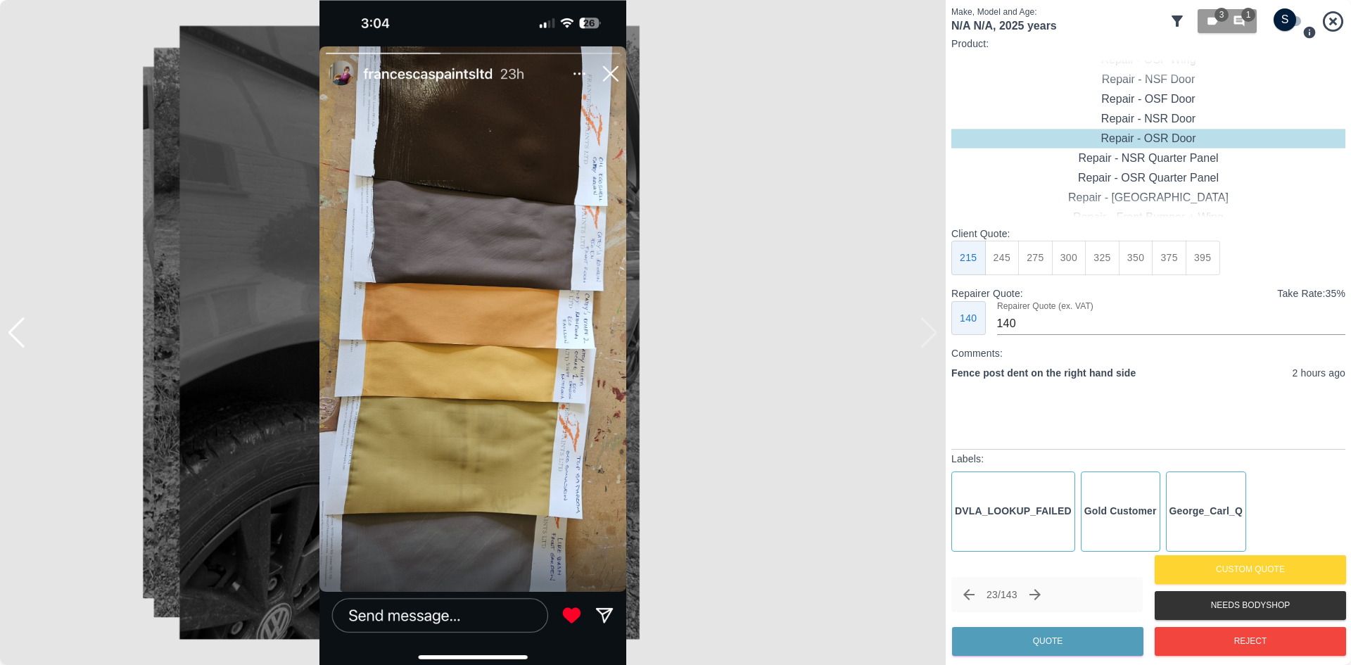
click at [926, 336] on img at bounding box center [472, 332] width 945 height 665
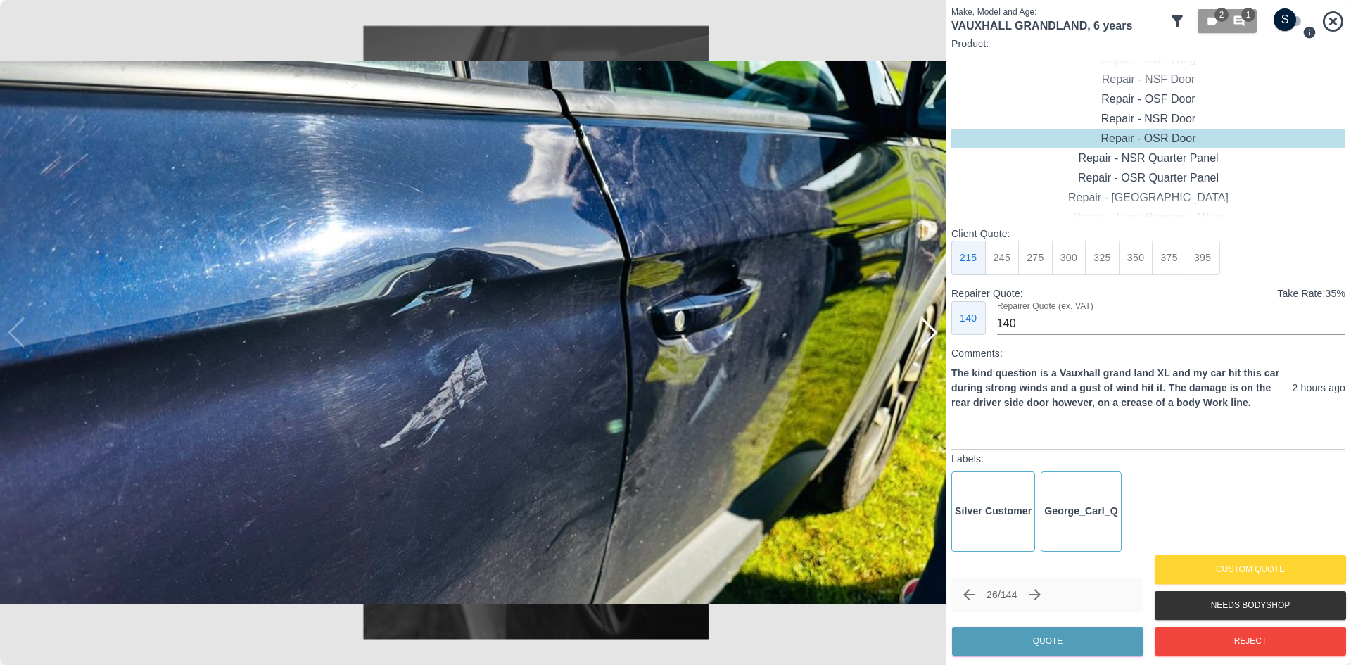
click at [926, 336] on div at bounding box center [928, 332] width 19 height 31
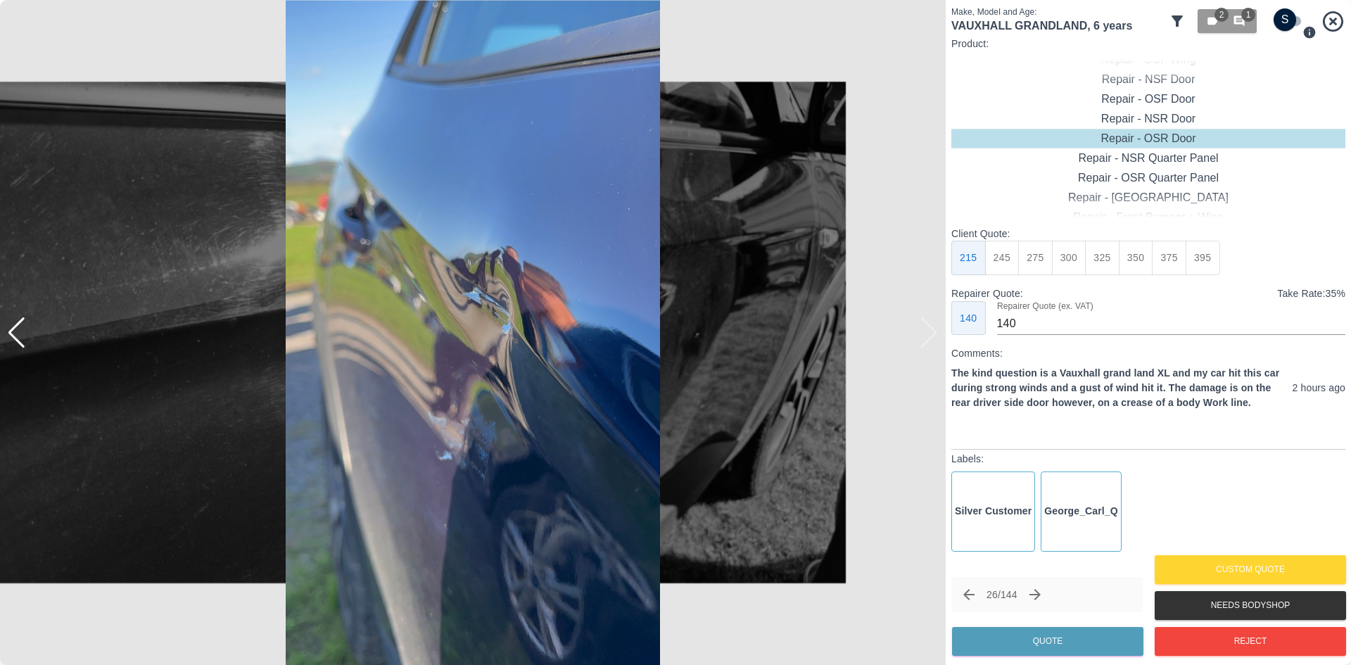
click at [926, 336] on img at bounding box center [472, 332] width 945 height 665
click at [16, 340] on div at bounding box center [16, 332] width 19 height 31
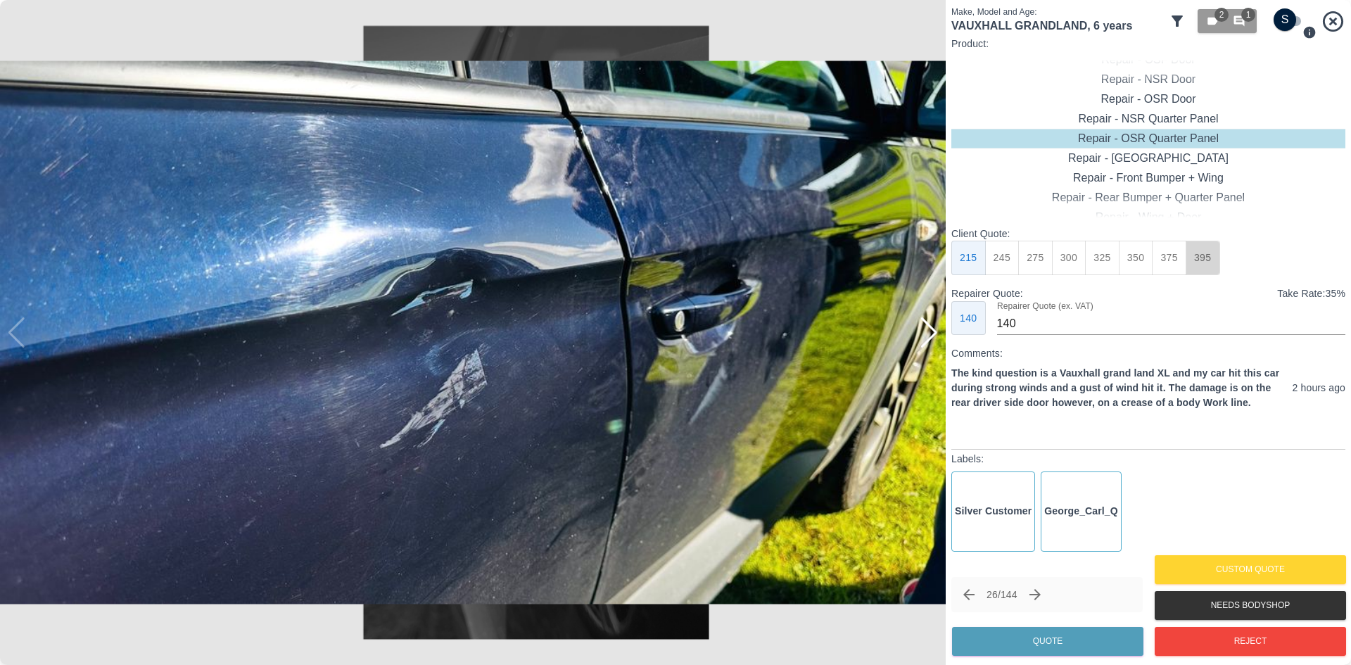
click at [1201, 243] on button "395" at bounding box center [1202, 258] width 34 height 34
type input "265"
click at [1014, 640] on button "Quote" at bounding box center [1047, 641] width 191 height 29
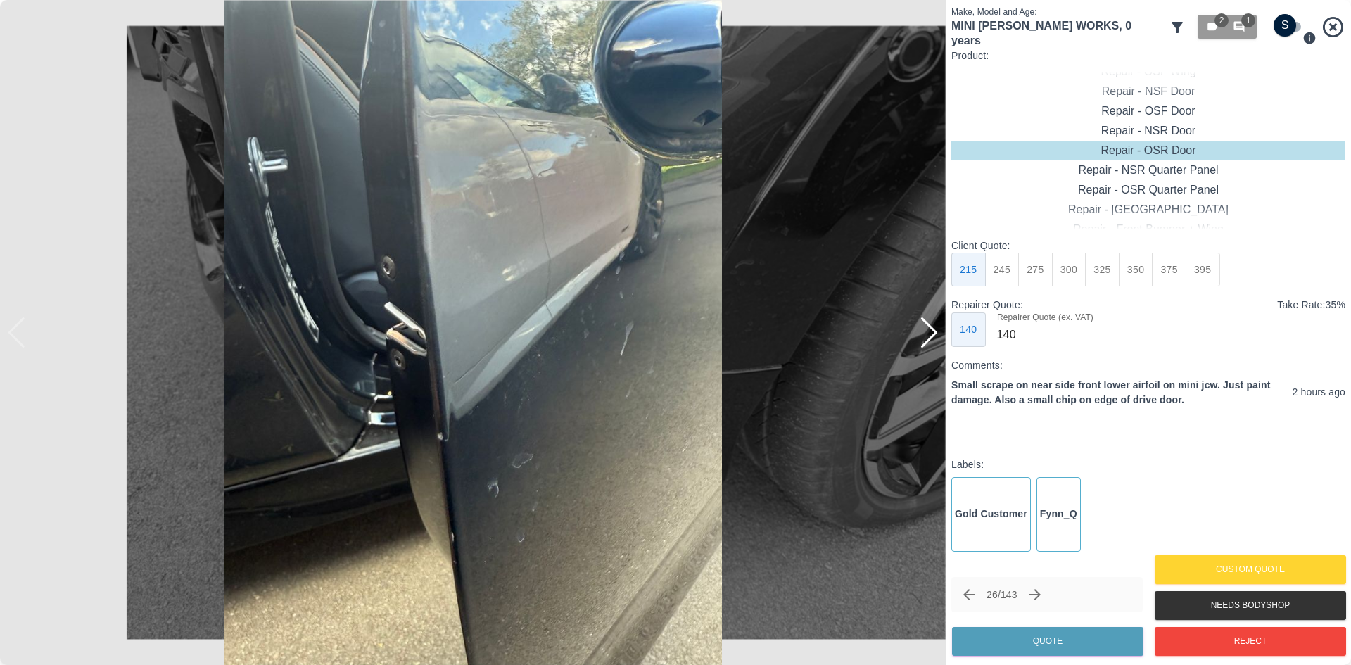
click at [930, 346] on div at bounding box center [928, 332] width 19 height 31
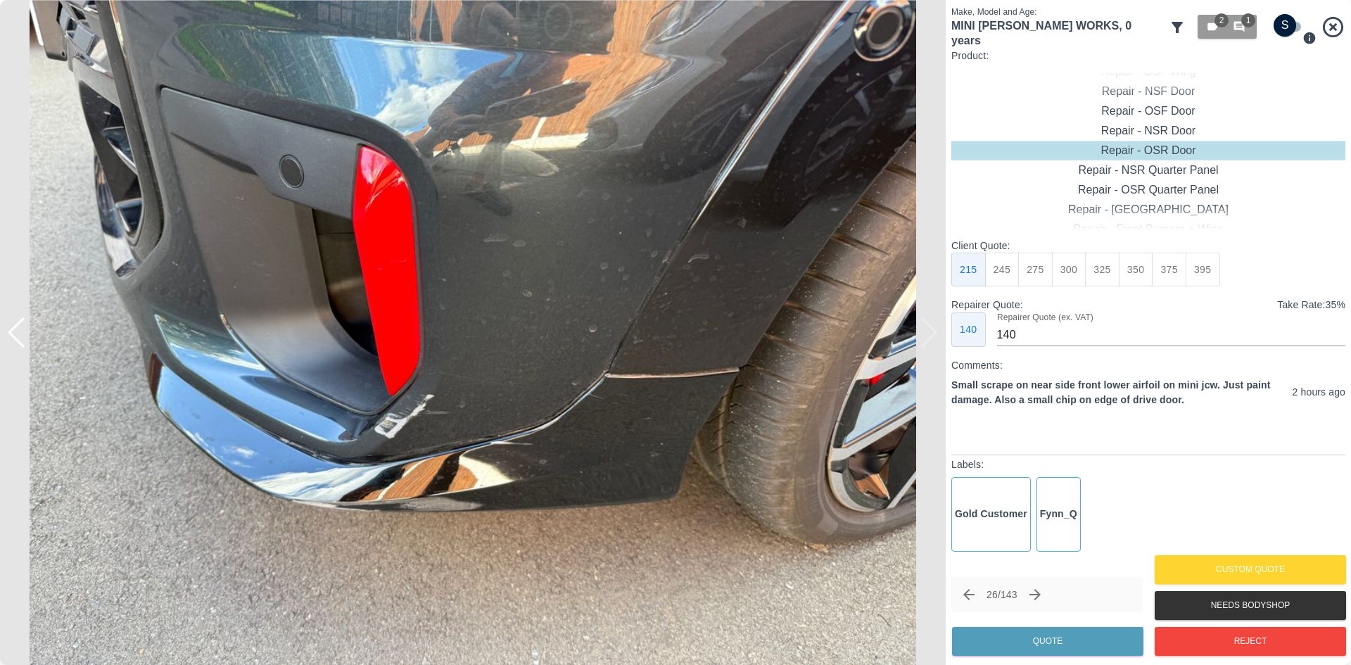
click at [930, 346] on div at bounding box center [472, 332] width 945 height 665
click at [930, 346] on img at bounding box center [472, 332] width 945 height 665
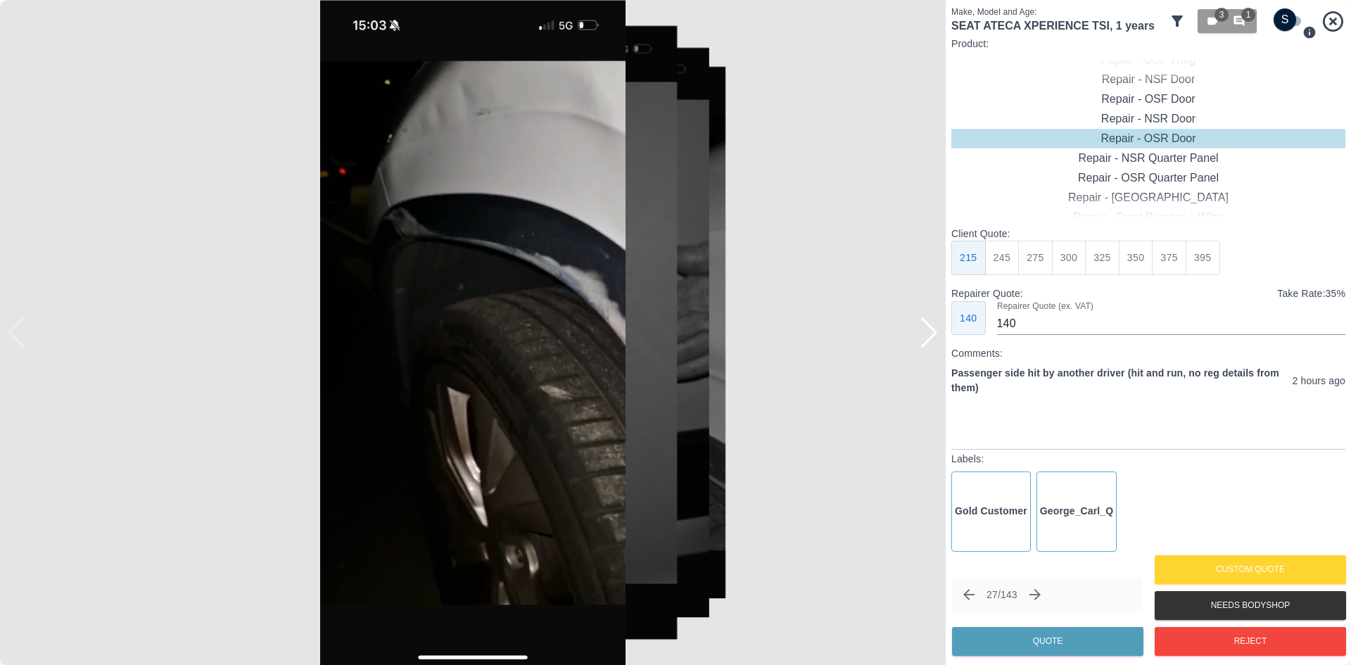
click at [928, 331] on div at bounding box center [928, 332] width 19 height 31
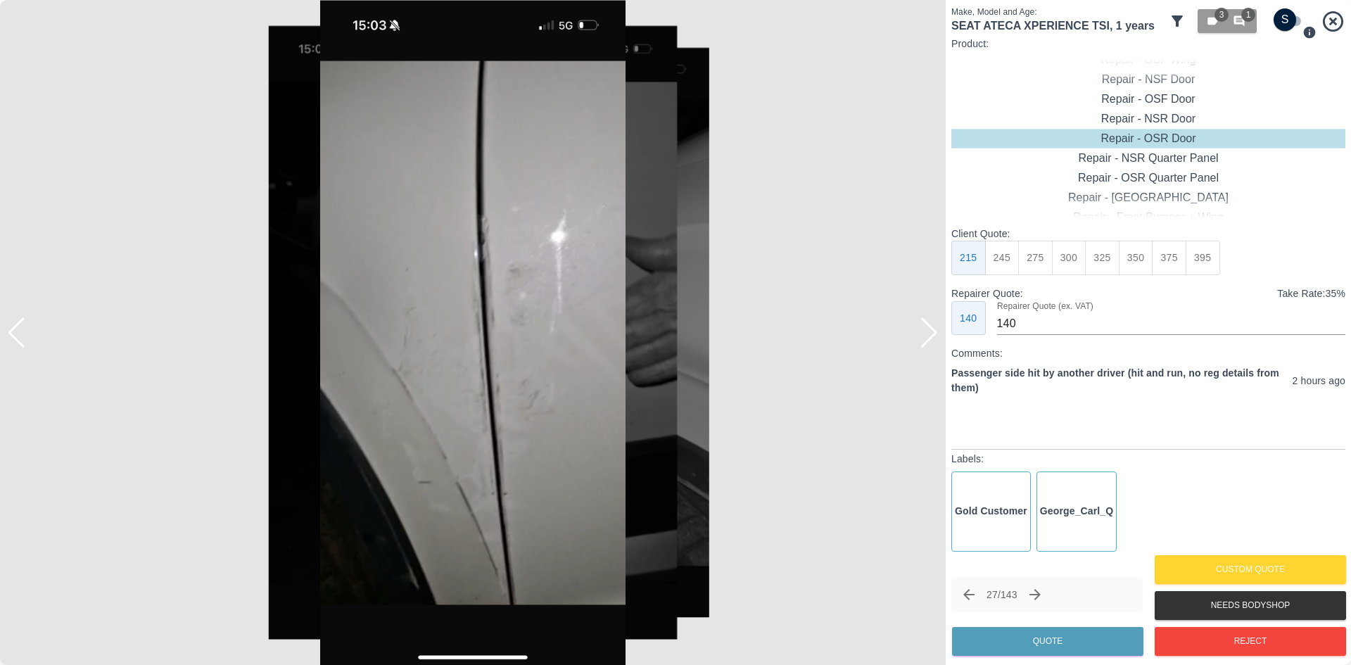
click at [928, 331] on div at bounding box center [928, 332] width 19 height 31
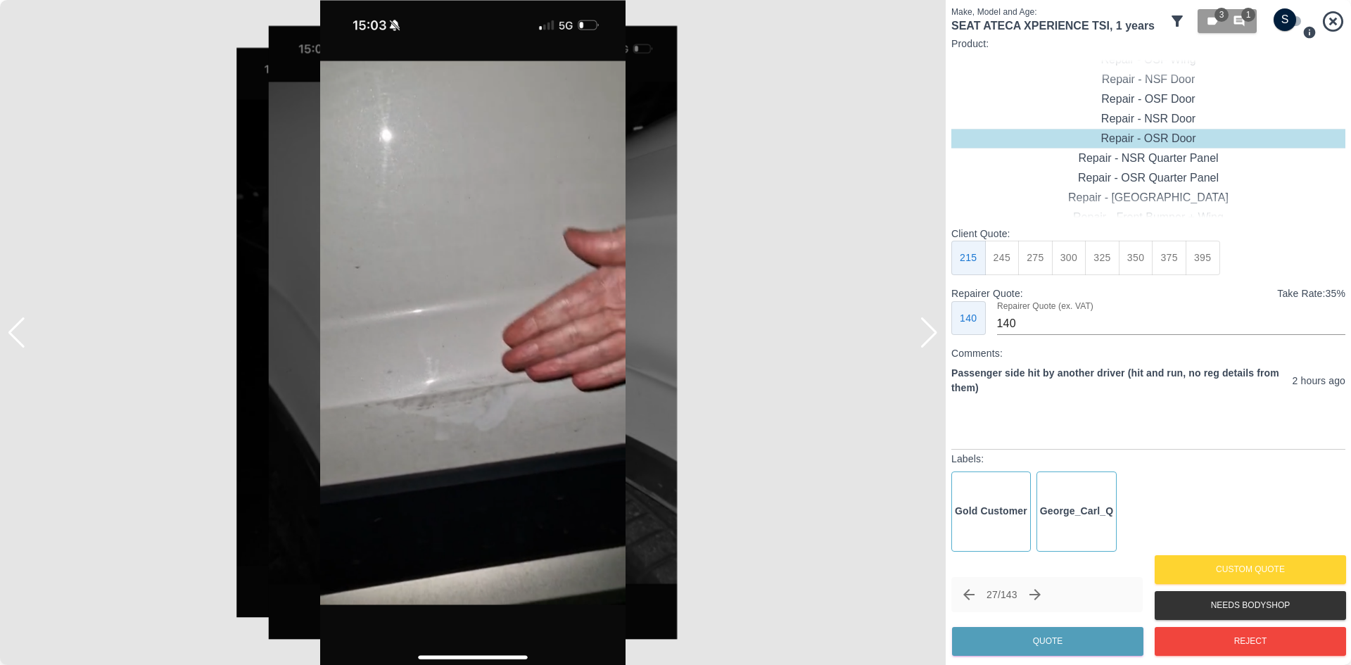
click at [928, 331] on div at bounding box center [928, 332] width 19 height 31
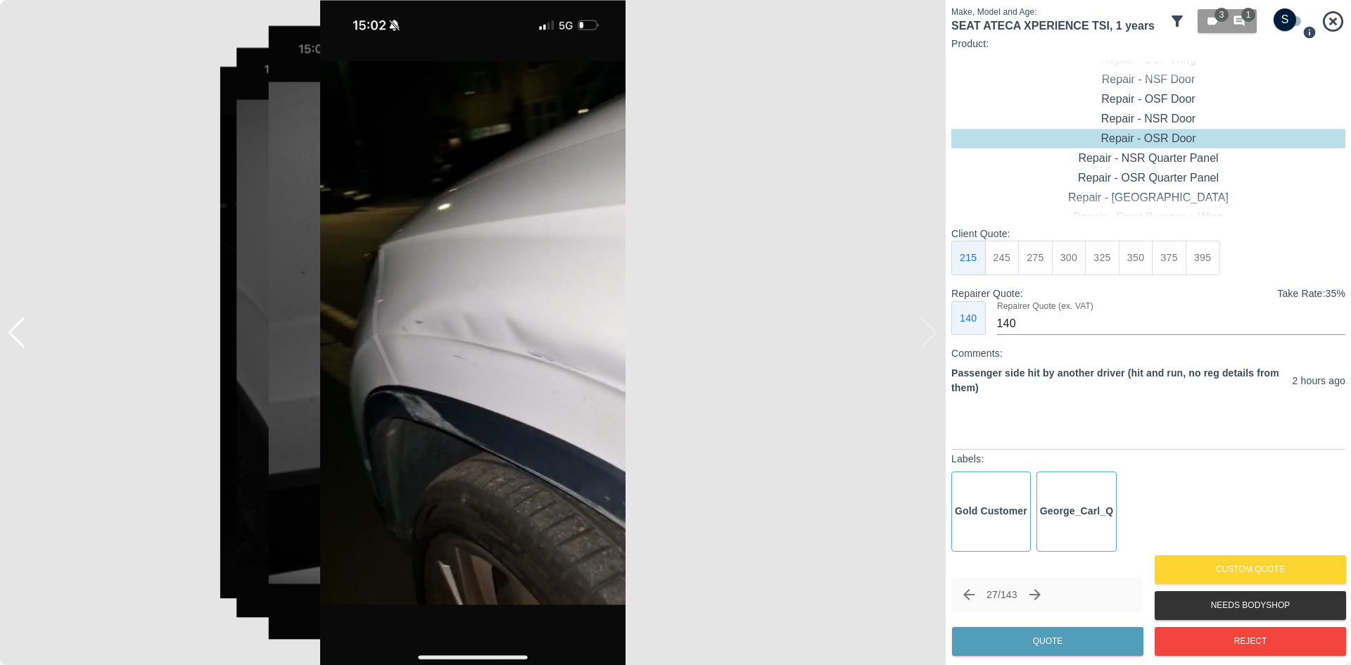
click at [928, 331] on img at bounding box center [472, 332] width 945 height 665
click at [1170, 639] on button "Reject" at bounding box center [1249, 641] width 191 height 29
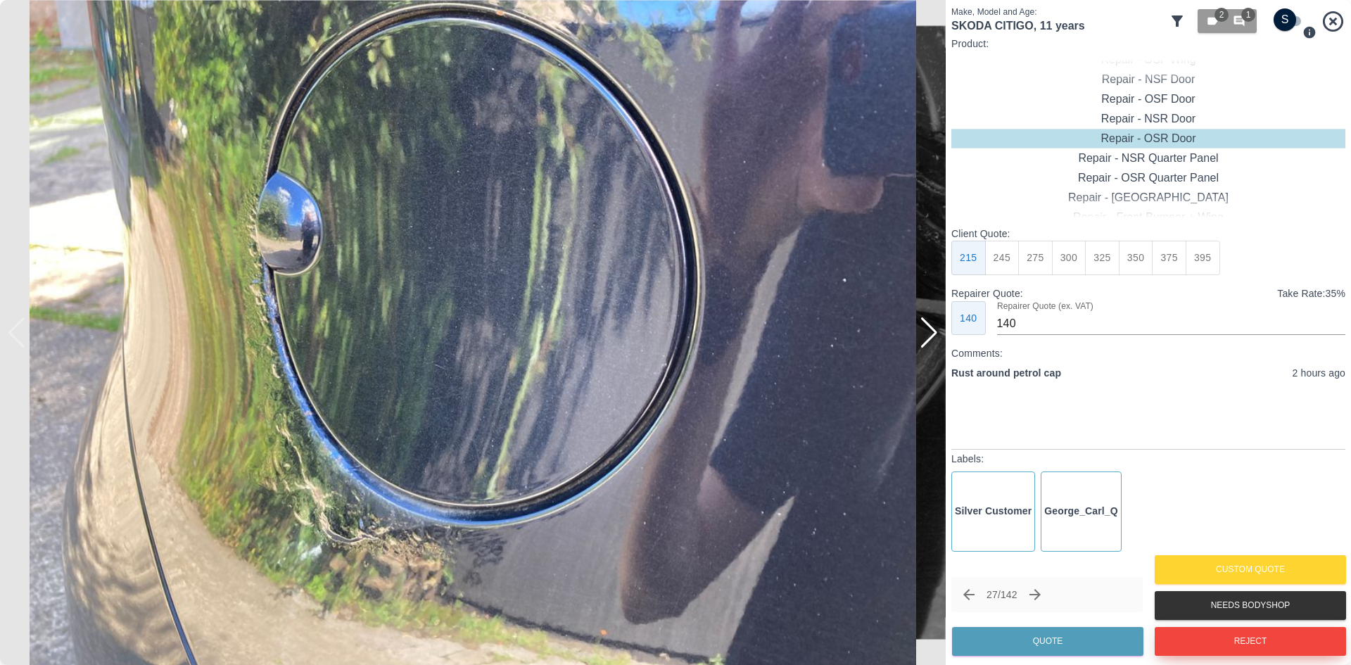
click at [1189, 653] on button "Reject" at bounding box center [1249, 641] width 191 height 29
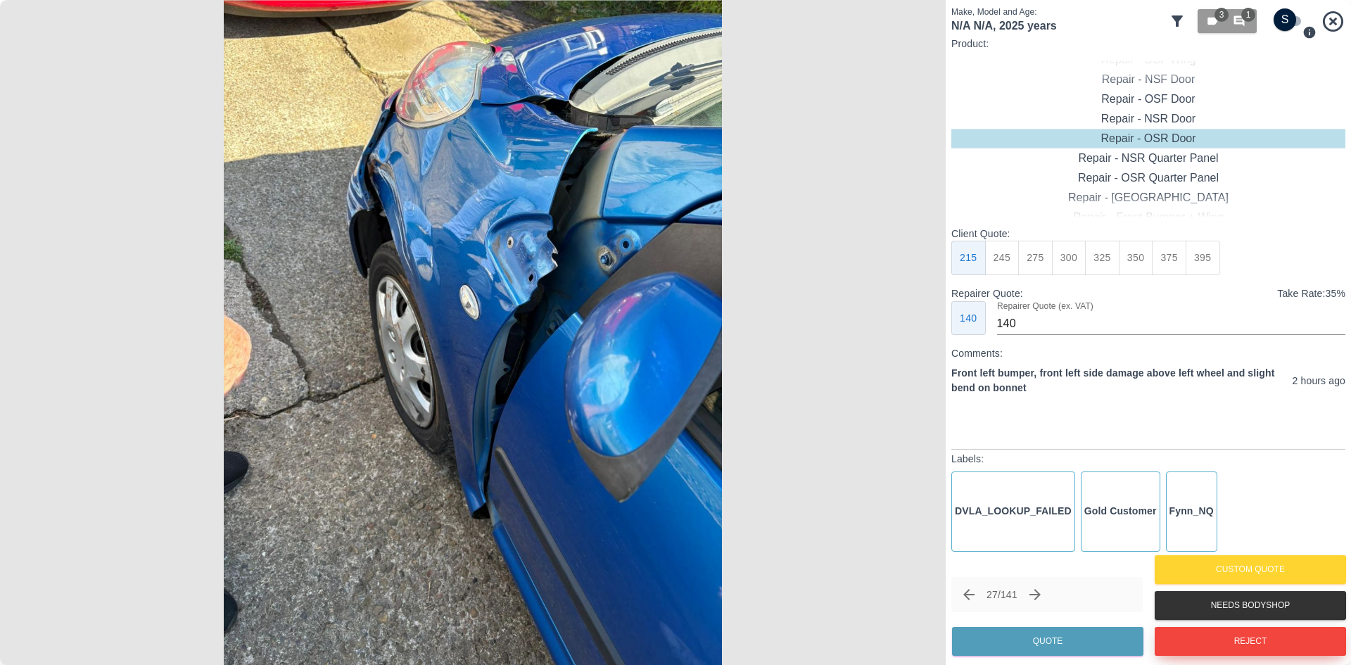
click at [1214, 642] on button "Reject" at bounding box center [1249, 641] width 191 height 29
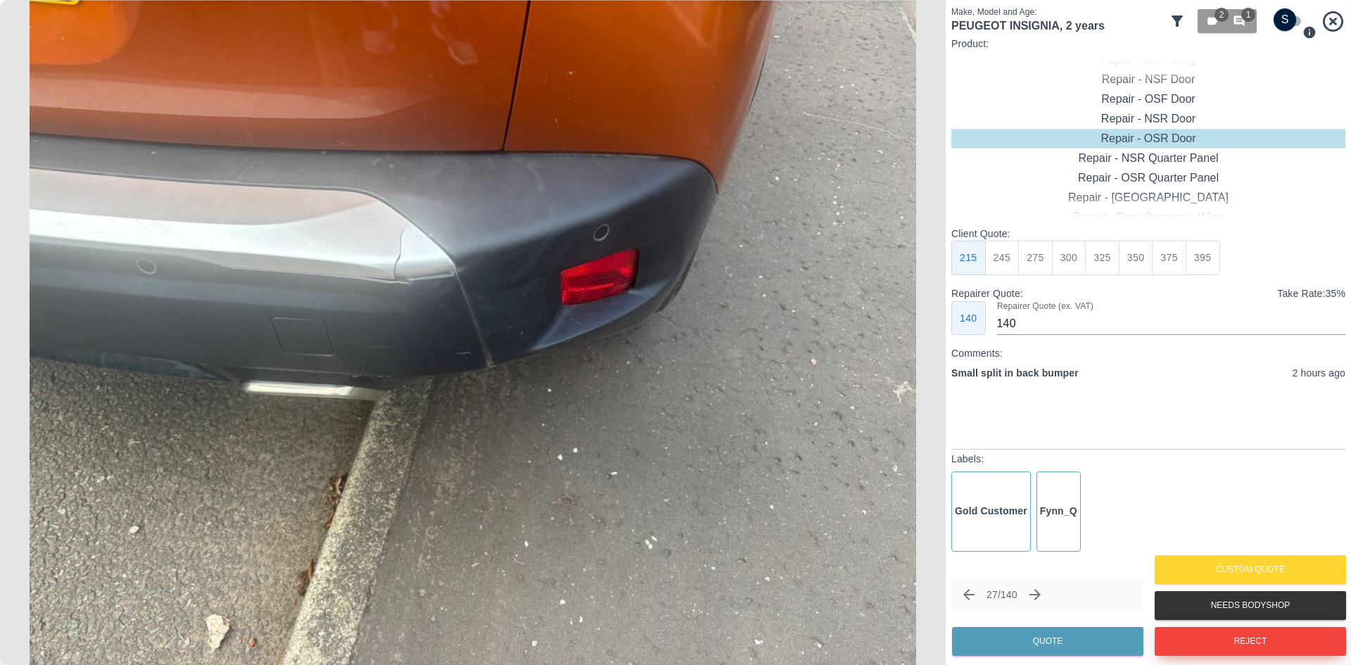
click at [1187, 638] on button "Reject" at bounding box center [1249, 641] width 191 height 29
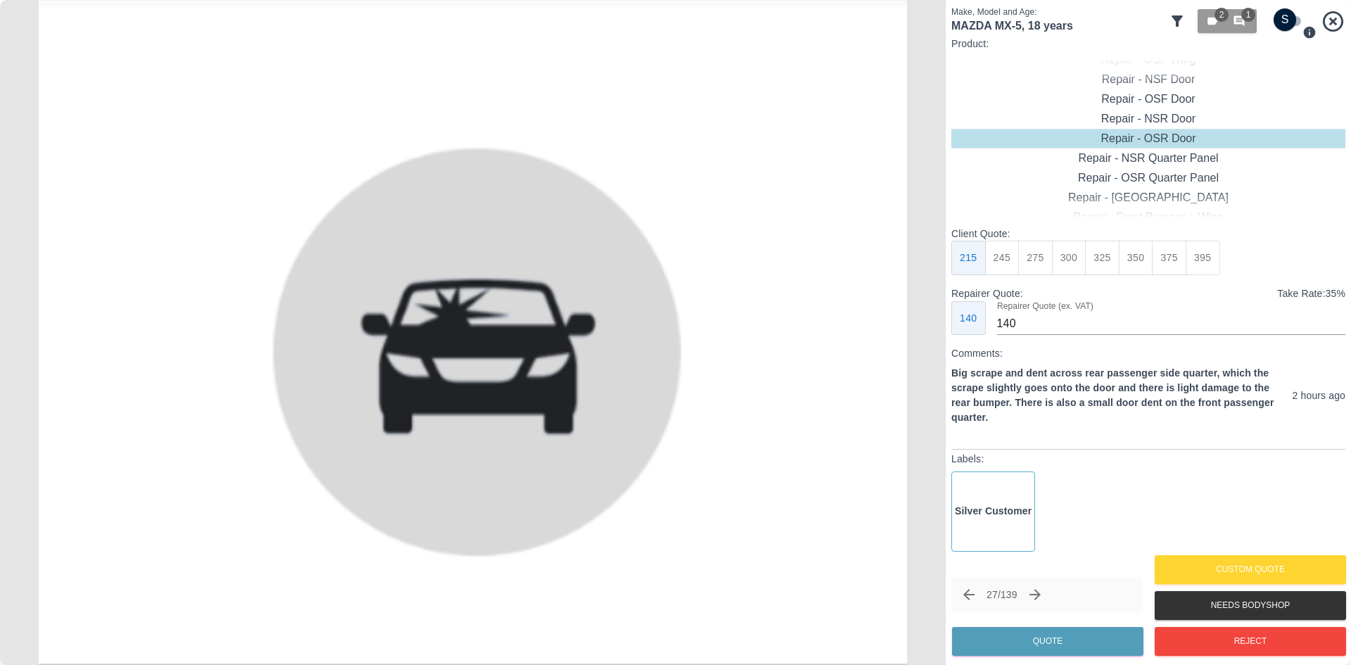
click at [1205, 626] on div "Reject" at bounding box center [1249, 641] width 191 height 36
click at [1198, 627] on button "Reject" at bounding box center [1249, 641] width 191 height 29
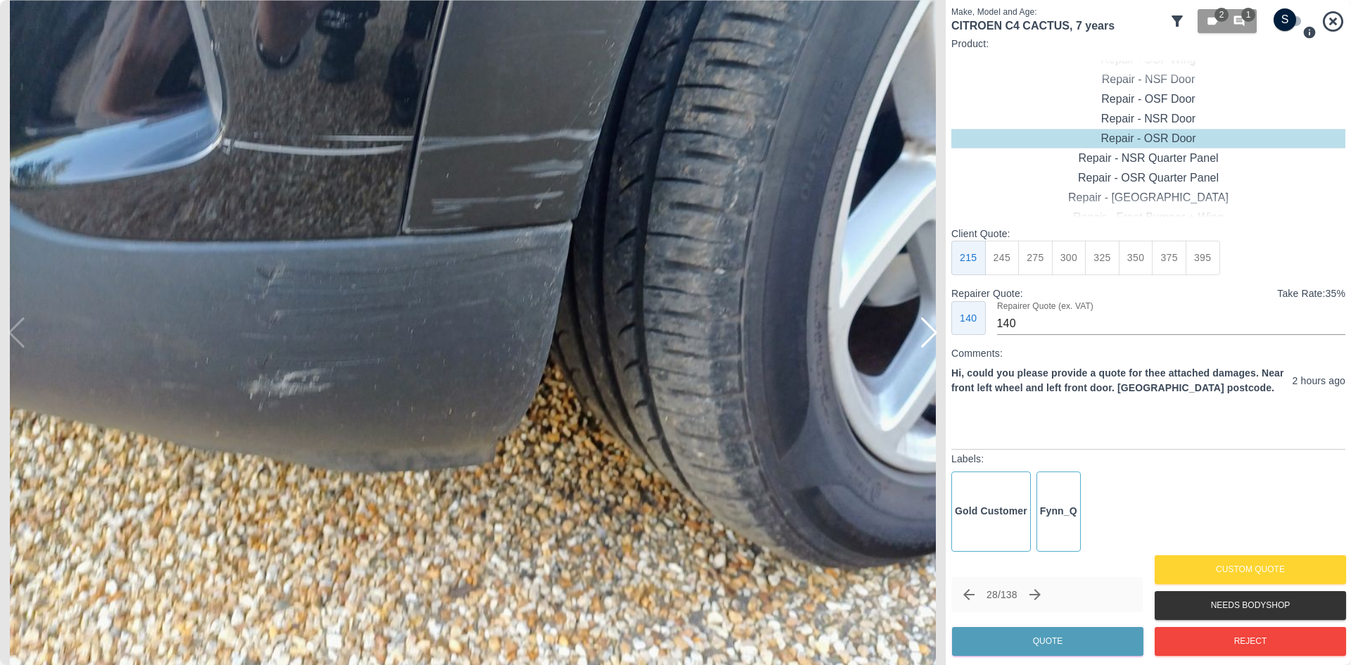
click at [930, 345] on div at bounding box center [928, 332] width 19 height 31
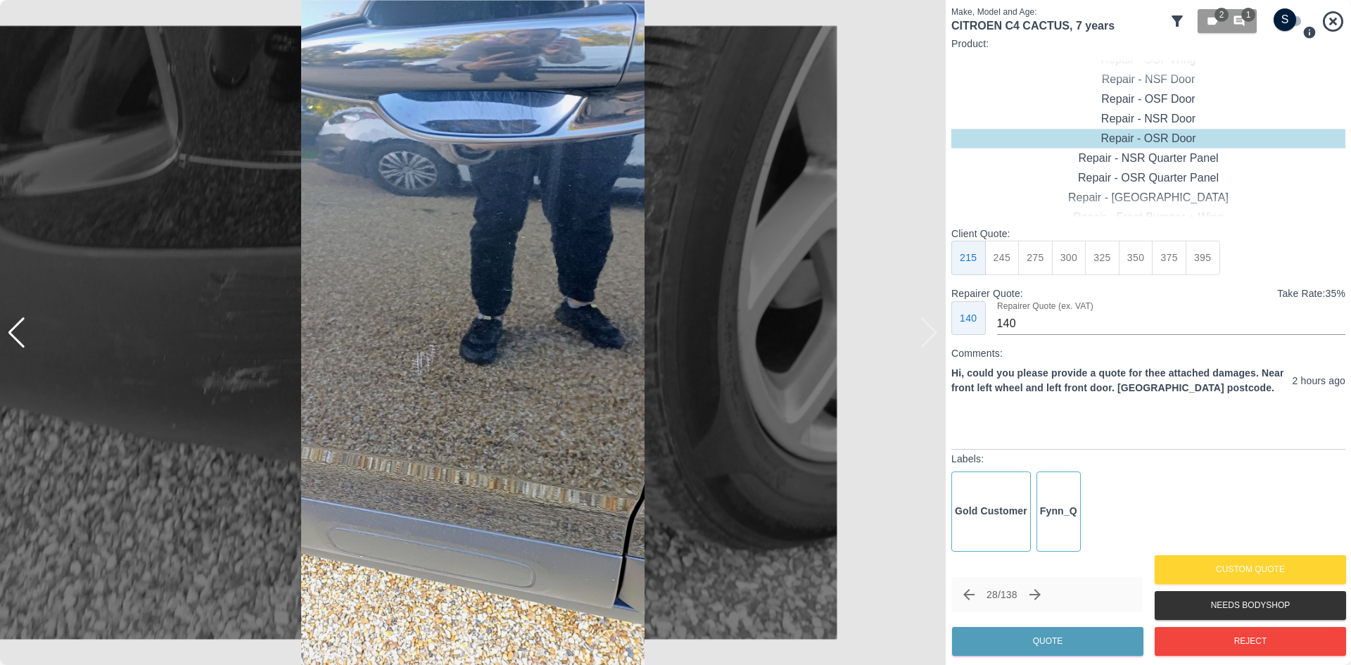
click at [930, 345] on img at bounding box center [472, 332] width 945 height 665
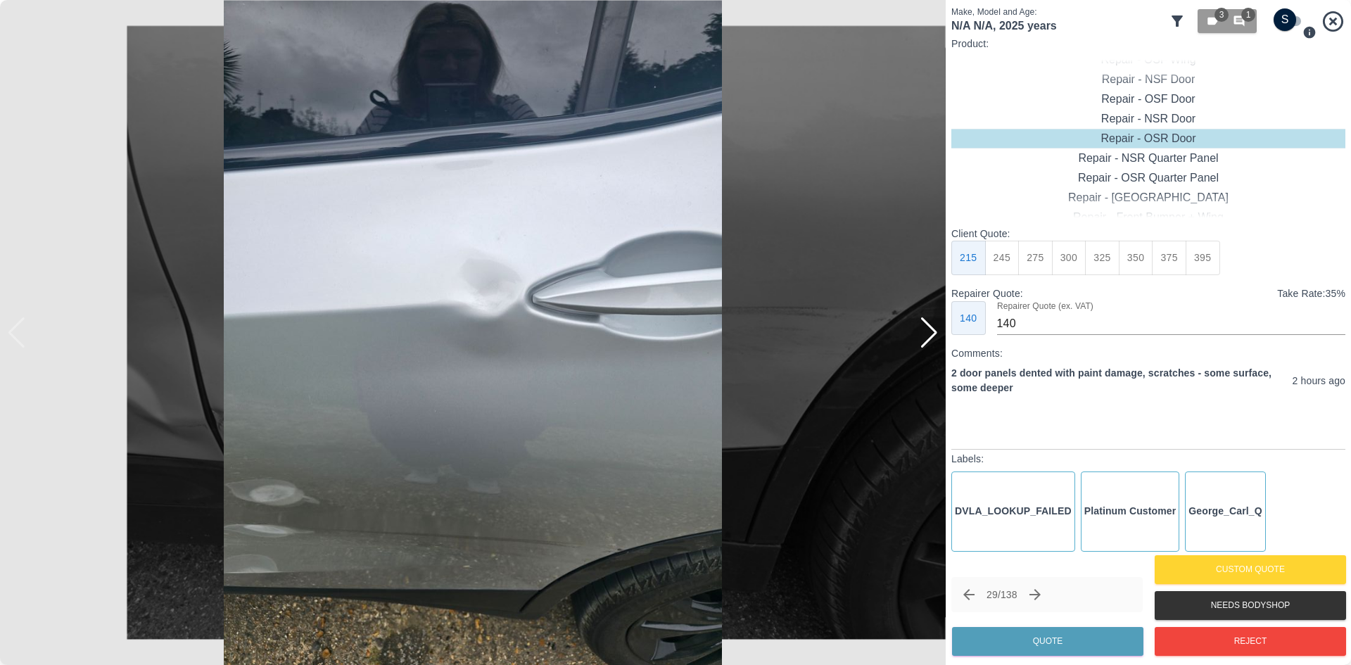
click at [924, 336] on div at bounding box center [928, 332] width 19 height 31
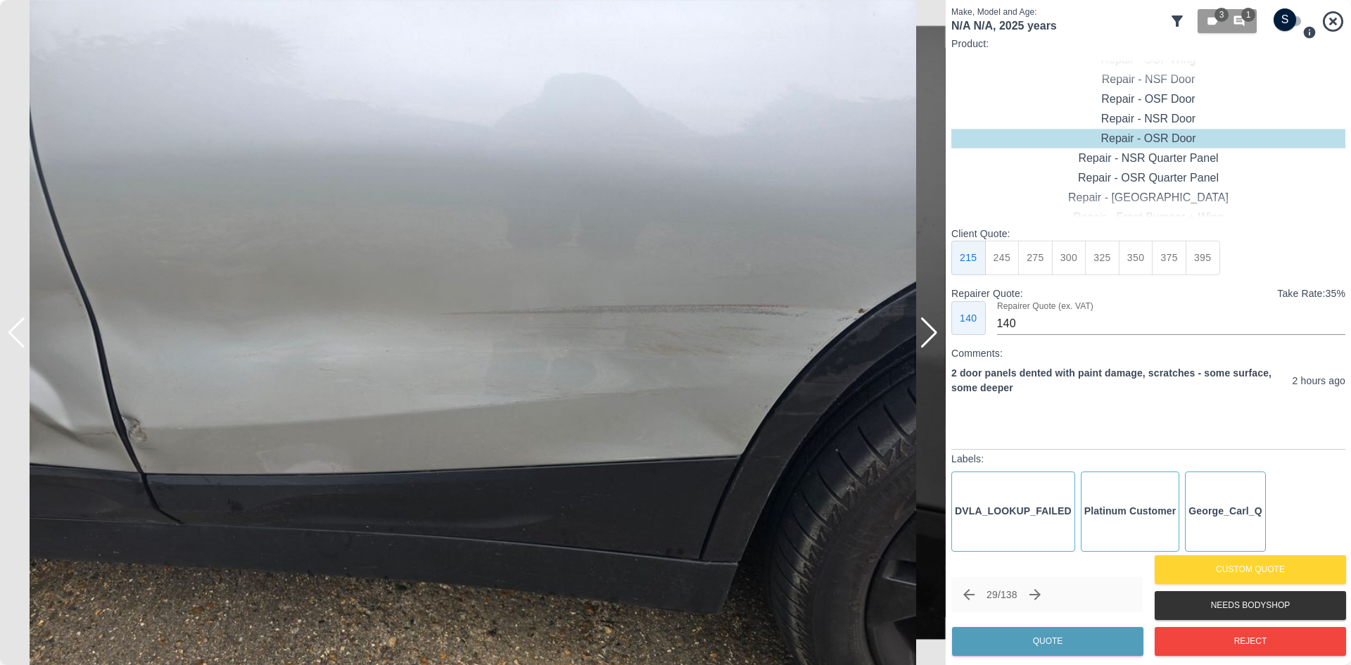
click at [924, 336] on div at bounding box center [928, 332] width 19 height 31
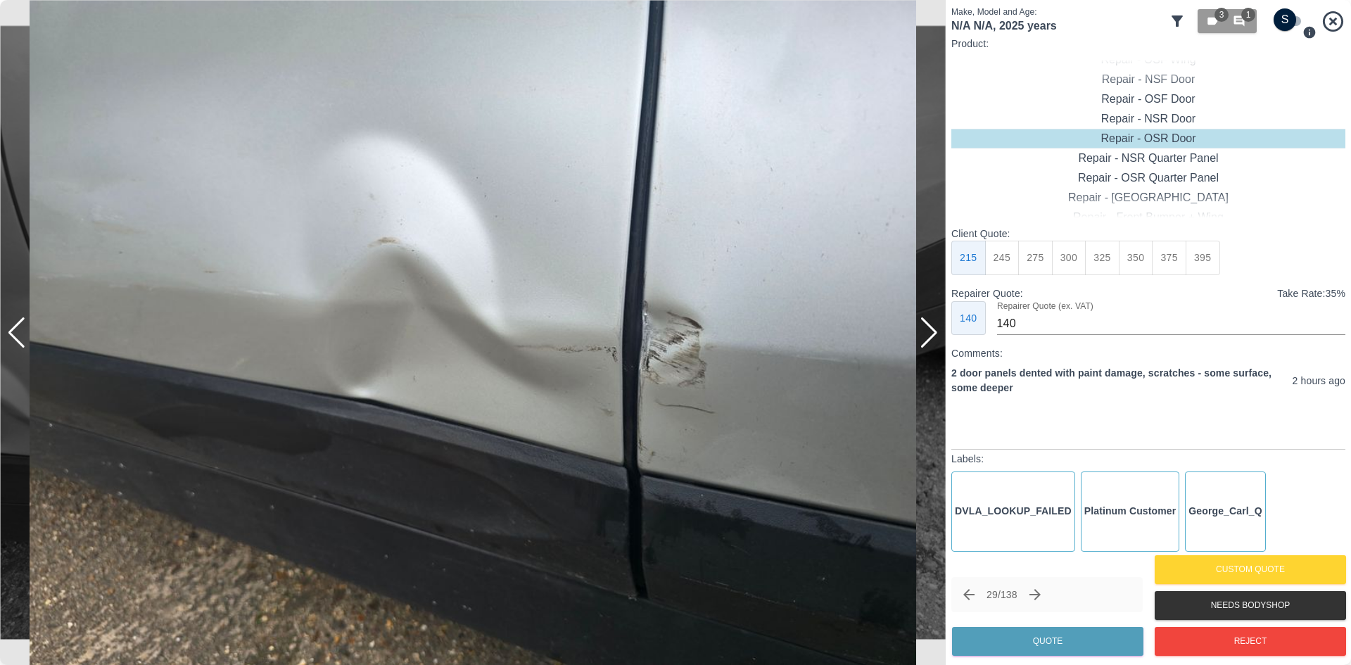
click at [924, 336] on div at bounding box center [928, 332] width 19 height 31
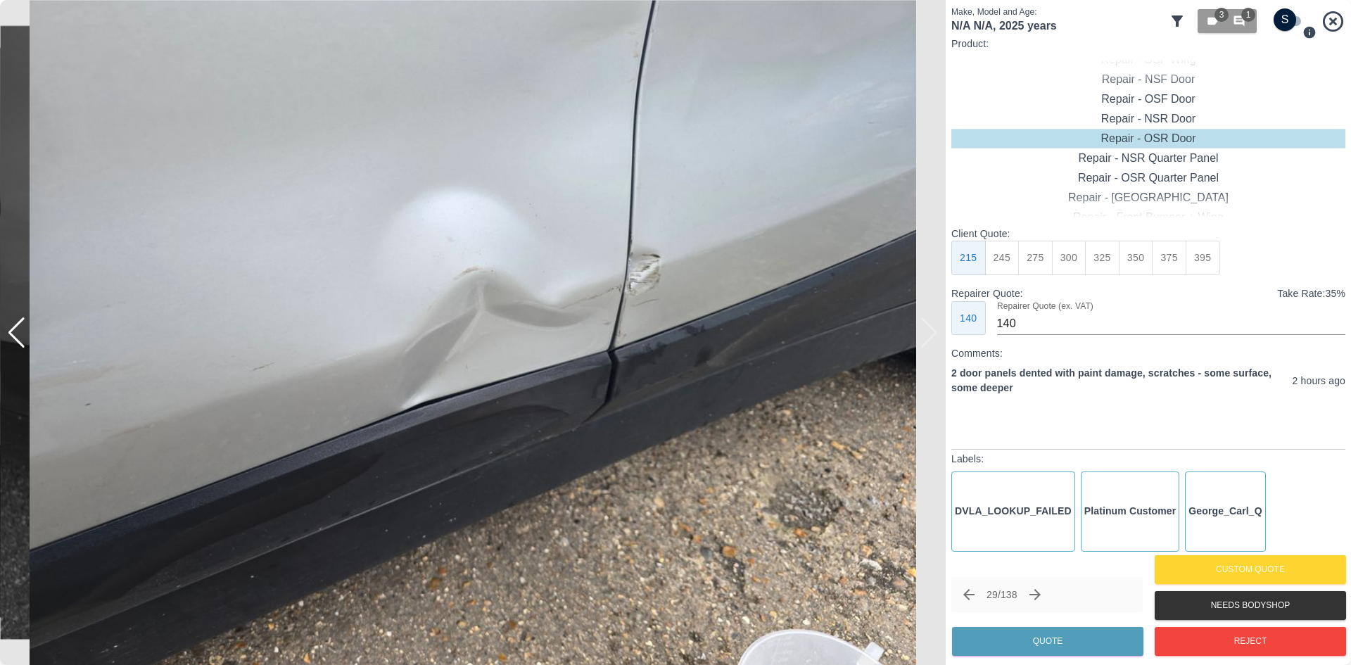
click at [1234, 625] on div "Reject" at bounding box center [1249, 641] width 191 height 36
click at [1233, 634] on button "Reject" at bounding box center [1249, 641] width 191 height 29
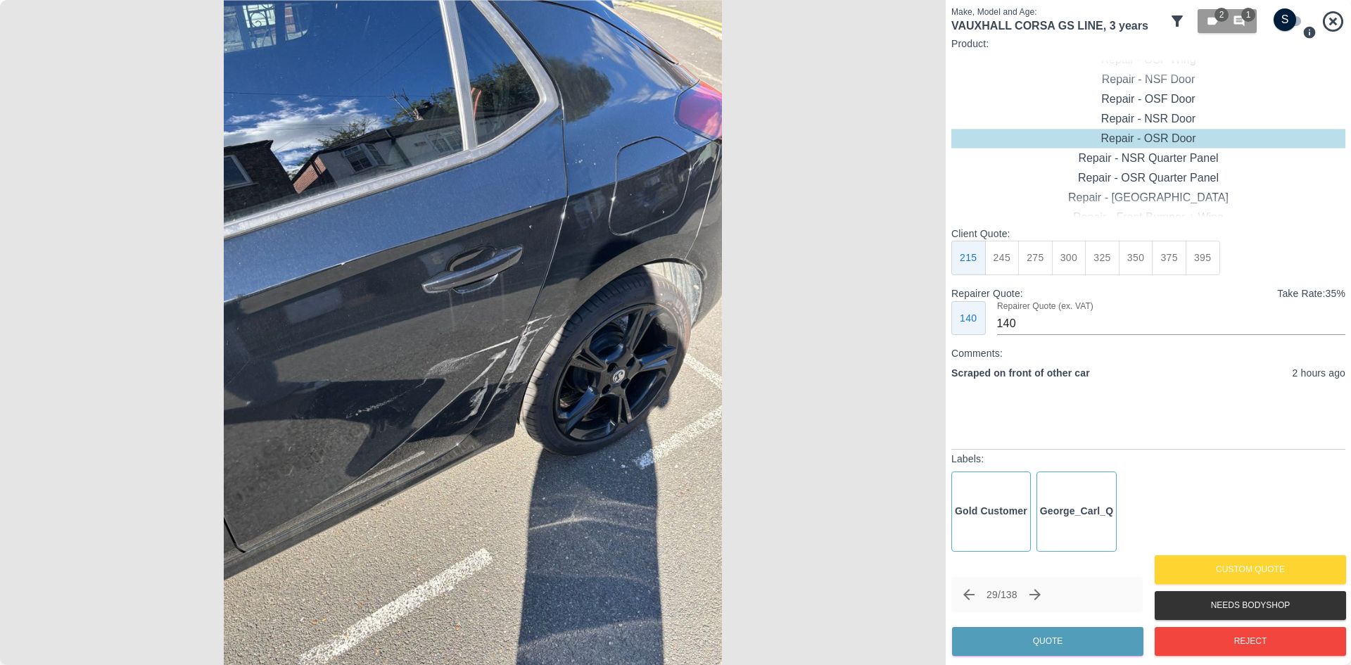
click at [919, 337] on img at bounding box center [472, 332] width 945 height 665
click at [608, 349] on img at bounding box center [472, 332] width 945 height 665
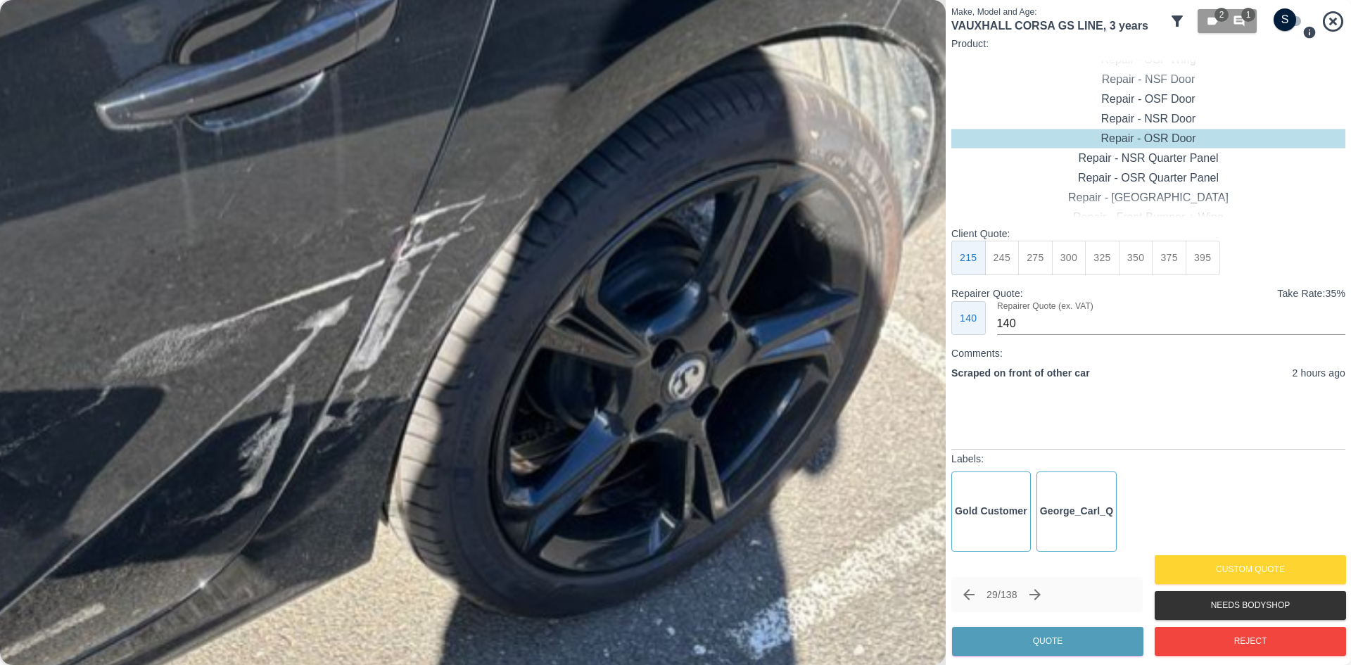
click at [671, 343] on img at bounding box center [248, 249] width 2836 height 1994
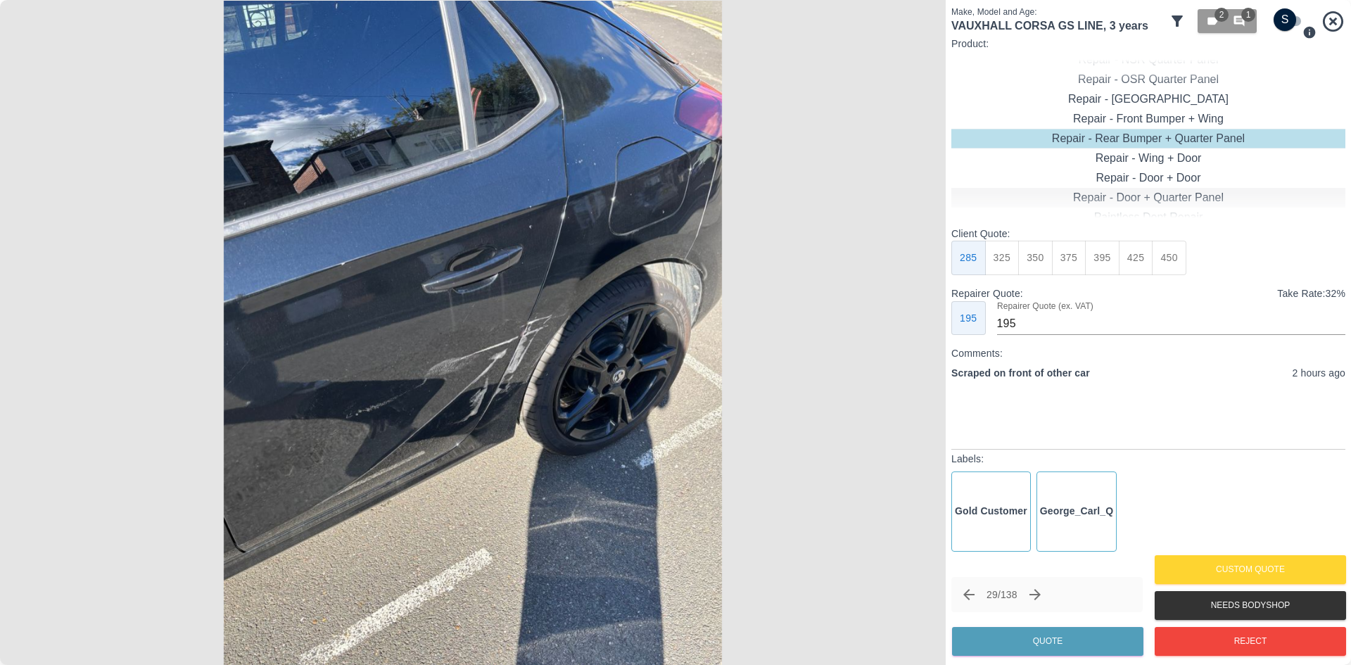
click at [1149, 194] on div "Repair - Door + Quarter Panel" at bounding box center [1148, 198] width 394 height 20
click at [1201, 262] on button "475" at bounding box center [1202, 258] width 34 height 34
type input "315"
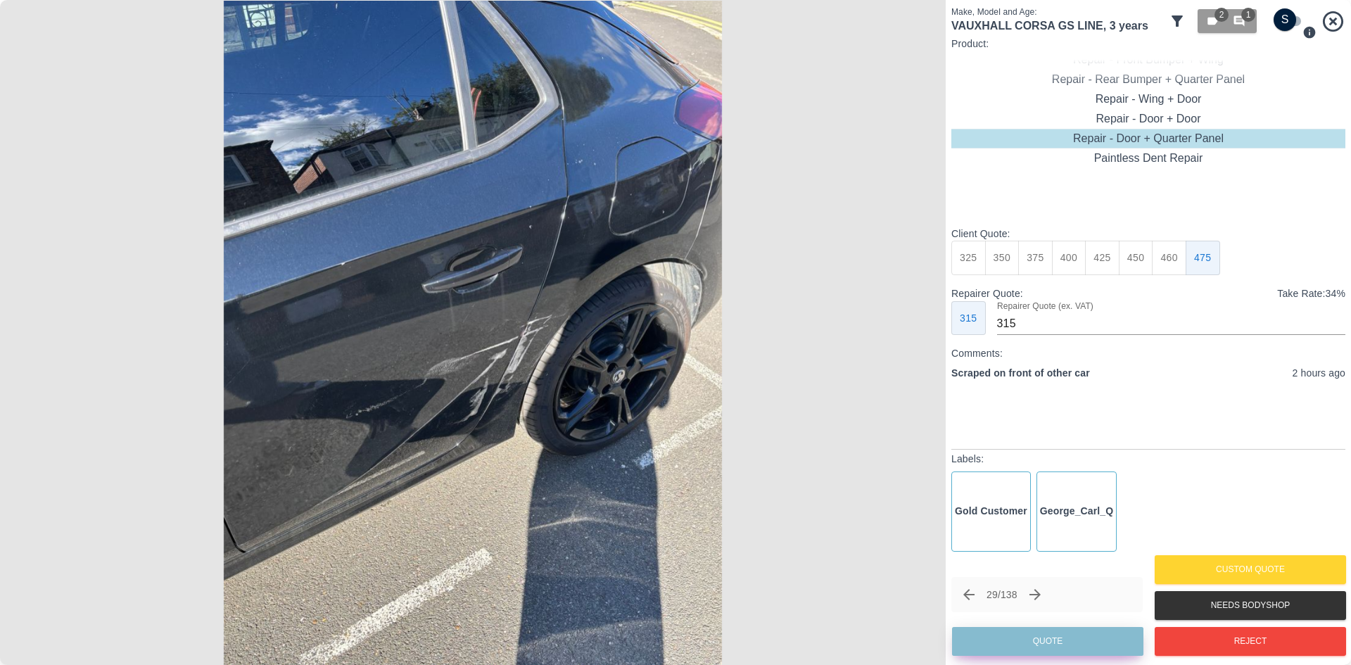
click at [1068, 656] on button "Quote" at bounding box center [1047, 641] width 191 height 29
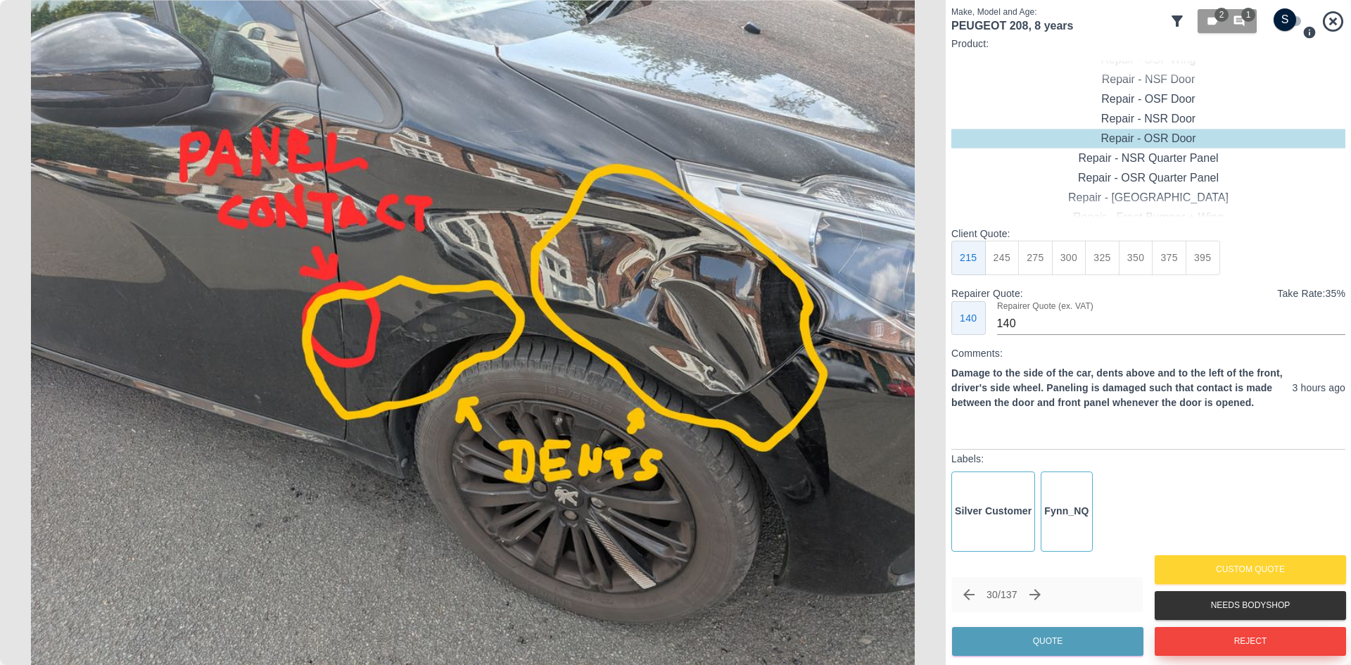
click at [1206, 630] on button "Reject" at bounding box center [1249, 641] width 191 height 29
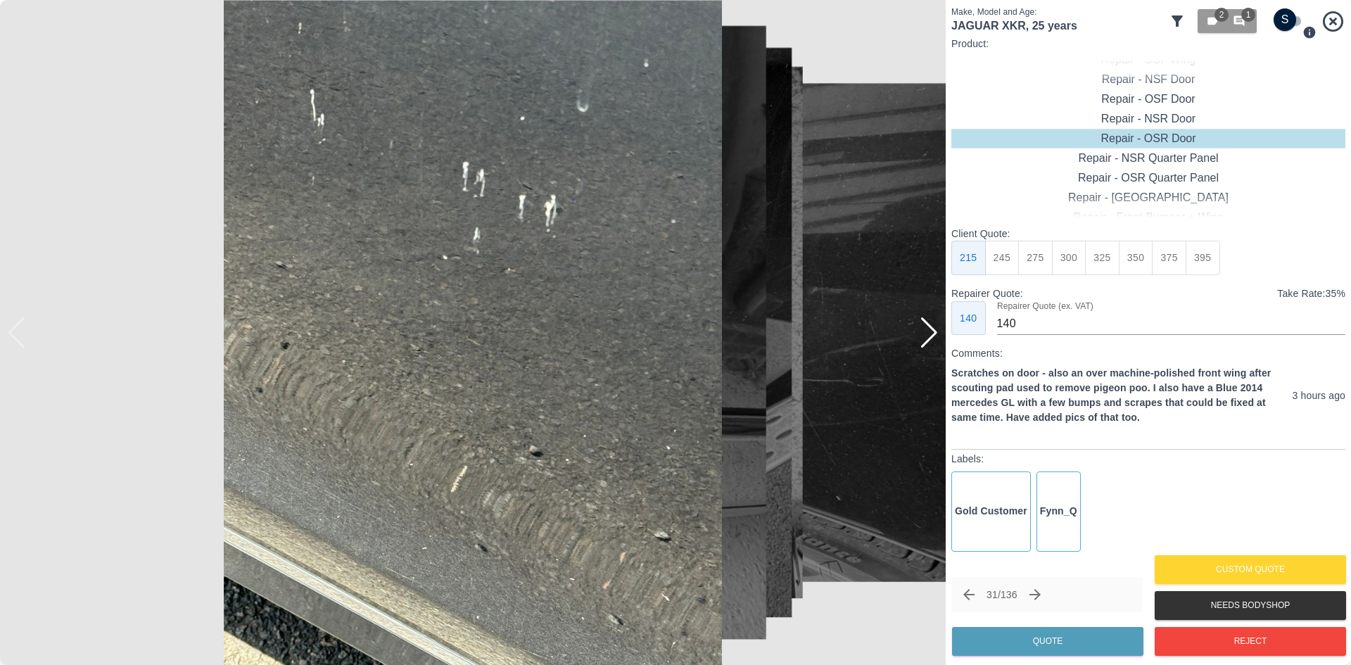
click at [936, 334] on div at bounding box center [928, 332] width 19 height 31
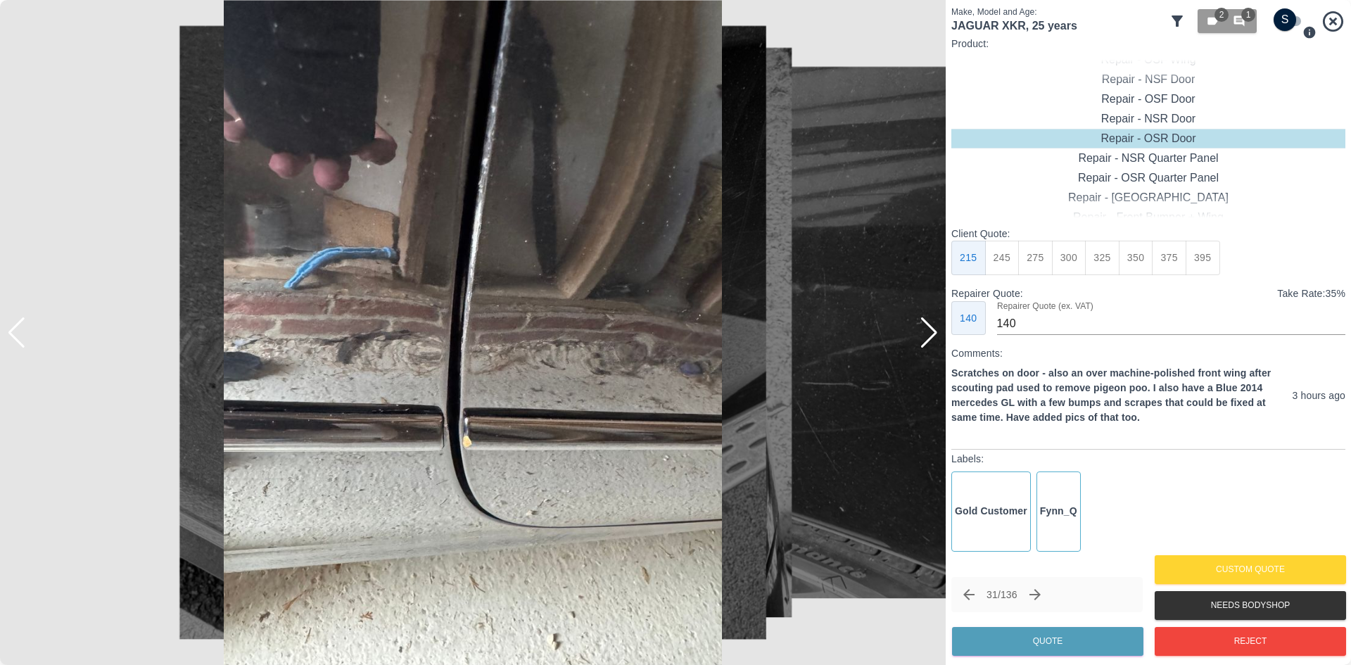
click at [936, 334] on div at bounding box center [928, 332] width 19 height 31
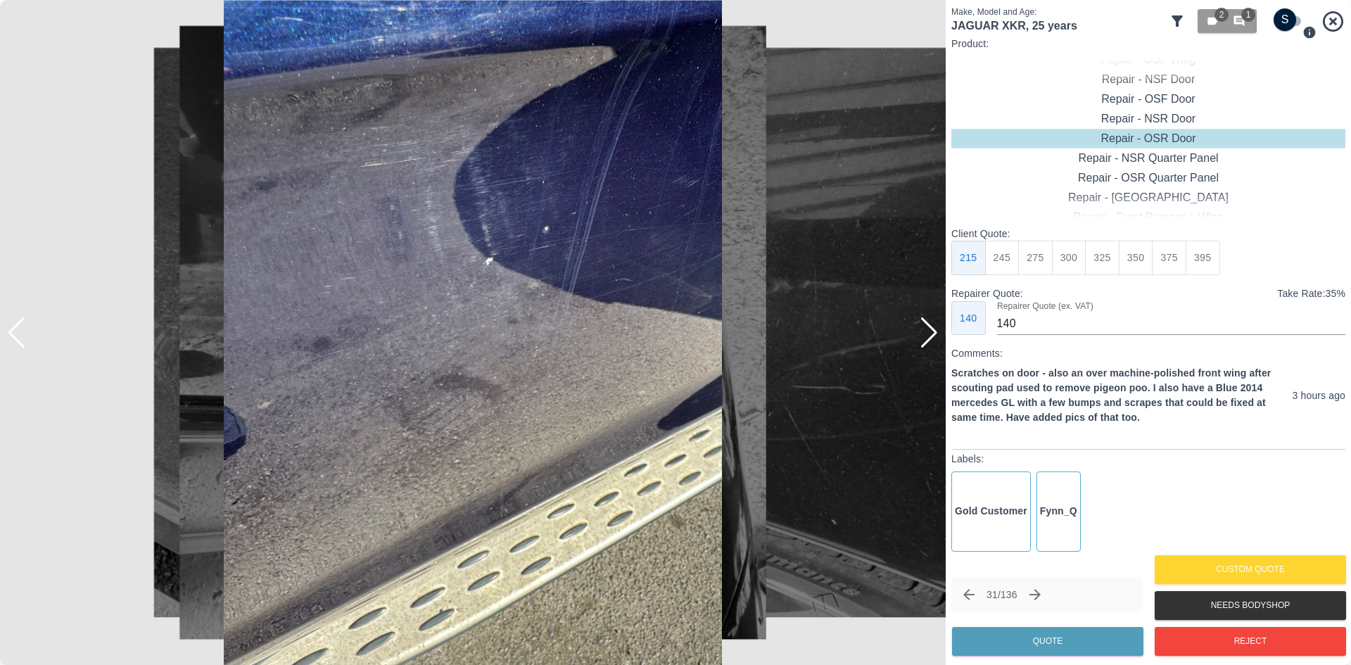
click at [936, 334] on div at bounding box center [928, 332] width 19 height 31
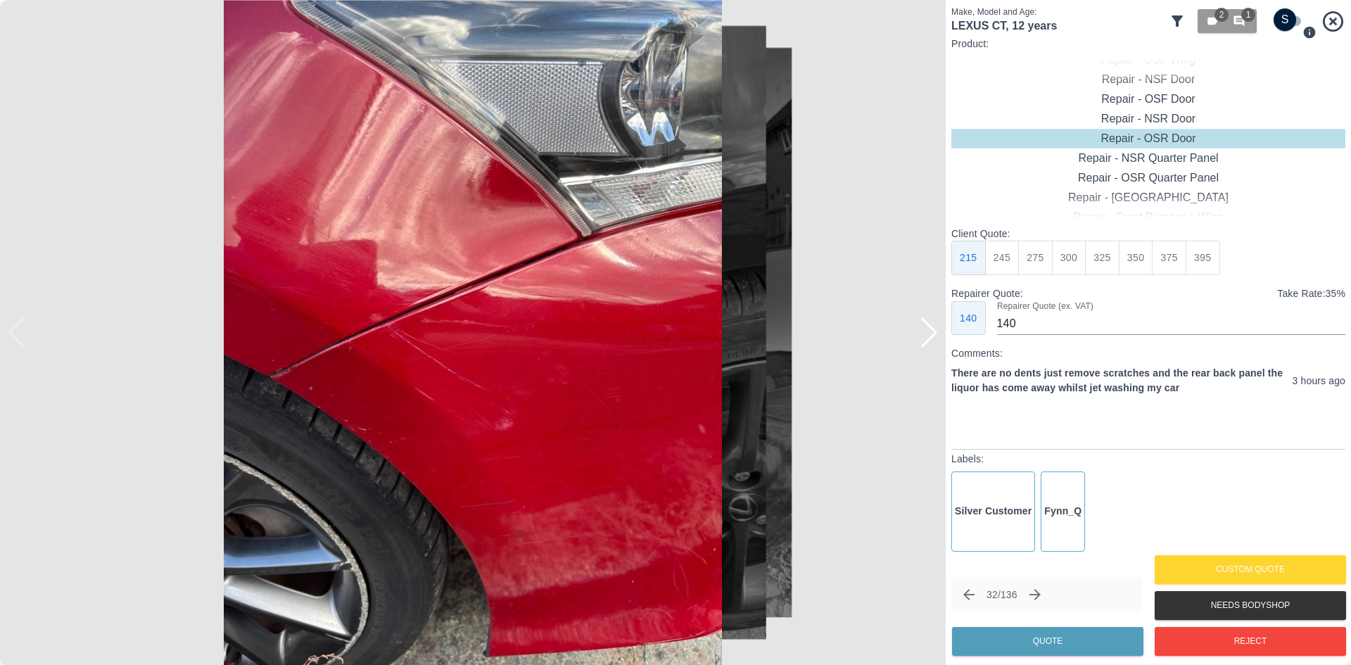
click at [936, 334] on div at bounding box center [928, 332] width 19 height 31
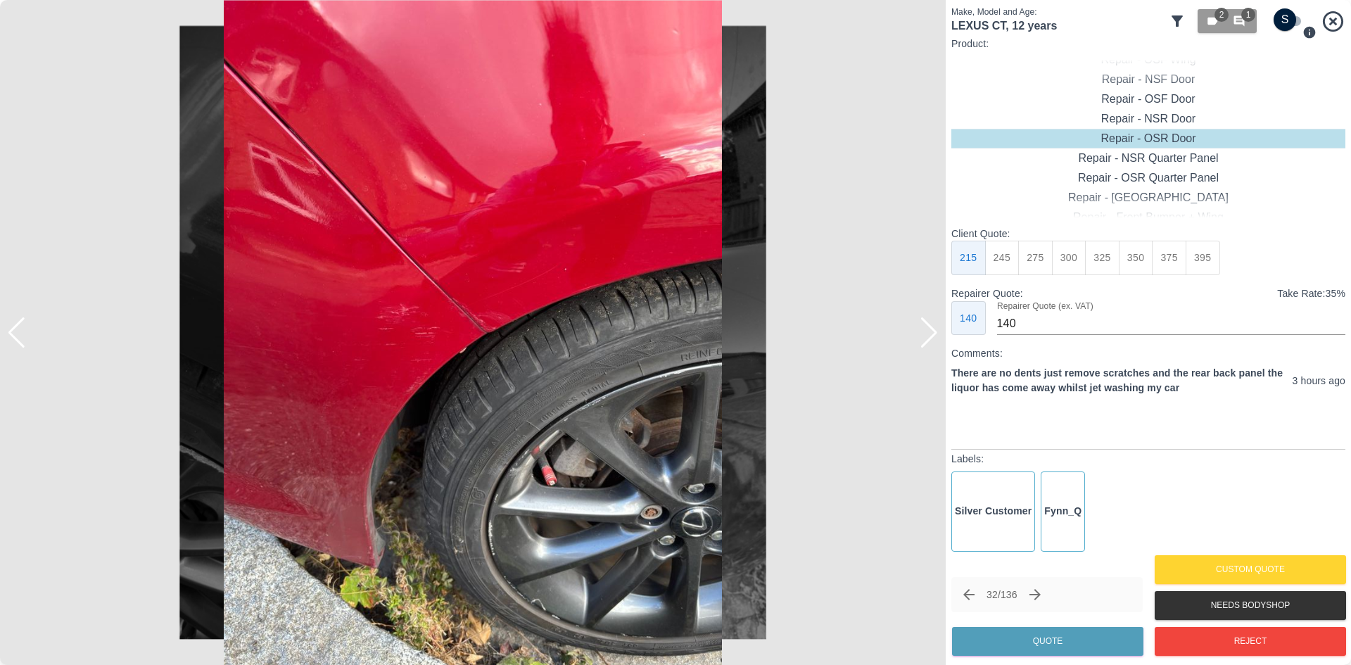
click at [936, 334] on div at bounding box center [928, 332] width 19 height 31
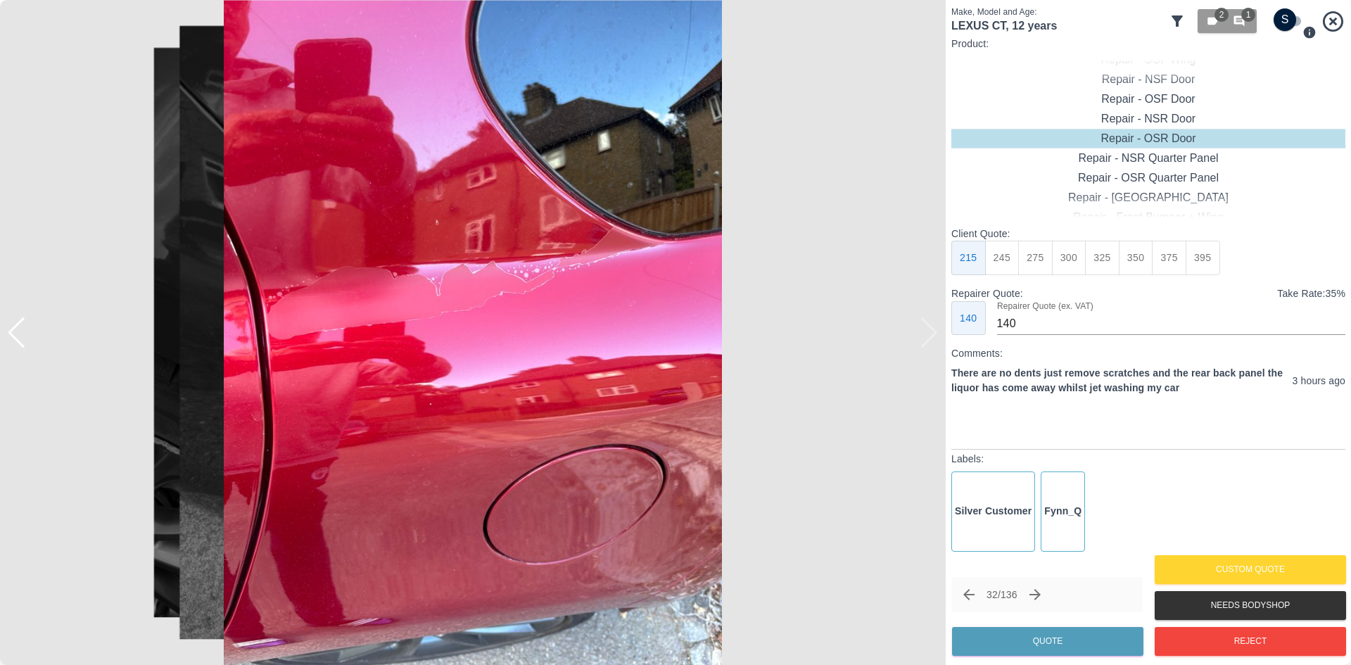
click at [936, 334] on div at bounding box center [472, 332] width 945 height 665
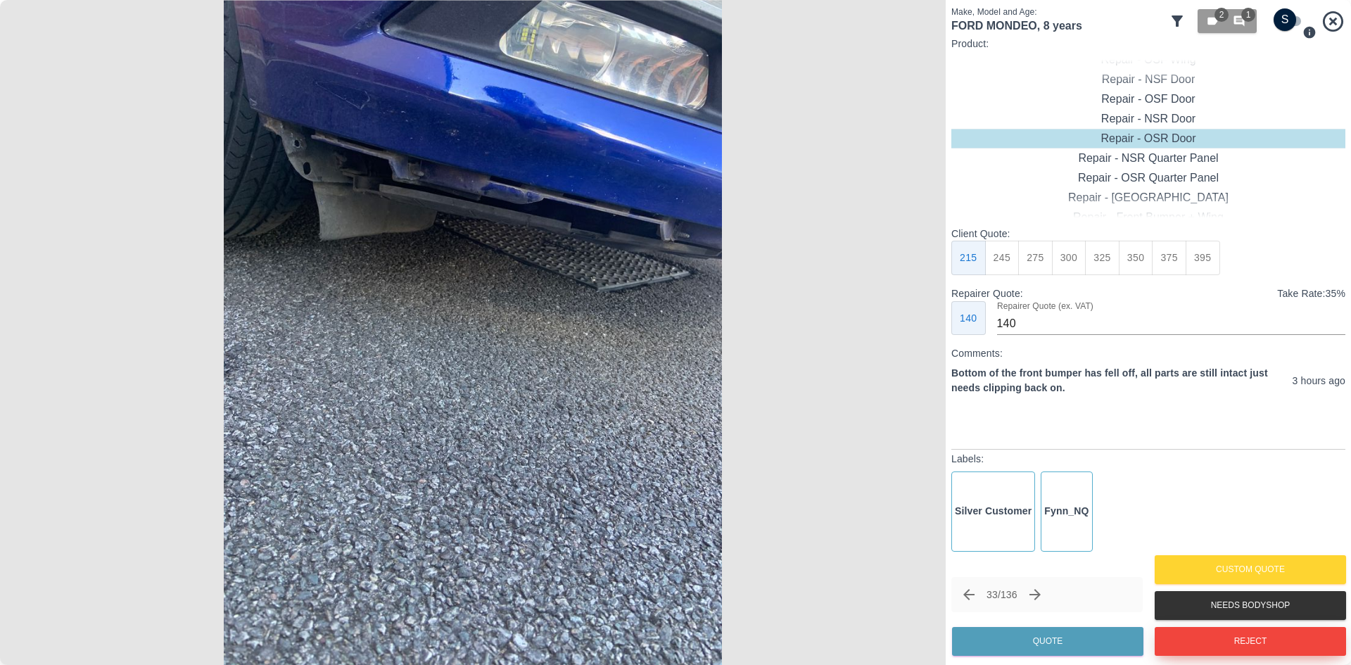
click at [1225, 638] on button "Reject" at bounding box center [1249, 641] width 191 height 29
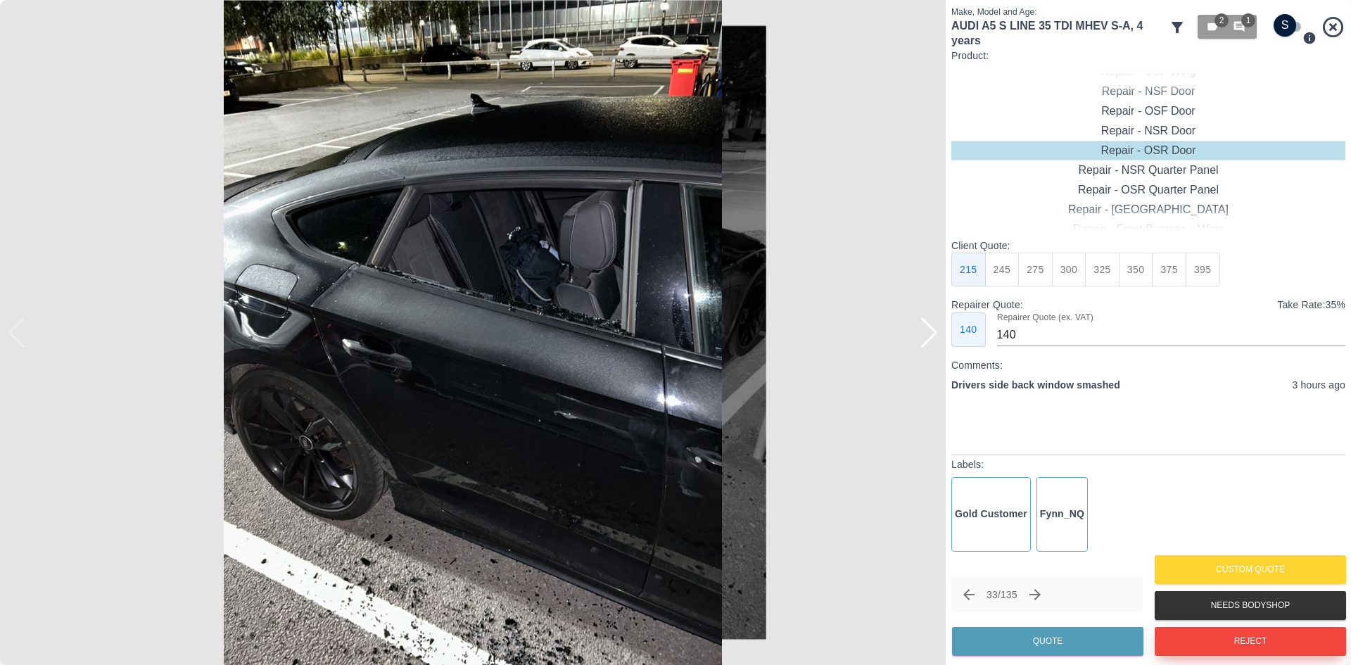
click at [1204, 627] on button "Reject" at bounding box center [1249, 641] width 191 height 29
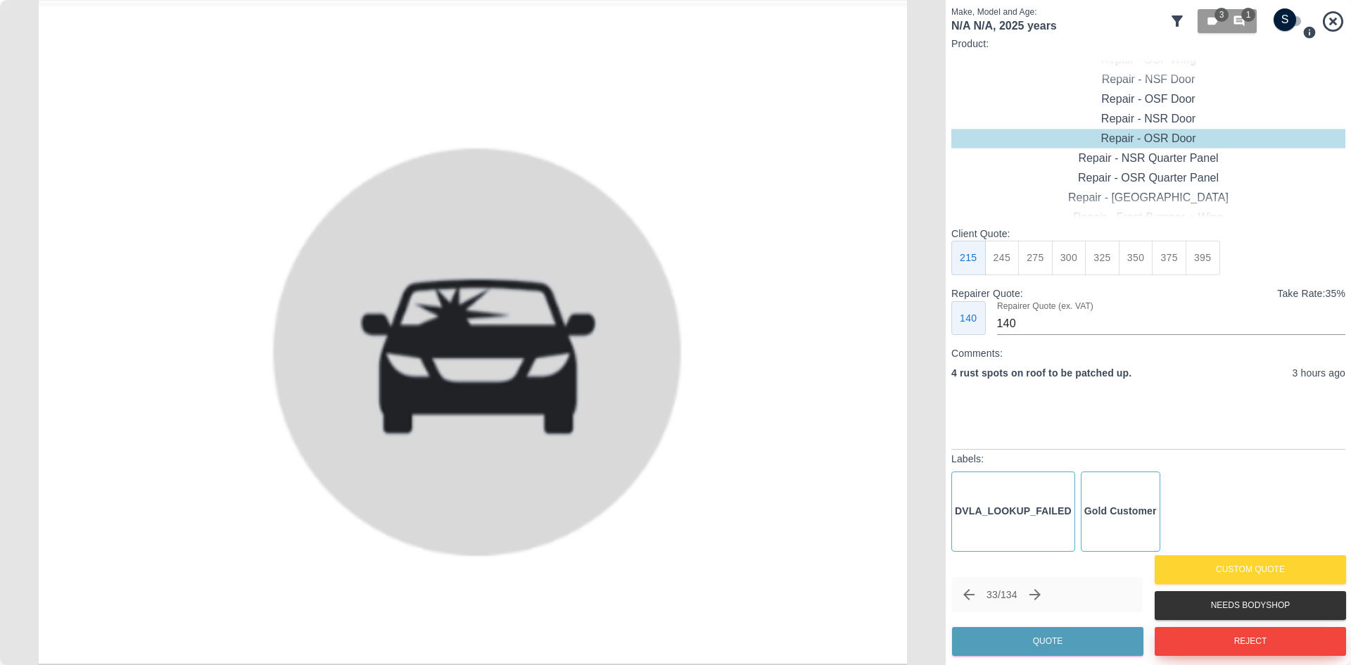
click at [1235, 646] on button "Reject" at bounding box center [1249, 641] width 191 height 29
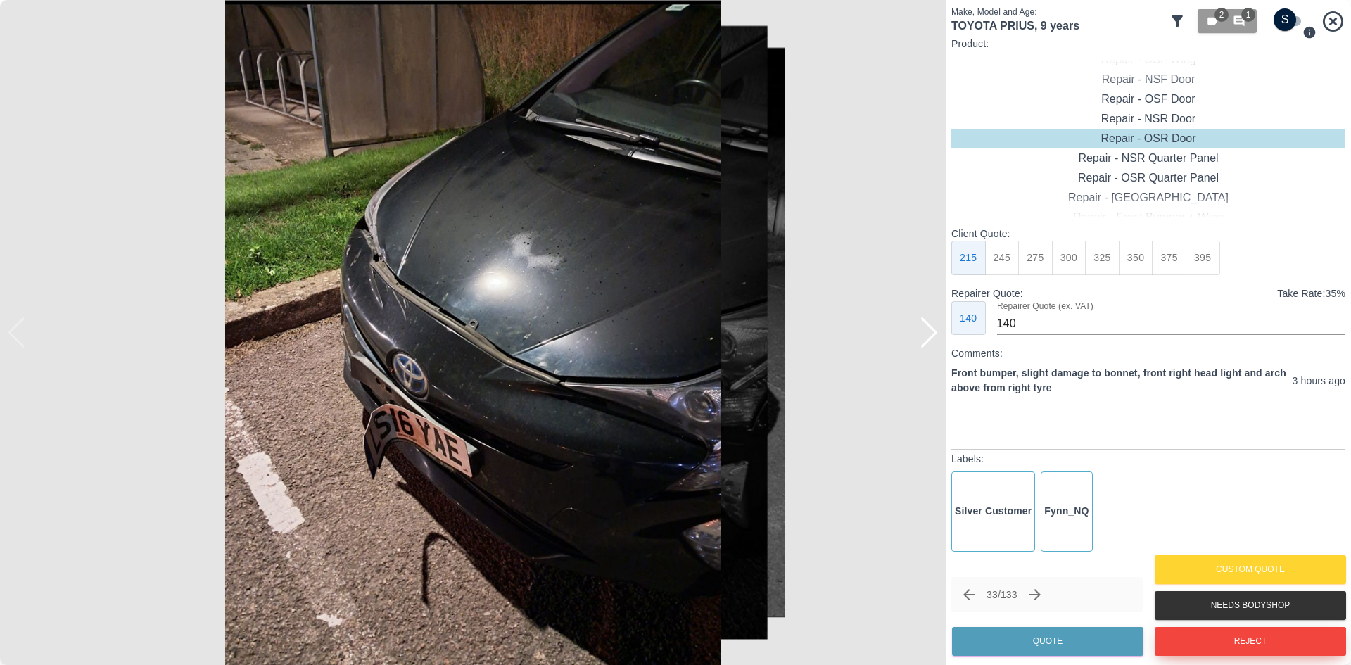
click at [1182, 627] on button "Reject" at bounding box center [1249, 641] width 191 height 29
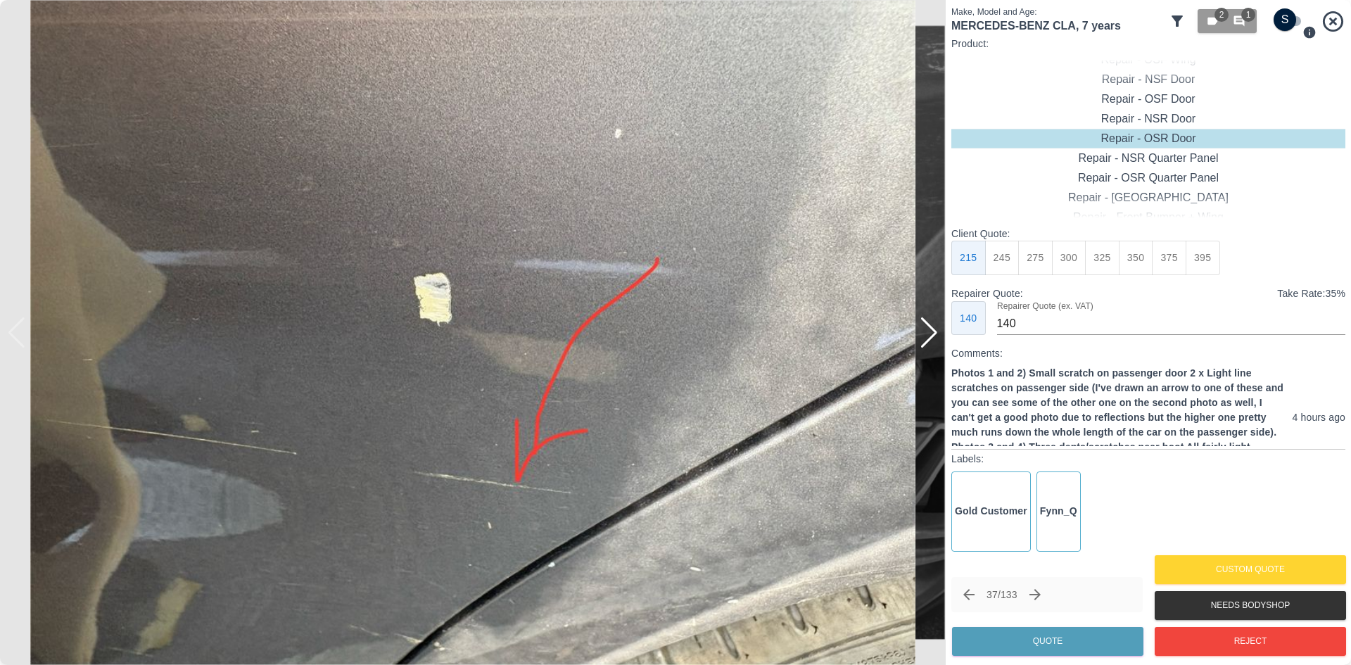
click at [921, 340] on div at bounding box center [928, 332] width 19 height 31
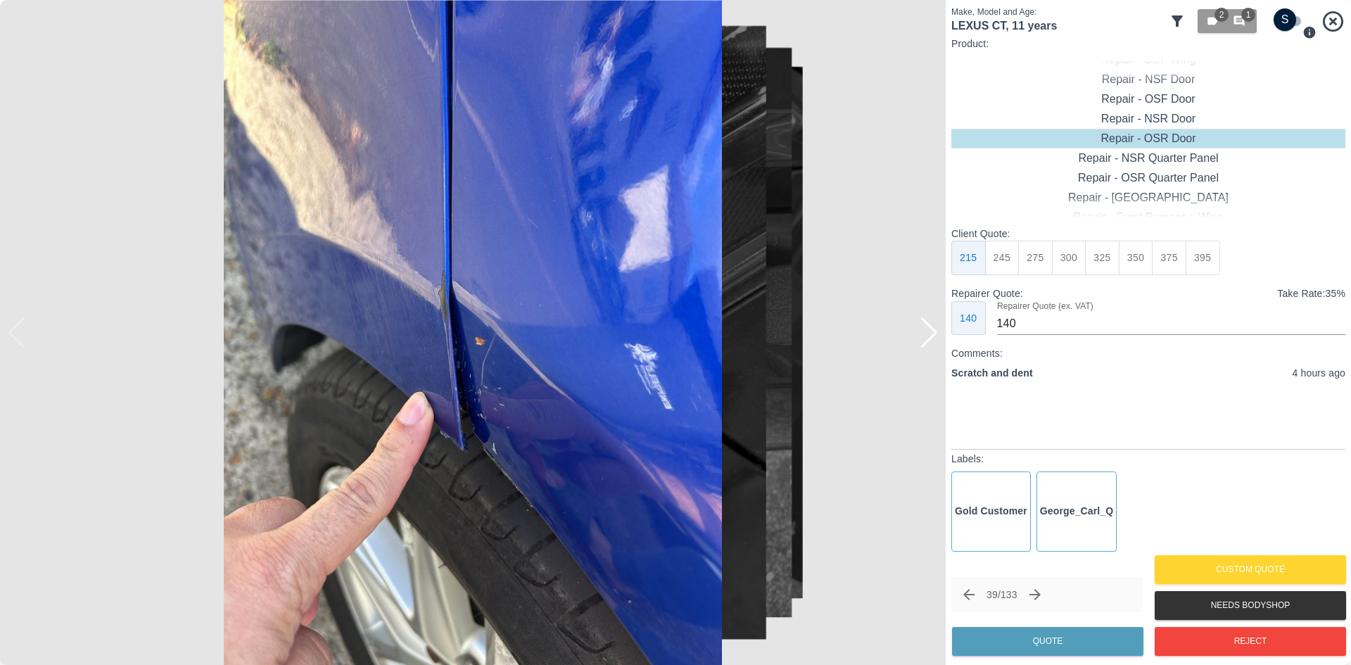
click at [921, 340] on div at bounding box center [928, 332] width 19 height 31
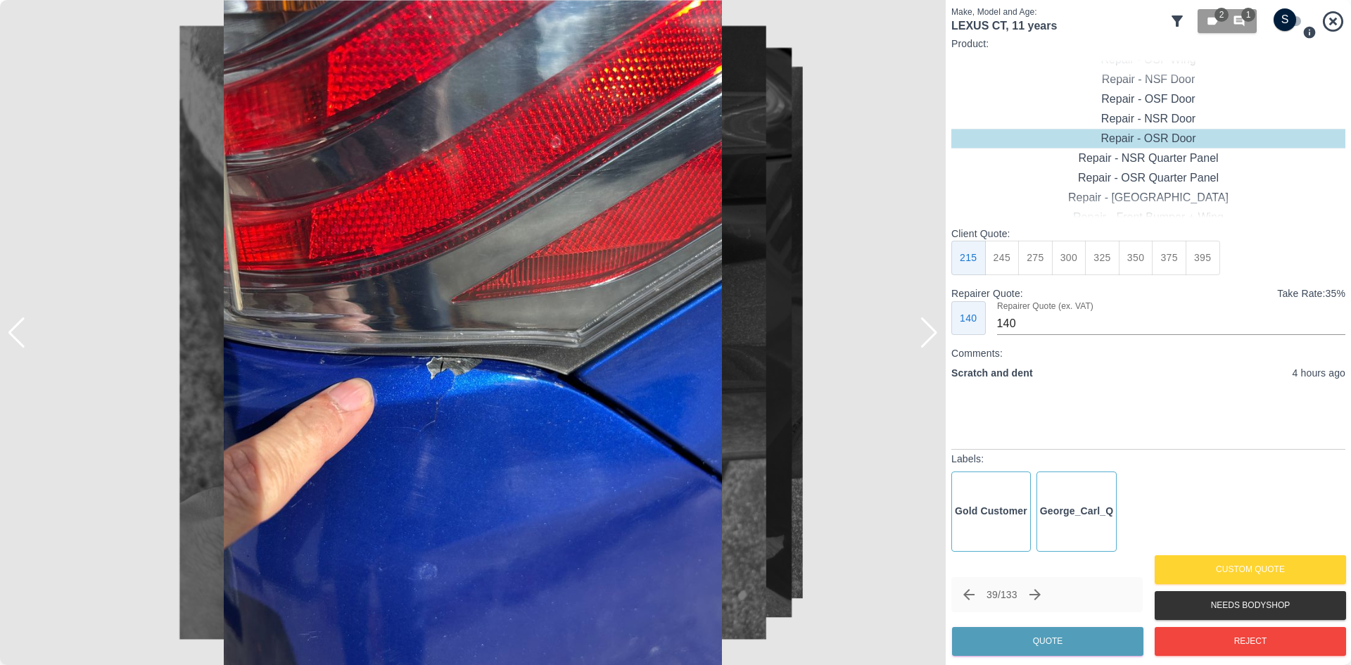
click at [921, 340] on div at bounding box center [928, 332] width 19 height 31
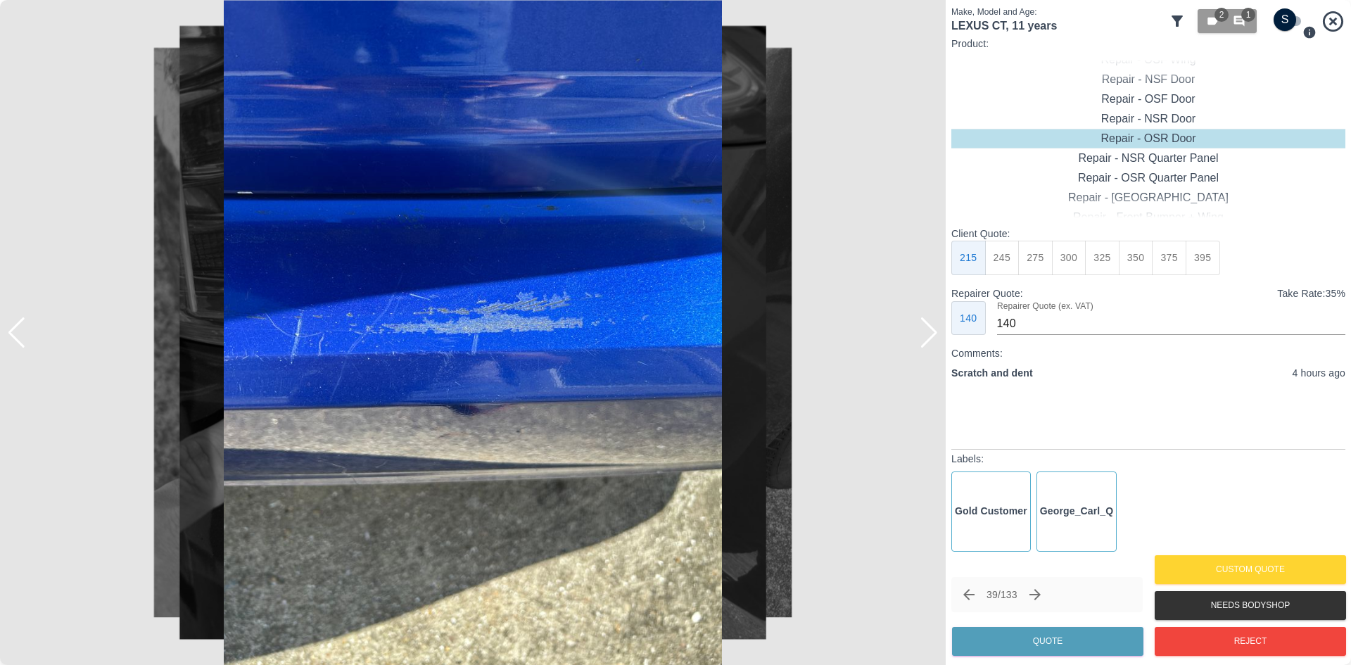
click at [921, 340] on div at bounding box center [928, 332] width 19 height 31
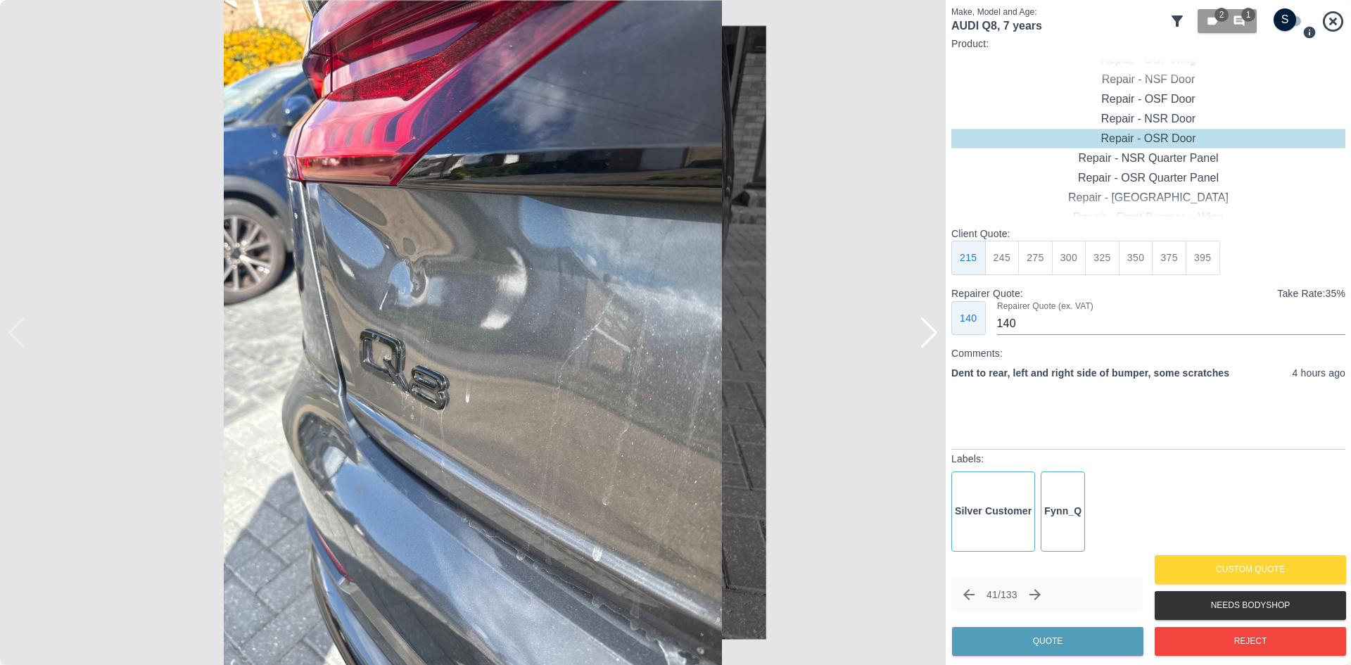
click at [921, 340] on div at bounding box center [928, 332] width 19 height 31
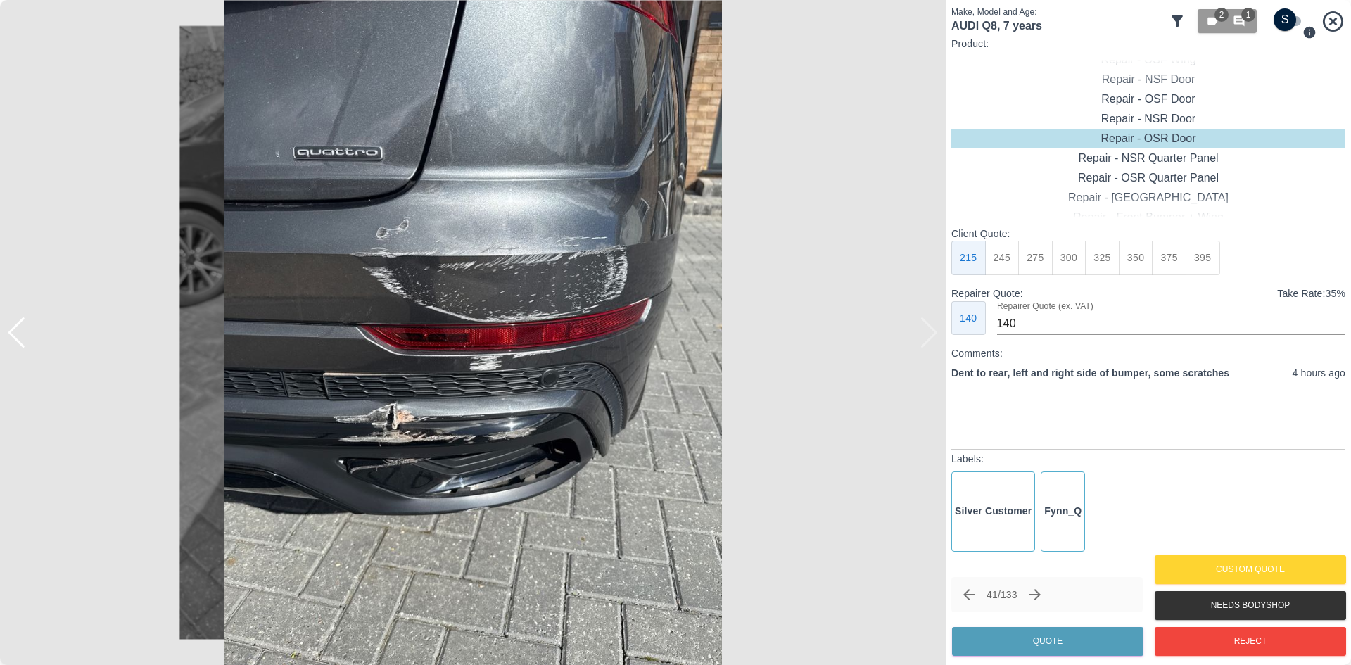
click at [921, 340] on img at bounding box center [472, 332] width 945 height 665
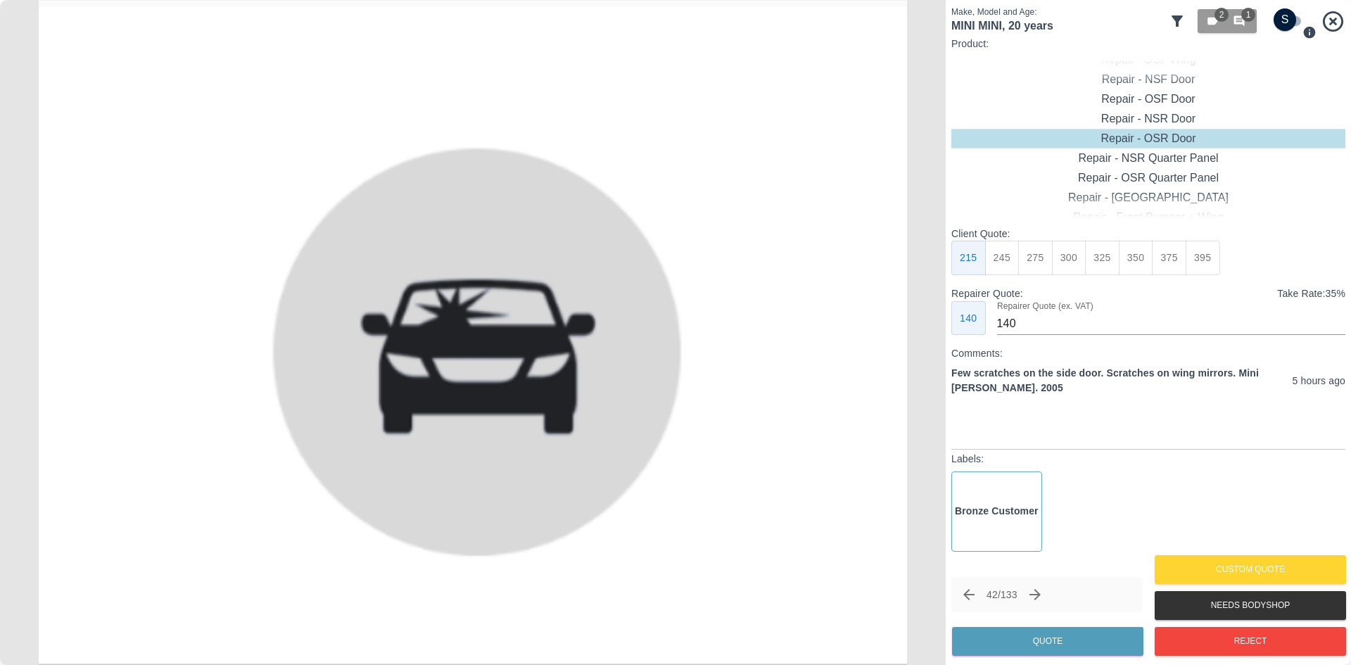
click at [921, 340] on img at bounding box center [472, 332] width 945 height 665
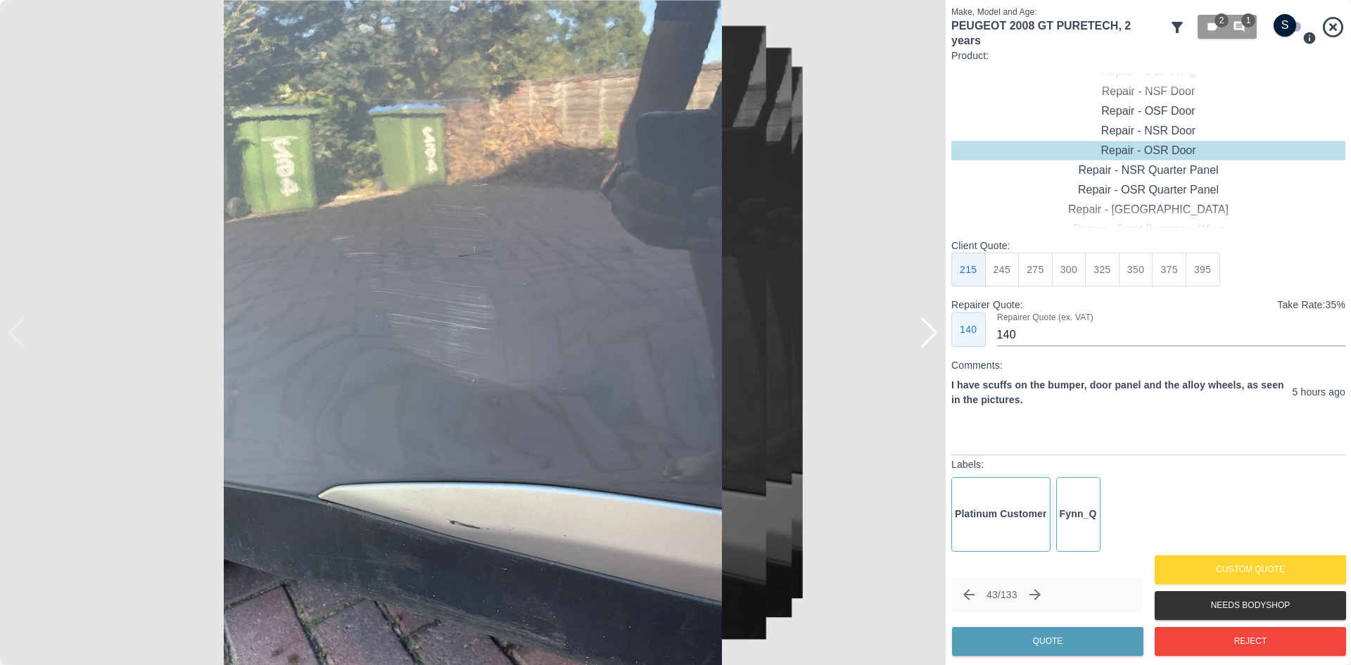
click at [921, 340] on div at bounding box center [928, 332] width 19 height 31
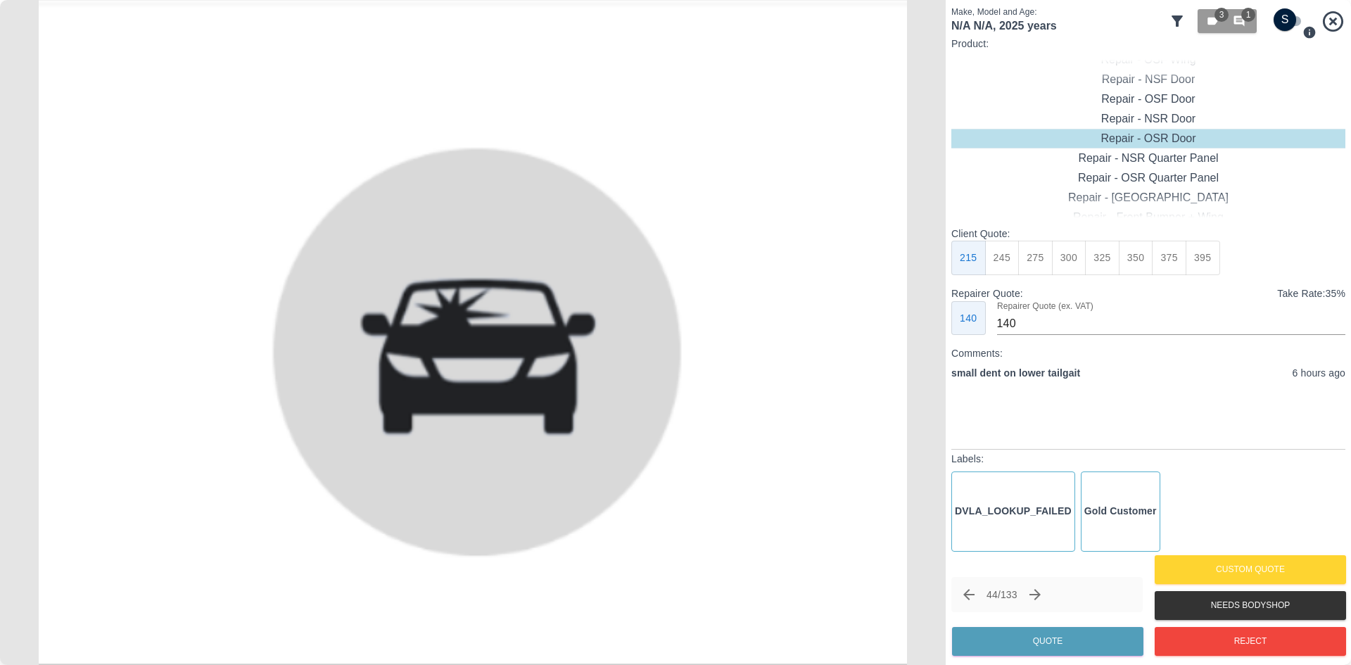
click at [921, 340] on img at bounding box center [472, 332] width 945 height 665
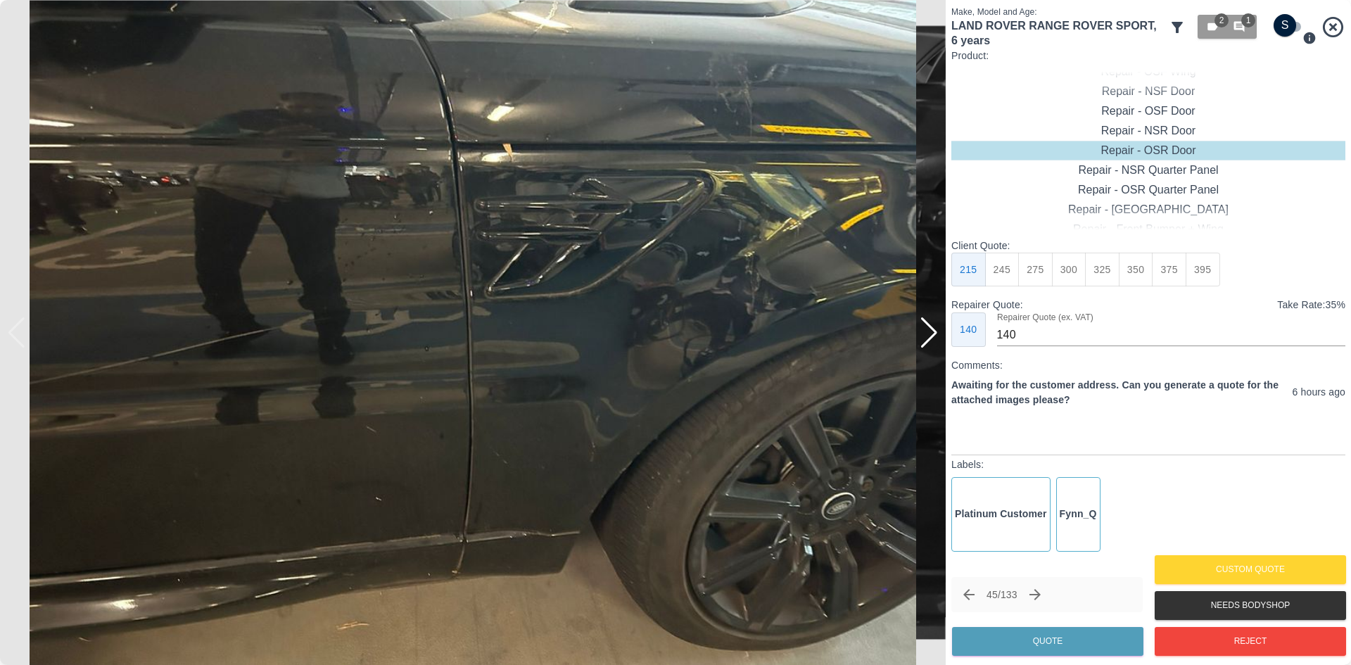
click at [921, 340] on div at bounding box center [928, 332] width 19 height 31
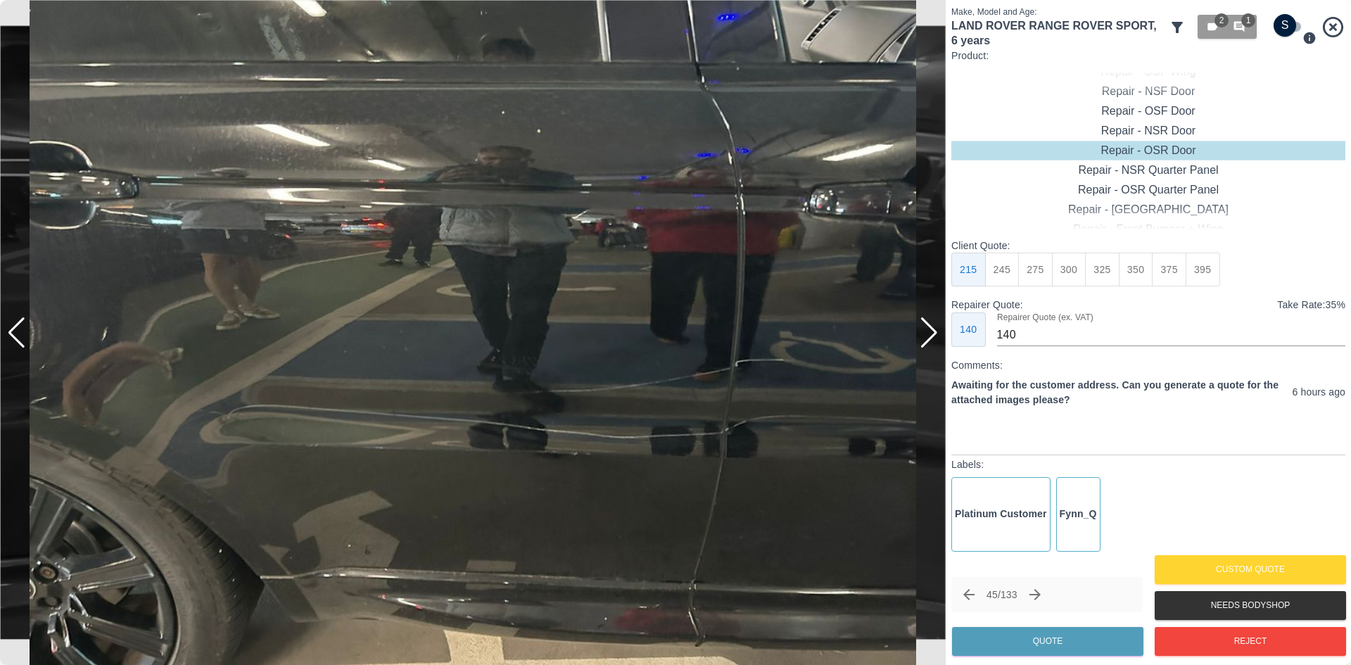
click at [921, 340] on div at bounding box center [928, 332] width 19 height 31
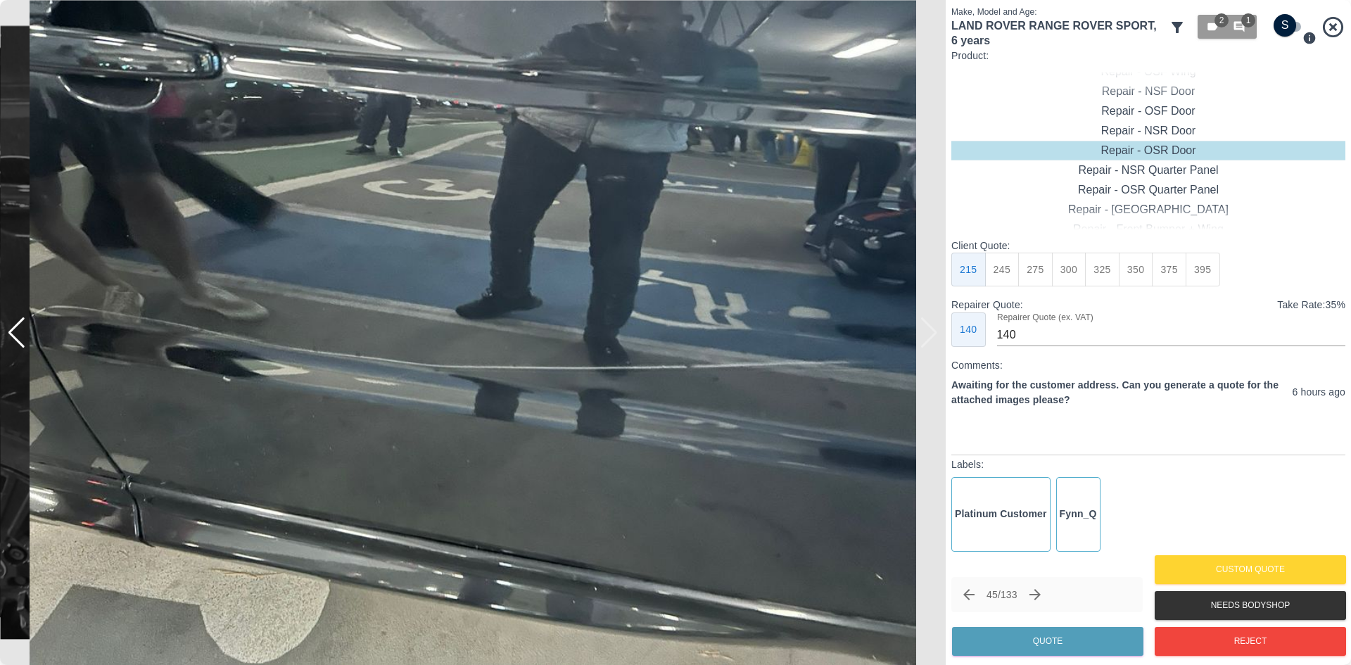
click at [921, 340] on img at bounding box center [472, 332] width 945 height 665
click at [22, 338] on div at bounding box center [16, 332] width 19 height 31
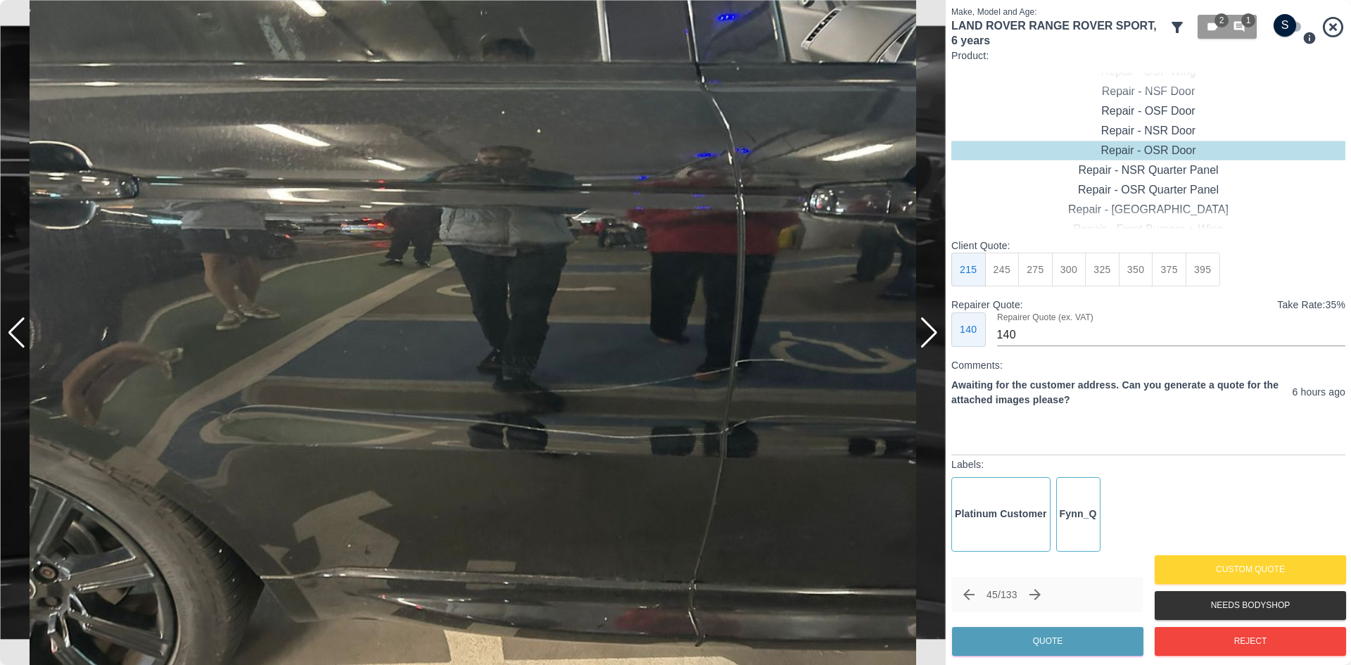
click at [21, 338] on div at bounding box center [16, 332] width 19 height 31
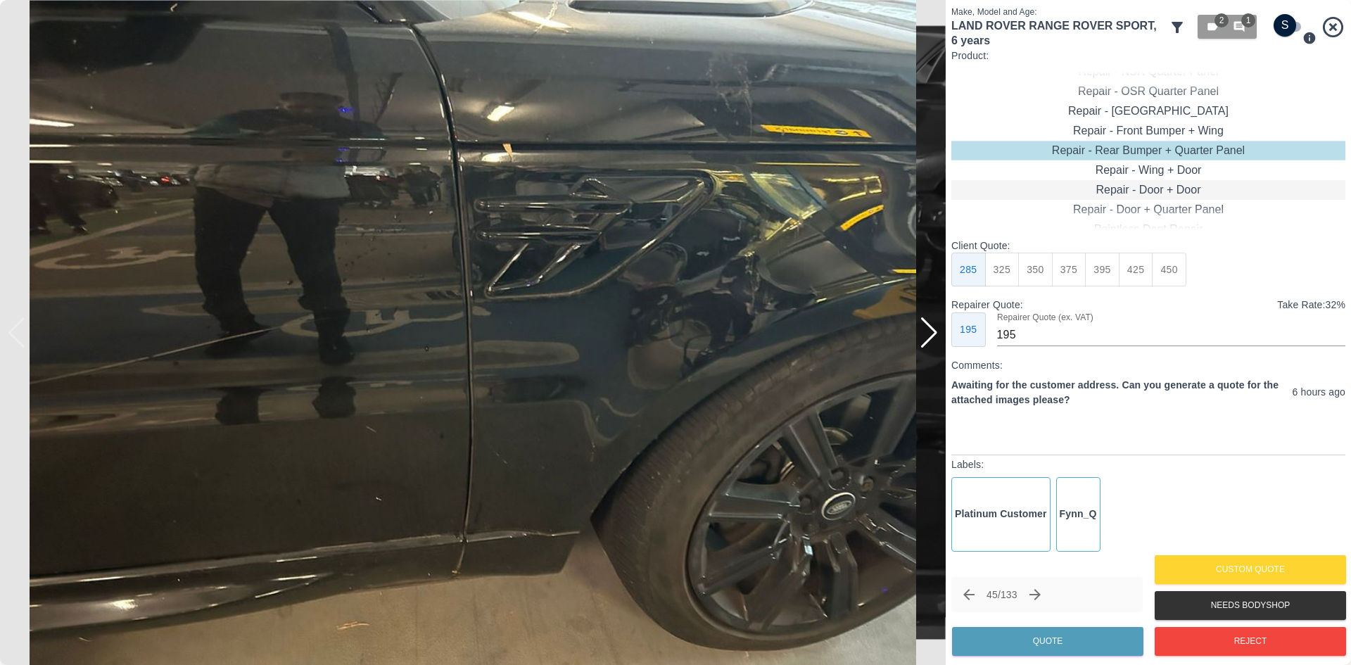
click at [1163, 192] on div "Repair - Door + Door" at bounding box center [1148, 190] width 394 height 20
click at [1180, 281] on button "475" at bounding box center [1168, 270] width 34 height 34
type input "315"
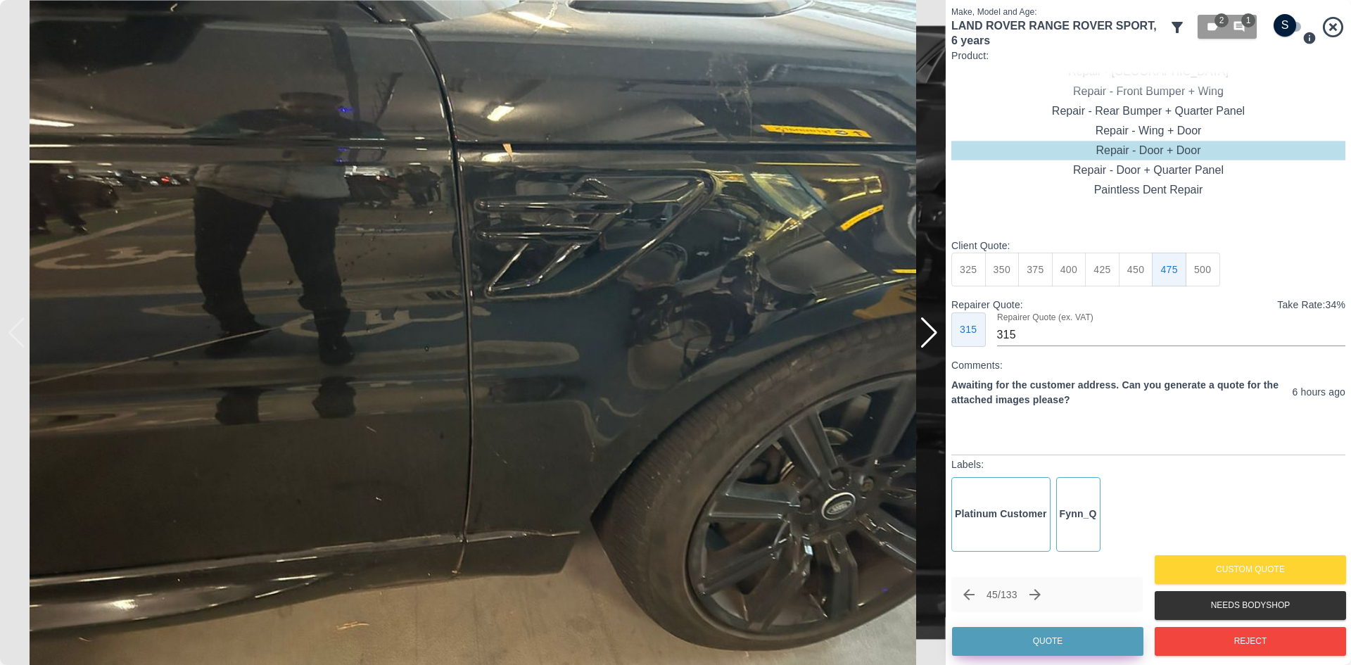
click at [1056, 646] on button "Quote" at bounding box center [1047, 641] width 191 height 29
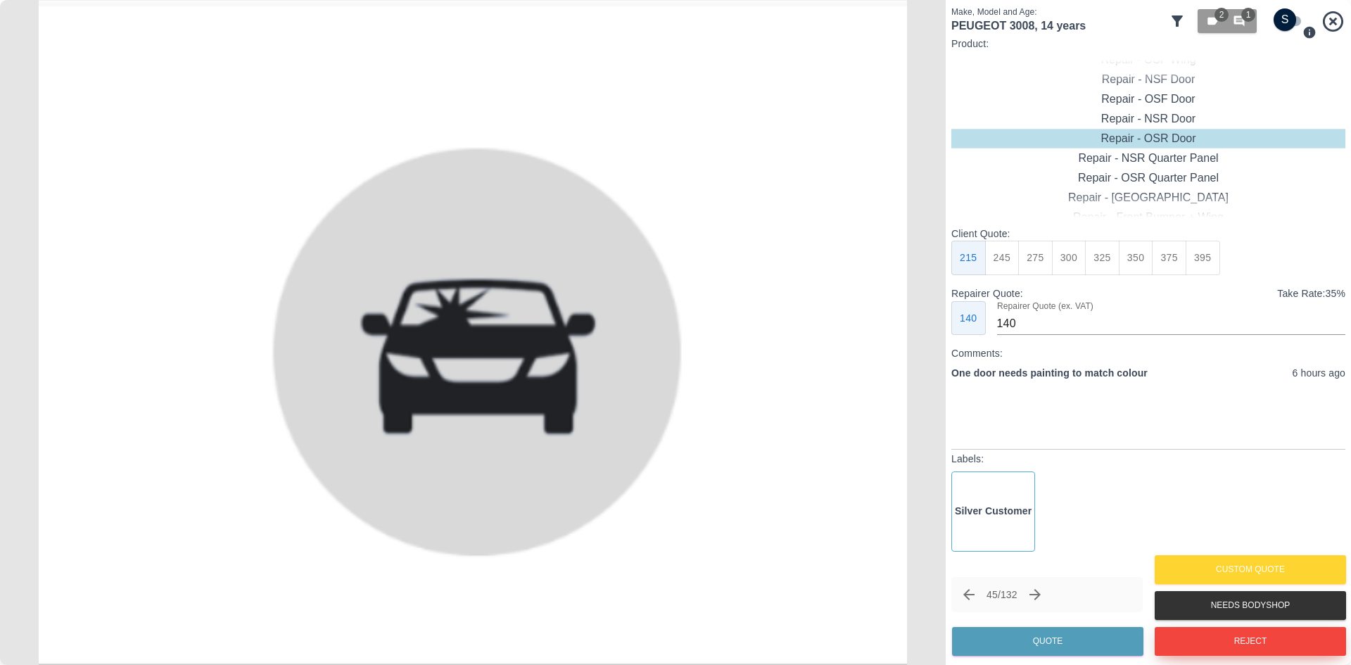
click at [1223, 646] on button "Reject" at bounding box center [1249, 641] width 191 height 29
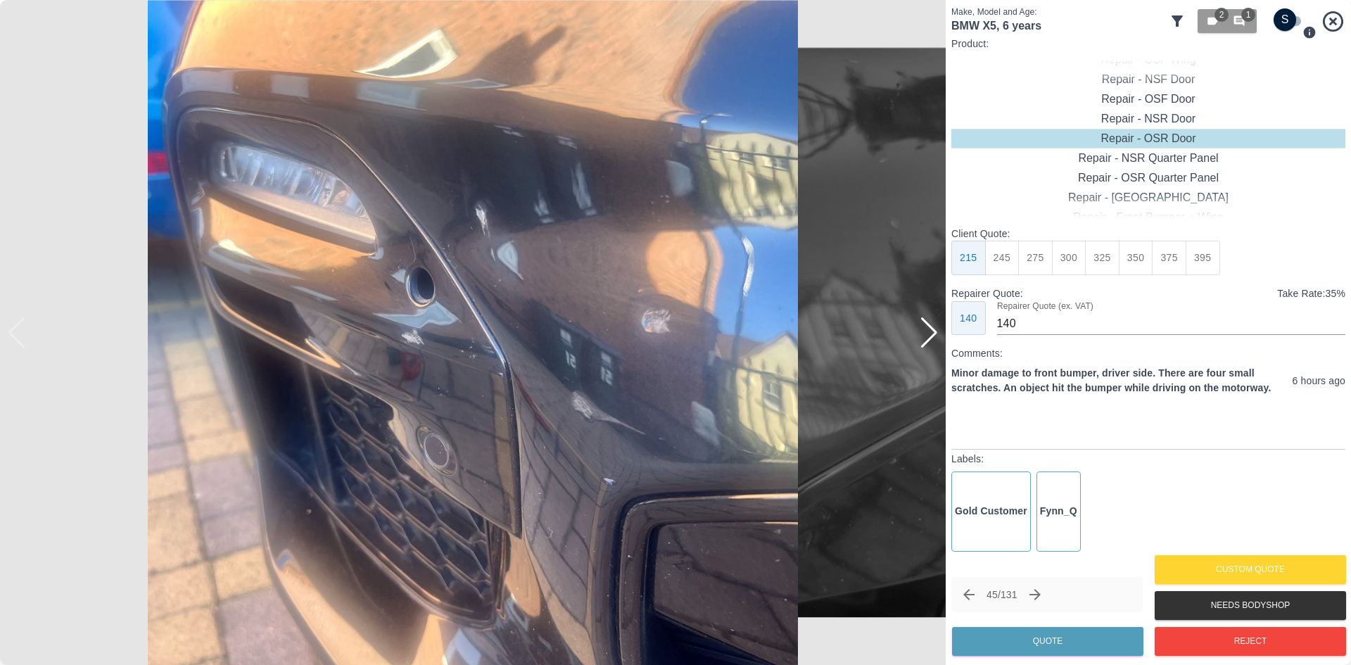
click at [937, 333] on div at bounding box center [928, 332] width 19 height 31
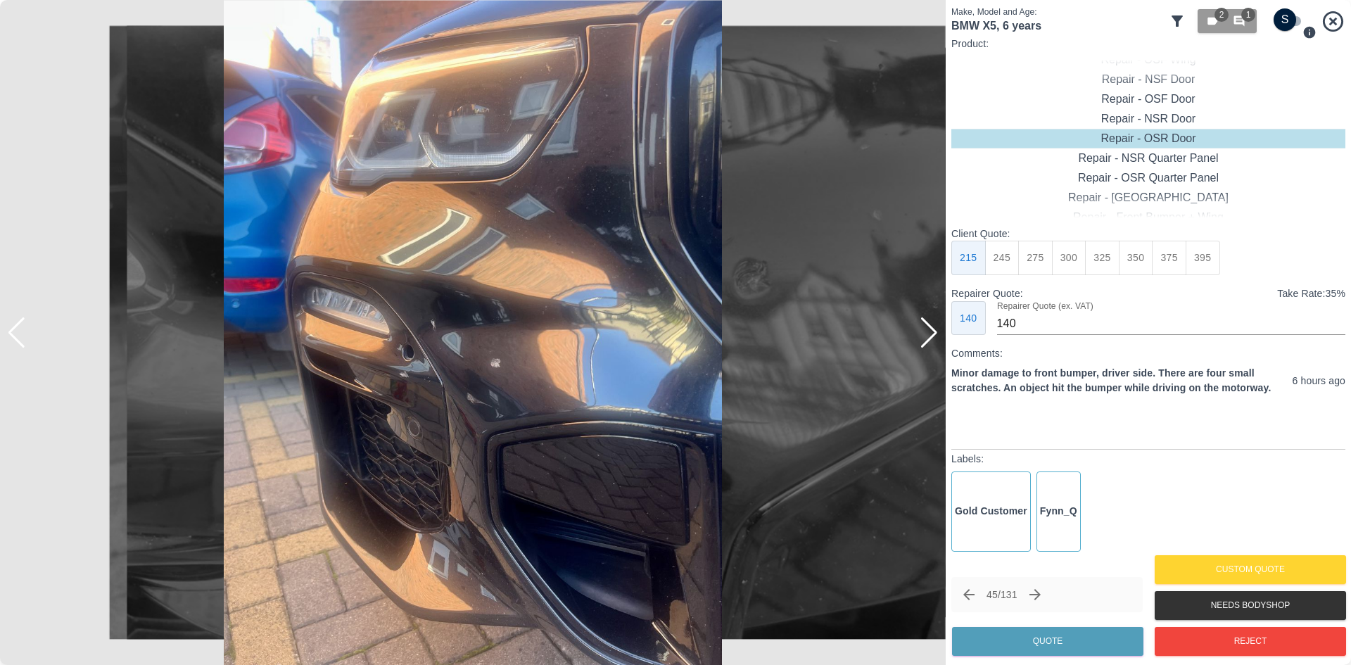
click at [937, 333] on div at bounding box center [928, 332] width 19 height 31
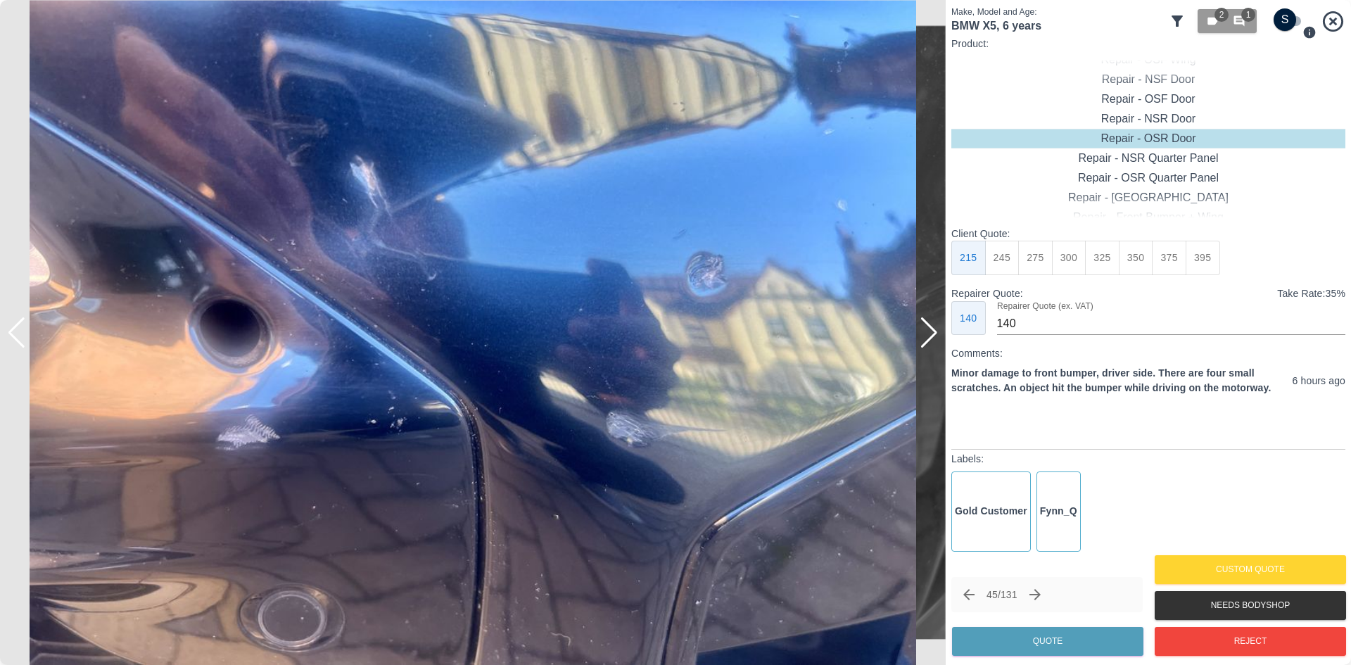
click at [937, 333] on div at bounding box center [928, 332] width 19 height 31
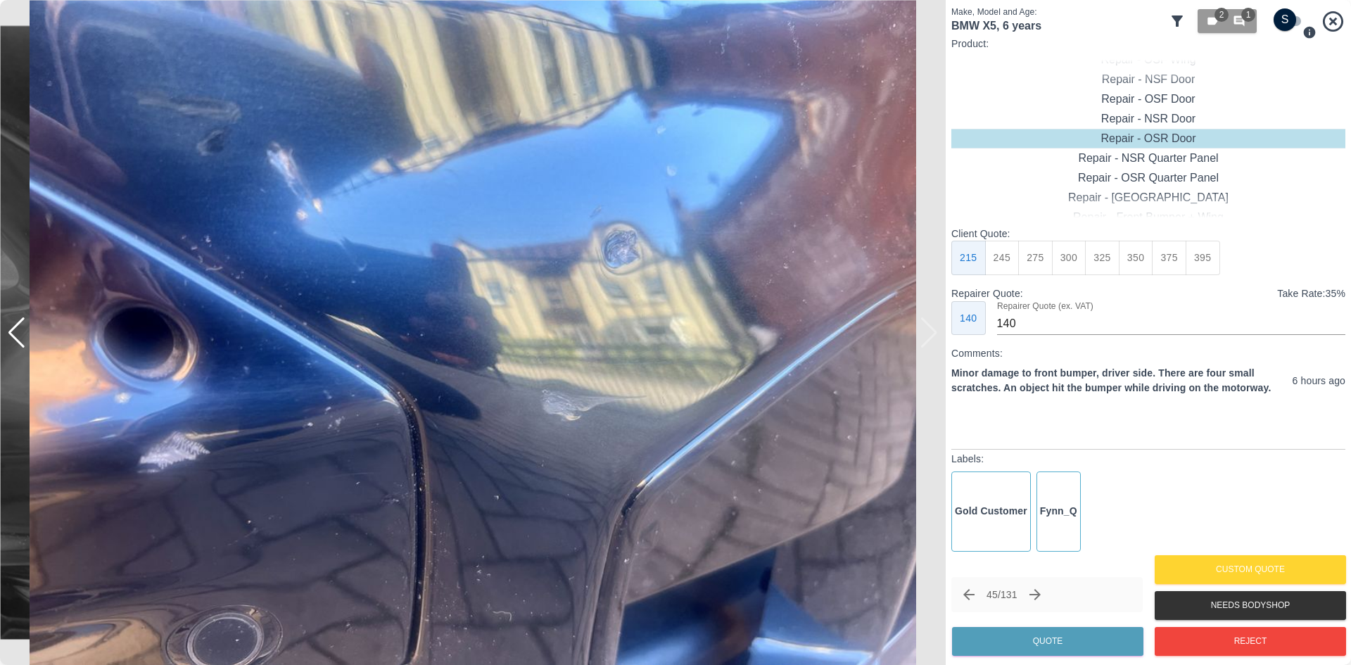
click at [937, 333] on div at bounding box center [472, 332] width 945 height 665
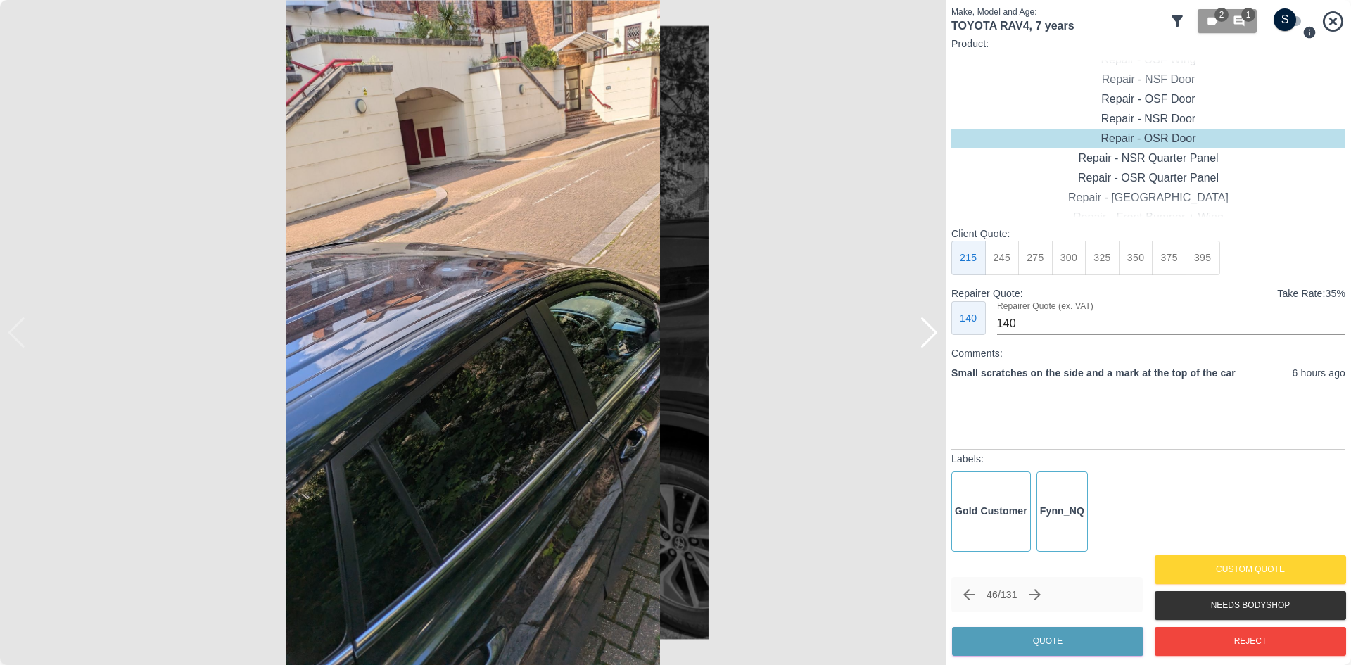
click at [937, 333] on div at bounding box center [928, 332] width 19 height 31
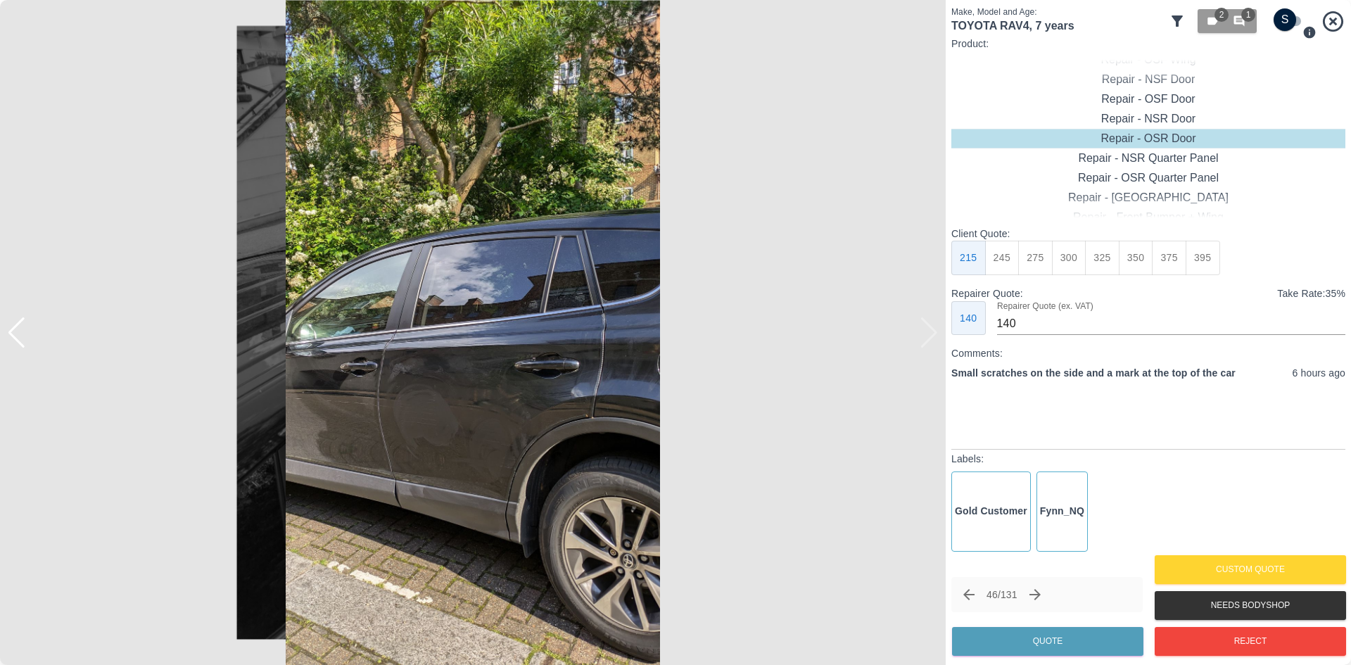
click at [937, 333] on img at bounding box center [472, 332] width 945 height 665
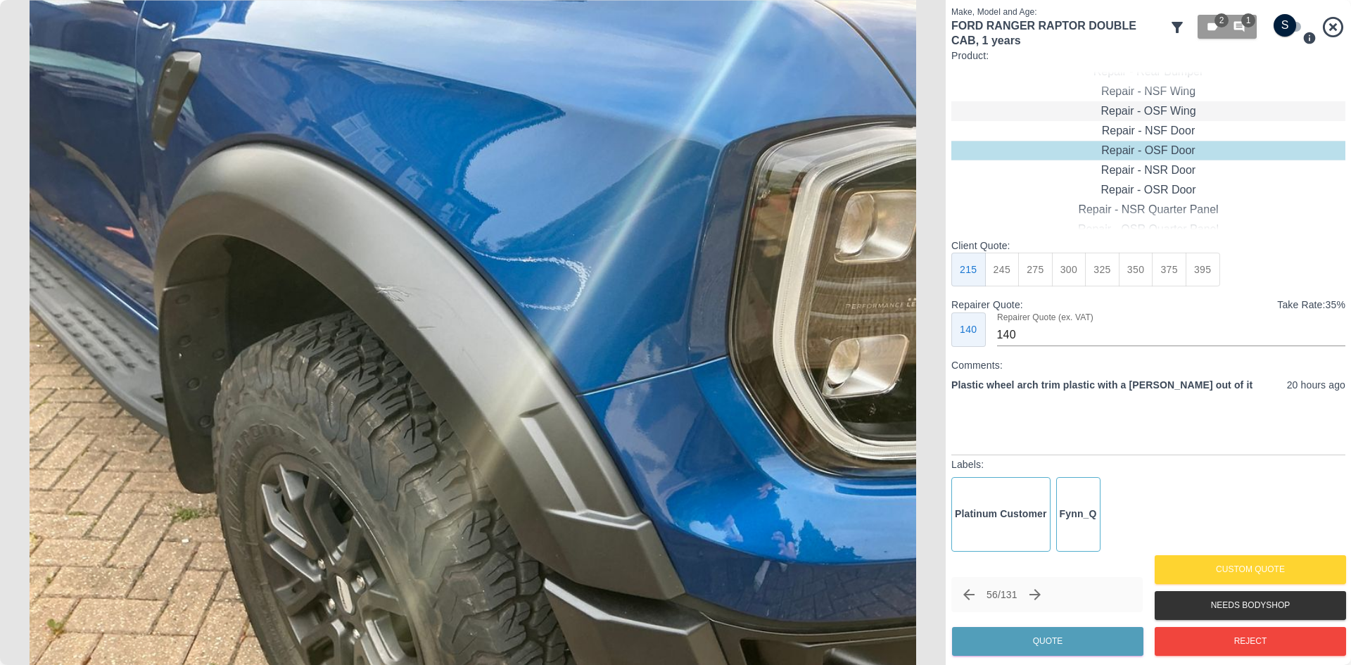
click at [1150, 115] on div "Repair - OSF Wing" at bounding box center [1148, 111] width 394 height 20
click at [1063, 651] on button "Quote" at bounding box center [1047, 641] width 191 height 29
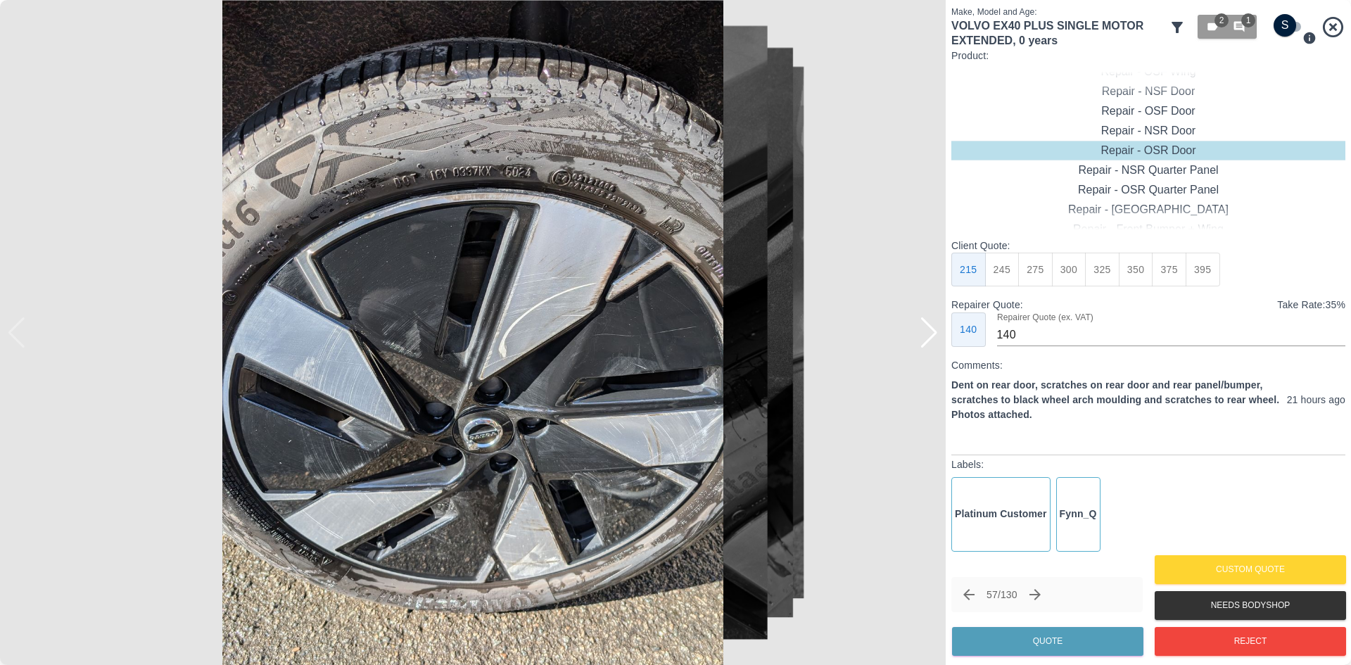
click at [918, 340] on img at bounding box center [472, 332] width 945 height 665
click at [924, 336] on div at bounding box center [928, 332] width 19 height 31
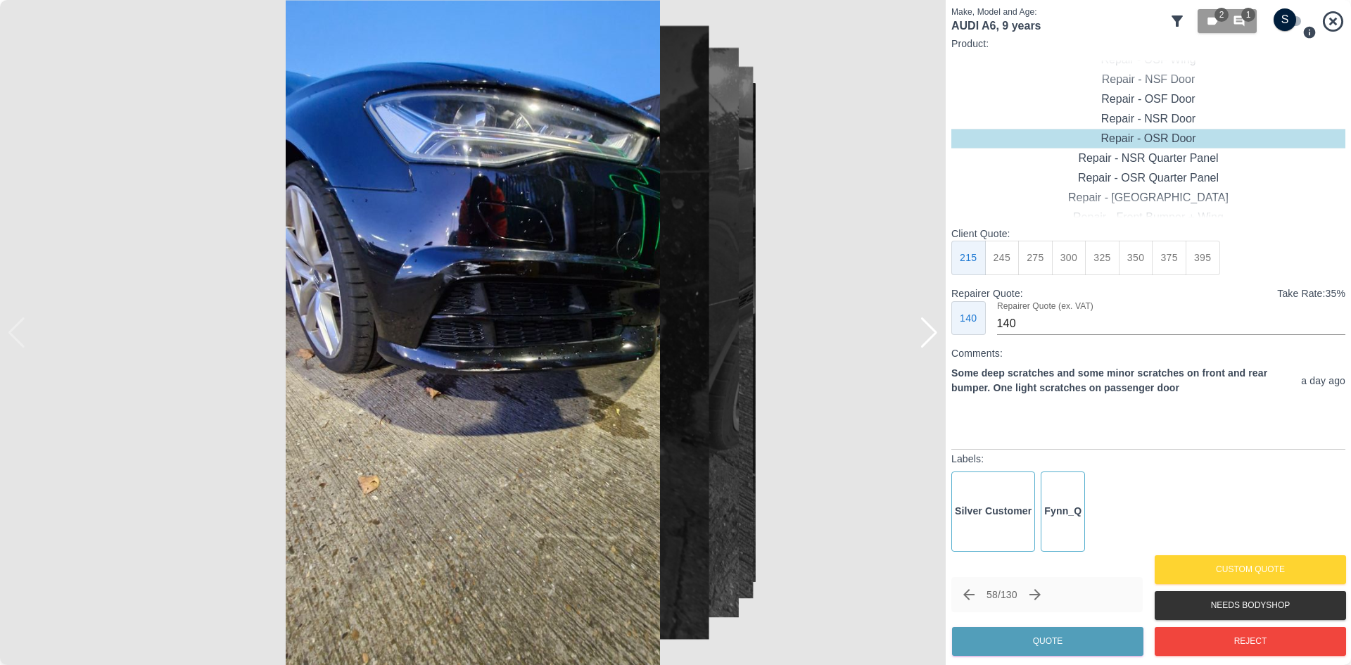
click at [924, 336] on div at bounding box center [928, 332] width 19 height 31
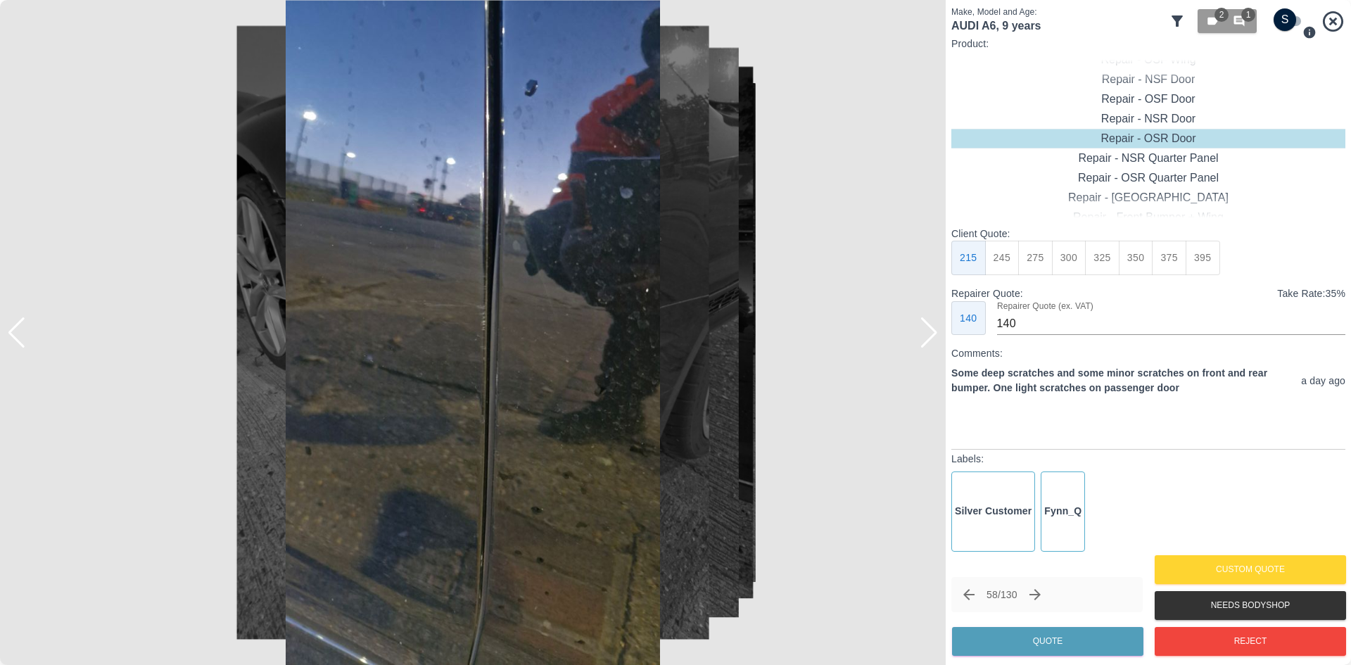
click at [924, 336] on div at bounding box center [928, 332] width 19 height 31
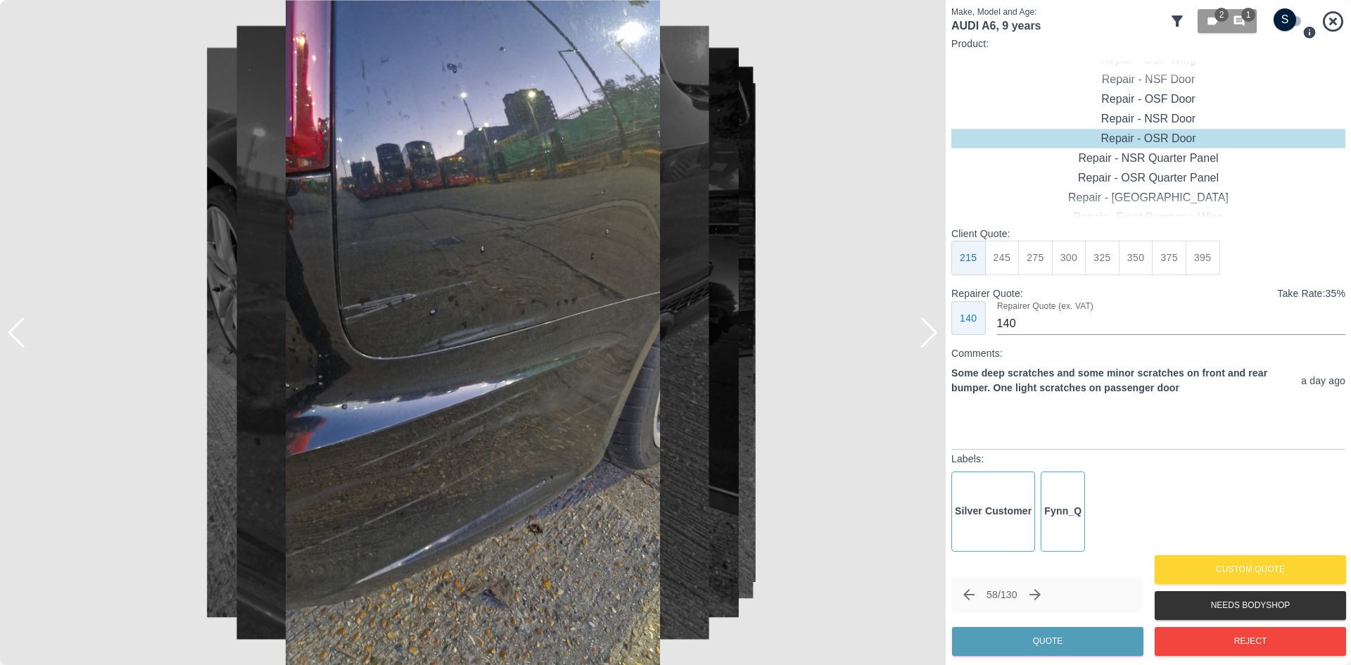
click at [924, 336] on div at bounding box center [928, 332] width 19 height 31
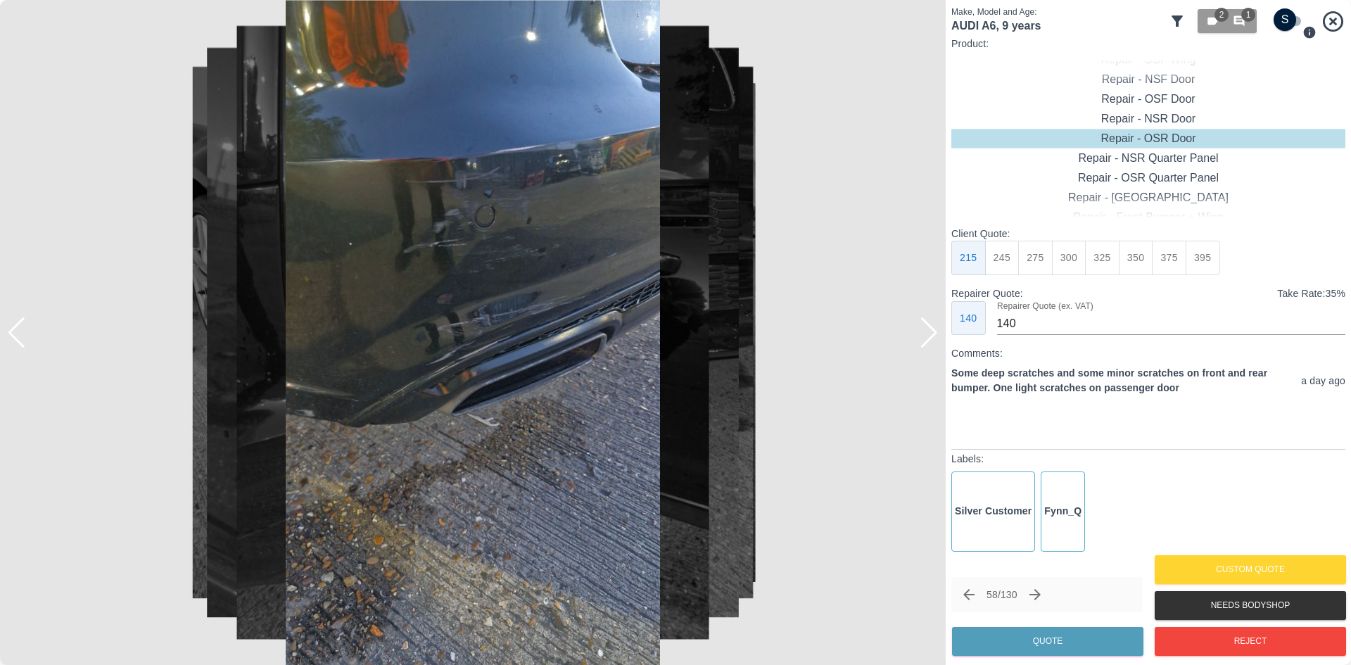
click at [924, 336] on div at bounding box center [928, 332] width 19 height 31
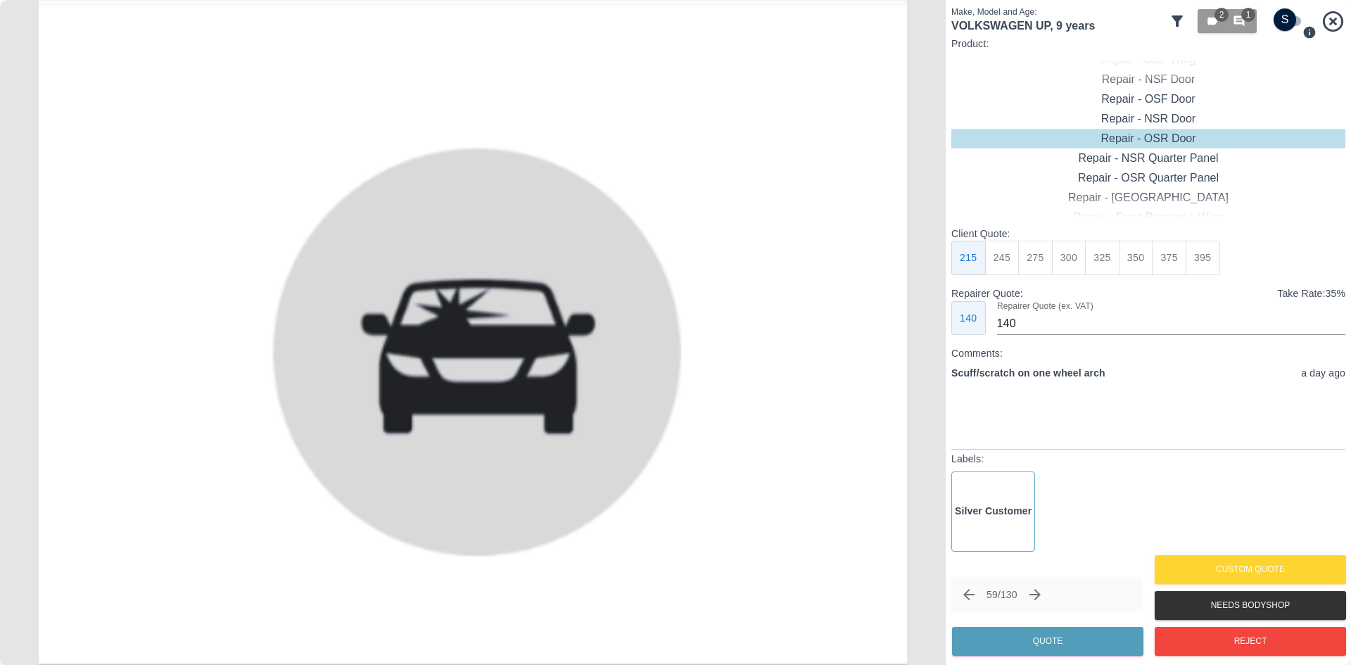
click at [924, 336] on img at bounding box center [472, 332] width 945 height 665
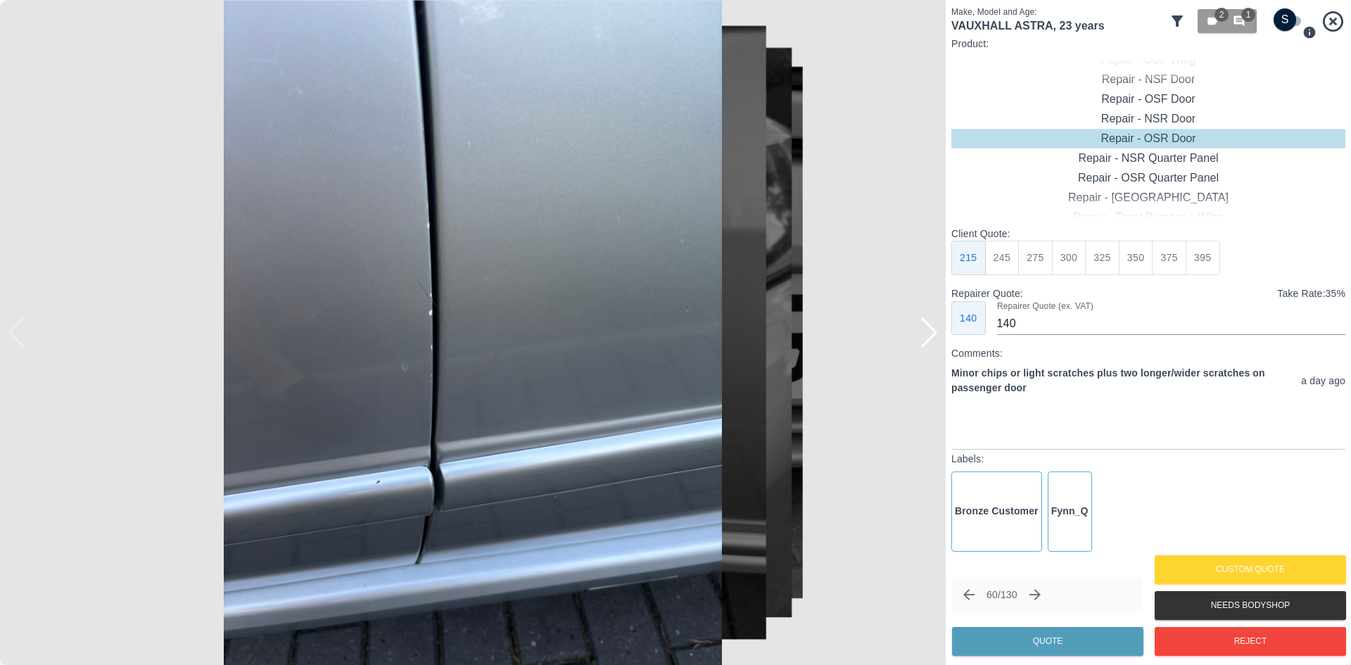
click at [924, 336] on div at bounding box center [928, 332] width 19 height 31
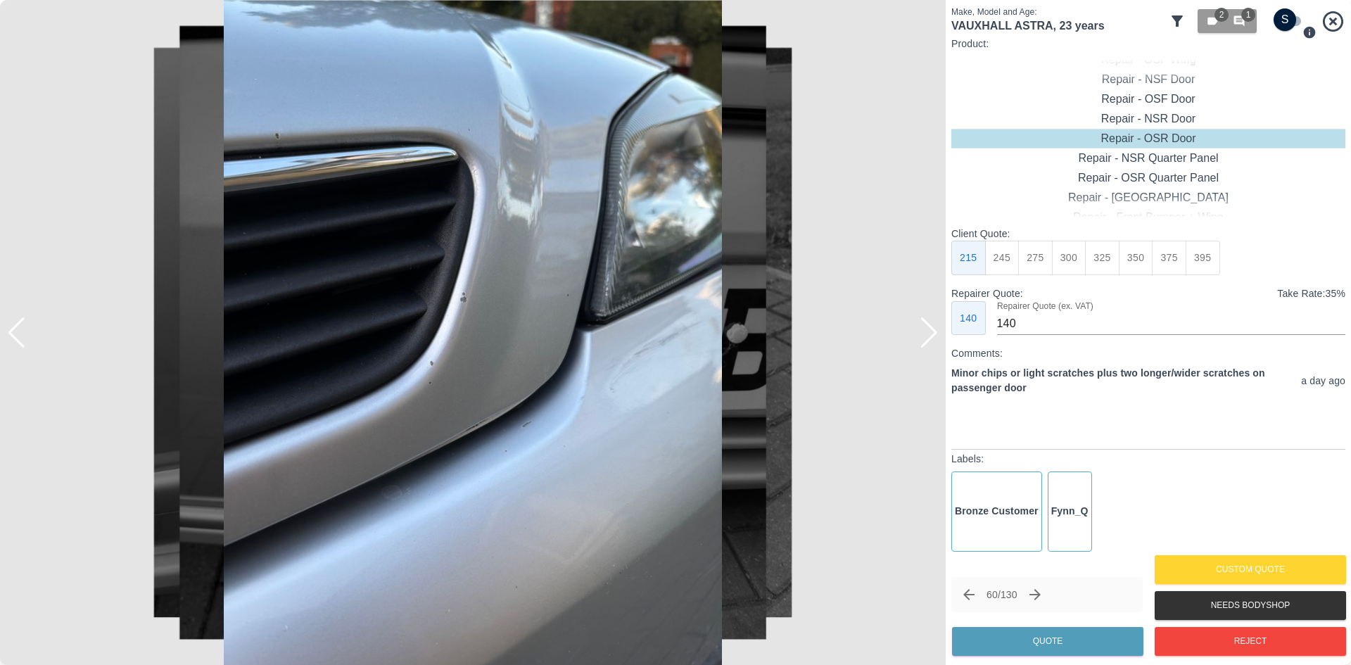
click at [924, 336] on div at bounding box center [928, 332] width 19 height 31
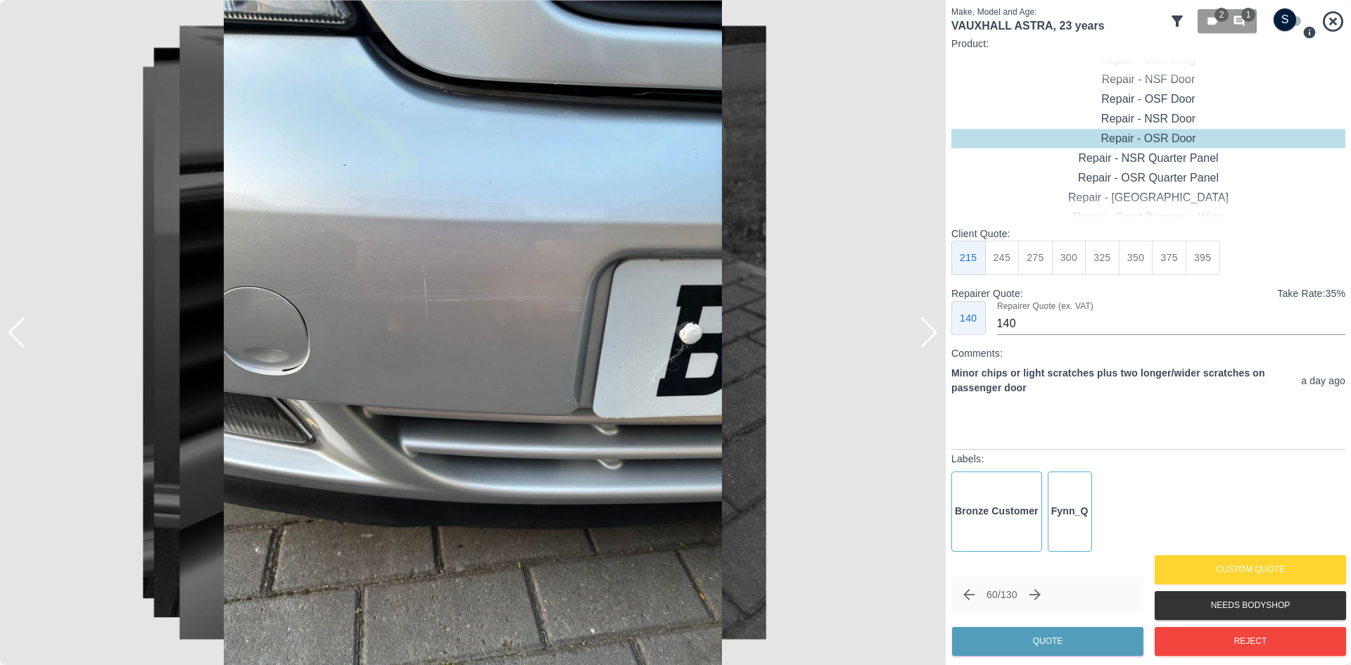
click at [924, 336] on div at bounding box center [928, 332] width 19 height 31
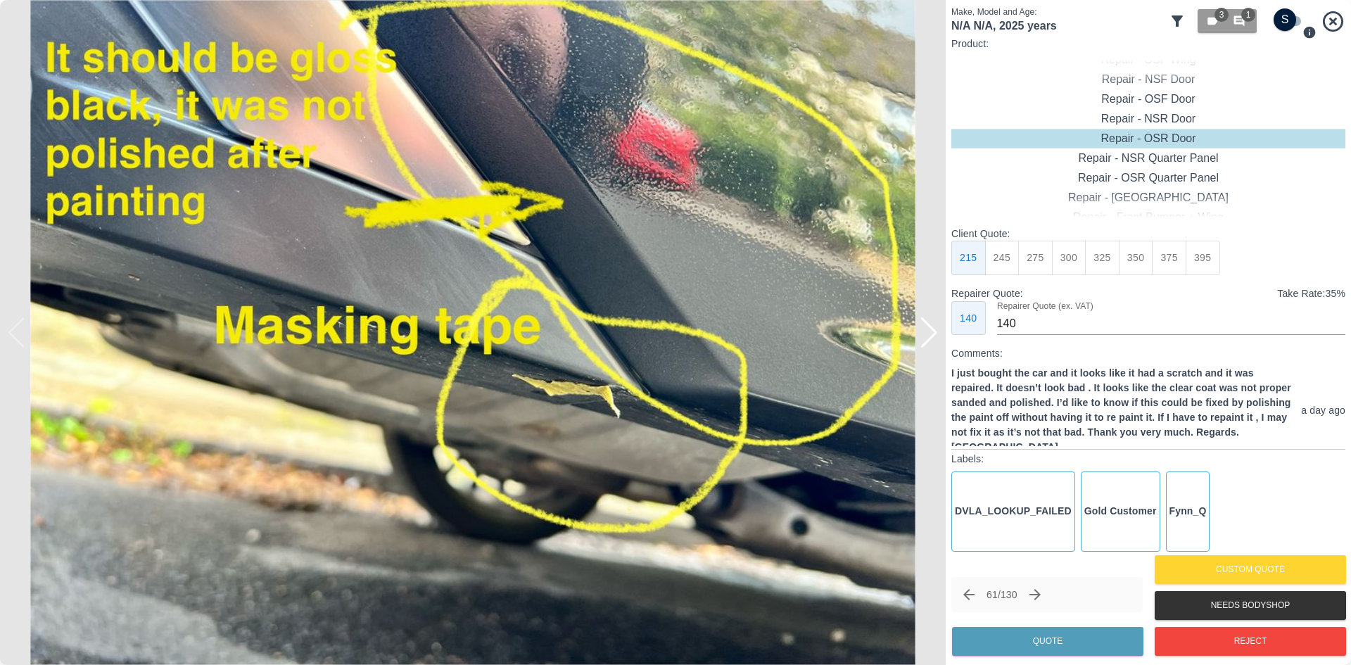
click at [924, 336] on div at bounding box center [928, 332] width 19 height 31
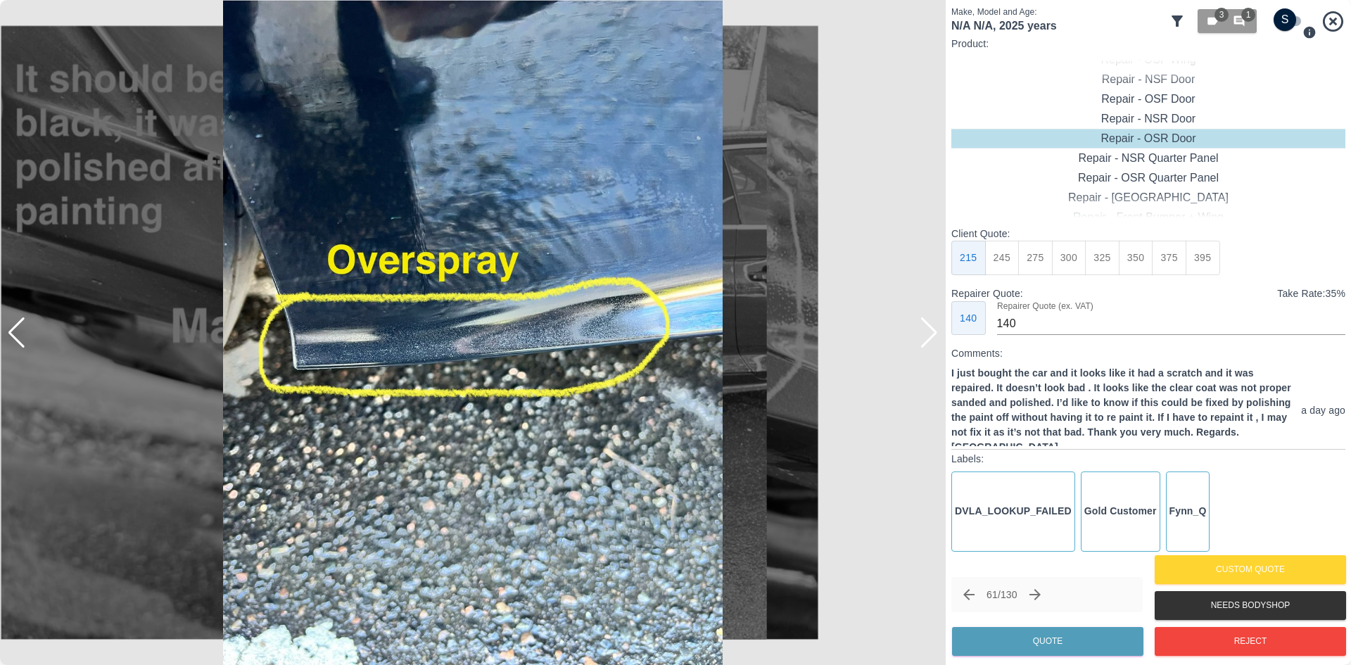
click at [924, 336] on div at bounding box center [928, 332] width 19 height 31
click at [924, 336] on div at bounding box center [472, 332] width 945 height 665
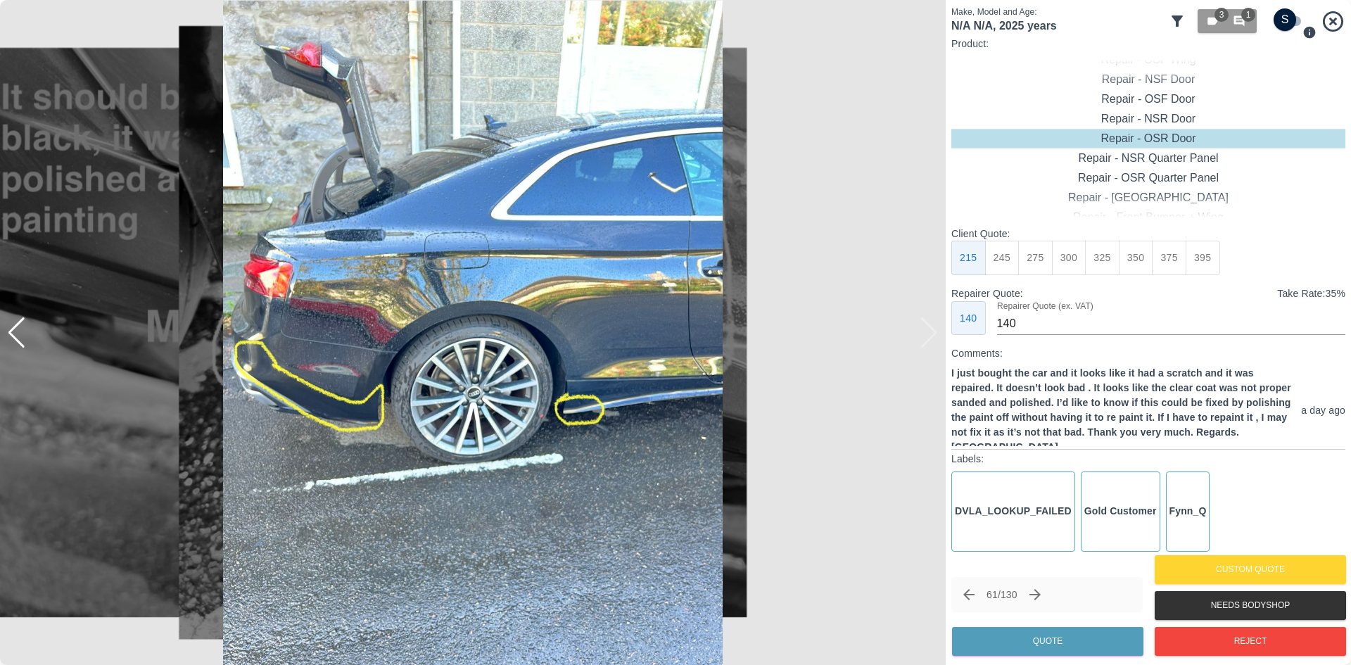
click at [924, 336] on div at bounding box center [472, 332] width 945 height 665
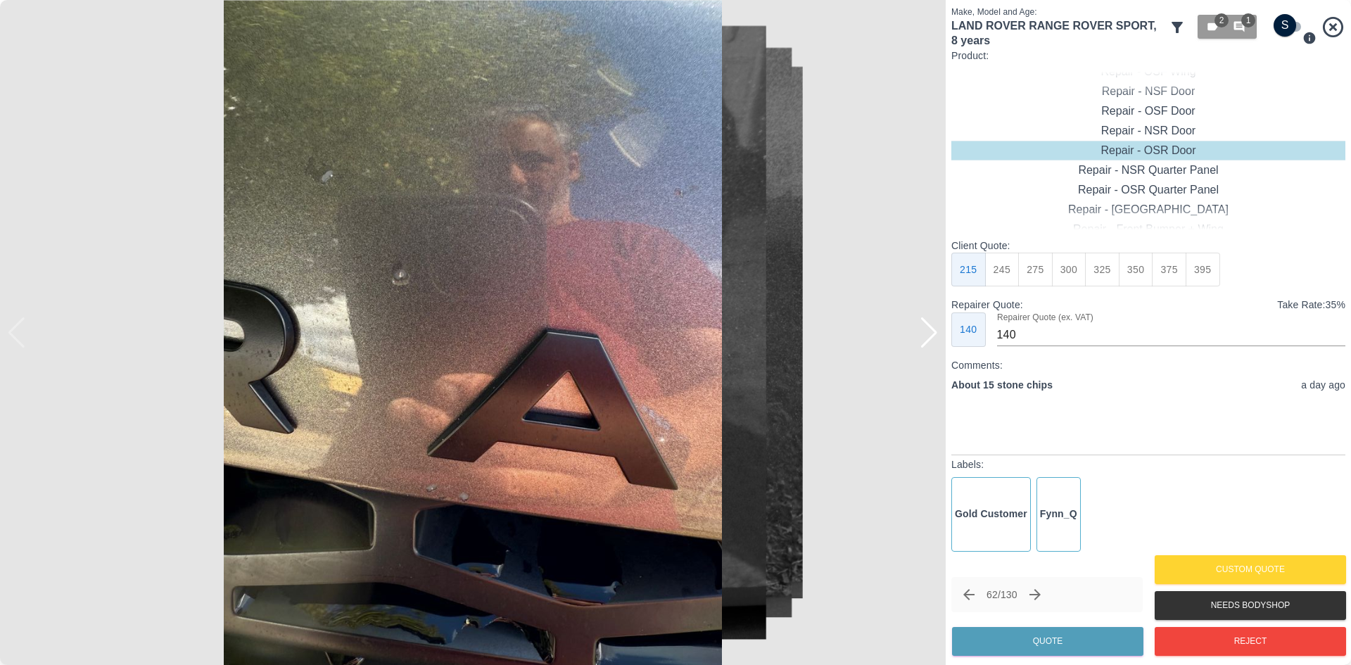
click at [924, 336] on div at bounding box center [928, 332] width 19 height 31
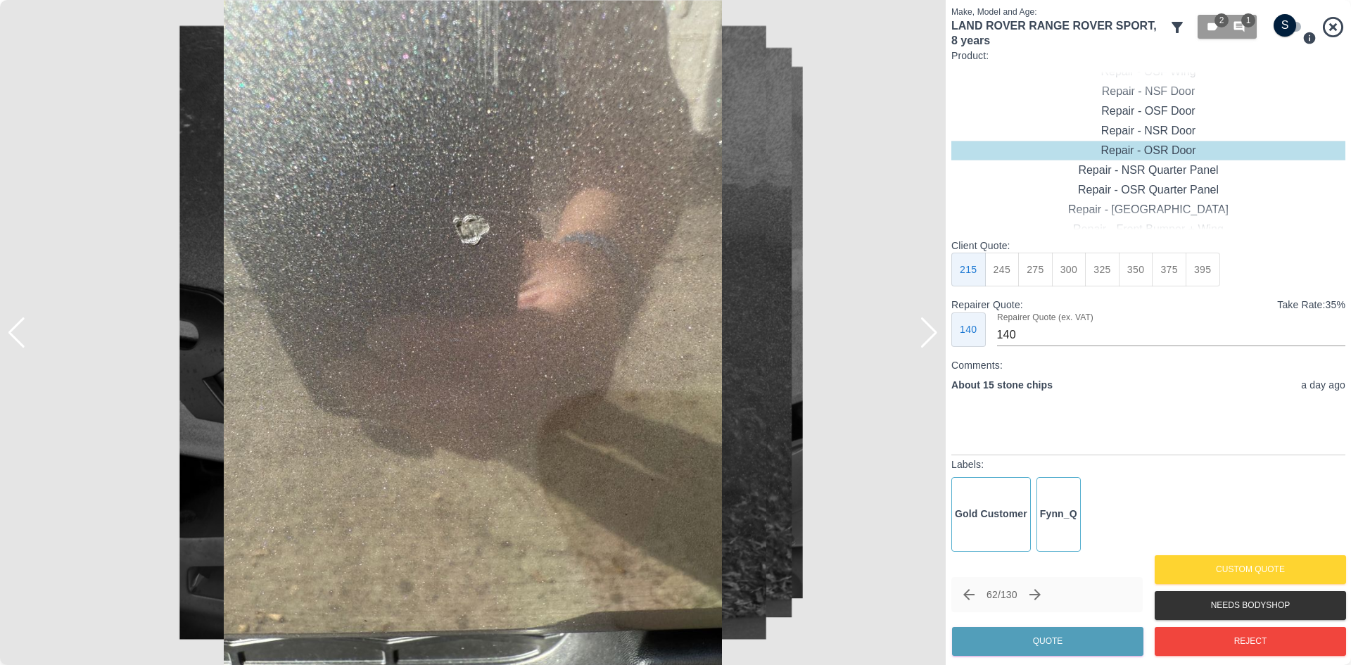
click at [925, 336] on div at bounding box center [928, 332] width 19 height 31
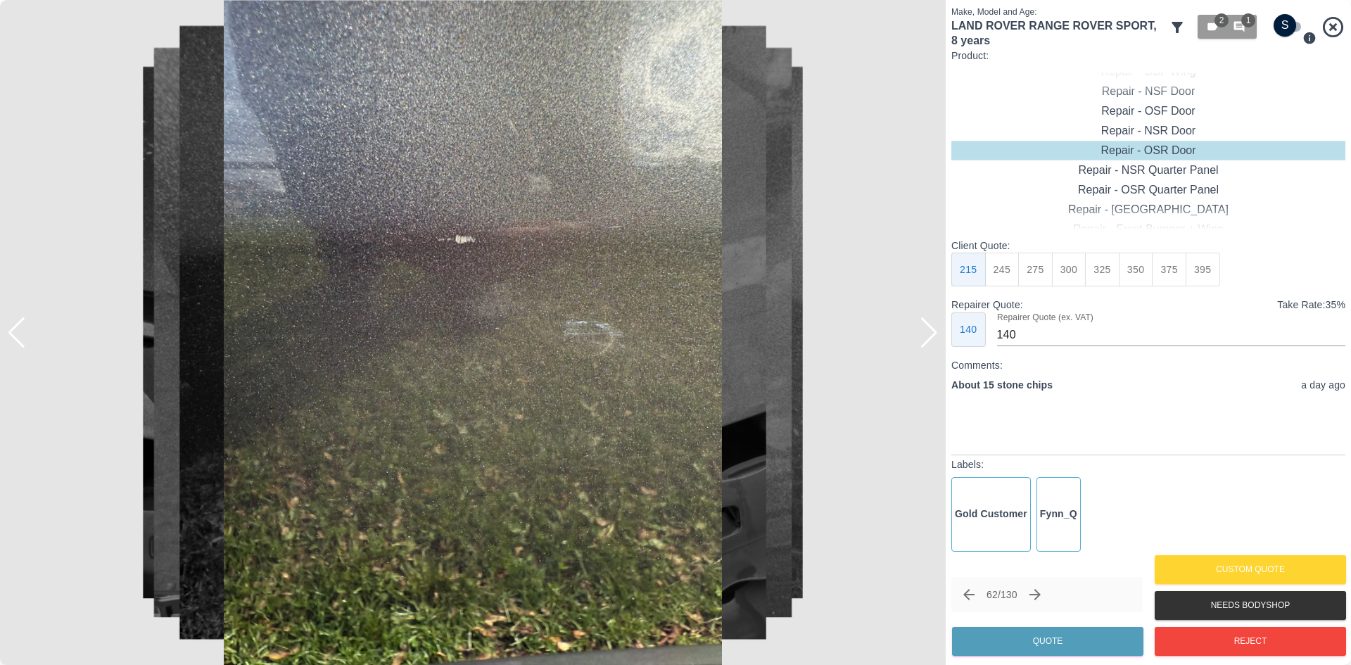
click at [925, 336] on div at bounding box center [928, 332] width 19 height 31
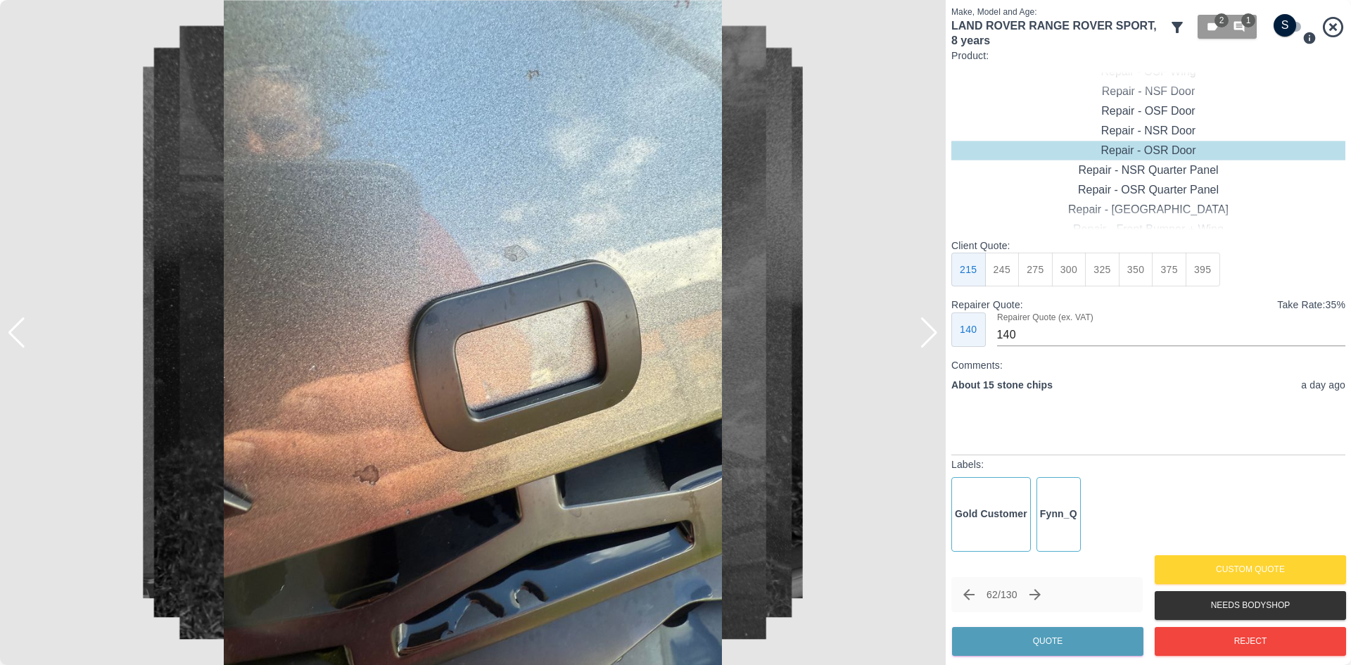
click at [925, 336] on div at bounding box center [928, 332] width 19 height 31
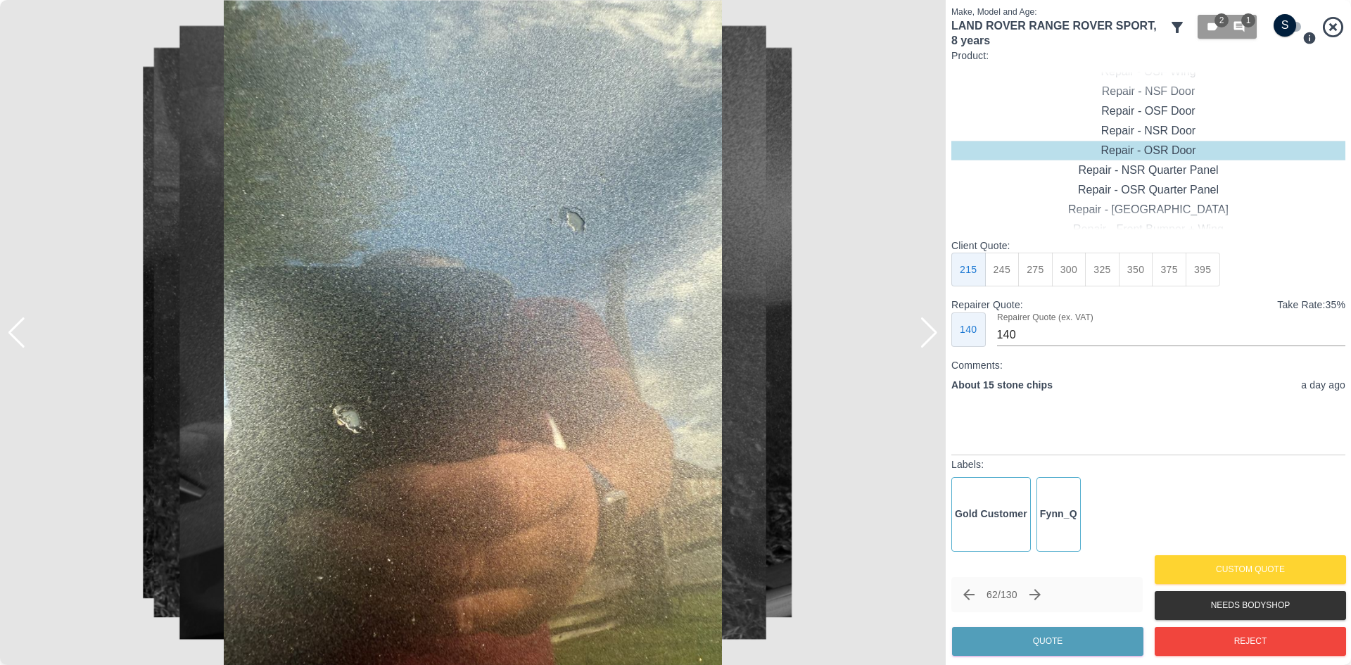
click at [925, 336] on div at bounding box center [928, 332] width 19 height 31
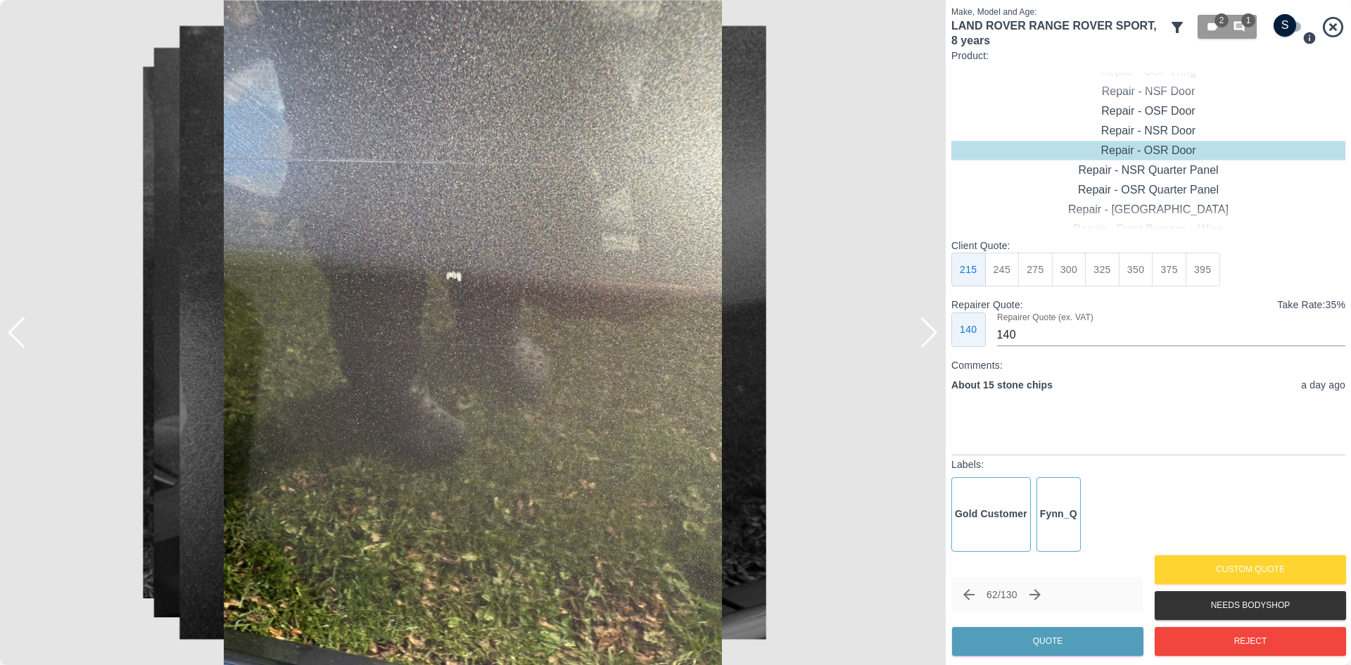
click at [925, 336] on div at bounding box center [928, 332] width 19 height 31
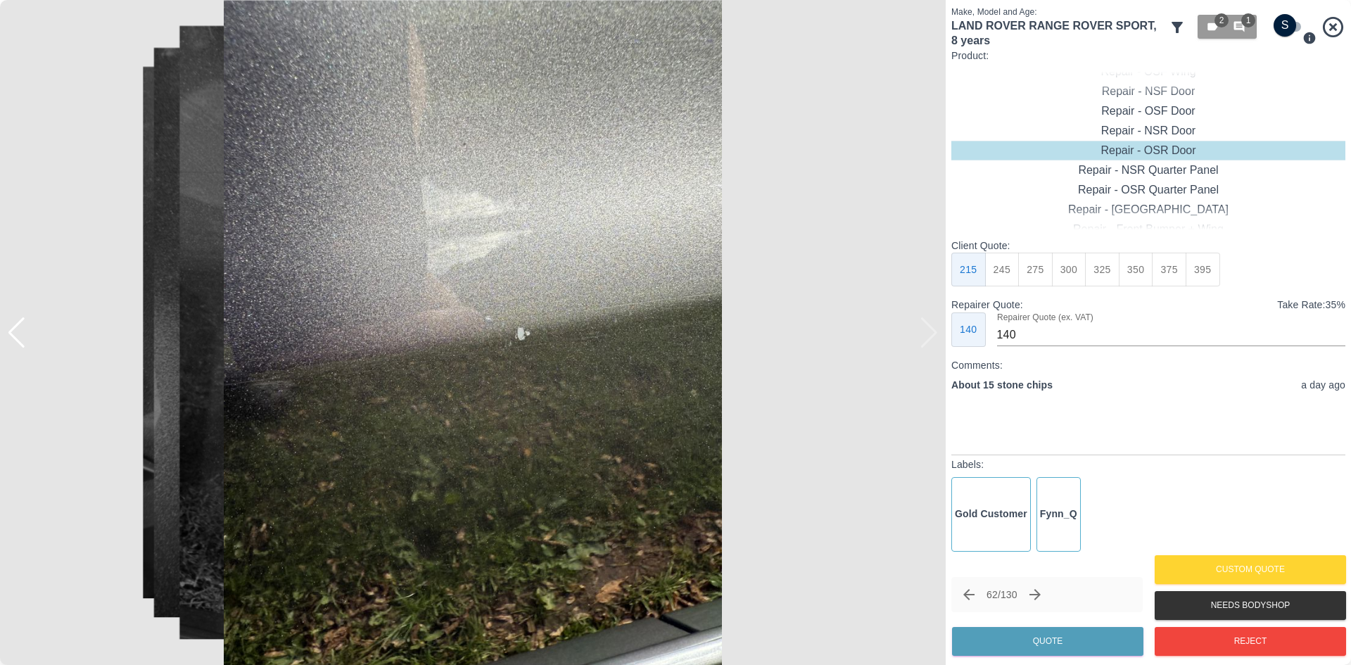
click at [925, 336] on div at bounding box center [472, 332] width 945 height 665
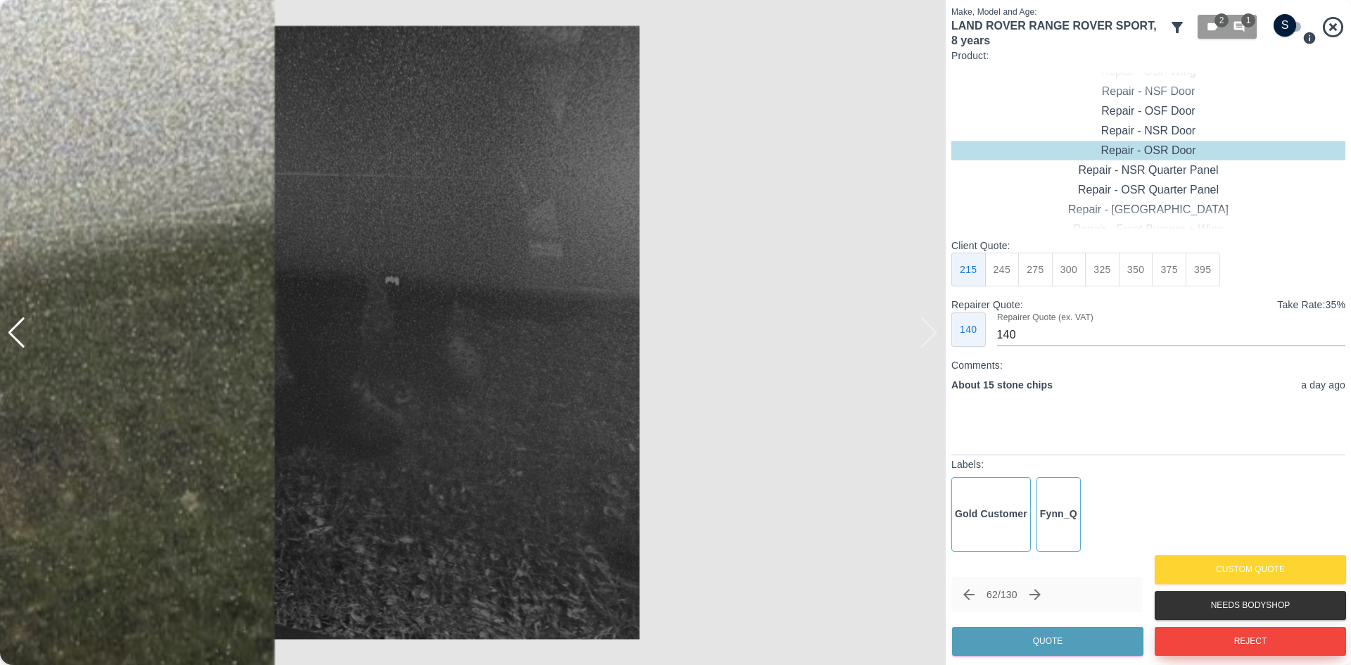
click at [1213, 645] on button "Reject" at bounding box center [1249, 641] width 191 height 29
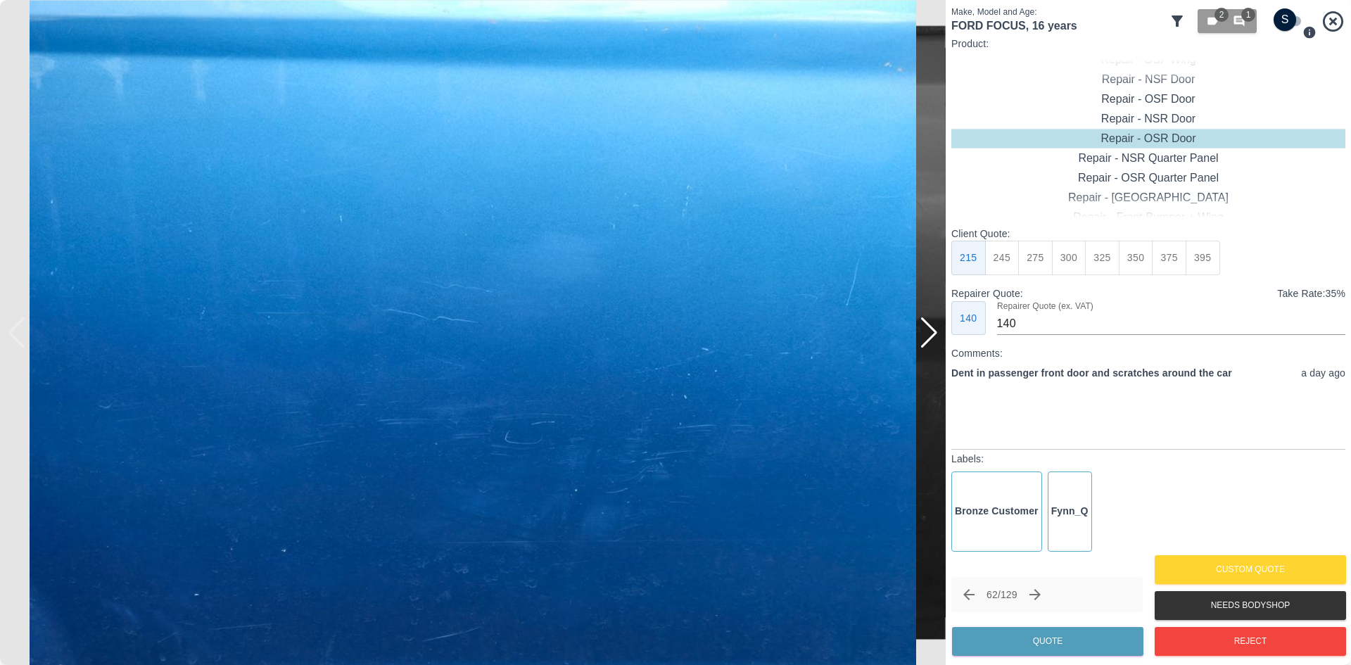
click at [927, 342] on div at bounding box center [928, 332] width 19 height 31
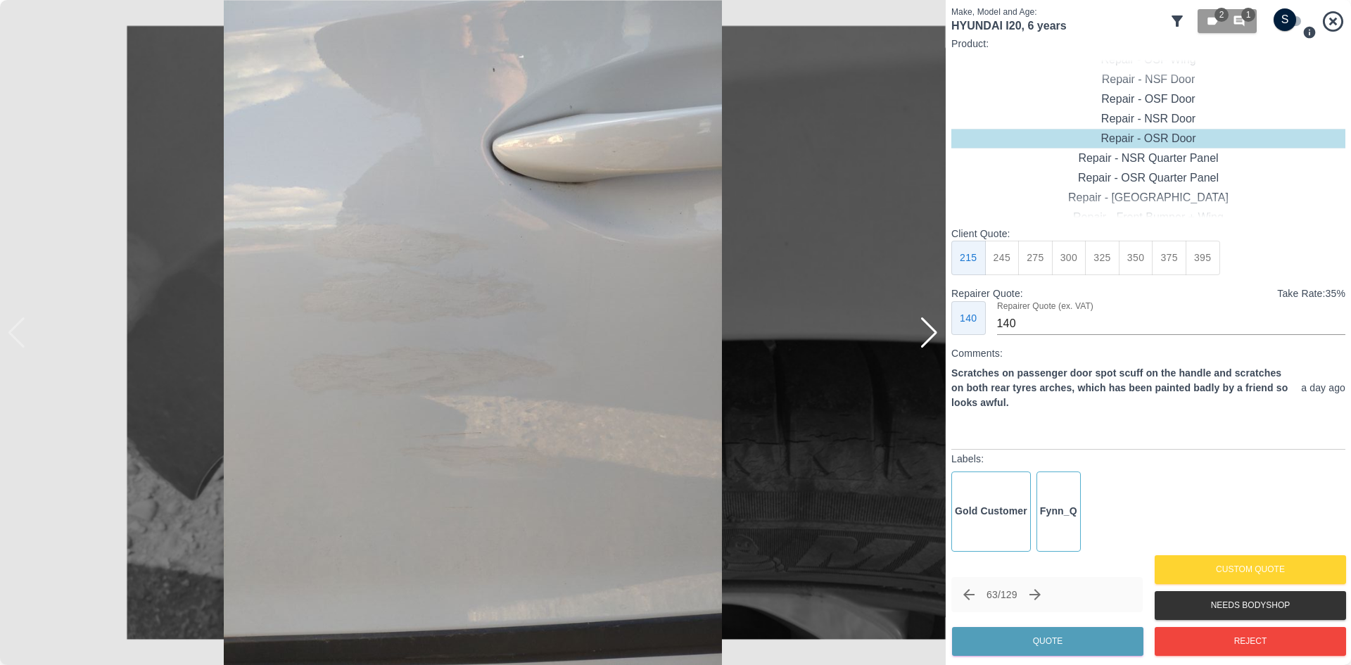
click at [927, 342] on div at bounding box center [928, 332] width 19 height 31
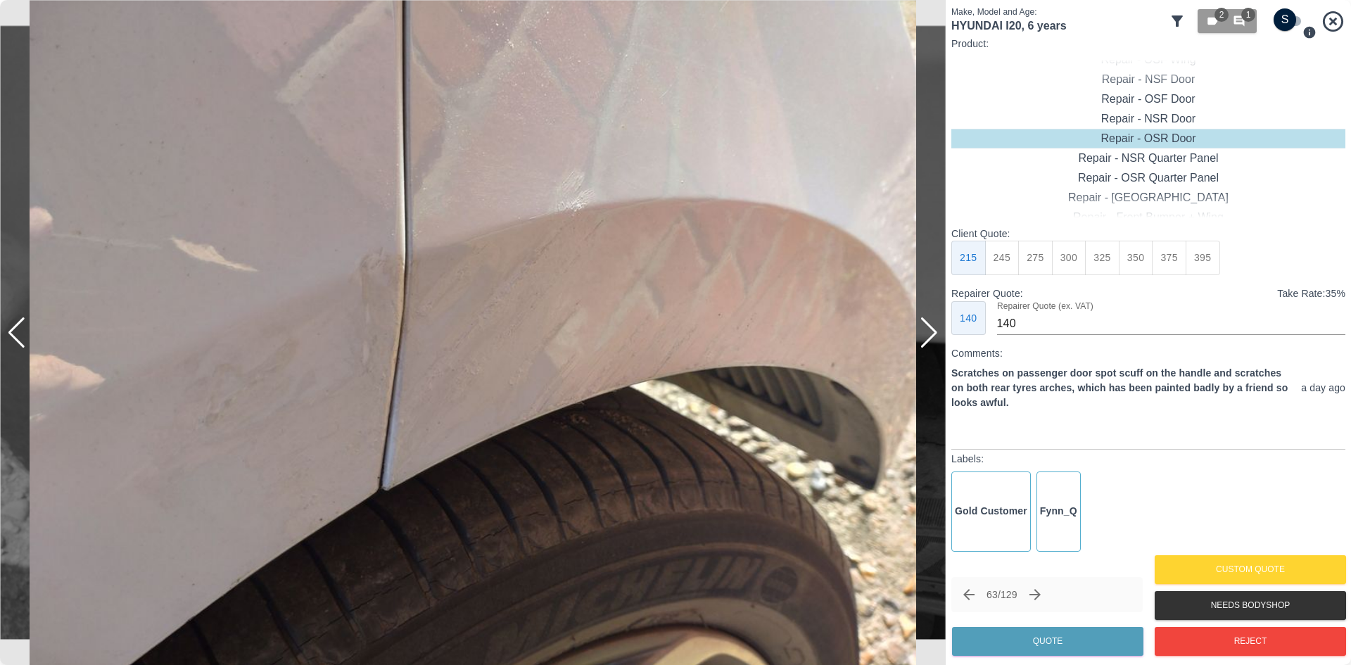
click at [927, 342] on div at bounding box center [928, 332] width 19 height 31
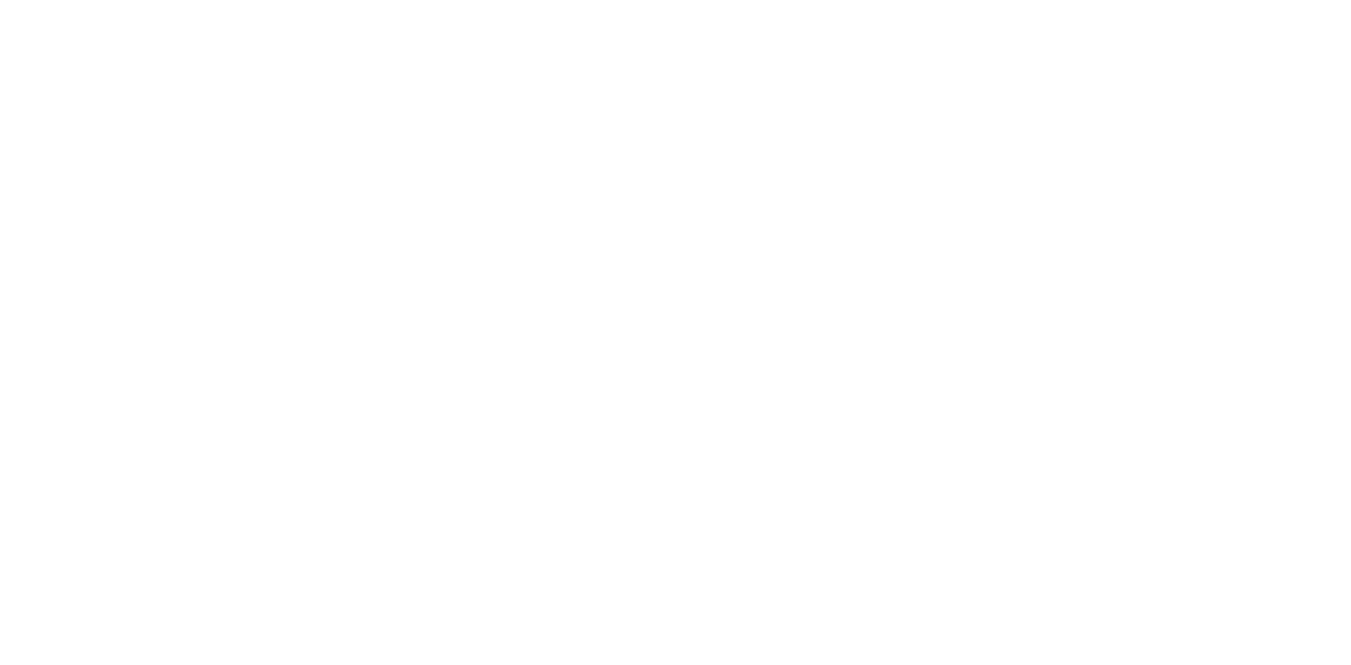
click at [927, 342] on img at bounding box center [473, 332] width 945 height 664
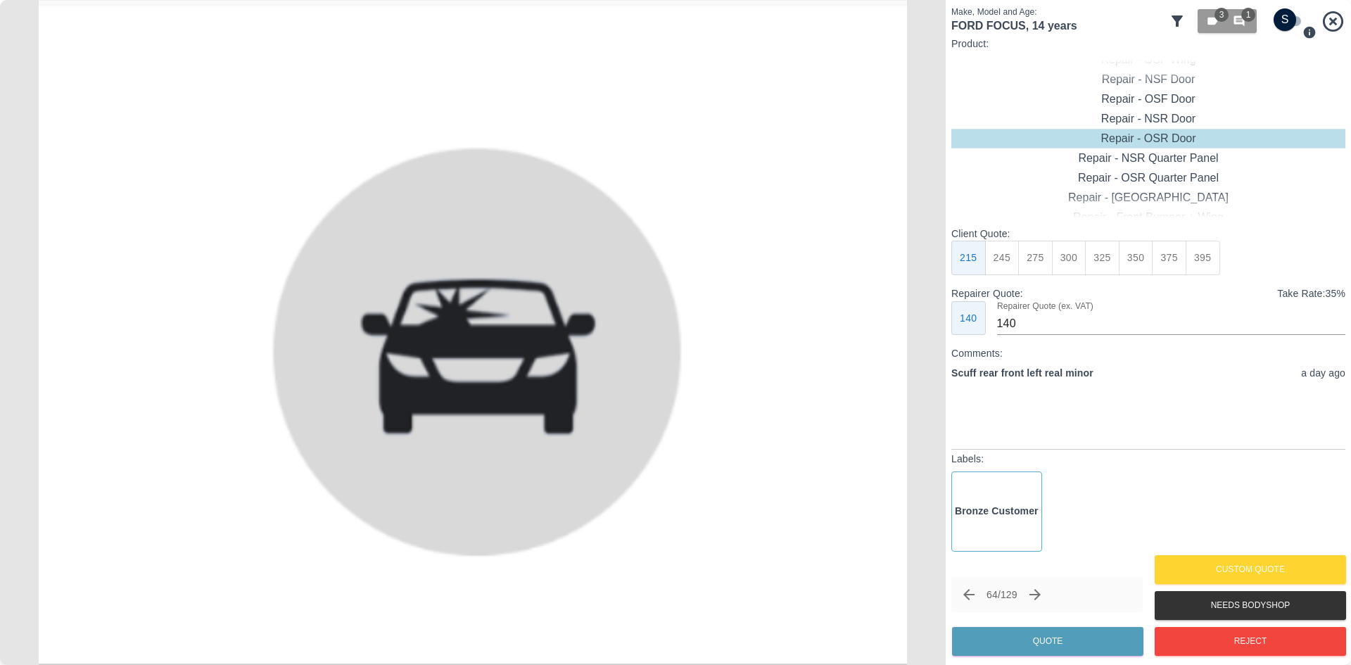
click at [927, 342] on img at bounding box center [472, 332] width 945 height 665
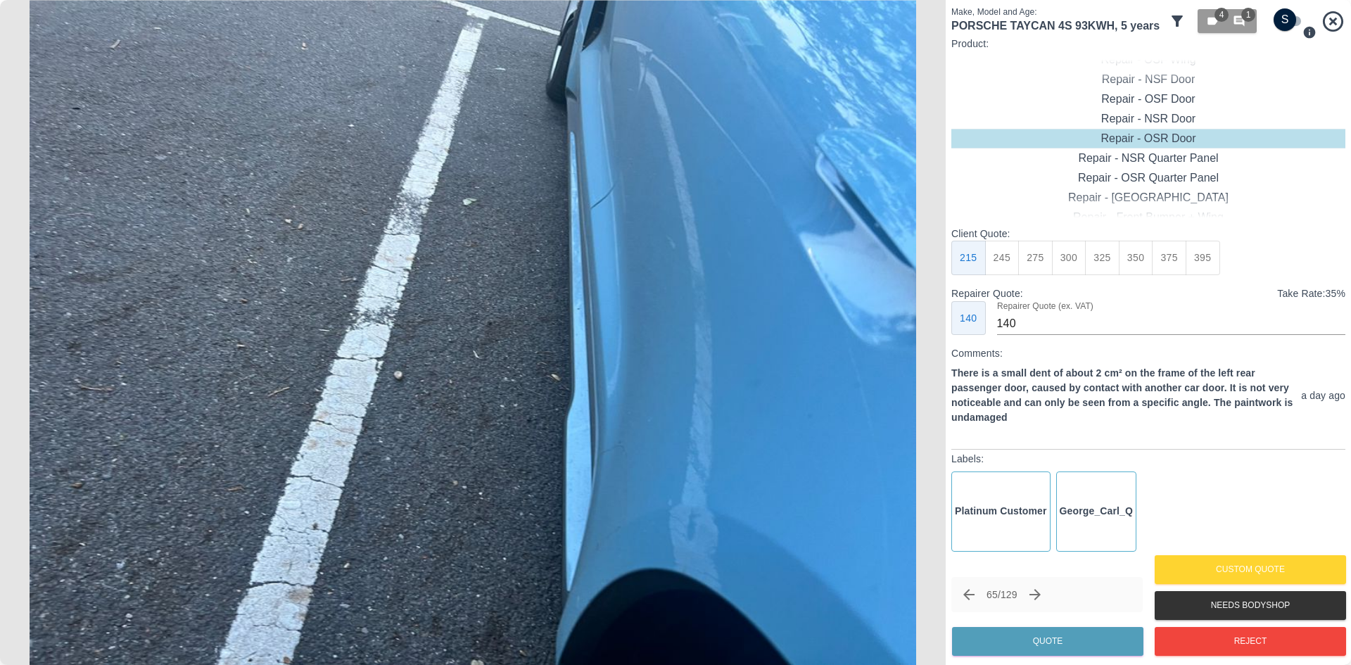
click at [927, 342] on img at bounding box center [472, 332] width 945 height 665
click at [1164, 195] on div "Paintless Dent Repair" at bounding box center [1148, 198] width 394 height 20
click at [1081, 260] on button "200" at bounding box center [1069, 258] width 34 height 34
type input "100"
click at [1007, 658] on div "65 / 129 Quote" at bounding box center [1046, 618] width 191 height 82
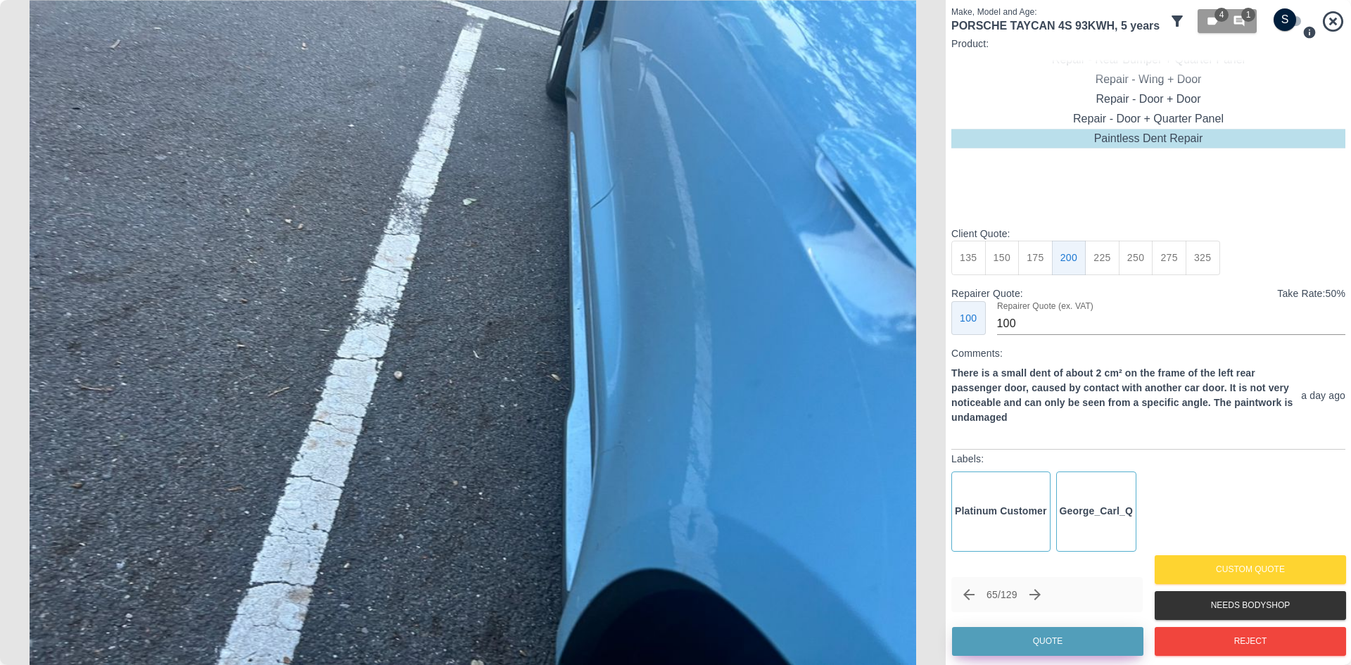
click at [1008, 644] on button "Quote" at bounding box center [1047, 641] width 191 height 29
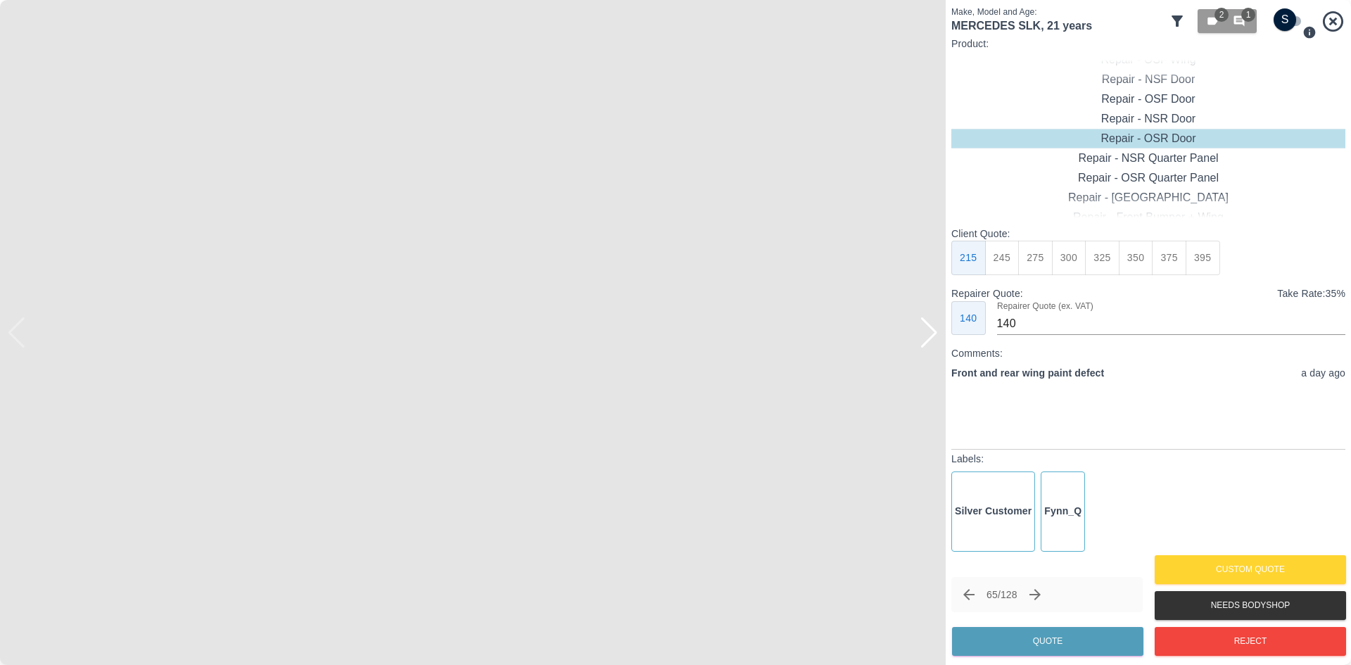
click at [932, 346] on div at bounding box center [928, 332] width 19 height 31
click at [1249, 630] on button "Reject" at bounding box center [1249, 641] width 191 height 29
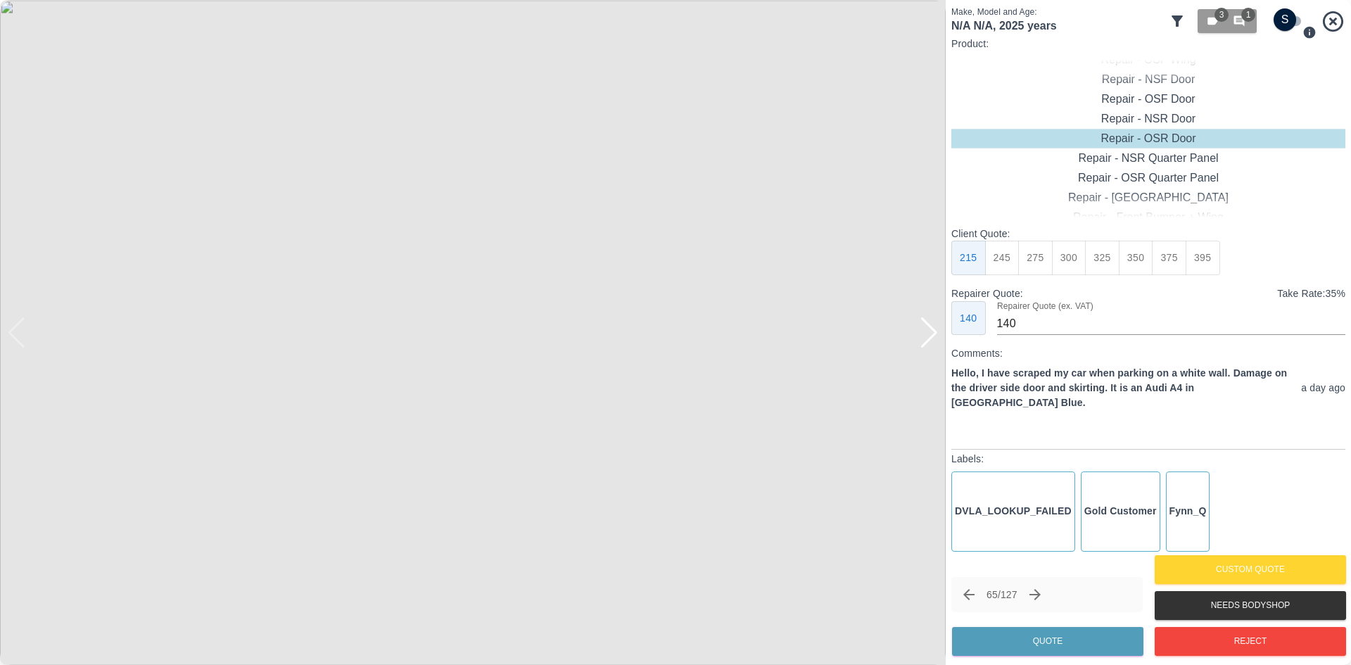
click at [928, 342] on div at bounding box center [928, 332] width 19 height 31
click at [928, 342] on img at bounding box center [472, 332] width 945 height 665
click at [1170, 184] on div "Repair - Door + Quarter Panel" at bounding box center [1148, 178] width 394 height 20
click at [1206, 262] on button "475" at bounding box center [1202, 258] width 34 height 34
type input "315"
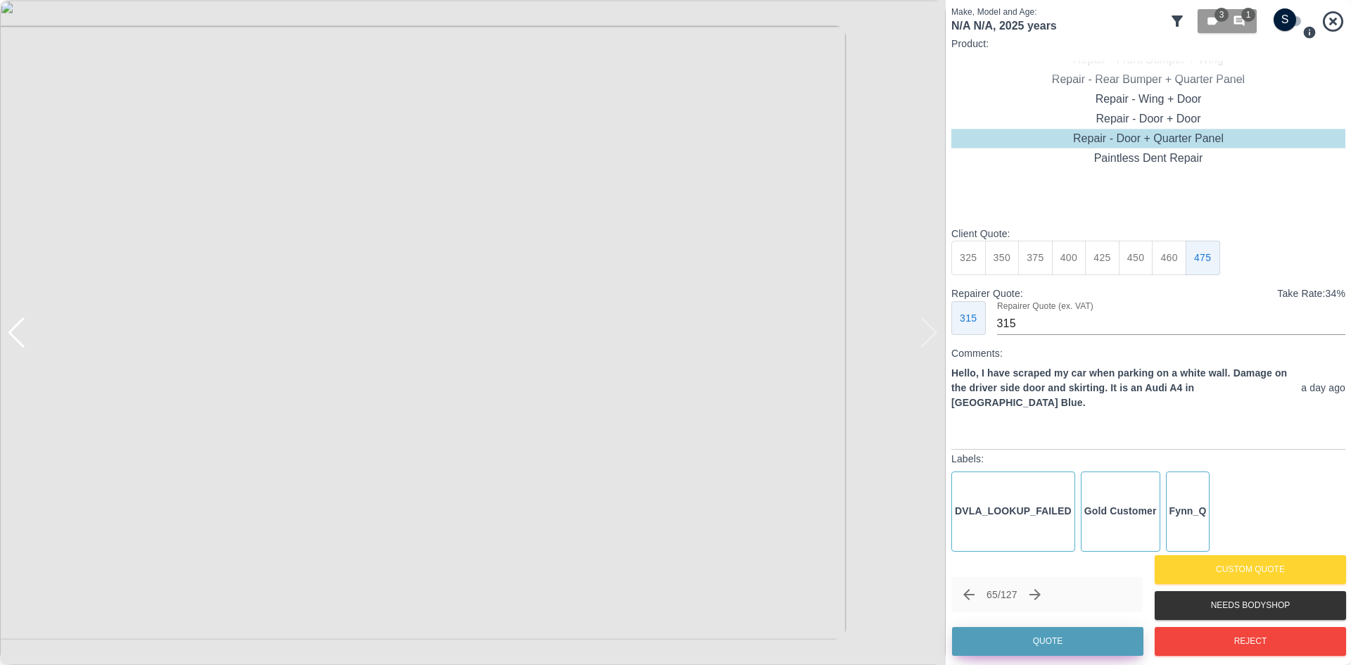
click at [1002, 644] on button "Quote" at bounding box center [1047, 641] width 191 height 29
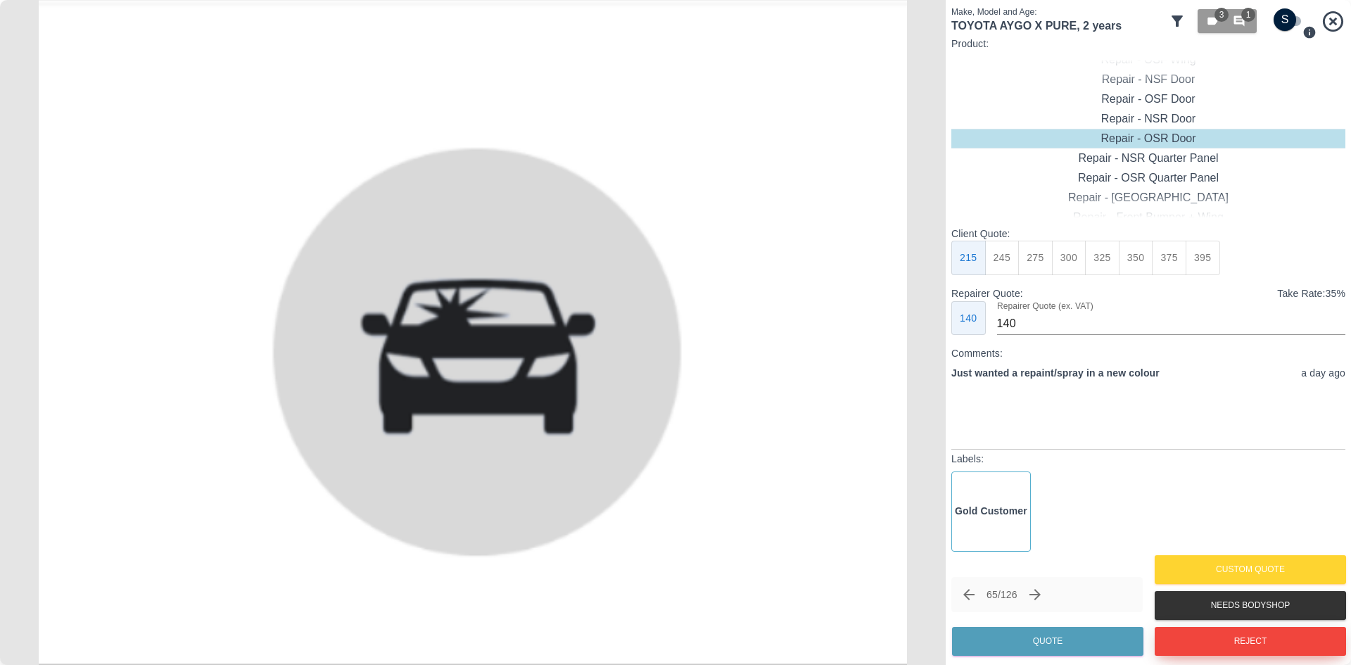
click at [1263, 649] on button "Reject" at bounding box center [1249, 641] width 191 height 29
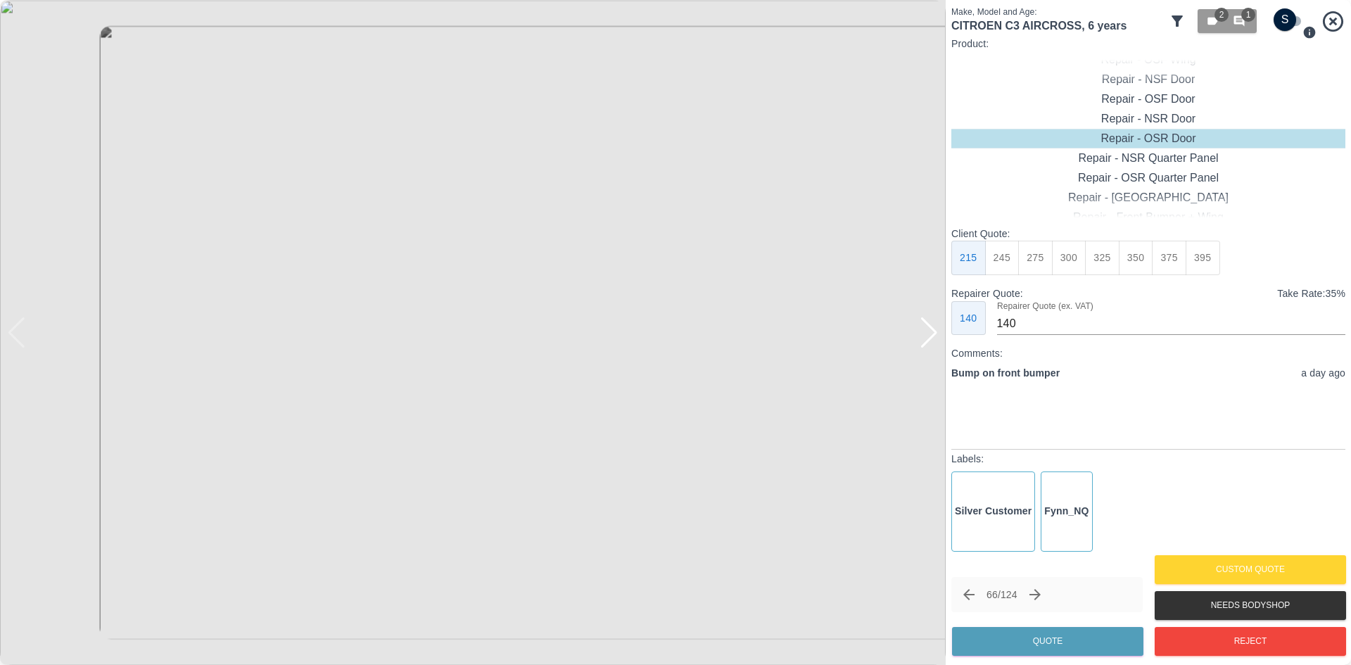
click at [921, 342] on div at bounding box center [928, 332] width 19 height 31
click at [921, 342] on img at bounding box center [472, 332] width 945 height 665
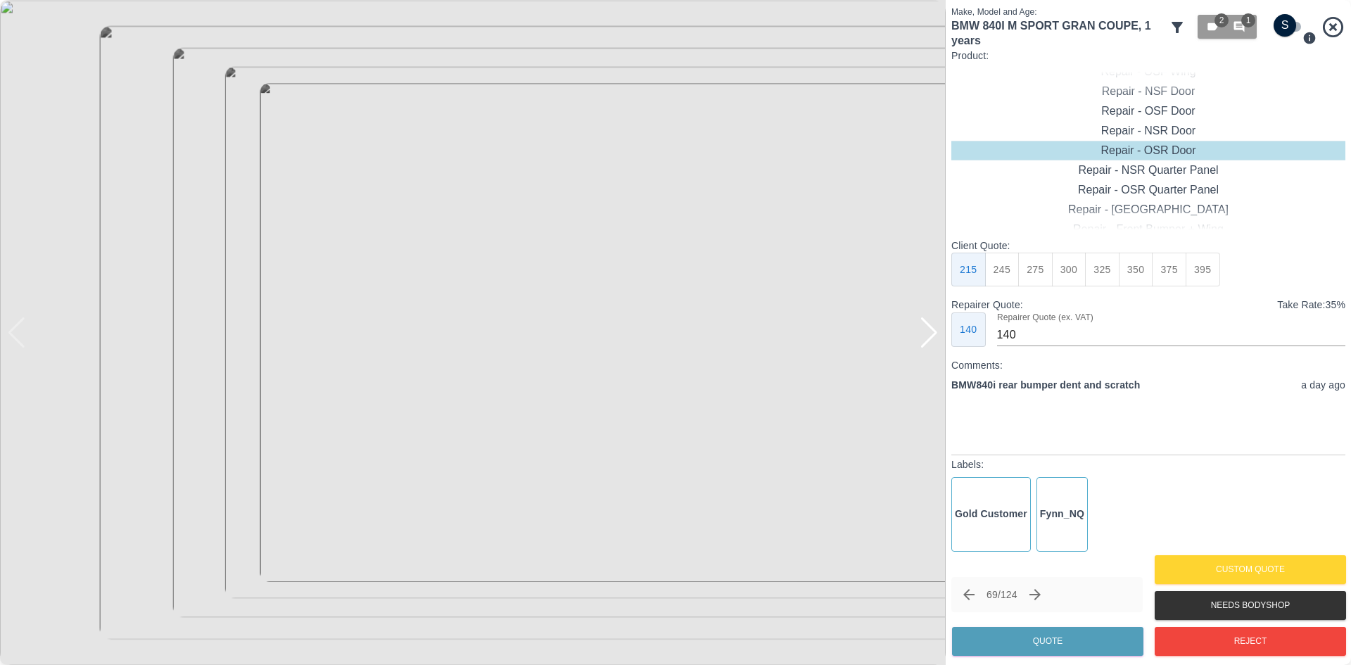
click at [464, 359] on img at bounding box center [472, 332] width 945 height 665
click at [458, 340] on img at bounding box center [459, 47] width 2836 height 1994
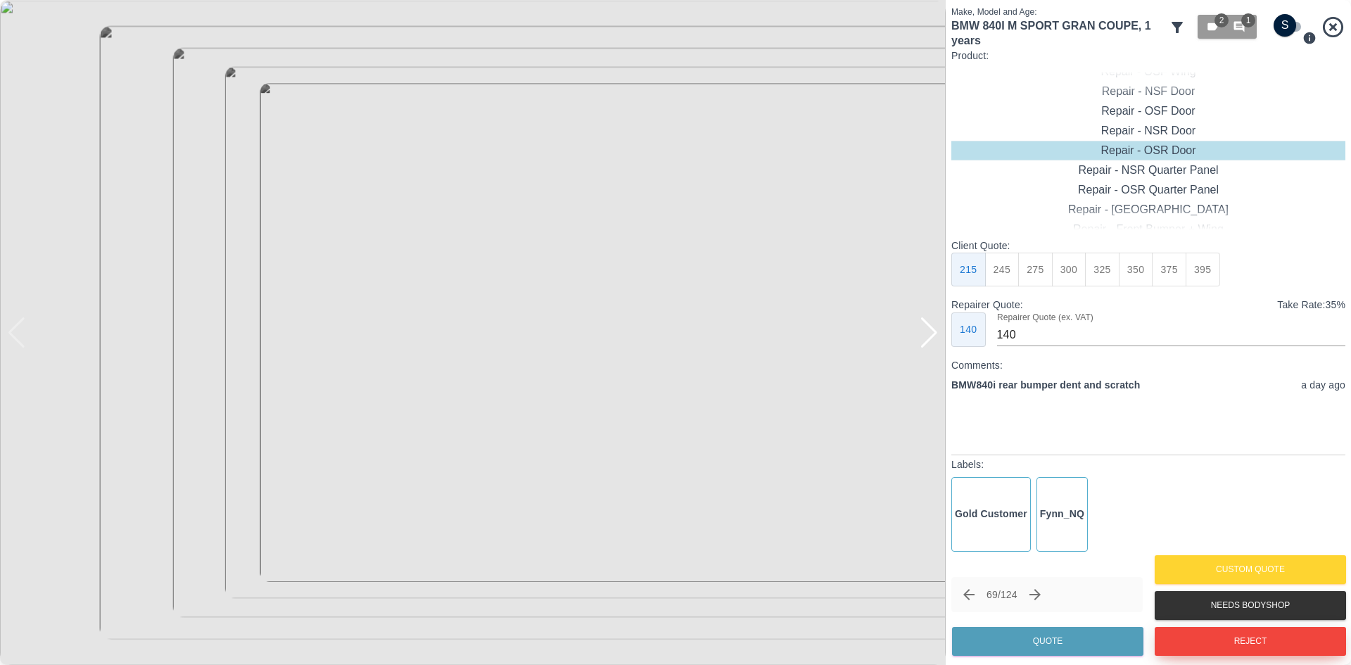
click at [1195, 642] on button "Reject" at bounding box center [1249, 641] width 191 height 29
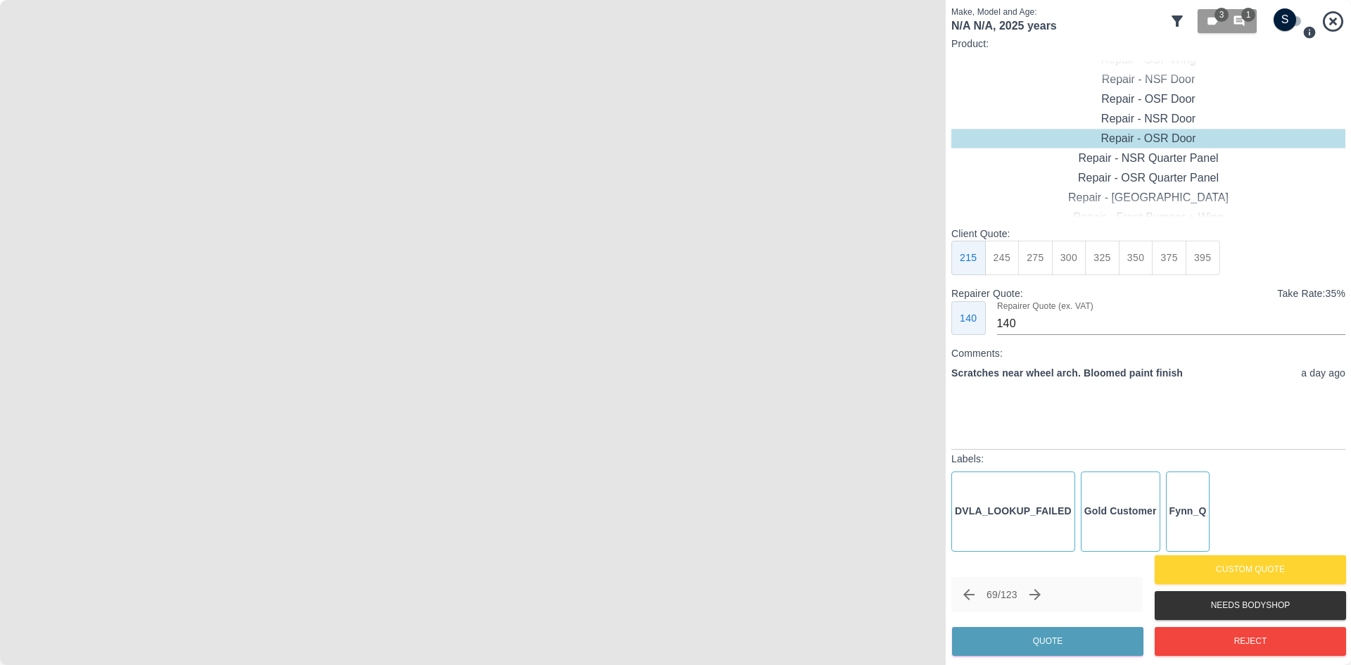
click at [914, 347] on img at bounding box center [472, 332] width 945 height 665
click at [1034, 592] on icon "Next claim" at bounding box center [1034, 594] width 17 height 17
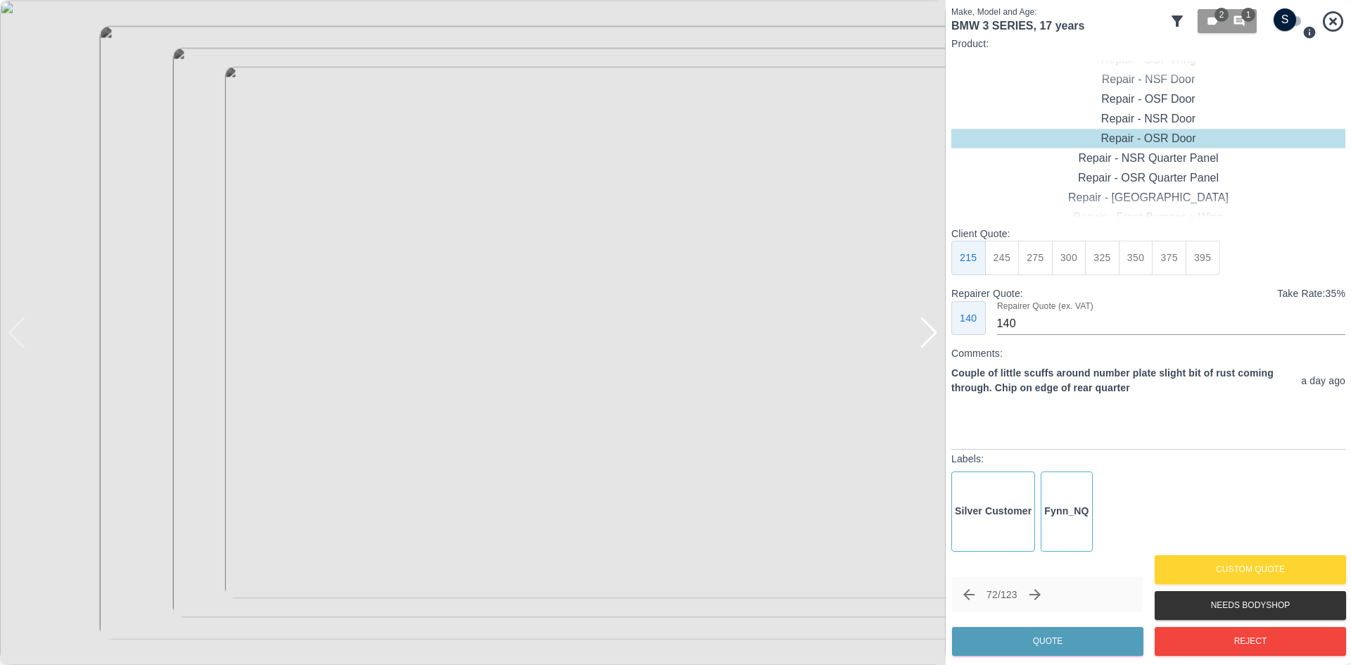
click at [956, 352] on p "Comments:" at bounding box center [1148, 353] width 394 height 14
click at [953, 353] on p "Comments:" at bounding box center [1148, 353] width 394 height 14
click at [922, 339] on div at bounding box center [928, 332] width 19 height 31
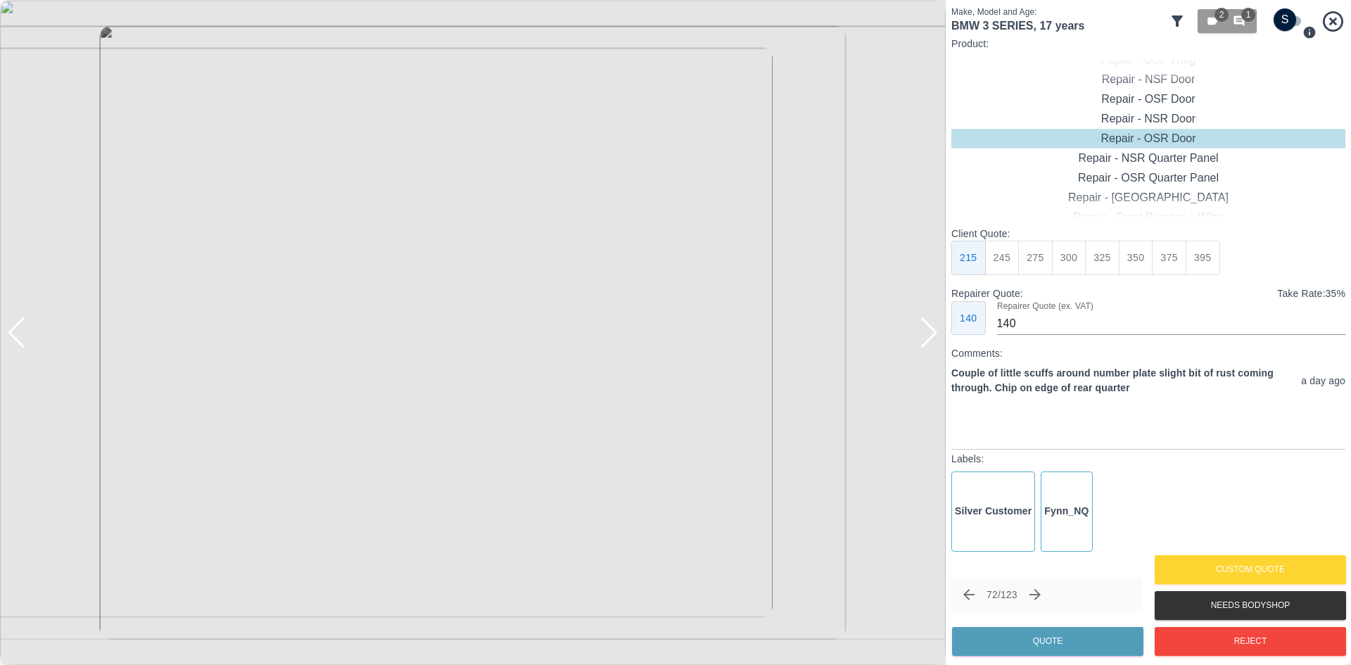
click at [922, 339] on div at bounding box center [928, 332] width 19 height 31
click at [1200, 633] on button "Reject" at bounding box center [1249, 641] width 191 height 29
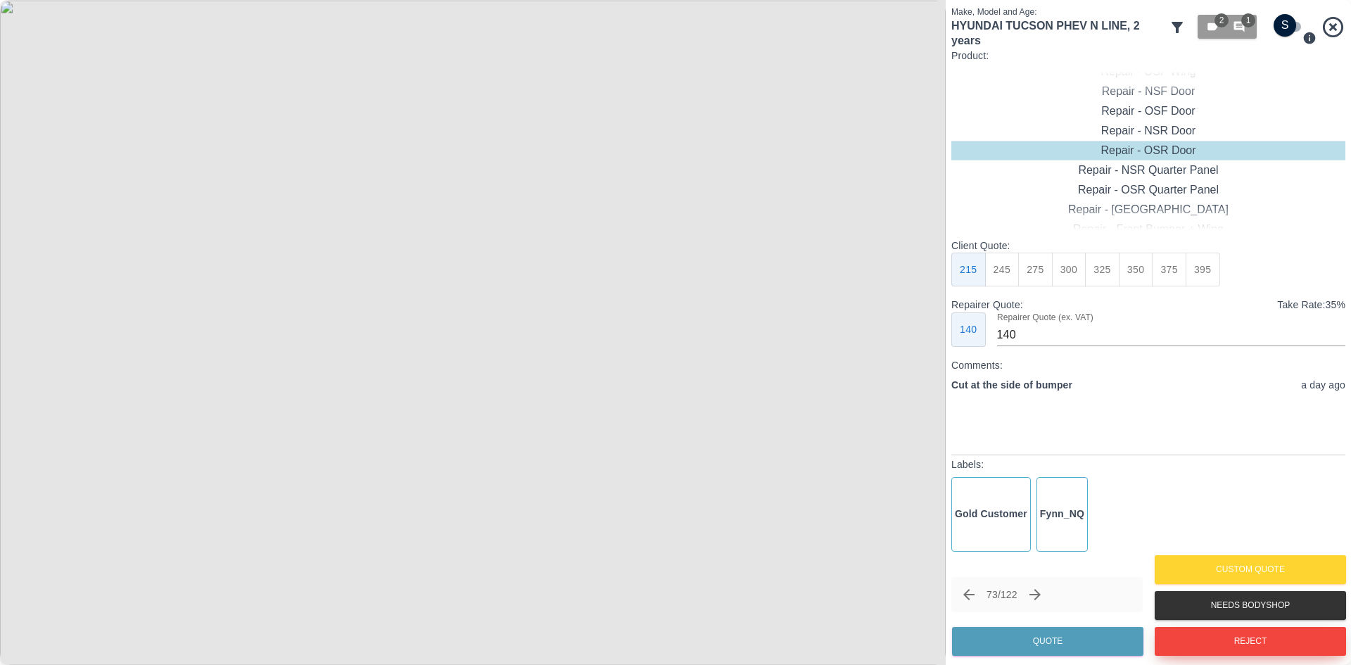
click at [1201, 649] on button "Reject" at bounding box center [1249, 641] width 191 height 29
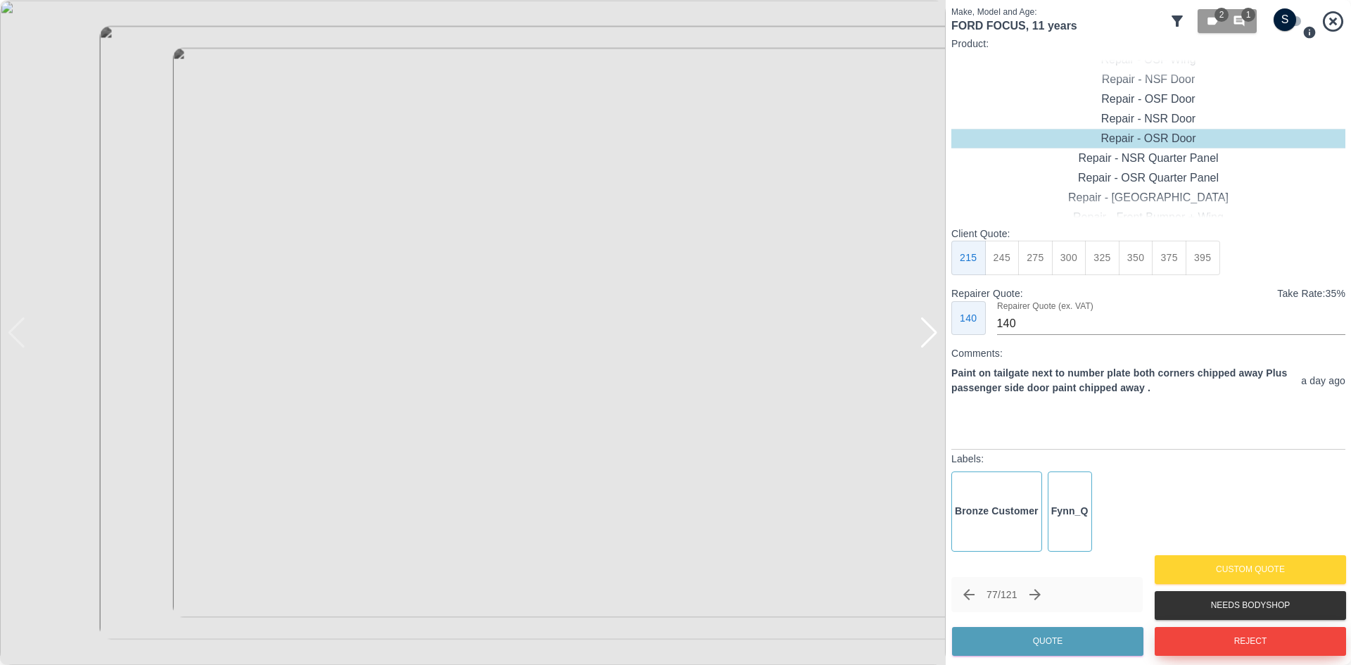
click at [1190, 655] on button "Reject" at bounding box center [1249, 641] width 191 height 29
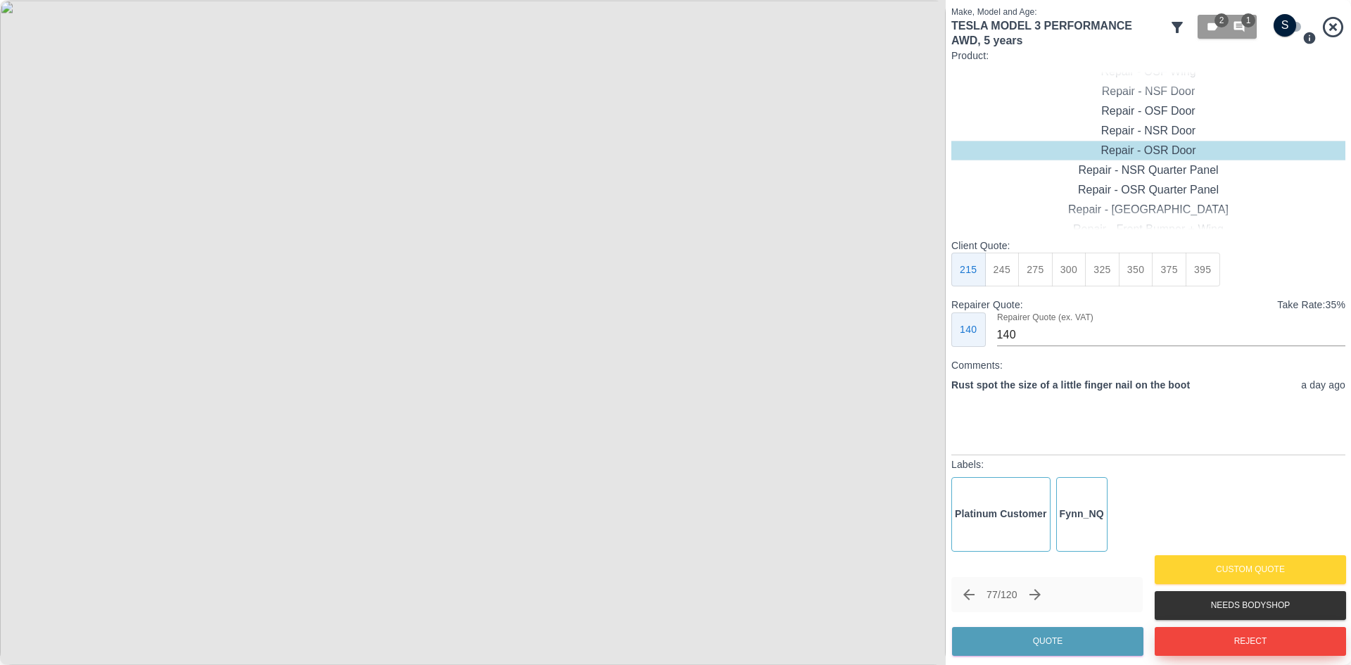
click at [1206, 643] on button "Reject" at bounding box center [1249, 641] width 191 height 29
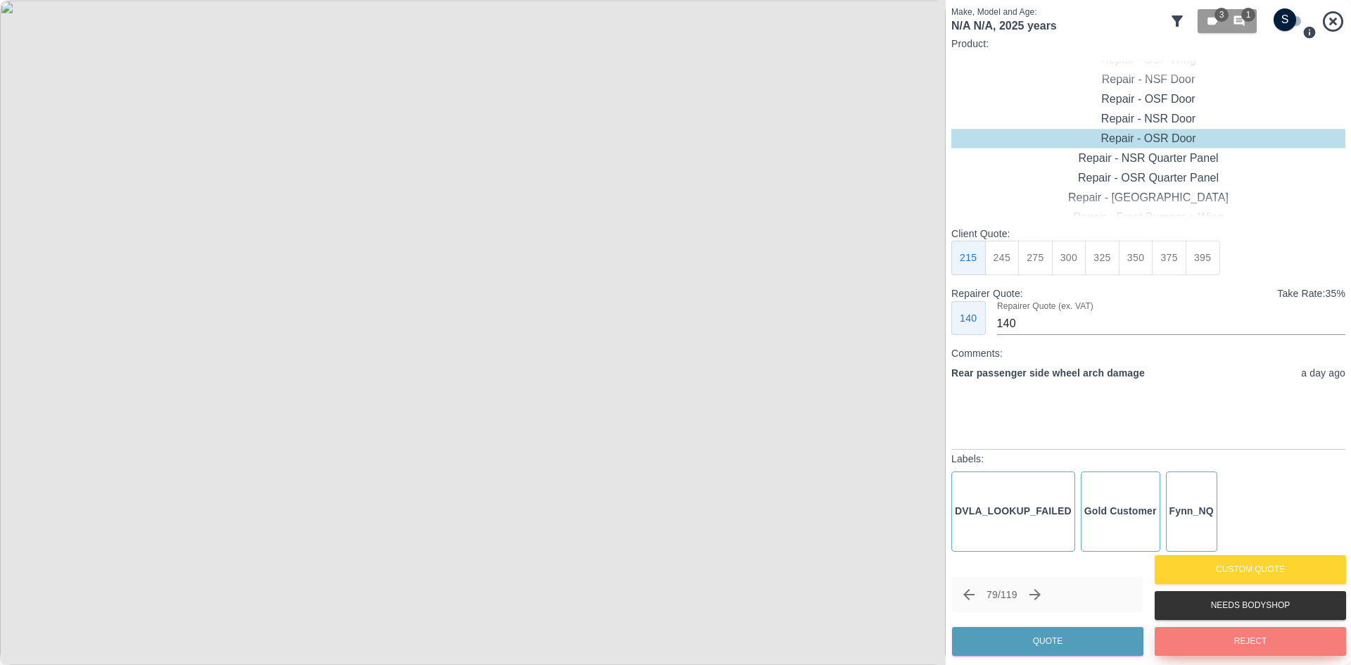
click at [1235, 637] on button "Reject" at bounding box center [1249, 641] width 191 height 29
click at [1243, 648] on button "Reject" at bounding box center [1249, 641] width 191 height 29
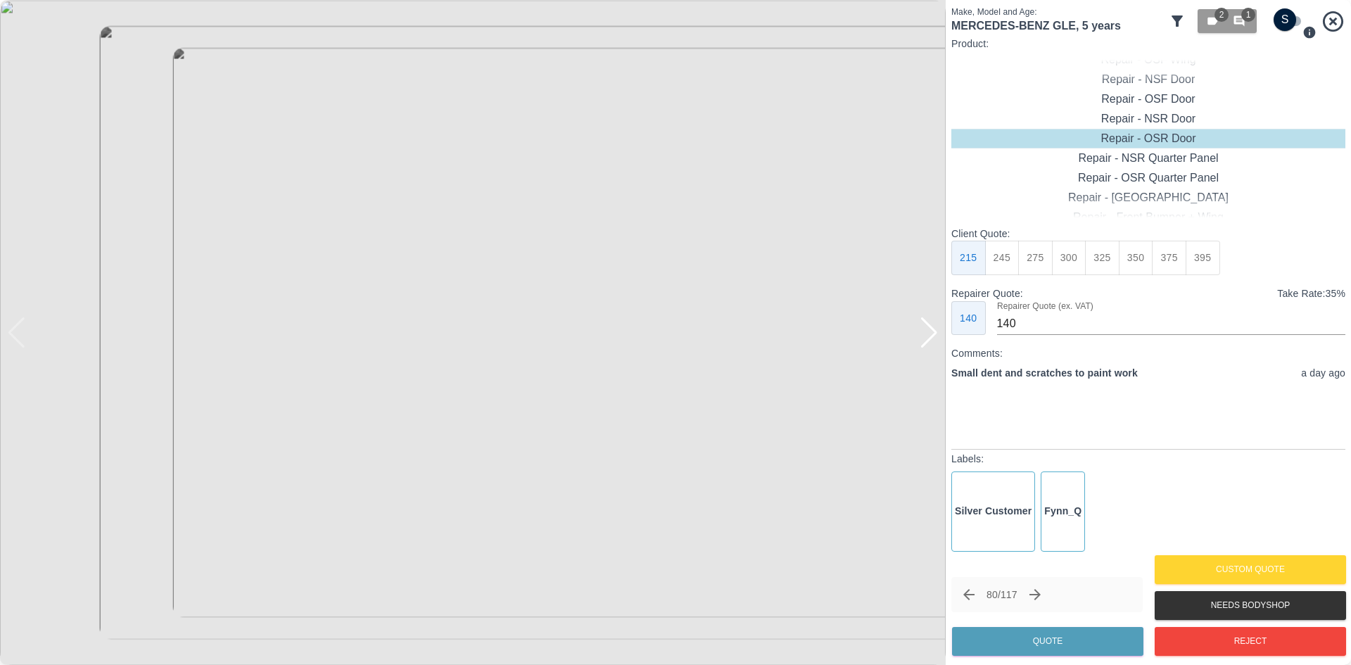
click at [925, 346] on div at bounding box center [928, 332] width 19 height 31
click at [925, 346] on img at bounding box center [472, 332] width 945 height 665
click at [1052, 265] on button "375" at bounding box center [1069, 258] width 34 height 34
click at [1033, 266] on button "350" at bounding box center [1035, 258] width 34 height 34
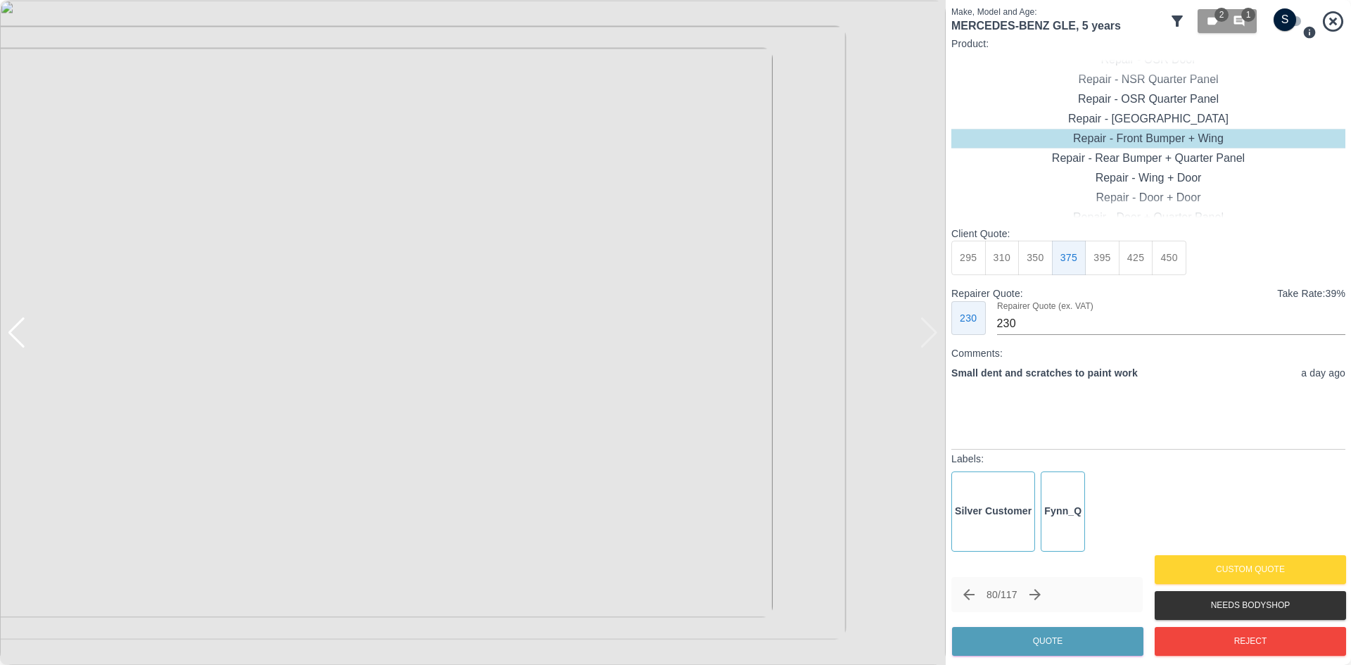
type input "210"
click at [1068, 642] on button "Quote" at bounding box center [1047, 641] width 191 height 29
